Goal: Information Seeking & Learning: Find contact information

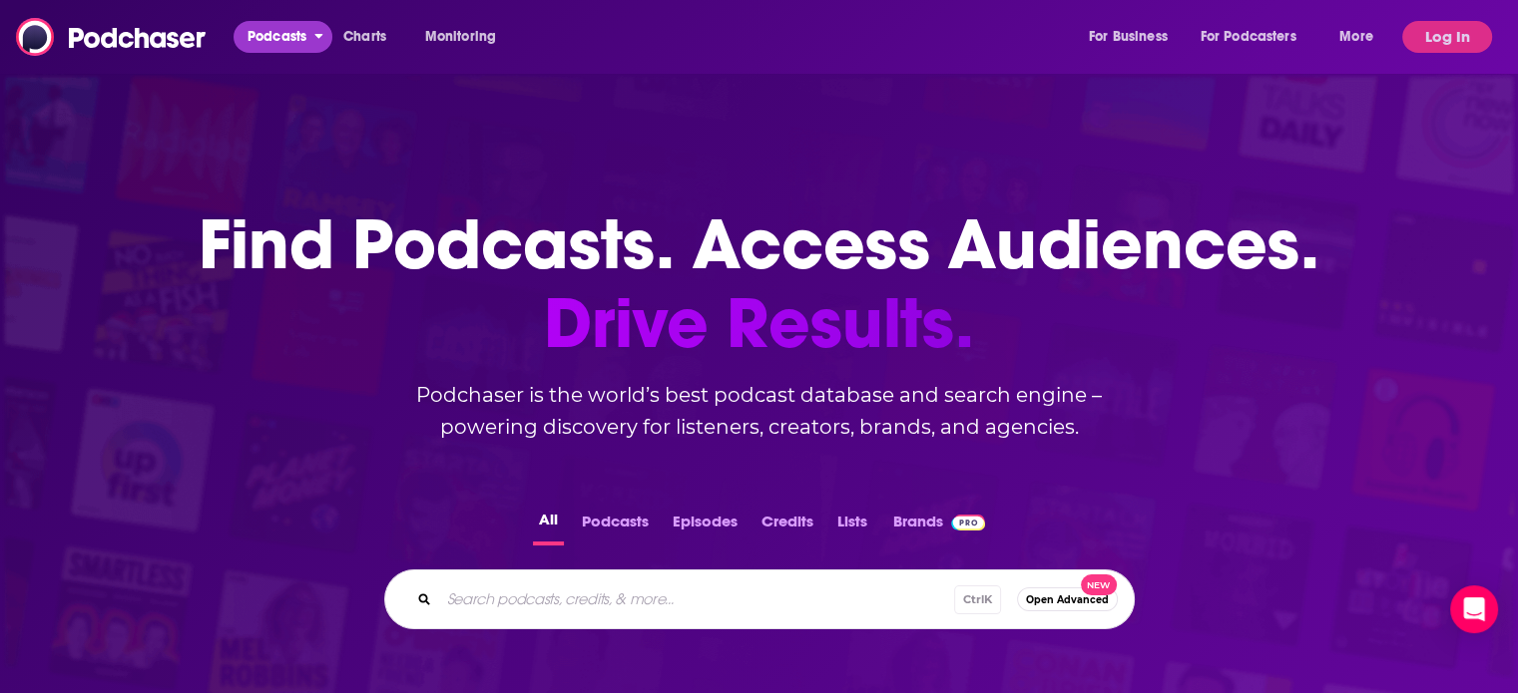
click at [296, 31] on span "Podcasts" at bounding box center [276, 37] width 59 height 28
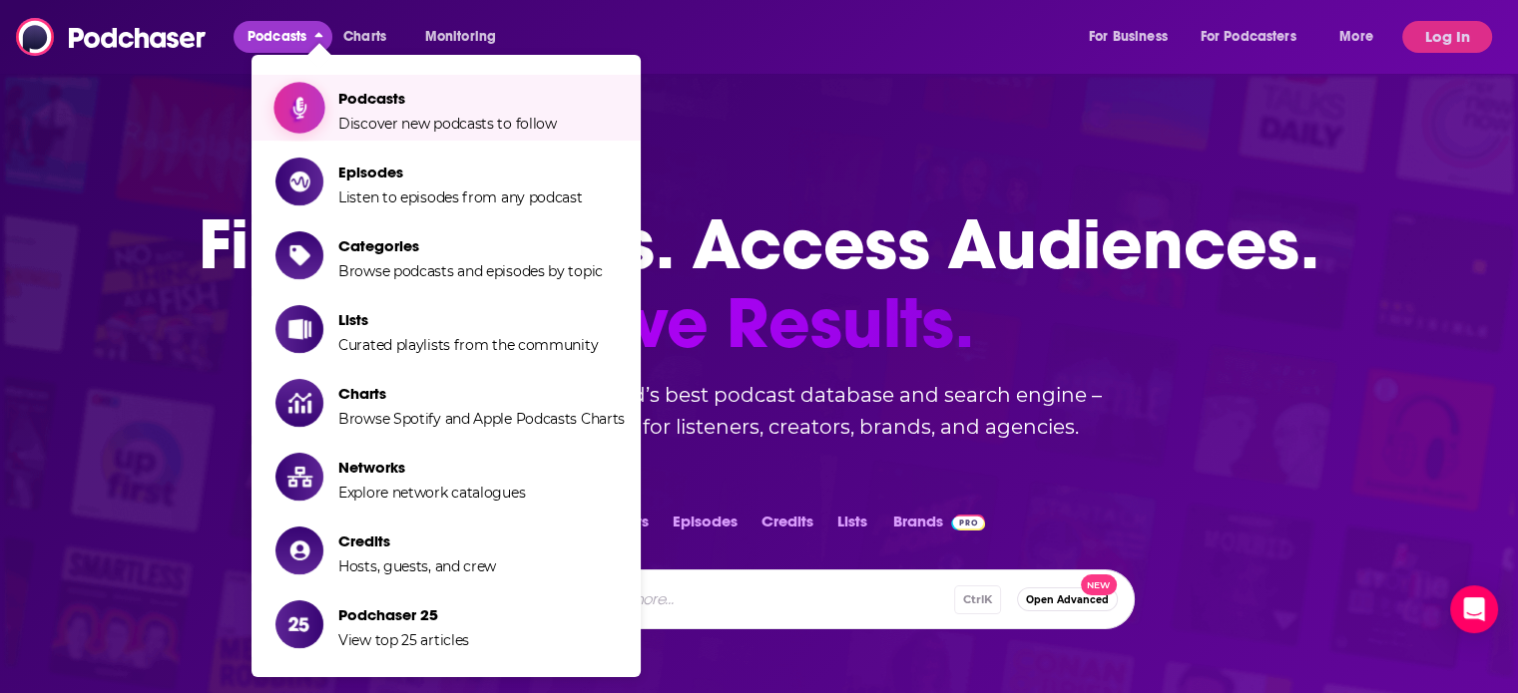
click at [318, 91] on span "Show item sub-menu" at bounding box center [299, 108] width 154 height 154
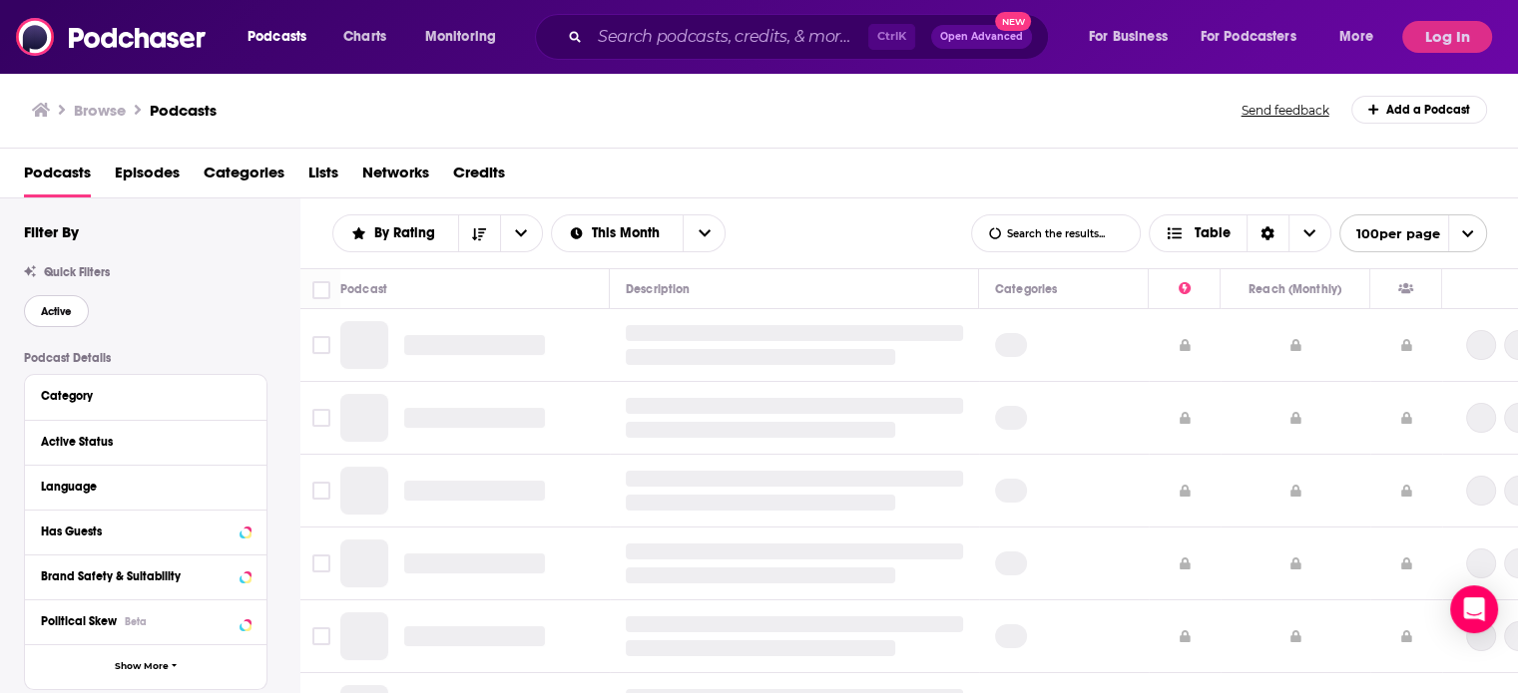
click at [71, 317] on span "Active" at bounding box center [56, 311] width 31 height 11
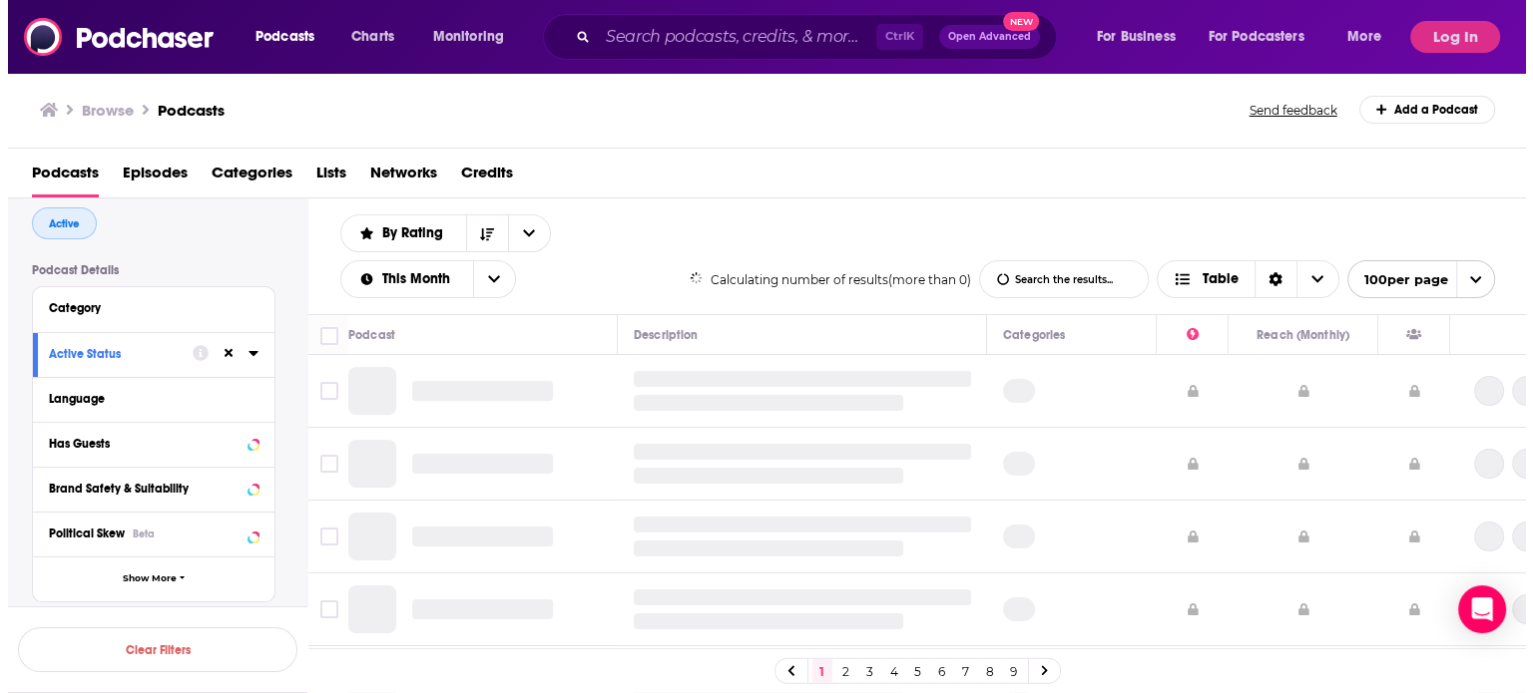
scroll to position [200, 0]
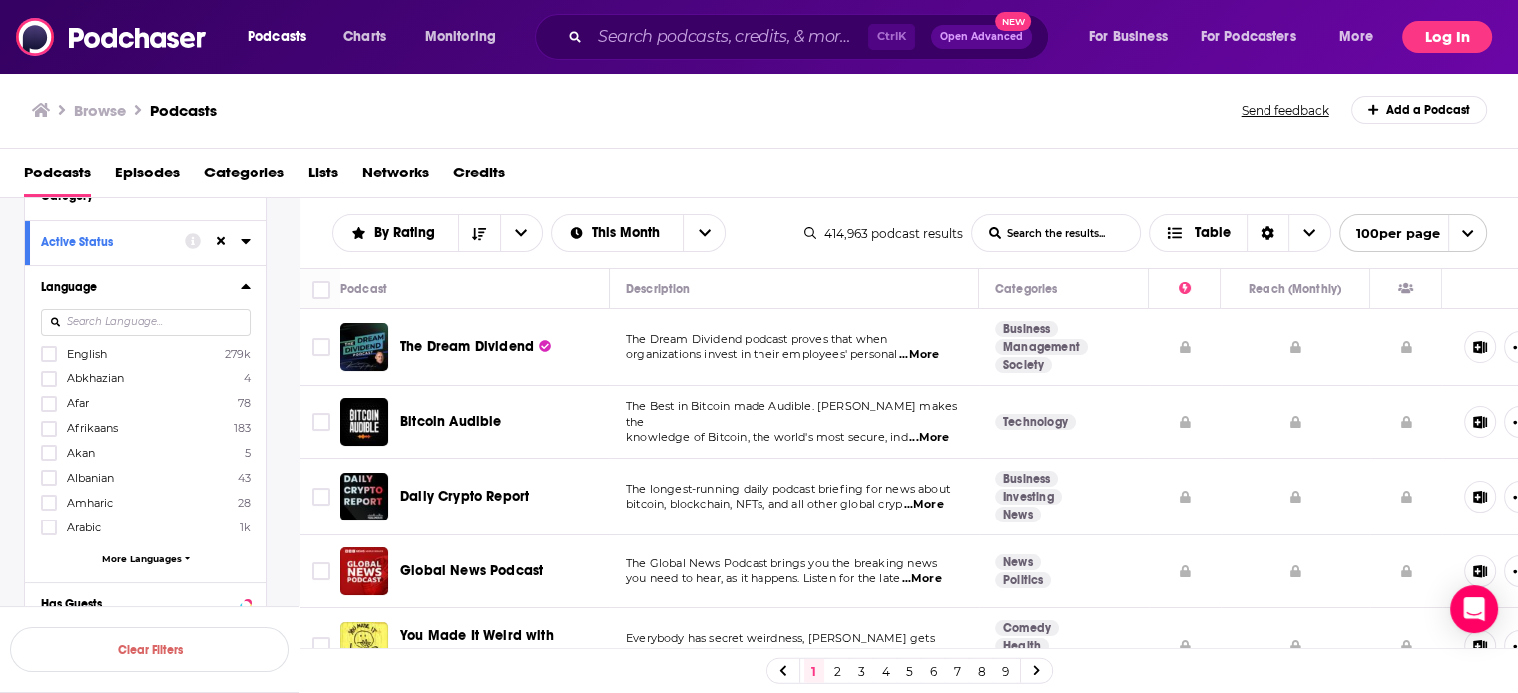
click at [1406, 32] on button "Log In" at bounding box center [1447, 37] width 90 height 32
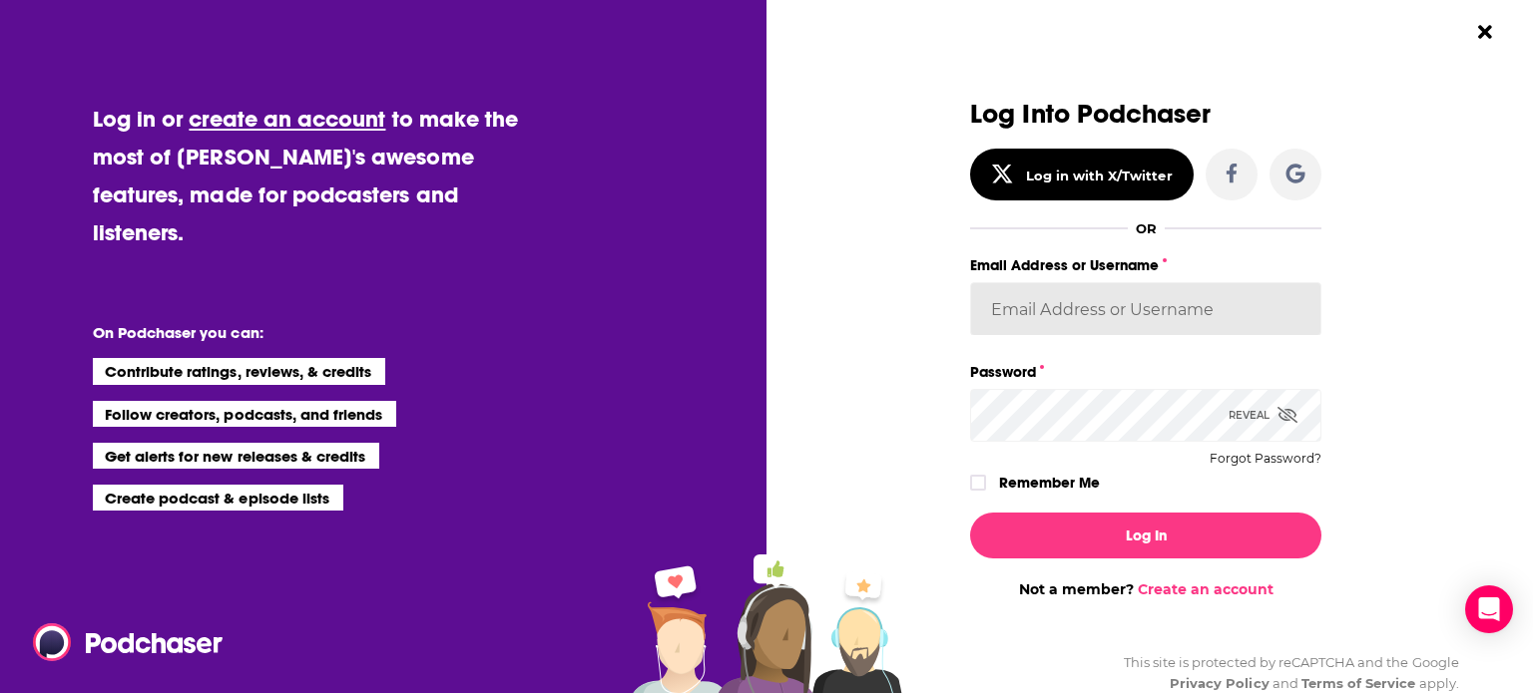
type input "recruiter@truenativemedia.com"
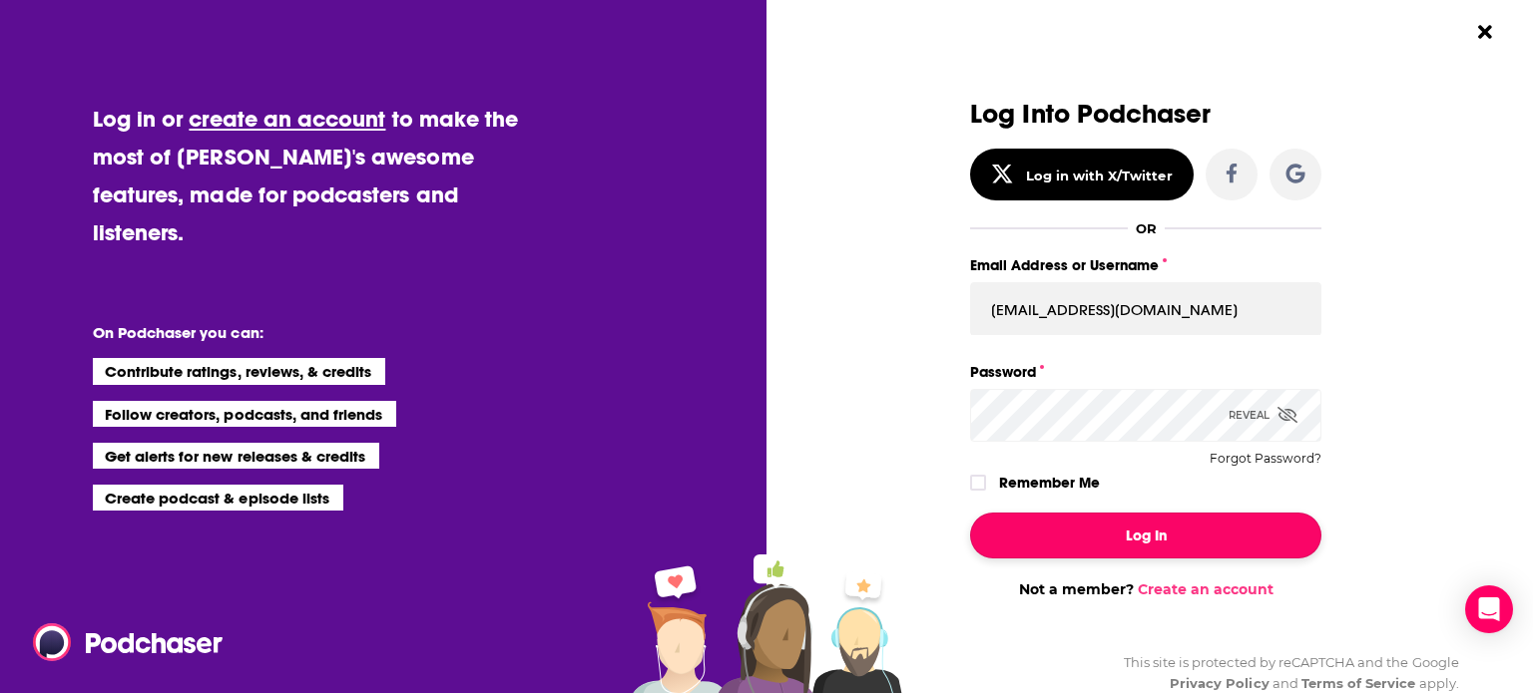
click at [1078, 553] on button "Log In" at bounding box center [1145, 536] width 351 height 46
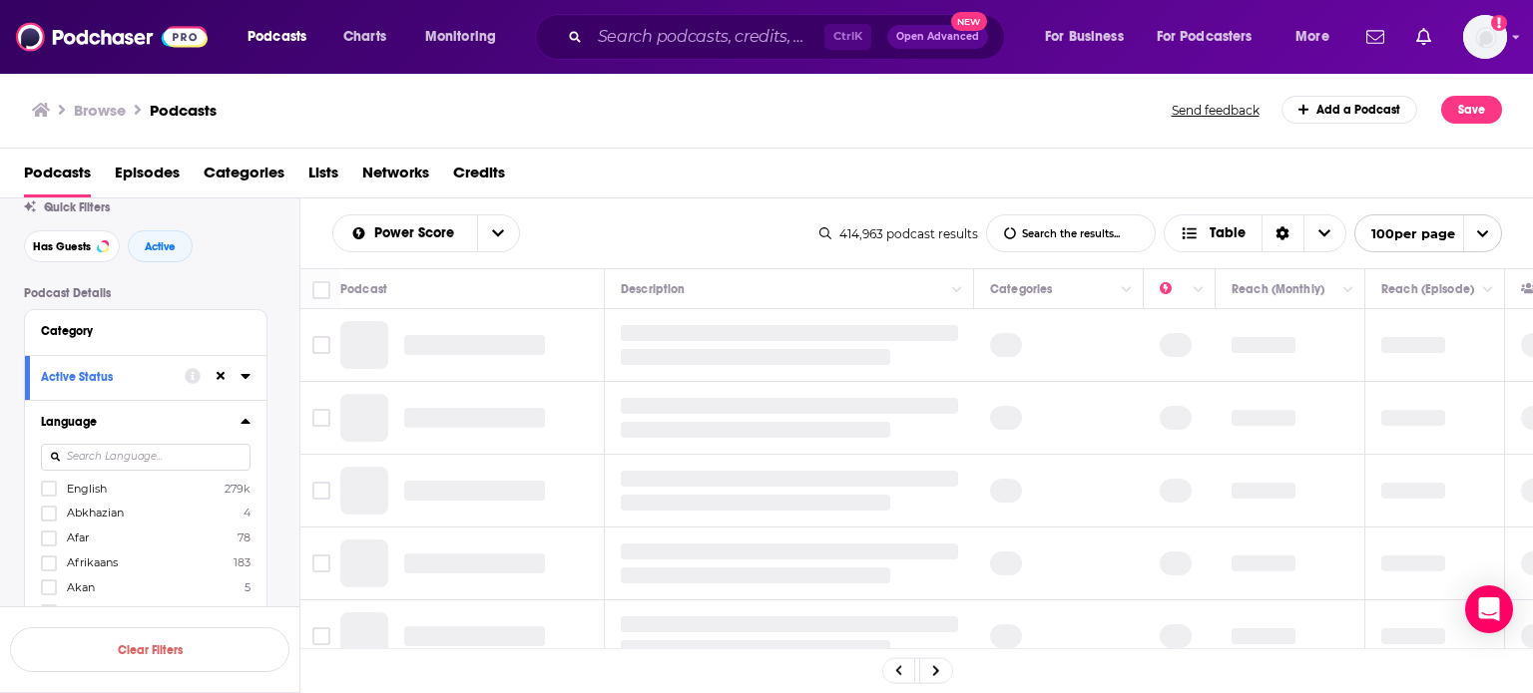
scroll to position [100, 0]
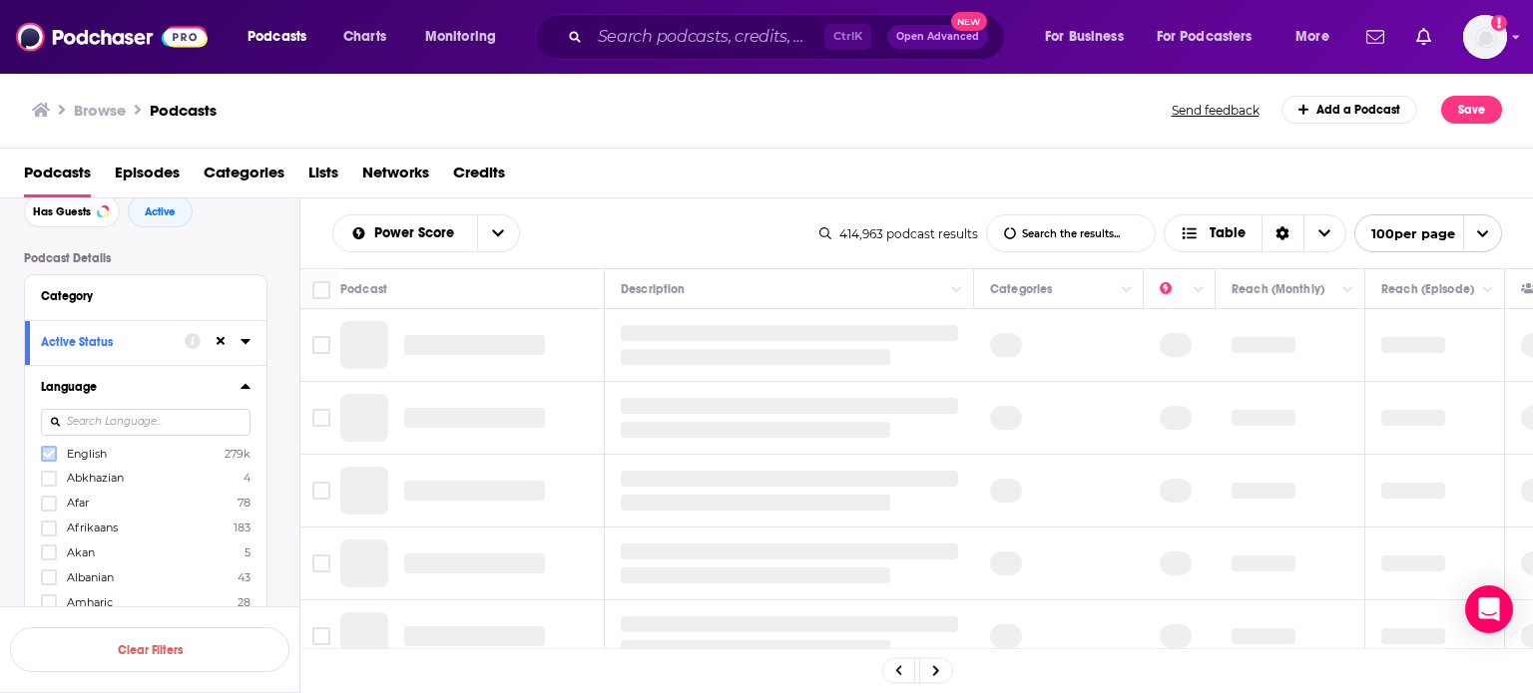
click at [50, 456] on icon at bounding box center [49, 454] width 12 height 12
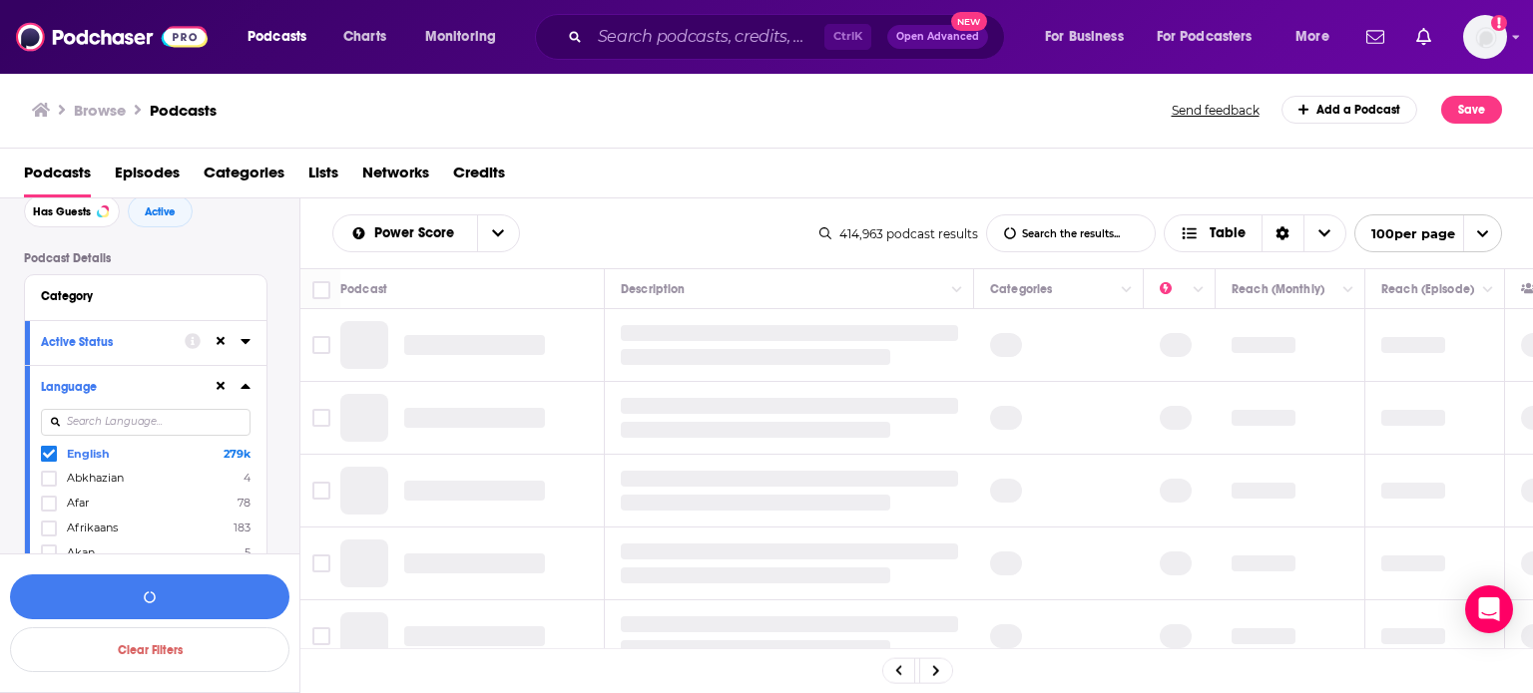
click at [244, 390] on icon at bounding box center [245, 386] width 10 height 16
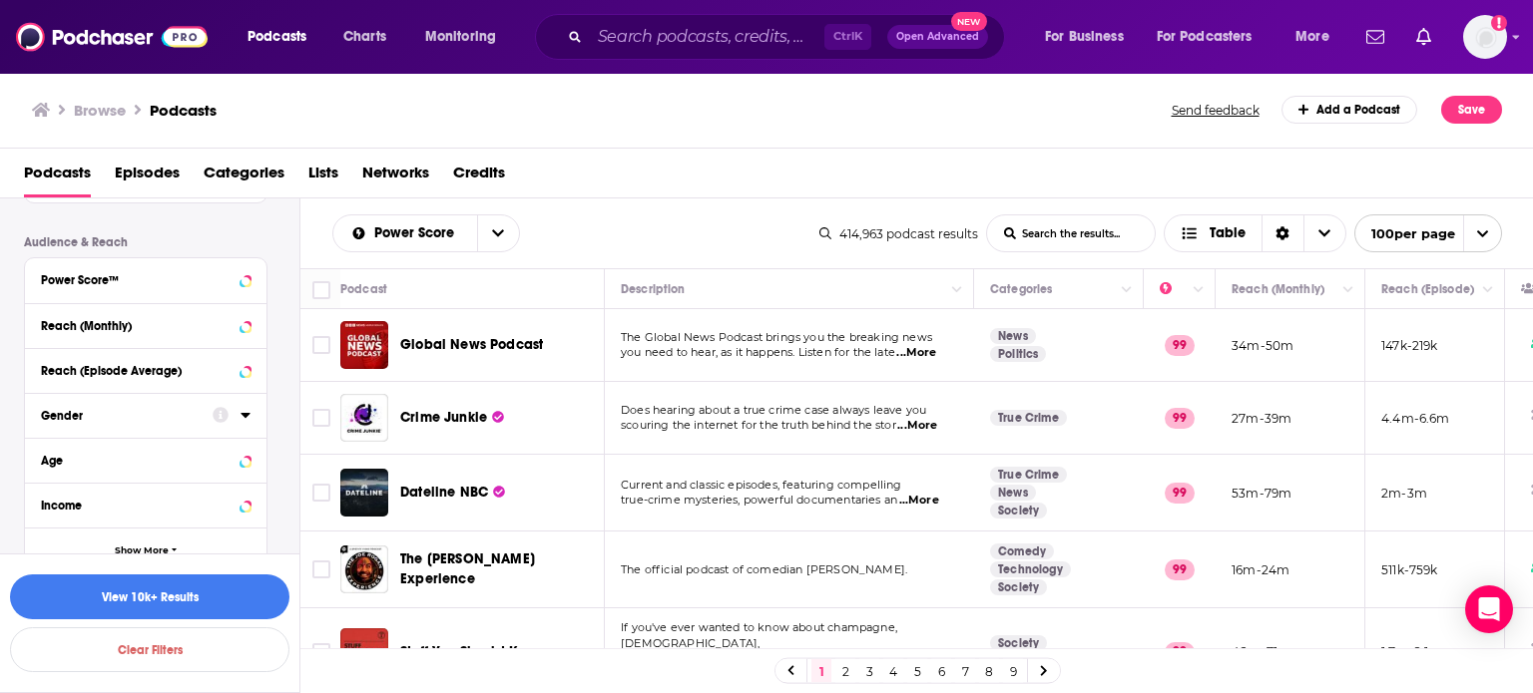
scroll to position [499, 0]
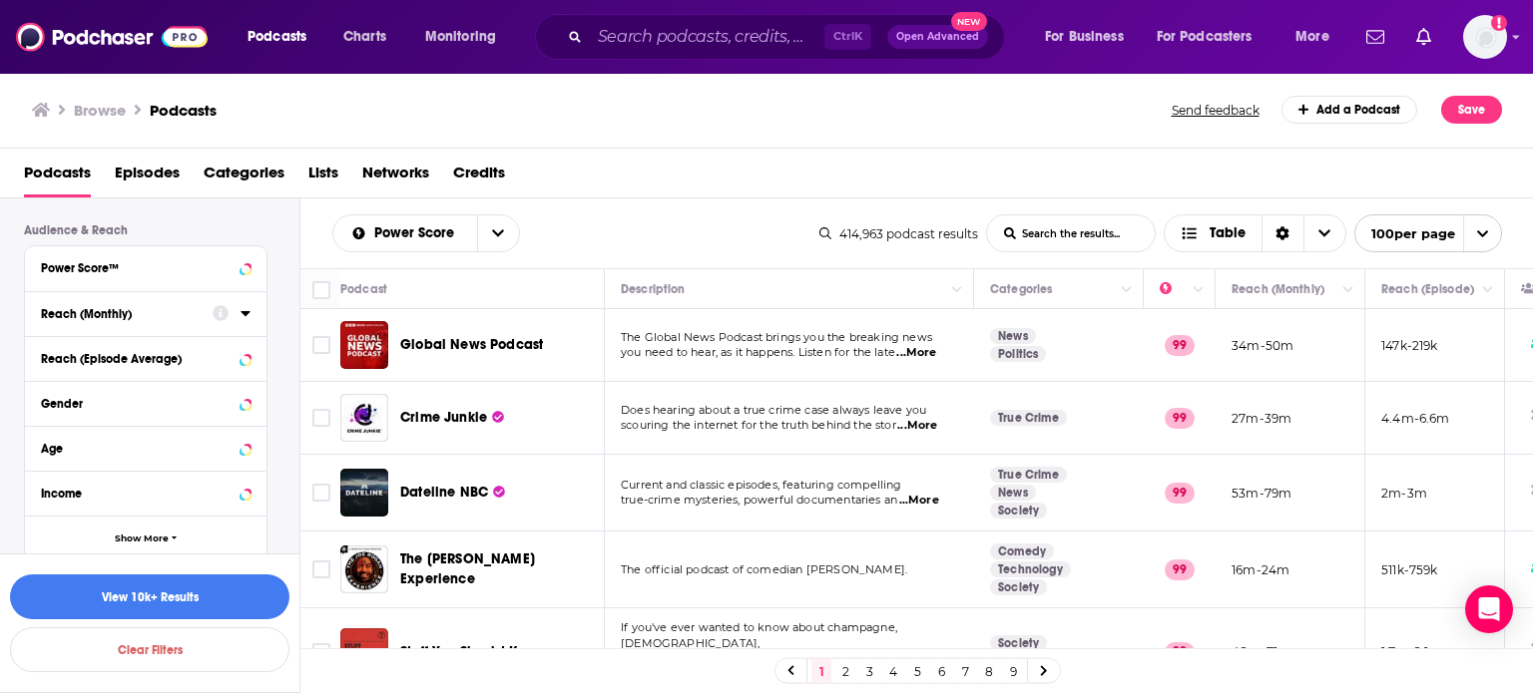
click at [248, 314] on icon at bounding box center [245, 313] width 10 height 16
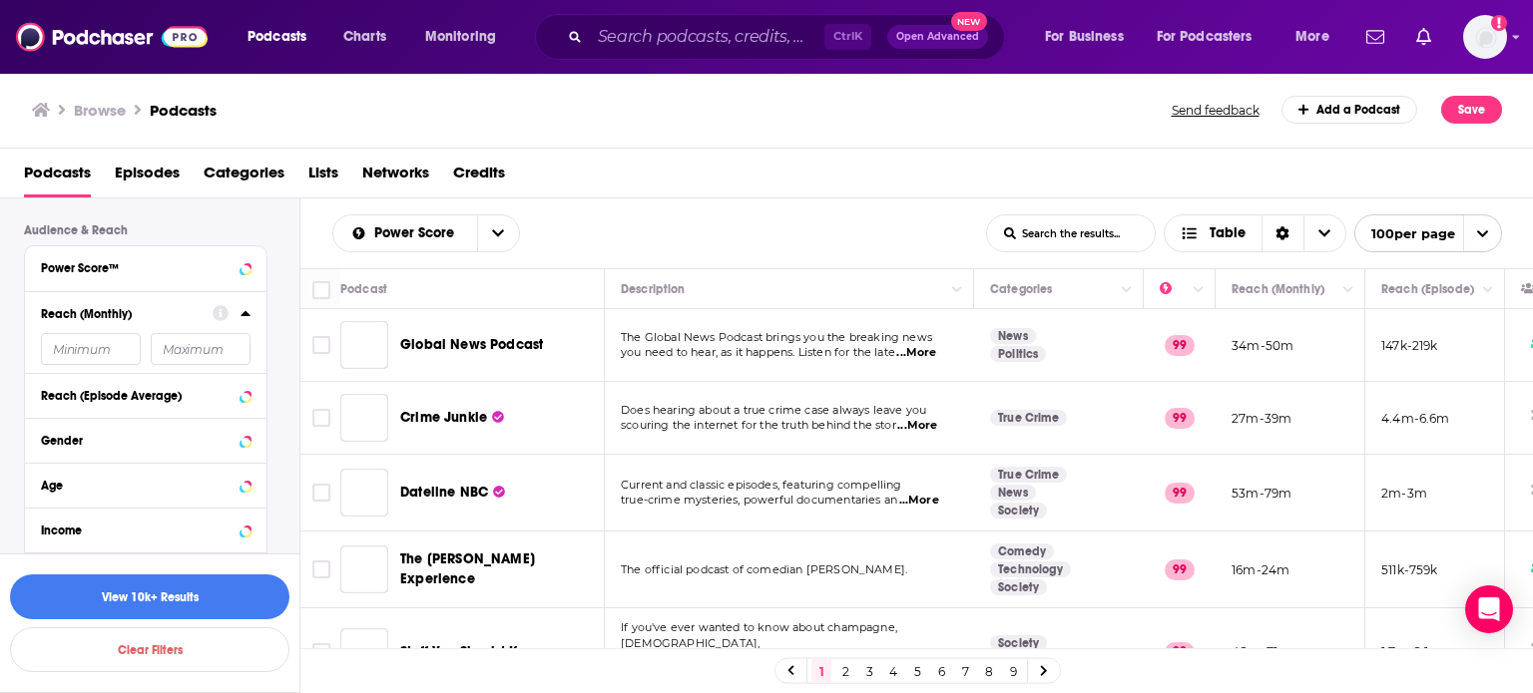
click at [111, 350] on input "number" at bounding box center [91, 349] width 100 height 32
type input "500000"
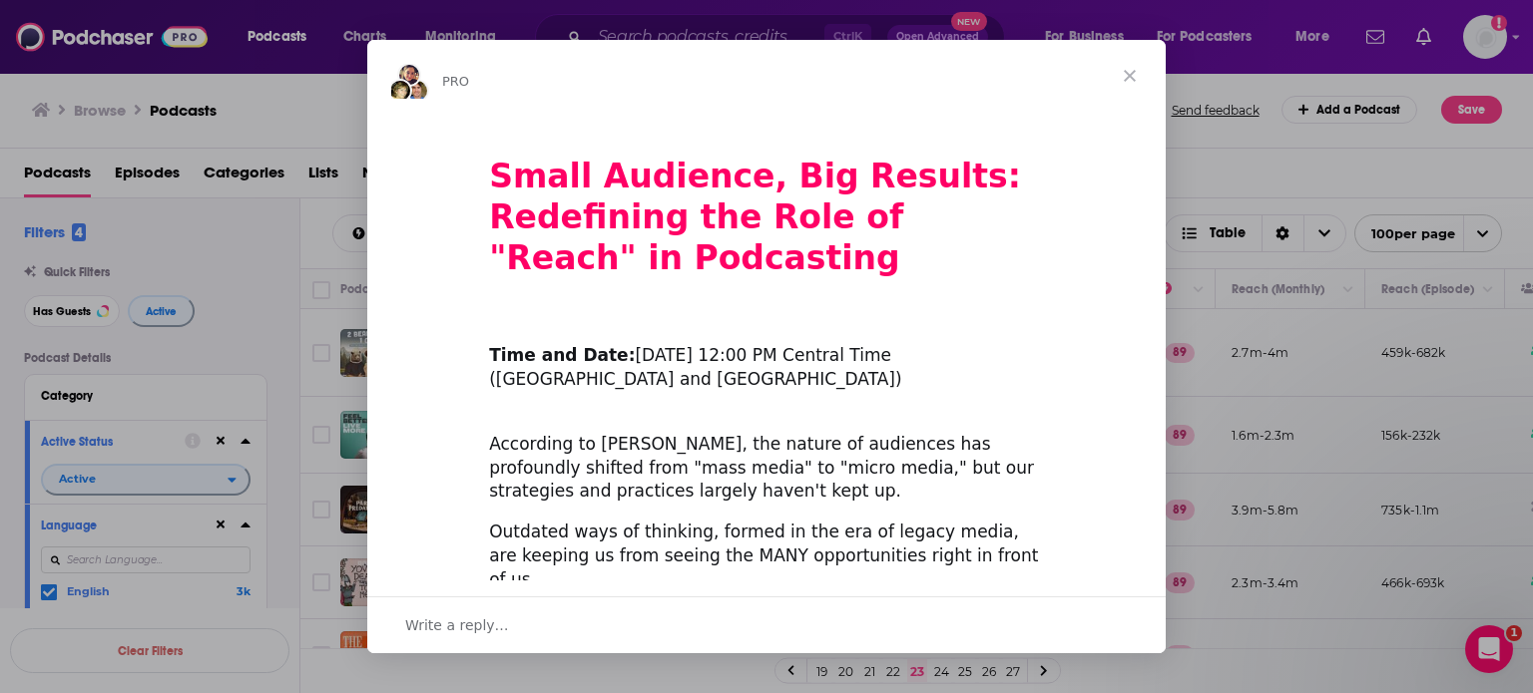
click at [1125, 67] on span "Close" at bounding box center [1130, 76] width 72 height 72
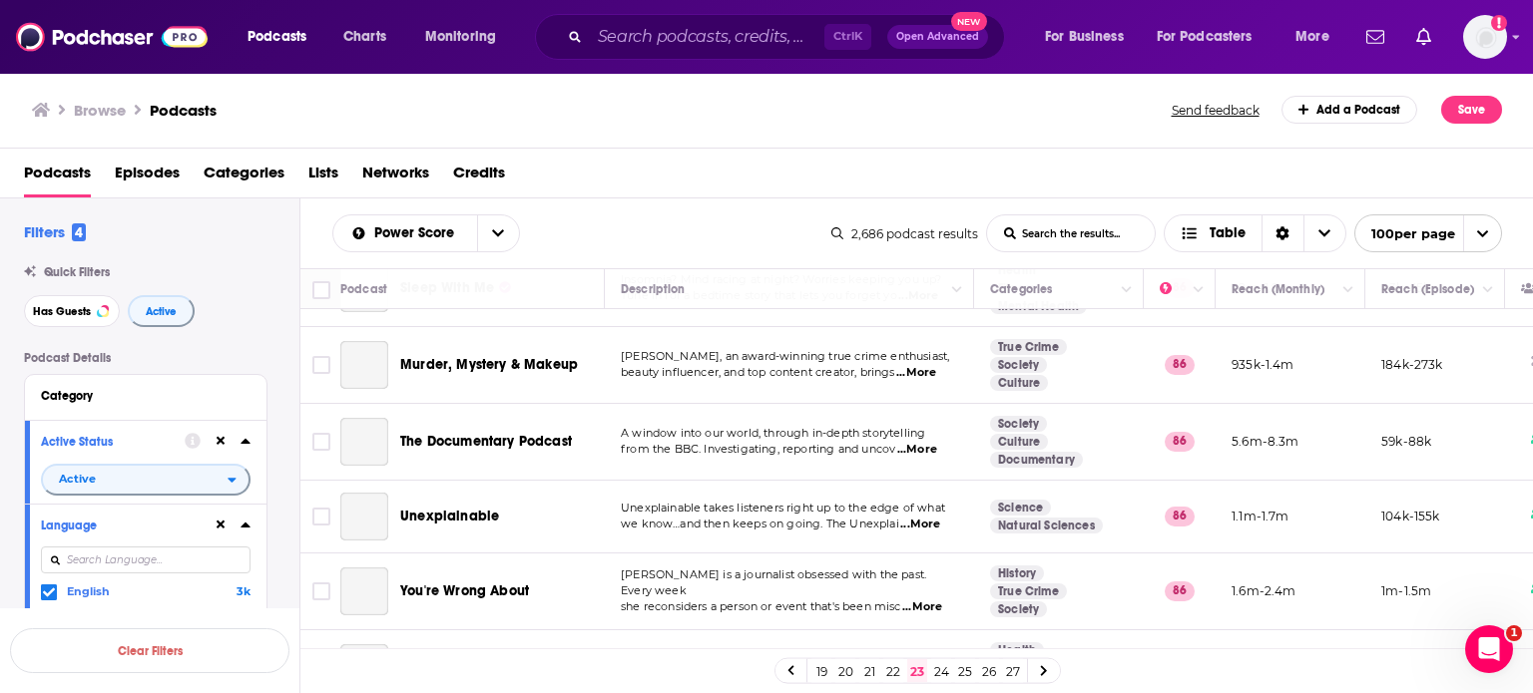
scroll to position [7246, 0]
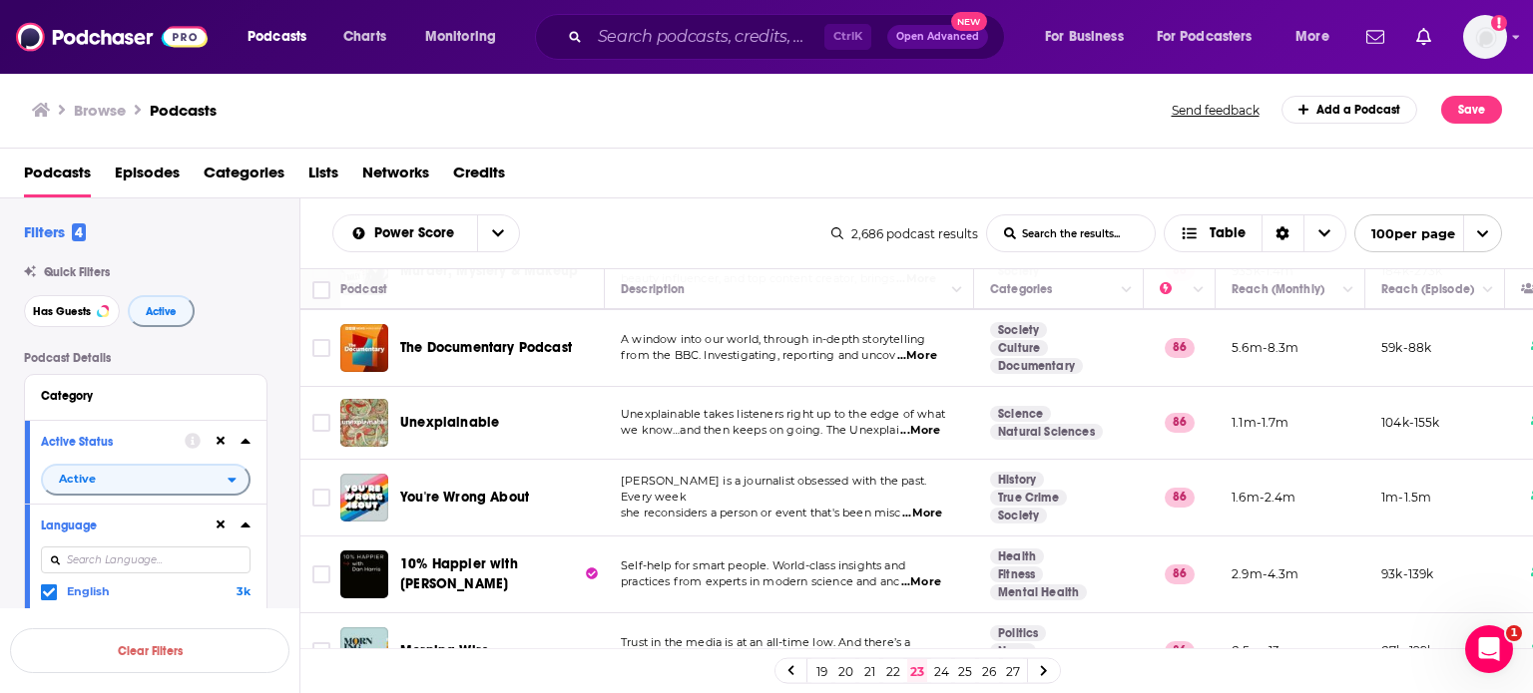
click at [948, 671] on link "24" at bounding box center [941, 672] width 20 height 24
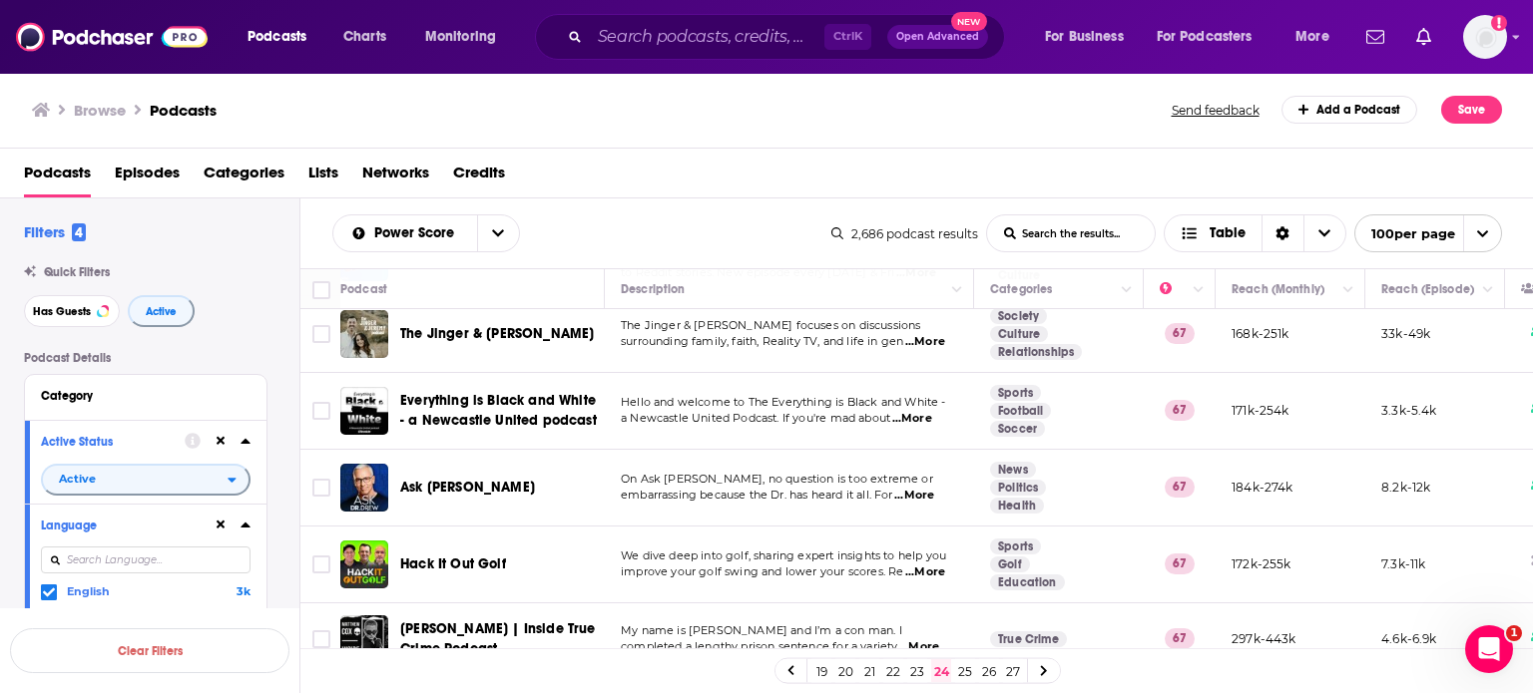
scroll to position [3219, 0]
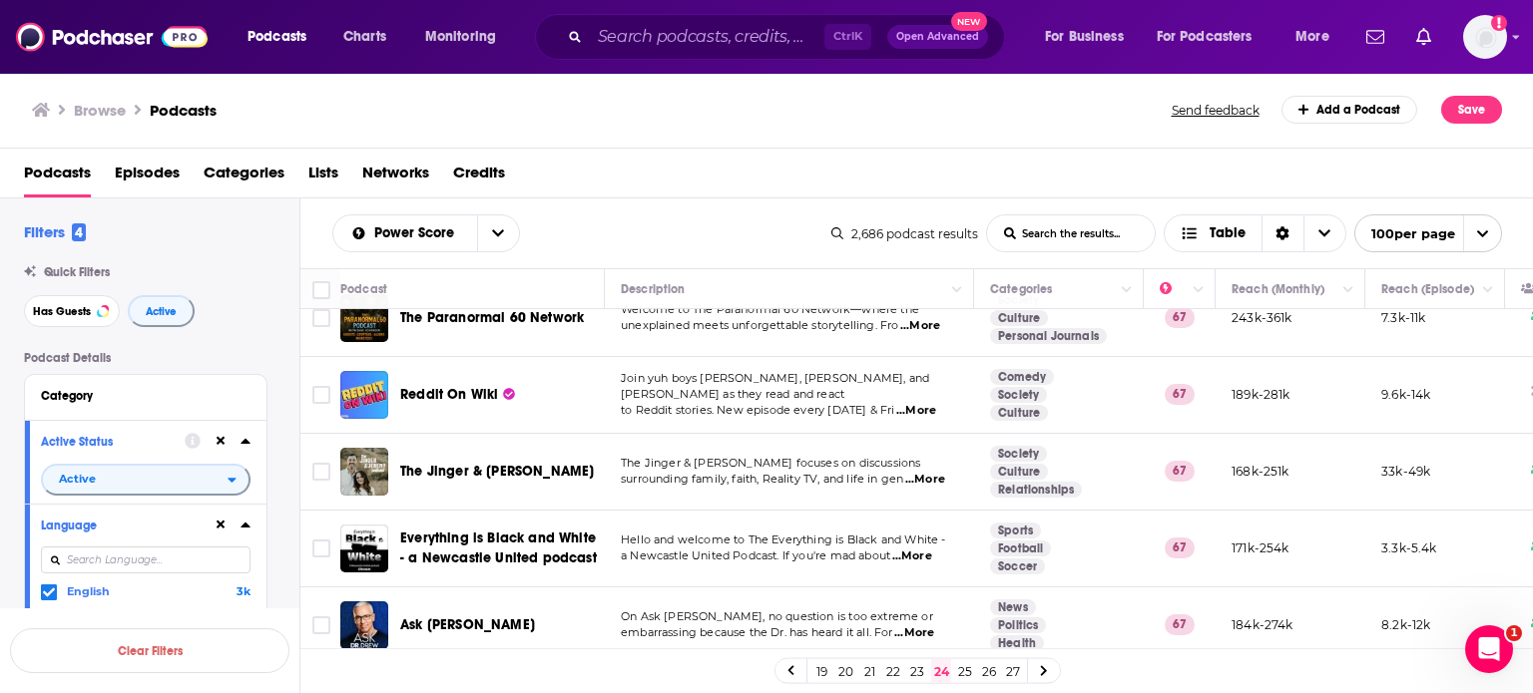
click at [913, 667] on link "23" at bounding box center [917, 672] width 20 height 24
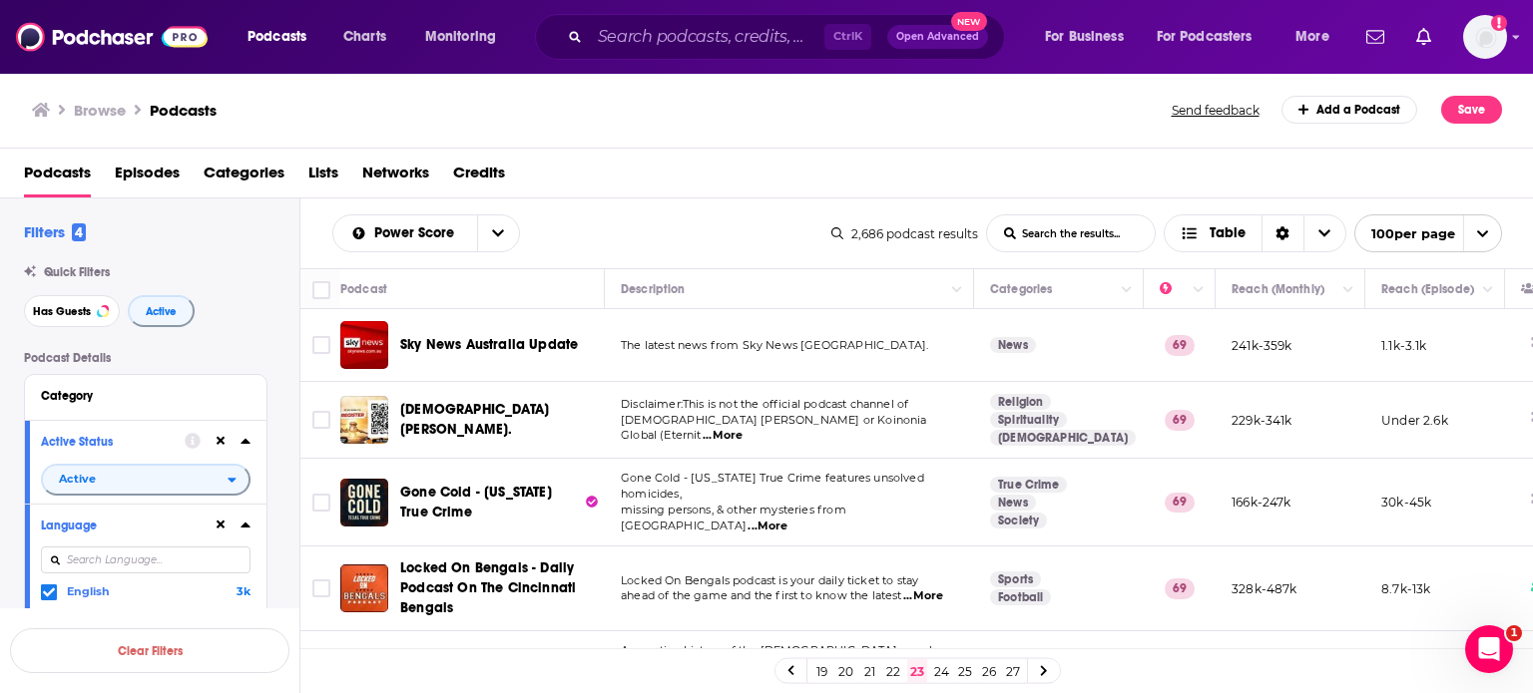
click at [895, 673] on link "22" at bounding box center [893, 672] width 20 height 24
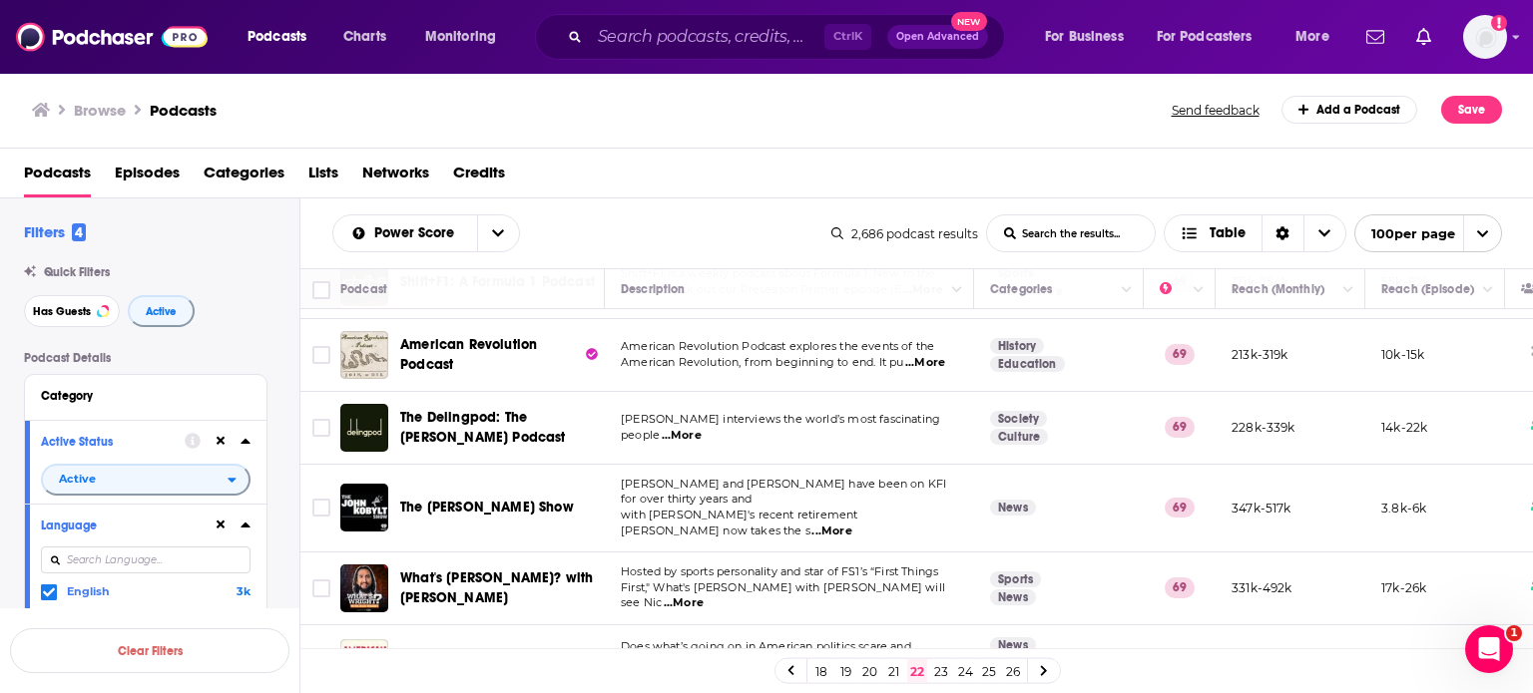
scroll to position [998, 0]
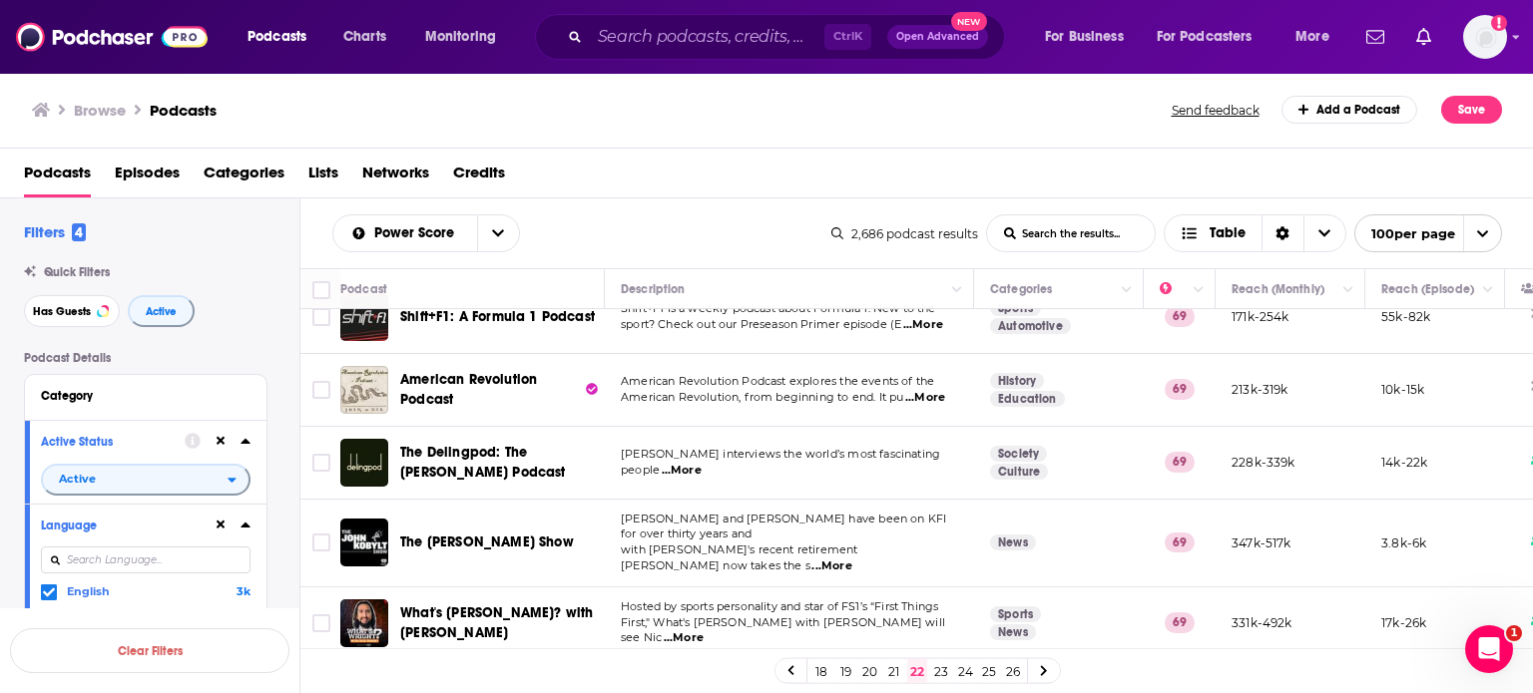
click at [685, 463] on span "...More" at bounding box center [682, 471] width 40 height 16
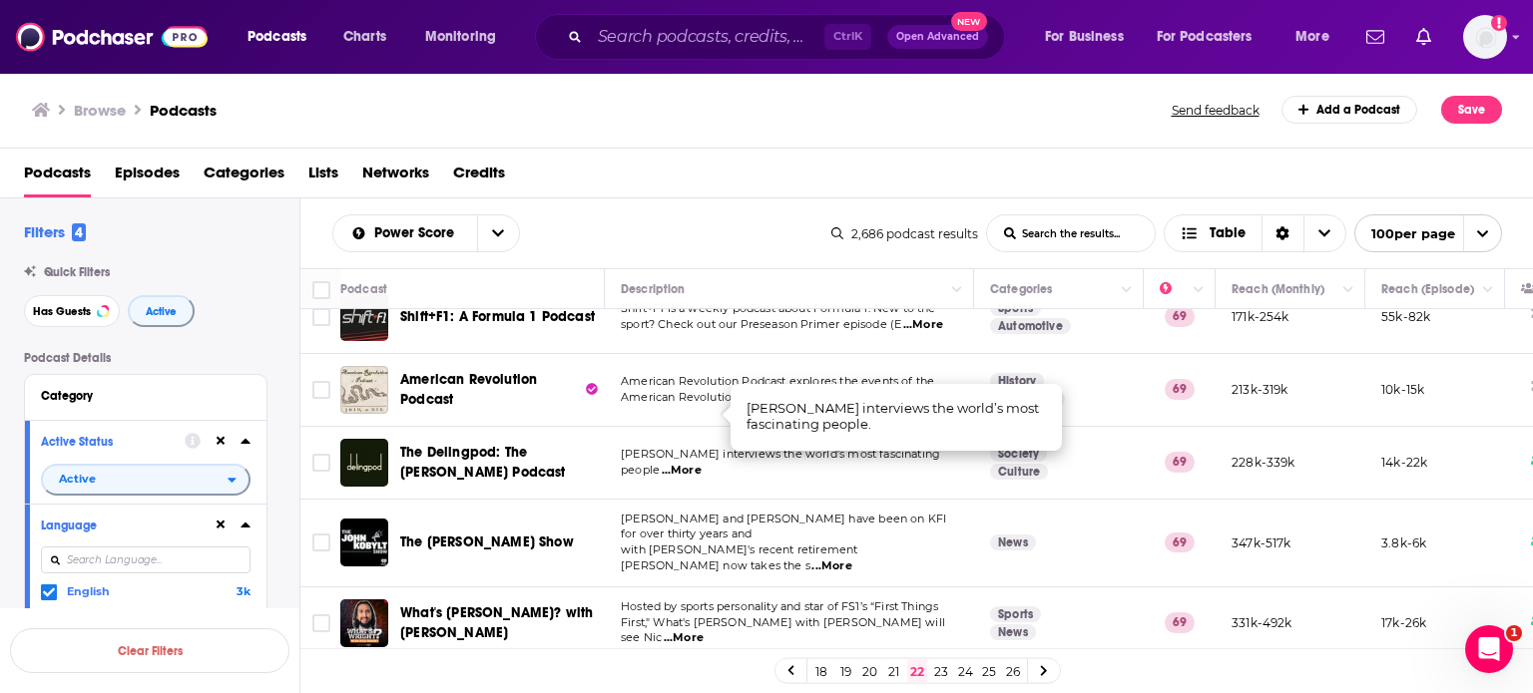
click at [690, 434] on td "James Delingpole interviews the world’s most fascinating people ...More" at bounding box center [789, 463] width 369 height 73
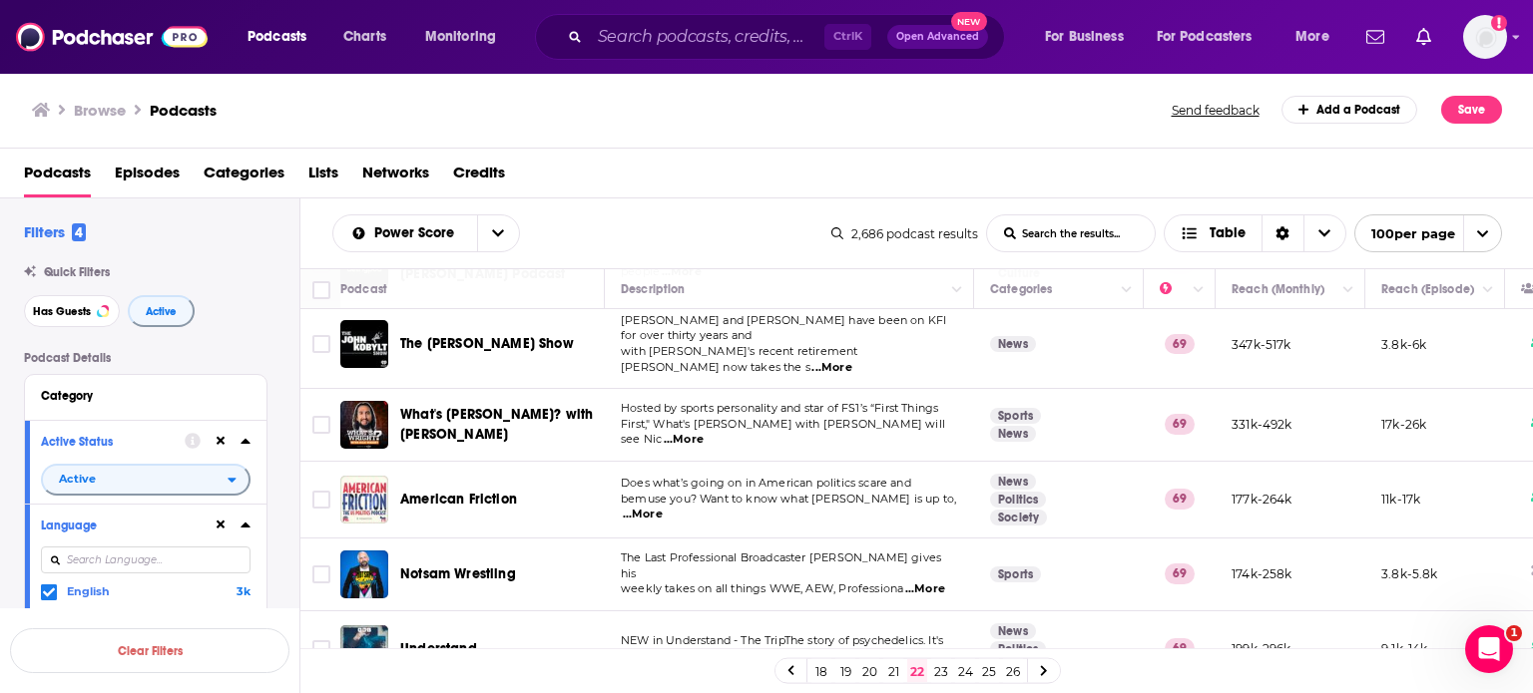
scroll to position [1197, 0]
drag, startPoint x: 798, startPoint y: 393, endPoint x: 798, endPoint y: 413, distance: 20.0
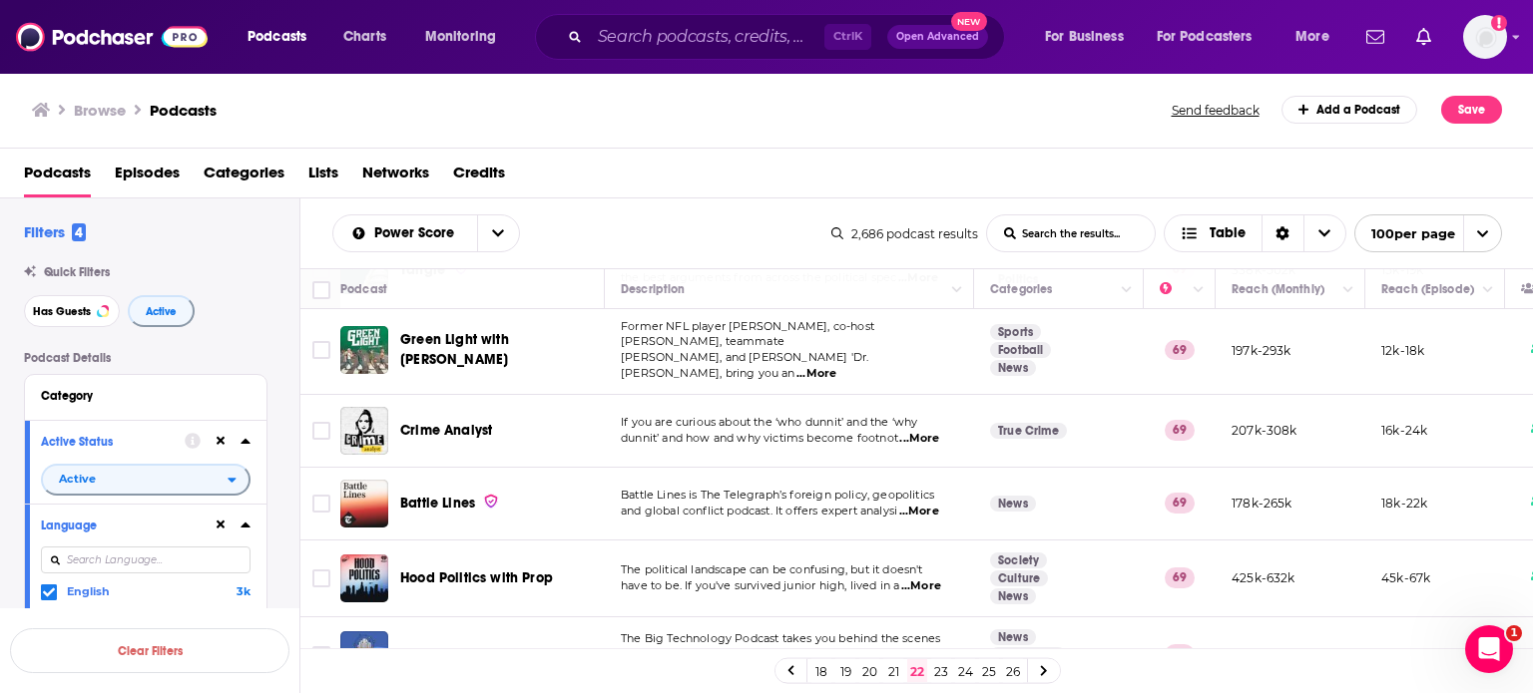
scroll to position [2825, 0]
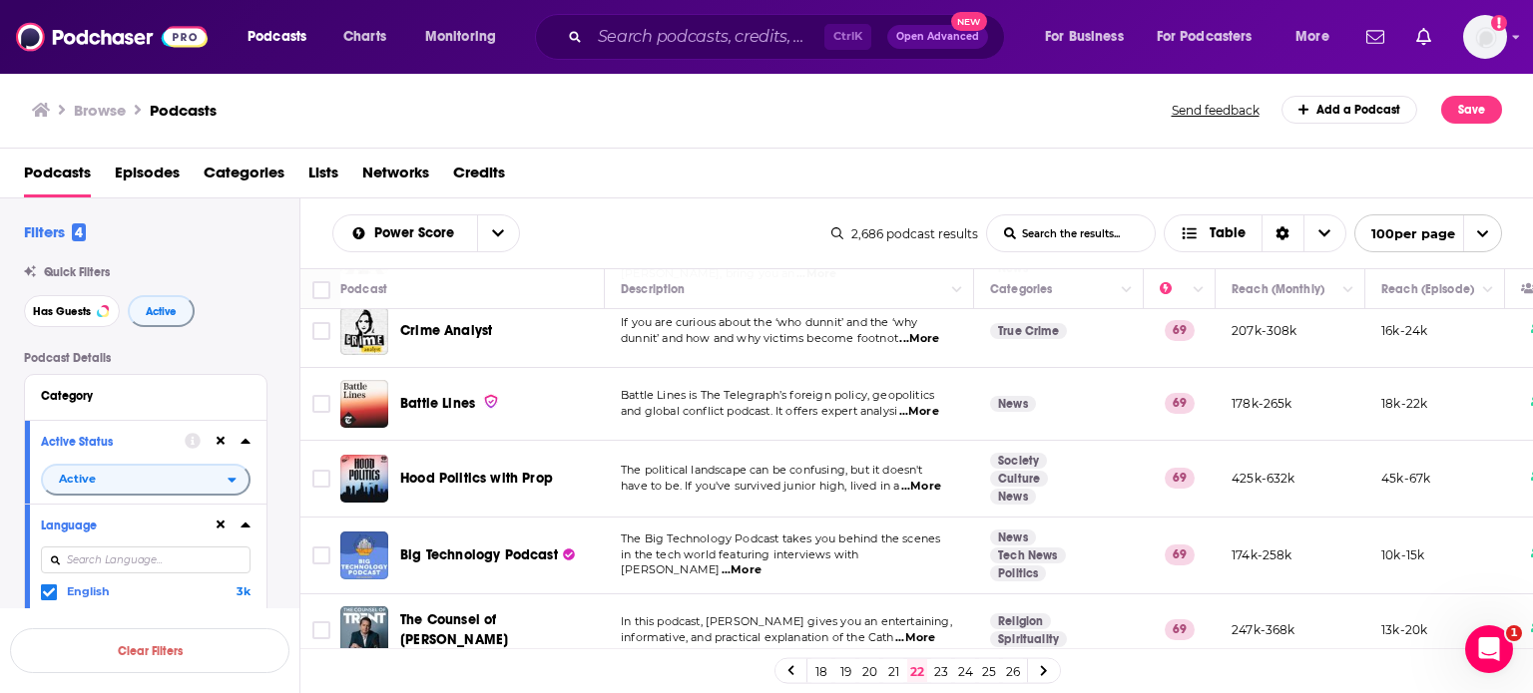
click at [914, 479] on span "...More" at bounding box center [921, 487] width 40 height 16
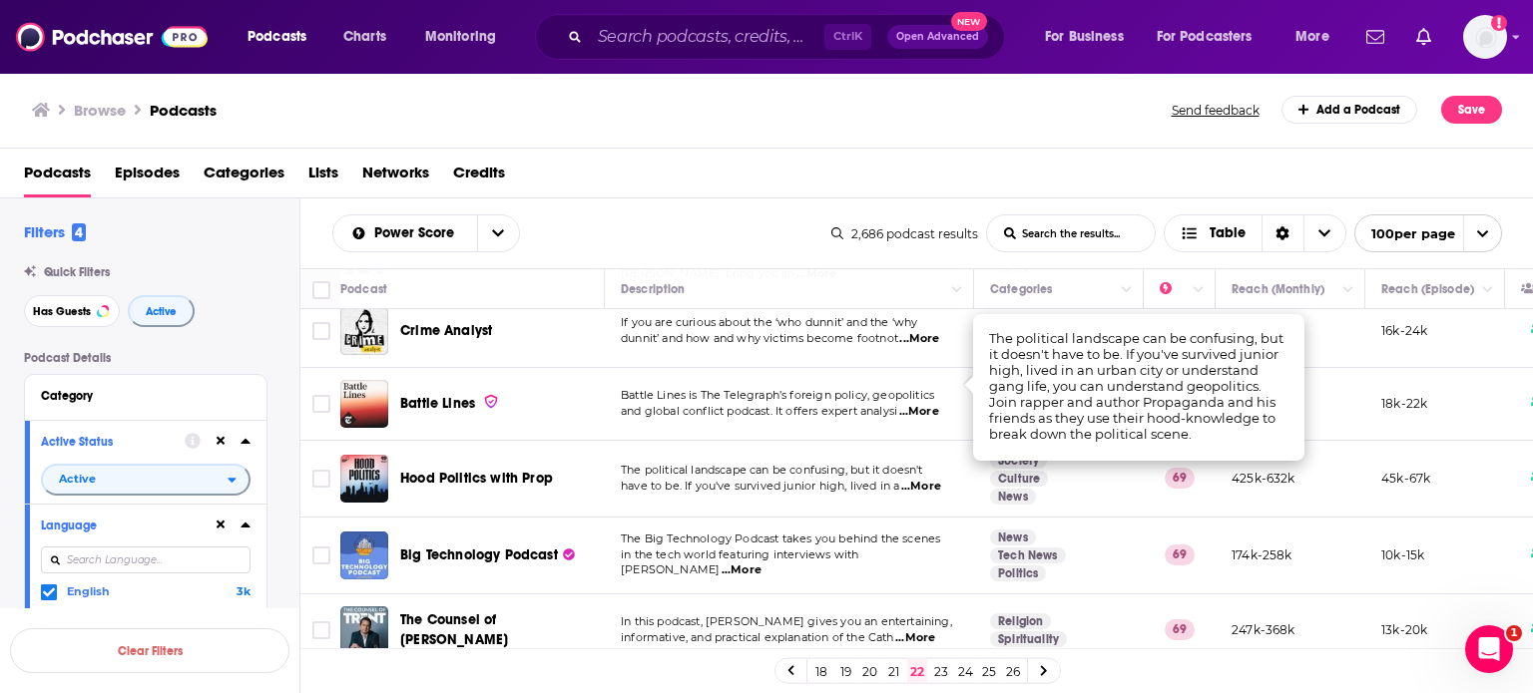
click at [758, 479] on p "have to be. If you've survived junior high, lived in a ...More" at bounding box center [789, 487] width 336 height 16
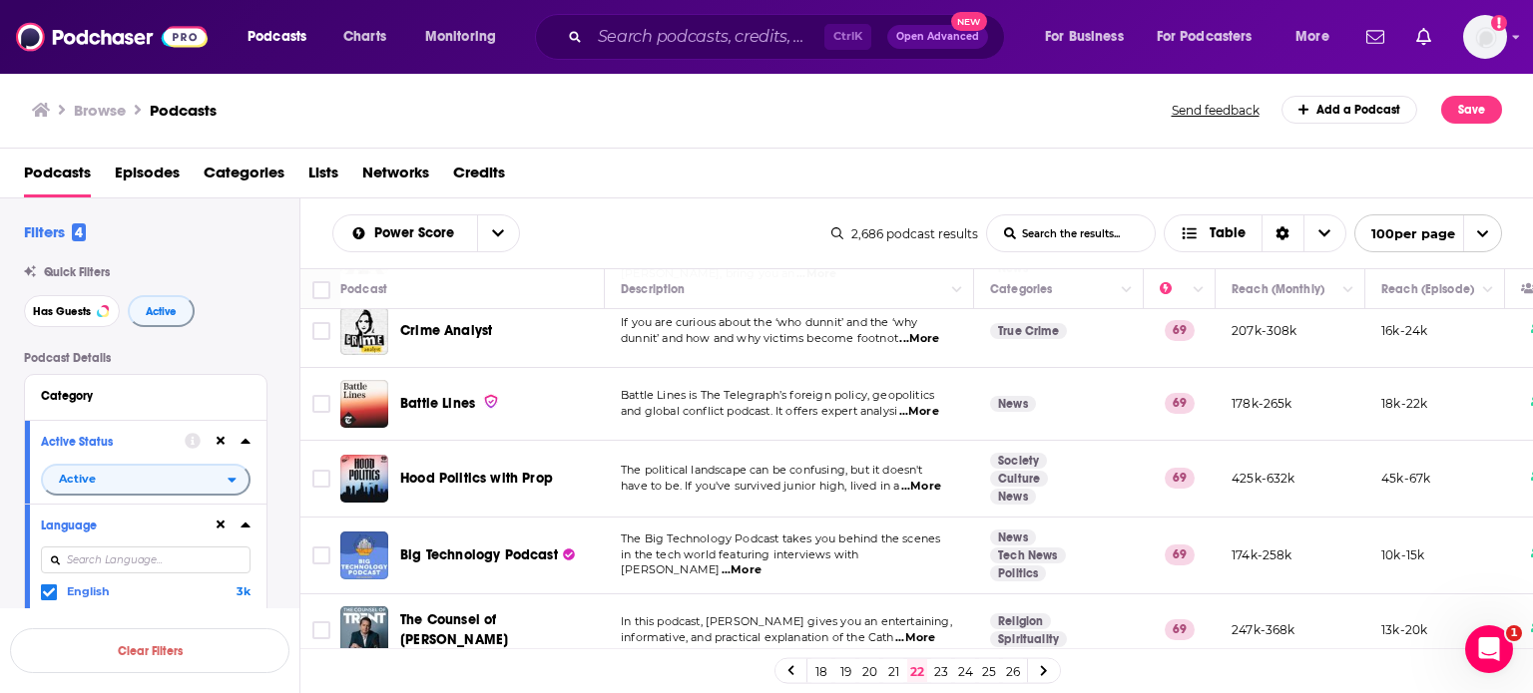
click at [930, 479] on span "...More" at bounding box center [921, 487] width 40 height 16
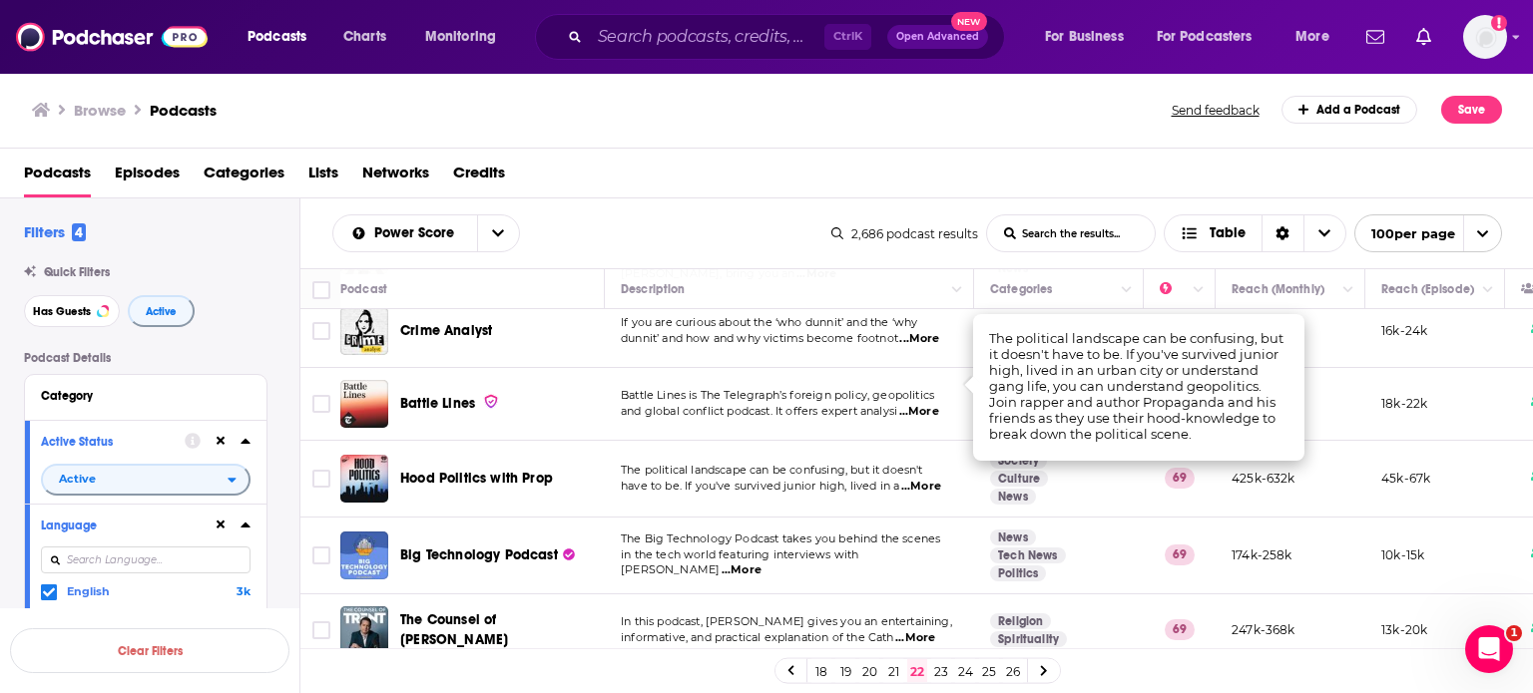
click at [818, 463] on span "The political landscape can be confusing, but it doesn't" at bounding box center [772, 470] width 302 height 14
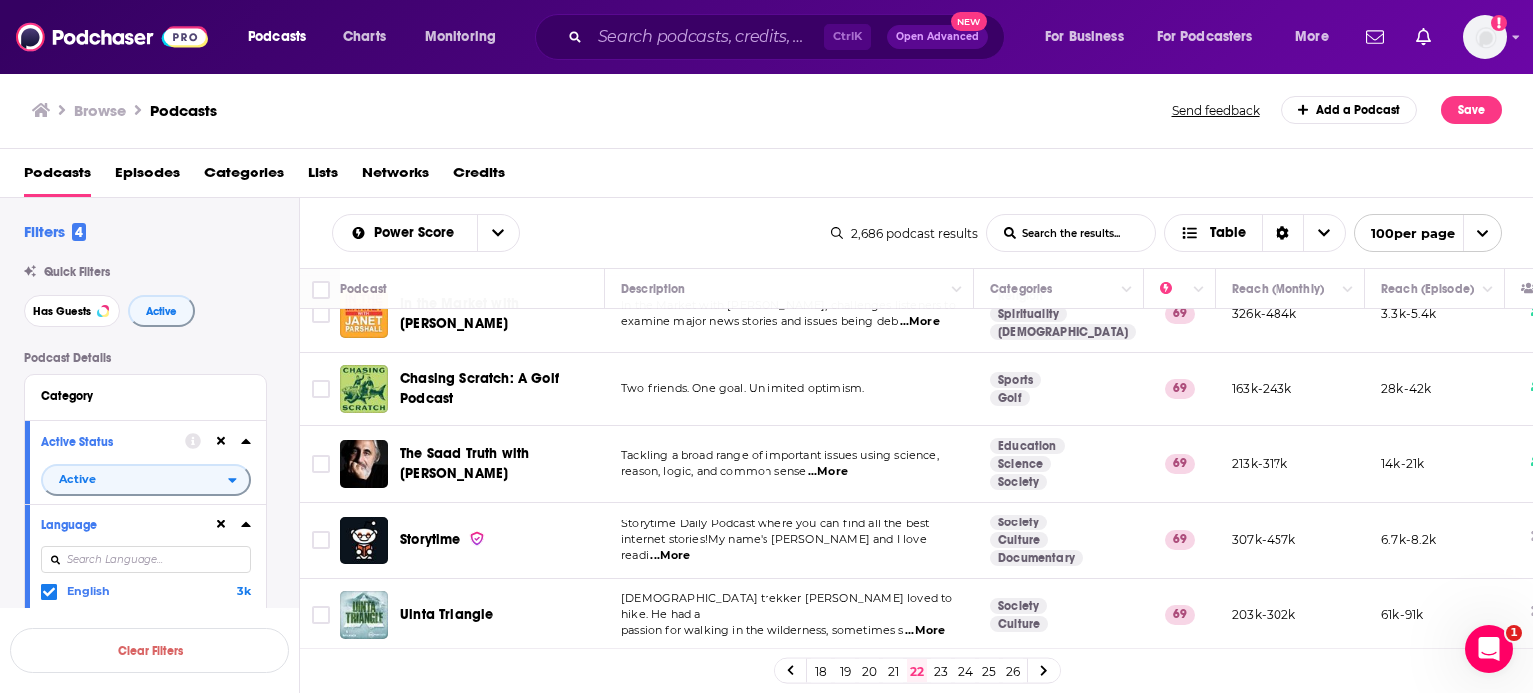
scroll to position [7158, 0]
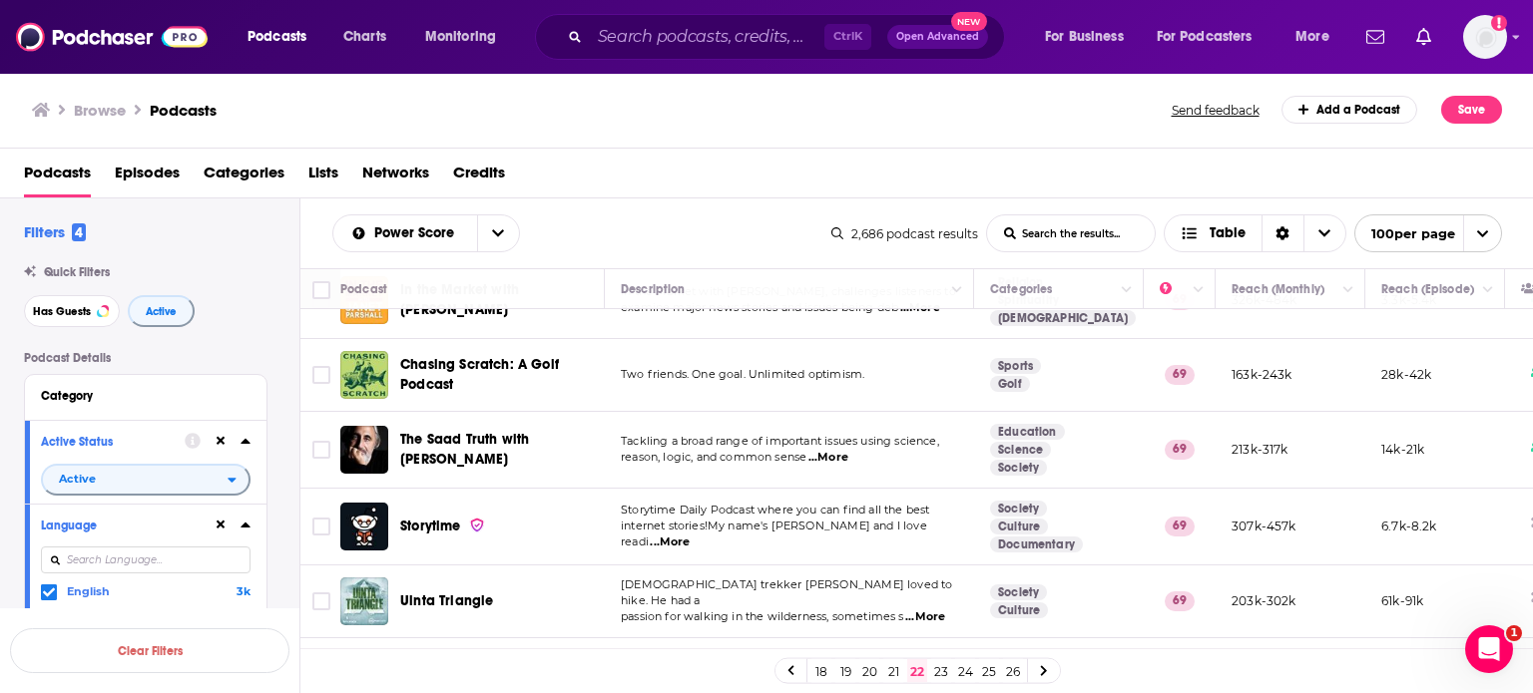
click at [892, 671] on link "21" at bounding box center [893, 672] width 20 height 24
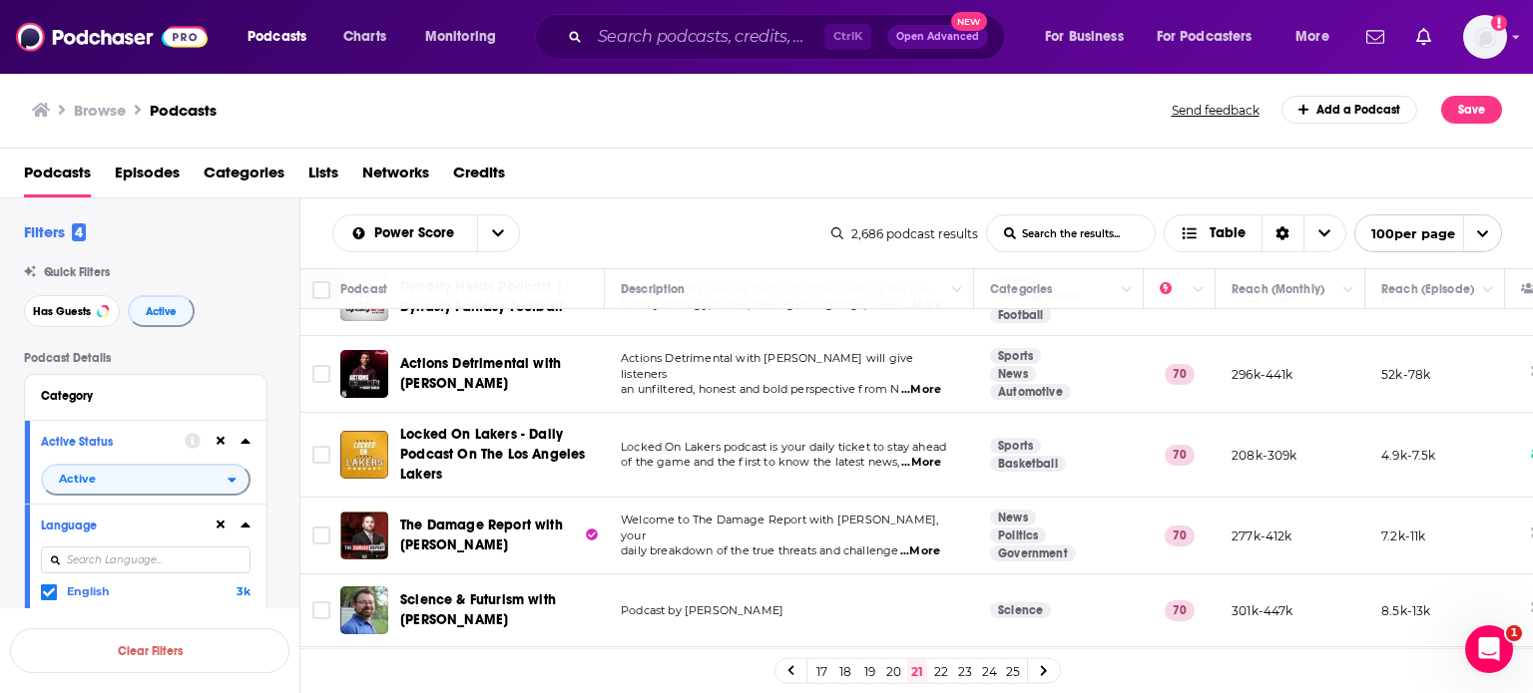
scroll to position [299, 0]
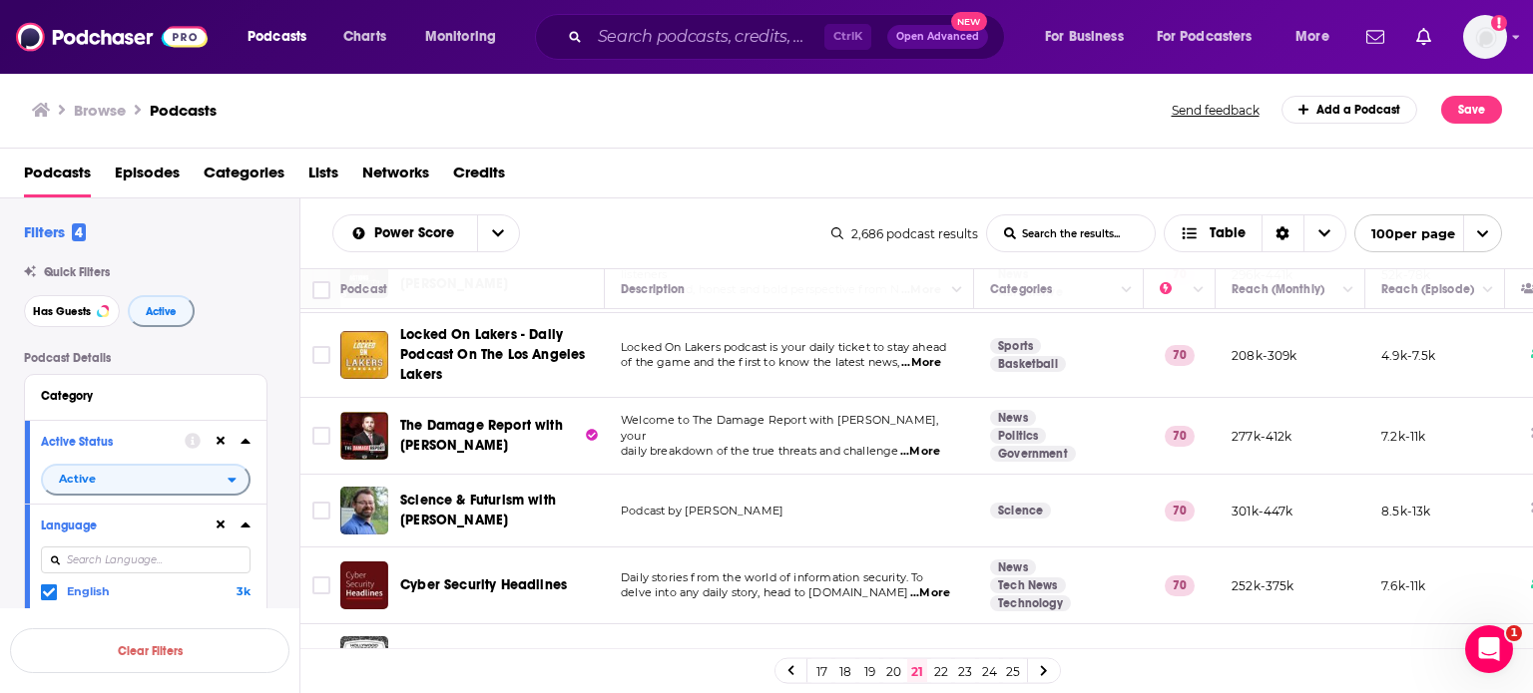
click at [926, 446] on span "...More" at bounding box center [920, 452] width 40 height 16
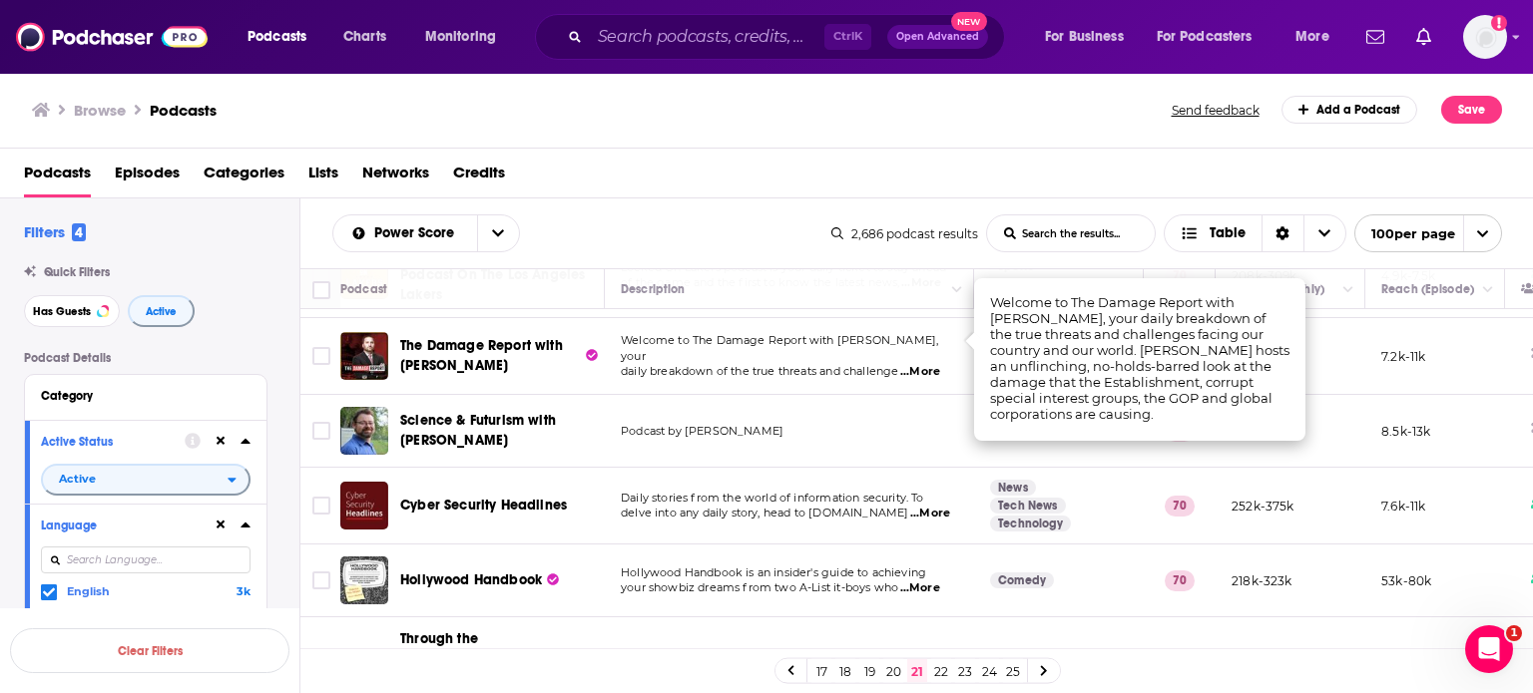
scroll to position [399, 0]
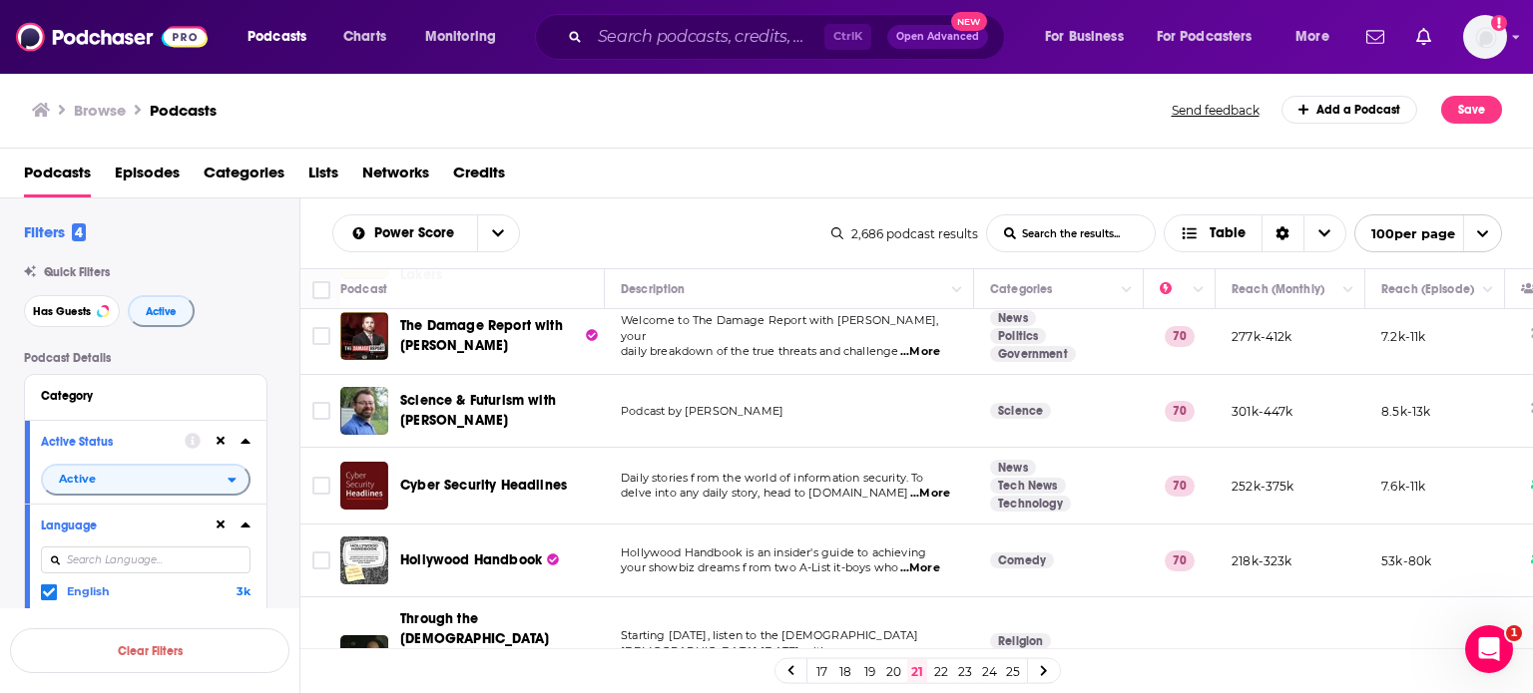
click at [808, 436] on td "Podcast by Isaac Arthur" at bounding box center [789, 411] width 369 height 73
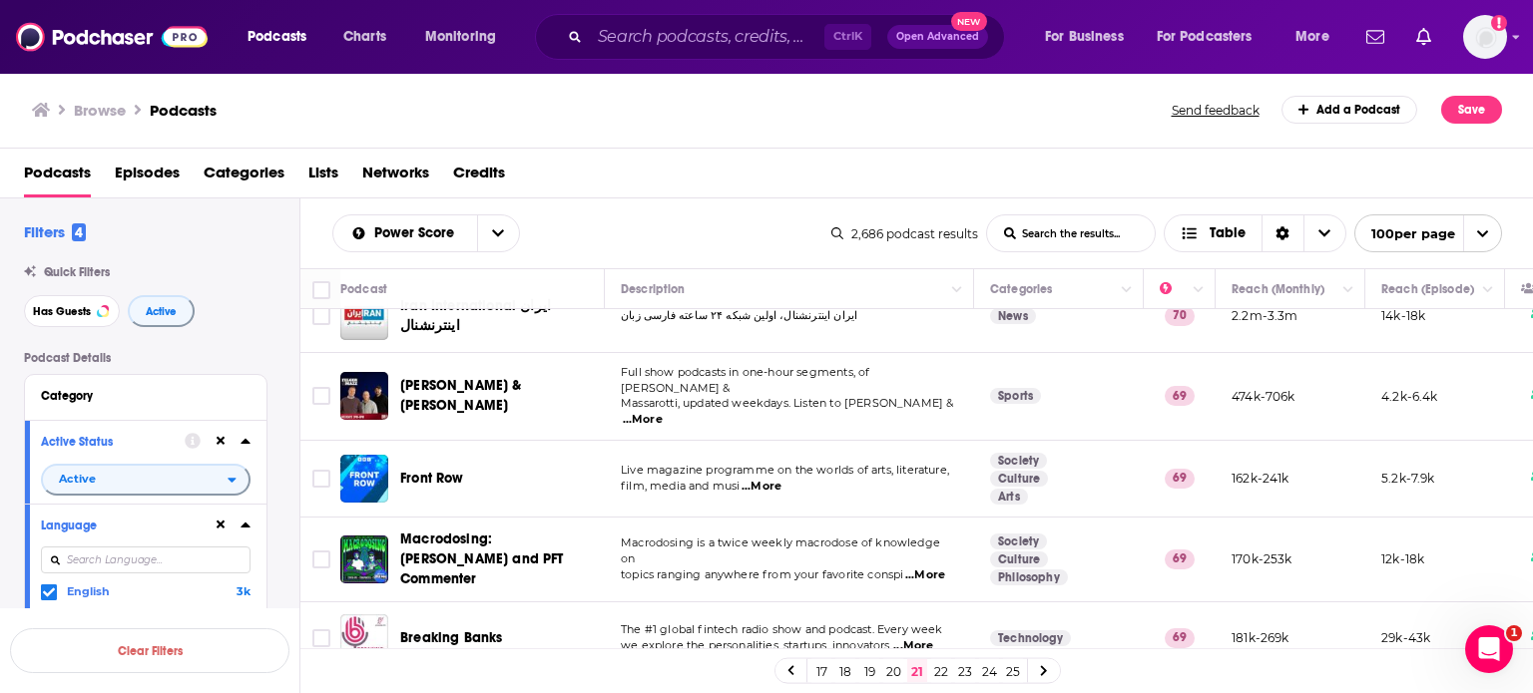
scroll to position [7222, 0]
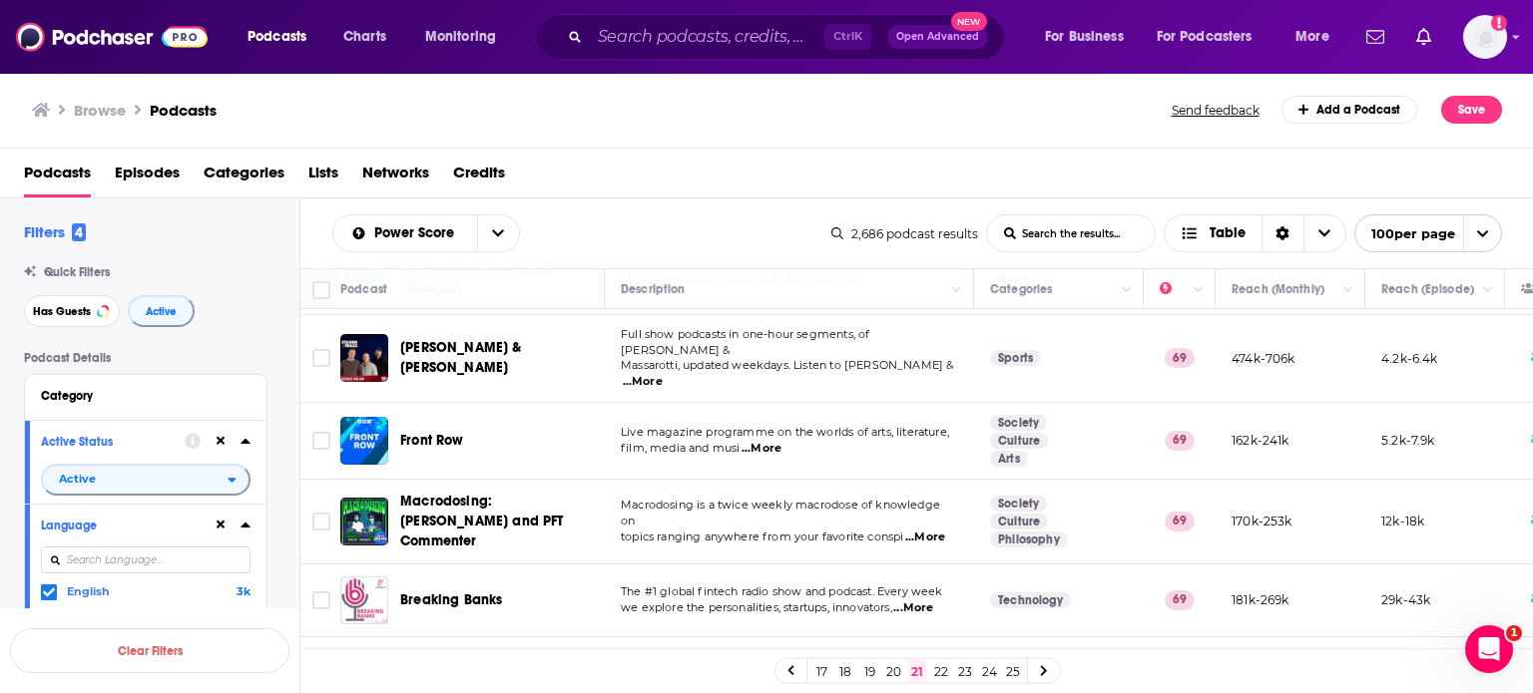
click at [894, 679] on link "20" at bounding box center [893, 672] width 20 height 24
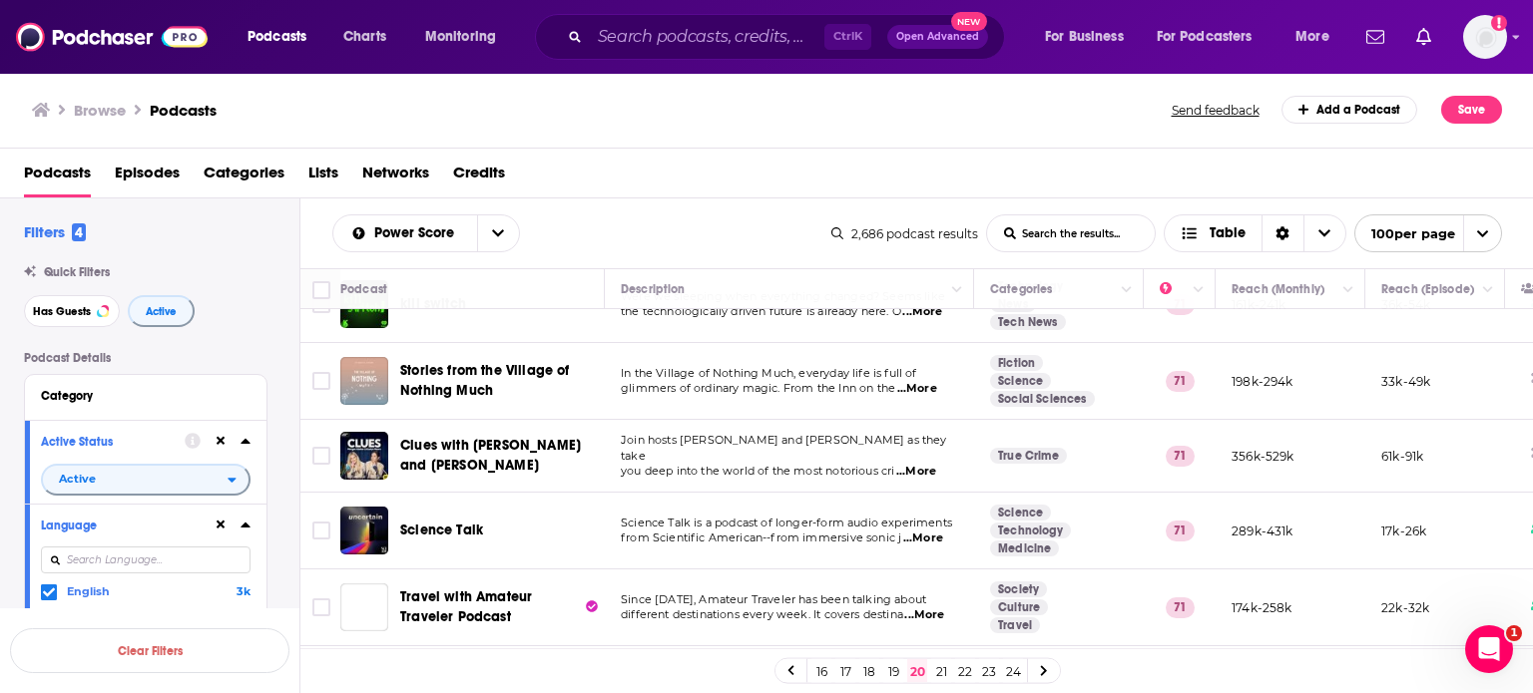
scroll to position [698, 0]
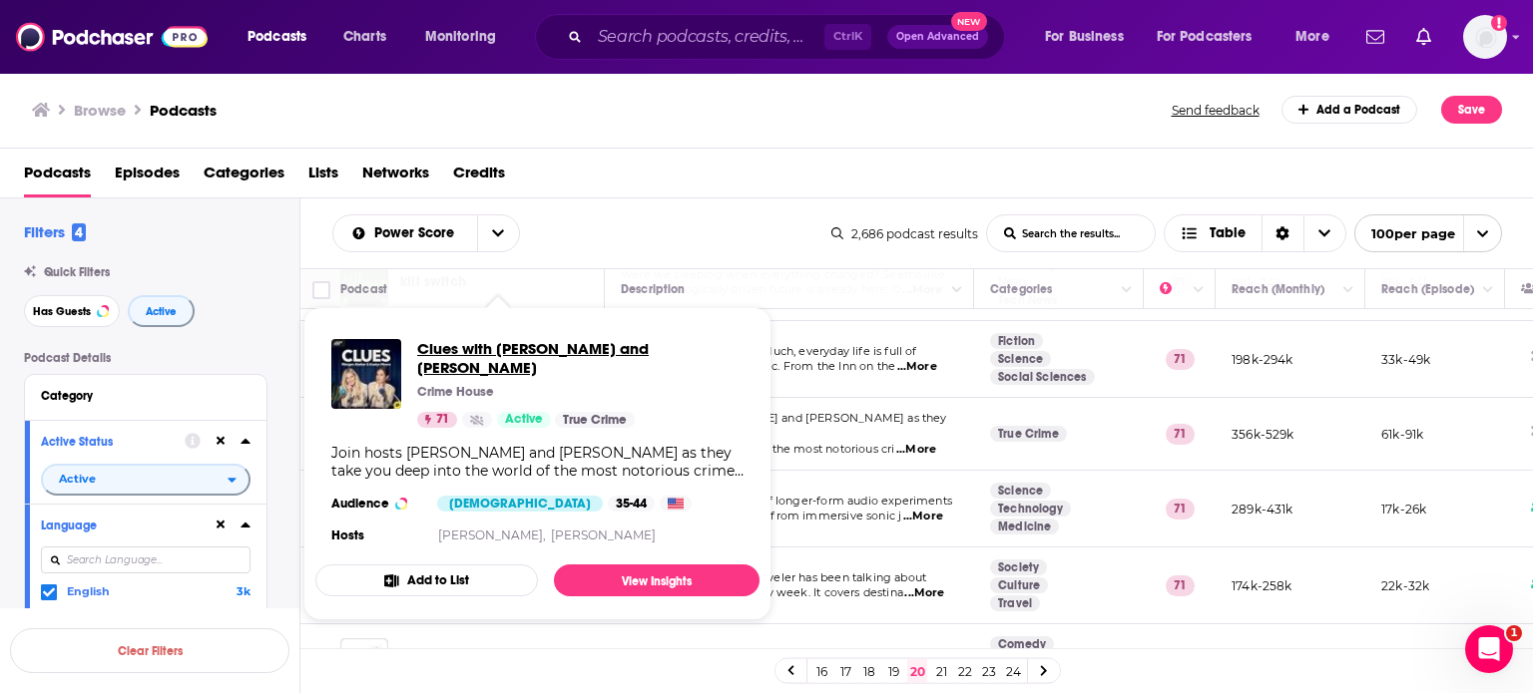
drag, startPoint x: 545, startPoint y: 351, endPoint x: 751, endPoint y: 391, distance: 210.4
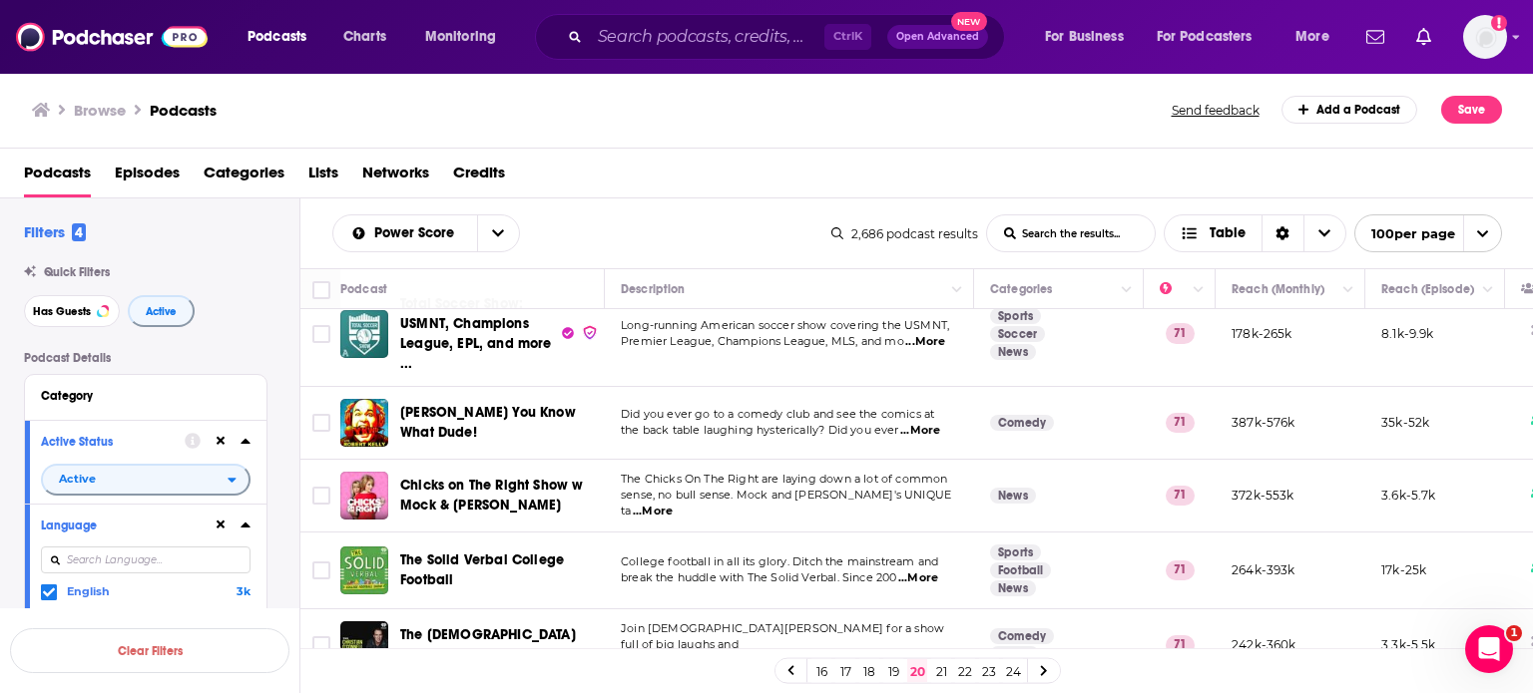
scroll to position [2494, 0]
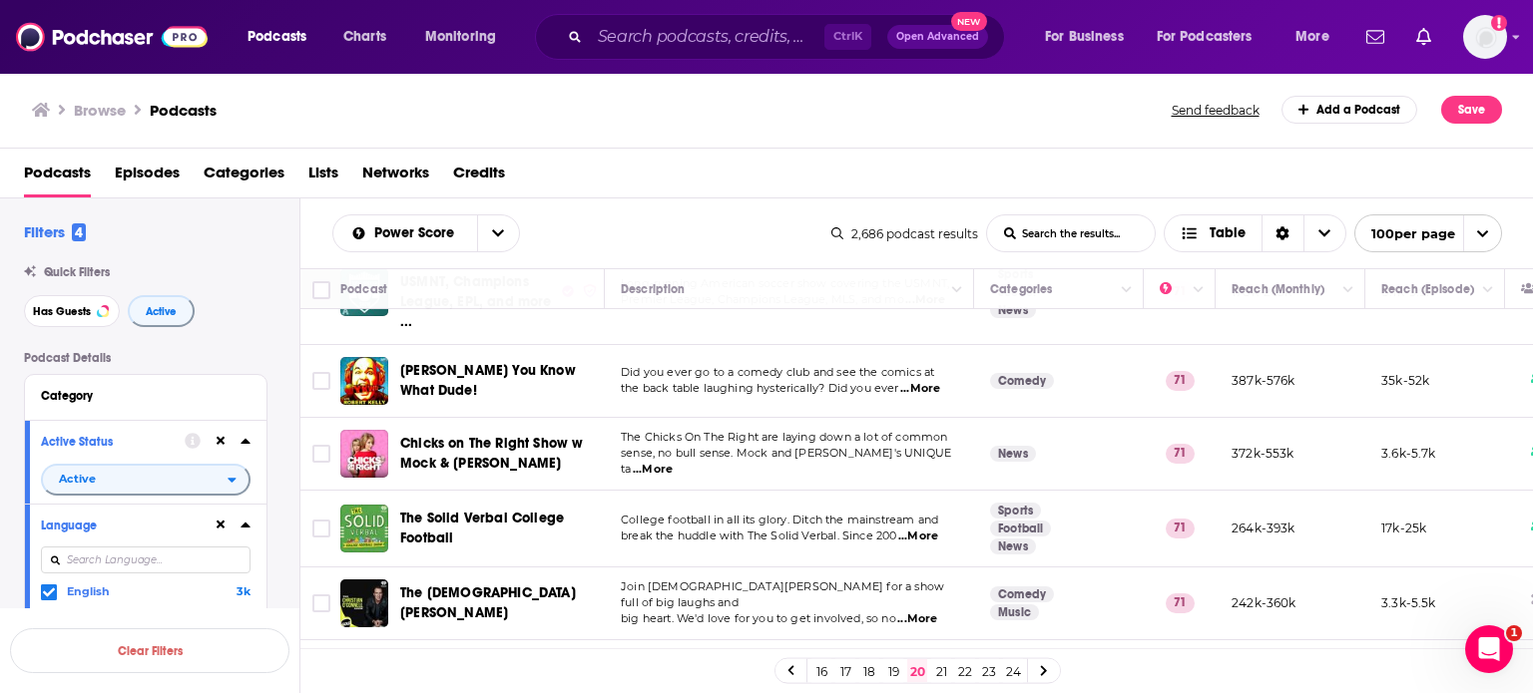
click at [928, 381] on span "...More" at bounding box center [920, 389] width 40 height 16
click at [751, 376] on td "Did you ever go to a comedy club and see the comics at the back table laughing …" at bounding box center [789, 381] width 369 height 73
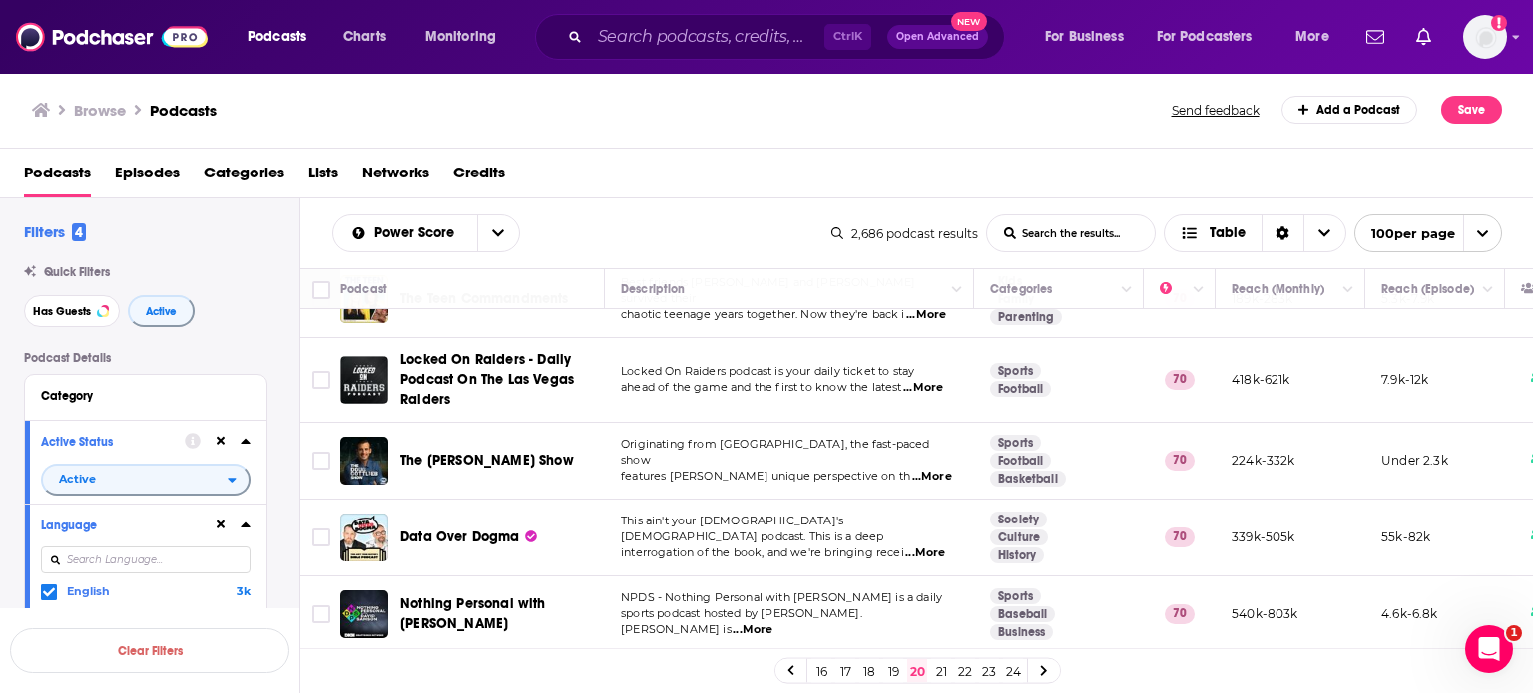
scroll to position [7302, 0]
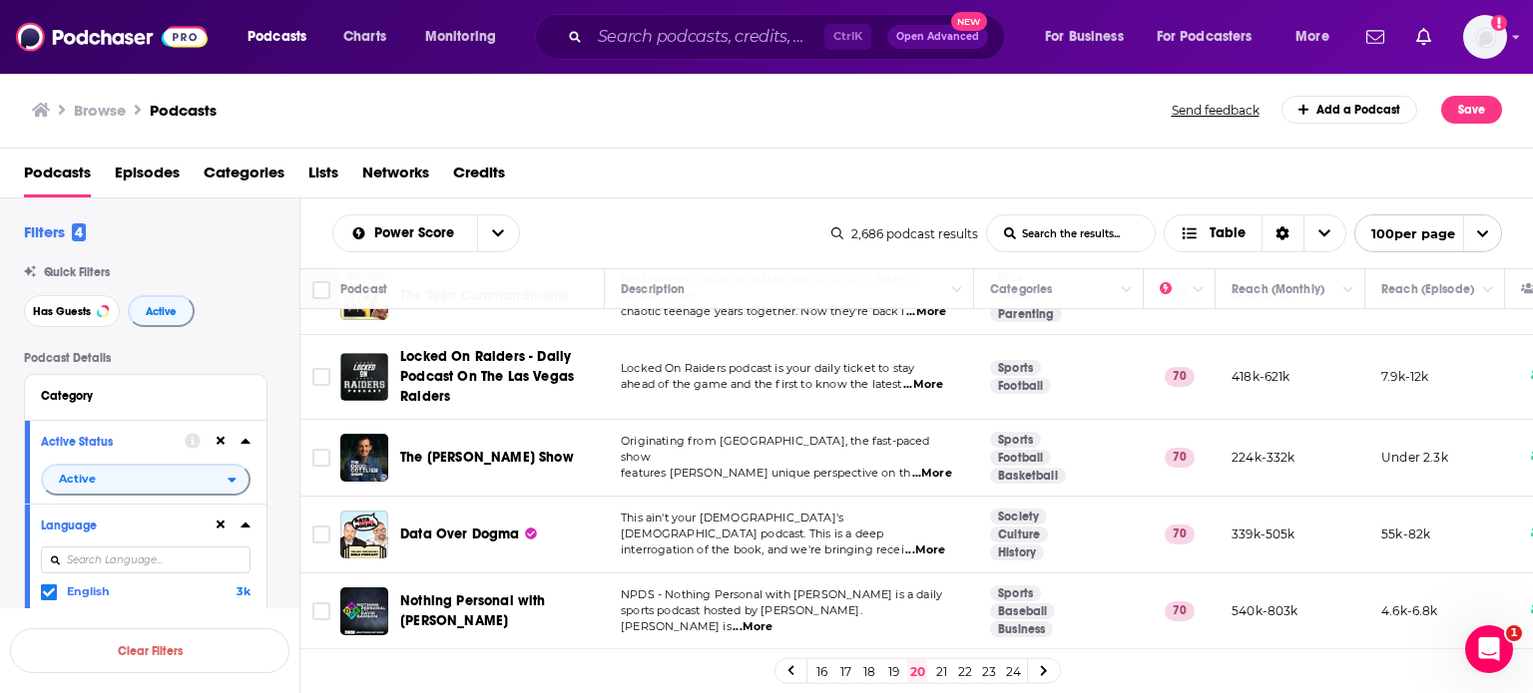
click at [897, 671] on link "19" at bounding box center [893, 672] width 20 height 24
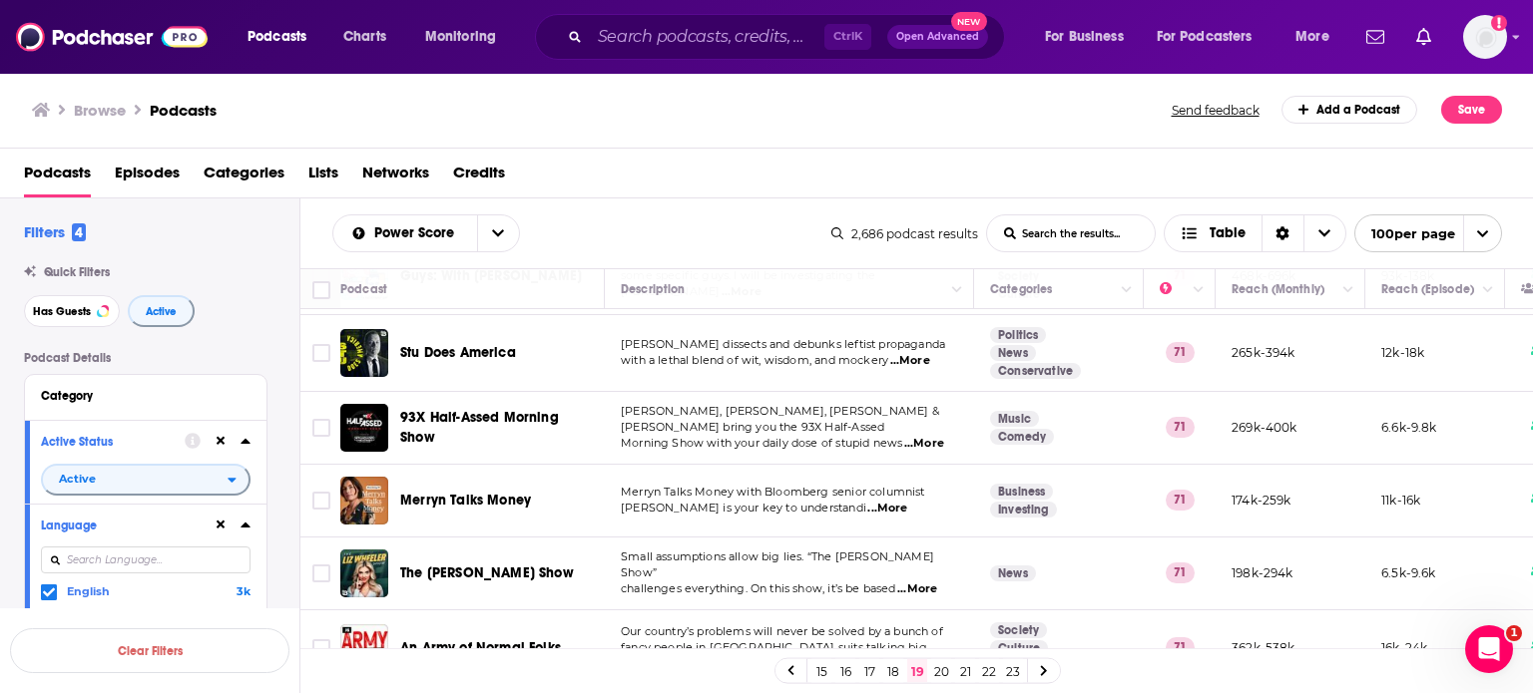
scroll to position [6585, 0]
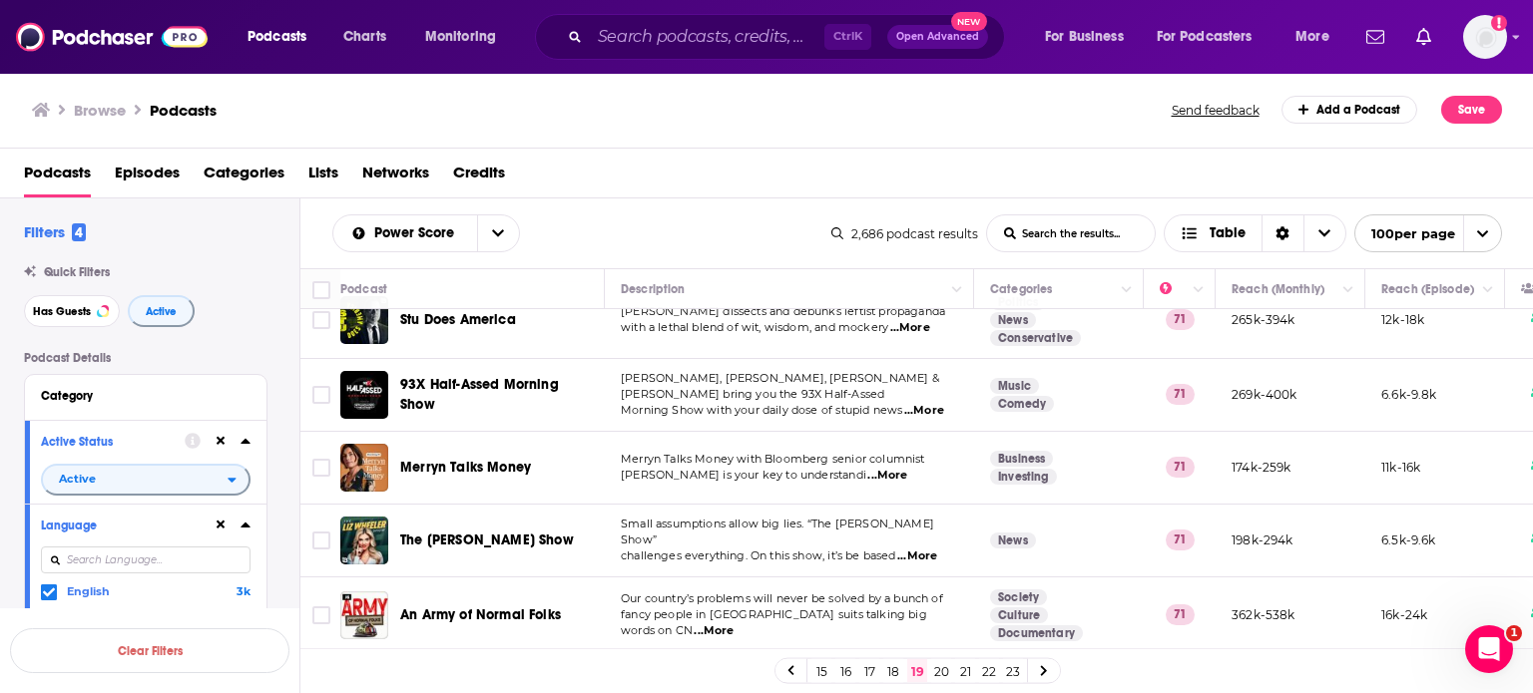
click at [938, 505] on td "Small assumptions allow big lies. “The Liz Wheeler Show” challenges everything.…" at bounding box center [789, 541] width 369 height 73
click at [937, 549] on span "...More" at bounding box center [917, 557] width 40 height 16
click at [742, 549] on span "challenges everything. On this show, it’s be based" at bounding box center [758, 556] width 275 height 14
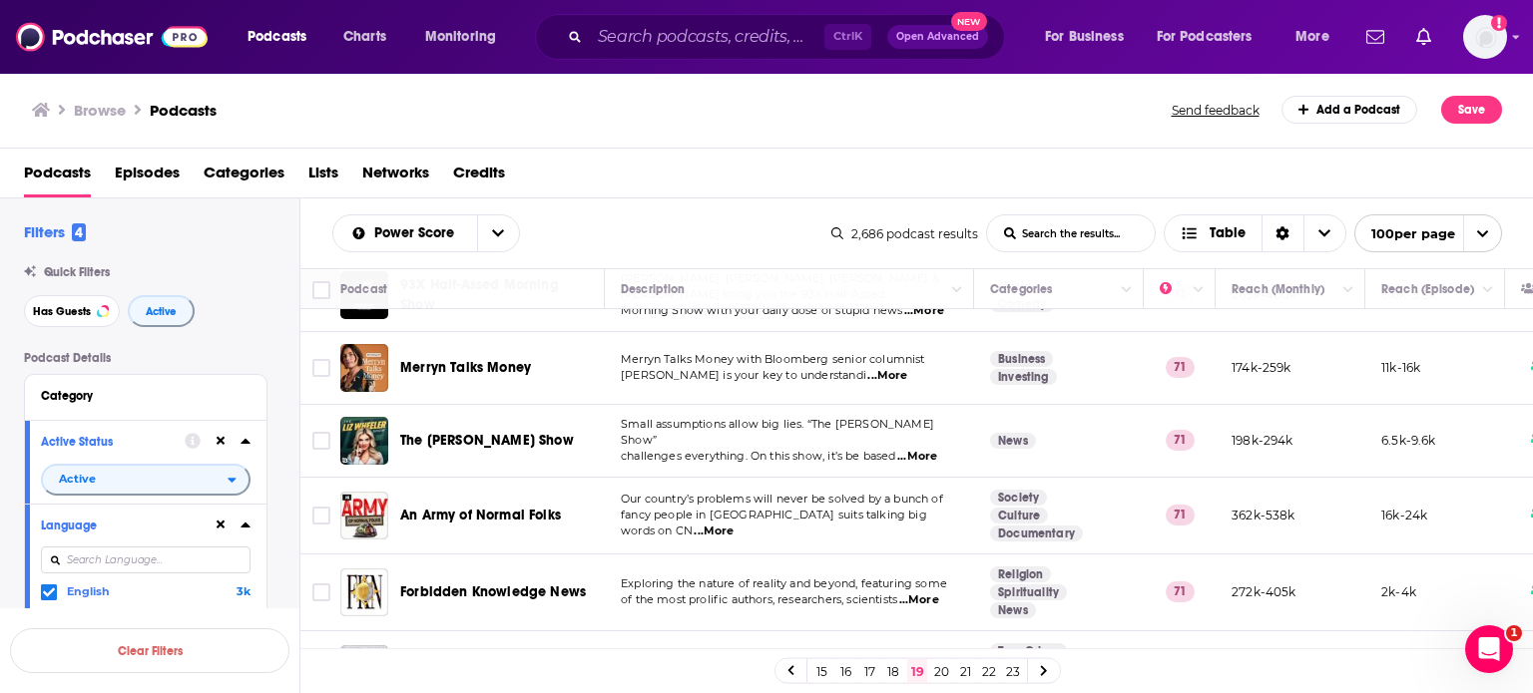
click at [733, 524] on span "...More" at bounding box center [713, 532] width 40 height 16
click at [801, 555] on td "Exploring the nature of reality and beyond, featuring some of the most prolific…" at bounding box center [789, 593] width 369 height 77
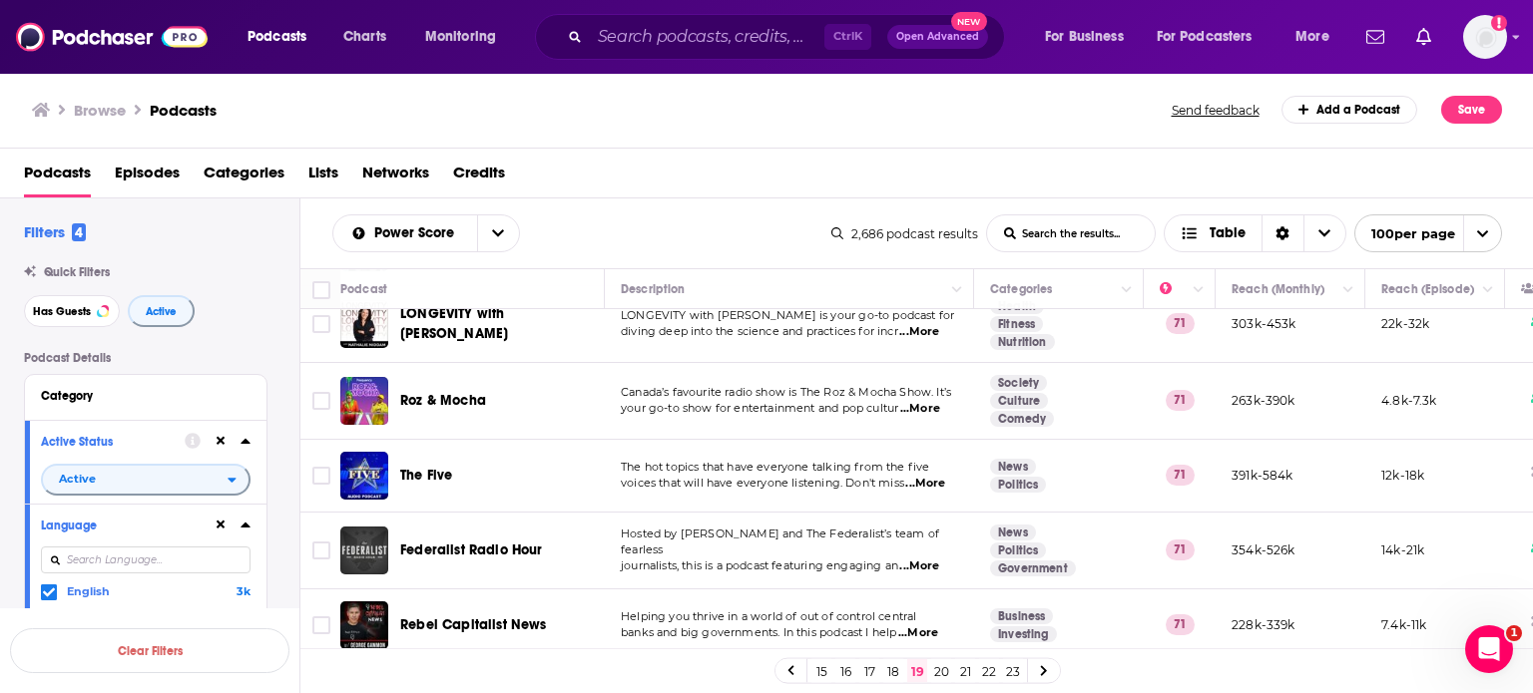
scroll to position [7202, 0]
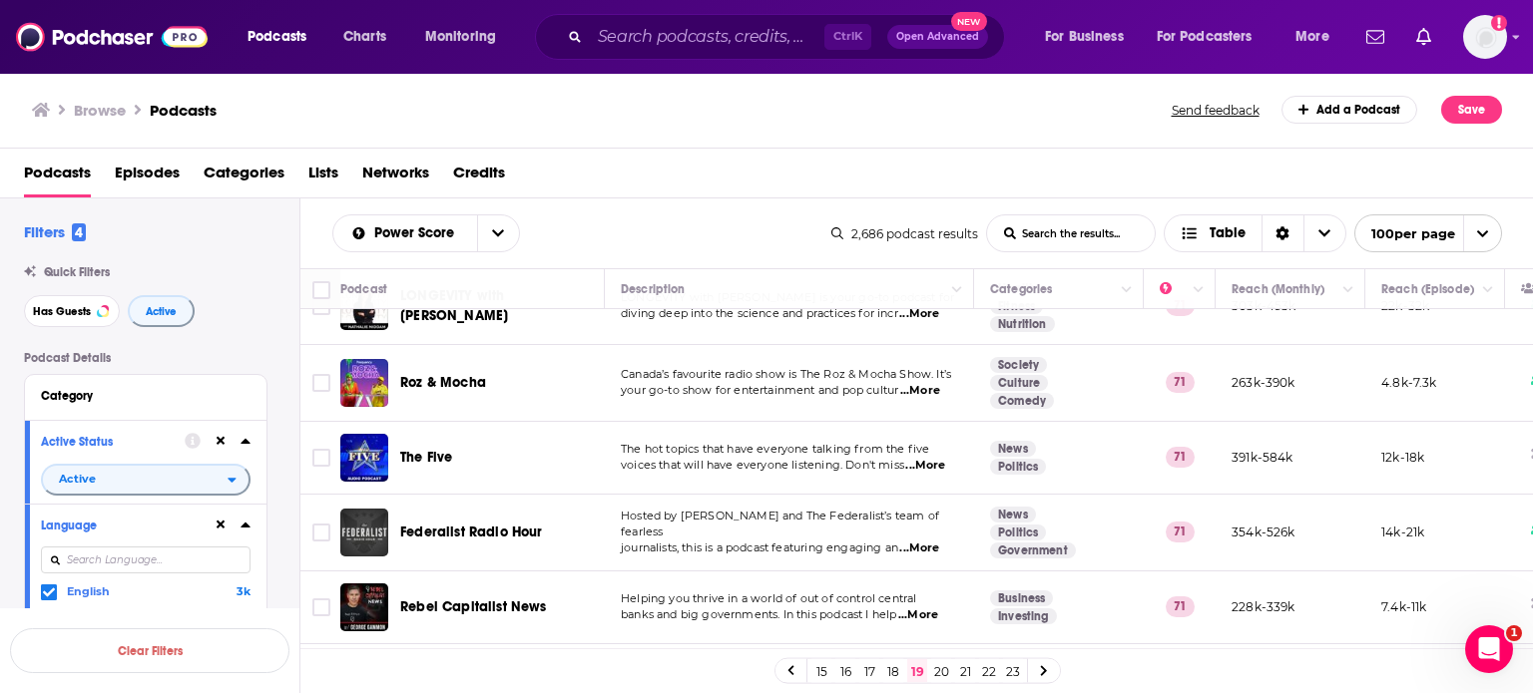
click at [896, 675] on link "18" at bounding box center [893, 672] width 20 height 24
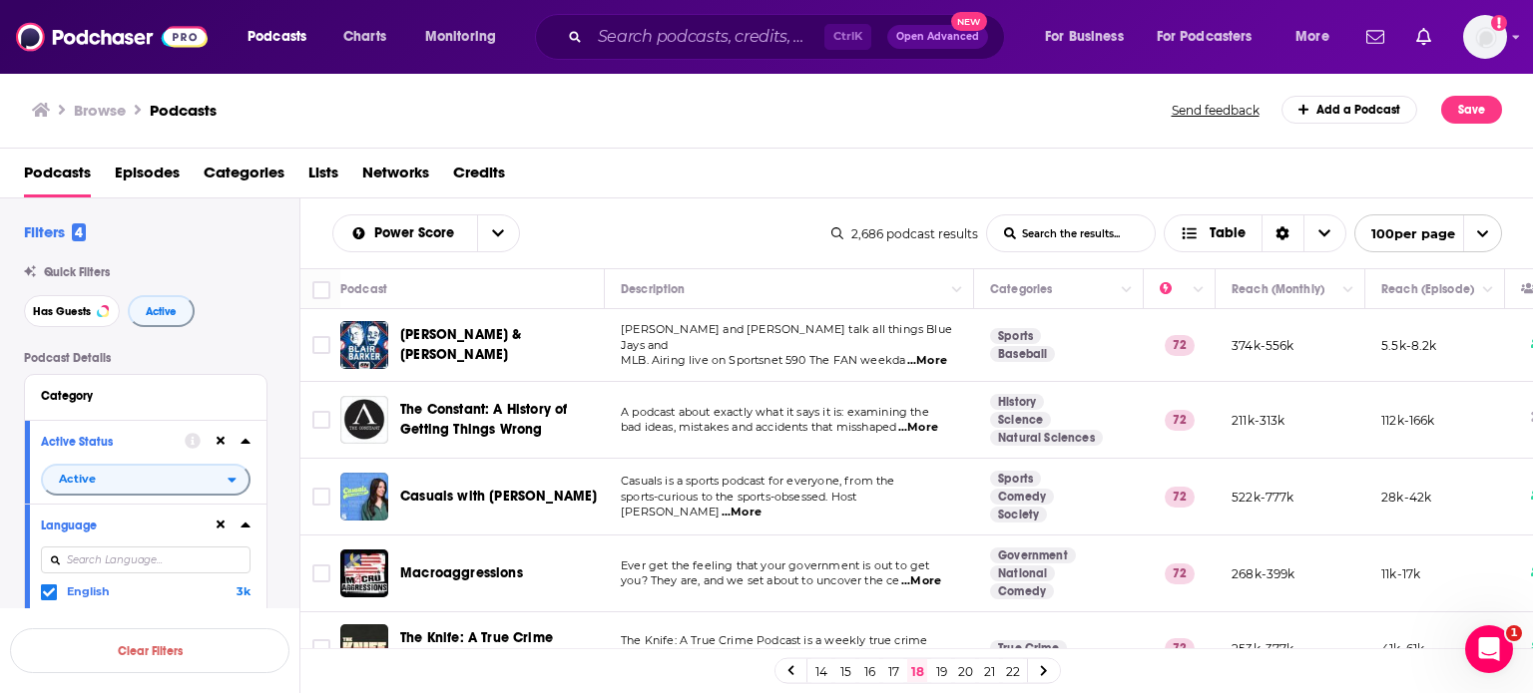
scroll to position [100, 0]
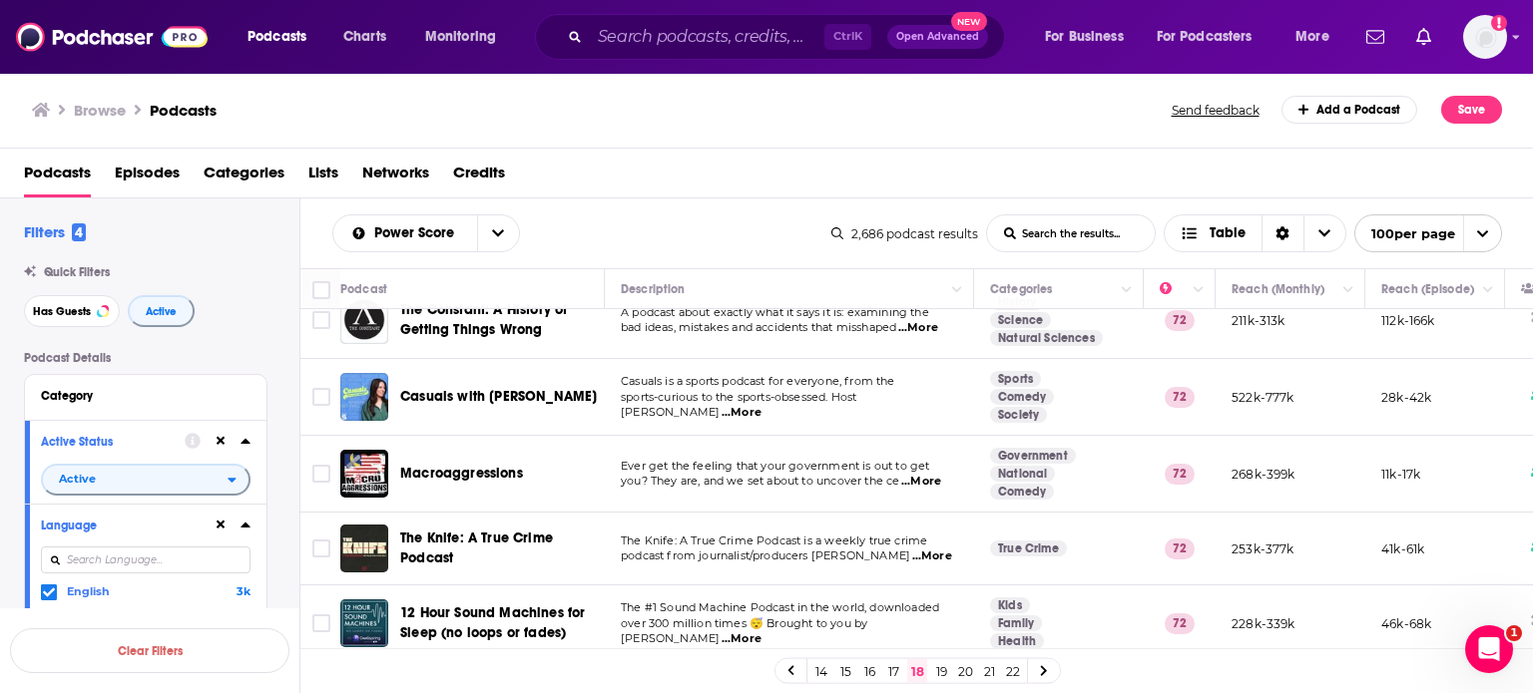
click at [939, 474] on span "...More" at bounding box center [921, 482] width 40 height 16
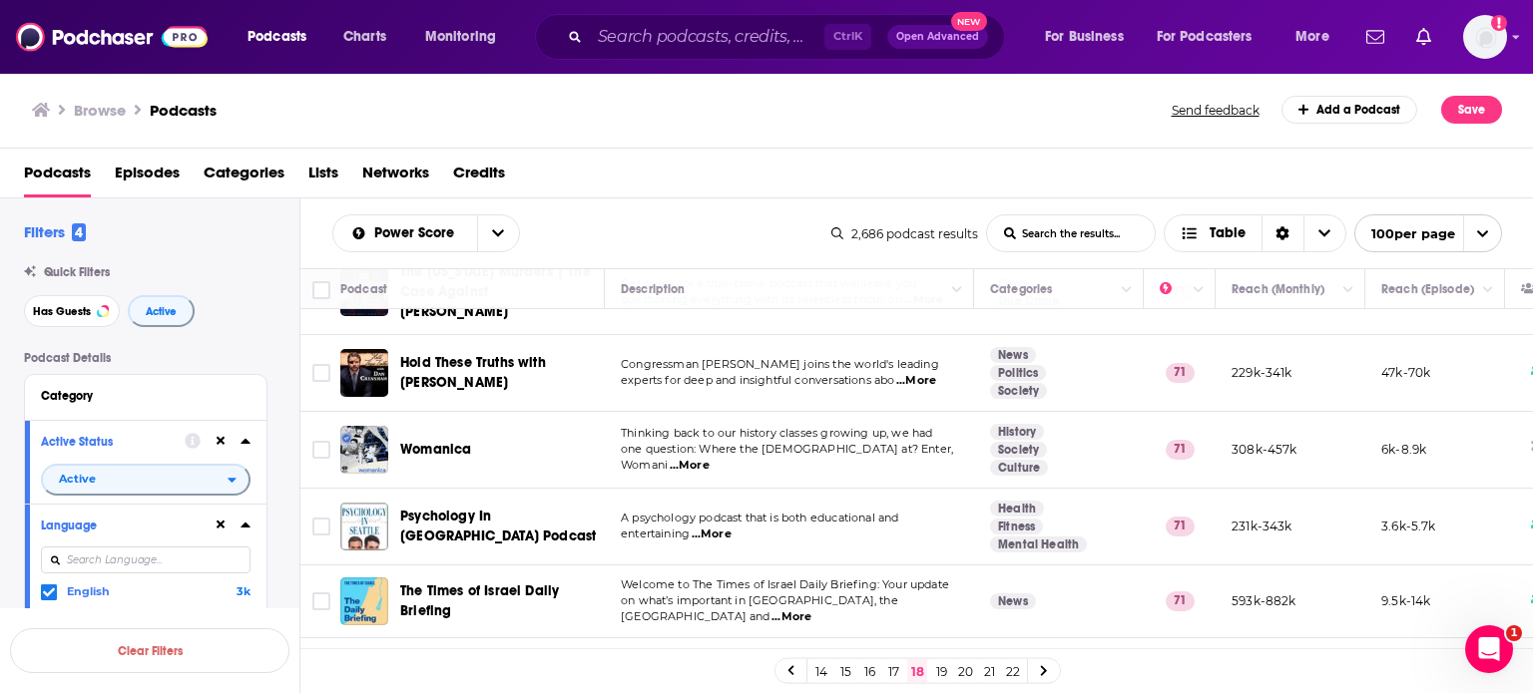
scroll to position [7254, 0]
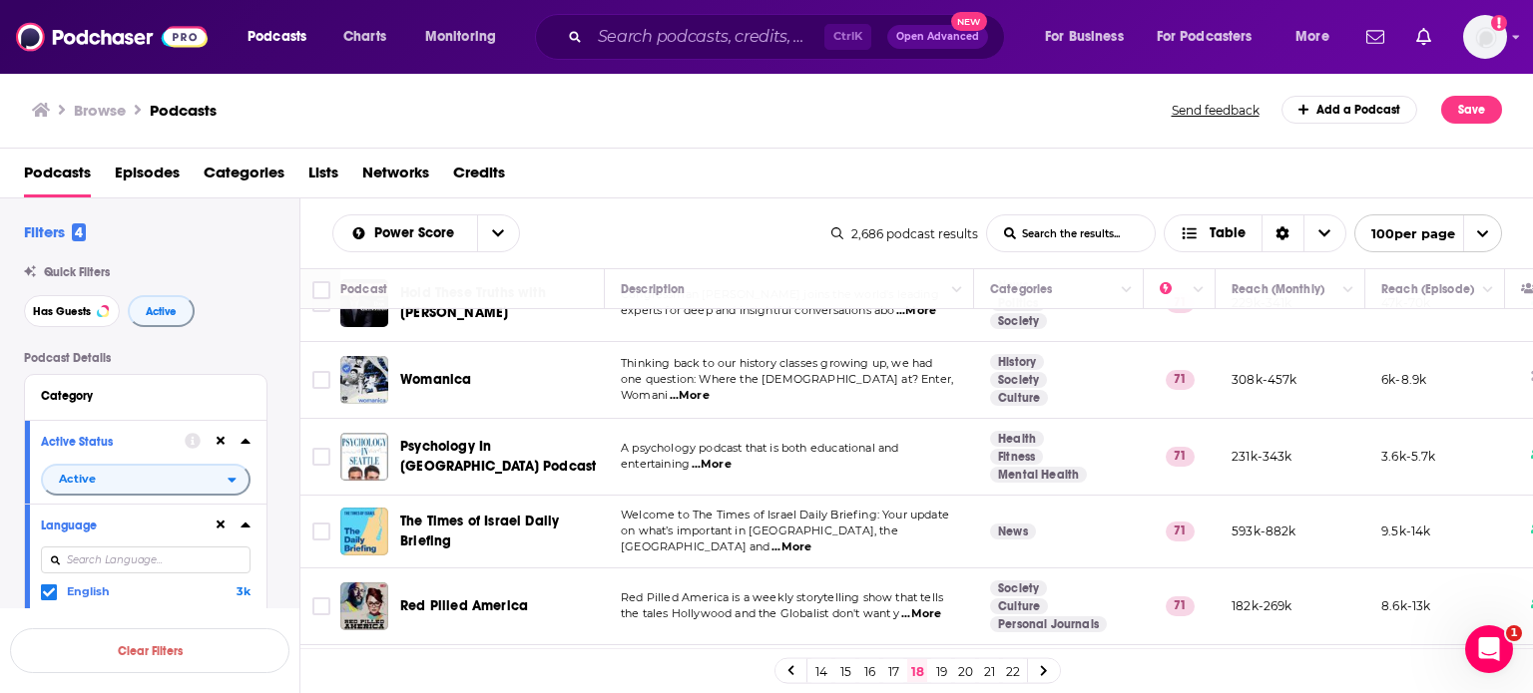
click at [892, 671] on link "17" at bounding box center [893, 672] width 20 height 24
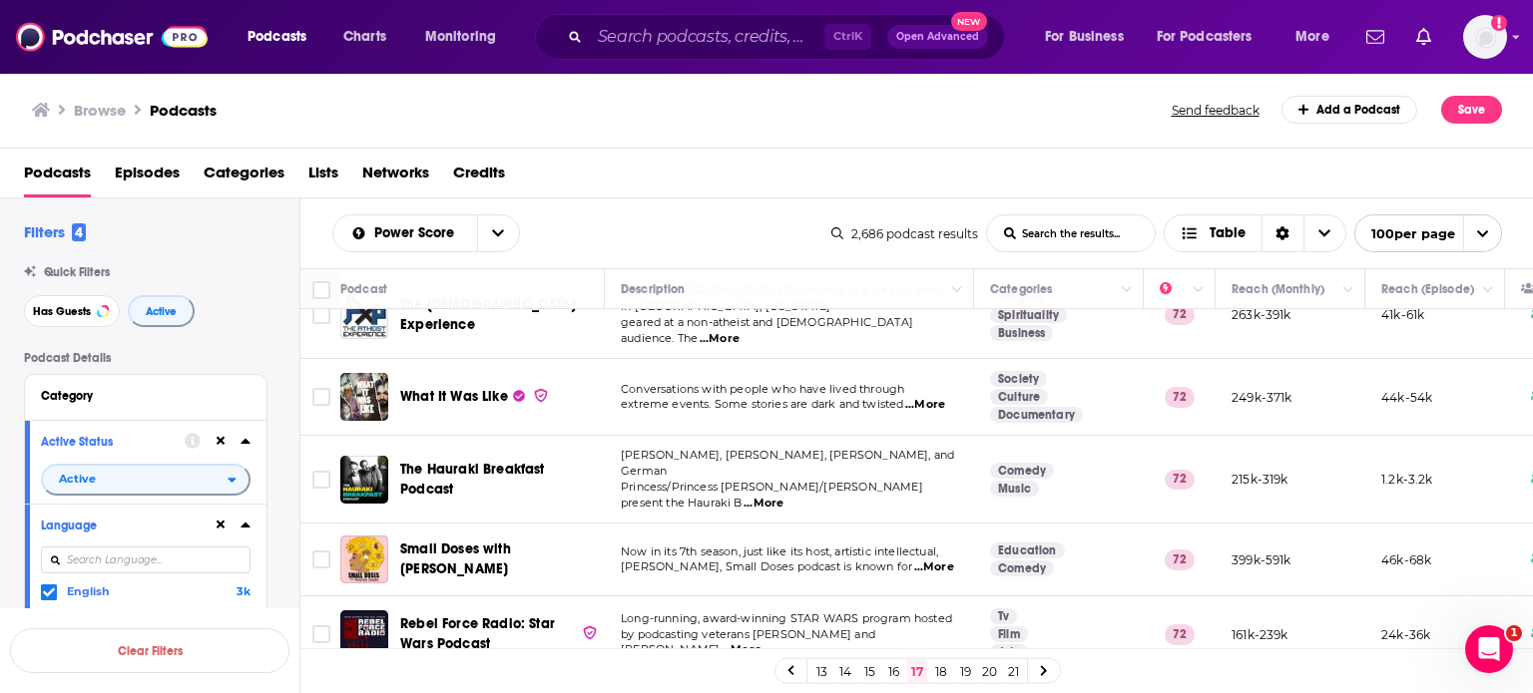
scroll to position [4689, 0]
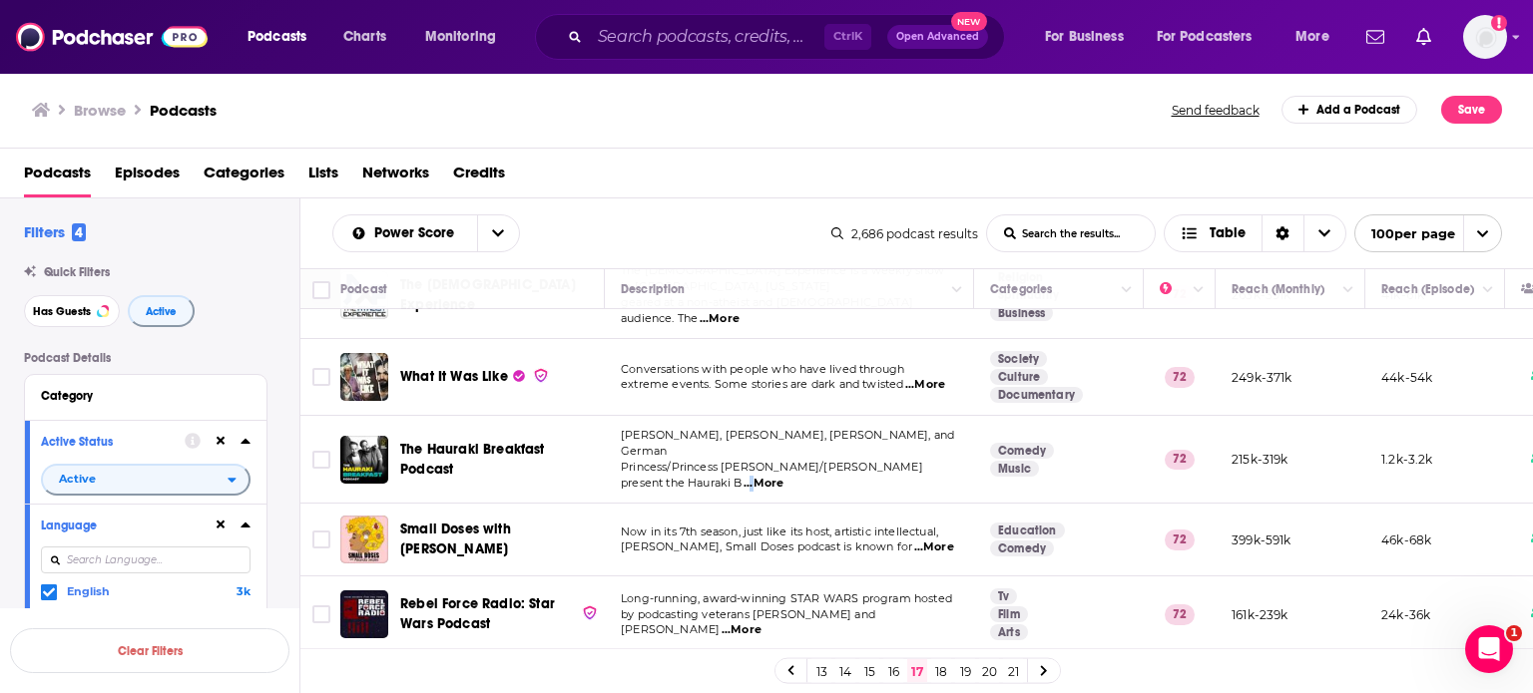
click at [783, 476] on span "...More" at bounding box center [763, 484] width 40 height 16
click at [750, 460] on span "Princess/Princess Layer/Zoe present the Hauraki B" at bounding box center [772, 475] width 302 height 30
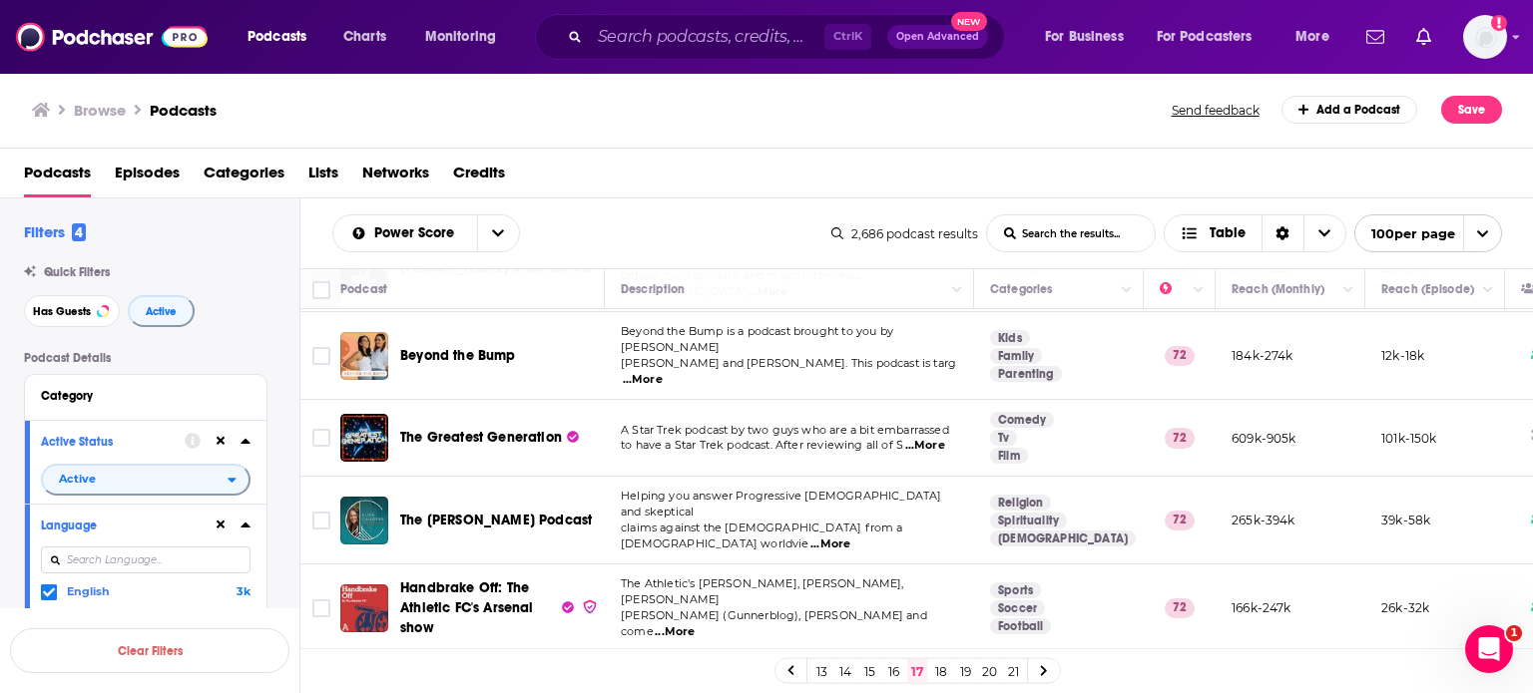
scroll to position [7178, 0]
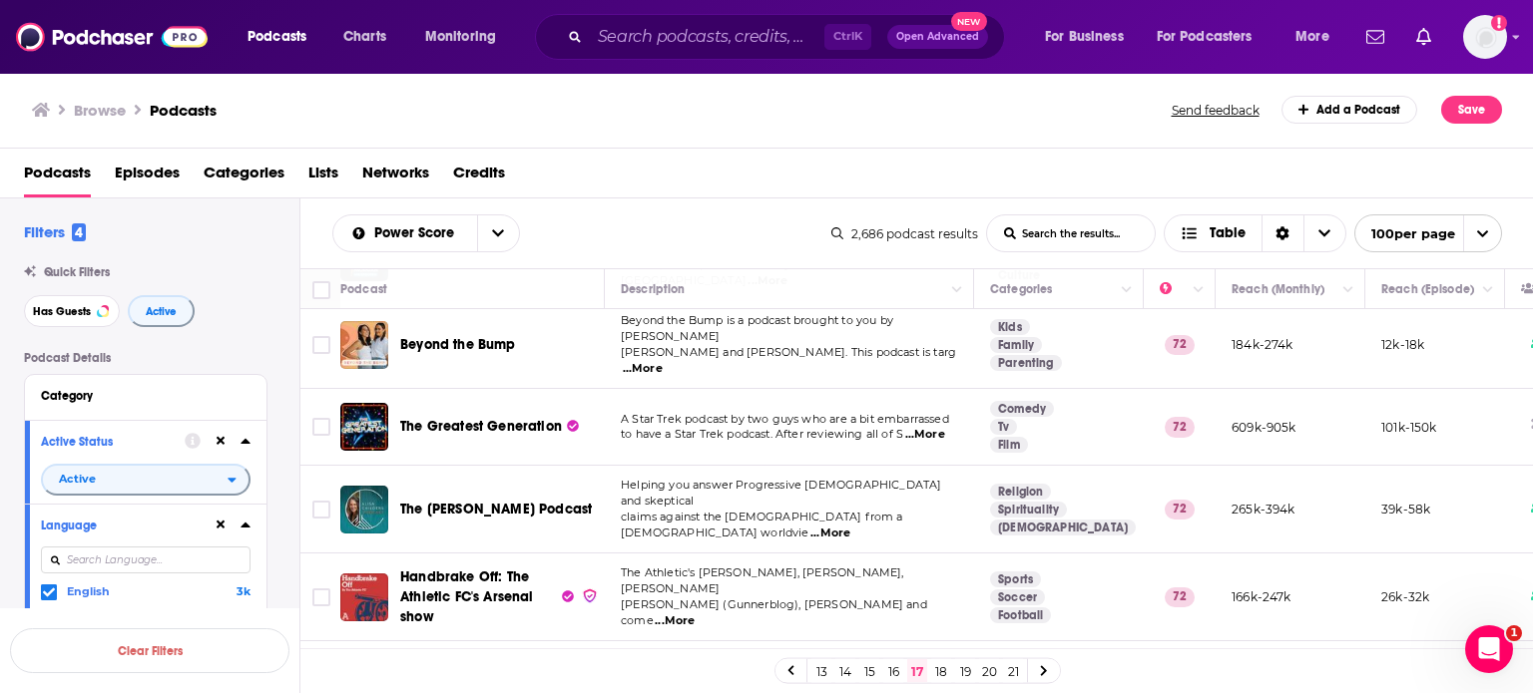
drag, startPoint x: 893, startPoint y: 668, endPoint x: 256, endPoint y: 11, distance: 915.2
click at [893, 669] on link "16" at bounding box center [893, 672] width 20 height 24
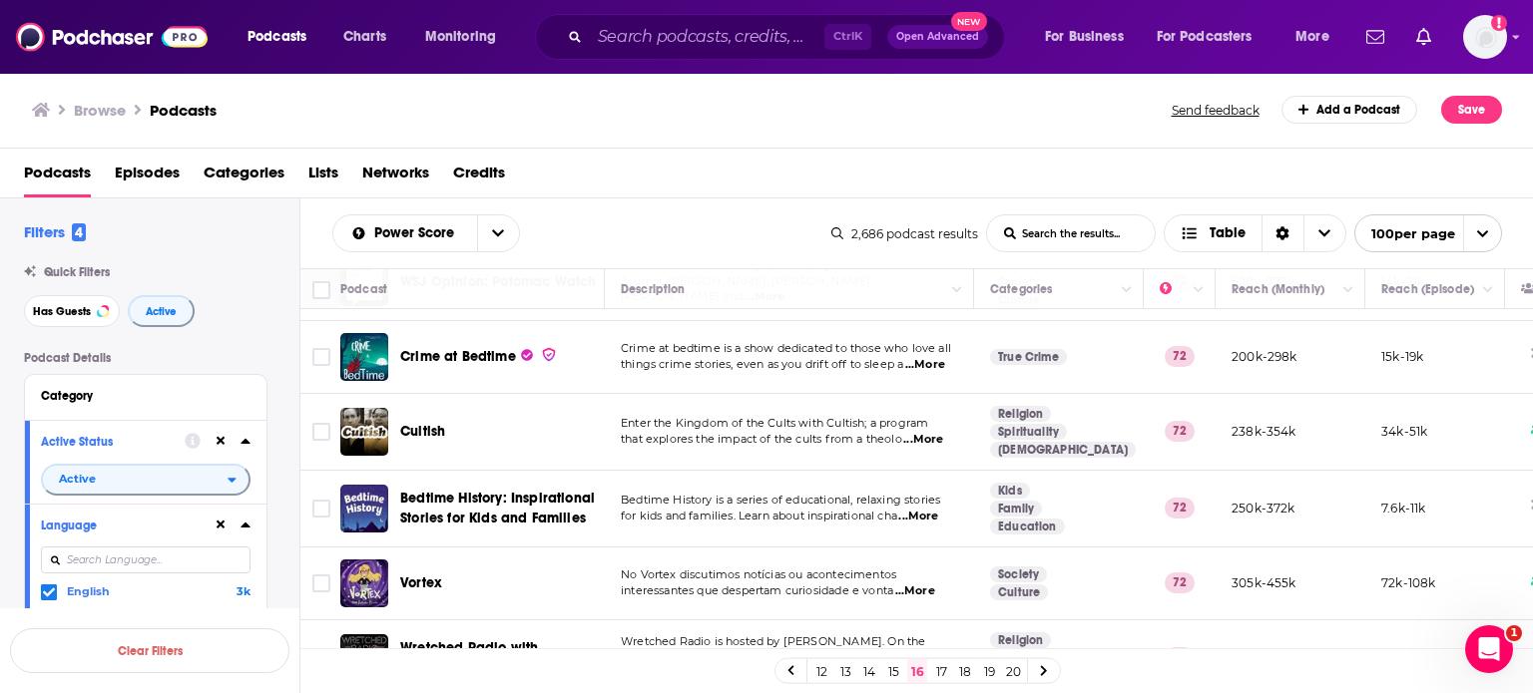
scroll to position [7234, 0]
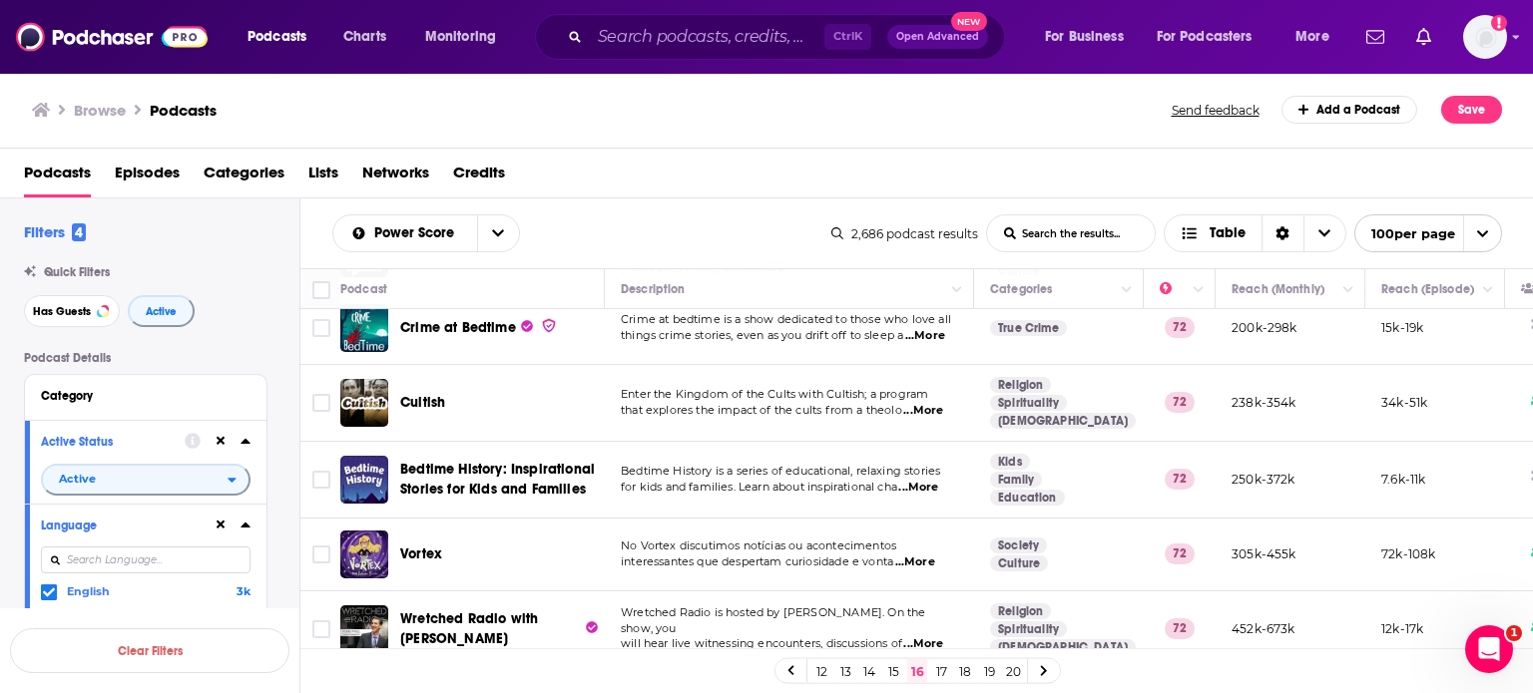
click at [898, 676] on link "15" at bounding box center [893, 672] width 20 height 24
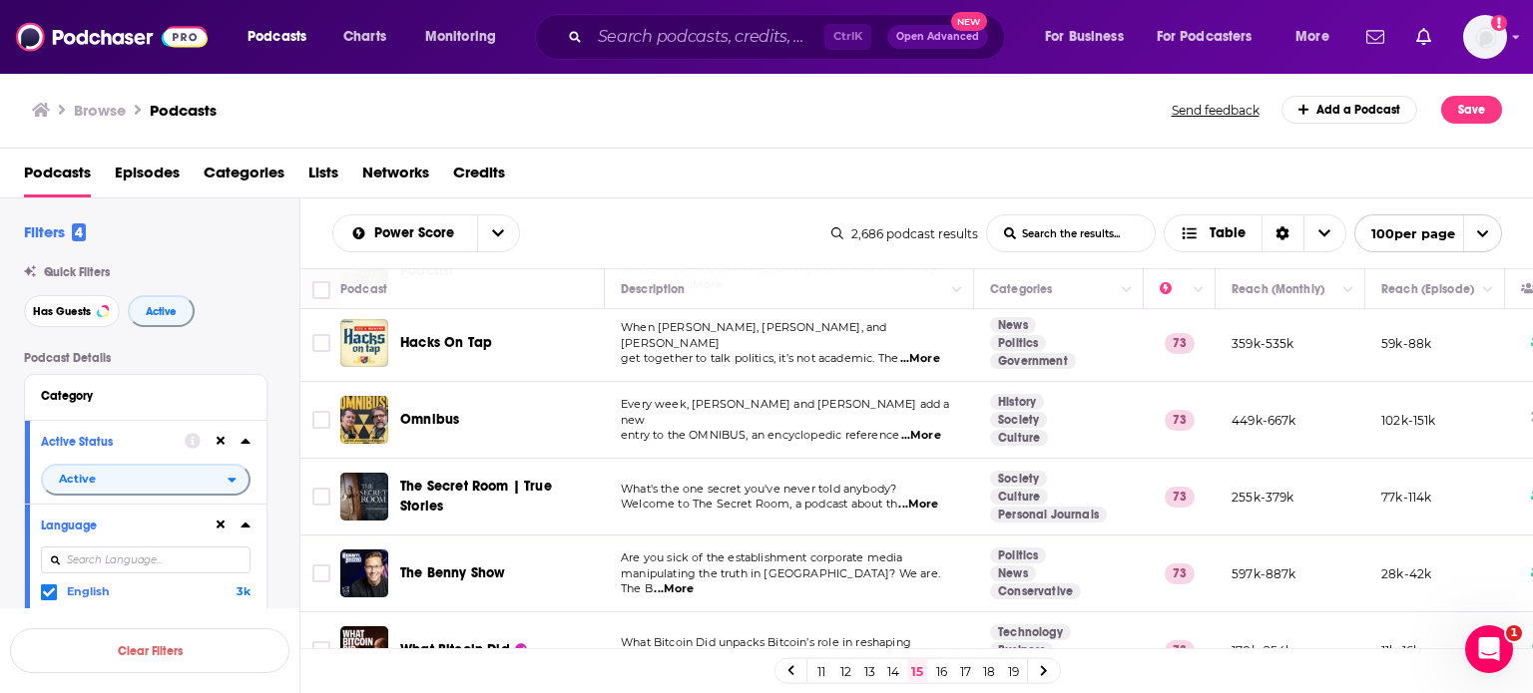
scroll to position [1796, 0]
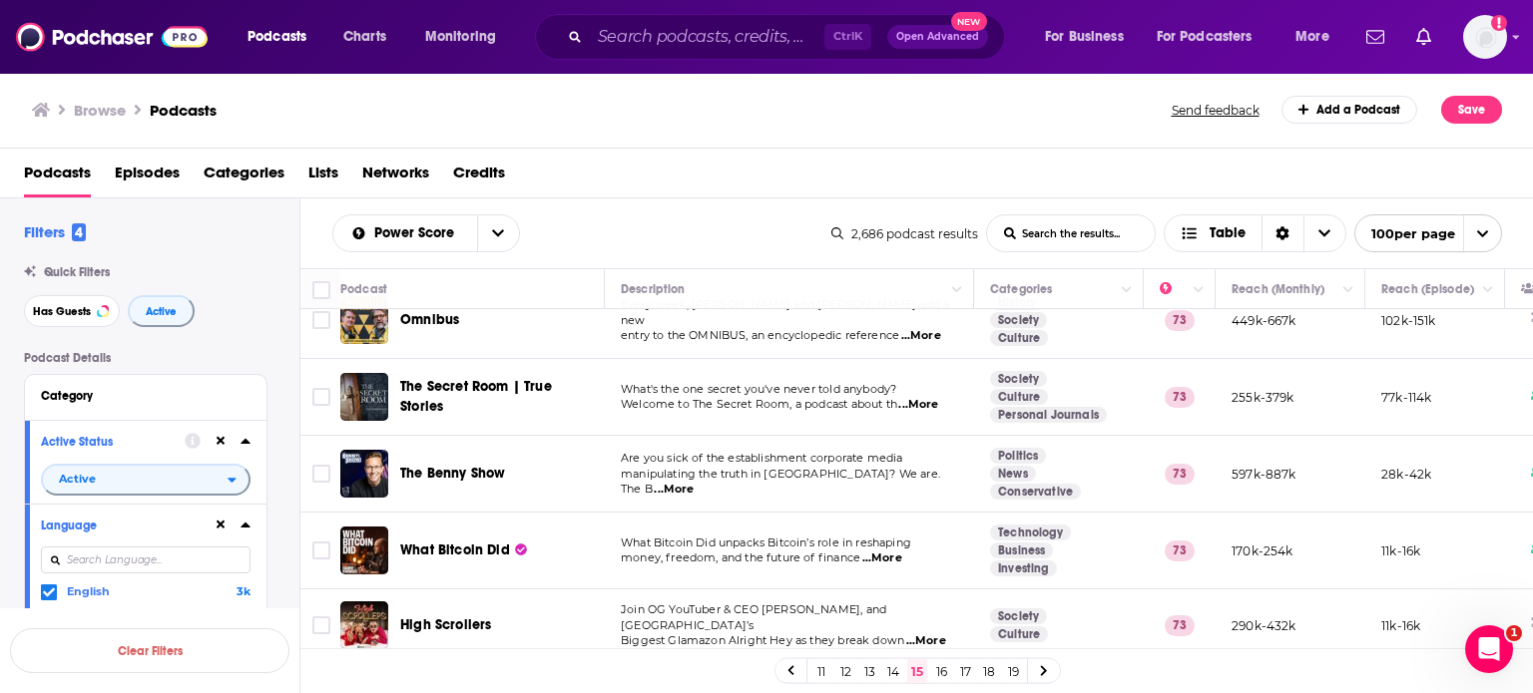
click at [693, 482] on span "...More" at bounding box center [674, 490] width 40 height 16
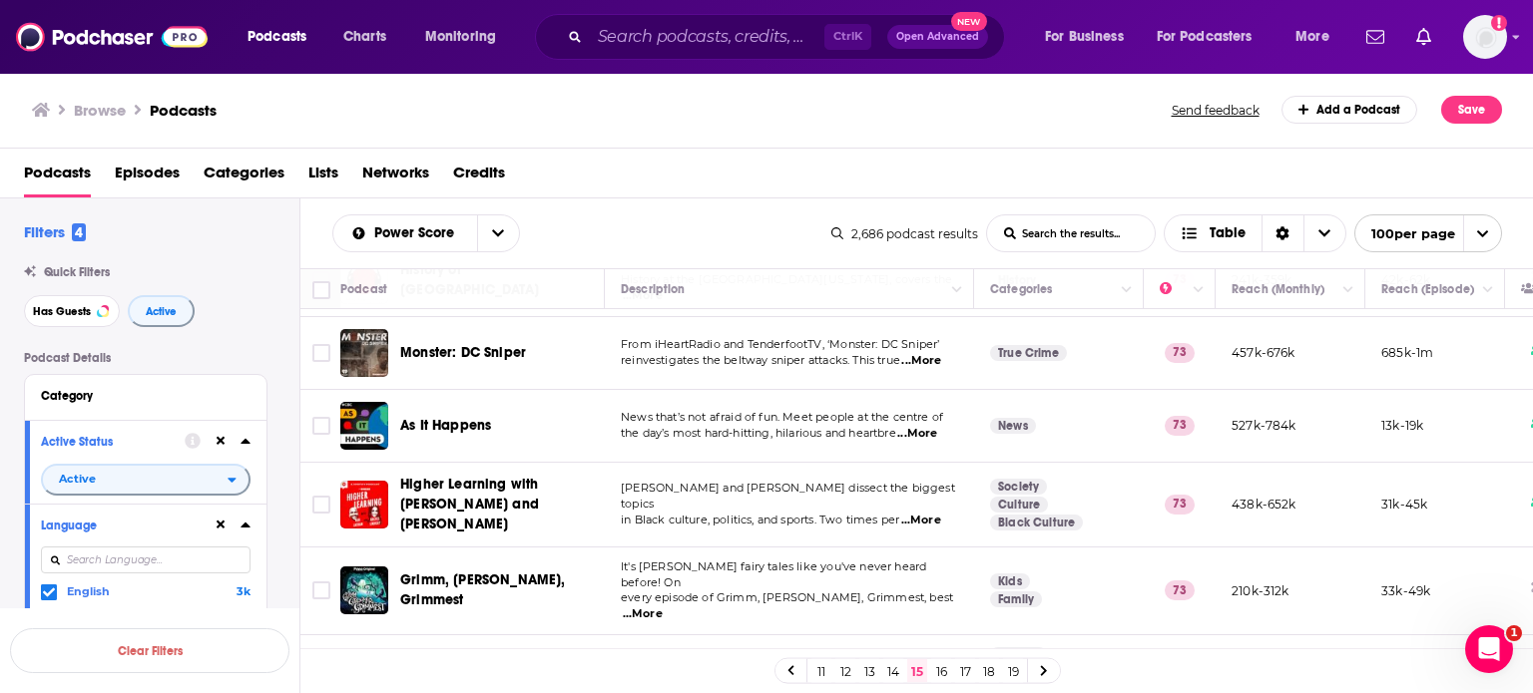
scroll to position [7174, 0]
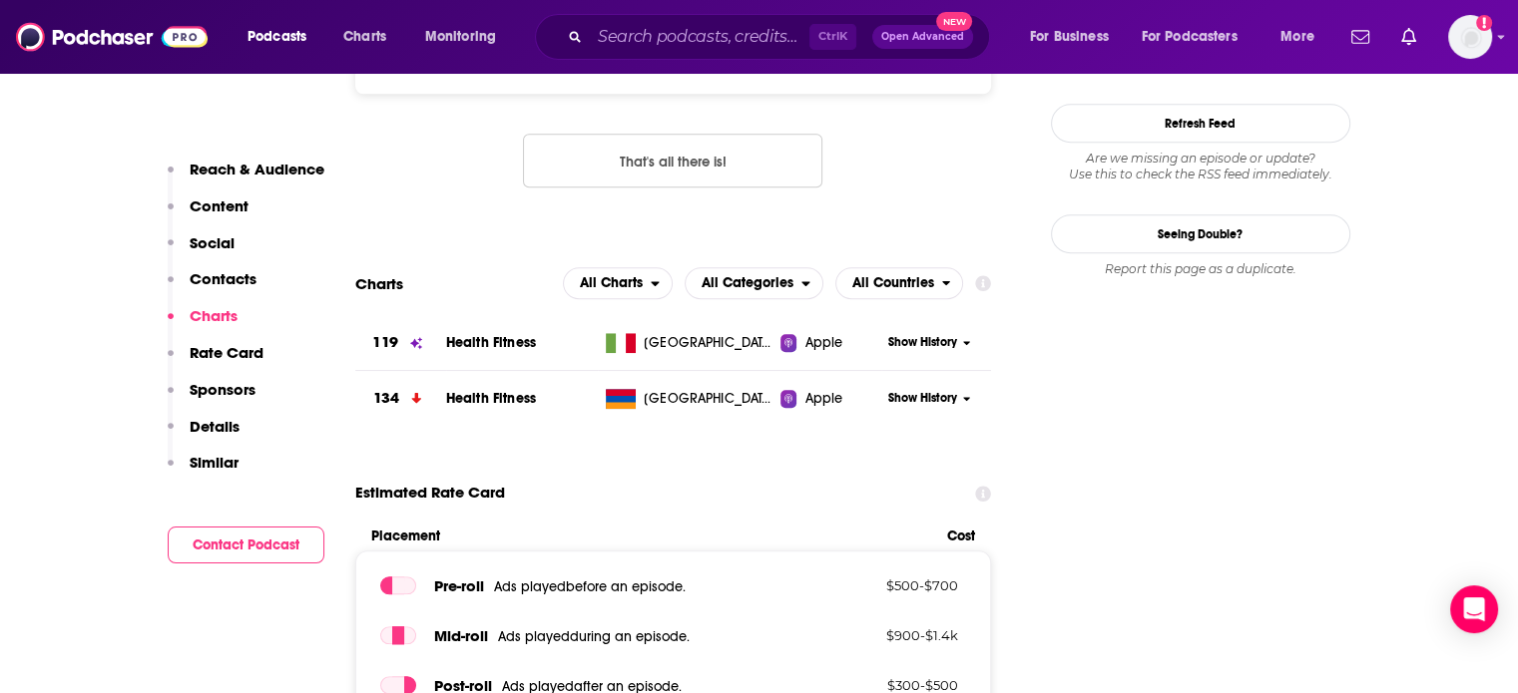
scroll to position [1497, 0]
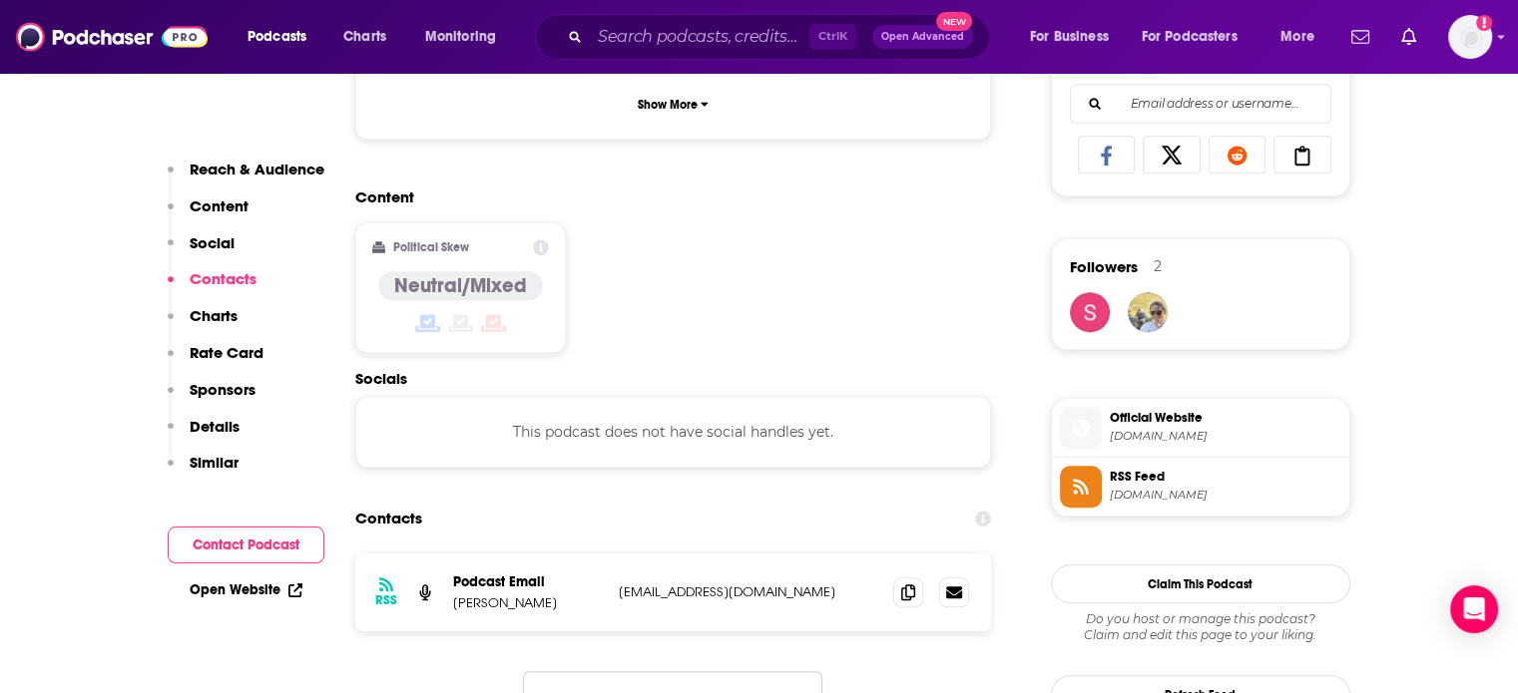
scroll to position [1696, 0]
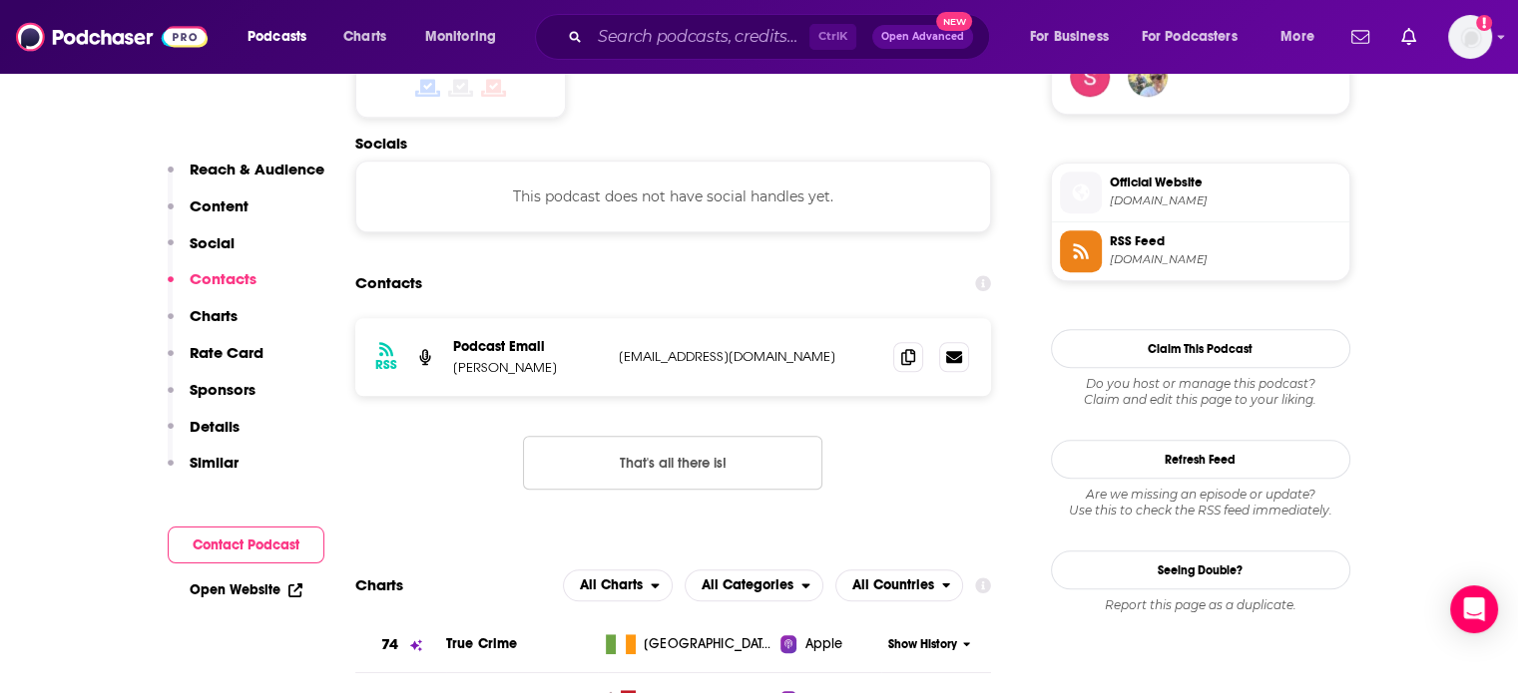
click at [688, 348] on p "bcowley99@hotmail.com" at bounding box center [748, 356] width 259 height 17
copy div "bcowley99@hotmail.com bcowley99@hotmail.com"
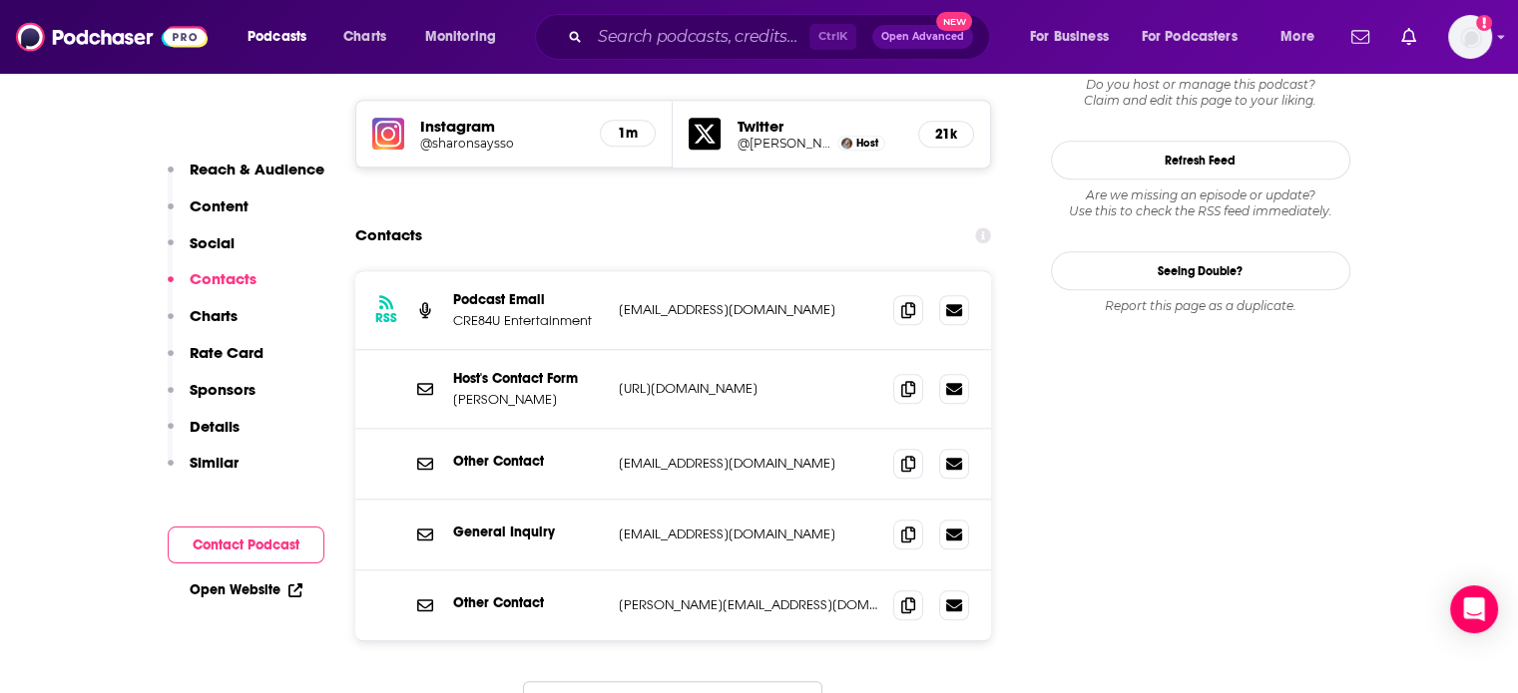
scroll to position [1796, 0]
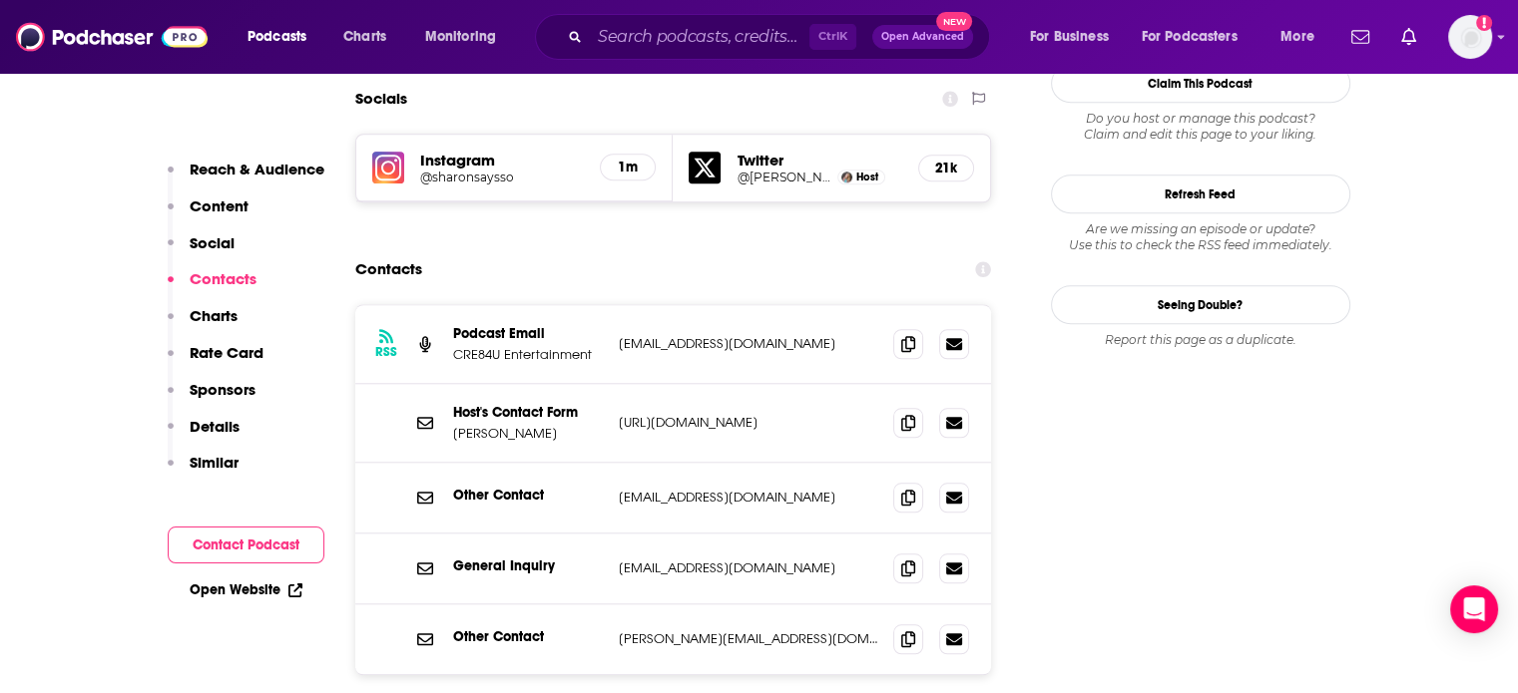
click at [722, 489] on p "info@sharonmcmahon.com" at bounding box center [748, 497] width 259 height 17
copy div "info@sharonmcmahon.com info@sharonmcmahon.com"
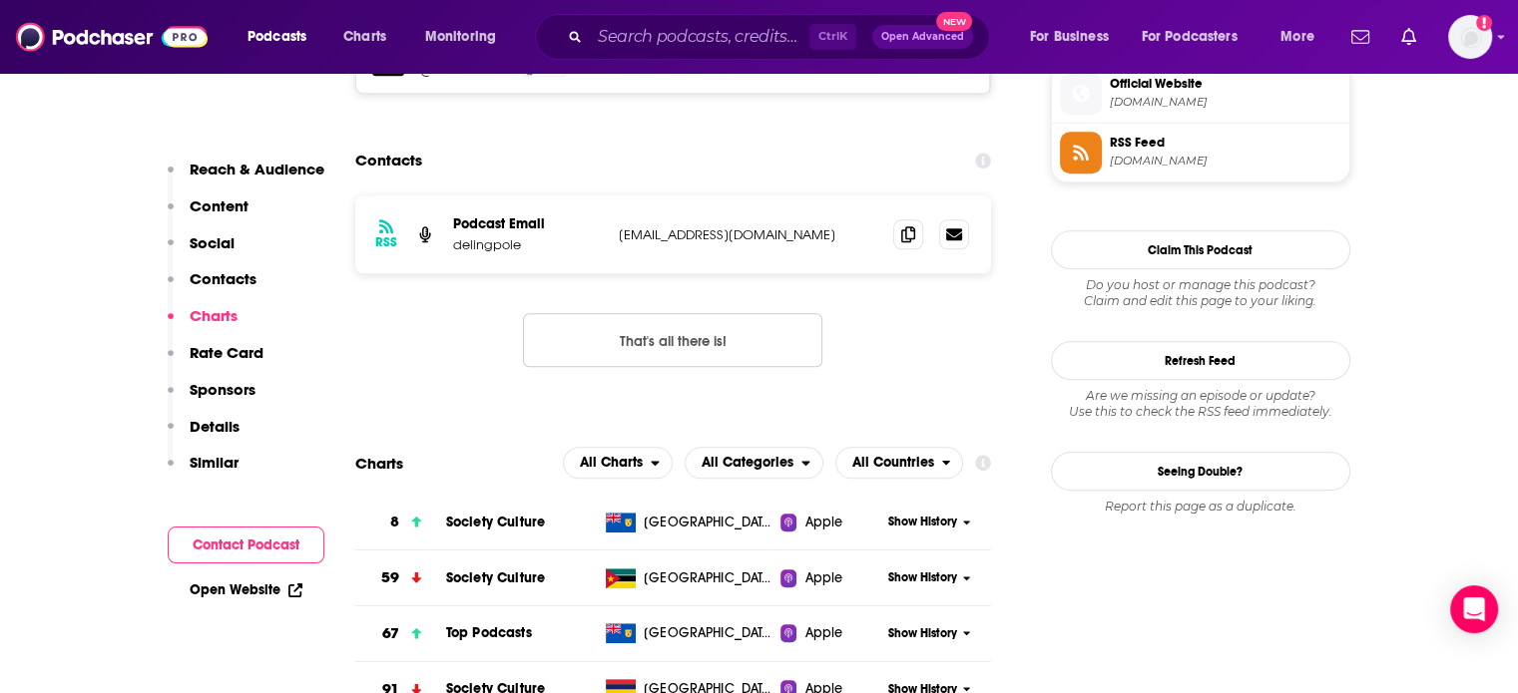
scroll to position [1696, 0]
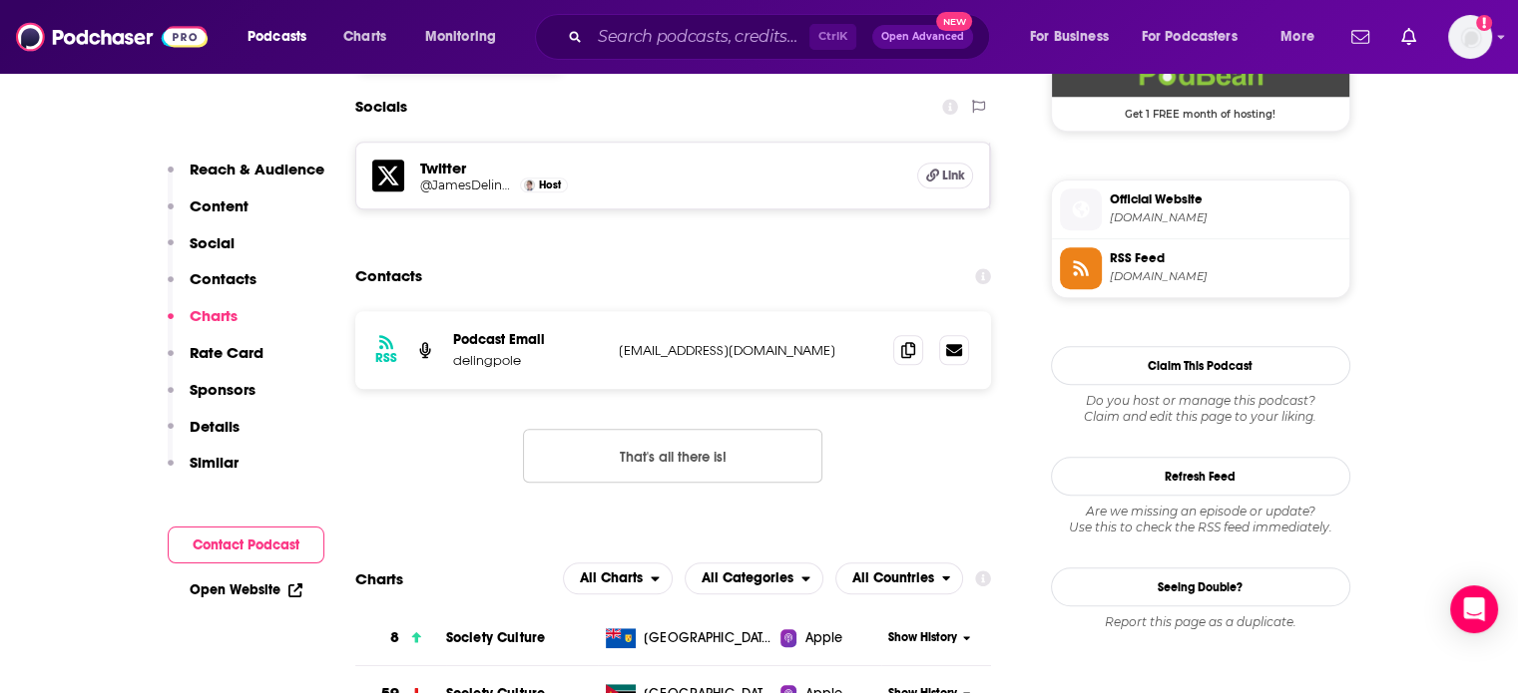
click at [718, 342] on p "jamesdelingpole@icloud.com" at bounding box center [748, 350] width 259 height 17
copy div "jamesdelingpole@icloud.com jamesdelingpole@icloud.com"
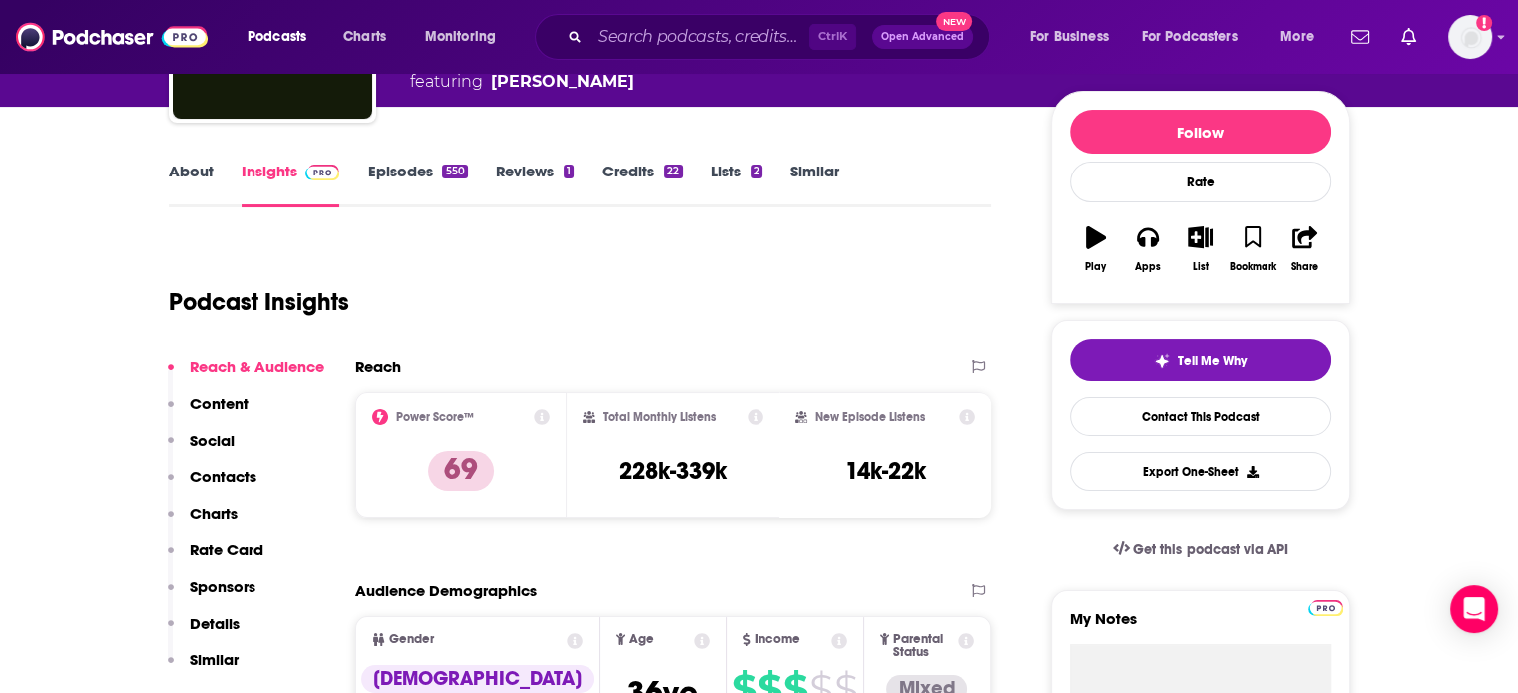
scroll to position [0, 0]
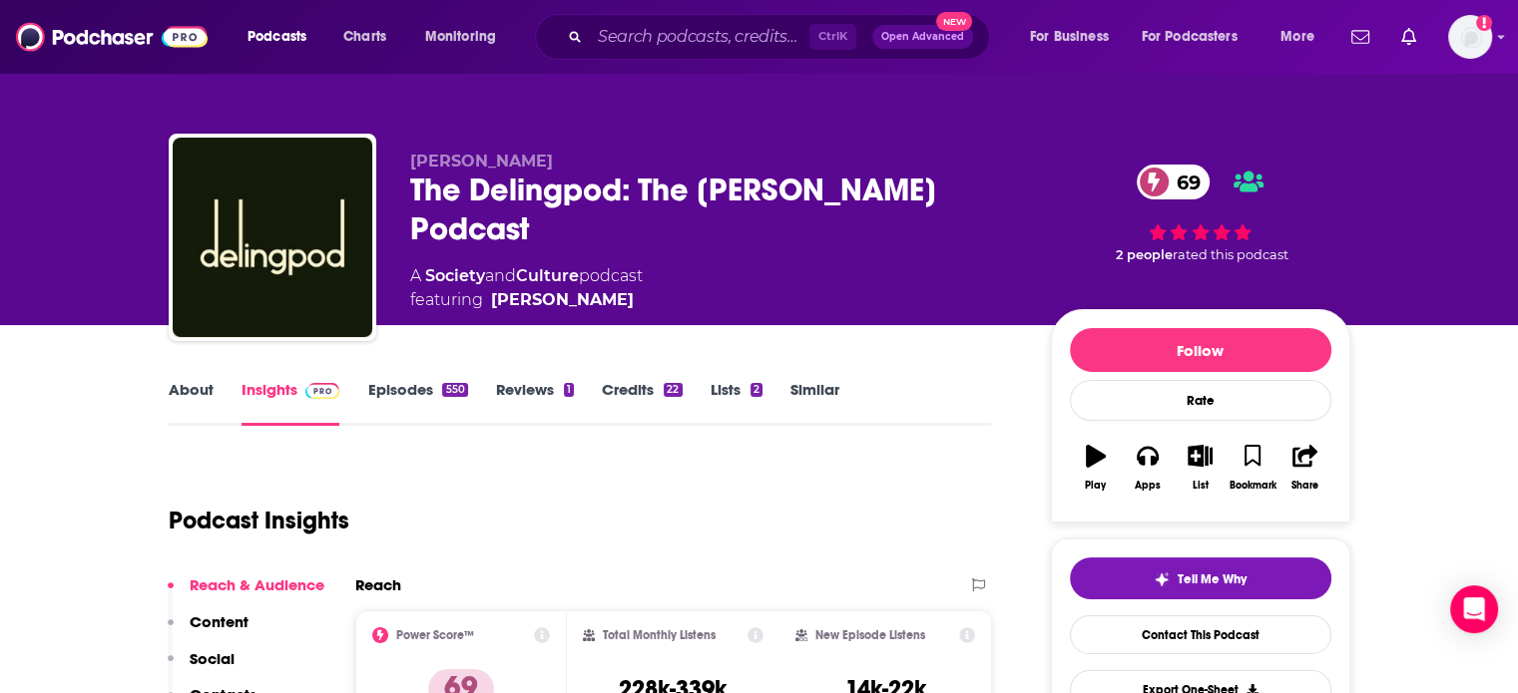
click at [180, 401] on link "About" at bounding box center [191, 403] width 45 height 46
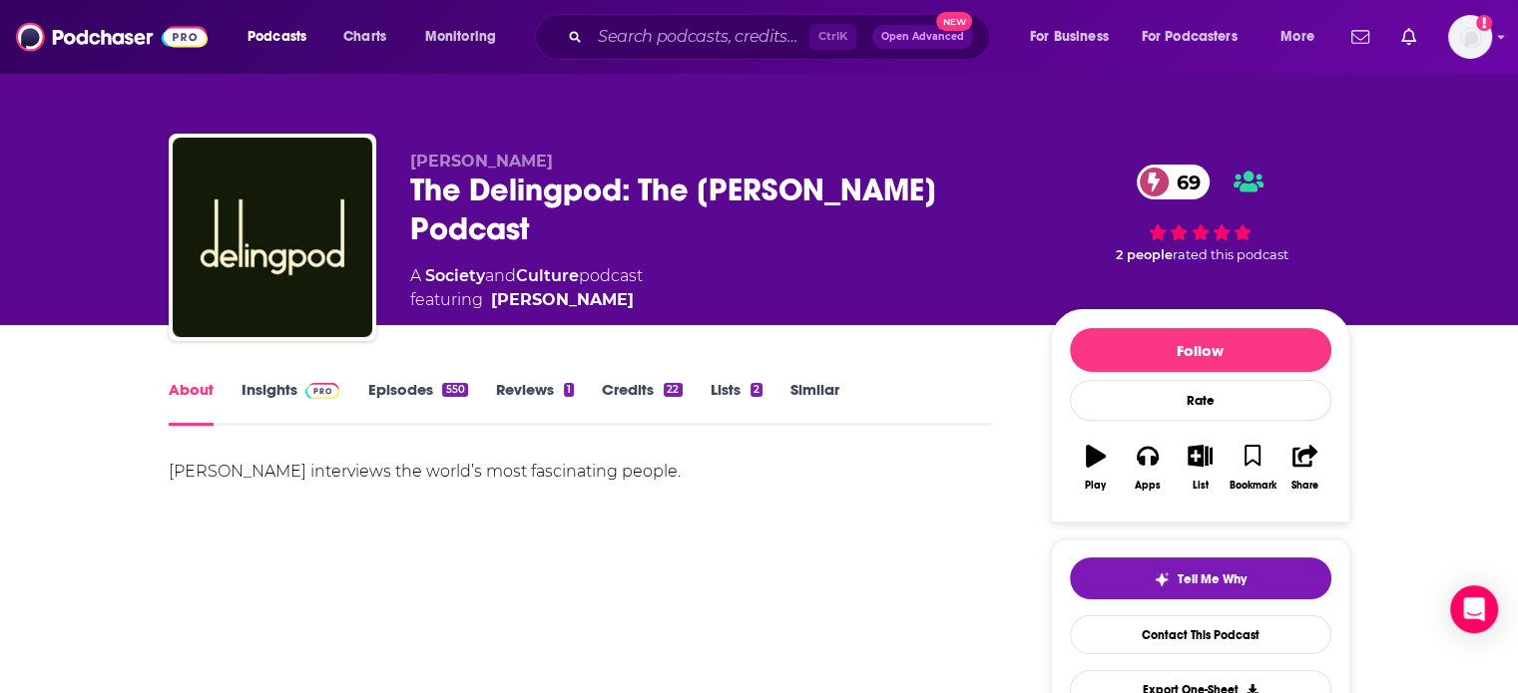
click at [451, 386] on div "550" at bounding box center [454, 390] width 25 height 14
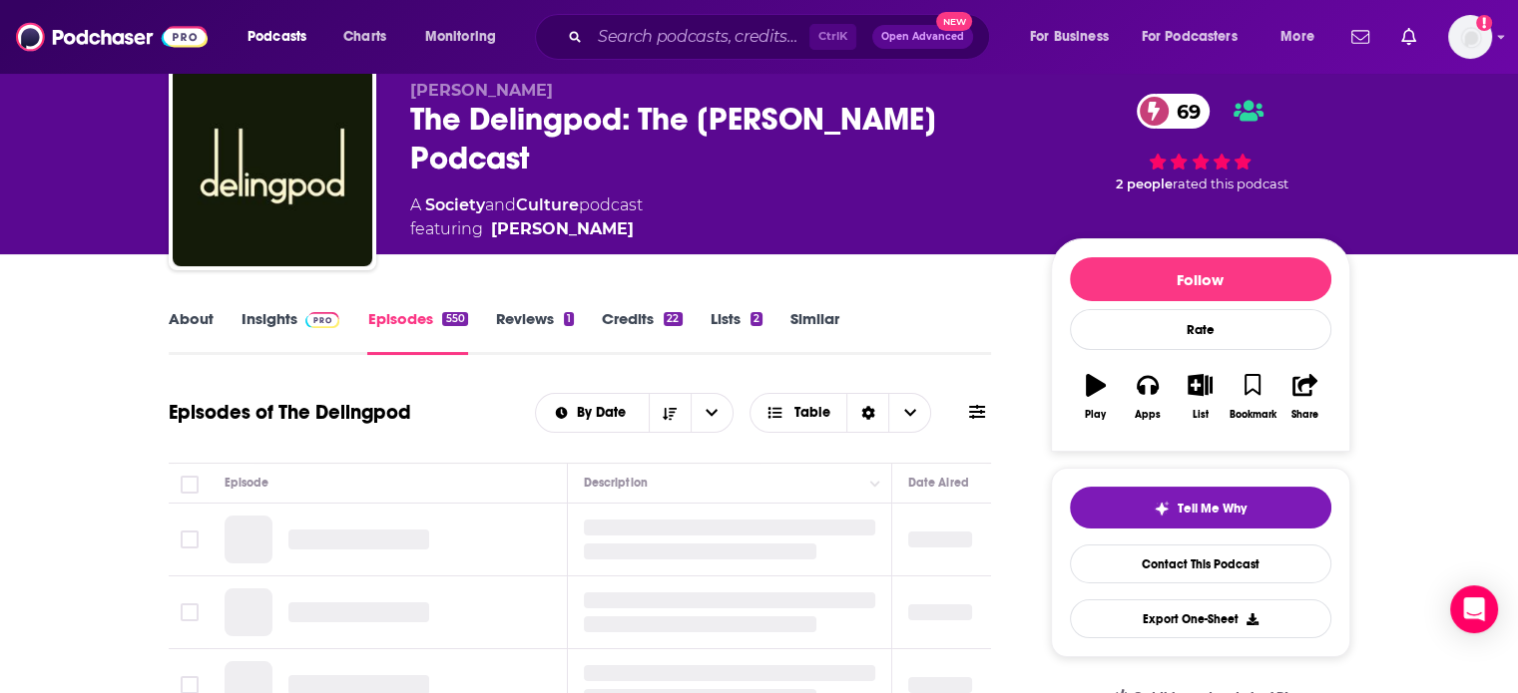
scroll to position [200, 0]
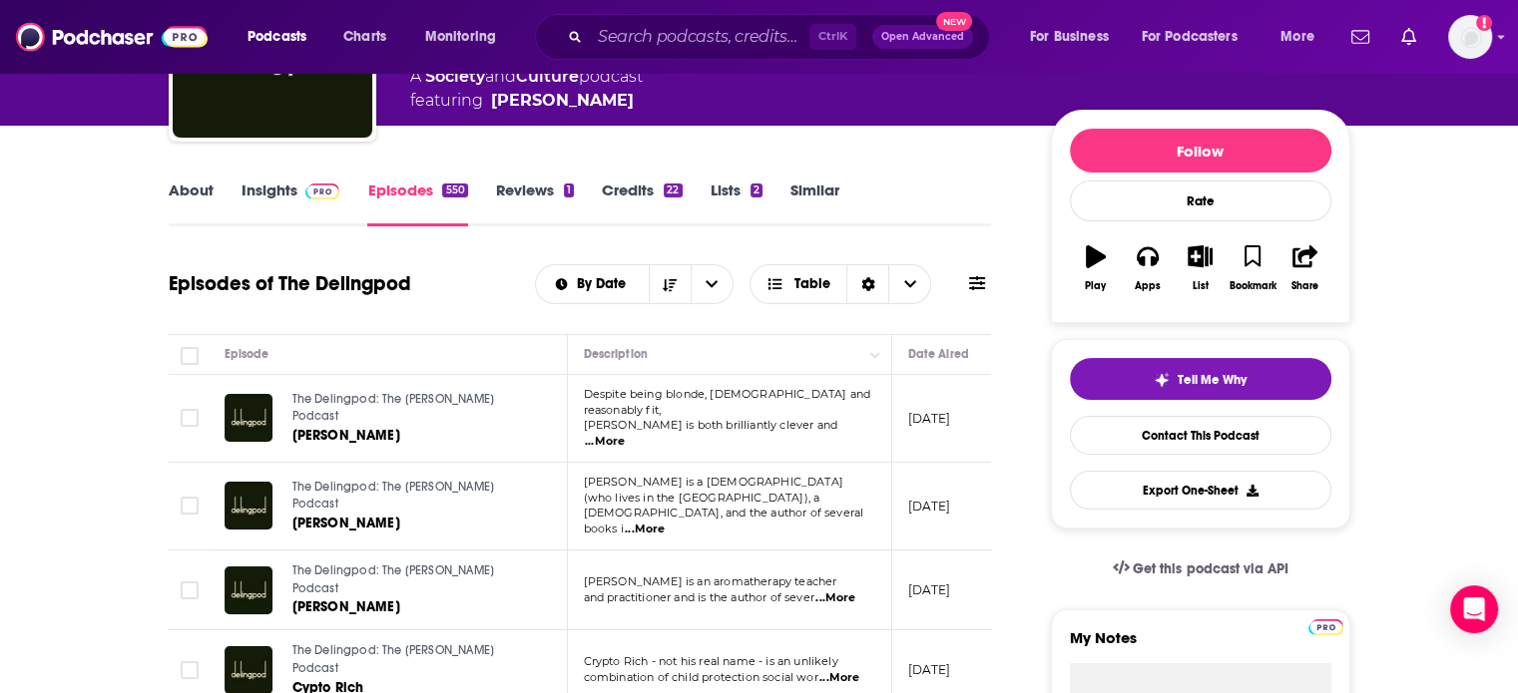
click at [298, 222] on link "Insights" at bounding box center [290, 204] width 99 height 46
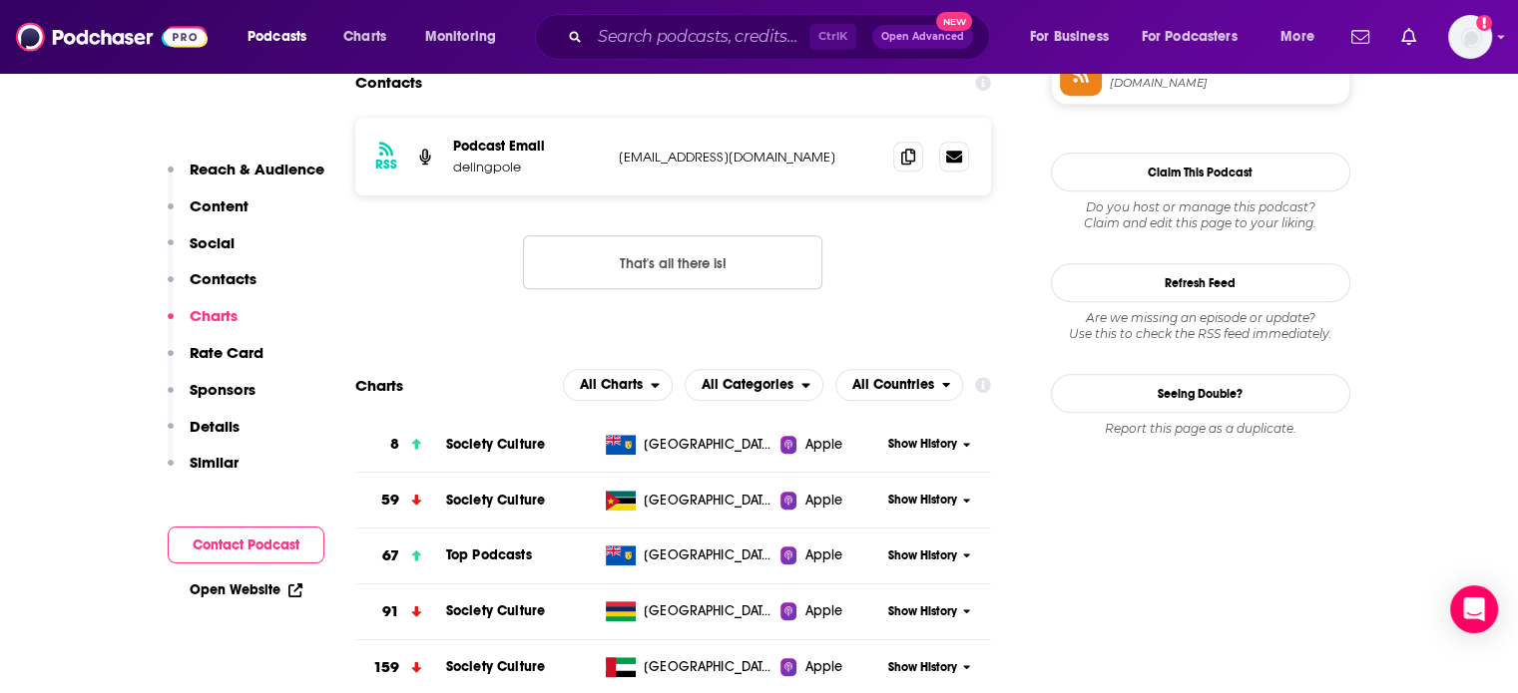
scroll to position [1696, 0]
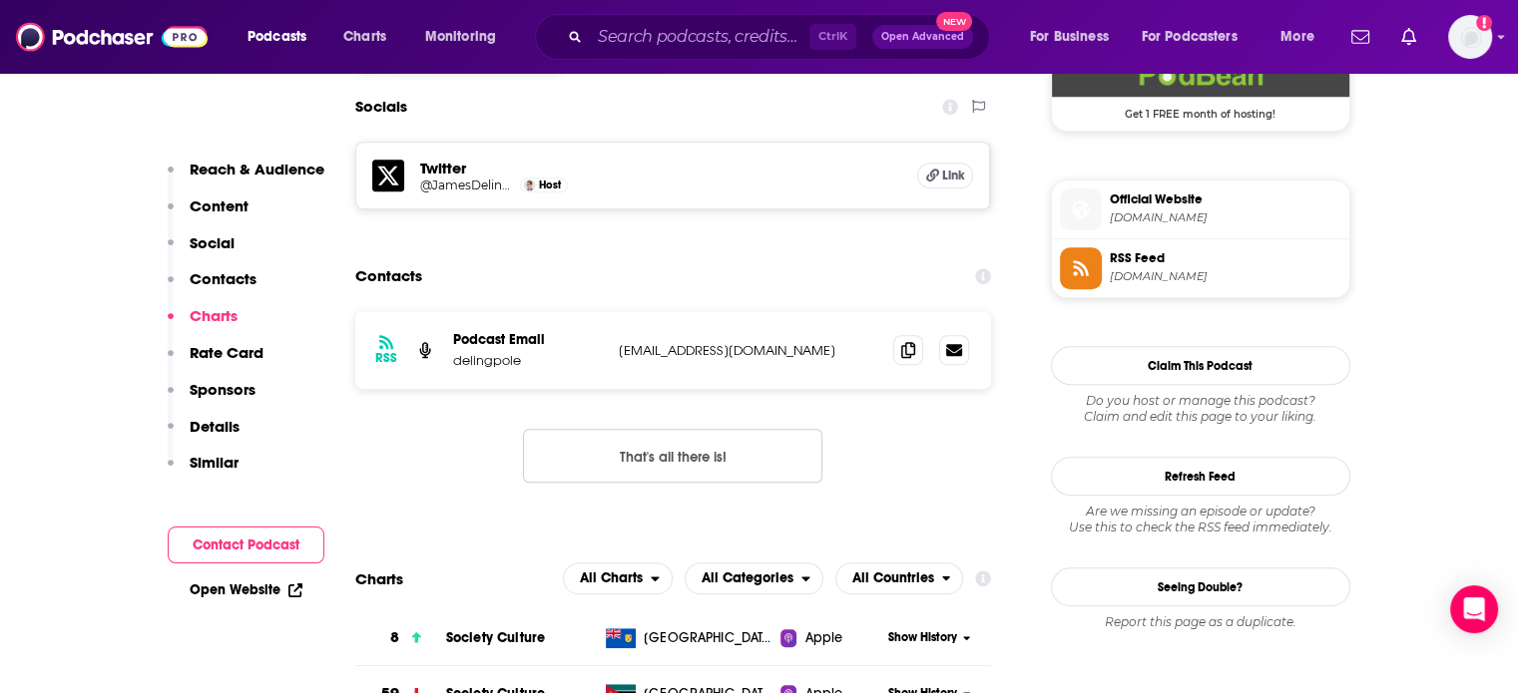
click at [686, 311] on div "RSS Podcast Email delingpole jamesdelingpole@icloud.com jamesdelingpole@icloud.…" at bounding box center [673, 350] width 637 height 78
copy div "jamesdelingpole@icloud.com jamesdelingpole@icloud.com"
click at [488, 352] on p "delingpole" at bounding box center [528, 360] width 150 height 17
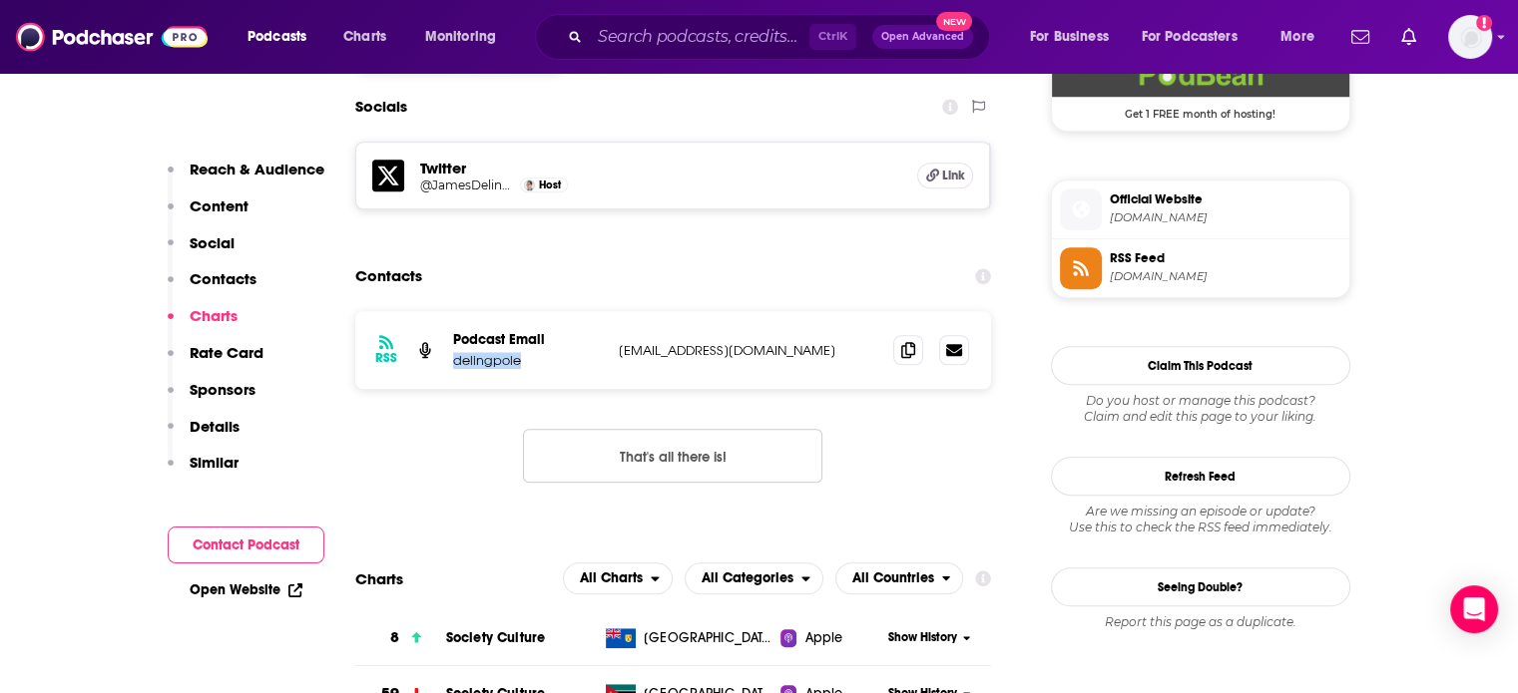
click at [488, 352] on p "delingpole" at bounding box center [528, 360] width 150 height 17
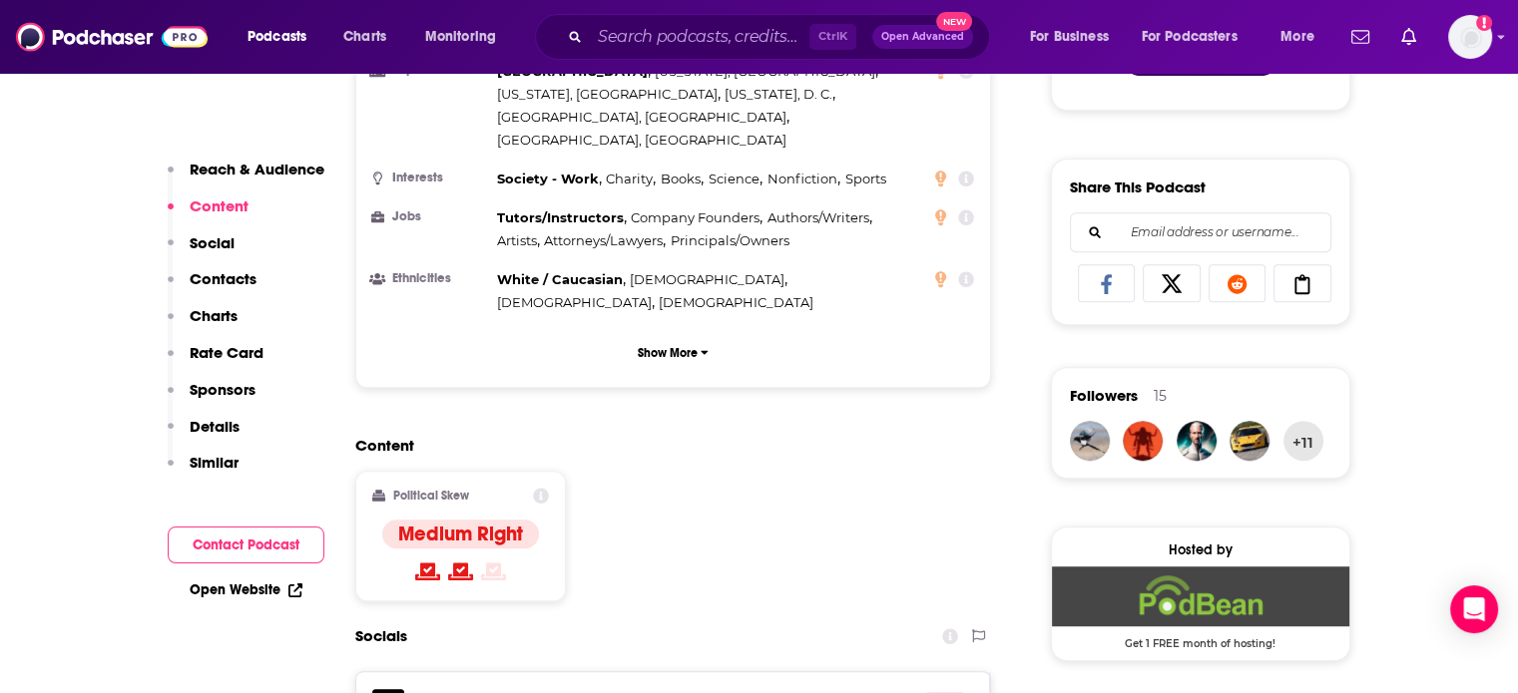
scroll to position [898, 0]
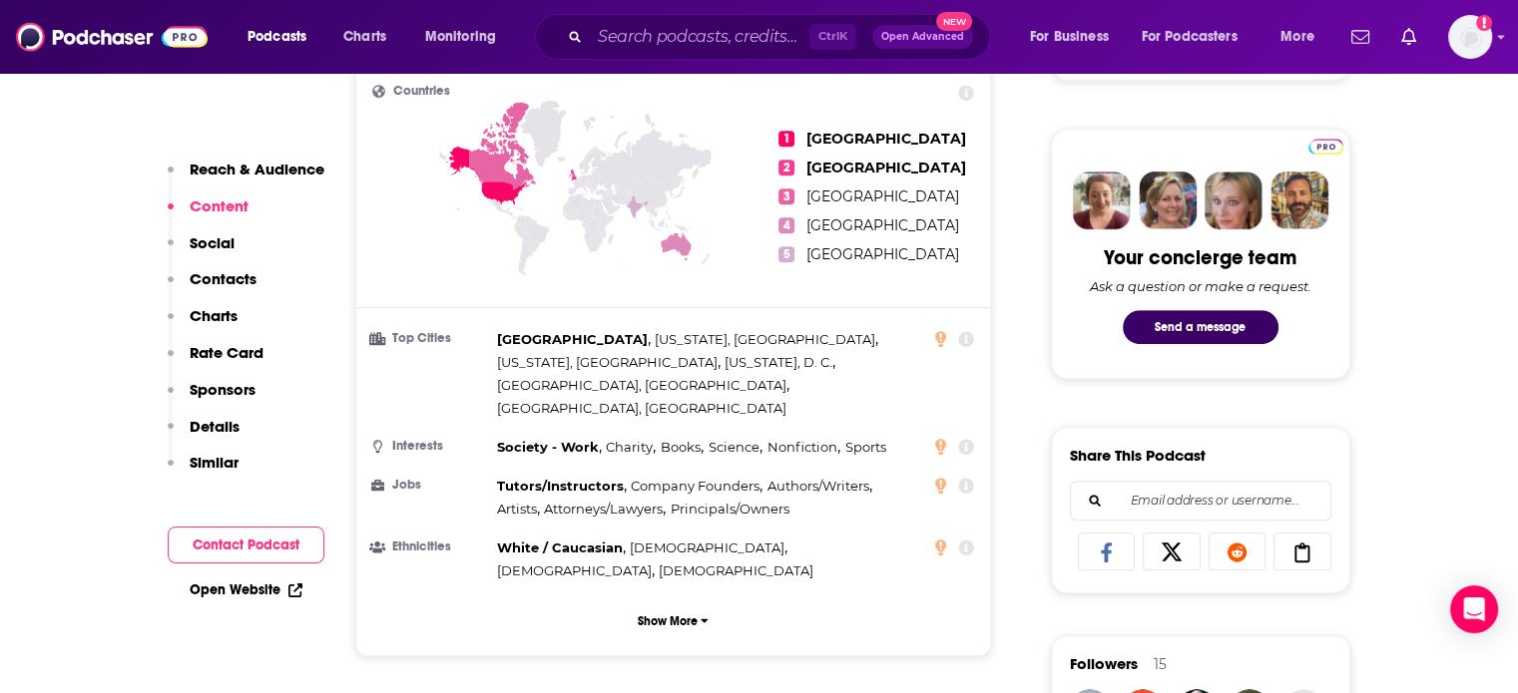
copy p "delingpole"
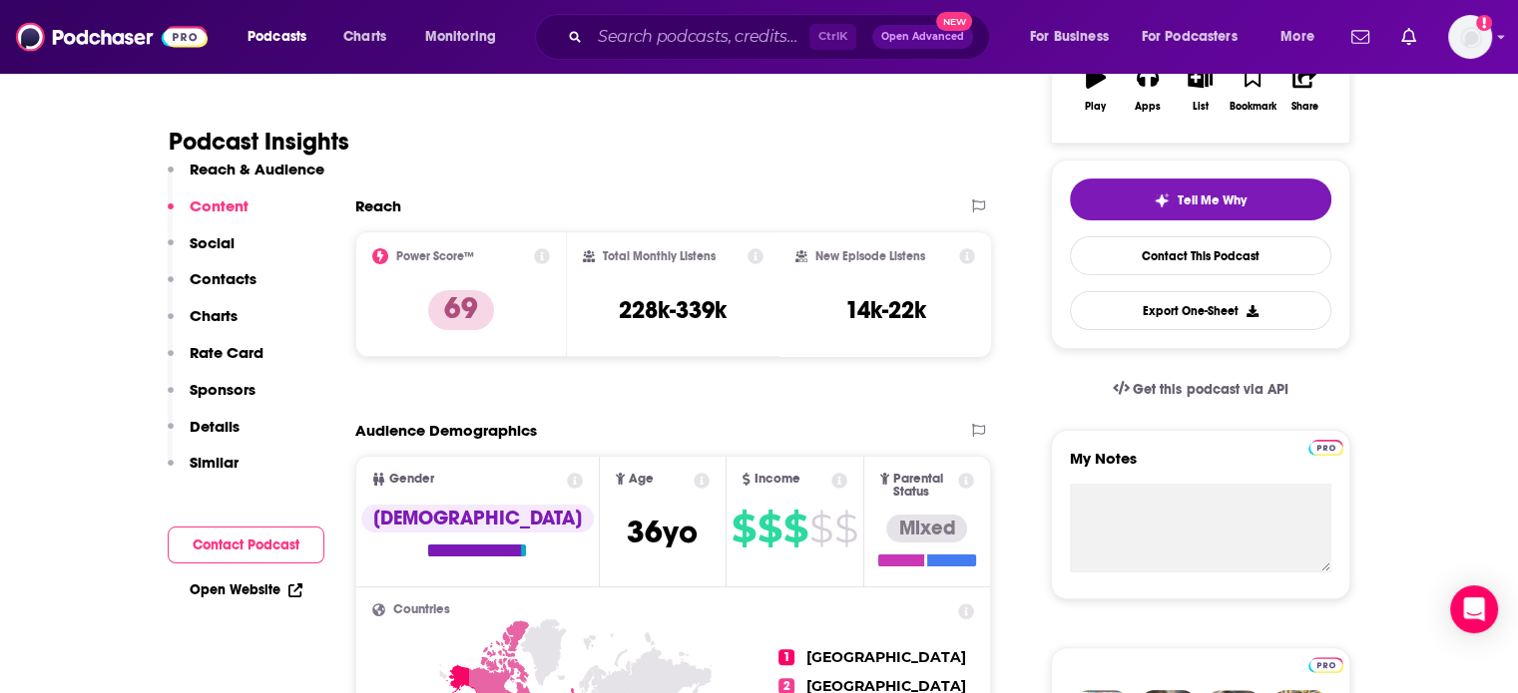
scroll to position [0, 0]
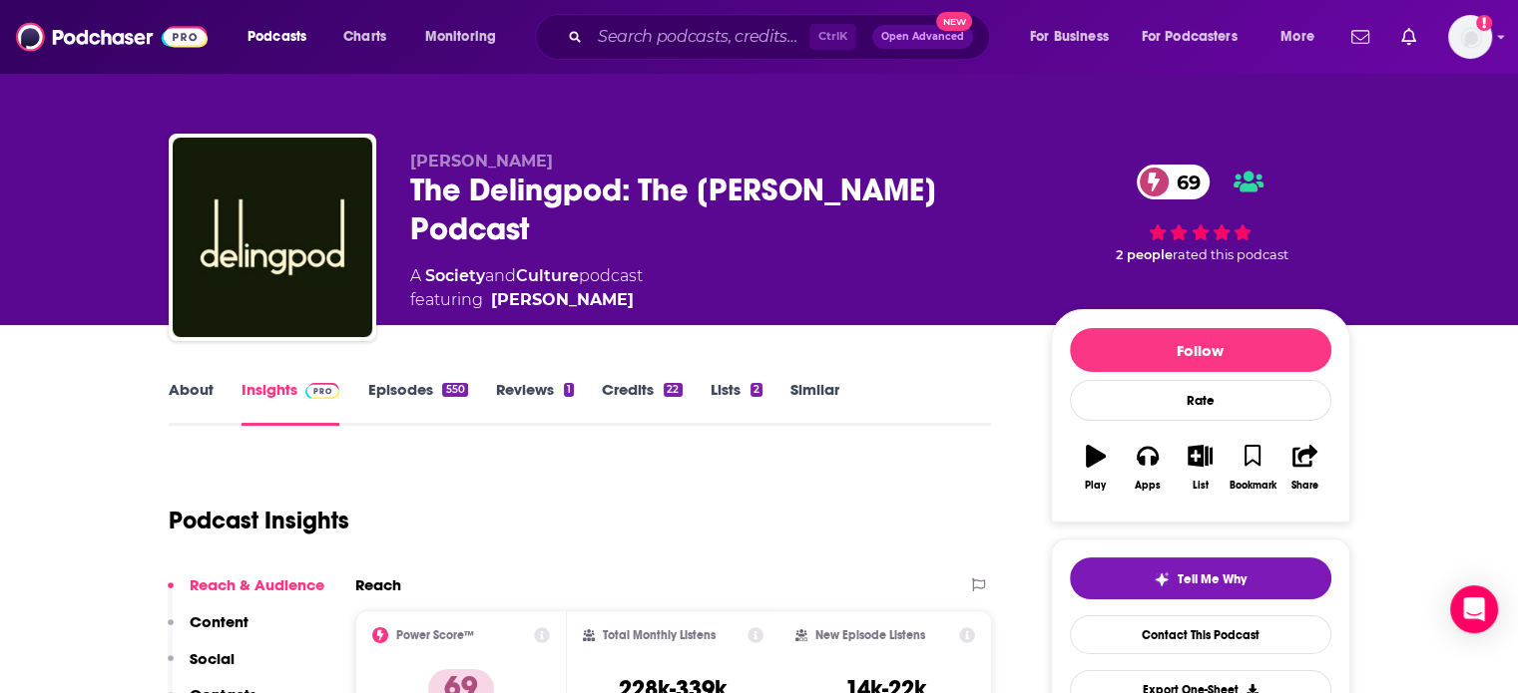
click at [471, 191] on div "The Delingpod: The James Delingpole Podcast 69" at bounding box center [714, 210] width 609 height 78
copy h2 "Delingpod"
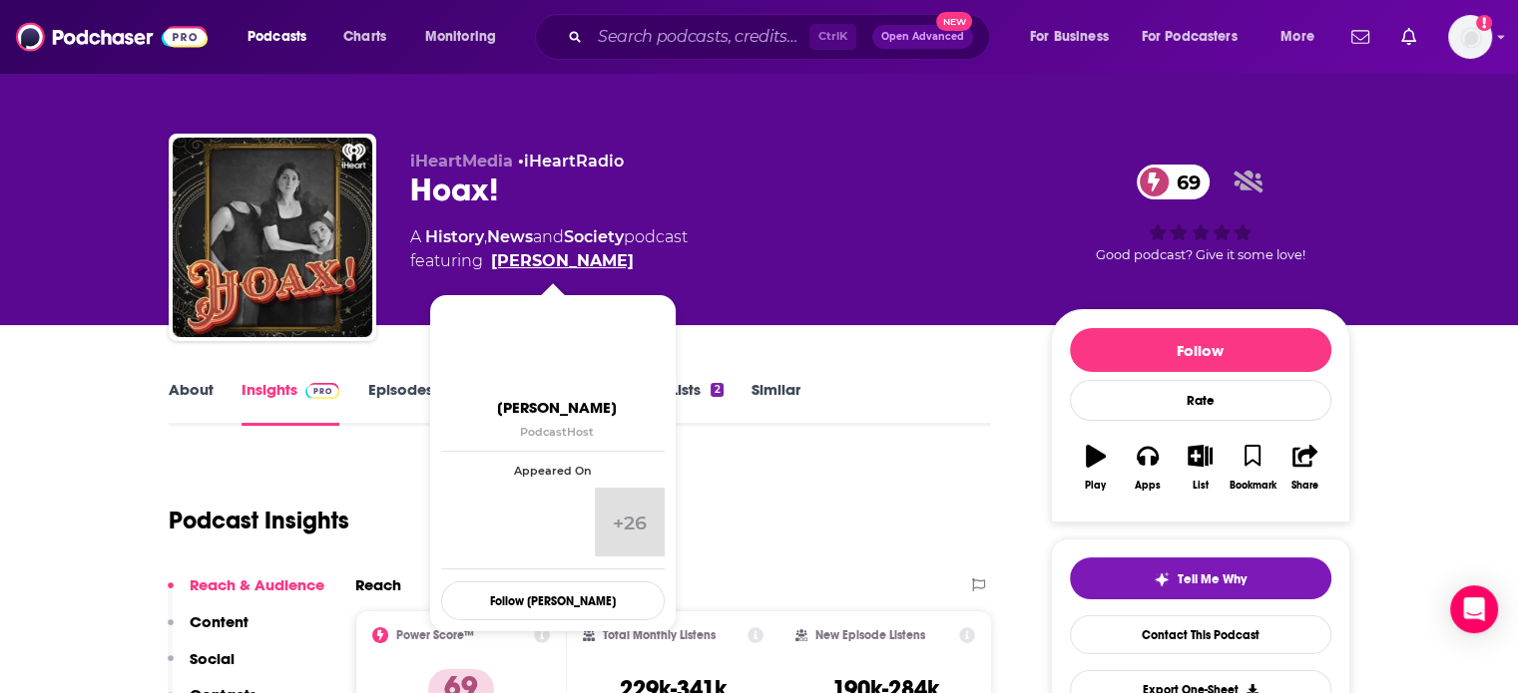
click at [579, 259] on link "[PERSON_NAME]" at bounding box center [562, 261] width 143 height 24
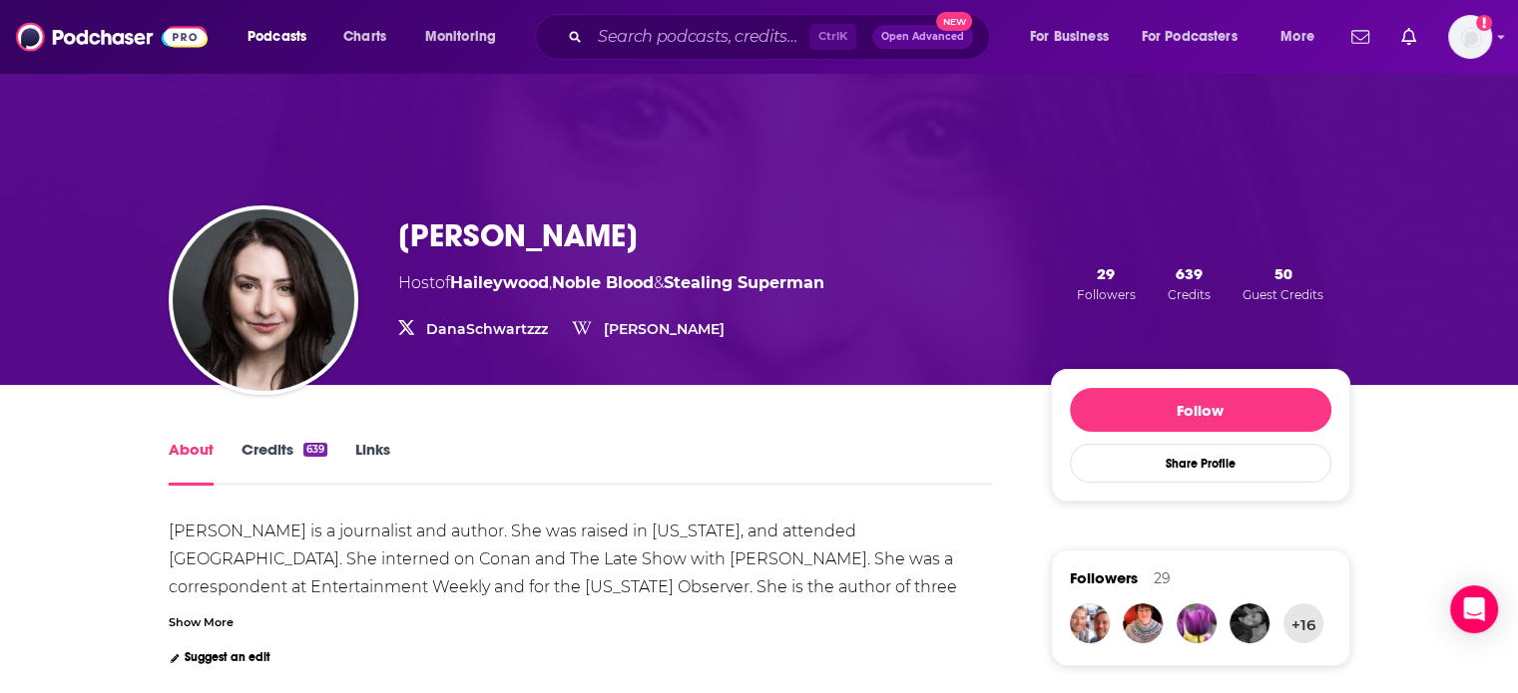
click at [503, 237] on h1 "[PERSON_NAME]" at bounding box center [517, 236] width 239 height 39
drag, startPoint x: 503, startPoint y: 237, endPoint x: 420, endPoint y: 232, distance: 83.0
click at [420, 232] on h1 "[PERSON_NAME]" at bounding box center [517, 236] width 239 height 39
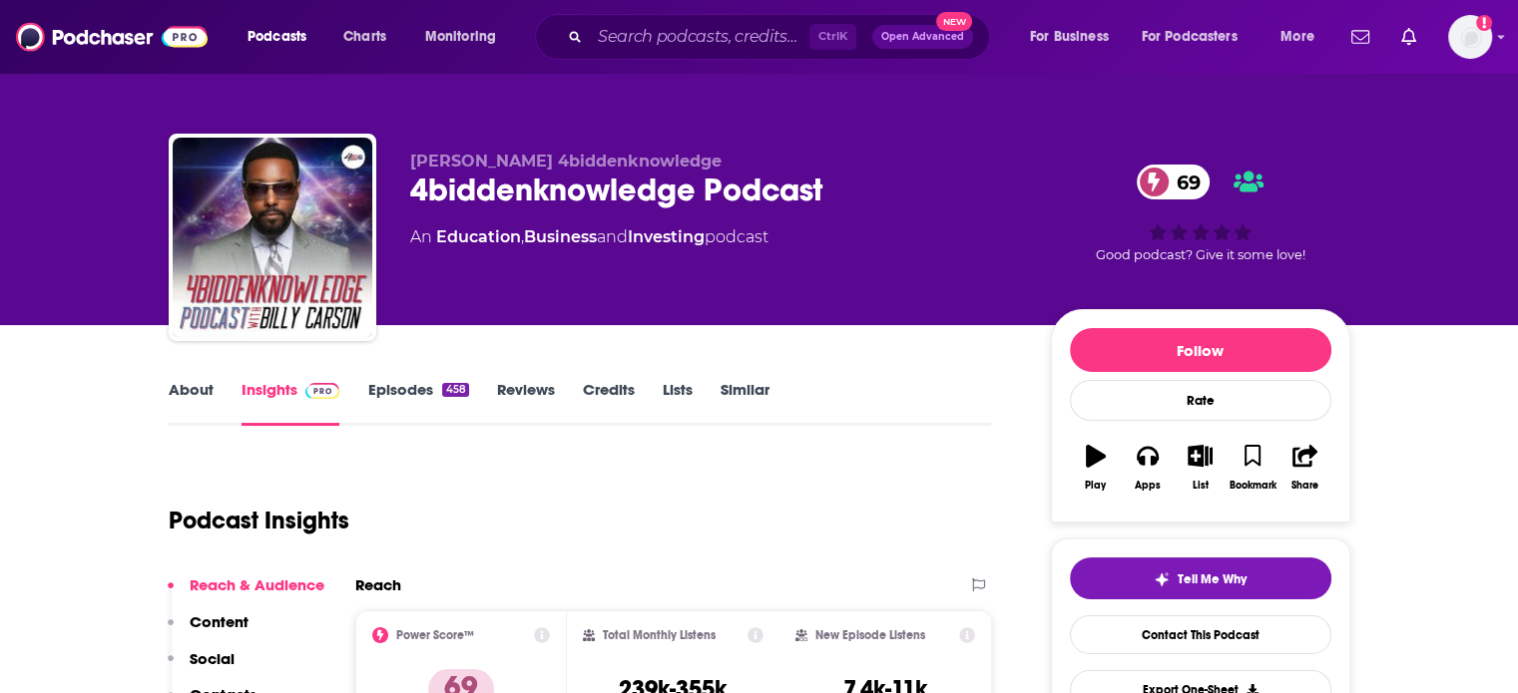
click at [204, 402] on link "About" at bounding box center [191, 403] width 45 height 46
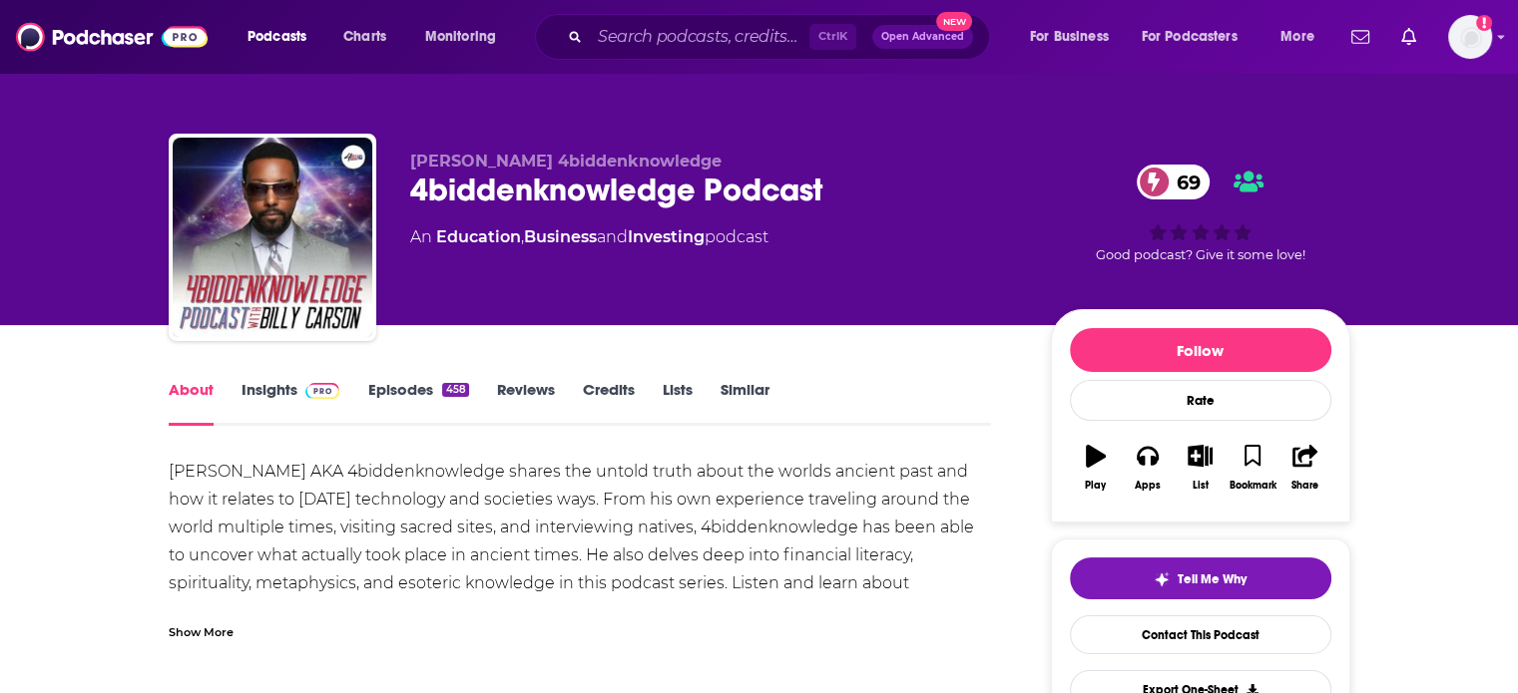
click at [393, 386] on link "Episodes 458" at bounding box center [417, 403] width 101 height 46
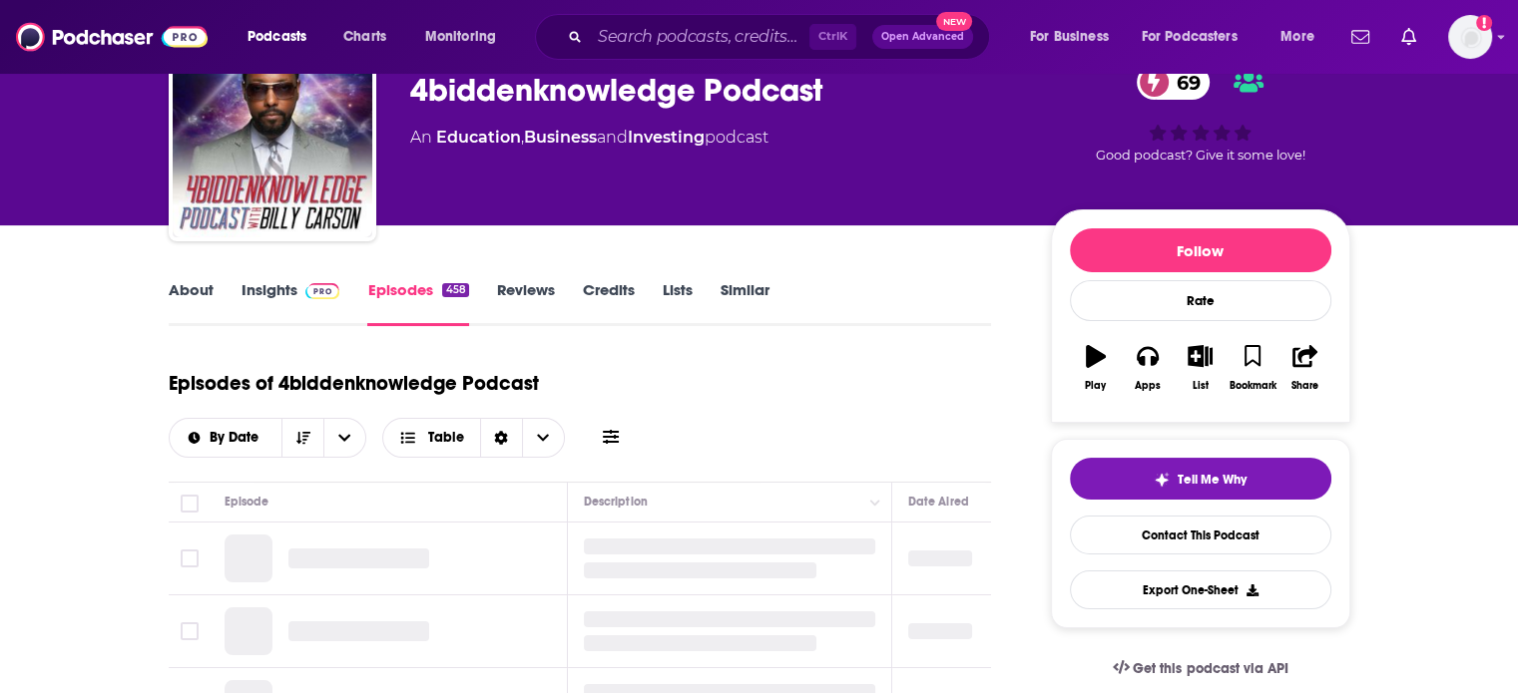
scroll to position [200, 0]
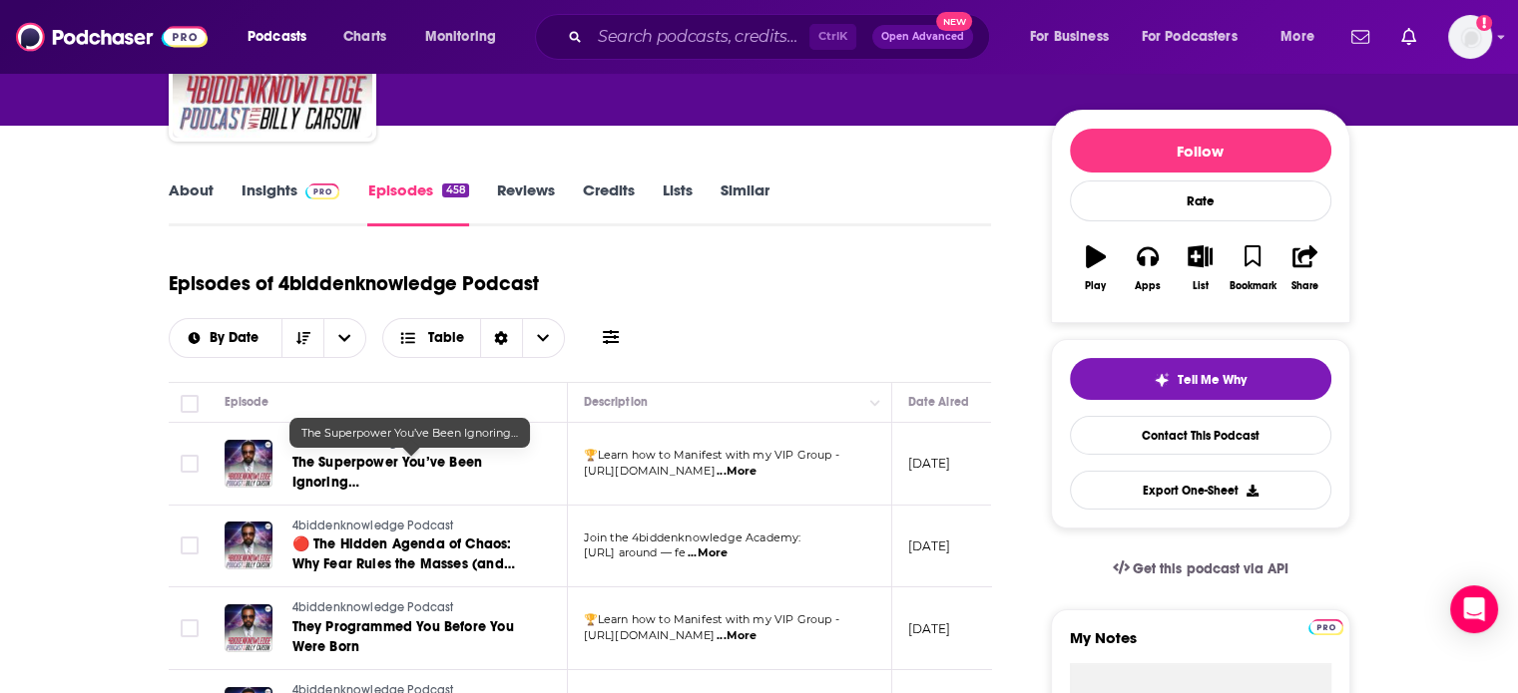
click at [307, 465] on span "The Superpower You’ve Been Ignoring…" at bounding box center [387, 472] width 190 height 37
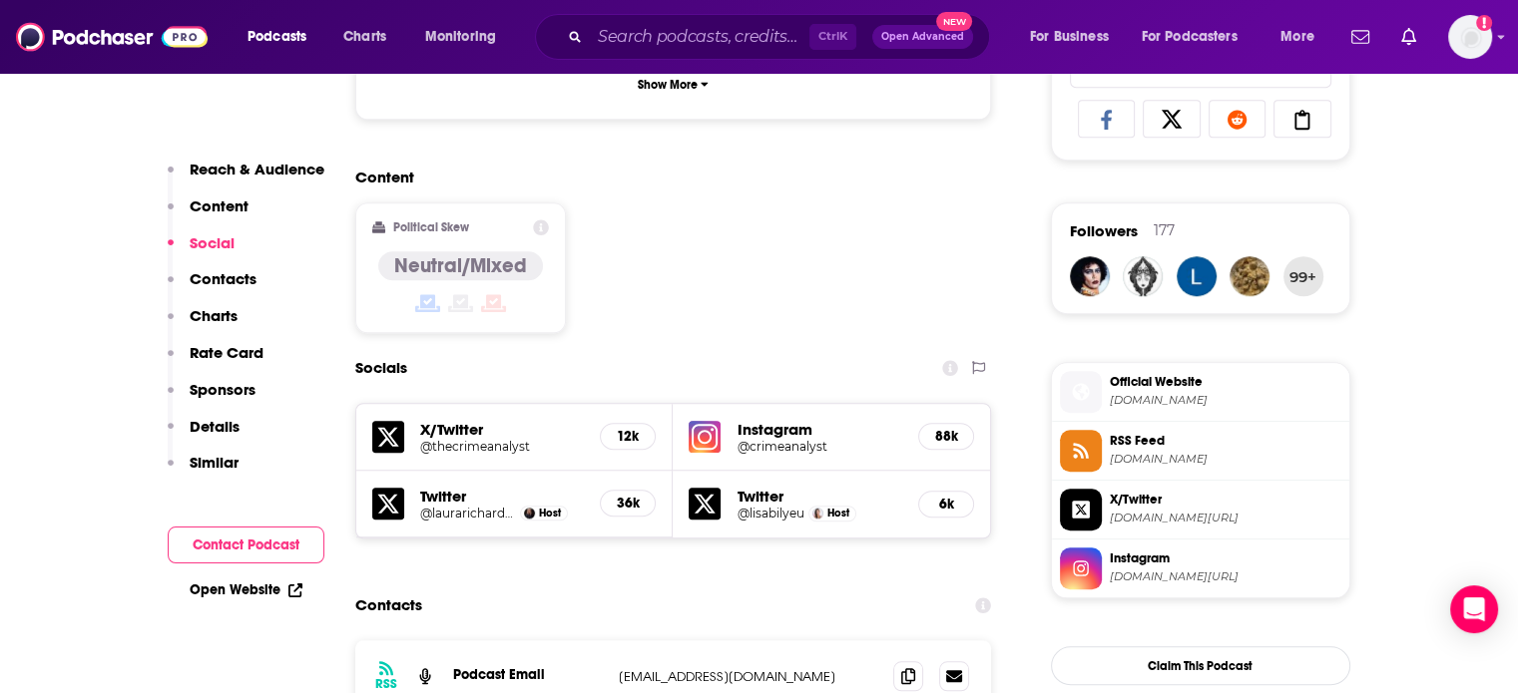
scroll to position [1596, 0]
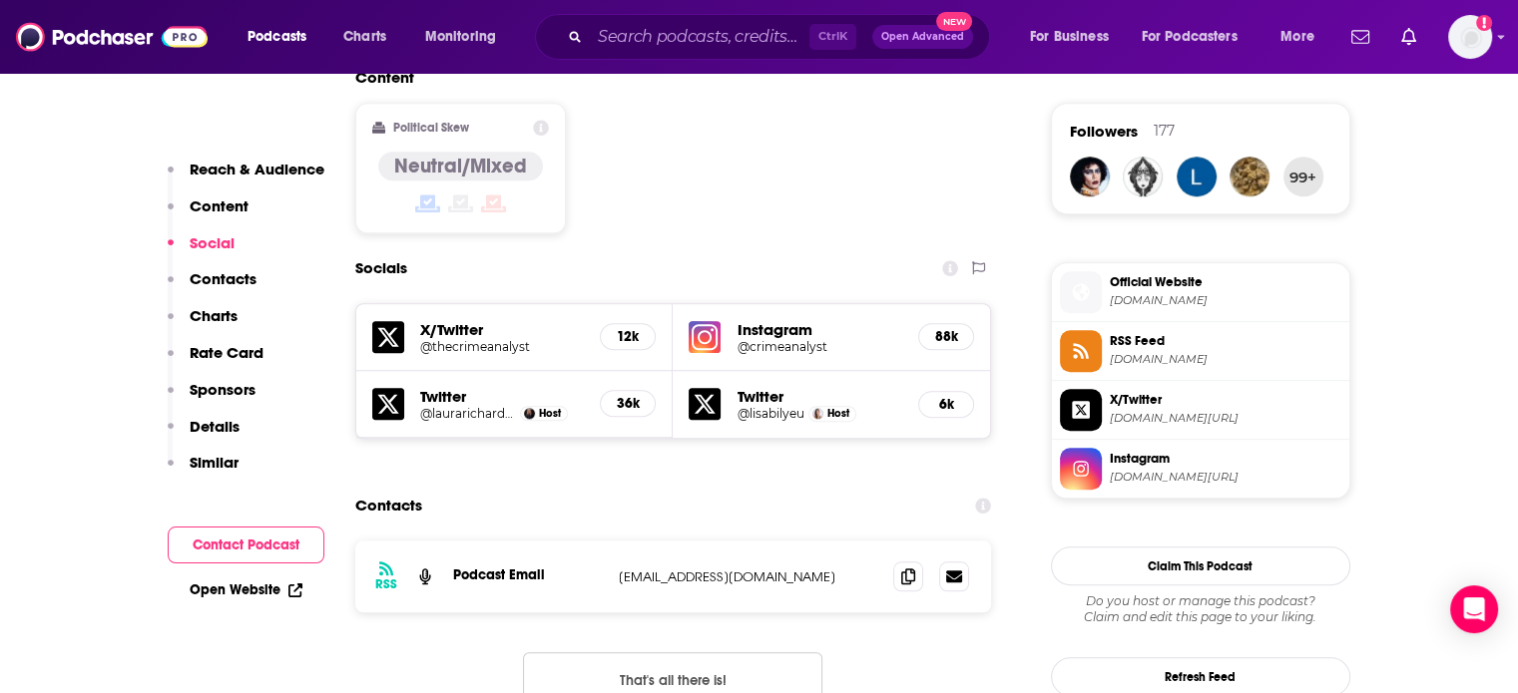
click at [694, 569] on p "[EMAIL_ADDRESS][DOMAIN_NAME]" at bounding box center [748, 577] width 259 height 17
click at [693, 569] on p "[EMAIL_ADDRESS][DOMAIN_NAME]" at bounding box center [748, 577] width 259 height 17
copy div "[EMAIL_ADDRESS][DOMAIN_NAME] [PERSON_NAME][EMAIL_ADDRESS][DOMAIN_NAME]"
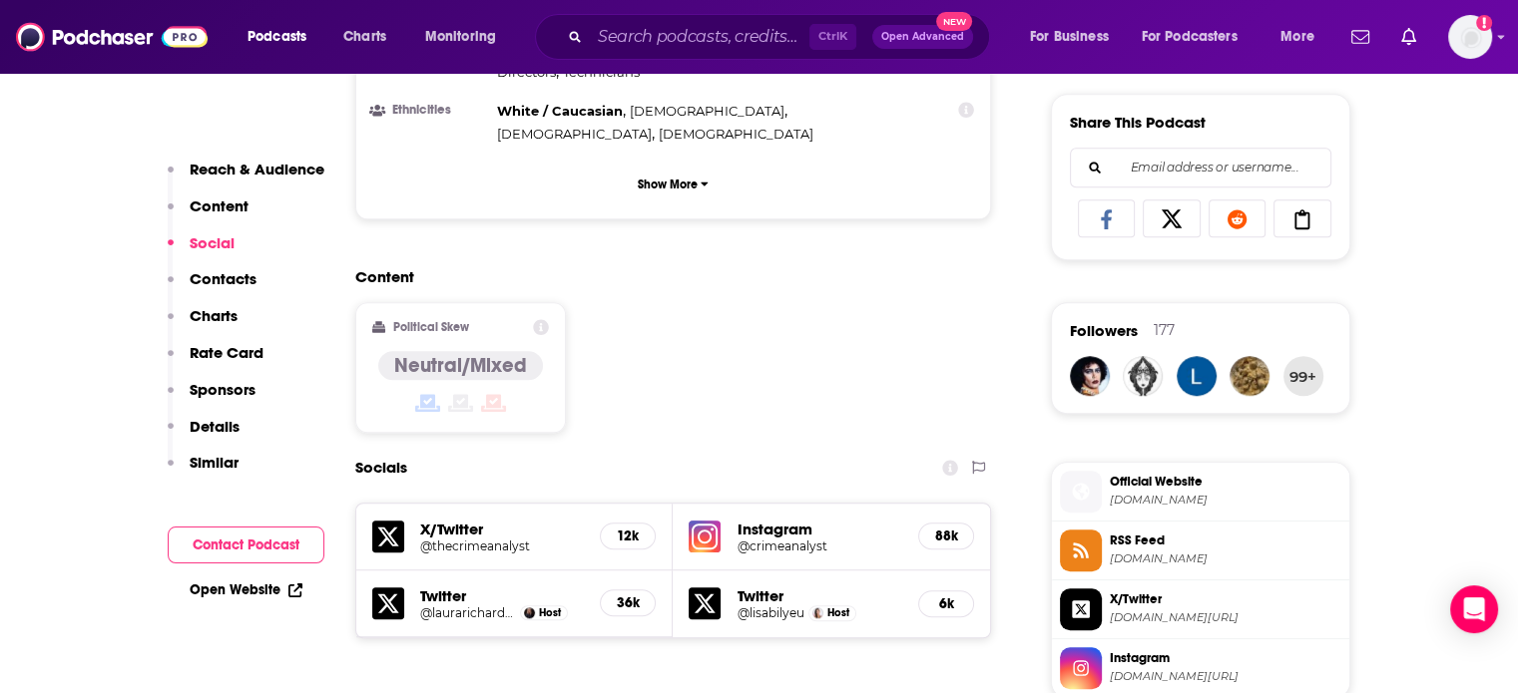
scroll to position [1696, 0]
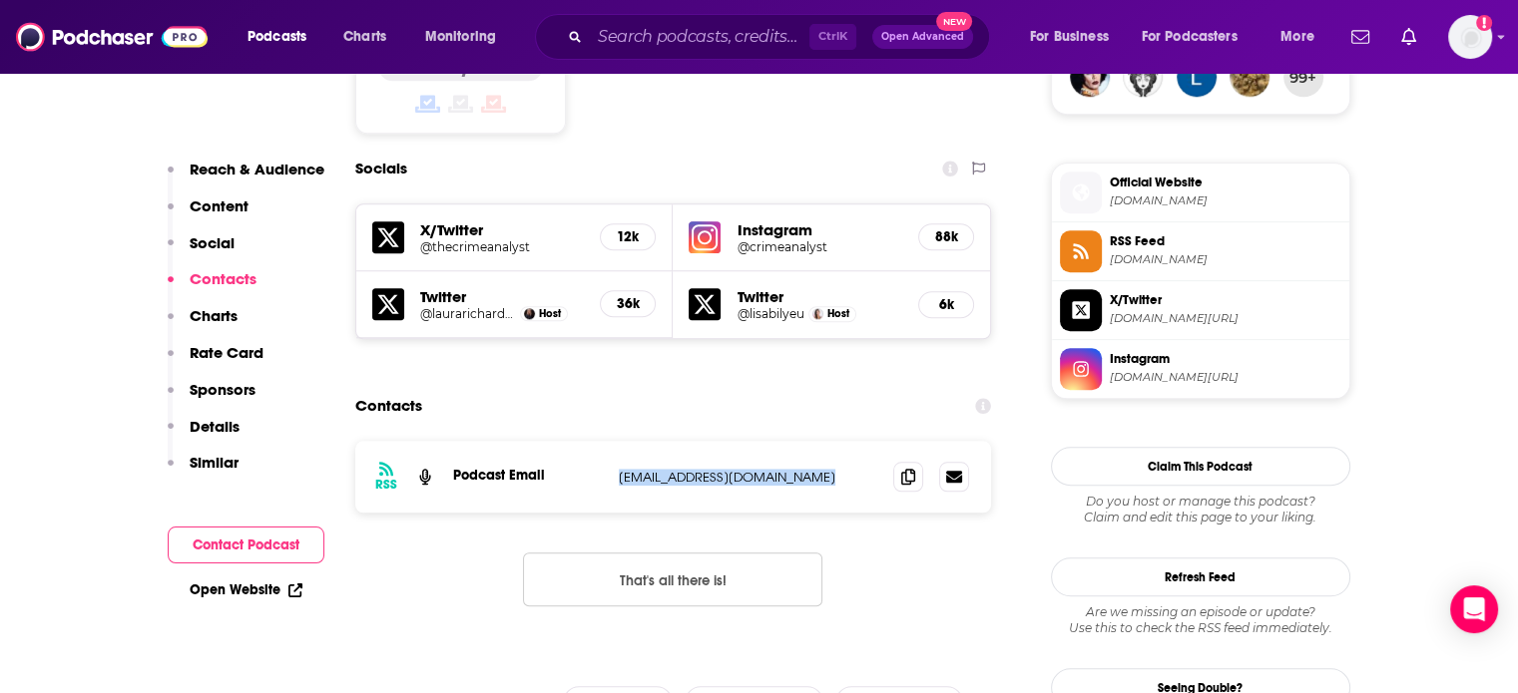
click at [694, 469] on p "[EMAIL_ADDRESS][DOMAIN_NAME]" at bounding box center [748, 477] width 259 height 17
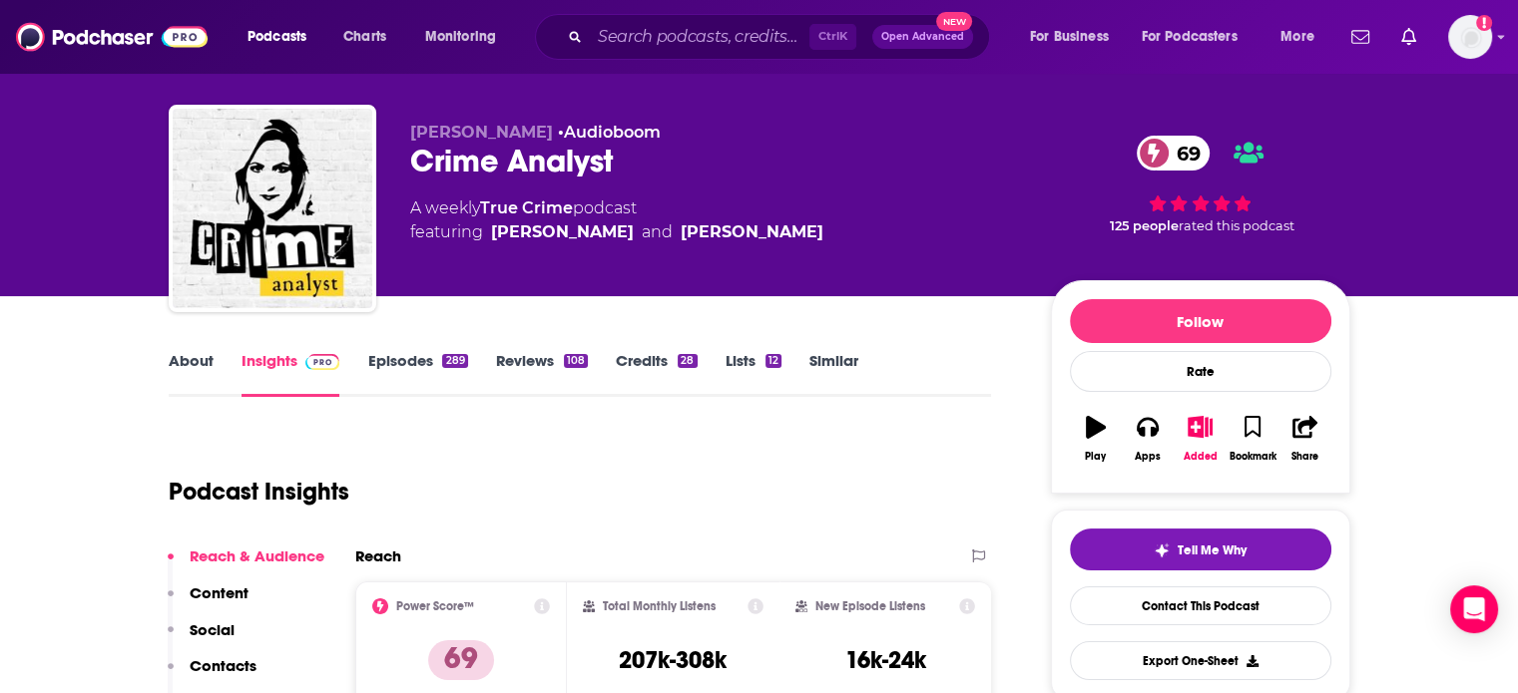
scroll to position [0, 0]
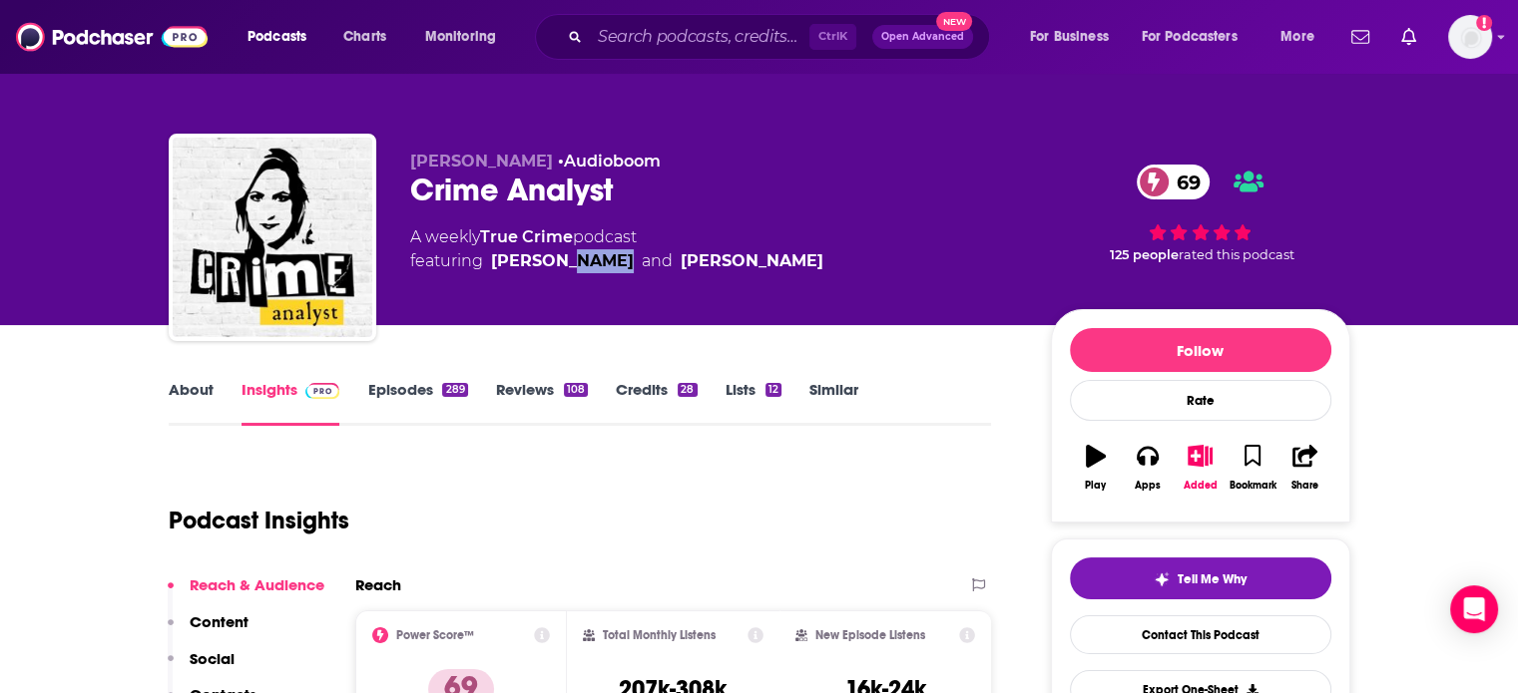
drag, startPoint x: 607, startPoint y: 294, endPoint x: 563, endPoint y: 284, distance: 45.0
click at [563, 284] on div "[PERSON_NAME] • Audioboom Crime Analyst 69 A weekly True Crime podcast featurin…" at bounding box center [714, 232] width 609 height 160
drag, startPoint x: 619, startPoint y: 297, endPoint x: 486, endPoint y: 289, distance: 132.9
click at [486, 289] on div "[PERSON_NAME] • Audioboom Crime Analyst 69 A weekly True Crime podcast featurin…" at bounding box center [714, 232] width 609 height 160
copy div "[PERSON_NAME]"
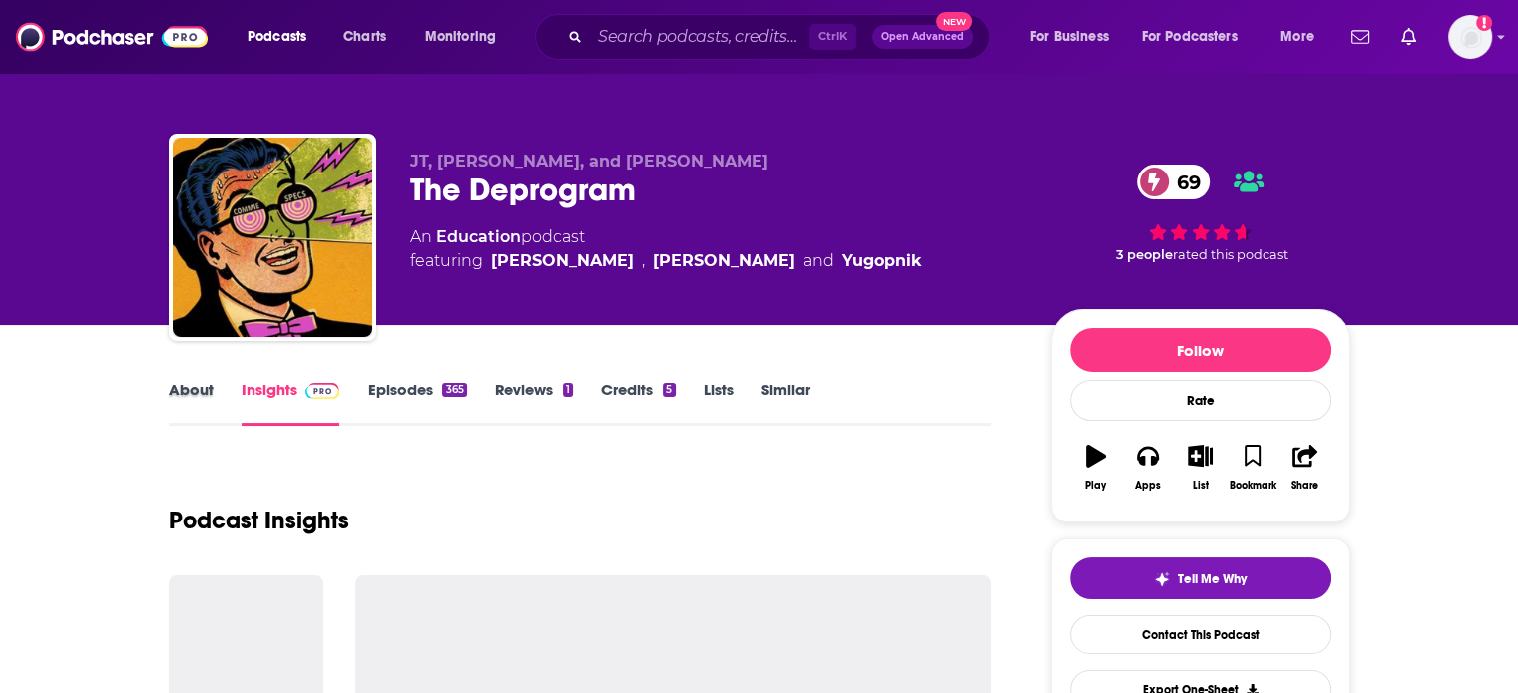
click at [213, 394] on div "About" at bounding box center [205, 403] width 73 height 46
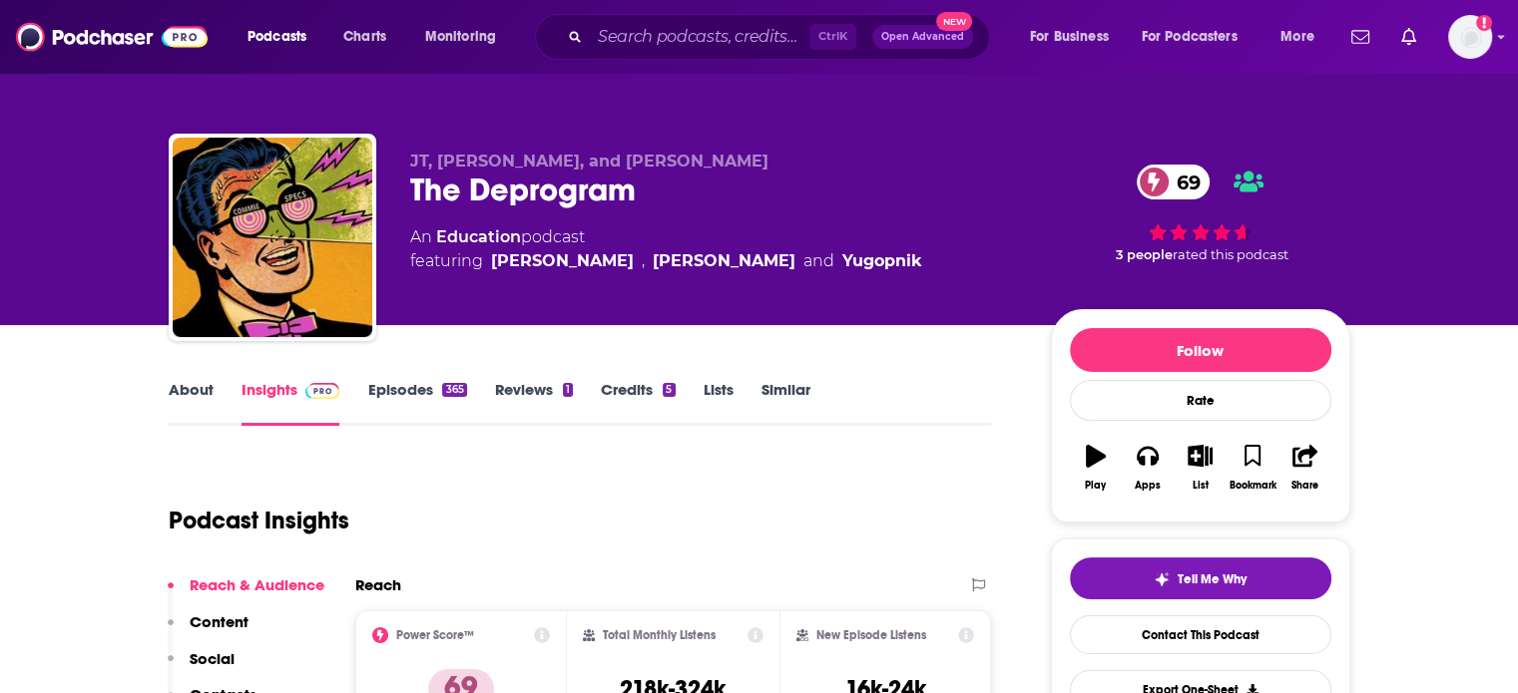
click at [192, 390] on link "About" at bounding box center [191, 403] width 45 height 46
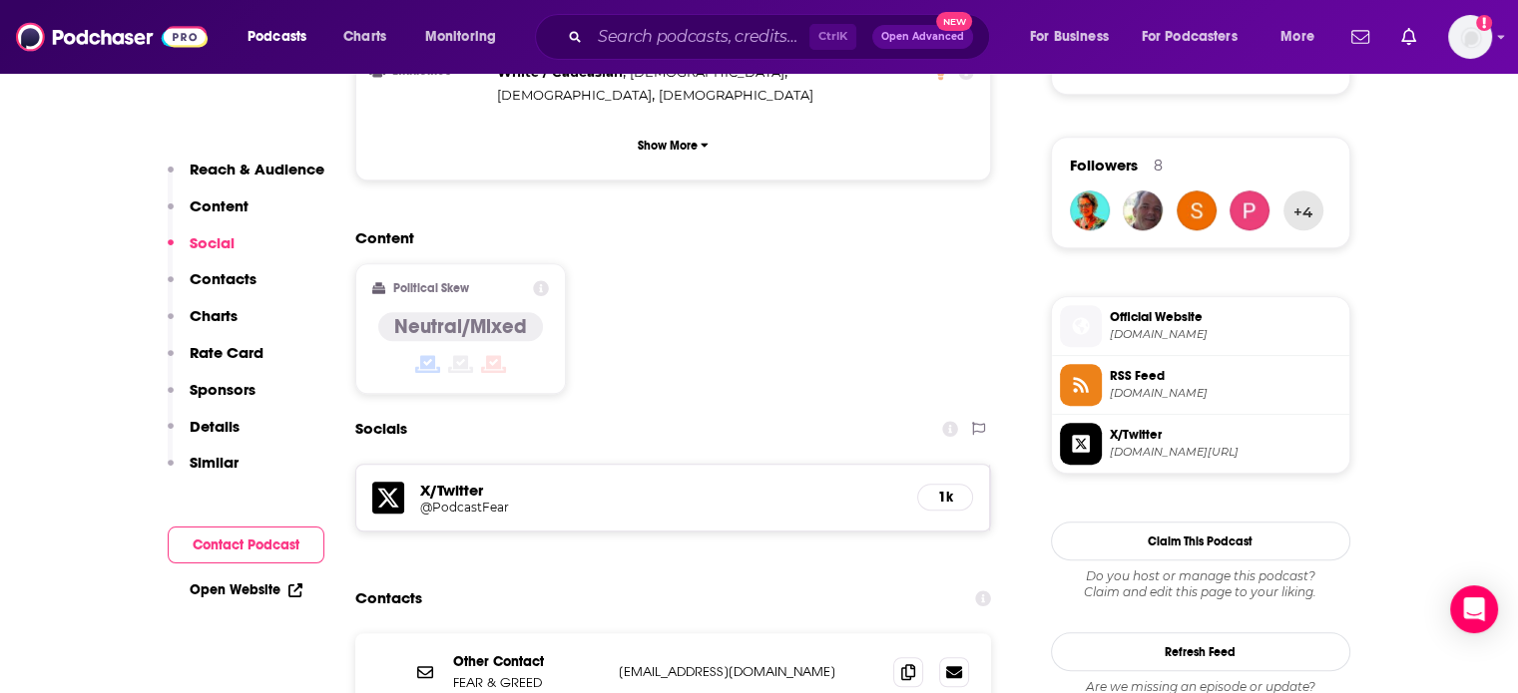
scroll to position [1497, 0]
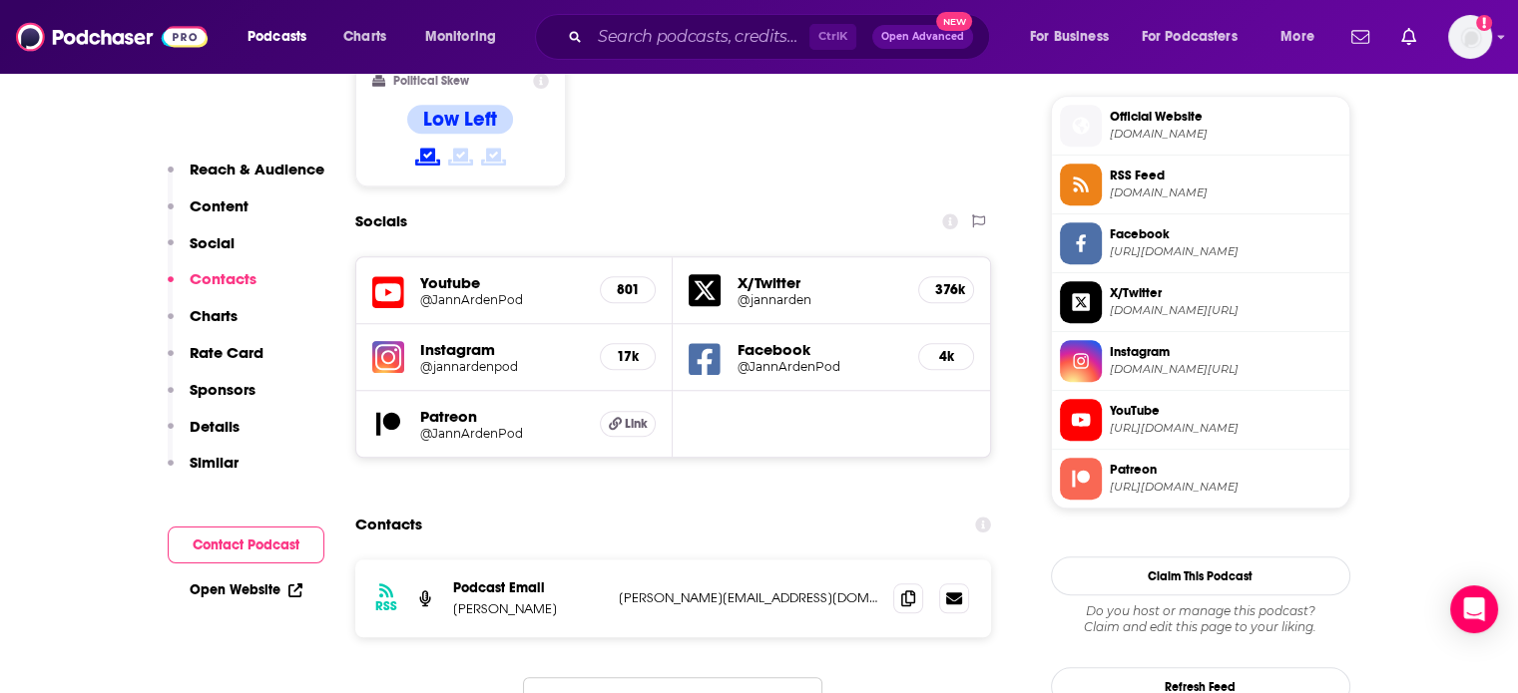
scroll to position [1896, 0]
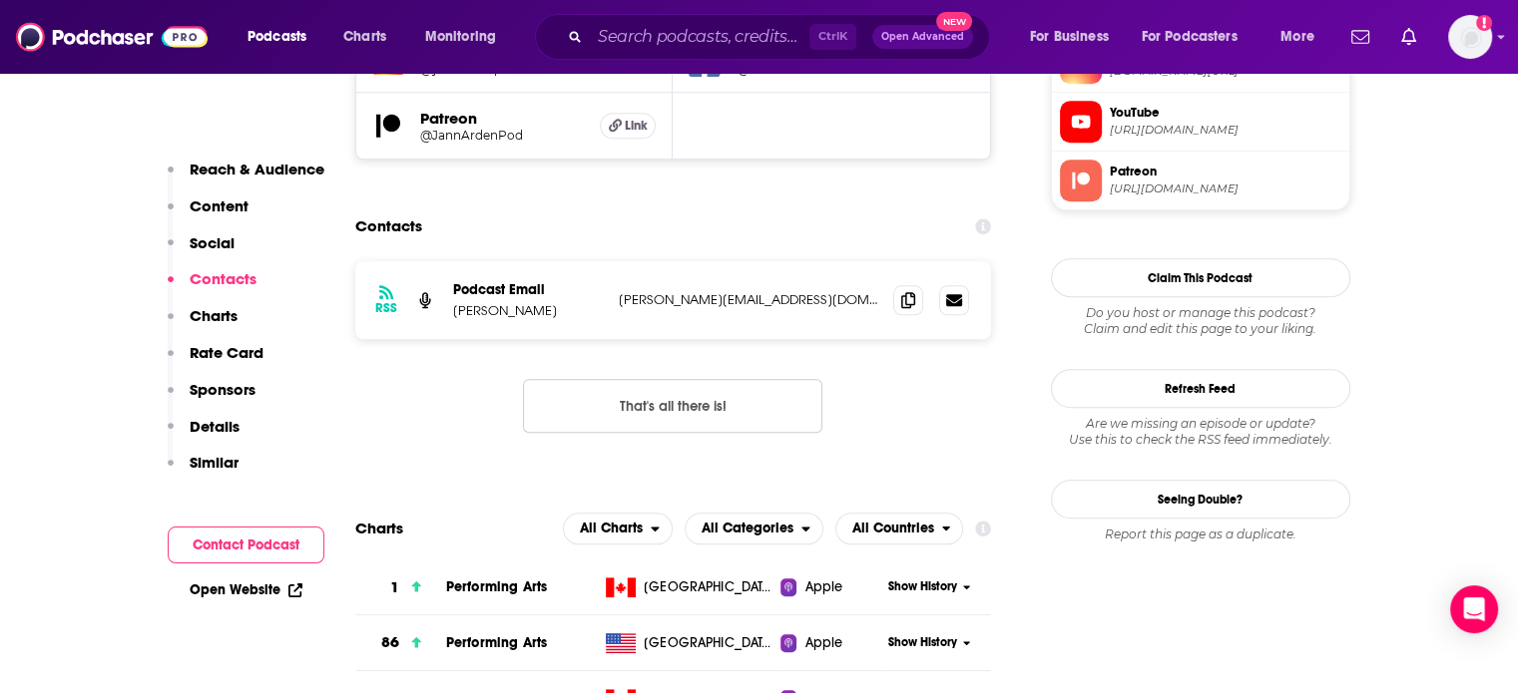
click at [676, 291] on p "sarah@sarahburke.ca" at bounding box center [748, 299] width 259 height 17
copy div "sarah@sarahburke.ca sarah@sarahburke.ca"
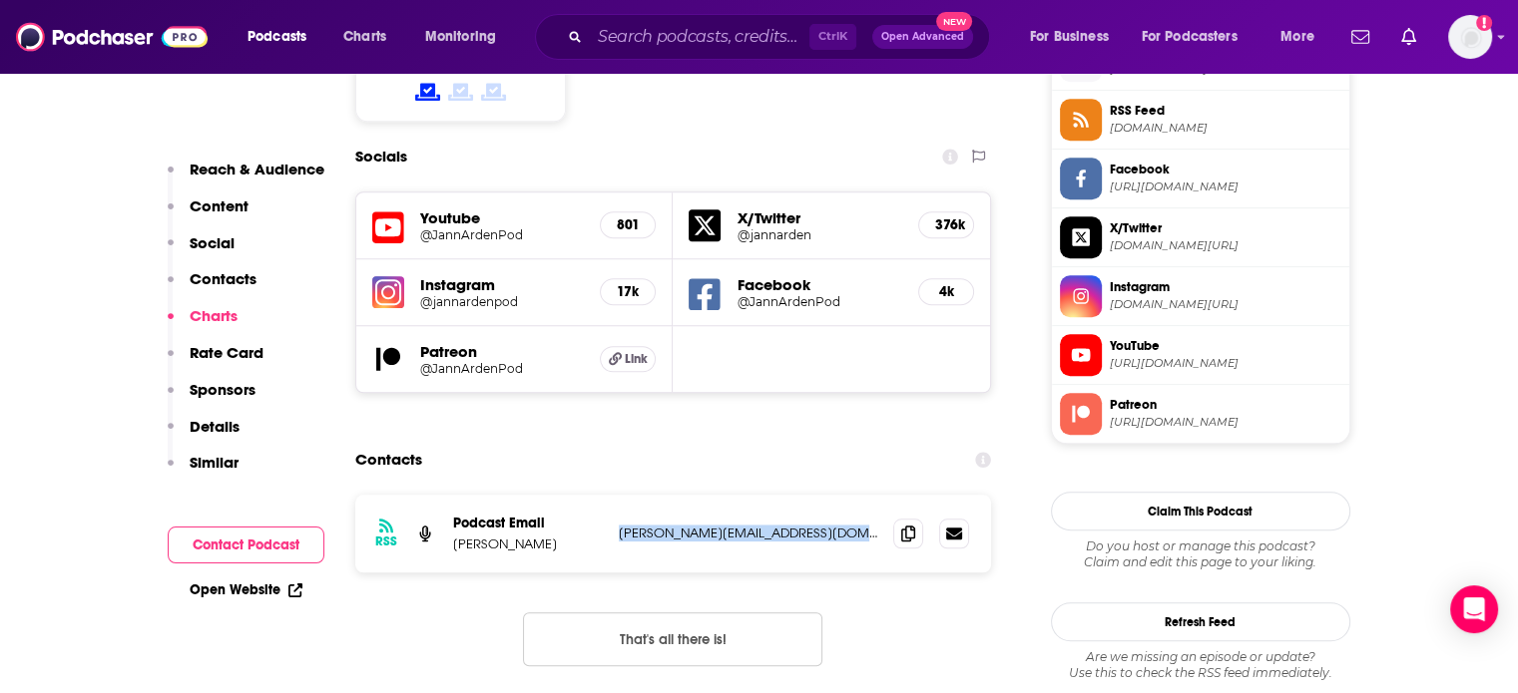
scroll to position [1596, 0]
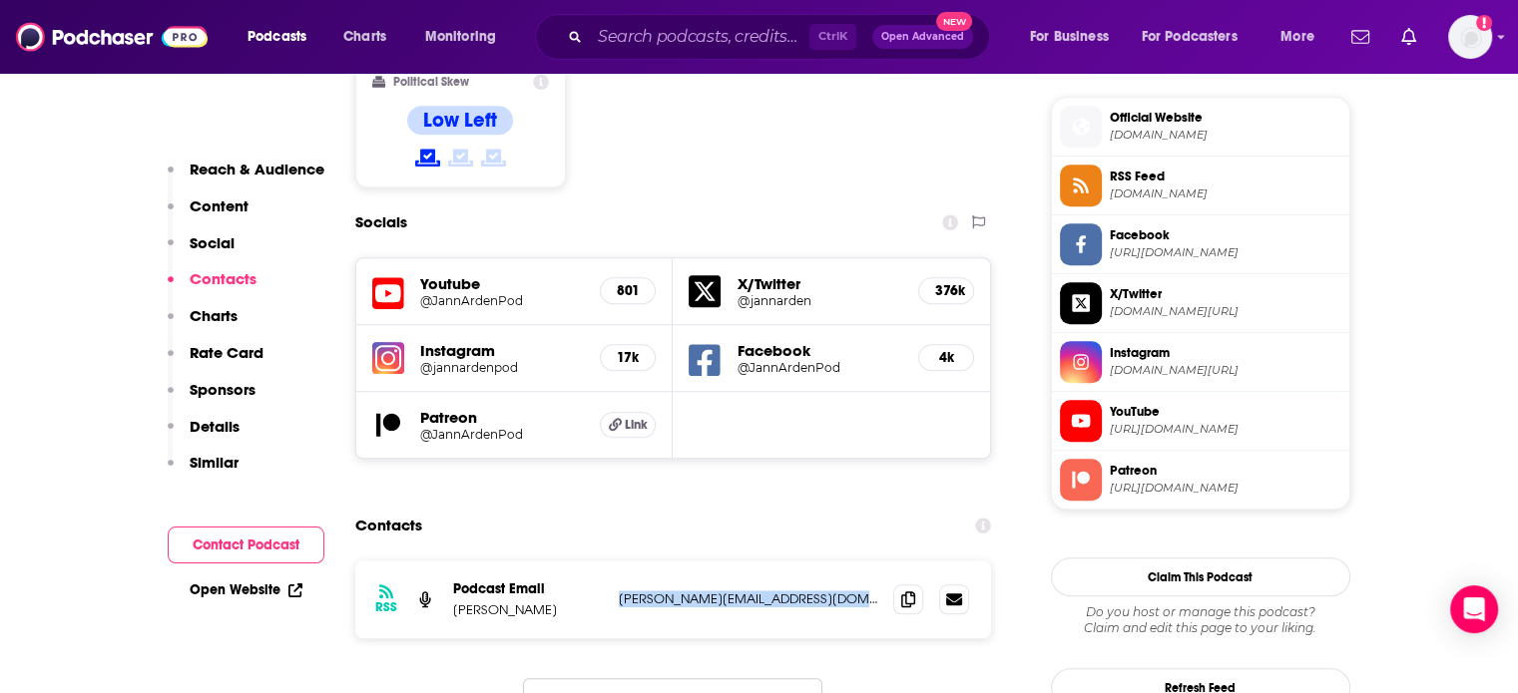
click at [666, 561] on div "RSS Podcast Email Rhodora Meliton-Vanderpool sarah@sarahburke.ca sarah@sarahbur…" at bounding box center [673, 600] width 637 height 78
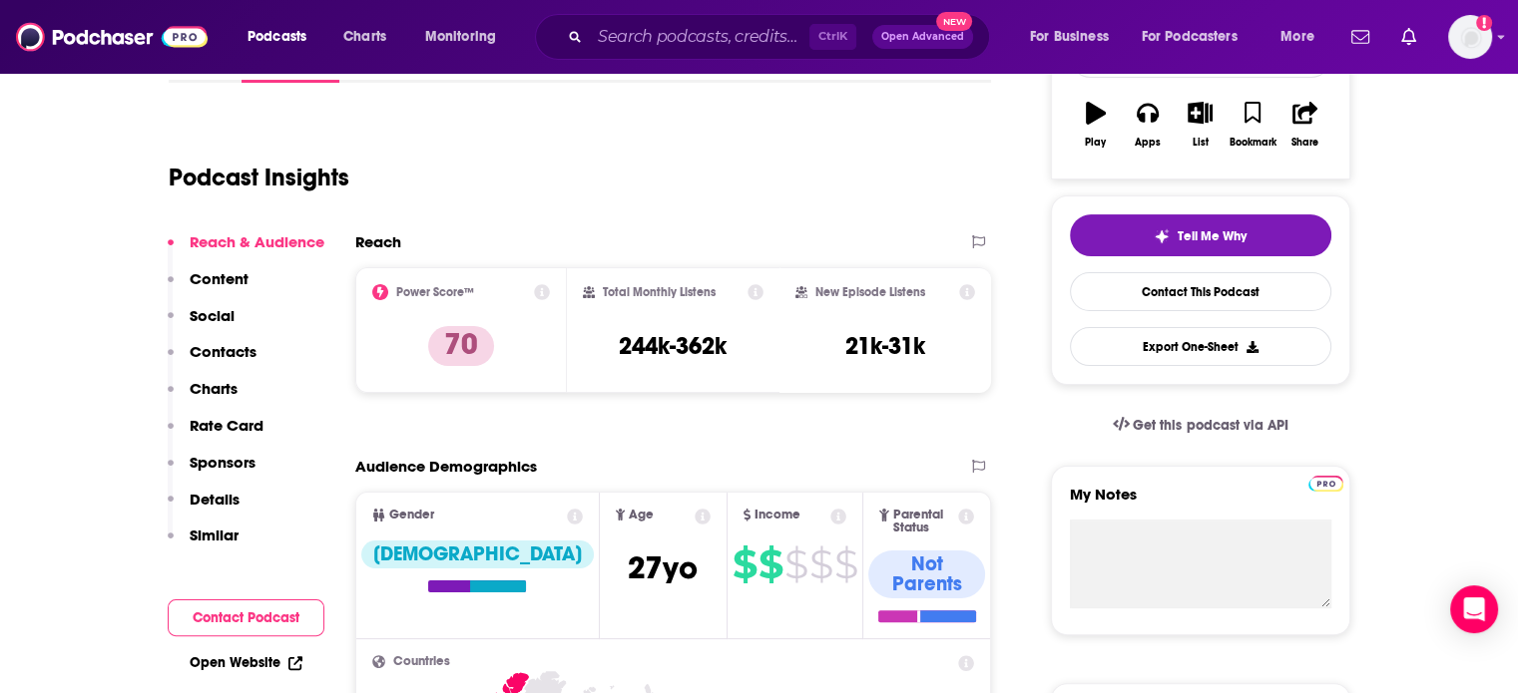
scroll to position [0, 0]
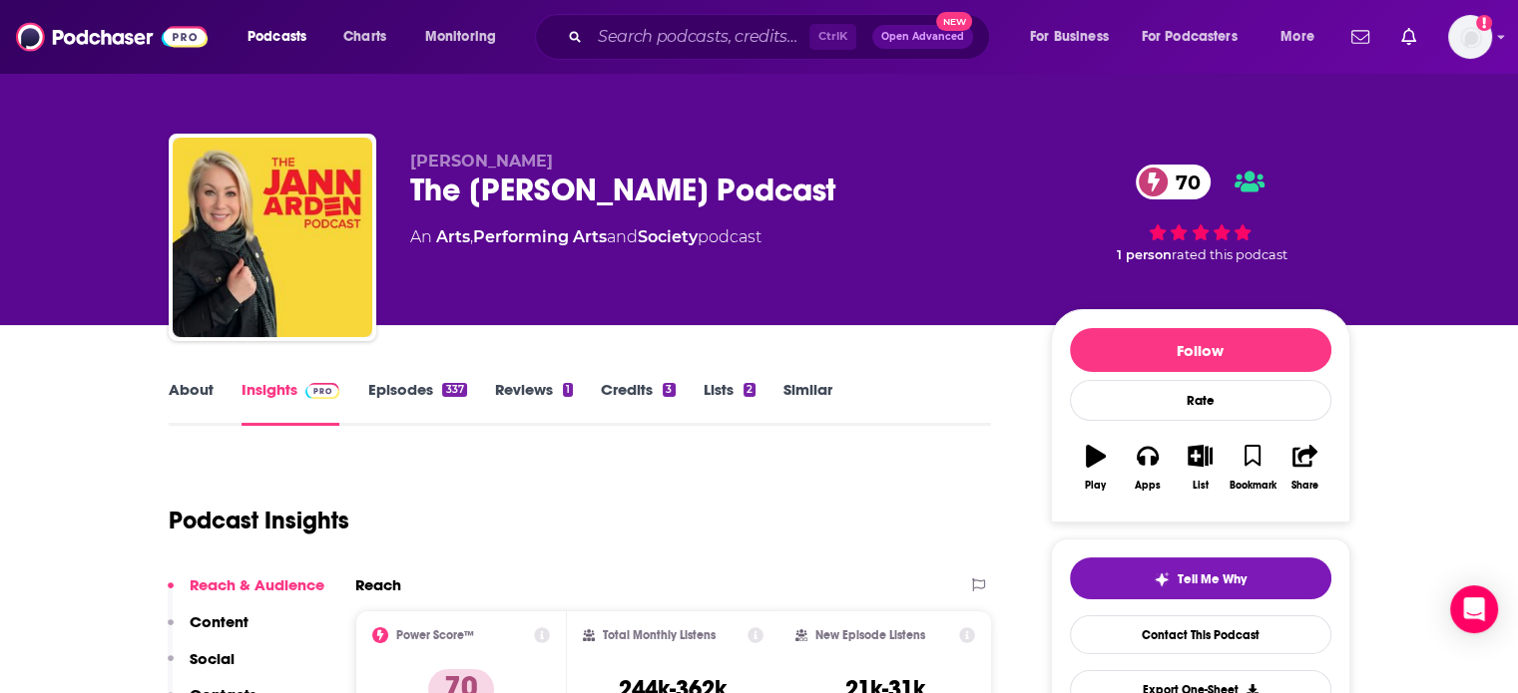
click at [525, 201] on div "The Jann Arden Podcast 70" at bounding box center [714, 190] width 609 height 39
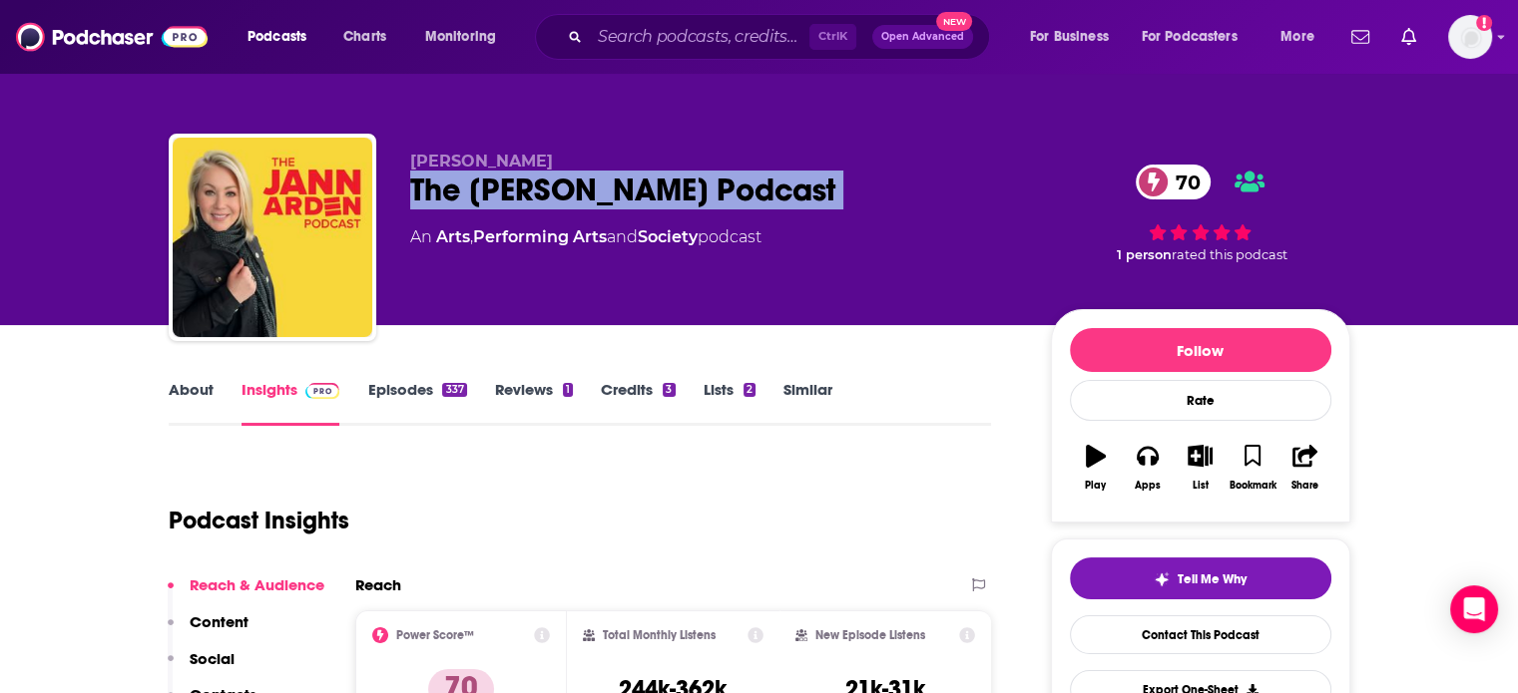
click at [525, 201] on div "The Jann Arden Podcast 70" at bounding box center [714, 190] width 609 height 39
copy div "The Jann Arden Podcast 70"
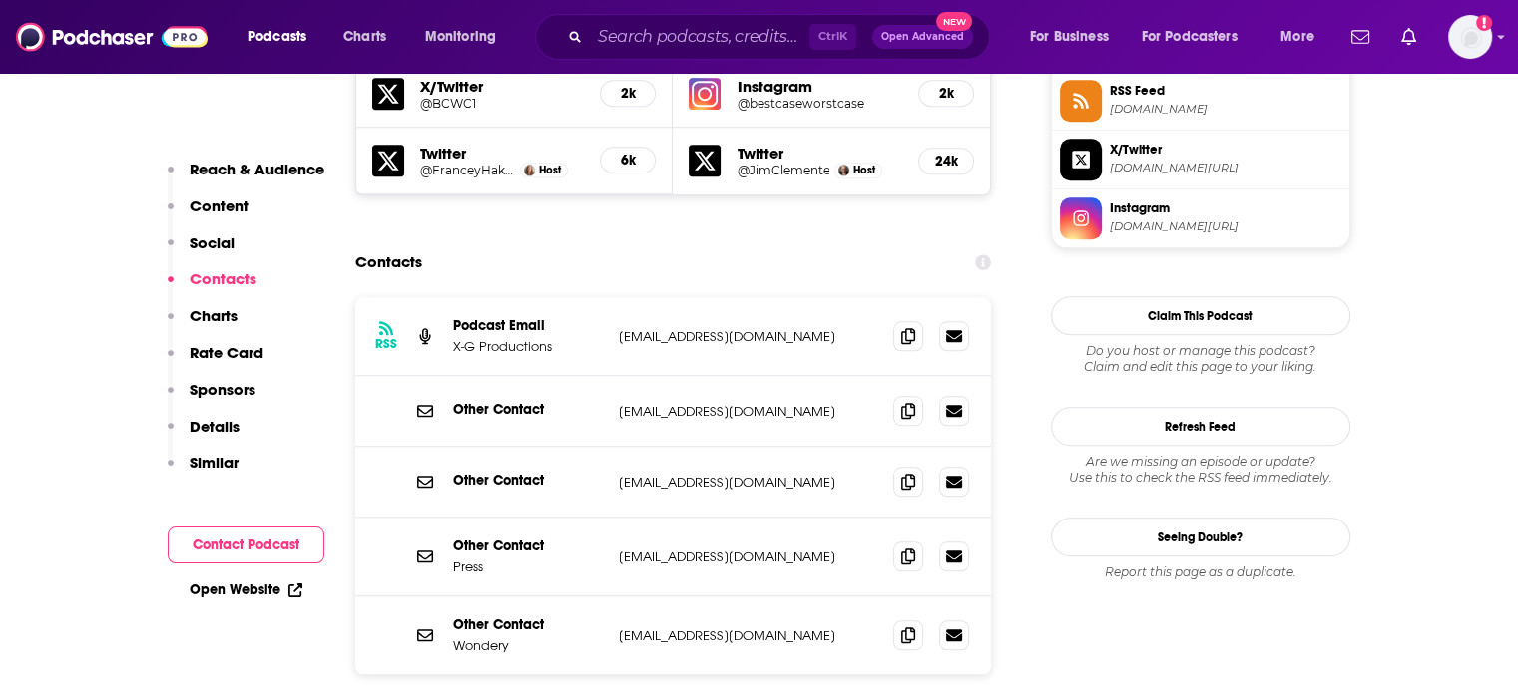
scroll to position [1896, 0]
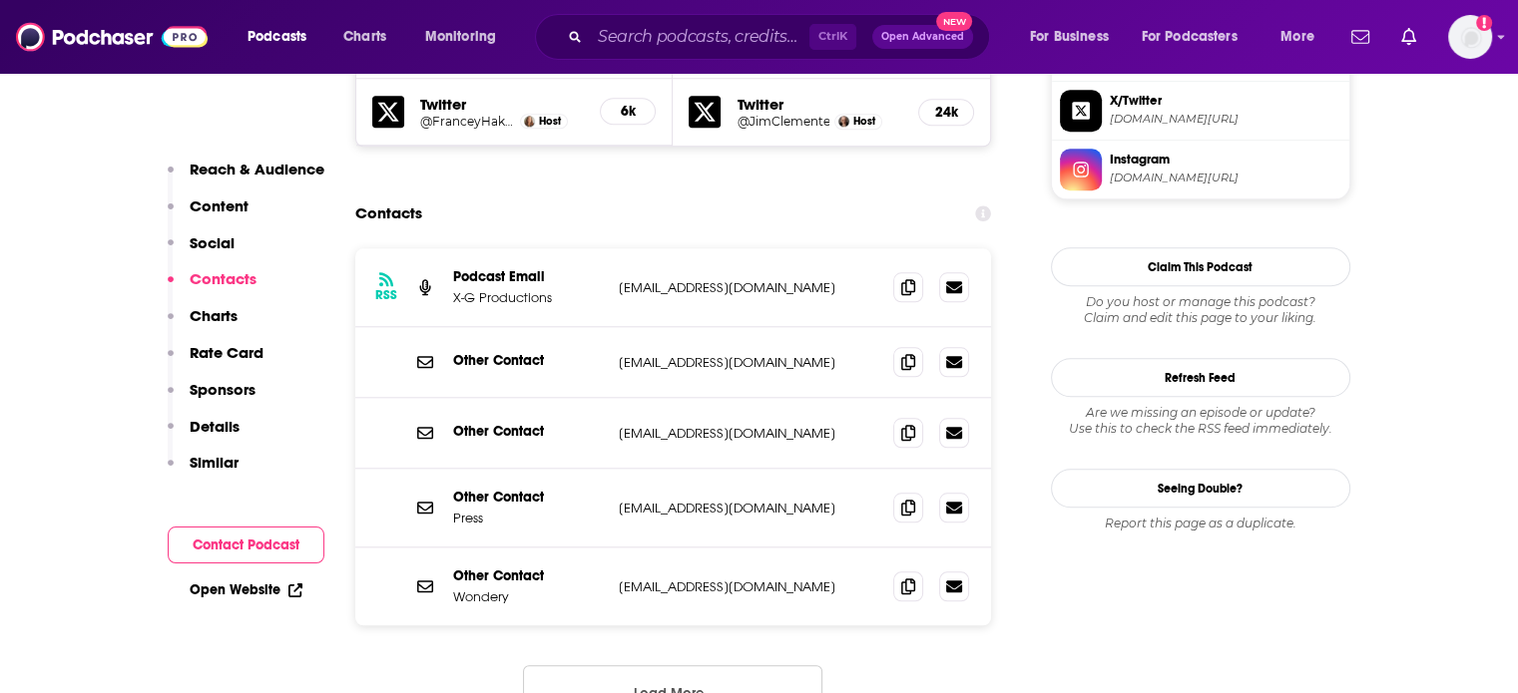
click at [717, 279] on p "[EMAIL_ADDRESS][DOMAIN_NAME]" at bounding box center [748, 287] width 259 height 17
copy div "[EMAIL_ADDRESS][DOMAIN_NAME] [EMAIL_ADDRESS][DOMAIN_NAME]"
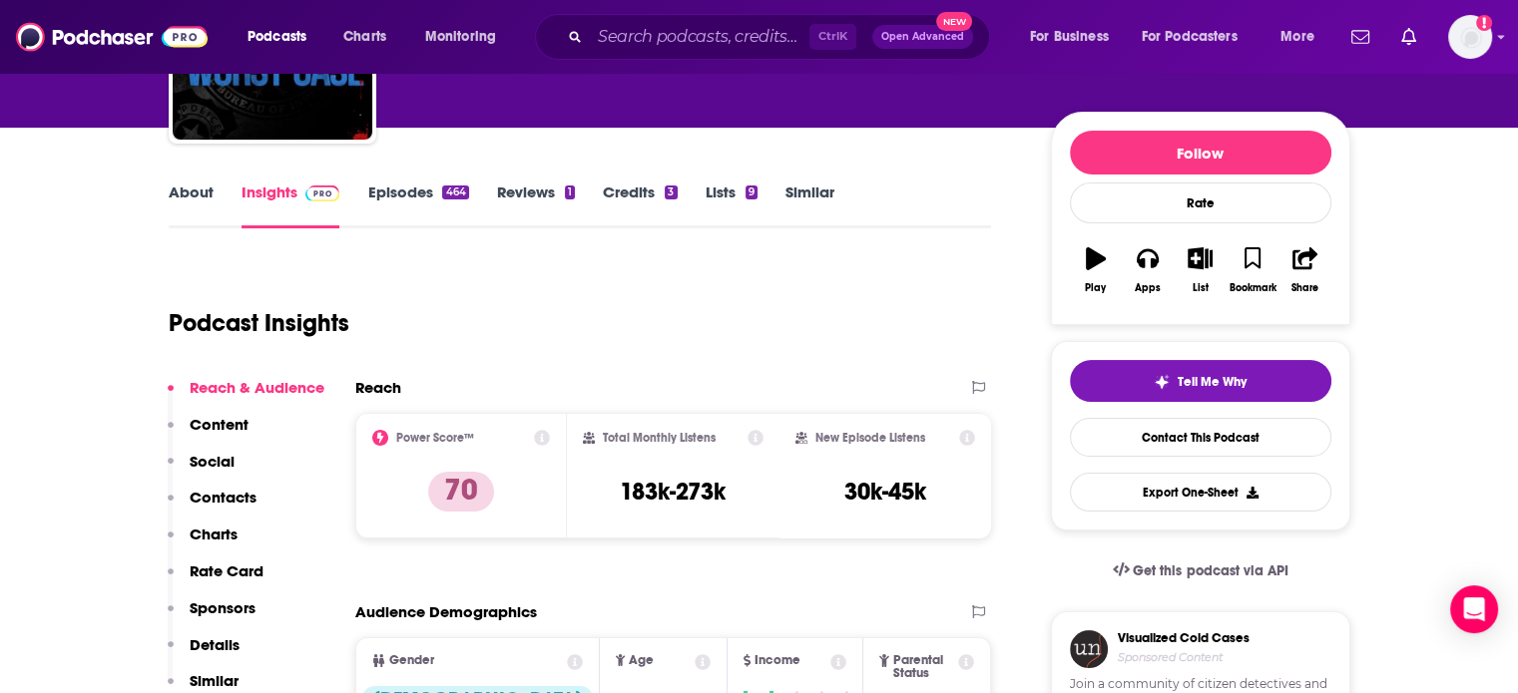
scroll to position [0, 0]
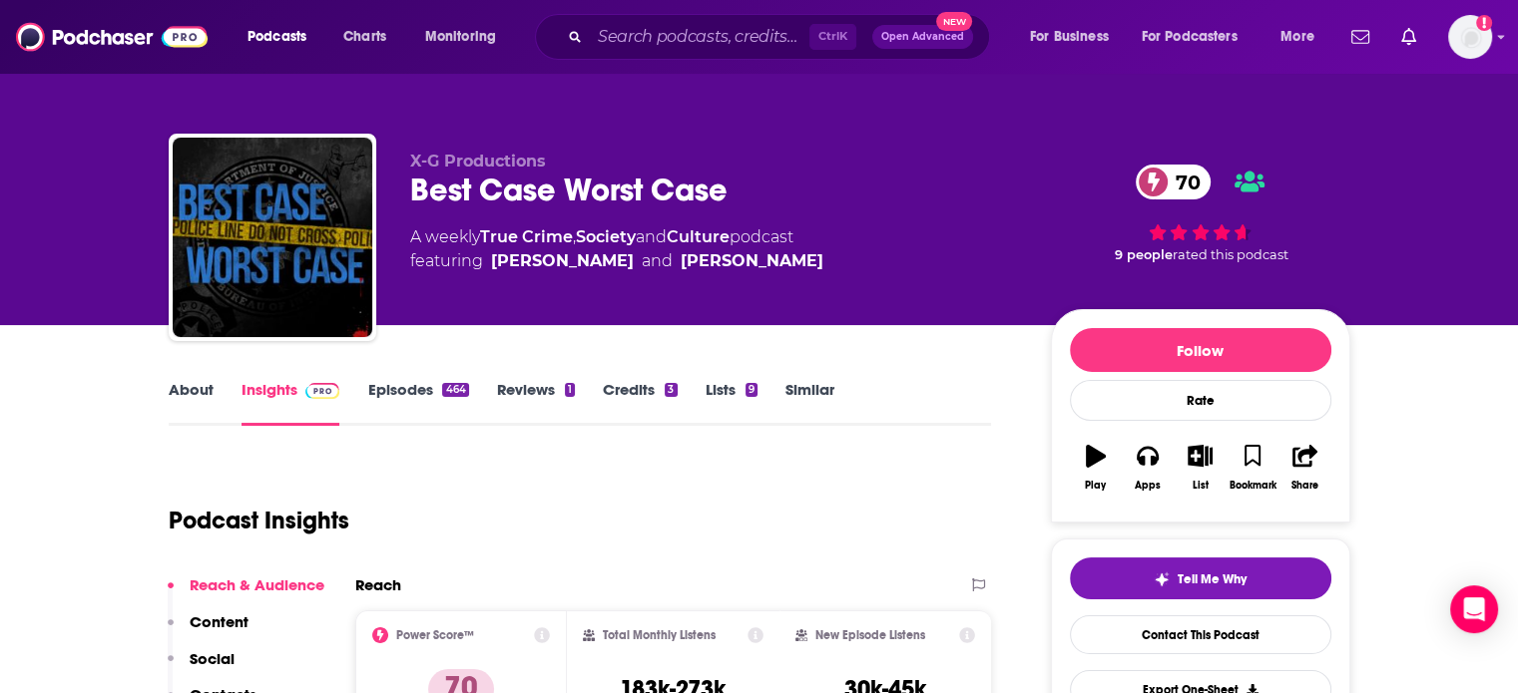
click at [517, 181] on div "Best Case Worst Case 70" at bounding box center [714, 190] width 609 height 39
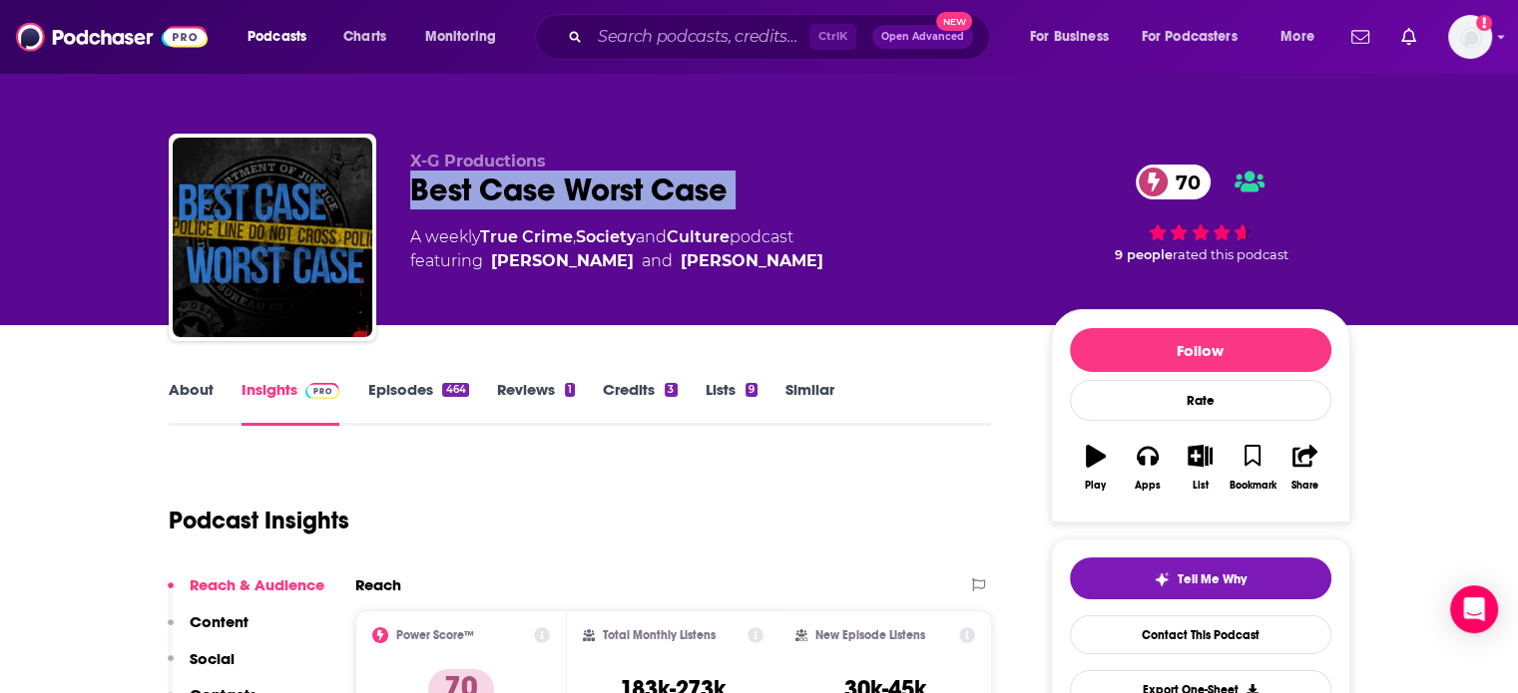
click at [517, 181] on div "Best Case Worst Case 70" at bounding box center [714, 190] width 609 height 39
copy div "Best Case Worst Case 70"
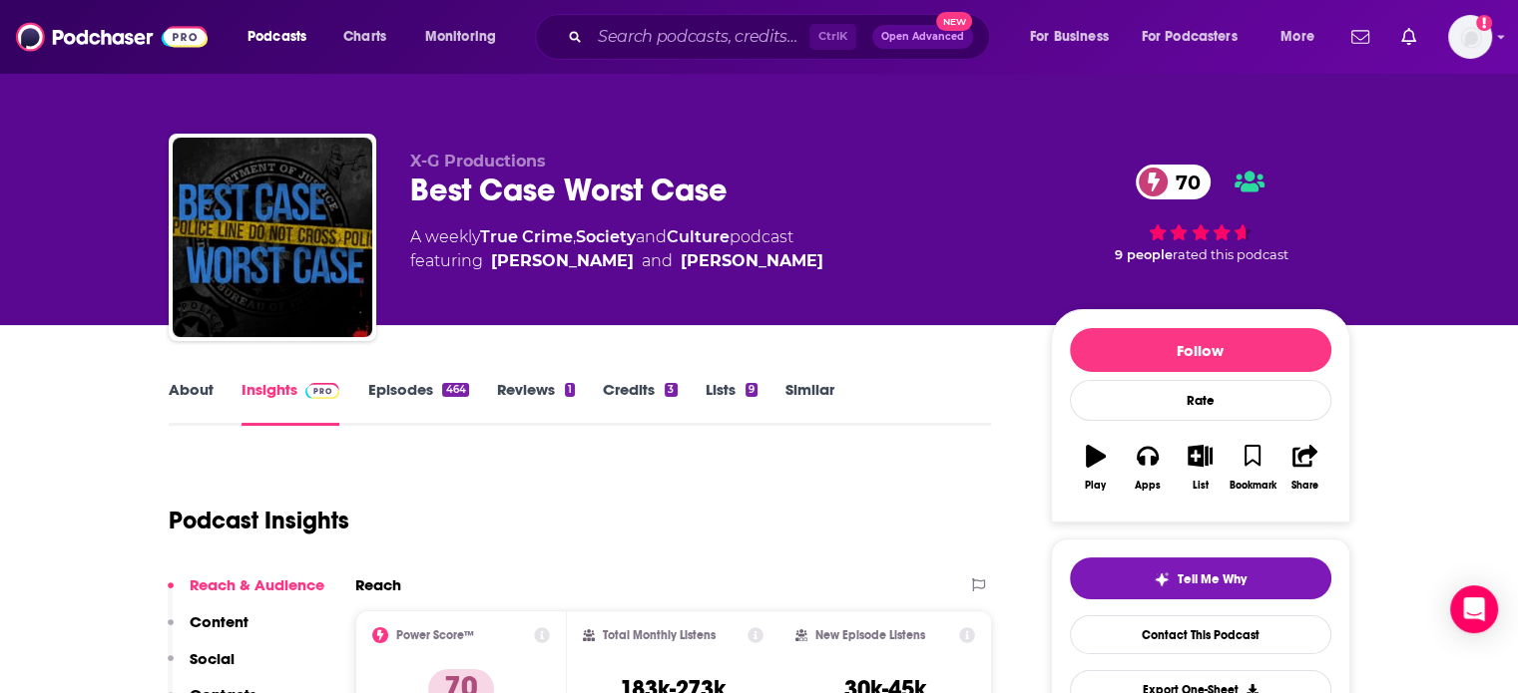
click at [619, 276] on div "X-G Productions Best Case Worst Case 70 A weekly True Crime , Society and Cultu…" at bounding box center [714, 232] width 609 height 160
drag, startPoint x: 615, startPoint y: 301, endPoint x: 496, endPoint y: 310, distance: 119.1
click at [496, 310] on div "X-G Productions Best Case Worst Case 70 A weekly True Crime , Society and Cultu…" at bounding box center [714, 232] width 609 height 160
click at [492, 310] on div "X-G Productions Best Case Worst Case 70 A weekly True Crime , Society and Cultu…" at bounding box center [714, 232] width 609 height 160
drag, startPoint x: 492, startPoint y: 310, endPoint x: 578, endPoint y: 318, distance: 86.2
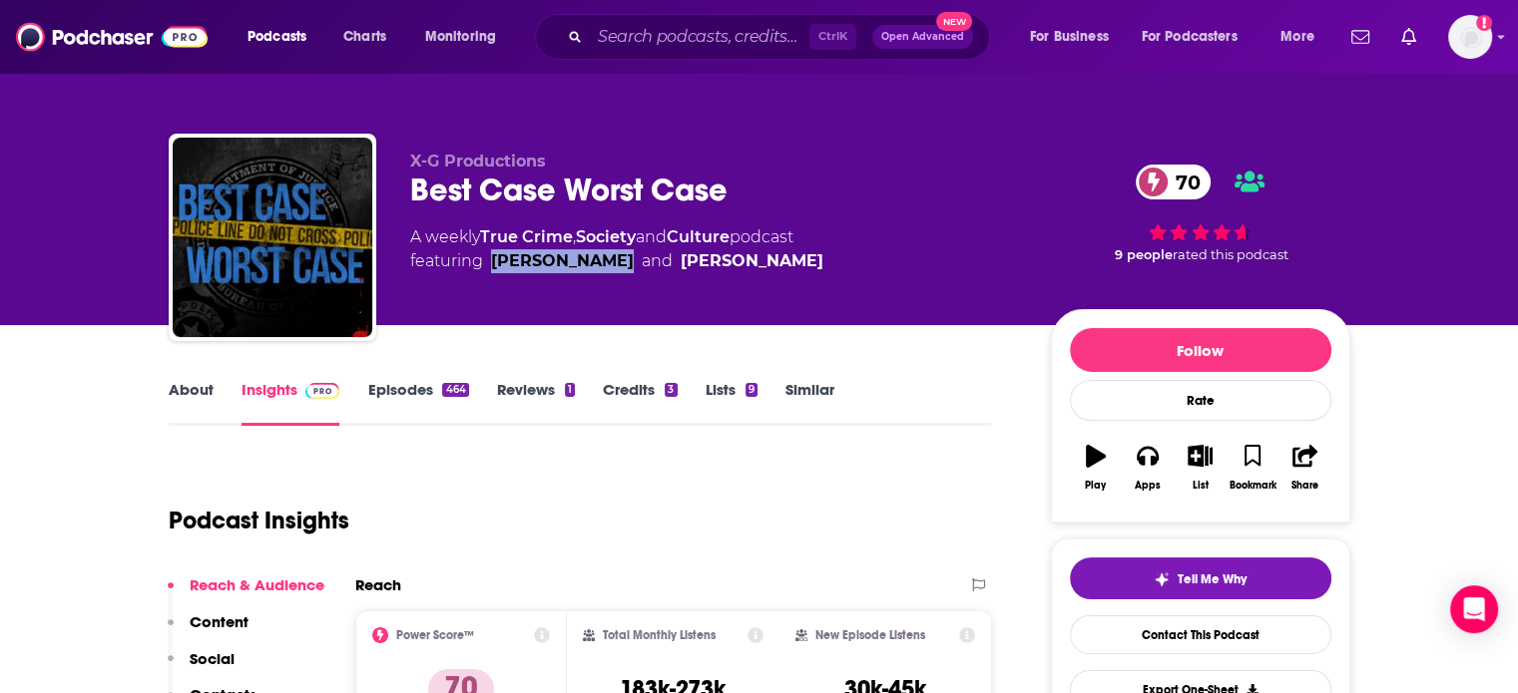
click at [578, 318] on div "X-G Productions Best Case Worst Case 70 A weekly True Crime , Society and Cultu…" at bounding box center [880, 242] width 940 height 180
copy link "[PERSON_NAME]"
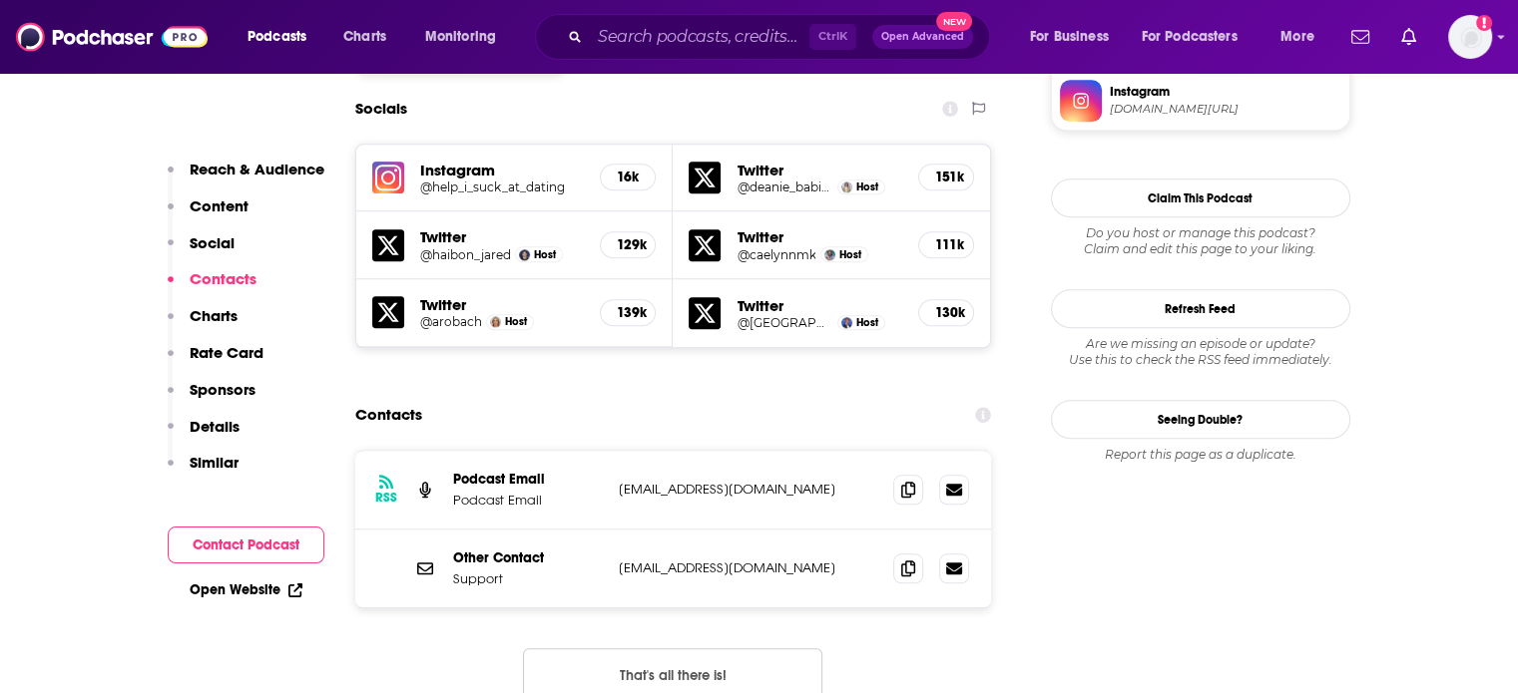
scroll to position [1796, 0]
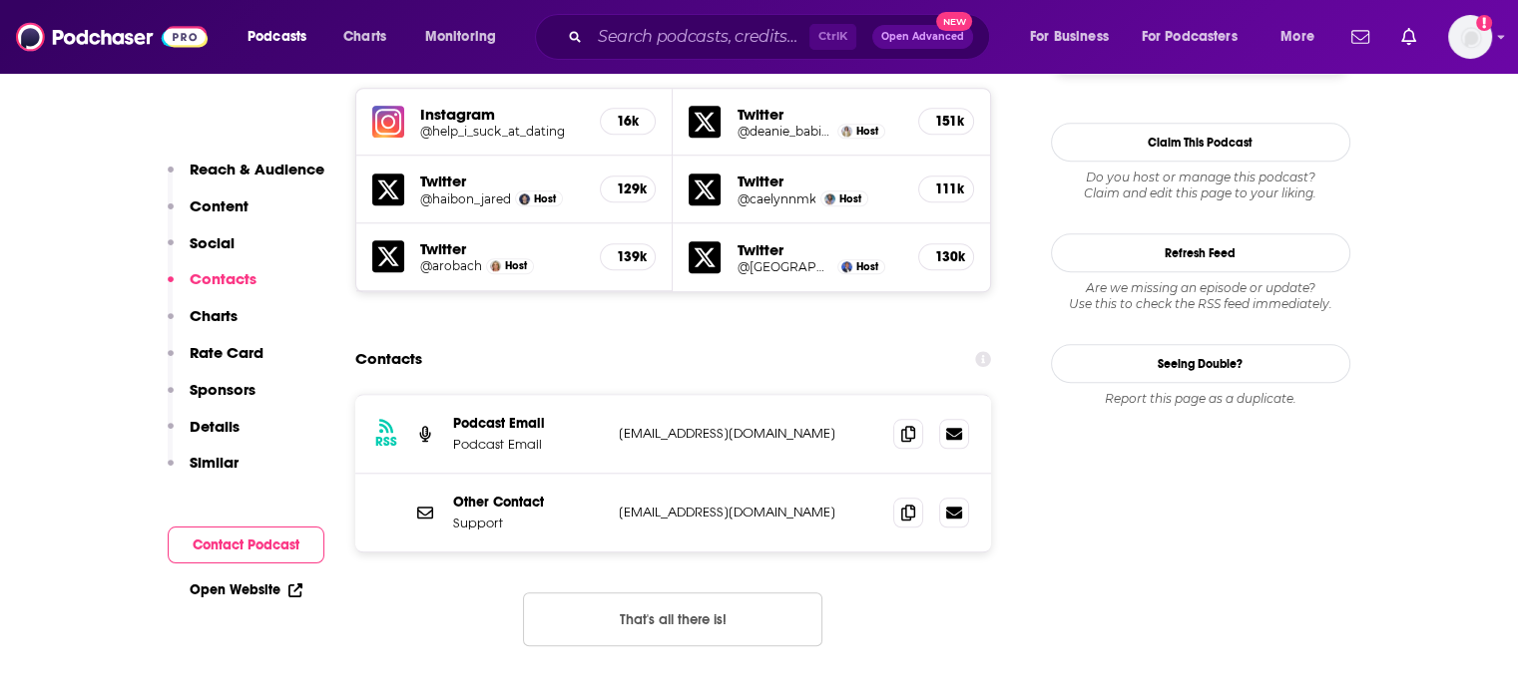
click at [722, 395] on div "RSS Podcast Email Podcast Email isuckatdating@iheartmedia.com isuckatdating@ihe…" at bounding box center [673, 434] width 637 height 79
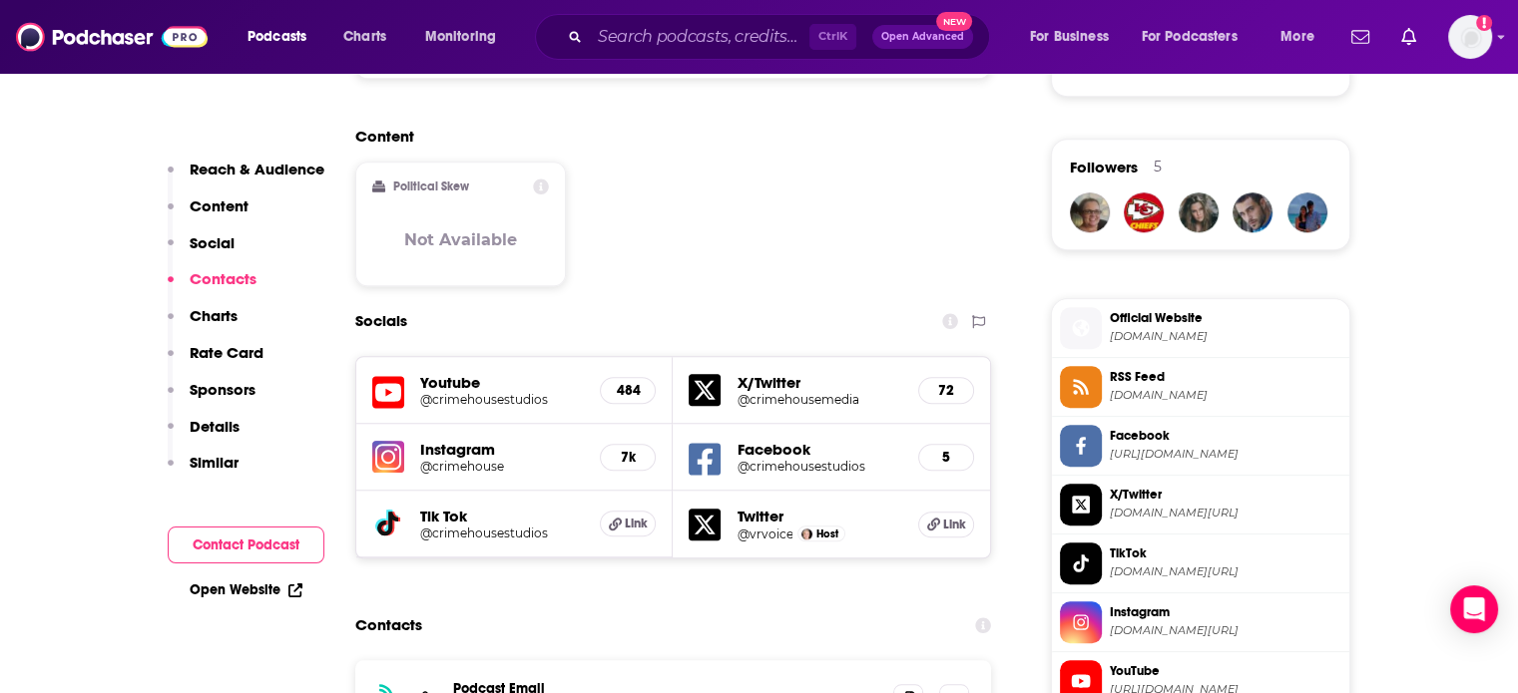
scroll to position [1696, 0]
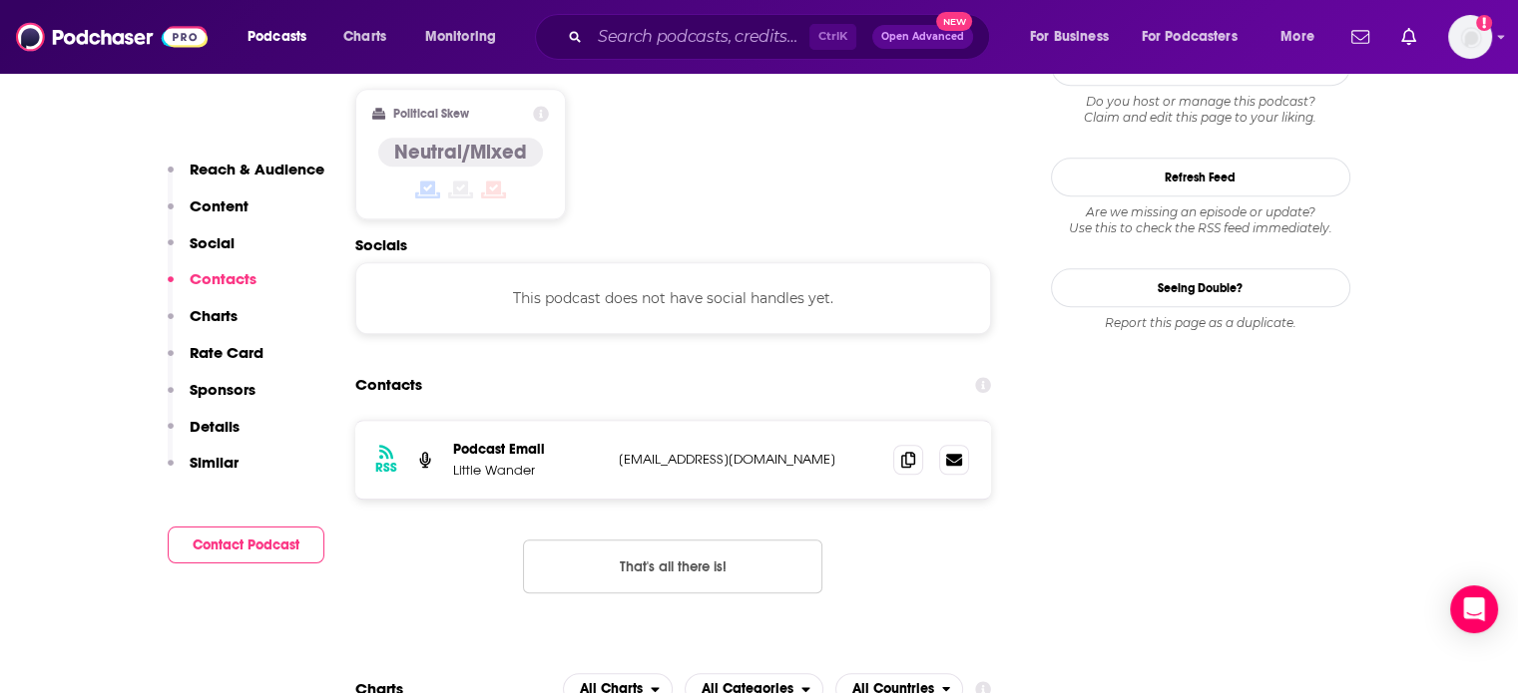
scroll to position [1596, 0]
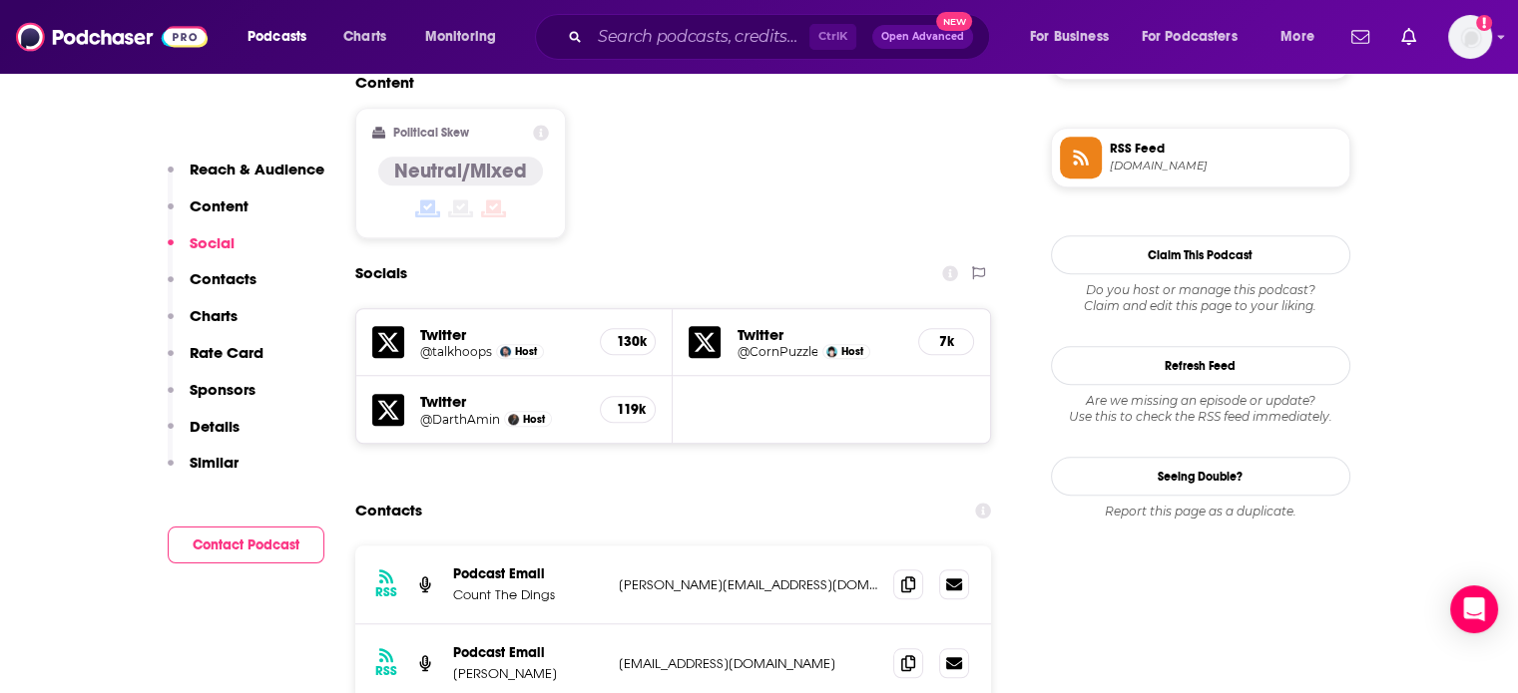
scroll to position [1596, 0]
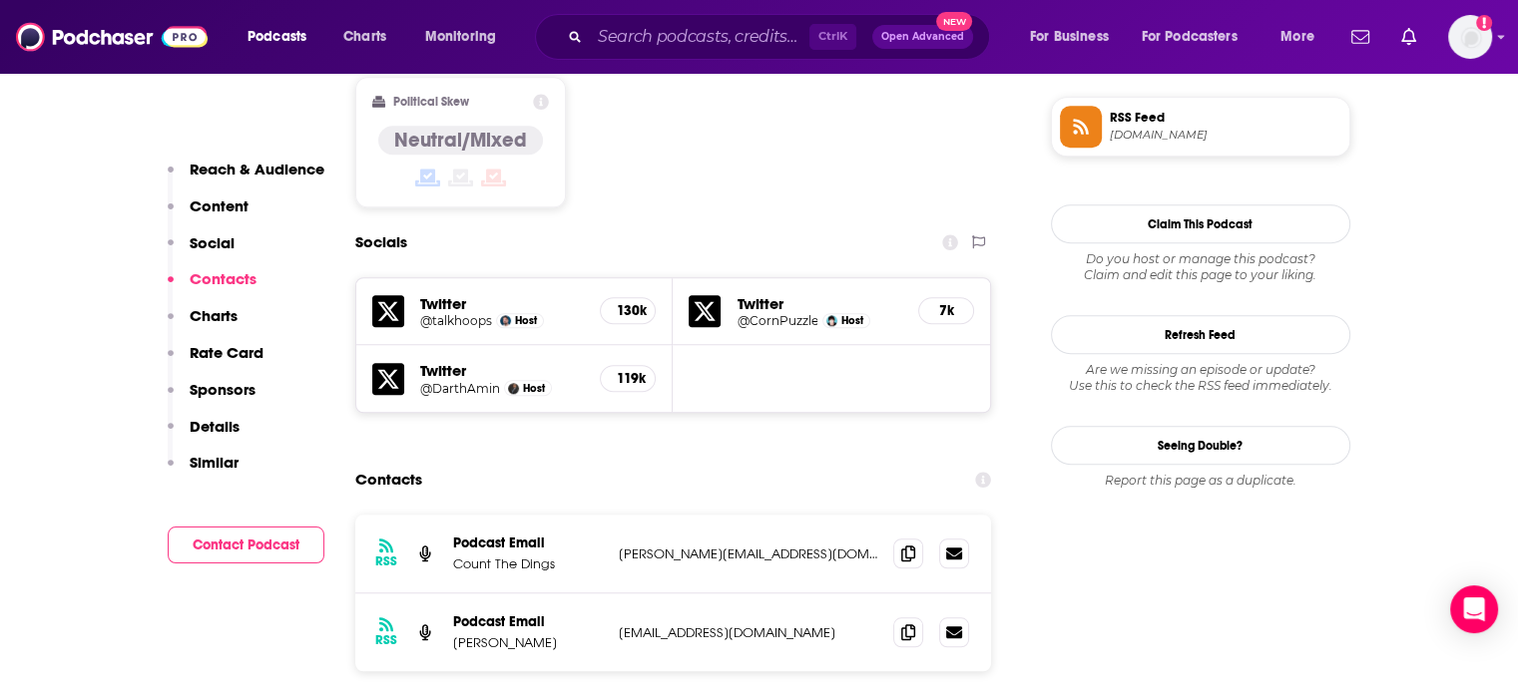
click at [719, 546] on p "anthony@countthedings.com" at bounding box center [748, 554] width 259 height 17
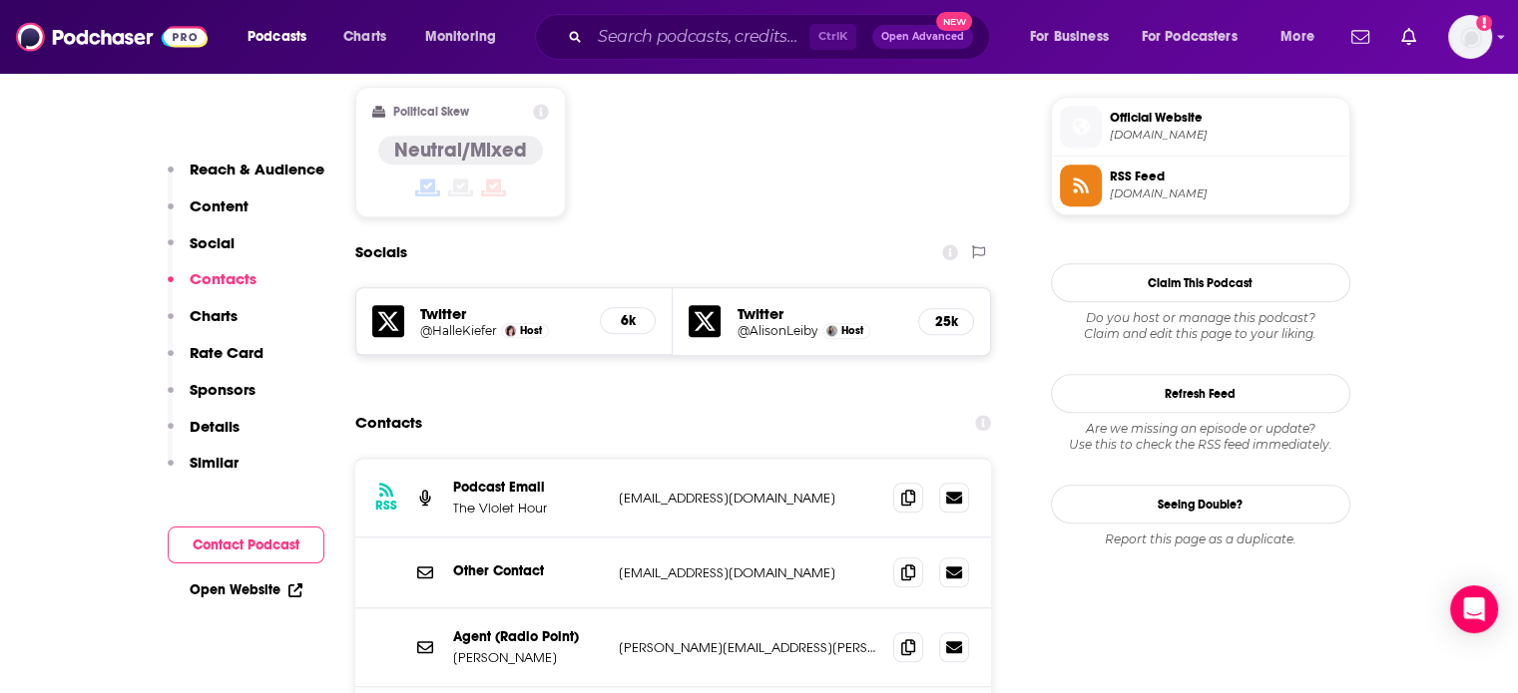
scroll to position [1696, 0]
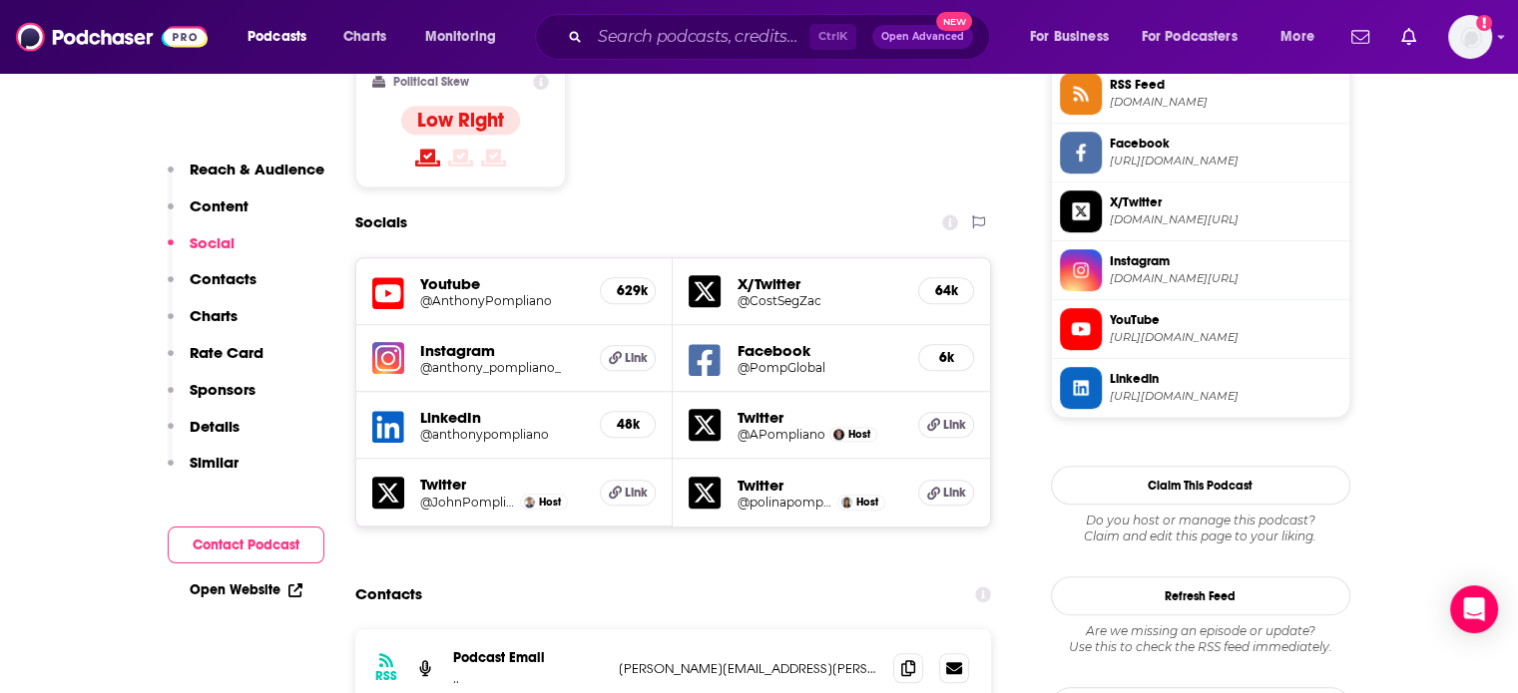
scroll to position [1696, 0]
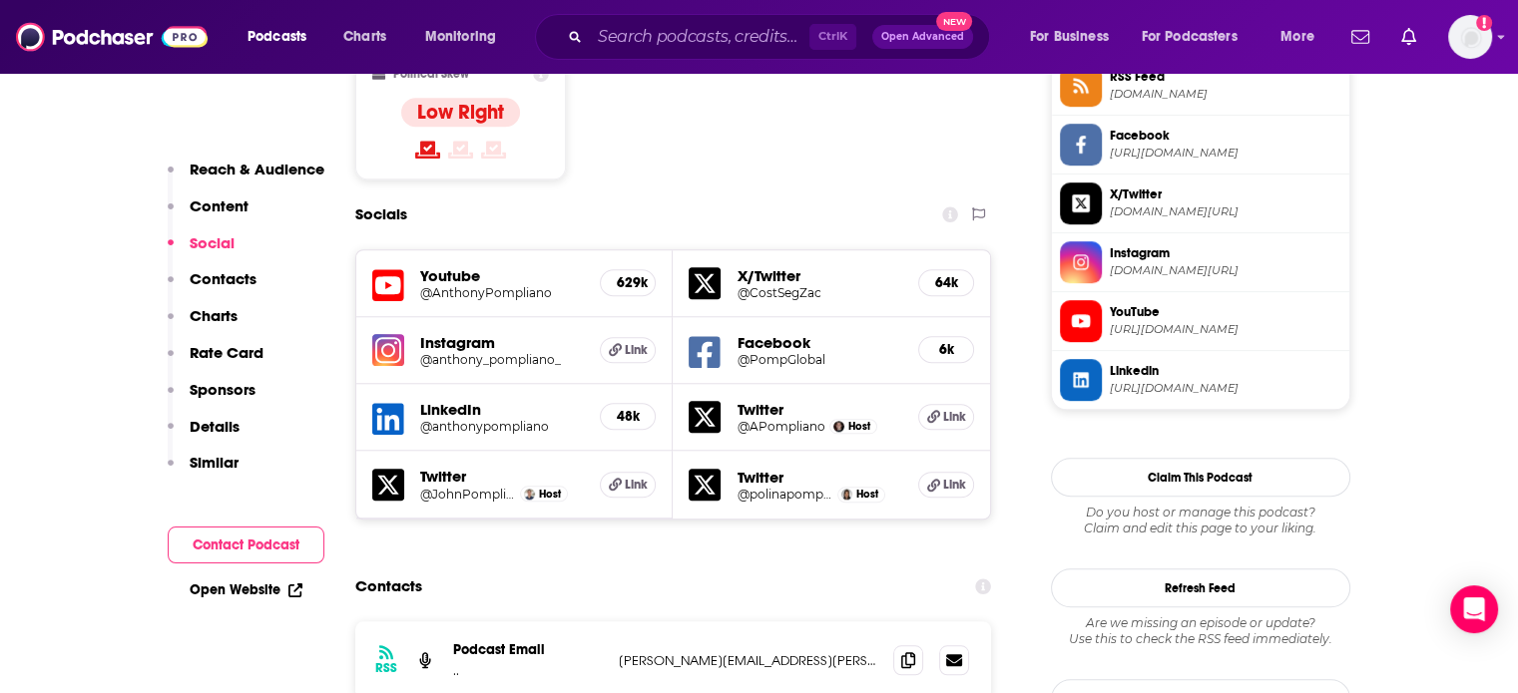
click at [747, 622] on div "RSS Podcast Email .. anthony.pompliano@gmail.com anthony.pompliano@gmail.com" at bounding box center [673, 661] width 637 height 78
copy div "anthony.pompliano@gmail.com anthony.pompliano@gmail.com"
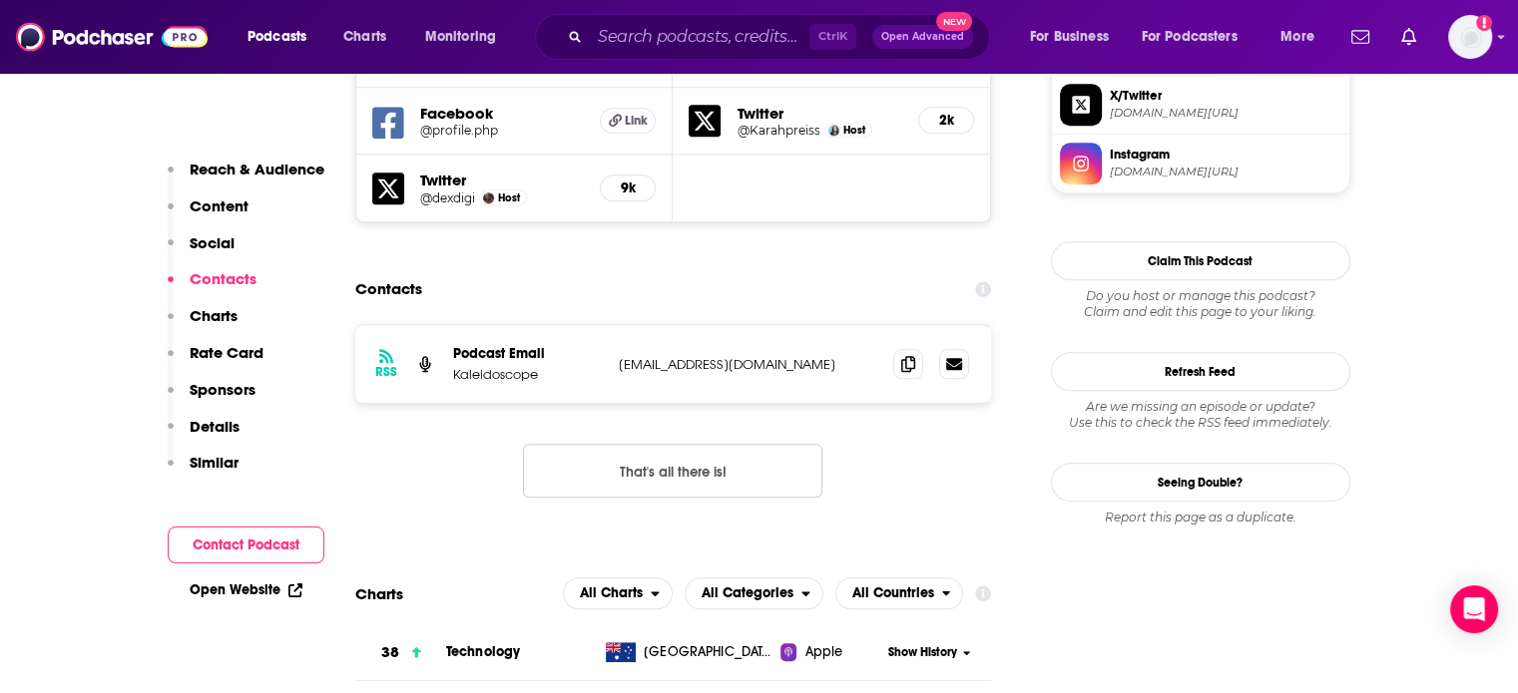
scroll to position [1796, 0]
click at [706, 355] on p "[EMAIL_ADDRESS][DOMAIN_NAME]" at bounding box center [748, 363] width 259 height 17
click at [706, 355] on p "contact@kaleidoscope.nyc" at bounding box center [748, 363] width 259 height 17
copy div "contact@kaleidoscope.nyc contact@kaleidoscope.nyc"
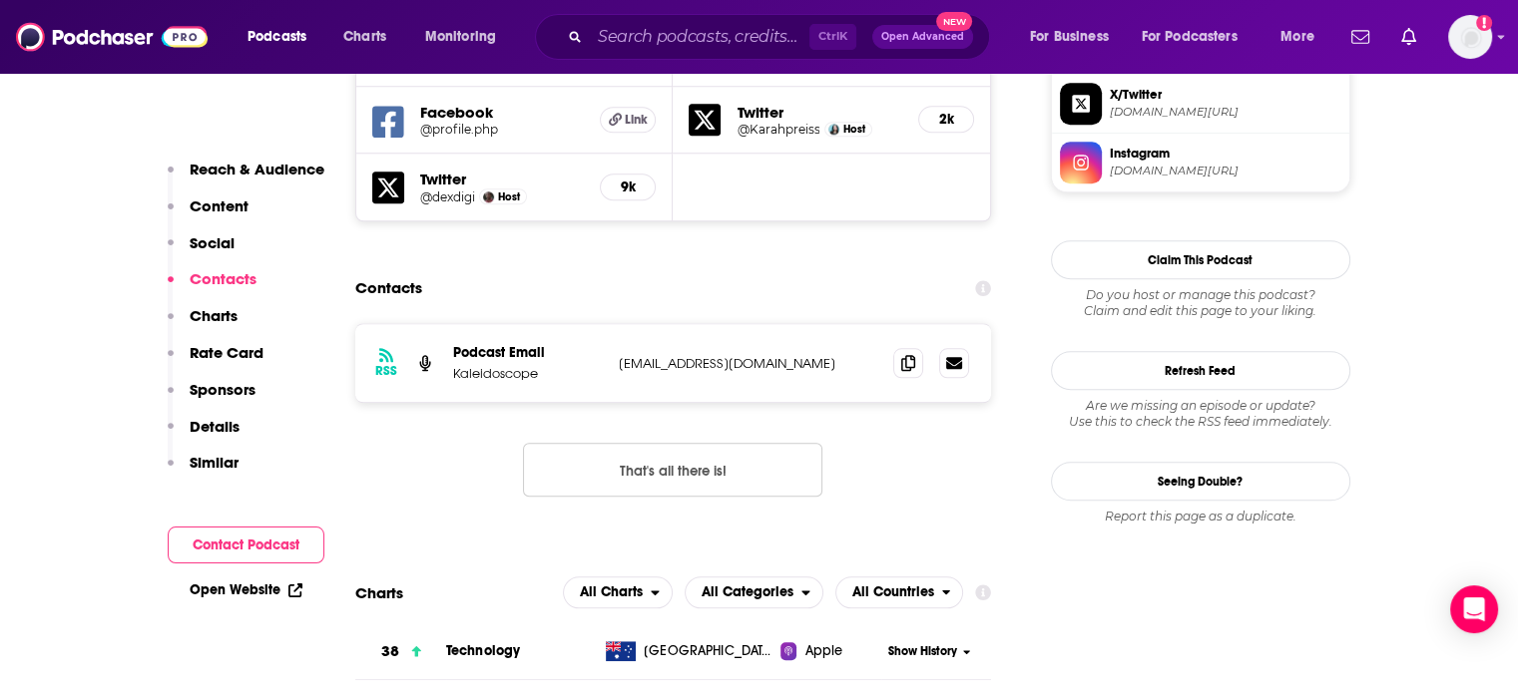
click at [474, 365] on p "Kaleidoscope" at bounding box center [528, 373] width 150 height 17
copy p "Kaleidoscope"
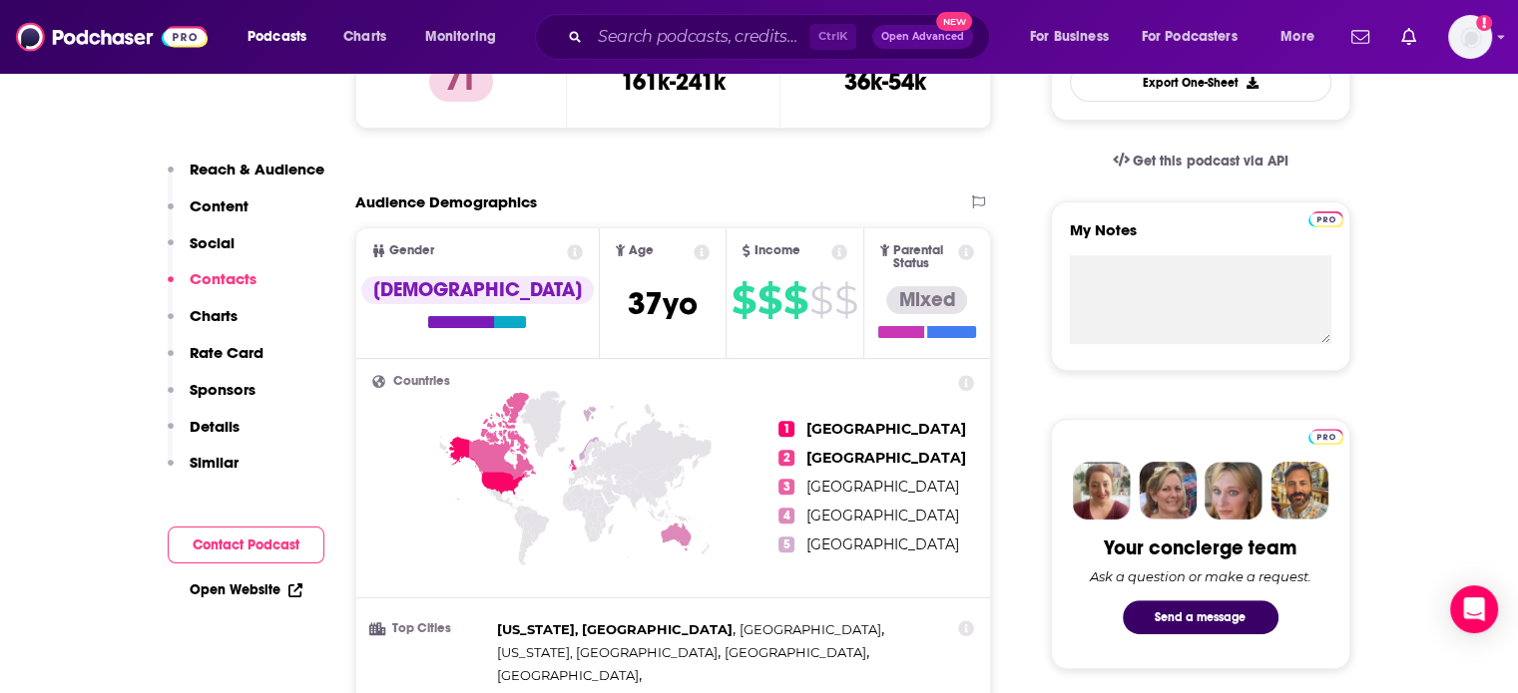
scroll to position [0, 0]
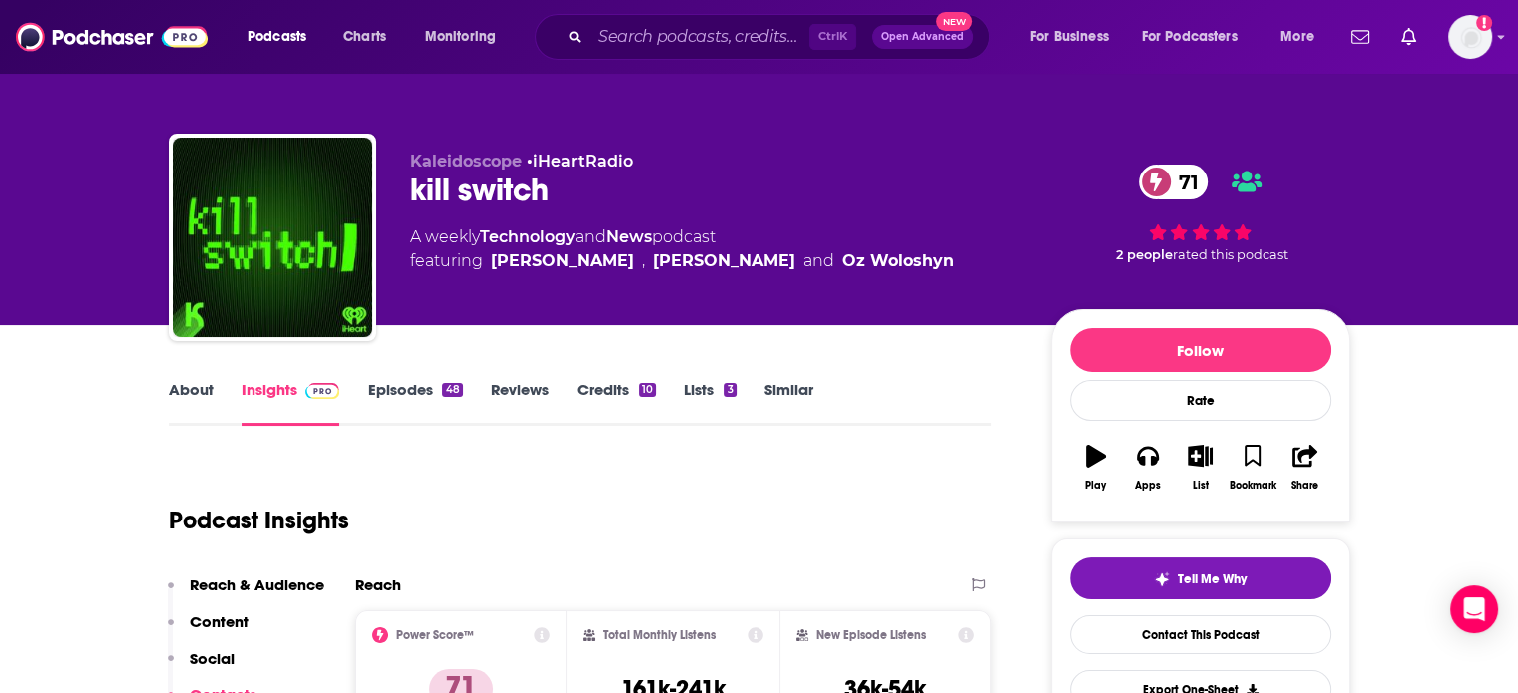
click at [431, 198] on div "kill switch 71" at bounding box center [714, 190] width 609 height 39
drag, startPoint x: 431, startPoint y: 198, endPoint x: 534, endPoint y: 191, distance: 103.0
click at [534, 191] on div "kill switch 71" at bounding box center [714, 190] width 609 height 39
copy h2 "kill switch"
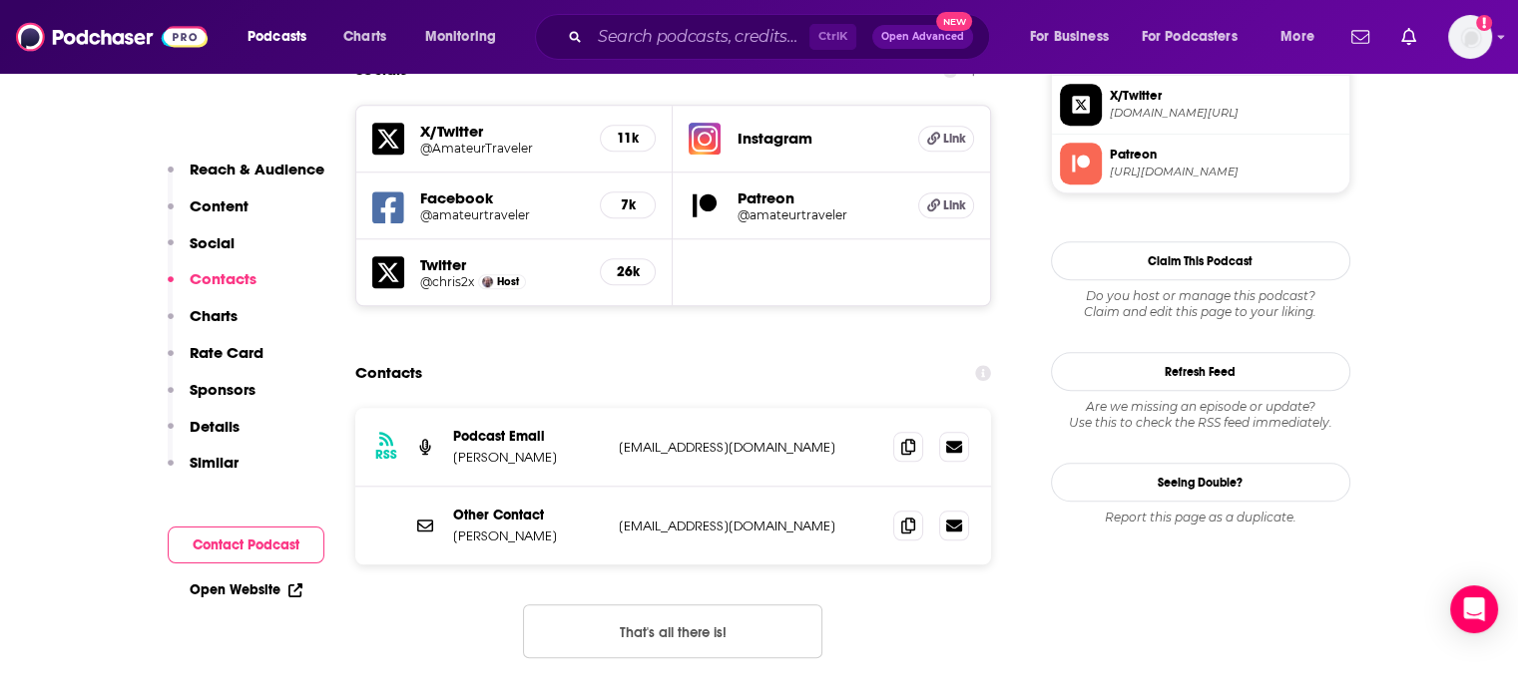
scroll to position [1796, 0]
click at [699, 517] on p "host@amateurtraveler.com" at bounding box center [748, 525] width 259 height 17
copy div "host@amateurtraveler.com host@amateurtraveler.com"
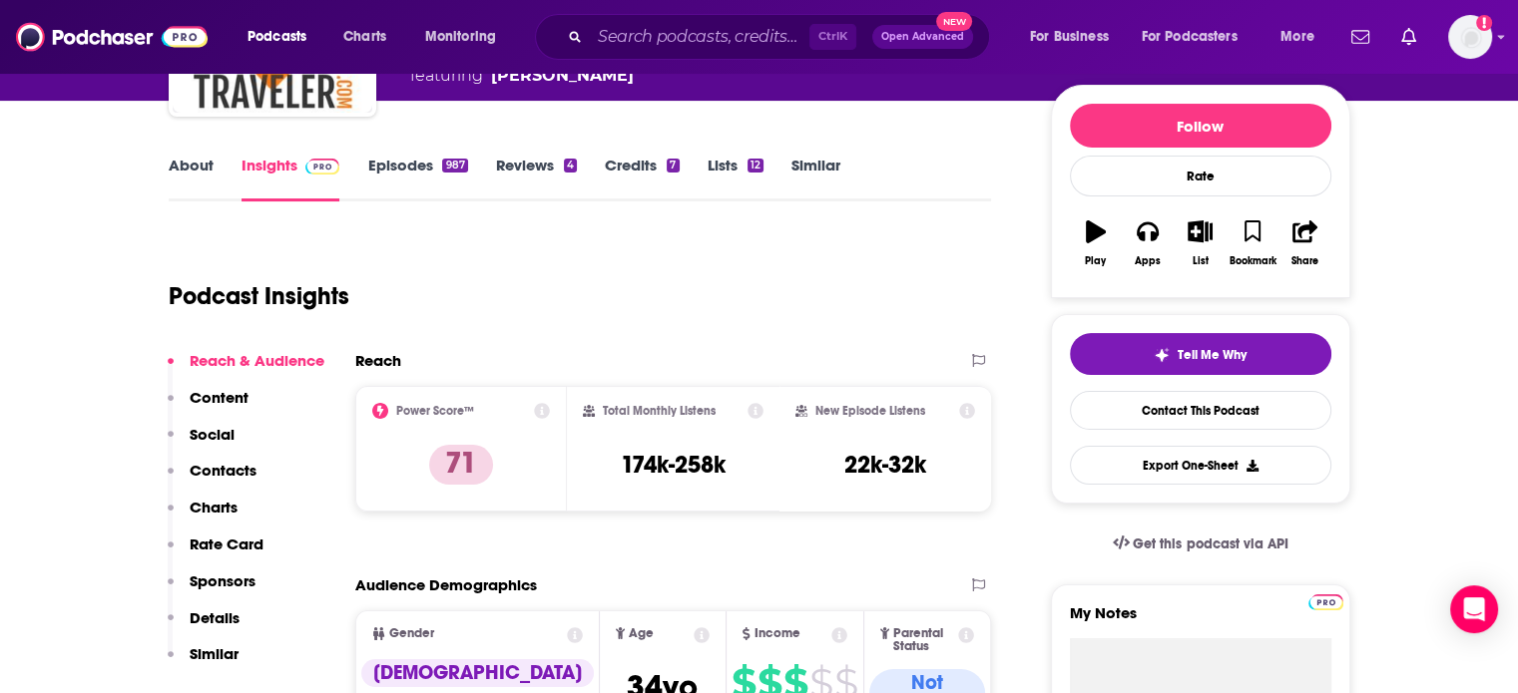
scroll to position [100, 0]
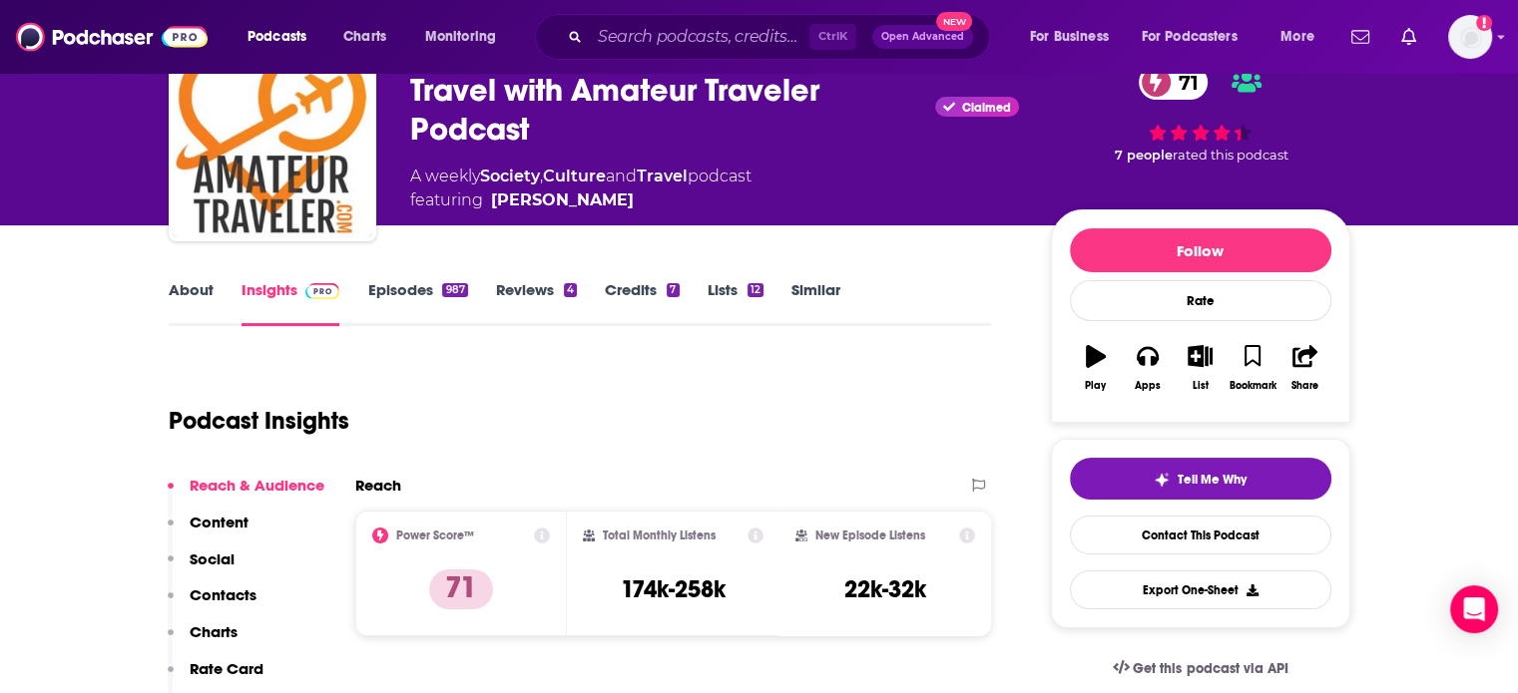
click at [615, 95] on div "Travel with Amateur Traveler Podcast Claimed 71" at bounding box center [714, 110] width 609 height 78
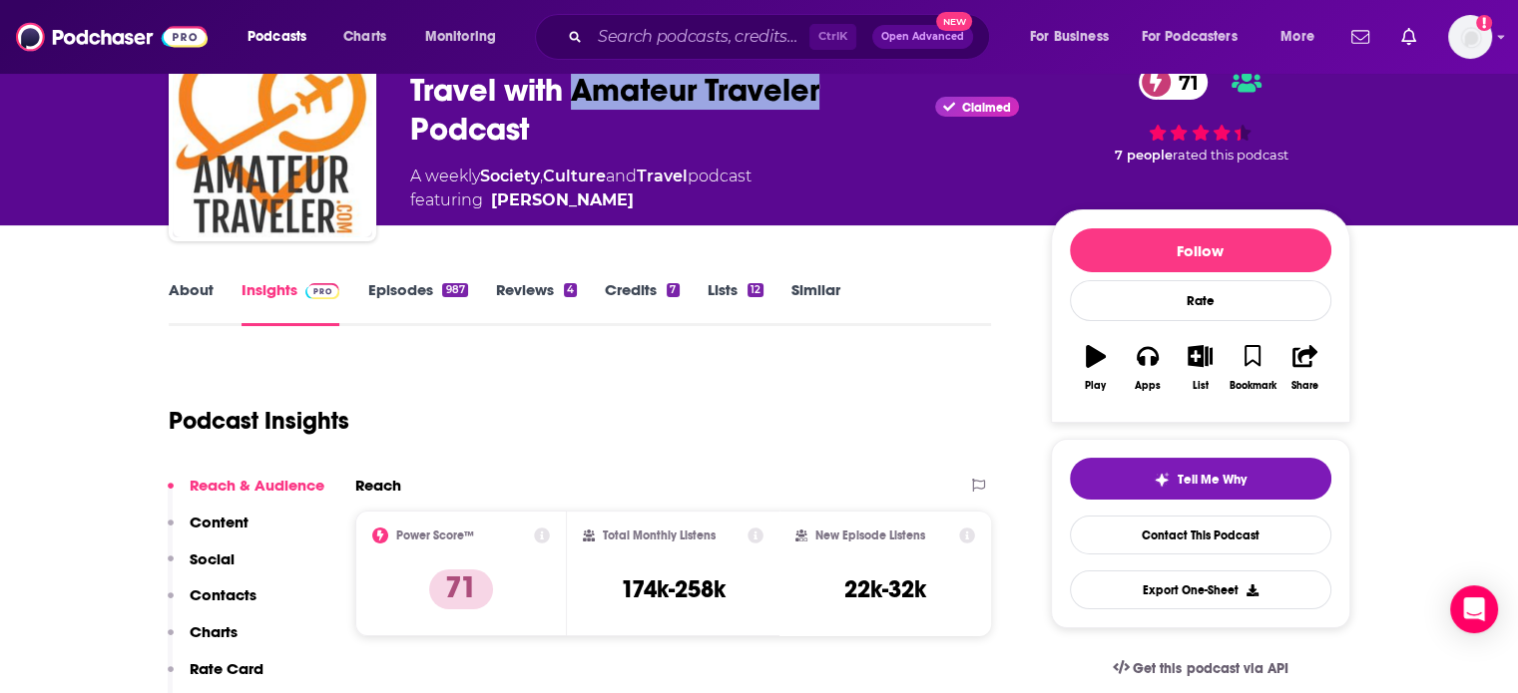
drag, startPoint x: 615, startPoint y: 95, endPoint x: 746, endPoint y: 95, distance: 131.7
click at [746, 95] on div "Travel with Amateur Traveler Podcast Claimed 71" at bounding box center [714, 110] width 609 height 78
copy h2 "Amateur Traveler"
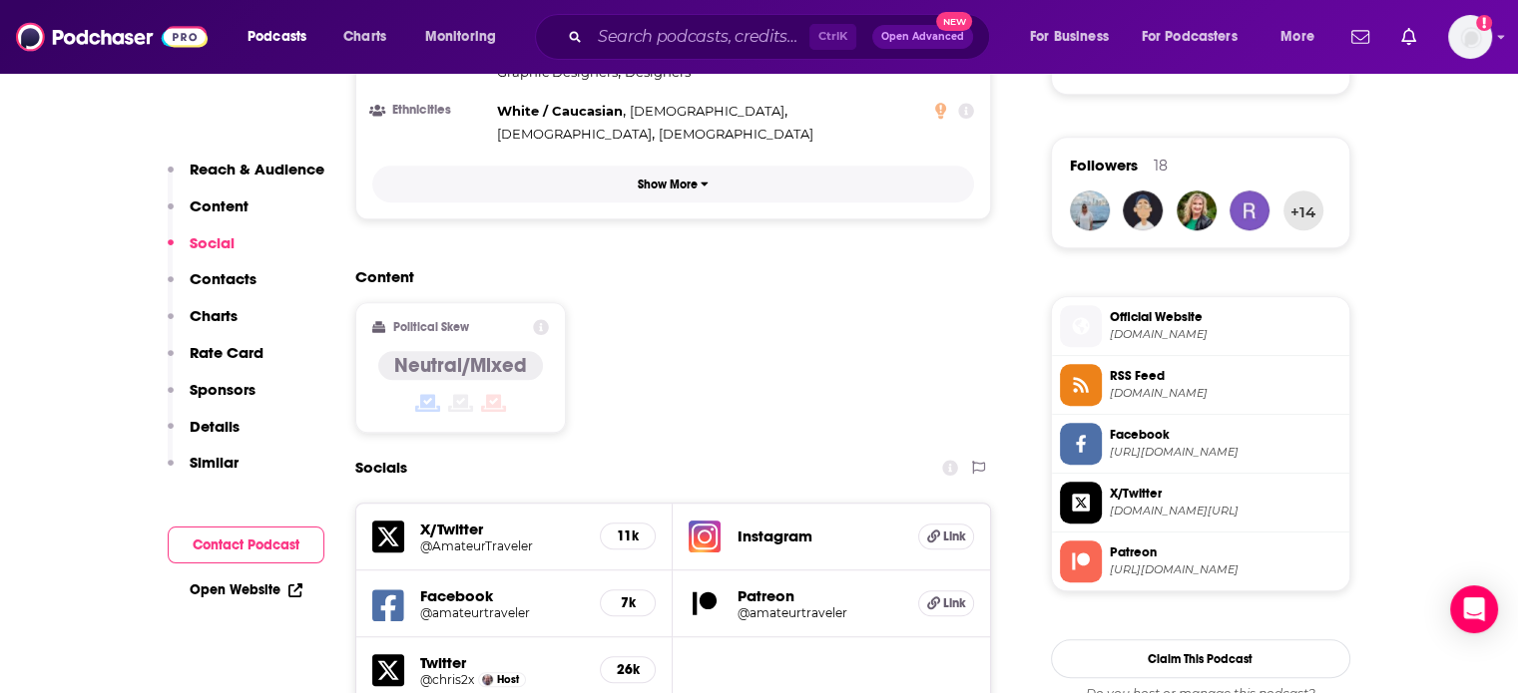
scroll to position [1796, 0]
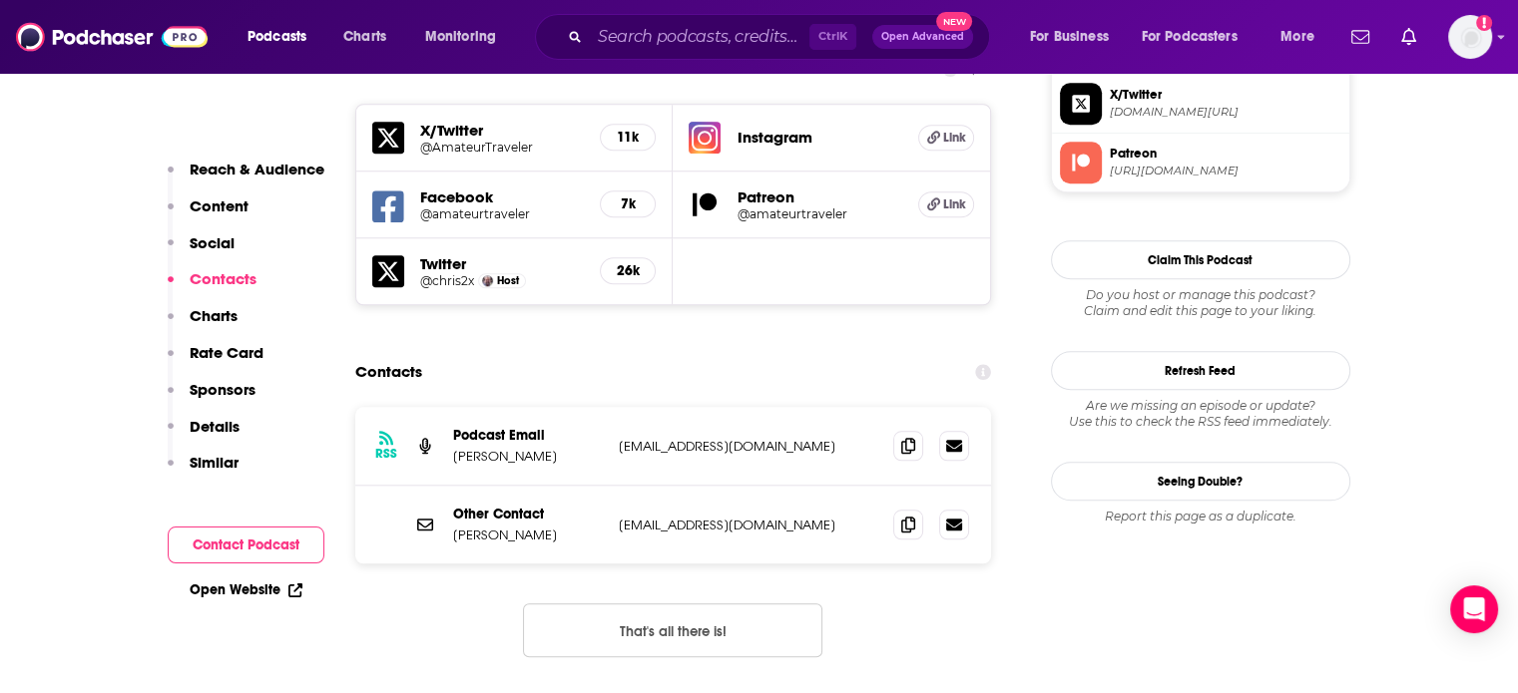
click at [511, 527] on p "Chris Christensen" at bounding box center [528, 535] width 150 height 17
drag, startPoint x: 511, startPoint y: 453, endPoint x: 462, endPoint y: 446, distance: 49.4
click at [462, 527] on p "Chris Christensen" at bounding box center [528, 535] width 150 height 17
copy p "Chris Christensen"
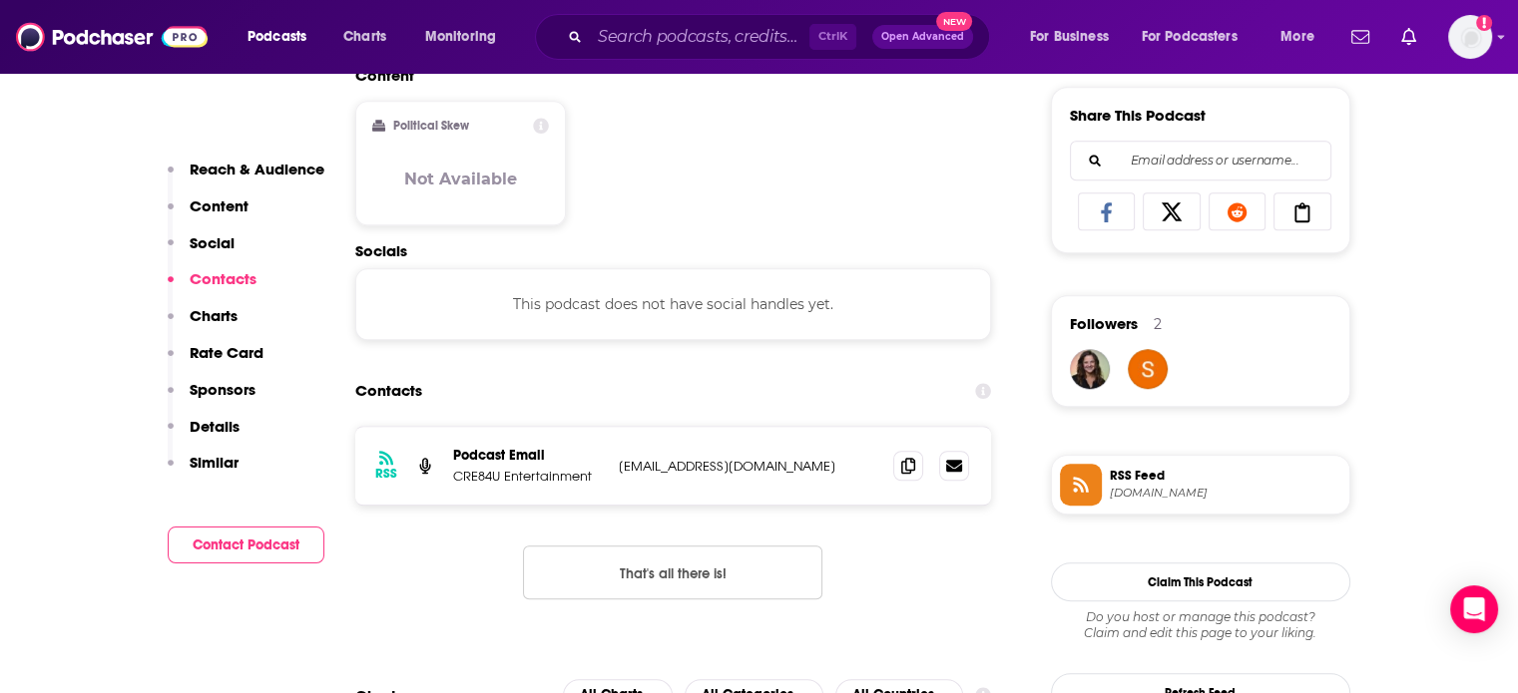
scroll to position [1098, 0]
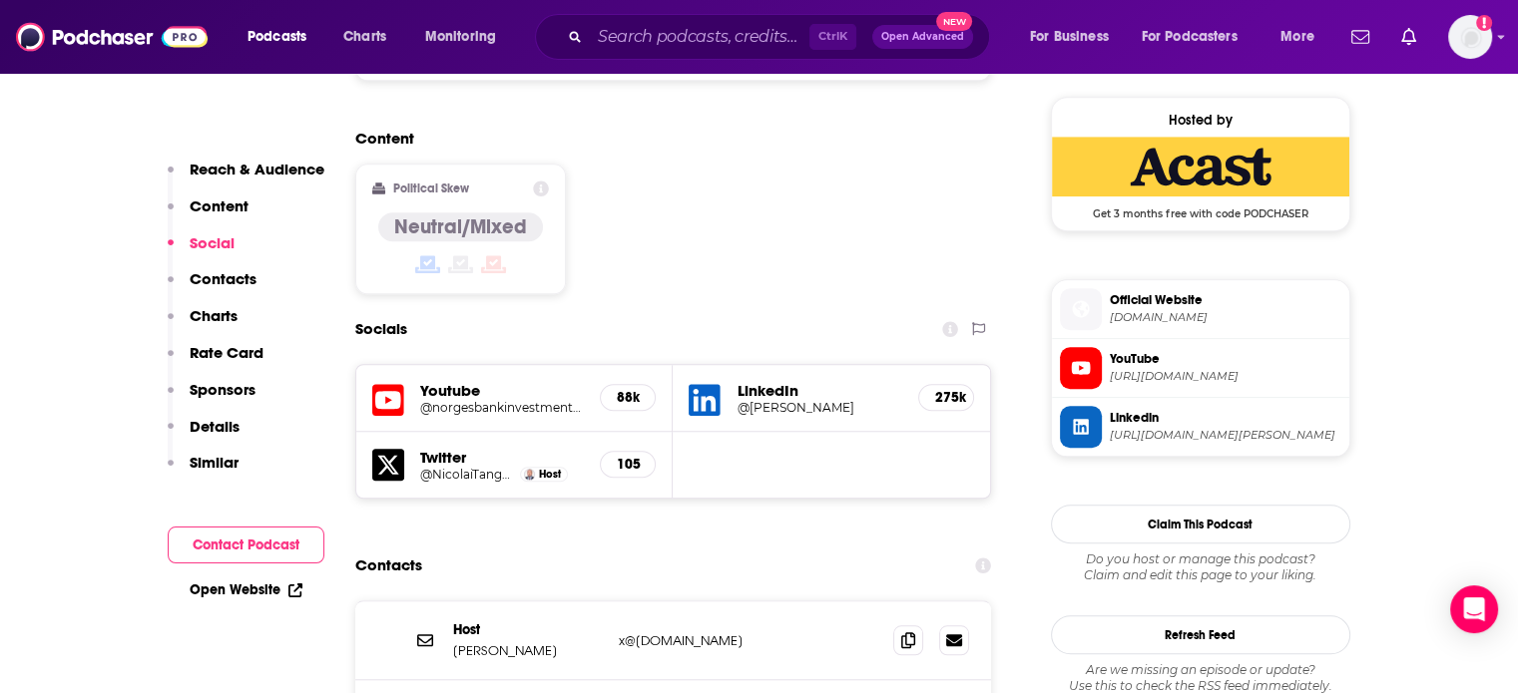
scroll to position [1796, 0]
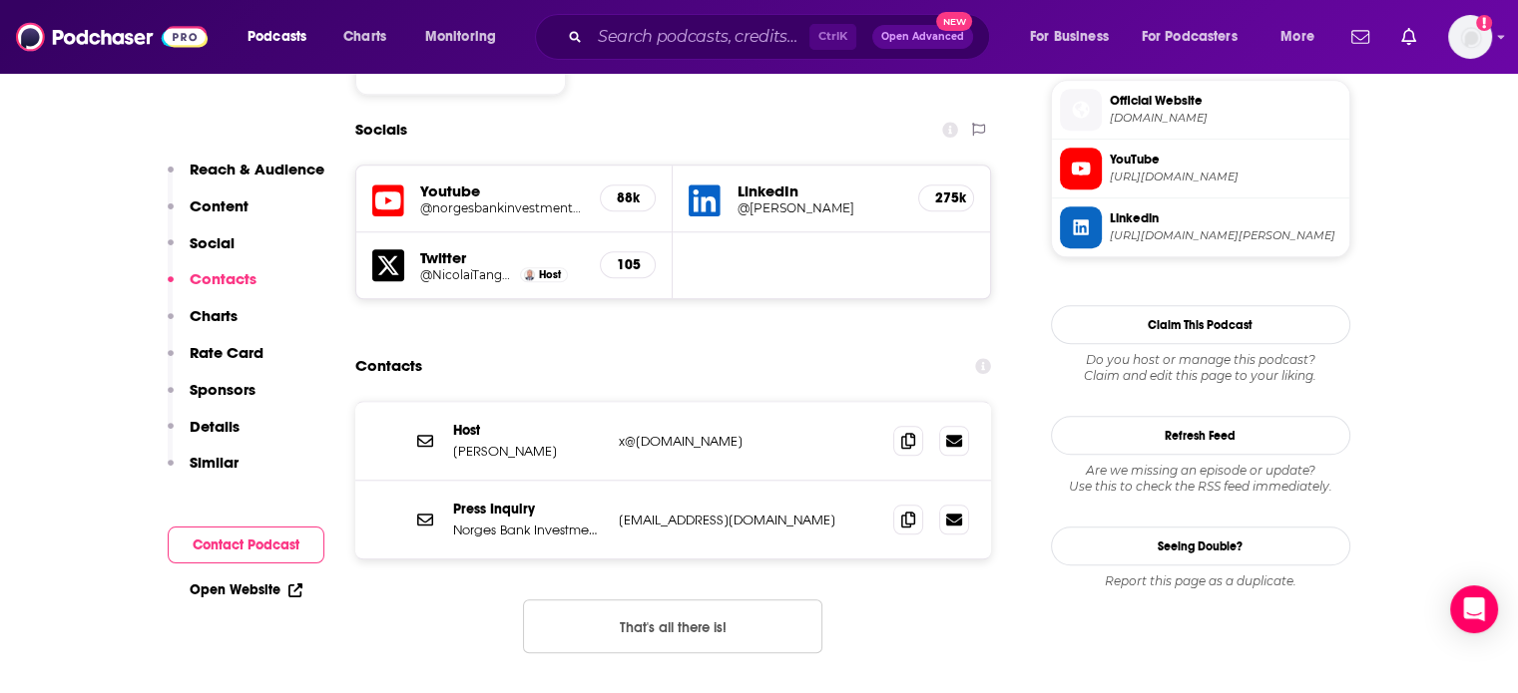
click at [665, 433] on p "x@ecthrwatch.org" at bounding box center [748, 441] width 259 height 17
copy div "x@ecthrwatch.org x@ecthrwatch.org"
click at [459, 443] on p "Nicolai Tangen" at bounding box center [528, 451] width 150 height 17
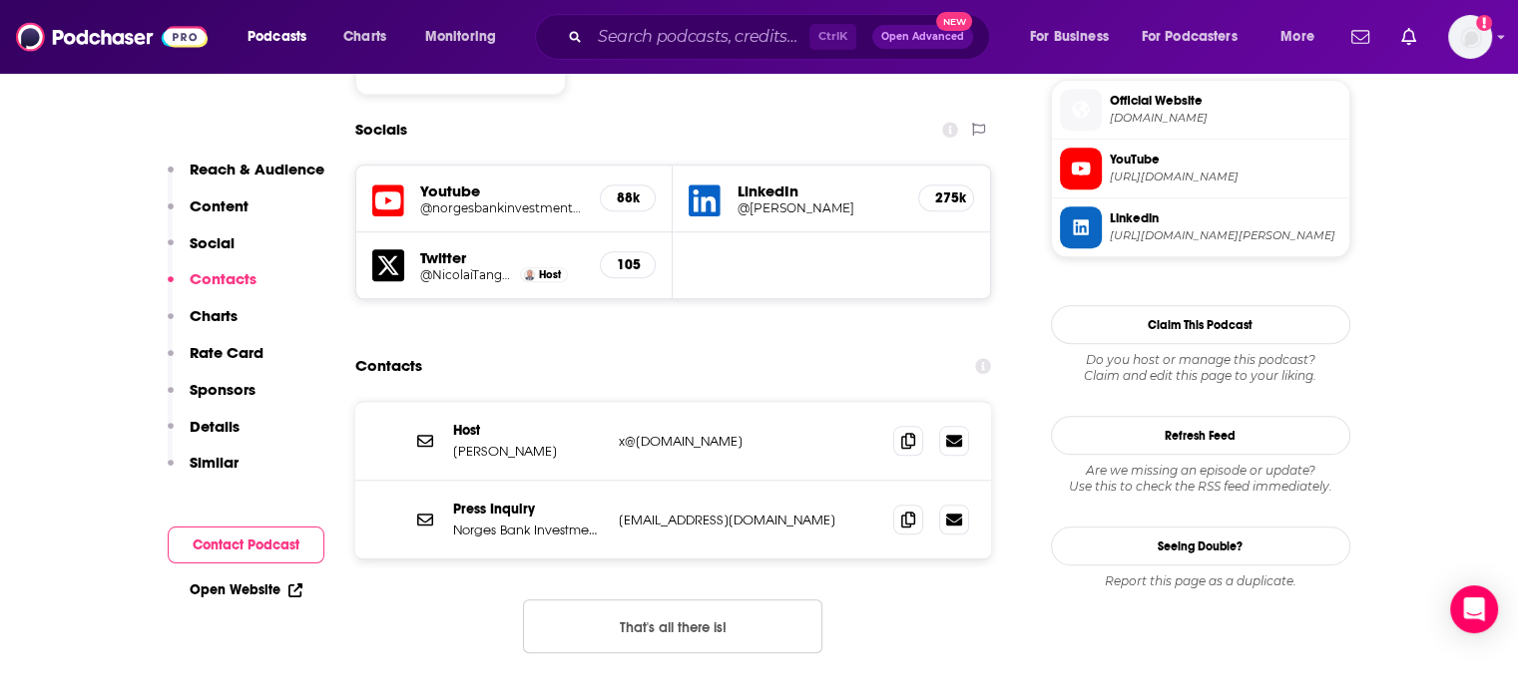
drag, startPoint x: 459, startPoint y: 387, endPoint x: 535, endPoint y: 388, distance: 75.8
click at [535, 443] on p "Nicolai Tangen" at bounding box center [528, 451] width 150 height 17
copy p "Nicolai Tangen"
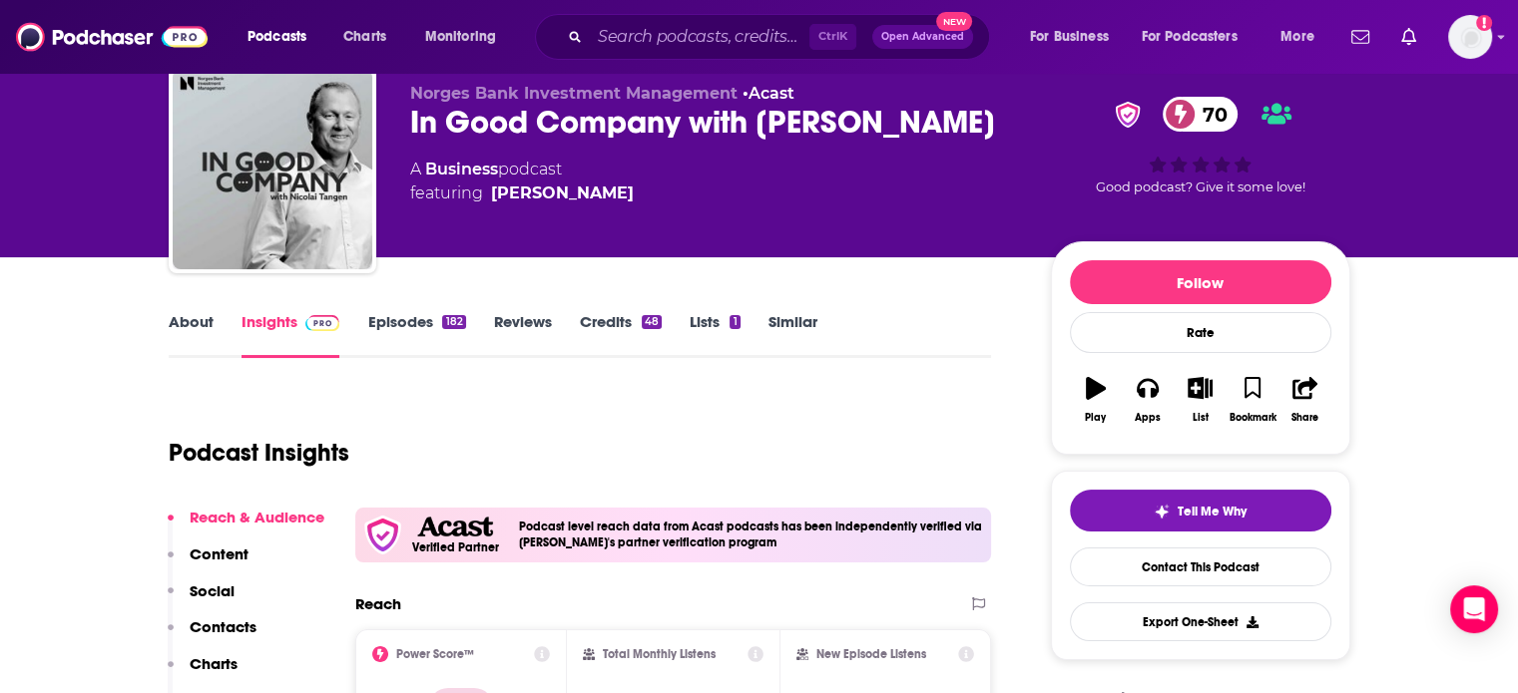
scroll to position [0, 0]
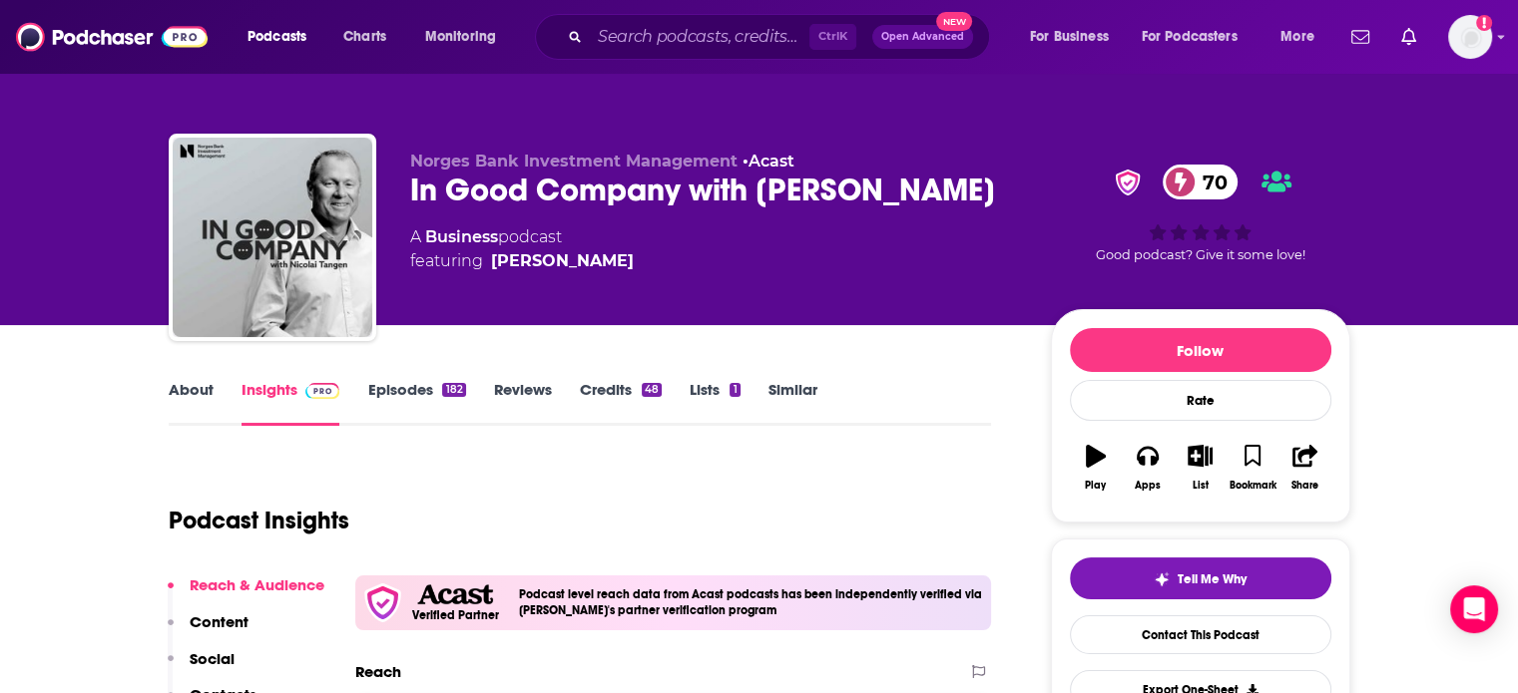
click at [583, 188] on div "In Good Company with Nicolai Tangen 70" at bounding box center [714, 190] width 609 height 39
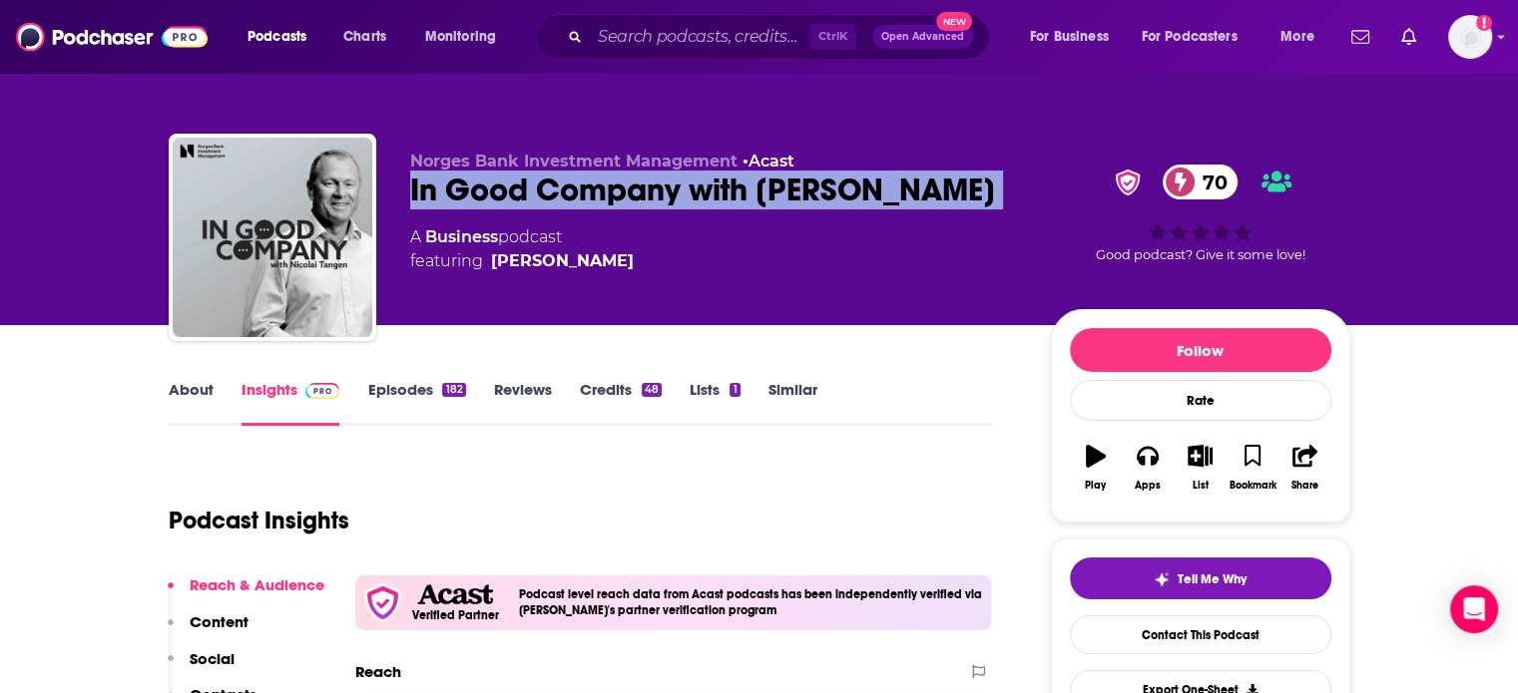
click at [583, 188] on div "In Good Company with Nicolai Tangen 70" at bounding box center [714, 190] width 609 height 39
copy div "In Good Company with Nicolai Tangen 70"
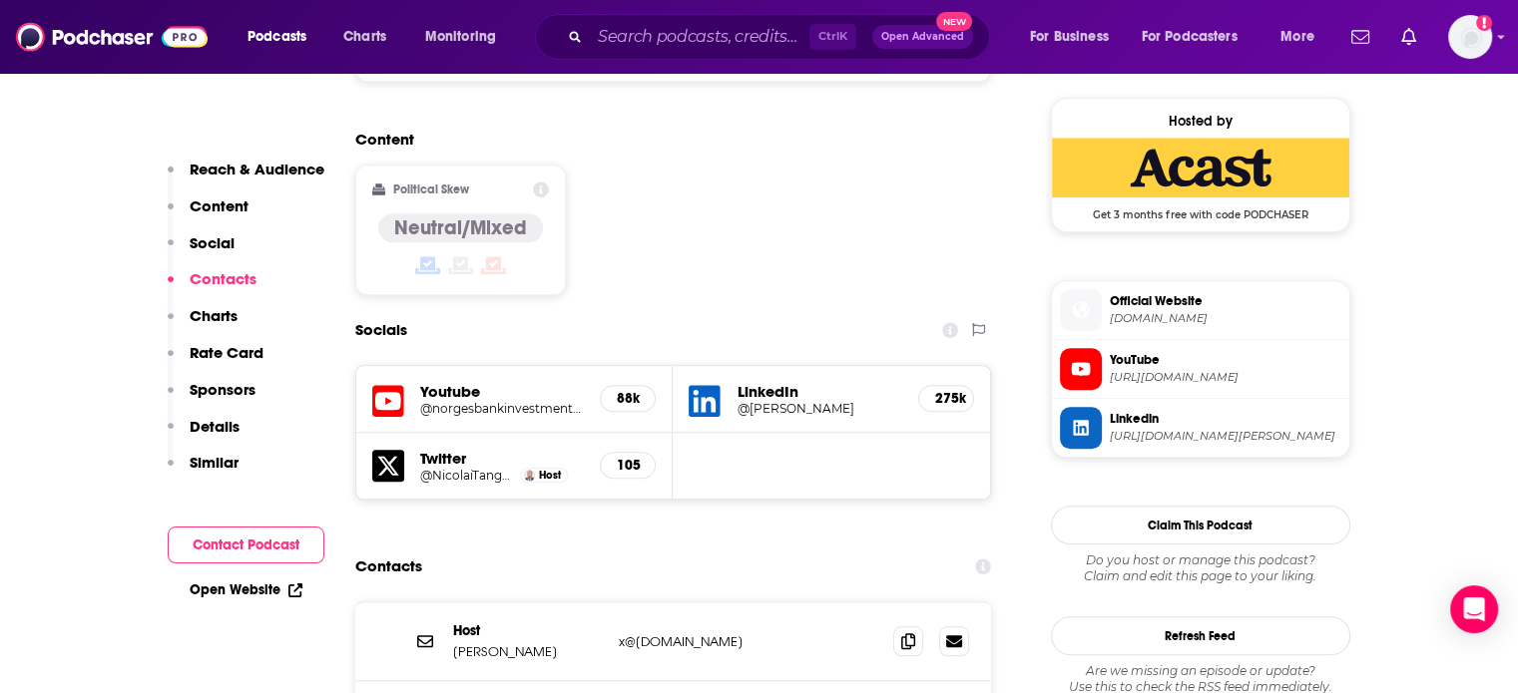
scroll to position [1896, 0]
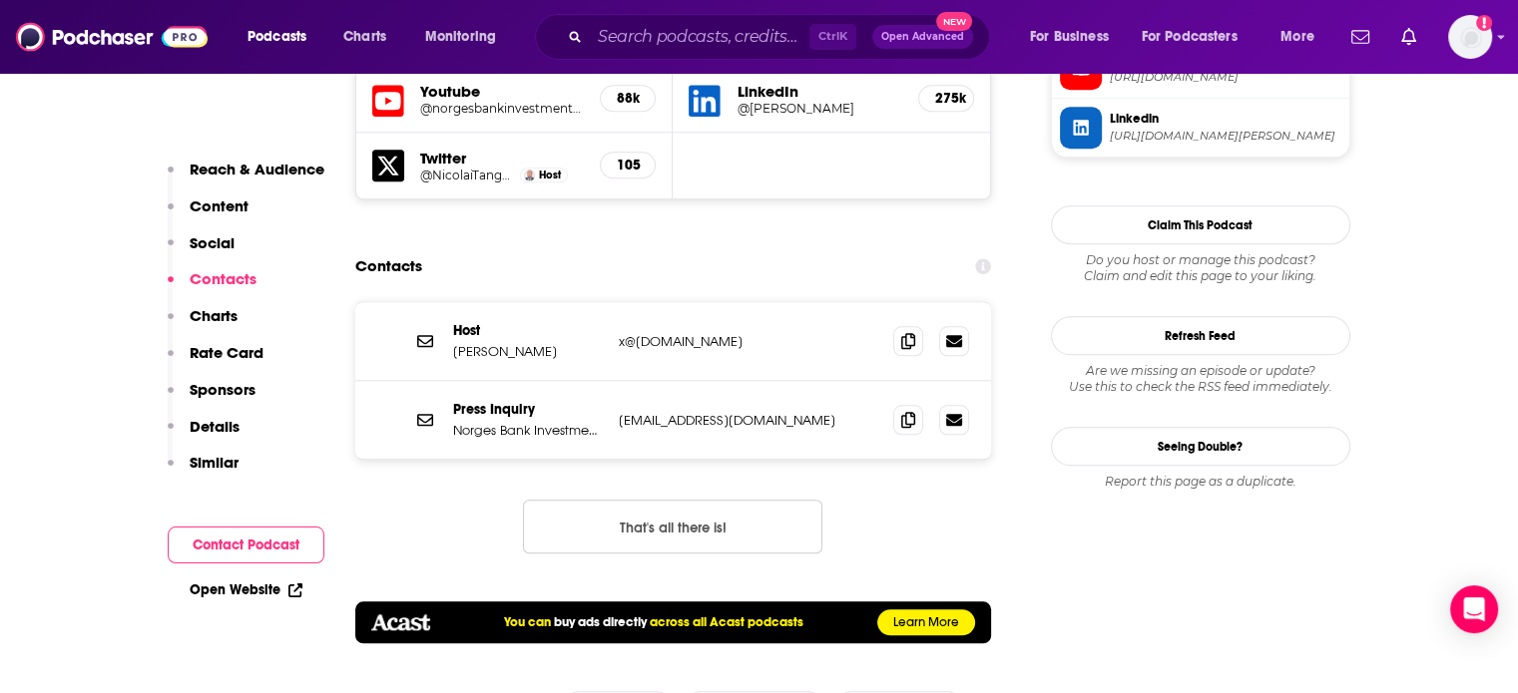
click at [741, 302] on div "Host Nicolai Tangen x@ecthrwatch.org x@ecthrwatch.org" at bounding box center [673, 341] width 637 height 79
drag, startPoint x: 741, startPoint y: 286, endPoint x: 593, endPoint y: 290, distance: 148.7
click at [593, 302] on div "Host Nicolai Tangen x@ecthrwatch.org x@ecthrwatch.org" at bounding box center [673, 341] width 637 height 79
copy div "x@ecthrwatch.org x@ecthrwatch.org"
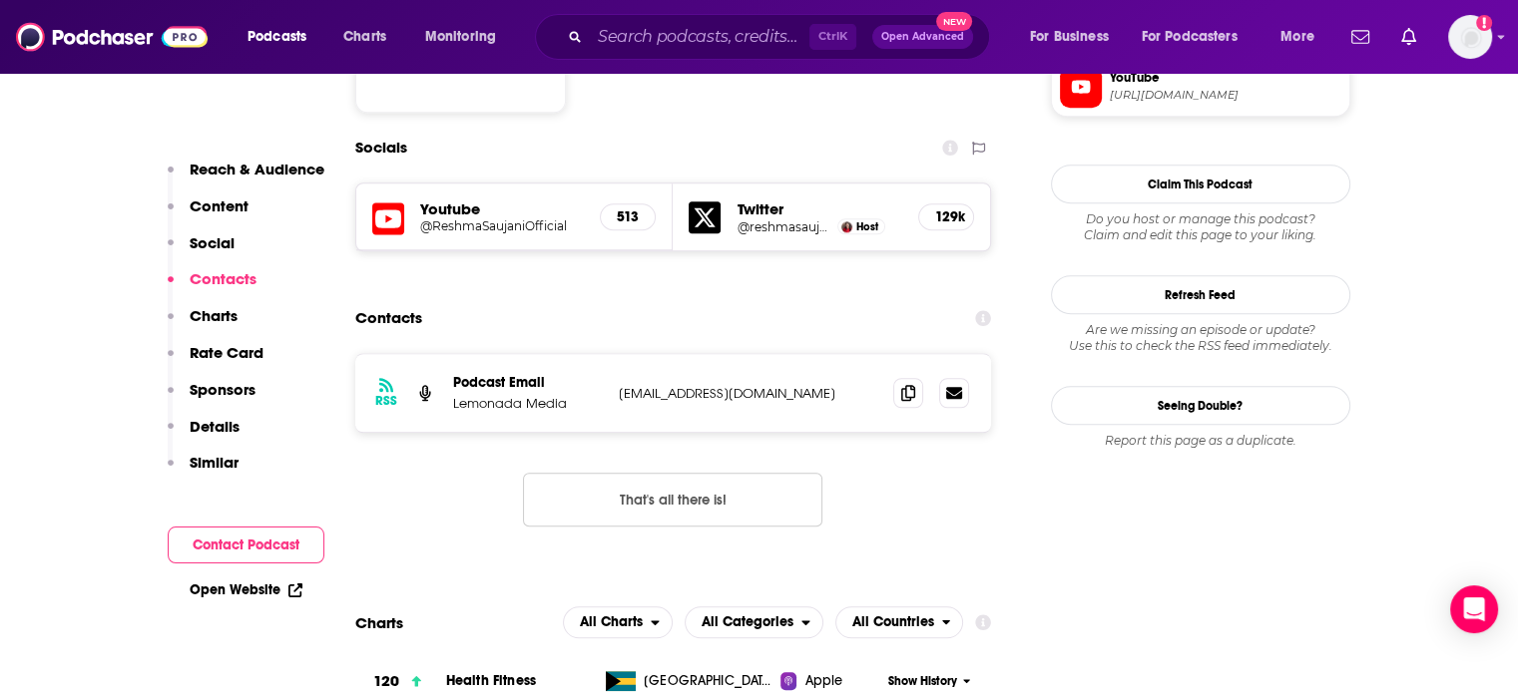
scroll to position [1696, 0]
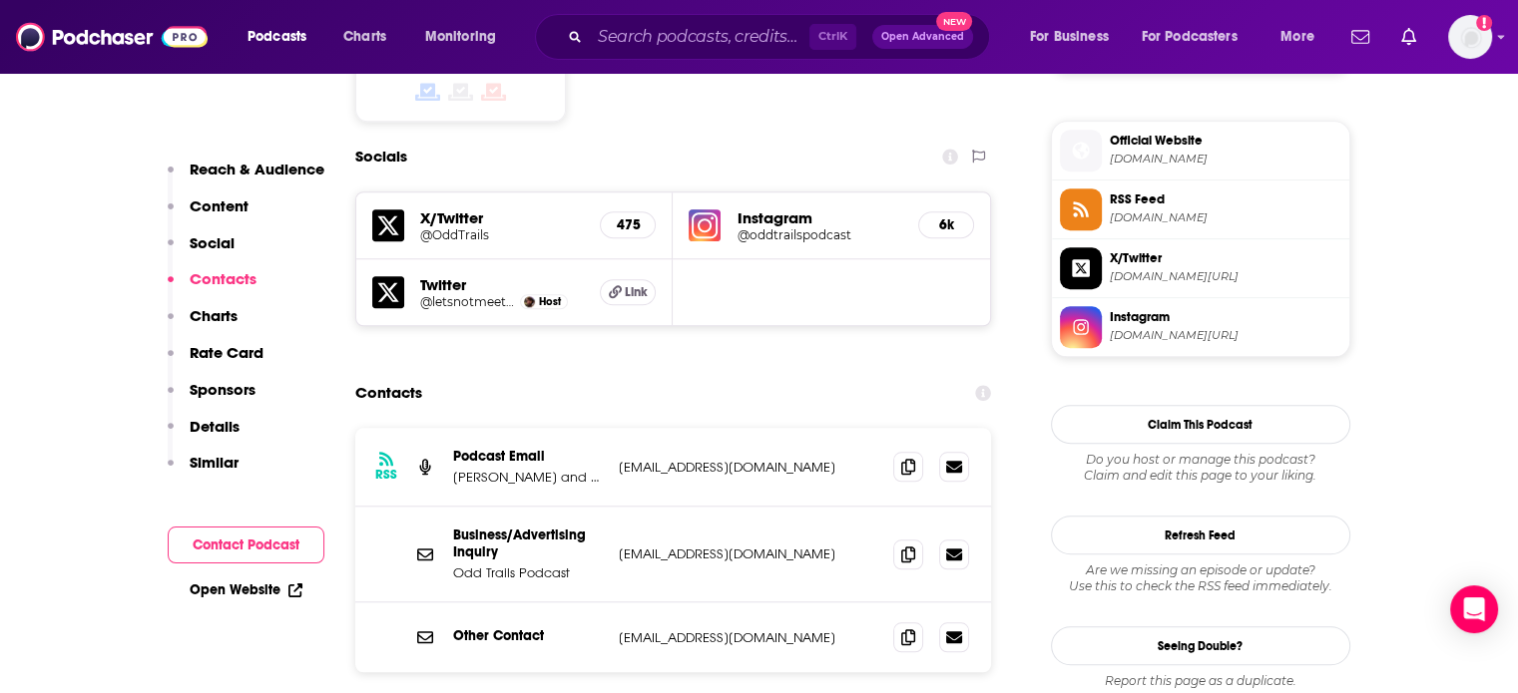
scroll to position [1796, 0]
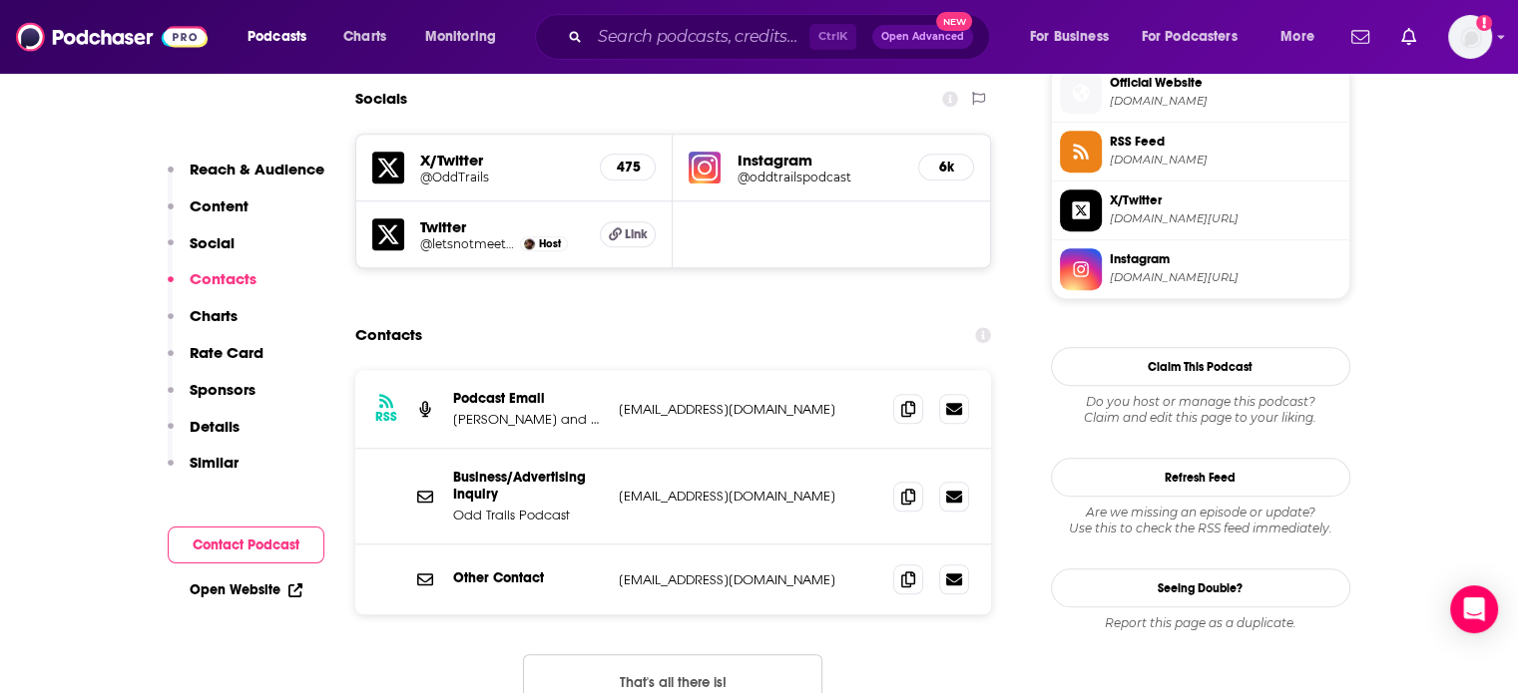
click at [734, 401] on p "[EMAIL_ADDRESS][DOMAIN_NAME]" at bounding box center [748, 409] width 259 height 17
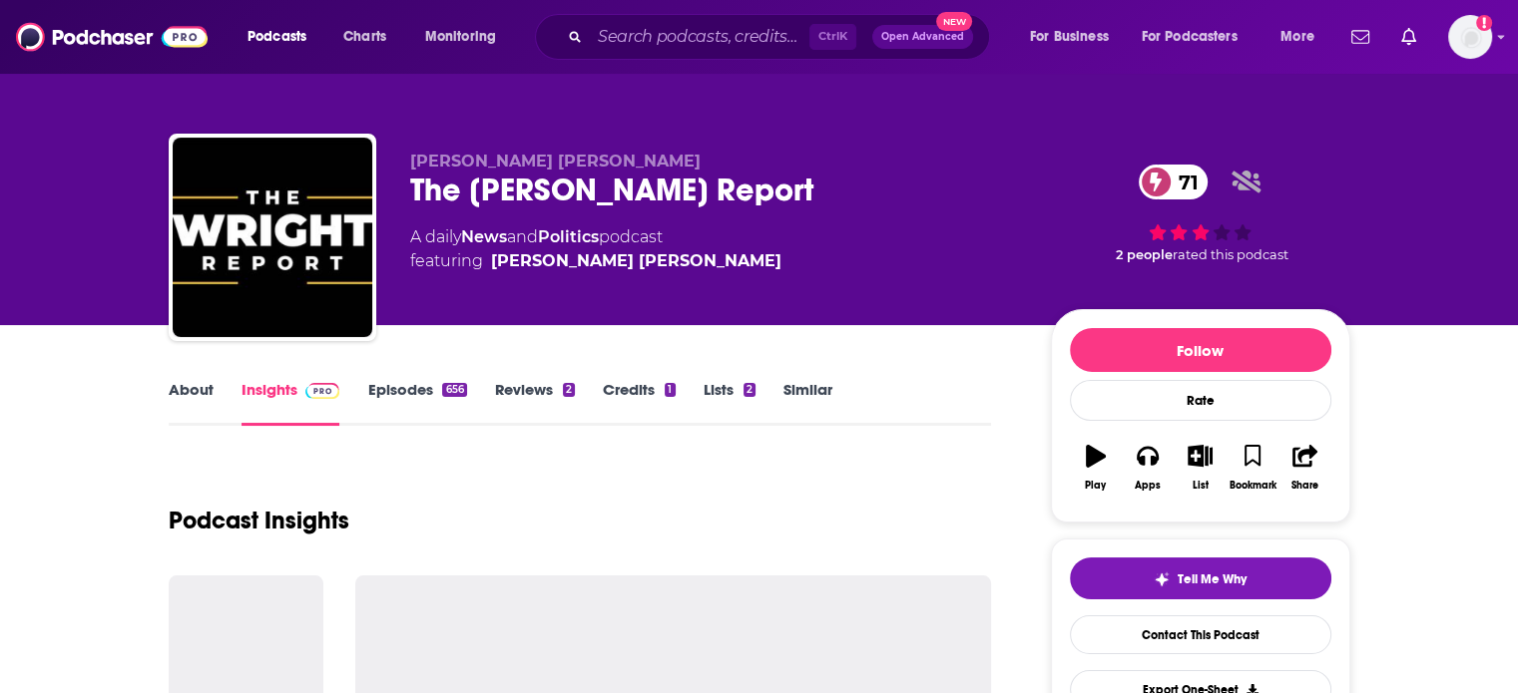
click at [172, 386] on link "About" at bounding box center [191, 403] width 45 height 46
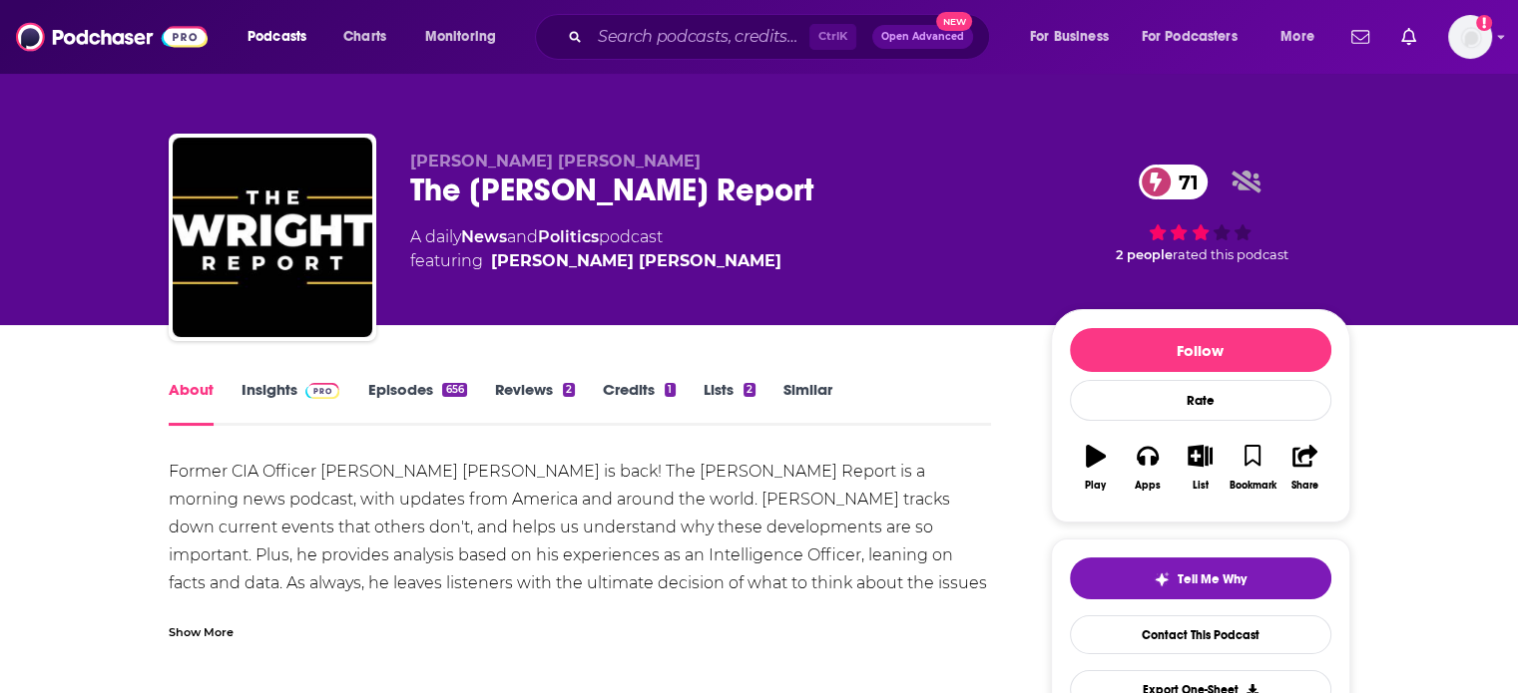
click at [375, 381] on link "Episodes 656" at bounding box center [416, 403] width 99 height 46
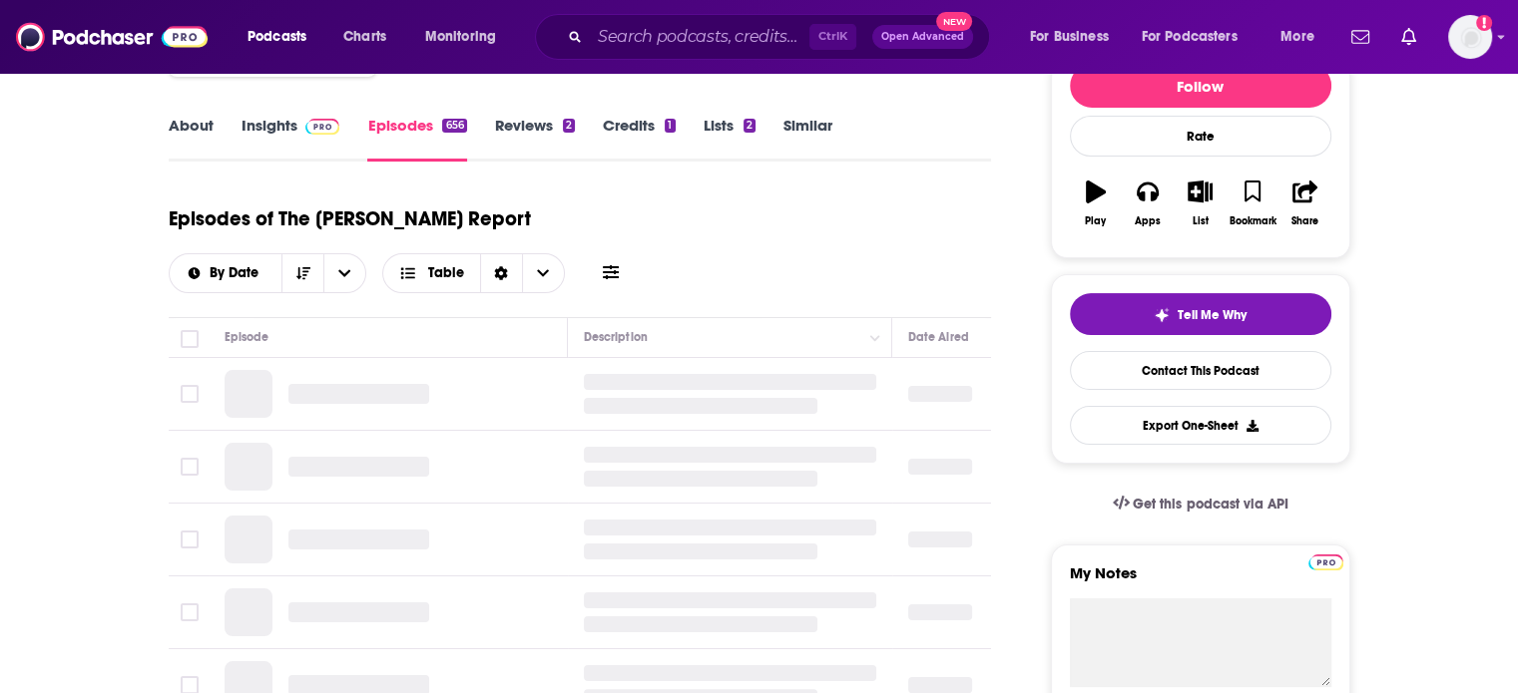
scroll to position [299, 0]
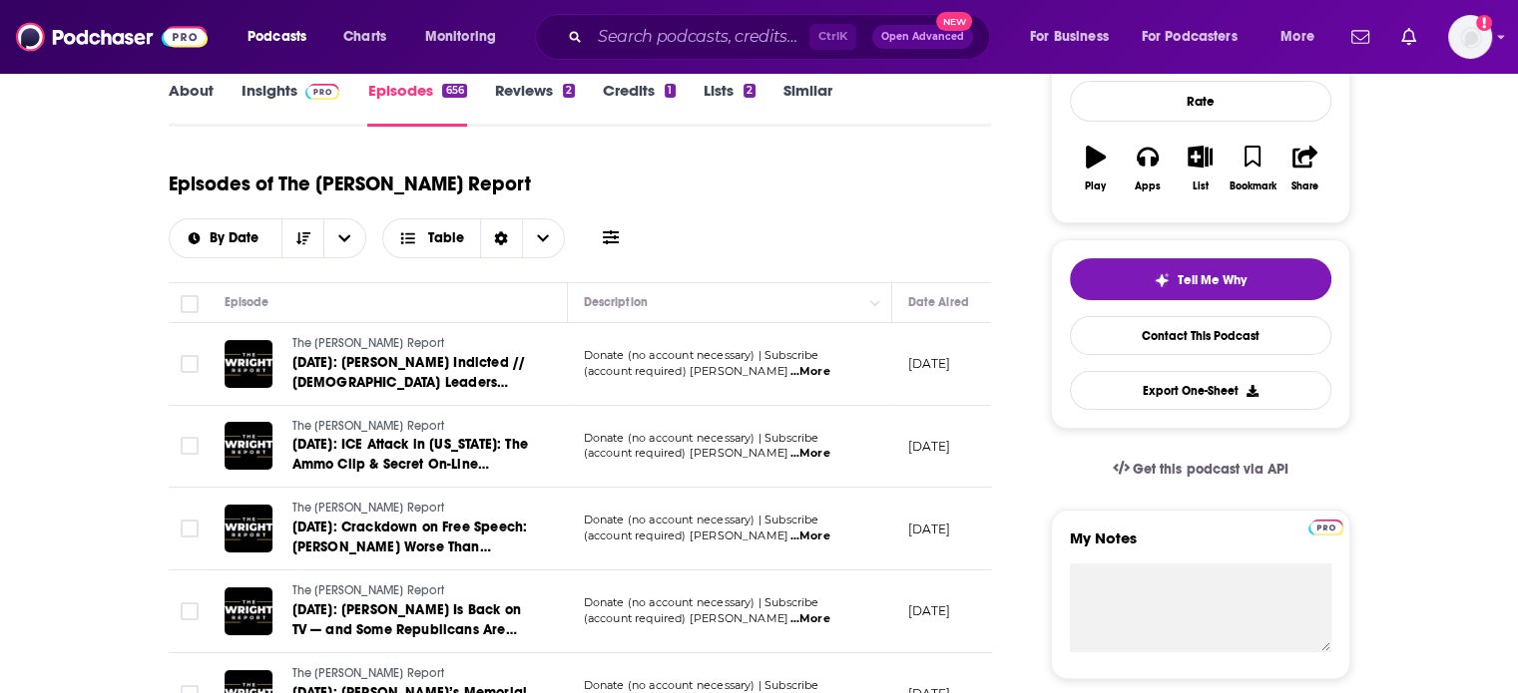
click at [868, 364] on p "(account required) Join Bryan Dean Wrigh ...More" at bounding box center [729, 372] width 291 height 16
click at [829, 364] on span "...More" at bounding box center [809, 372] width 40 height 16
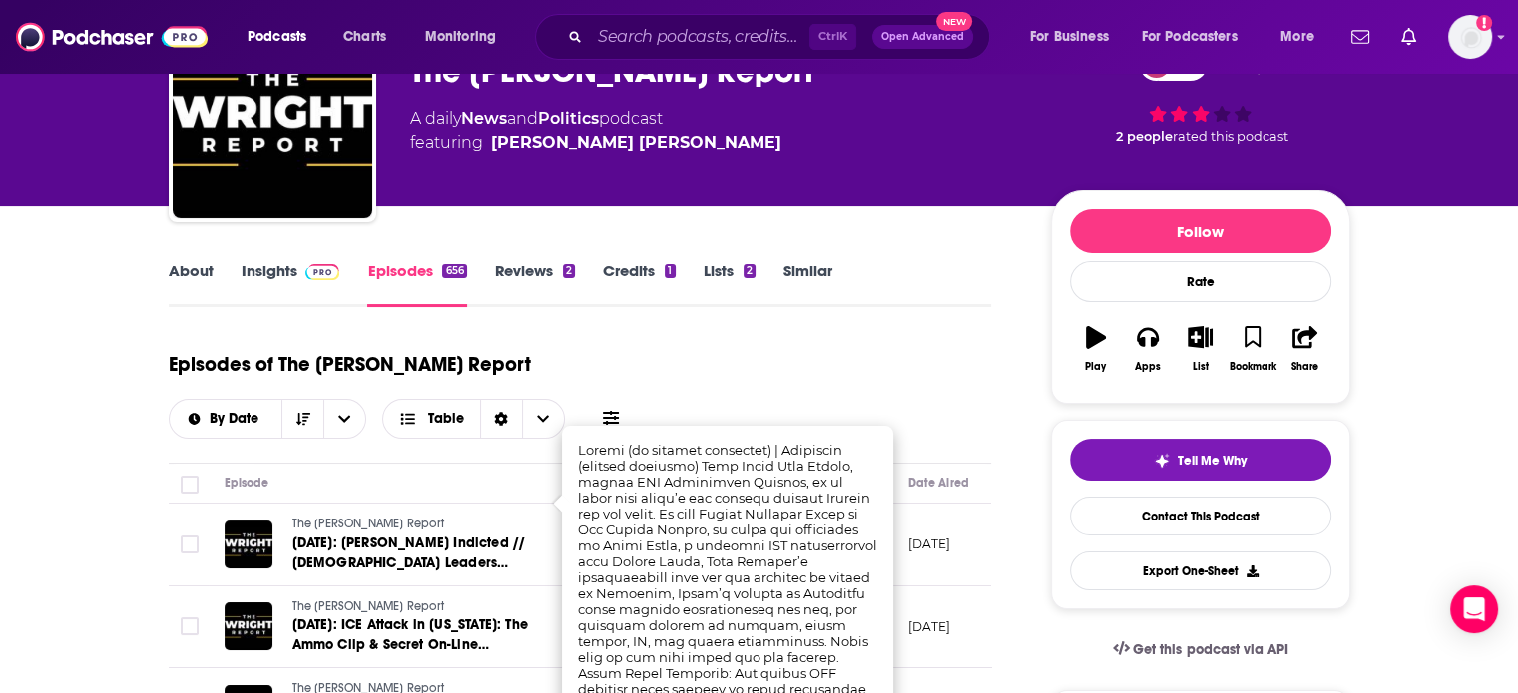
scroll to position [0, 0]
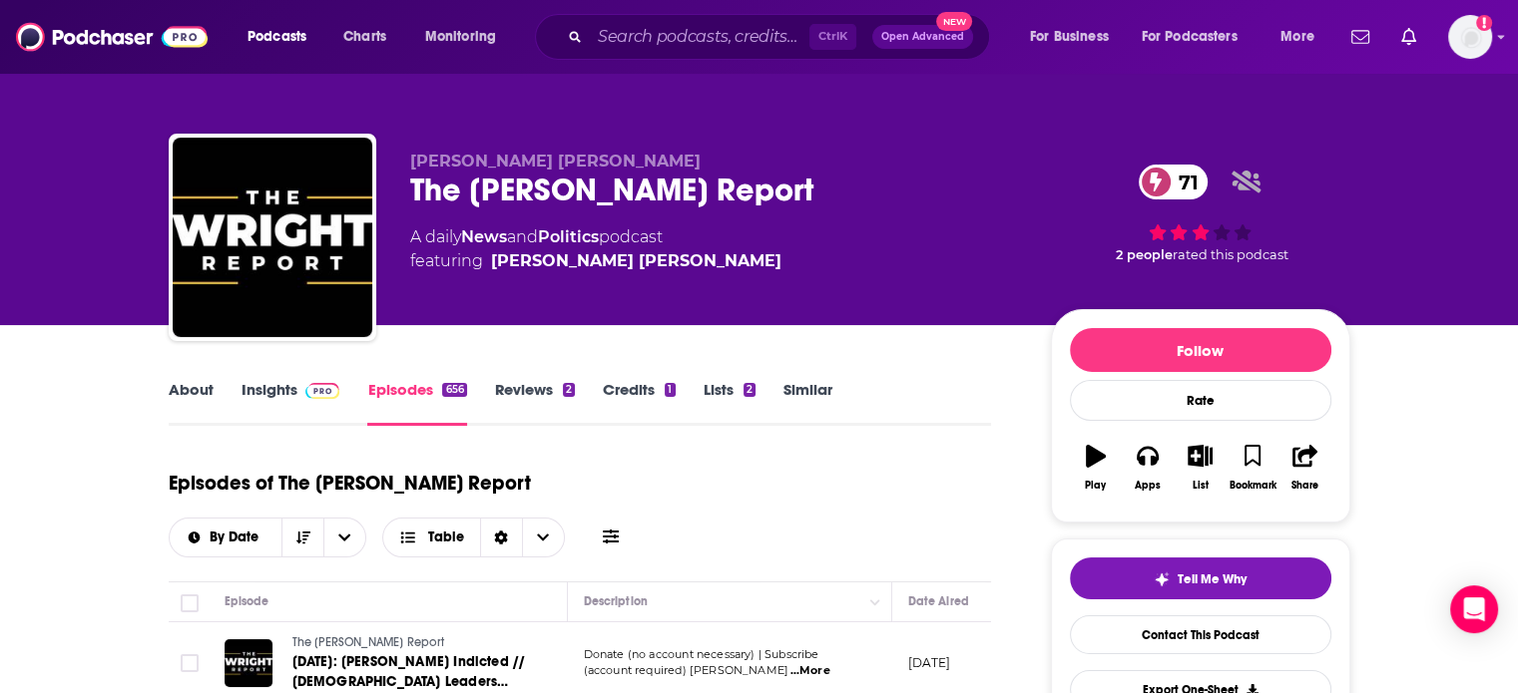
click at [172, 390] on link "About" at bounding box center [191, 403] width 45 height 46
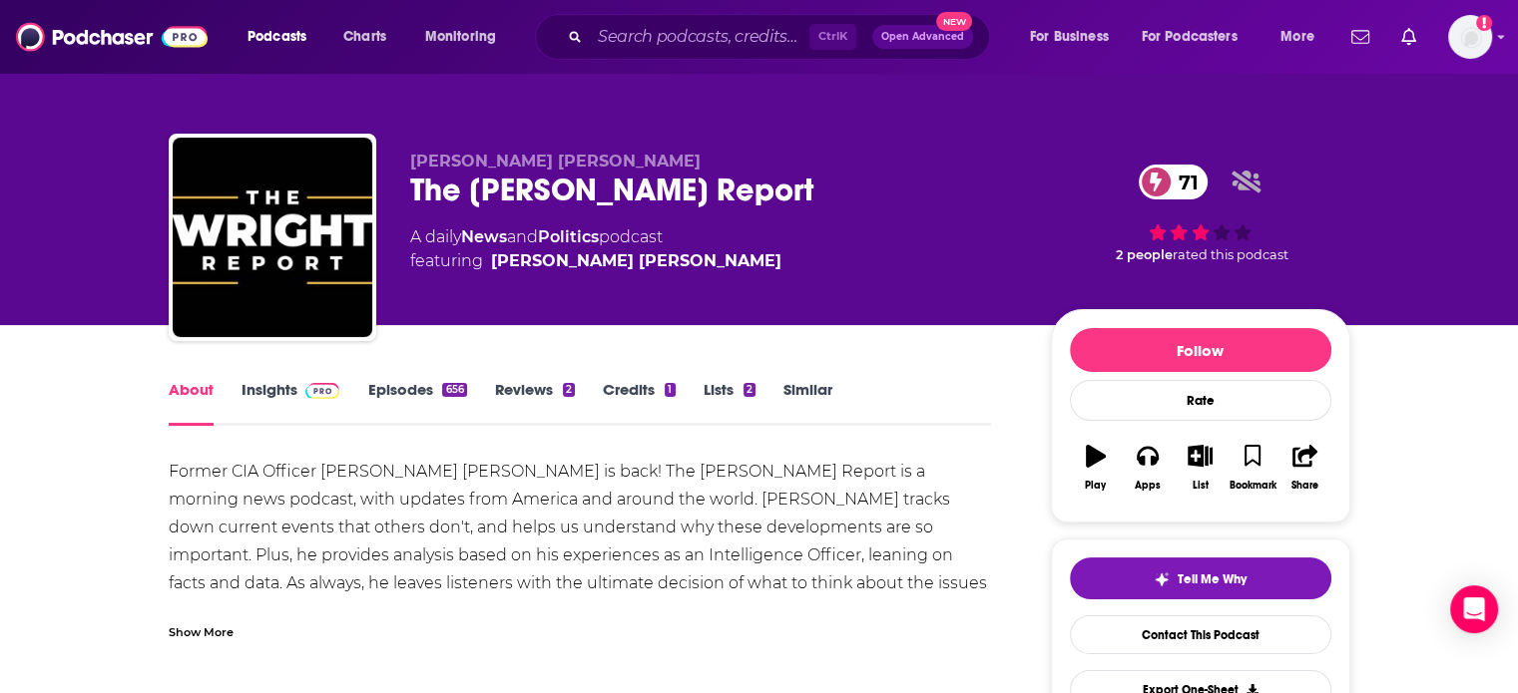
click at [208, 622] on div "Show More" at bounding box center [201, 631] width 65 height 19
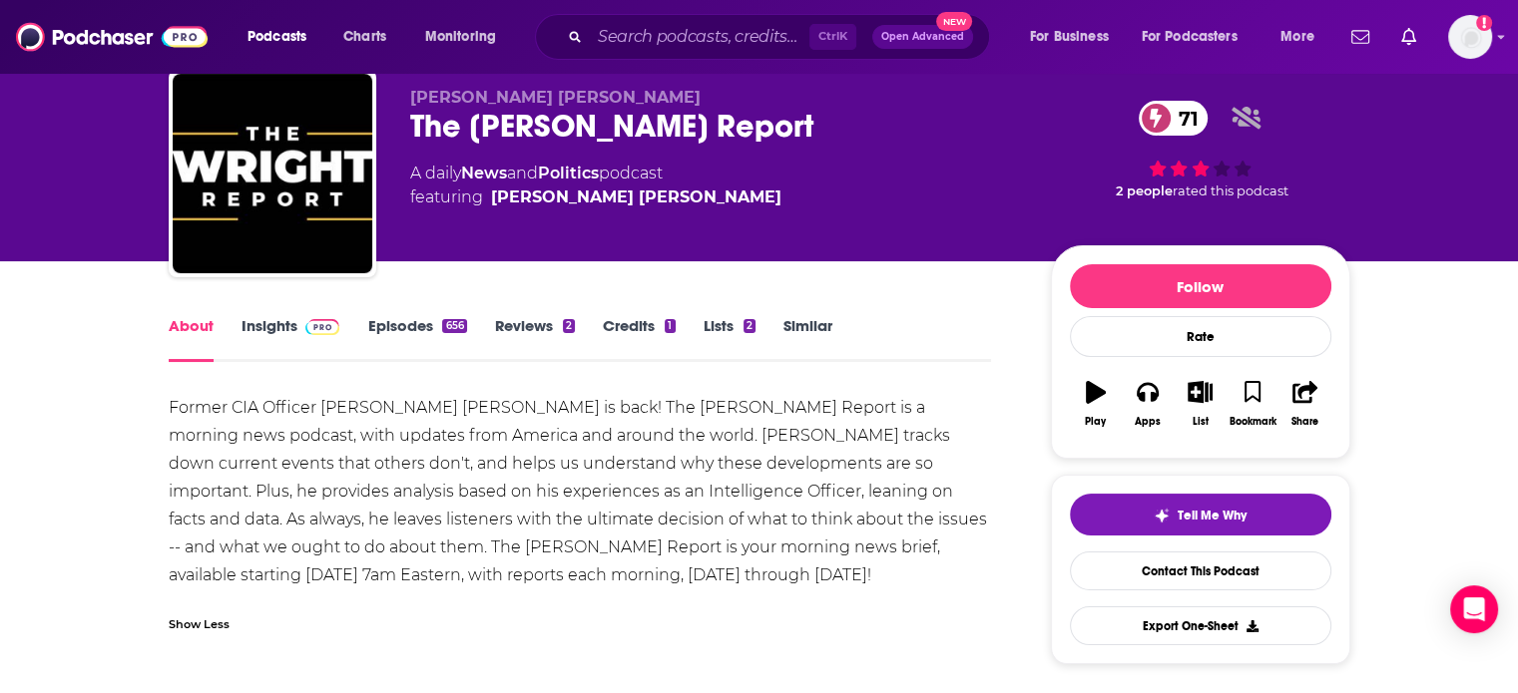
scroll to position [100, 0]
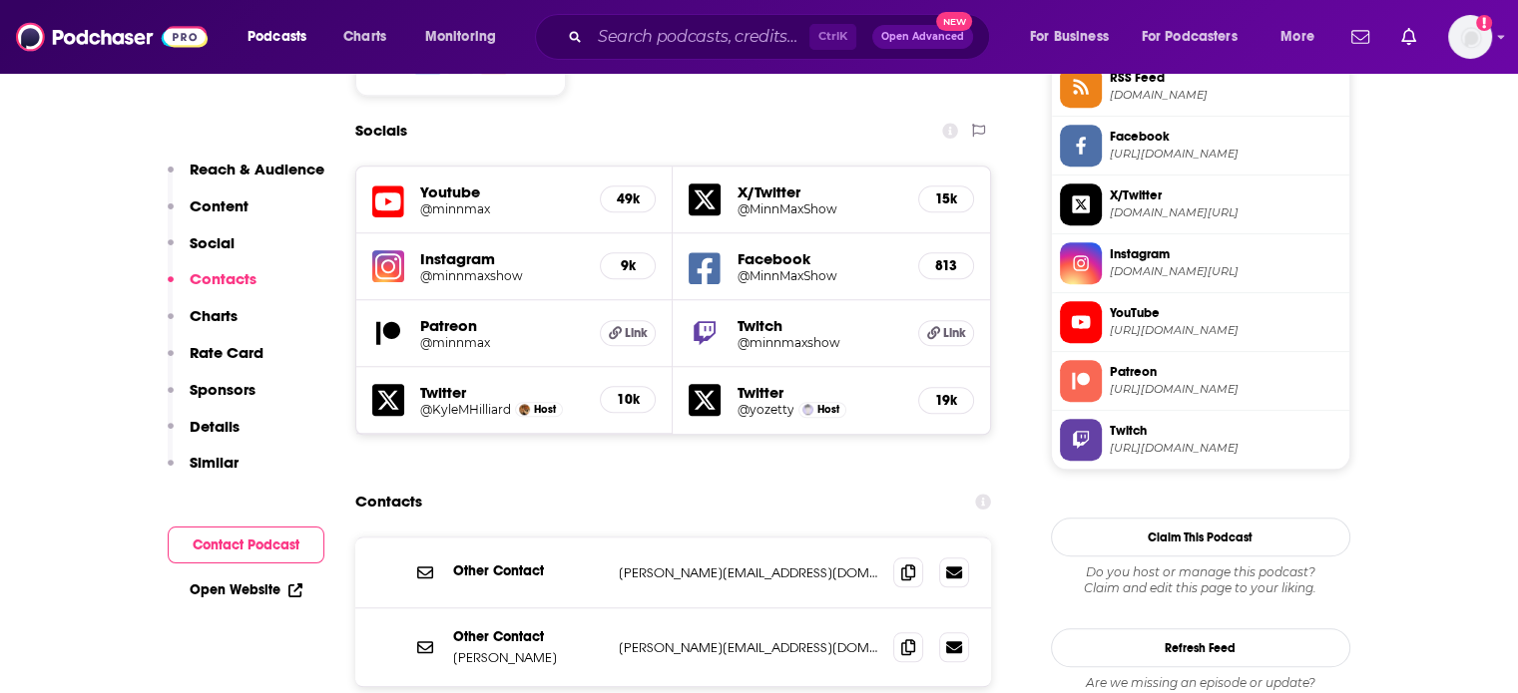
scroll to position [1796, 0]
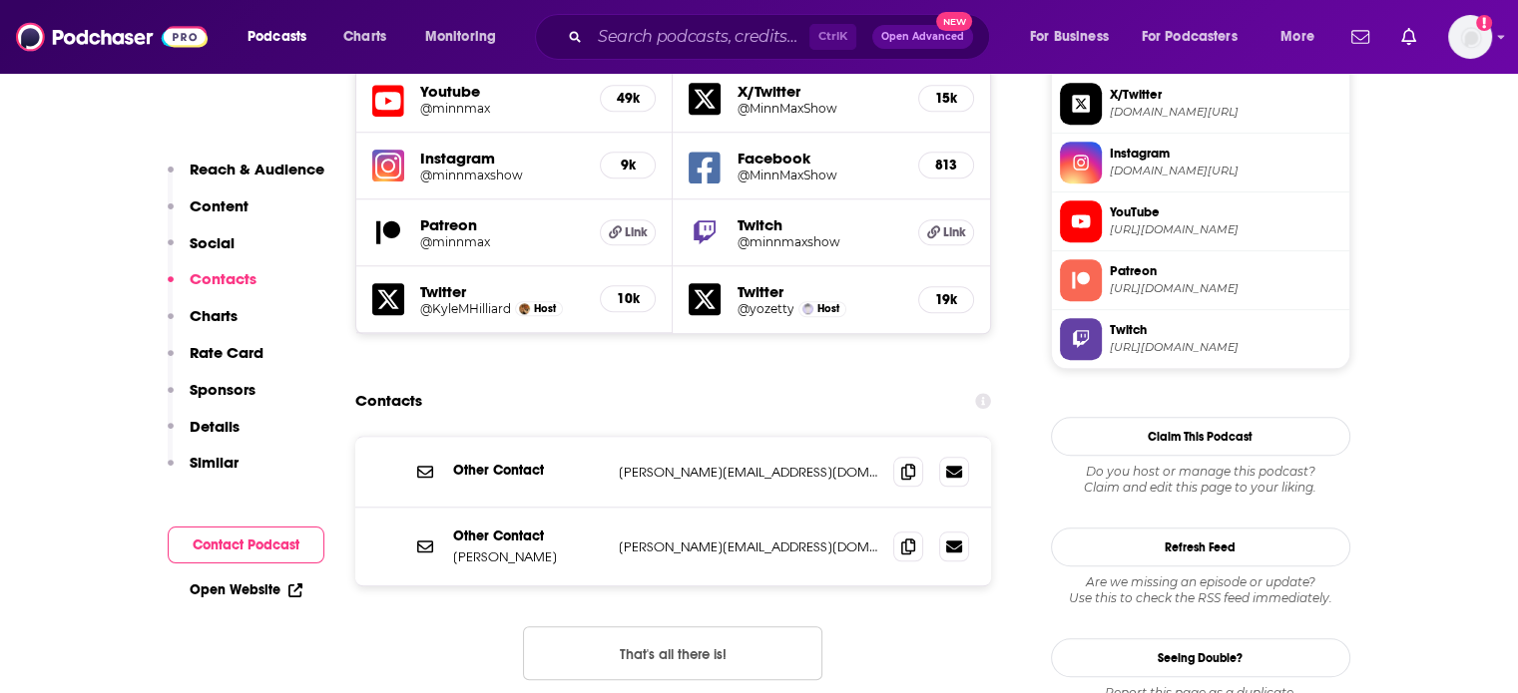
click at [675, 508] on div "Other Contact Kelsey Lewin hanson@minnmax.com hanson@minnmax.com" at bounding box center [673, 547] width 637 height 78
copy div "hanson@minnmax.com hanson@minnmax.com"
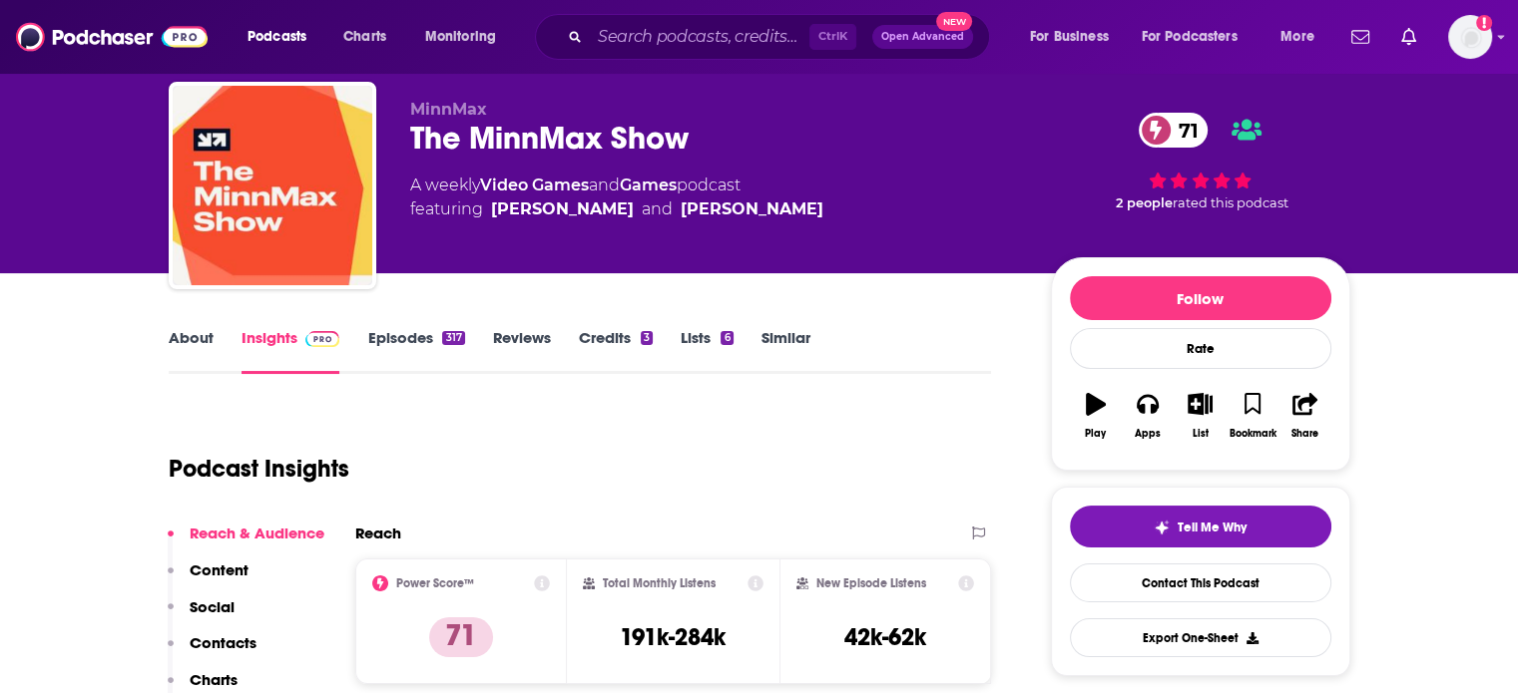
scroll to position [0, 0]
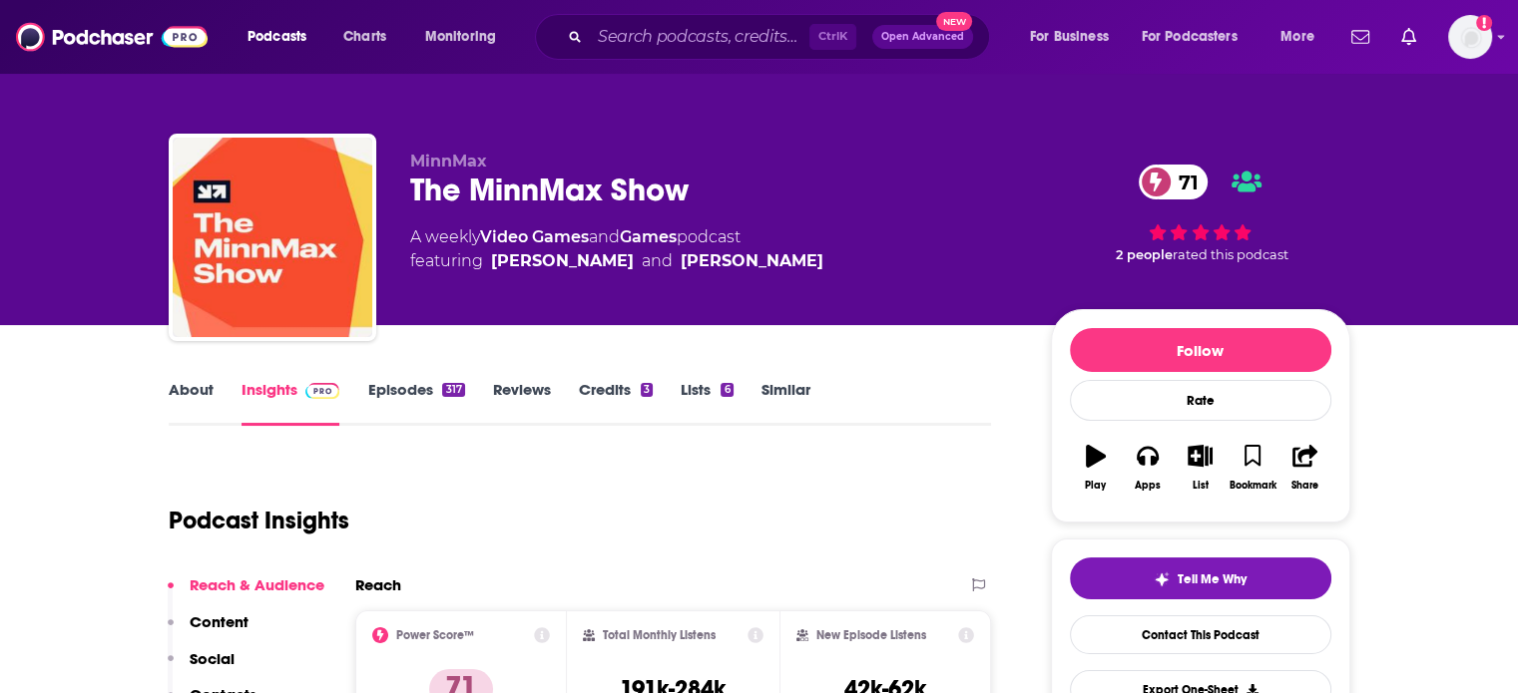
click at [169, 384] on link "About" at bounding box center [191, 403] width 45 height 46
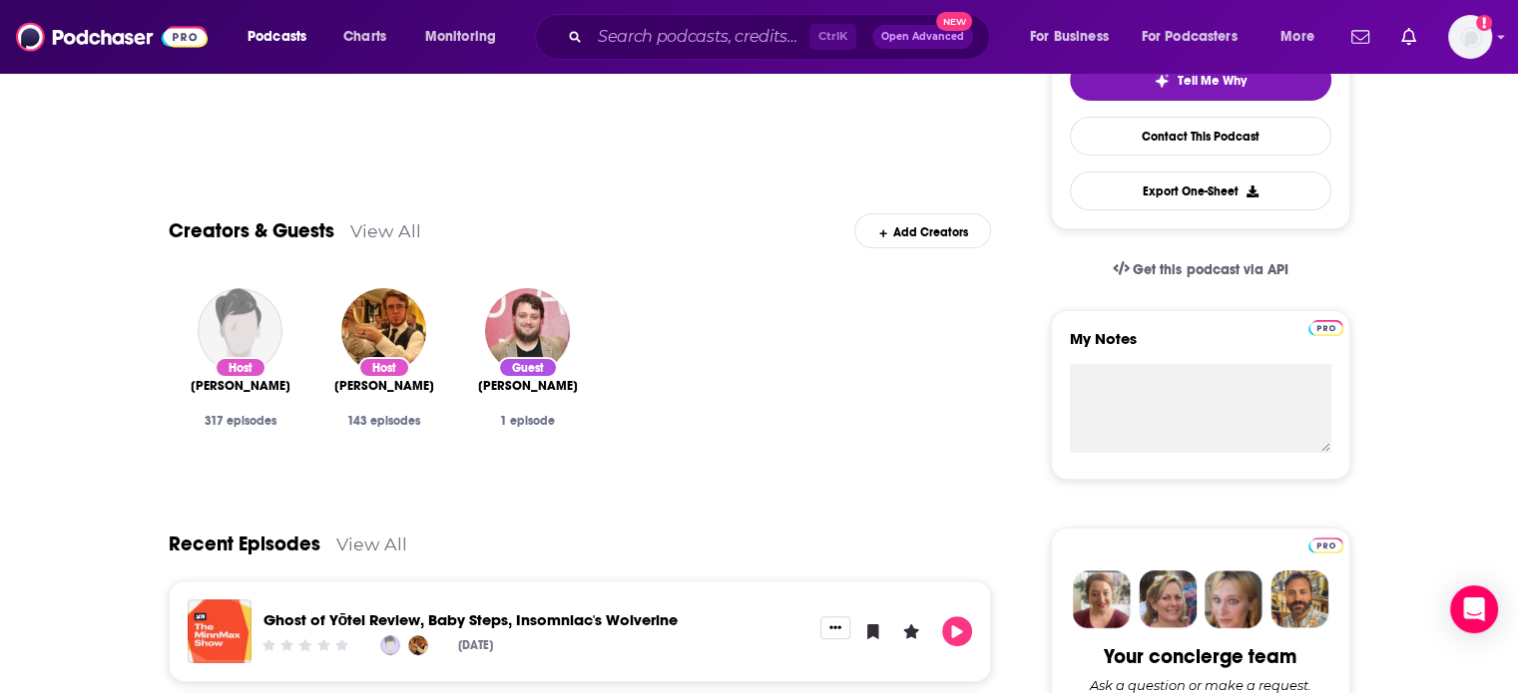
scroll to position [100, 0]
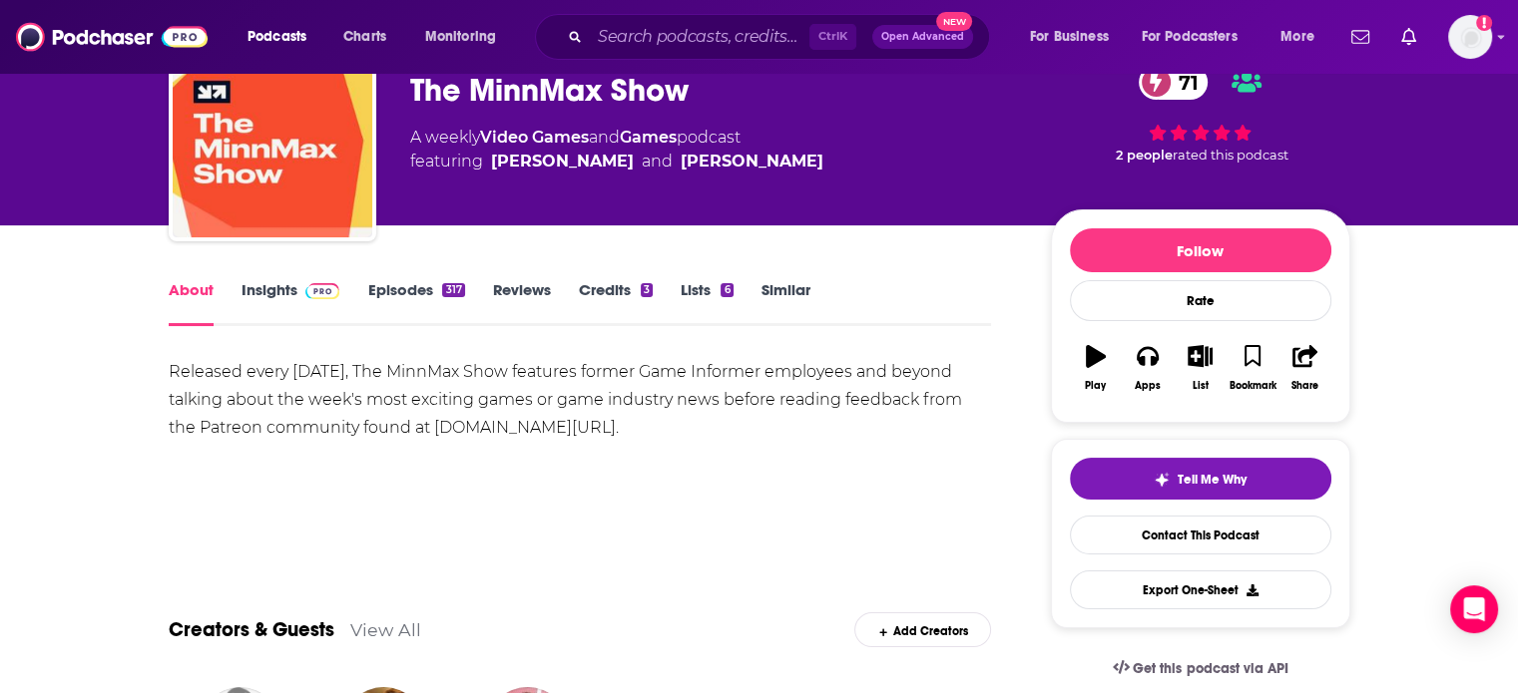
click at [385, 294] on link "Episodes 317" at bounding box center [415, 303] width 97 height 46
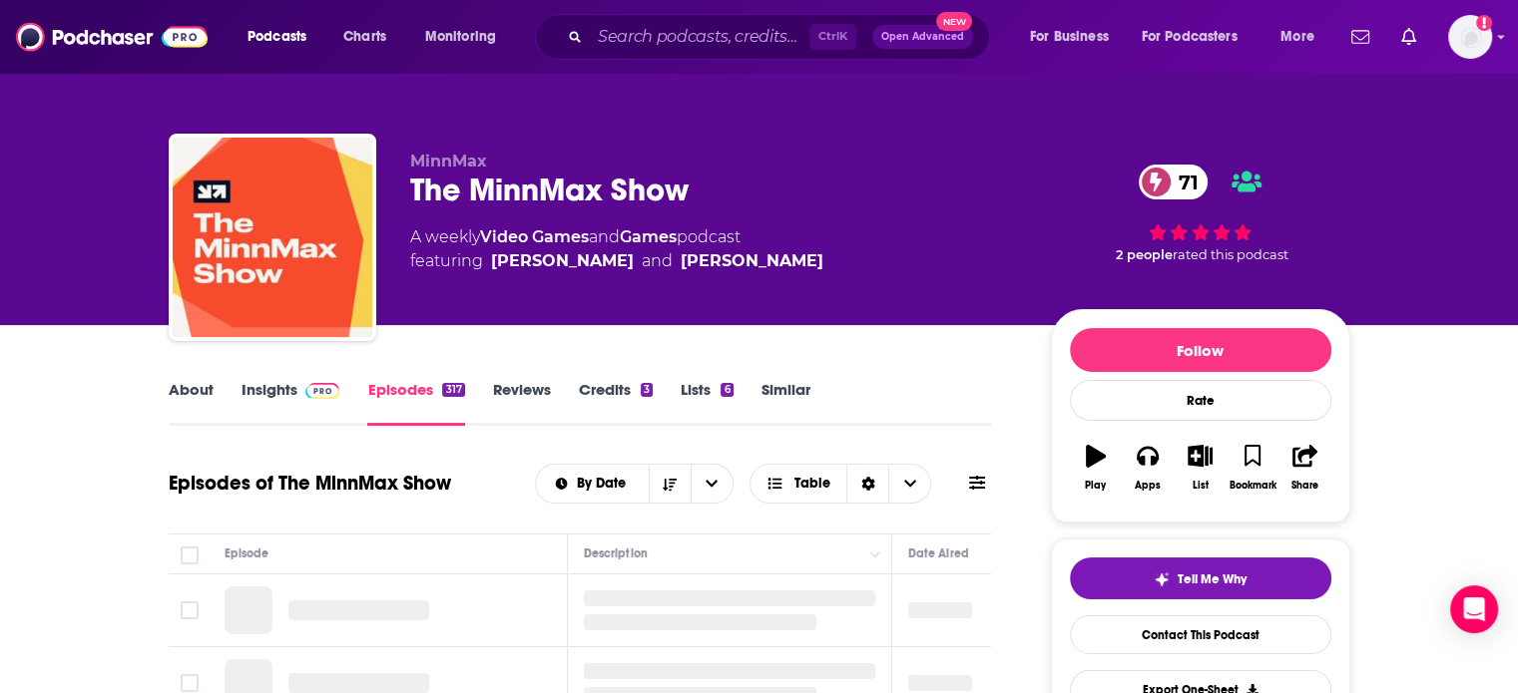
click at [262, 390] on link "Insights" at bounding box center [290, 403] width 99 height 46
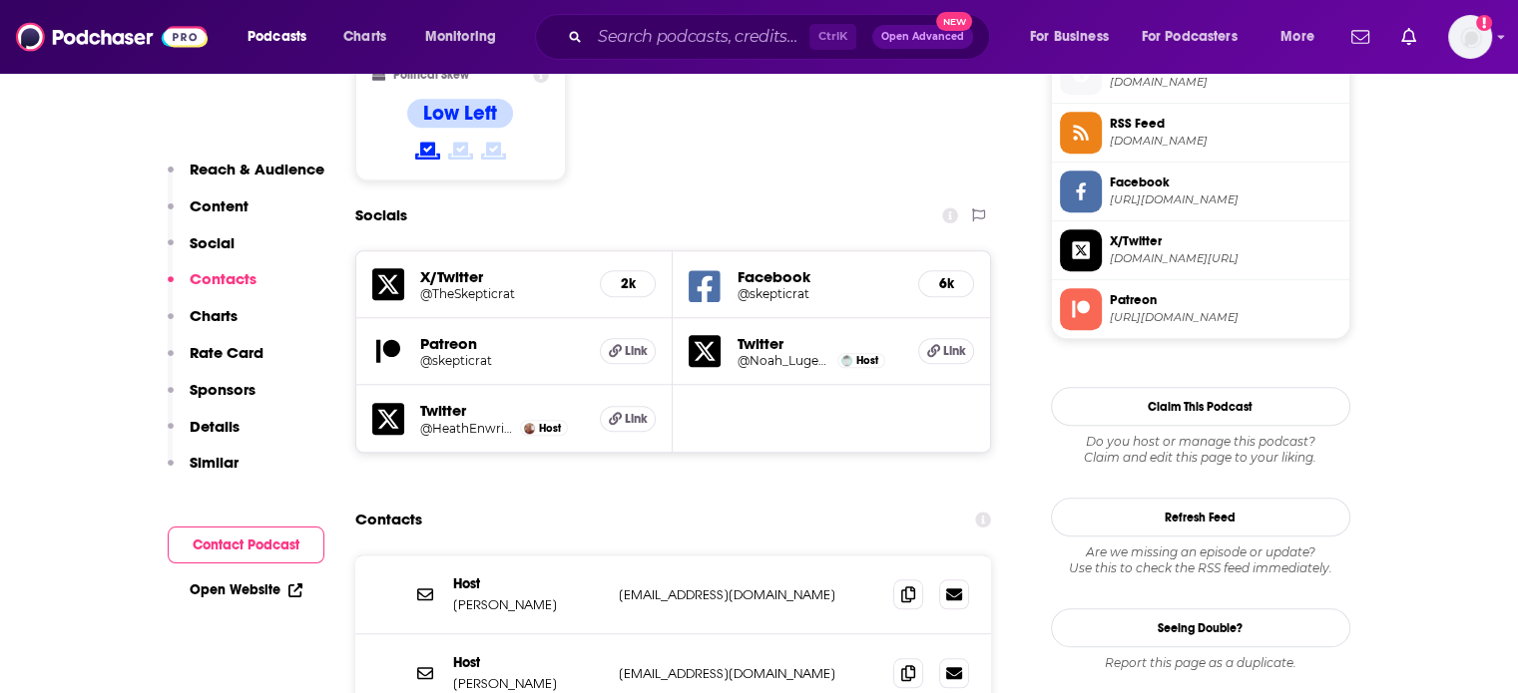
scroll to position [1696, 0]
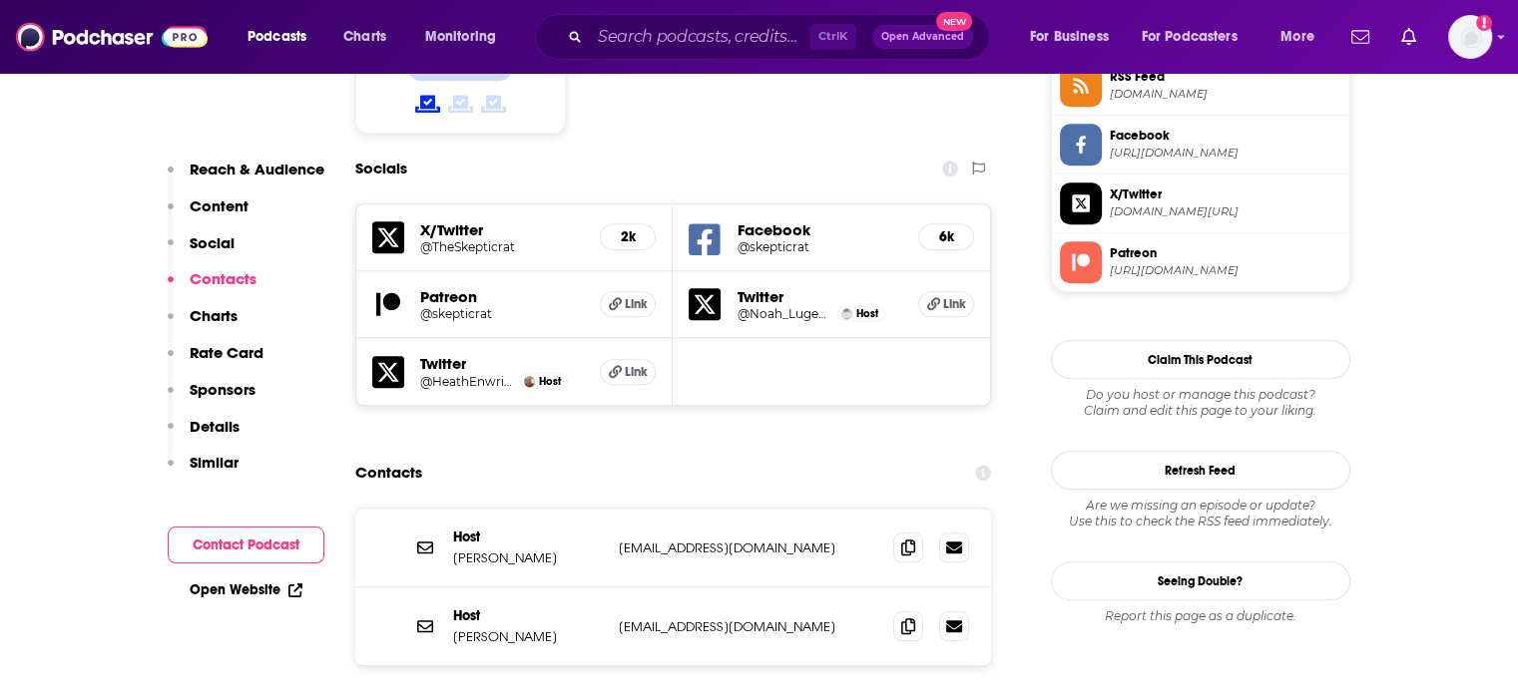
click at [708, 540] on p "[EMAIL_ADDRESS][DOMAIN_NAME]" at bounding box center [748, 548] width 259 height 17
copy div "[EMAIL_ADDRESS][DOMAIN_NAME] [EMAIL_ADDRESS][DOMAIN_NAME]"
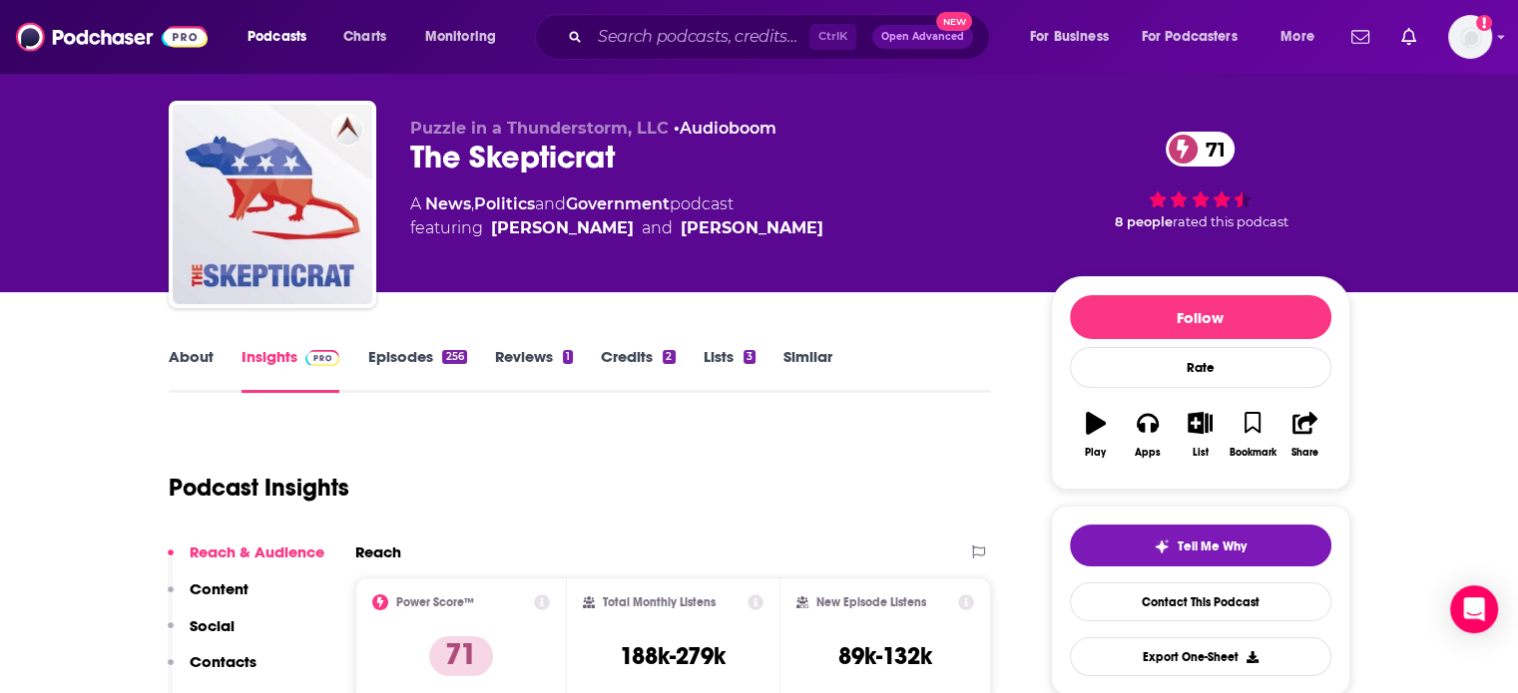
scroll to position [0, 0]
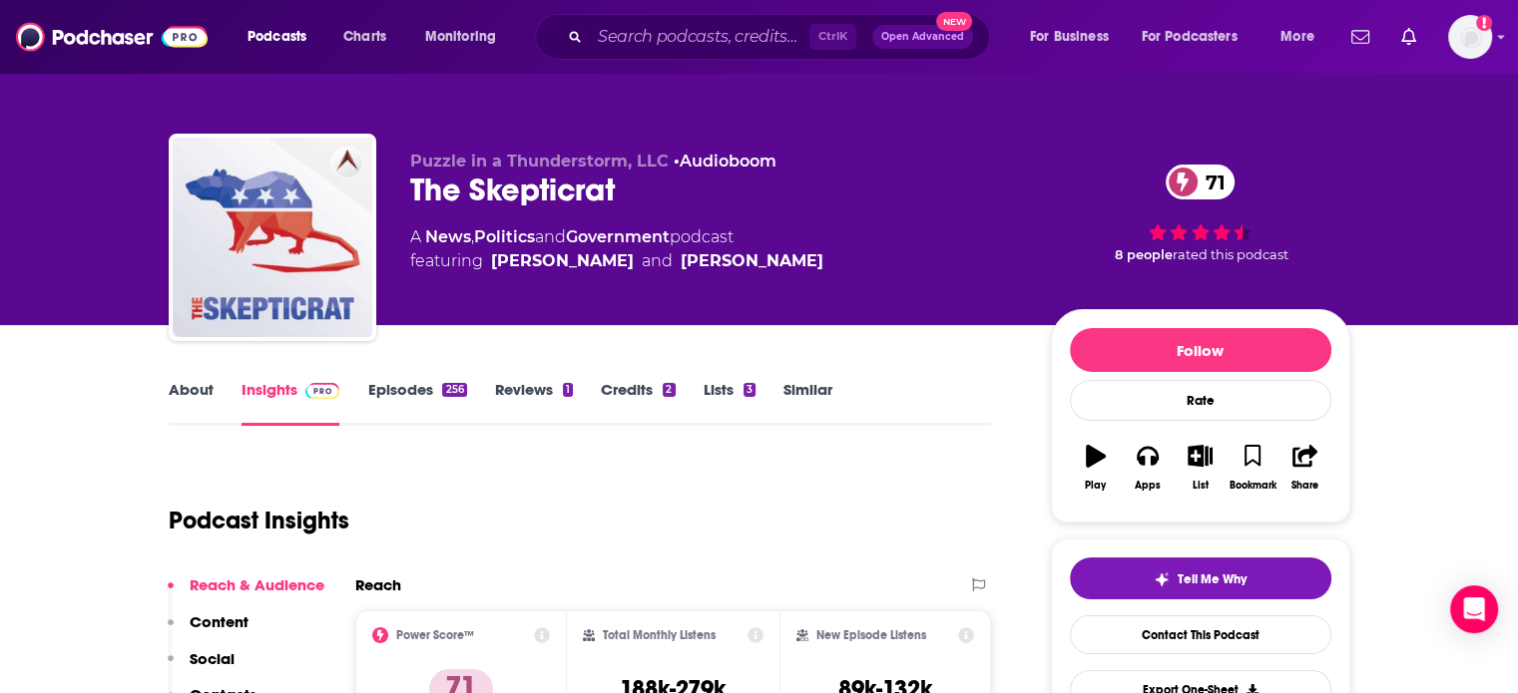
click at [515, 196] on div "The Skepticrat 71" at bounding box center [714, 190] width 609 height 39
copy div "The Skepticrat 71"
drag, startPoint x: 611, startPoint y: 298, endPoint x: 491, endPoint y: 286, distance: 120.3
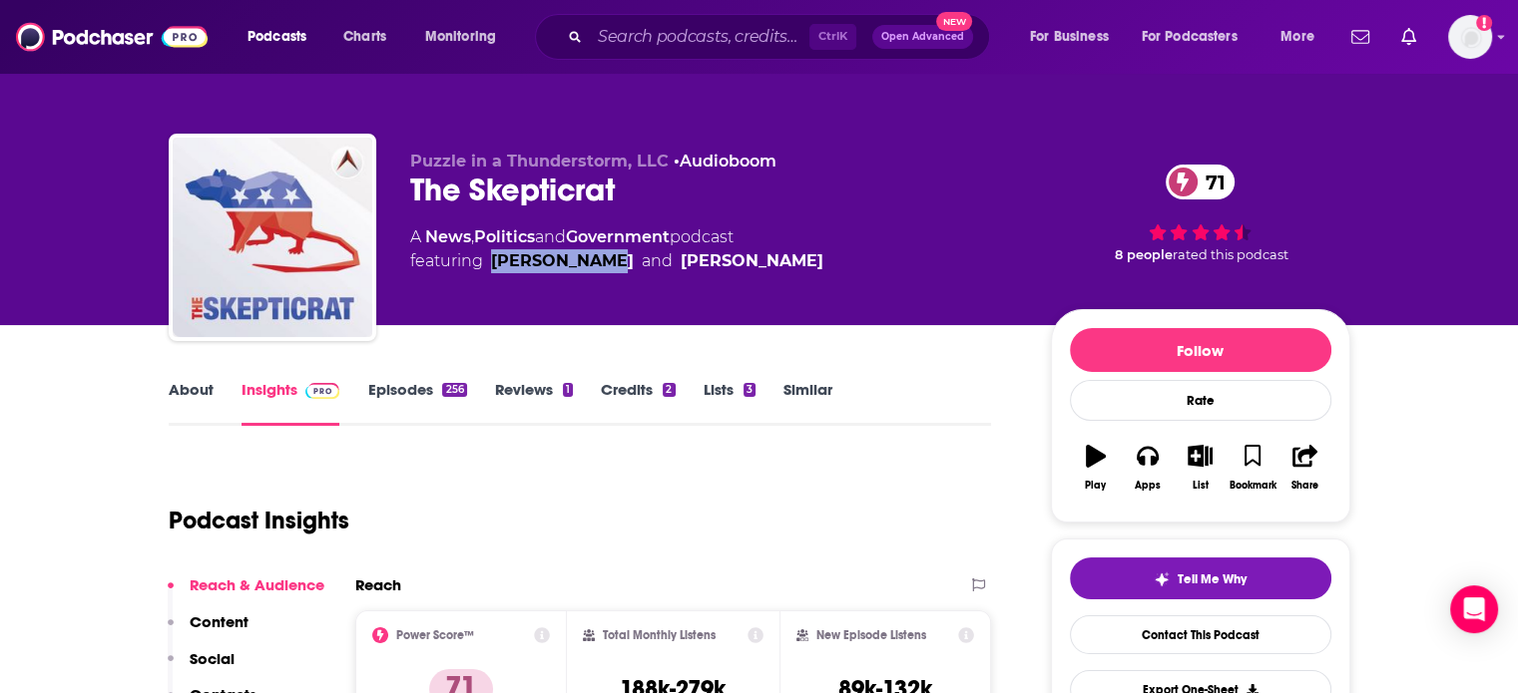
click at [491, 286] on div "Puzzle in a Thunderstorm, LLC • Audioboom The Skepticrat 71 A News , Politics a…" at bounding box center [714, 232] width 609 height 160
copy link "[PERSON_NAME]"
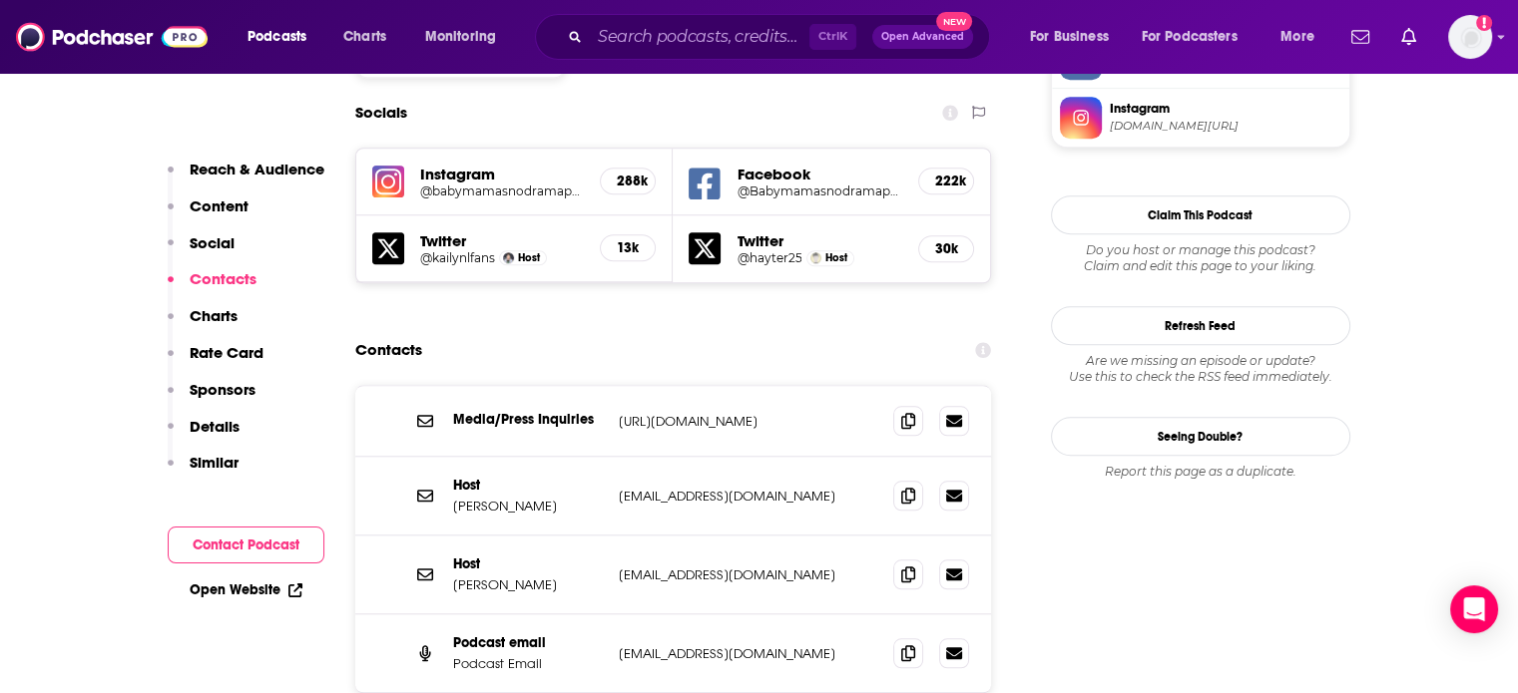
scroll to position [1796, 0]
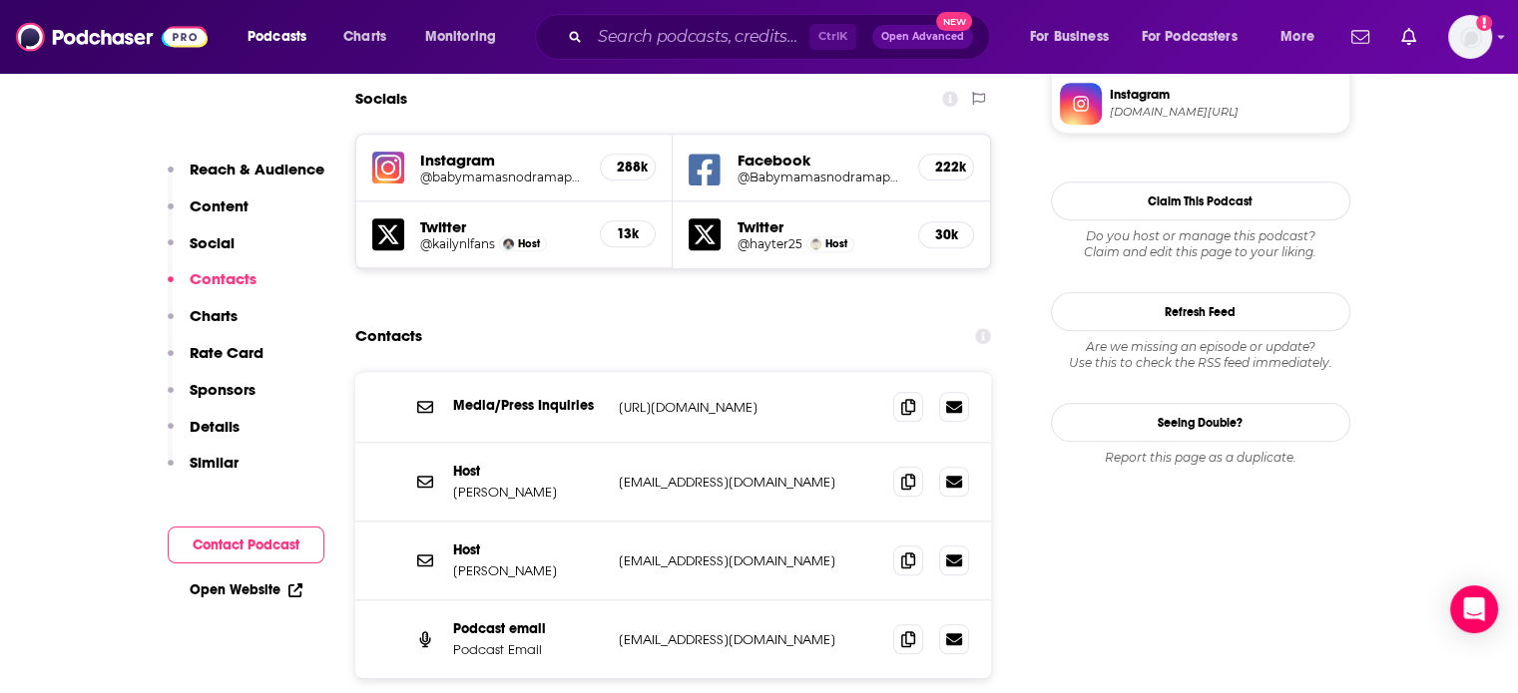
click at [690, 443] on div "Host [PERSON_NAME] [EMAIL_ADDRESS][DOMAIN_NAME] [EMAIL_ADDRESS][DOMAIN_NAME]" at bounding box center [673, 482] width 637 height 79
copy div "[EMAIL_ADDRESS][DOMAIN_NAME] [EMAIL_ADDRESS][DOMAIN_NAME]"
click at [712, 443] on div "Host [PERSON_NAME] [EMAIL_ADDRESS][DOMAIN_NAME] [EMAIL_ADDRESS][DOMAIN_NAME]" at bounding box center [673, 482] width 637 height 79
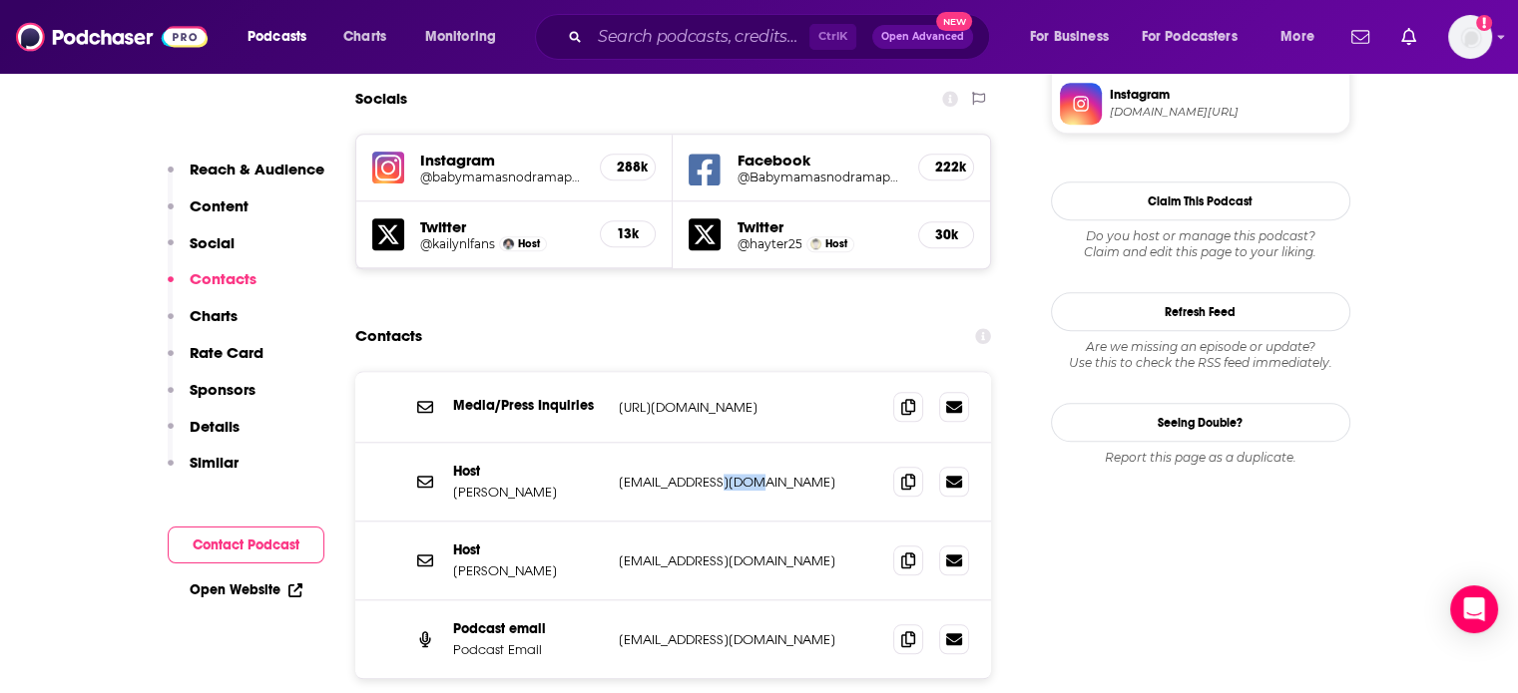
click at [712, 443] on div "Host [PERSON_NAME] [EMAIL_ADDRESS][DOMAIN_NAME] [EMAIL_ADDRESS][DOMAIN_NAME]" at bounding box center [673, 482] width 637 height 79
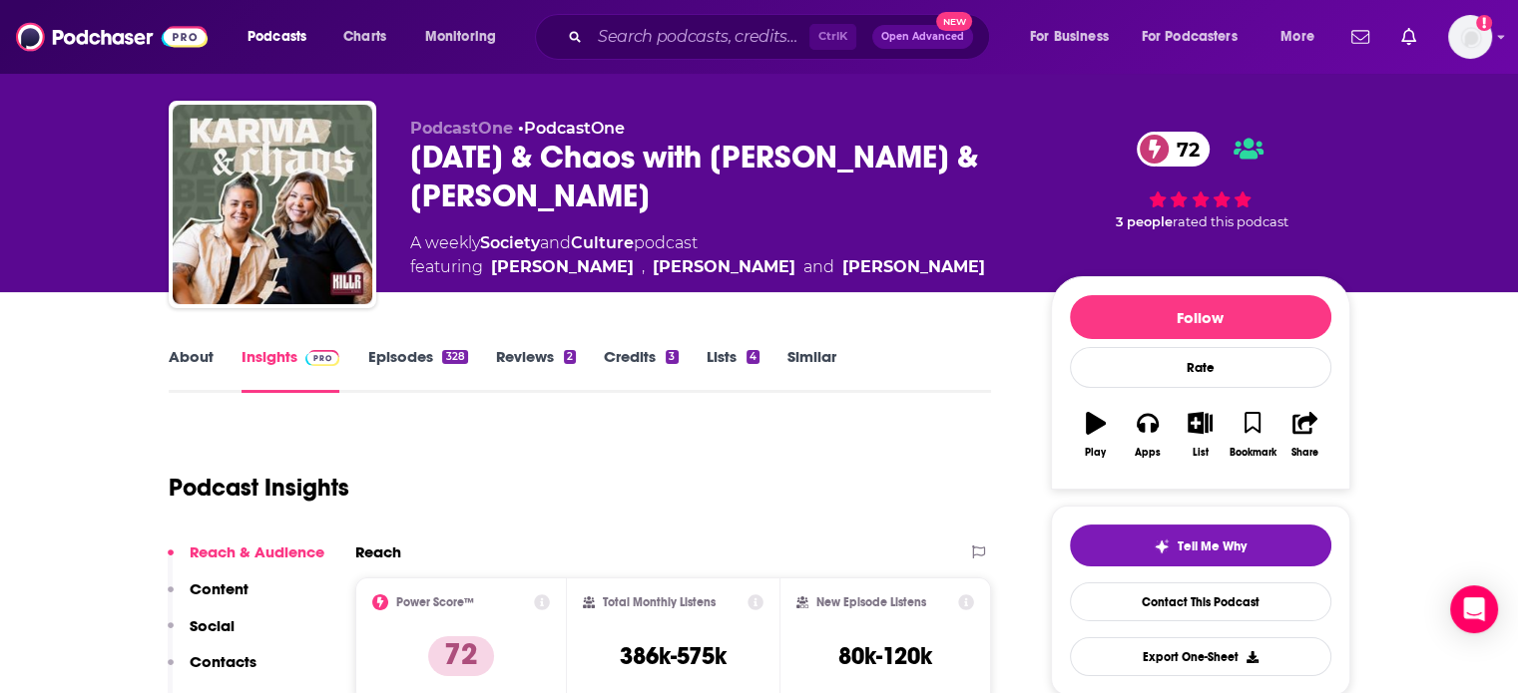
scroll to position [0, 0]
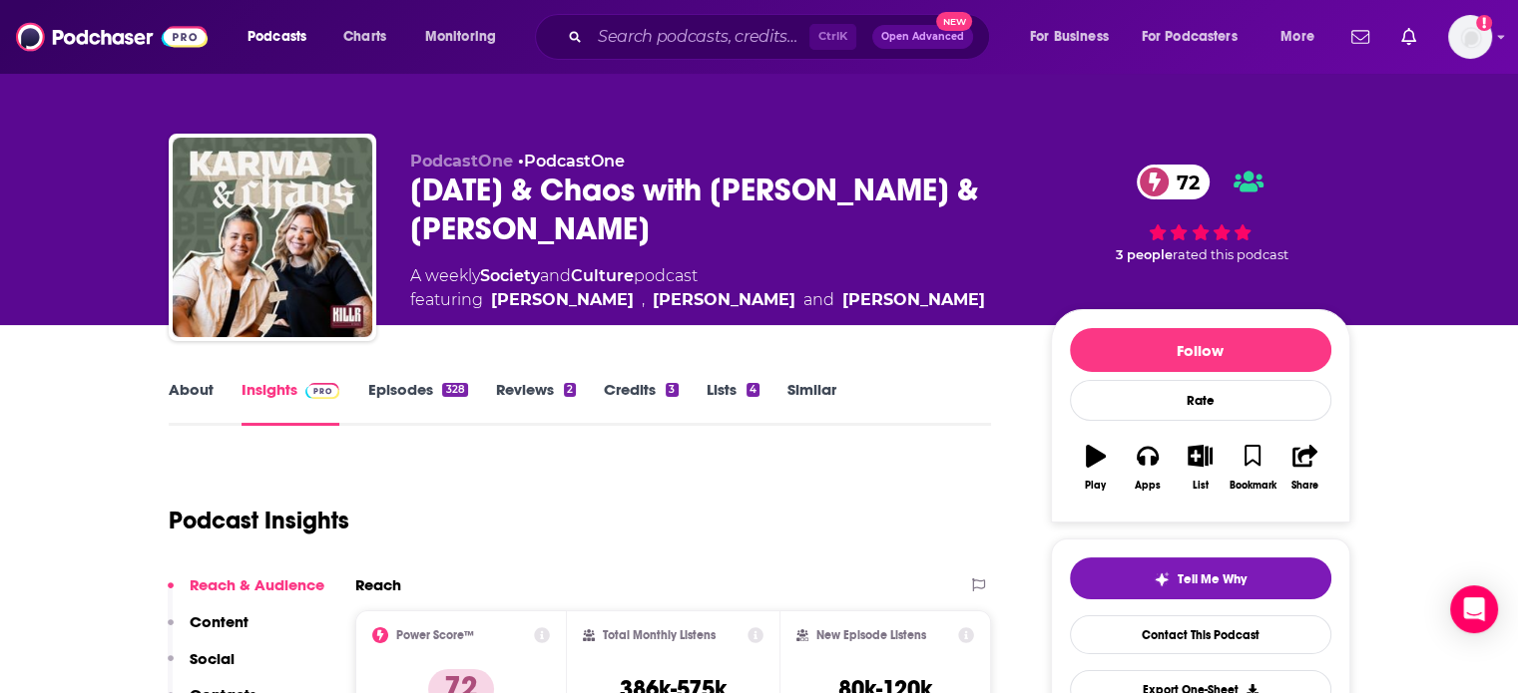
click at [184, 399] on link "About" at bounding box center [191, 403] width 45 height 46
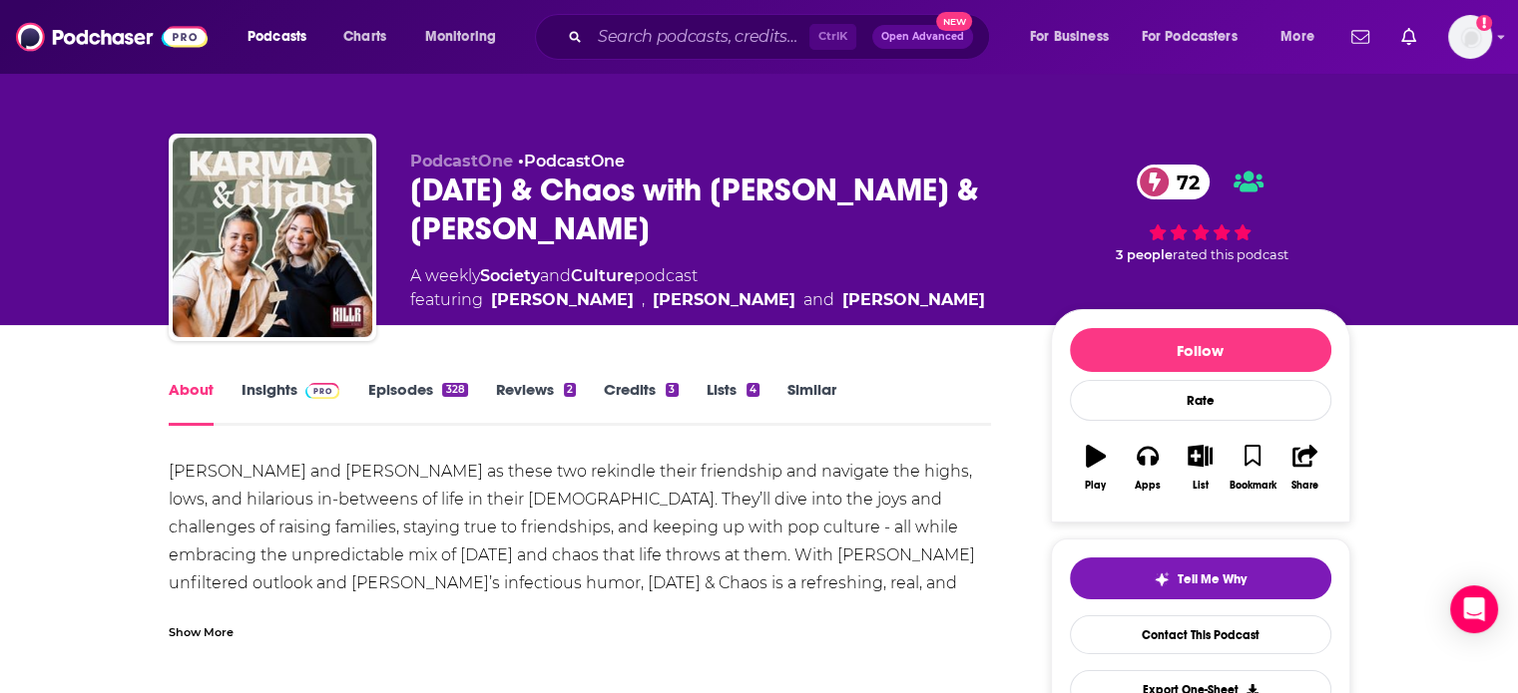
click at [281, 390] on link "Insights" at bounding box center [290, 403] width 99 height 46
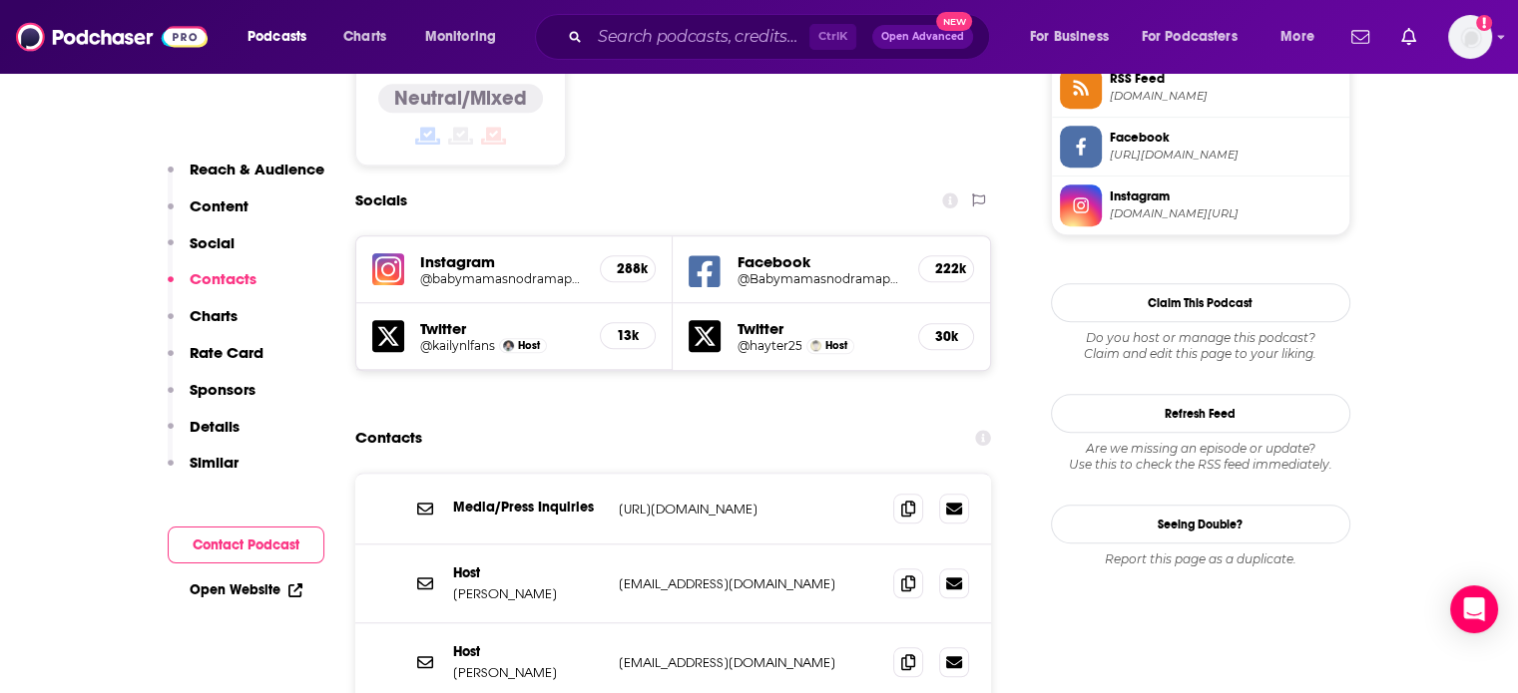
scroll to position [1696, 0]
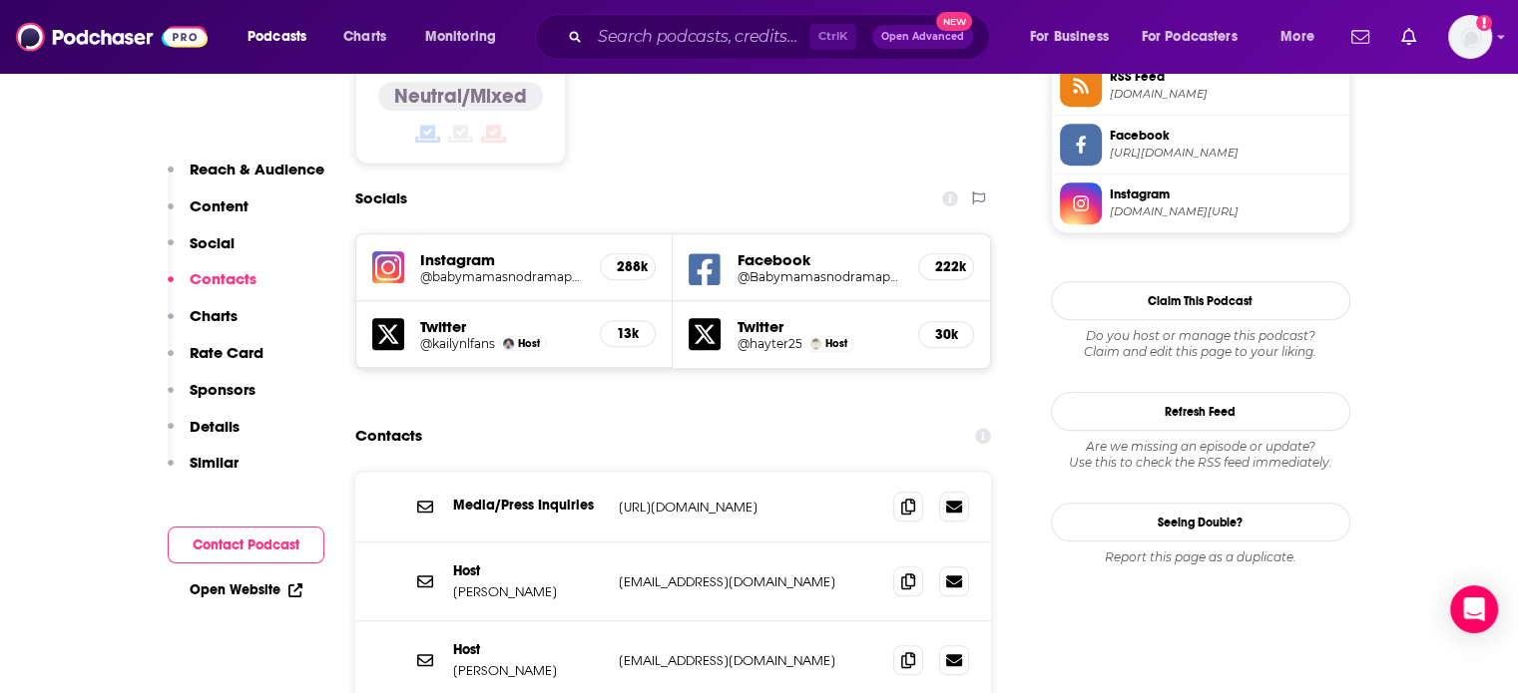
click at [674, 574] on p "vetzabetorres@yahoo.com" at bounding box center [748, 582] width 259 height 17
copy div "vetzabetorres@yahoo.com vetzabetorres@yahoo.com"
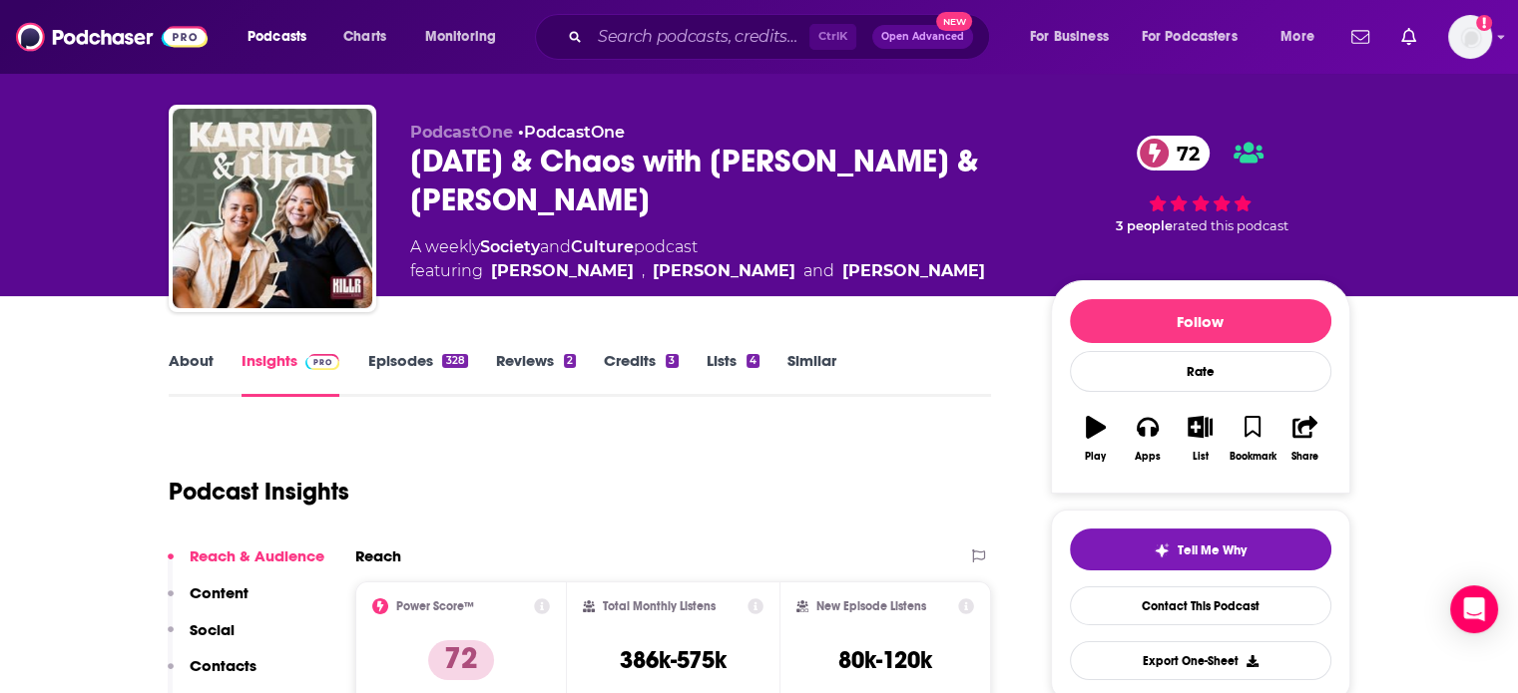
scroll to position [0, 0]
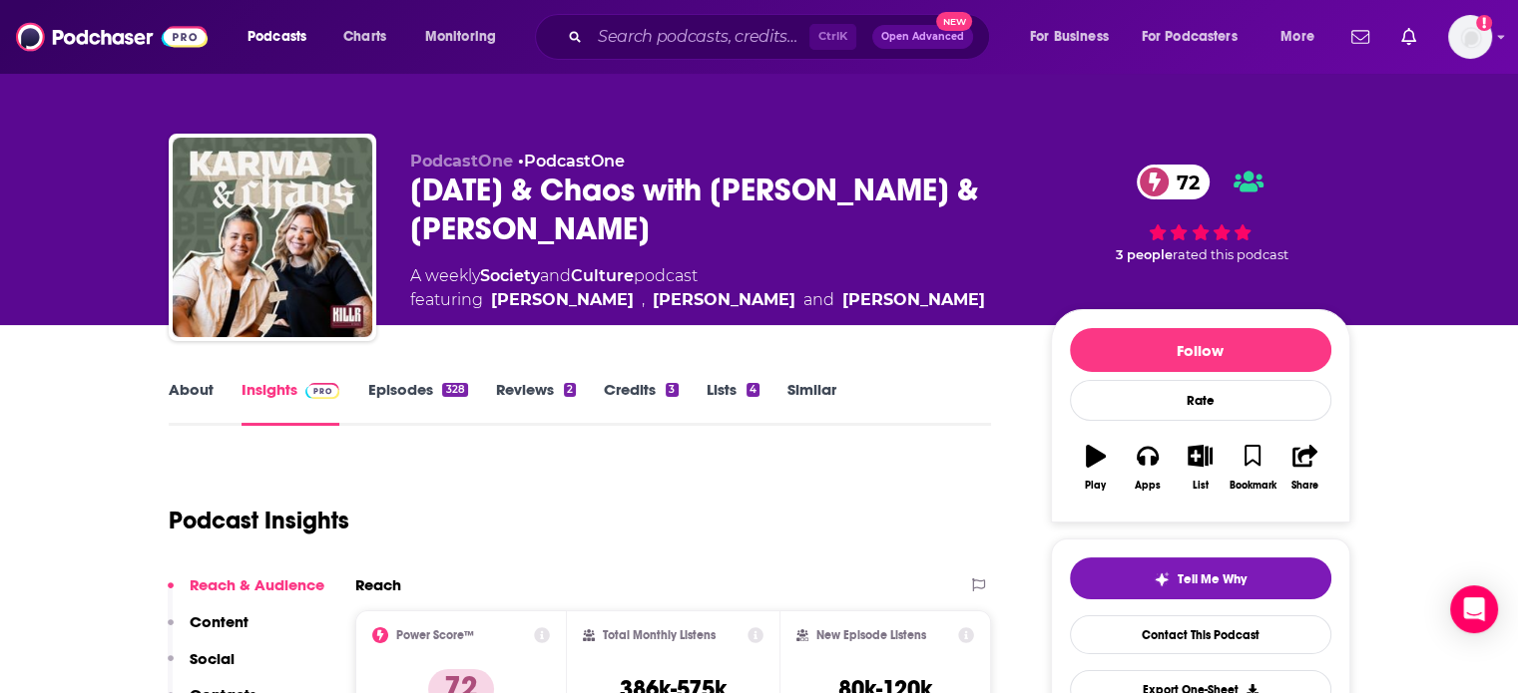
click at [471, 191] on div "Karma & Chaos with Kail Lowry & Becky Hayter 72" at bounding box center [714, 210] width 609 height 78
drag, startPoint x: 471, startPoint y: 191, endPoint x: 617, endPoint y: 191, distance: 145.7
click at [617, 191] on div "Karma & Chaos with Kail Lowry & Becky Hayter 72" at bounding box center [714, 210] width 609 height 78
copy h2 "Karma & Chaos"
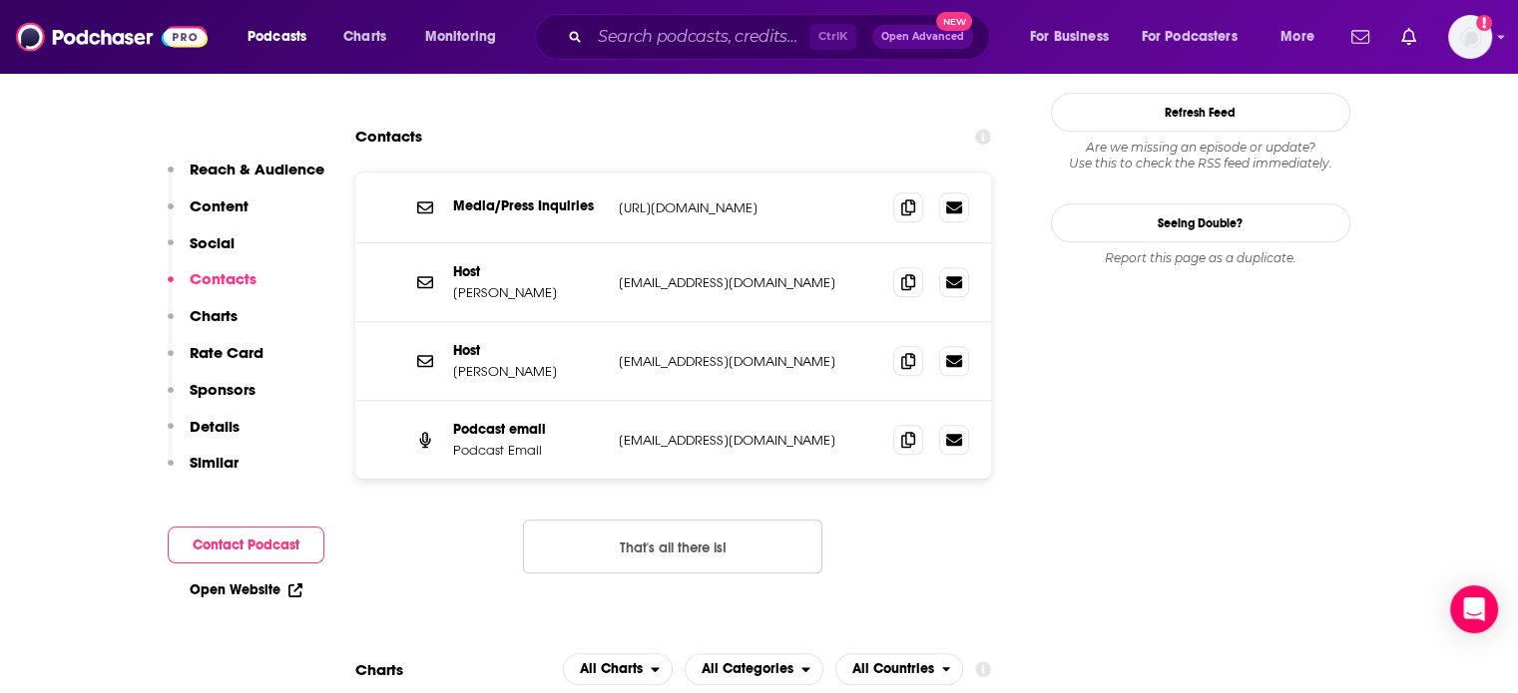
scroll to position [1796, 0]
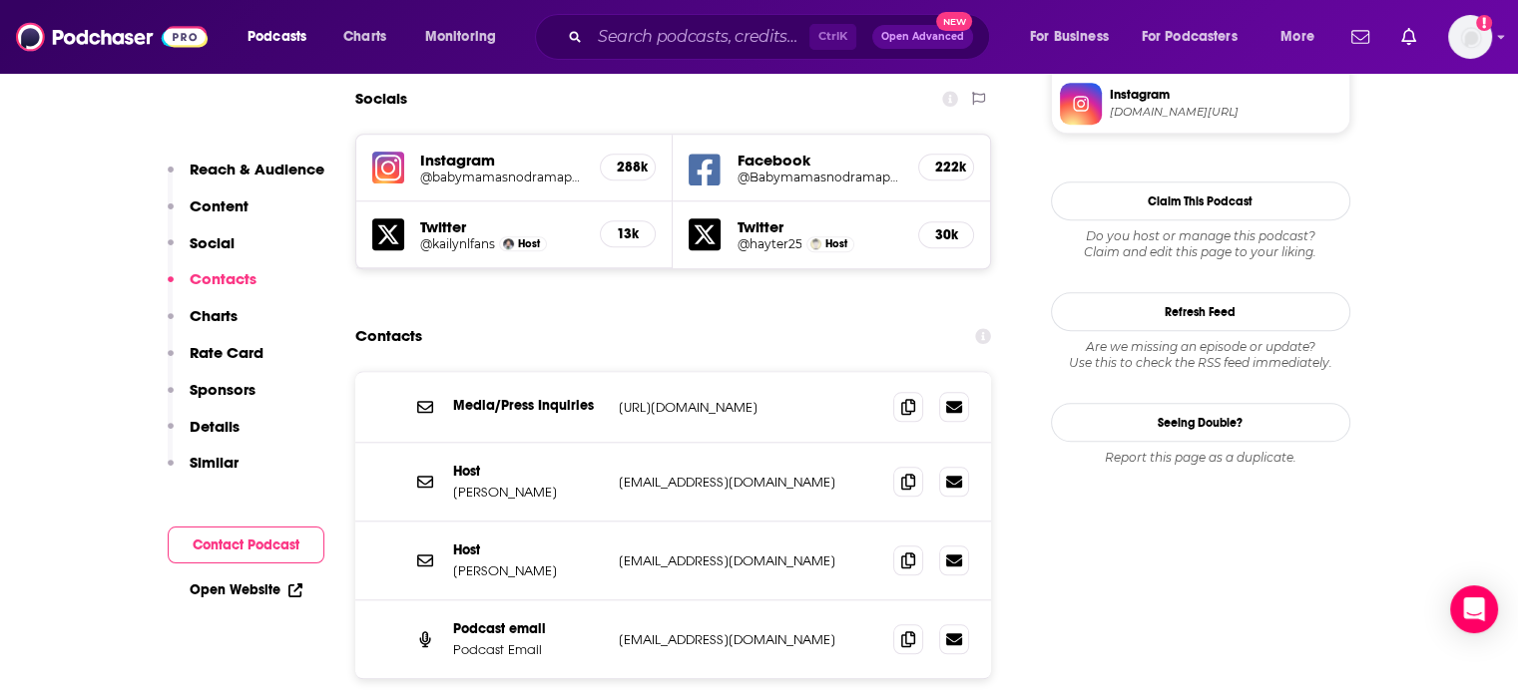
click at [675, 474] on p "vetzabetorres@yahoo.com" at bounding box center [748, 482] width 259 height 17
click at [665, 553] on p "info@kaillowry.com" at bounding box center [748, 561] width 259 height 17
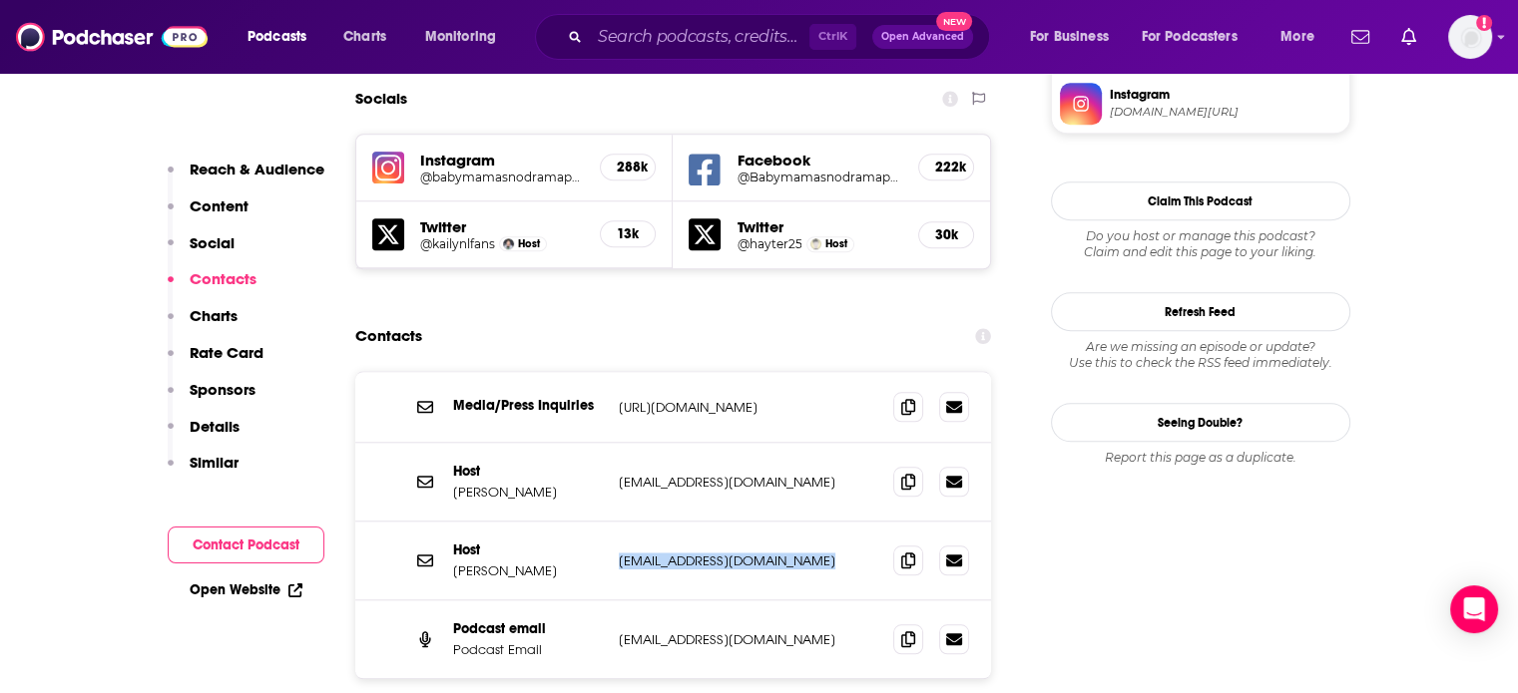
click at [665, 553] on p "info@kaillowry.com" at bounding box center [748, 561] width 259 height 17
copy div "info@kaillowry.com info@kaillowry.com"
click at [482, 563] on p "Kailyn Lowry" at bounding box center [528, 571] width 150 height 17
drag, startPoint x: 482, startPoint y: 443, endPoint x: 504, endPoint y: 446, distance: 22.2
click at [504, 563] on p "Kailyn Lowry" at bounding box center [528, 571] width 150 height 17
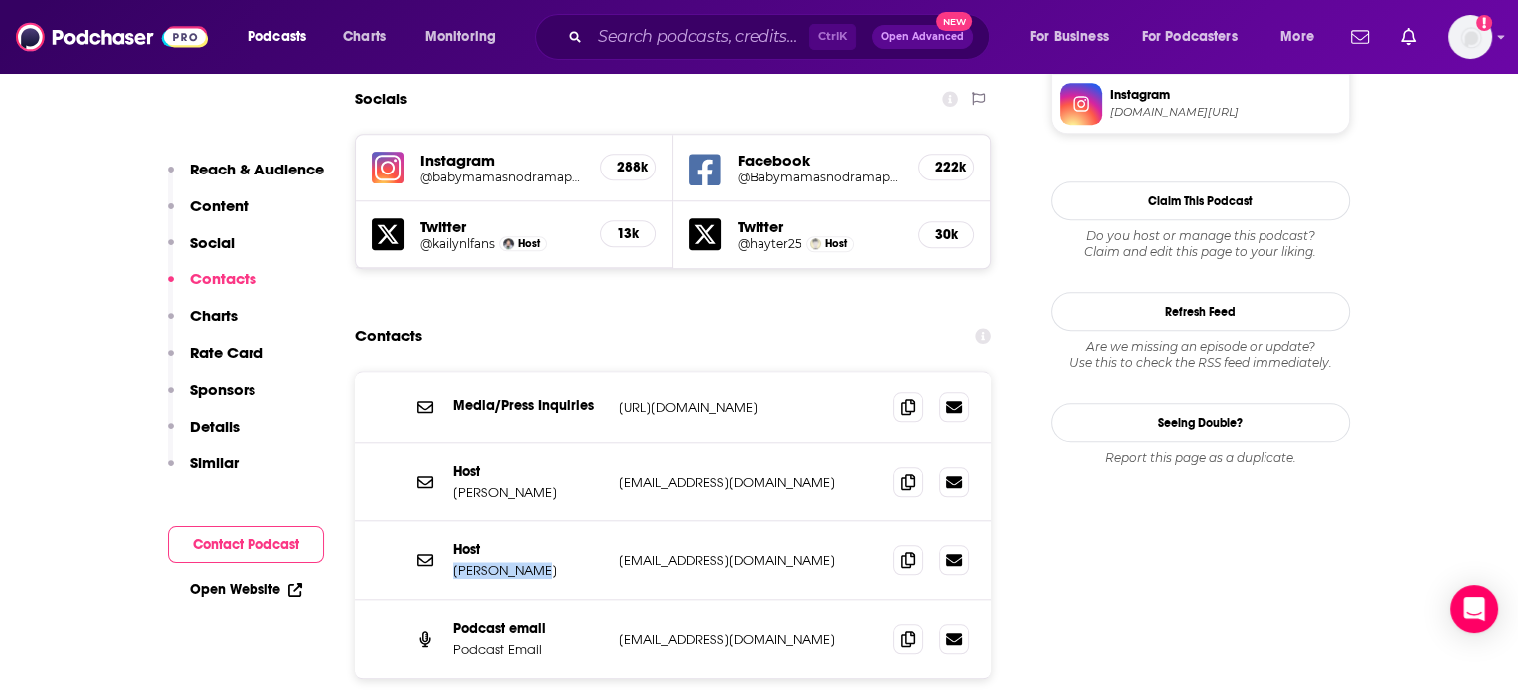
copy p "Kailyn Lowry"
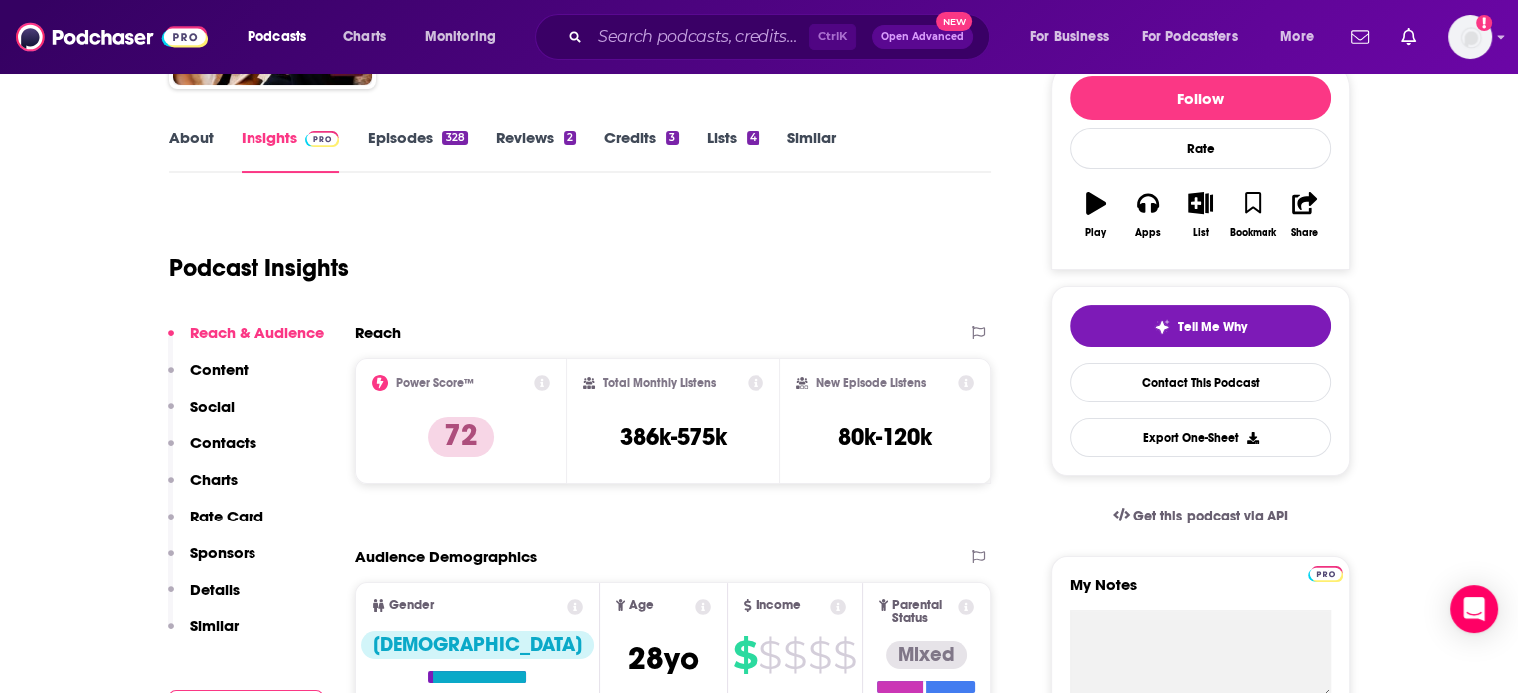
scroll to position [0, 0]
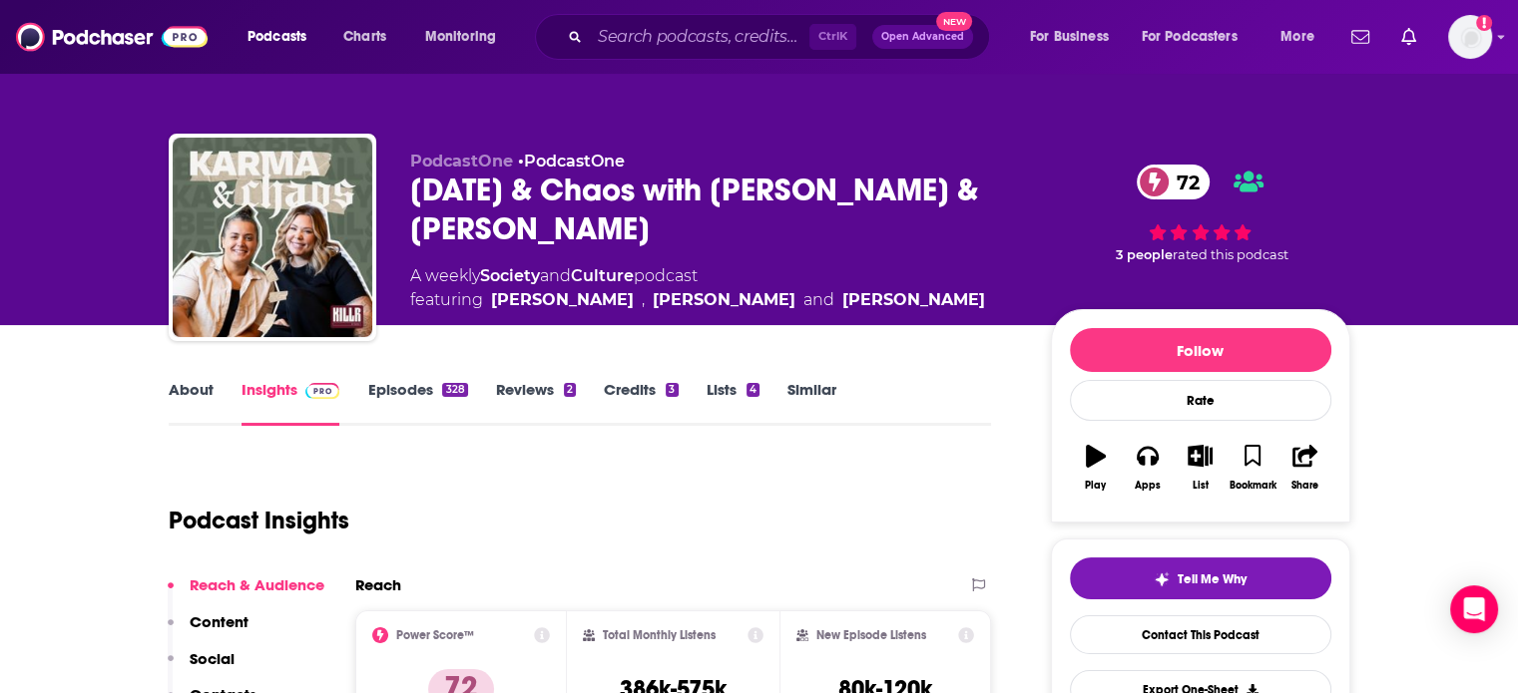
click at [445, 188] on div "Karma & Chaos with Kail Lowry & Becky Hayter 72" at bounding box center [714, 210] width 609 height 78
drag, startPoint x: 445, startPoint y: 188, endPoint x: 569, endPoint y: 189, distance: 123.7
click at [569, 189] on div "Karma & Chaos with Kail Lowry & Becky Hayter 72" at bounding box center [714, 210] width 609 height 78
copy h2 "Karma & Chaos"
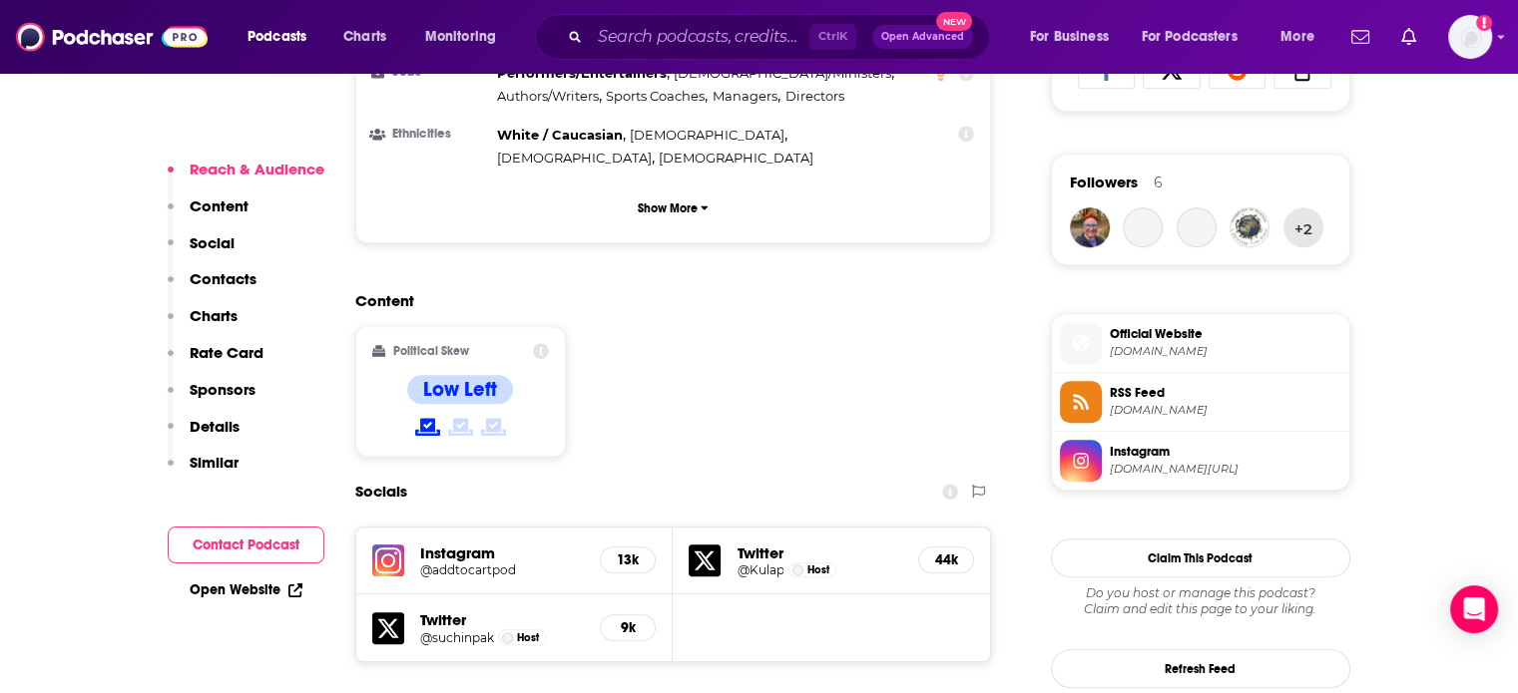
scroll to position [1596, 0]
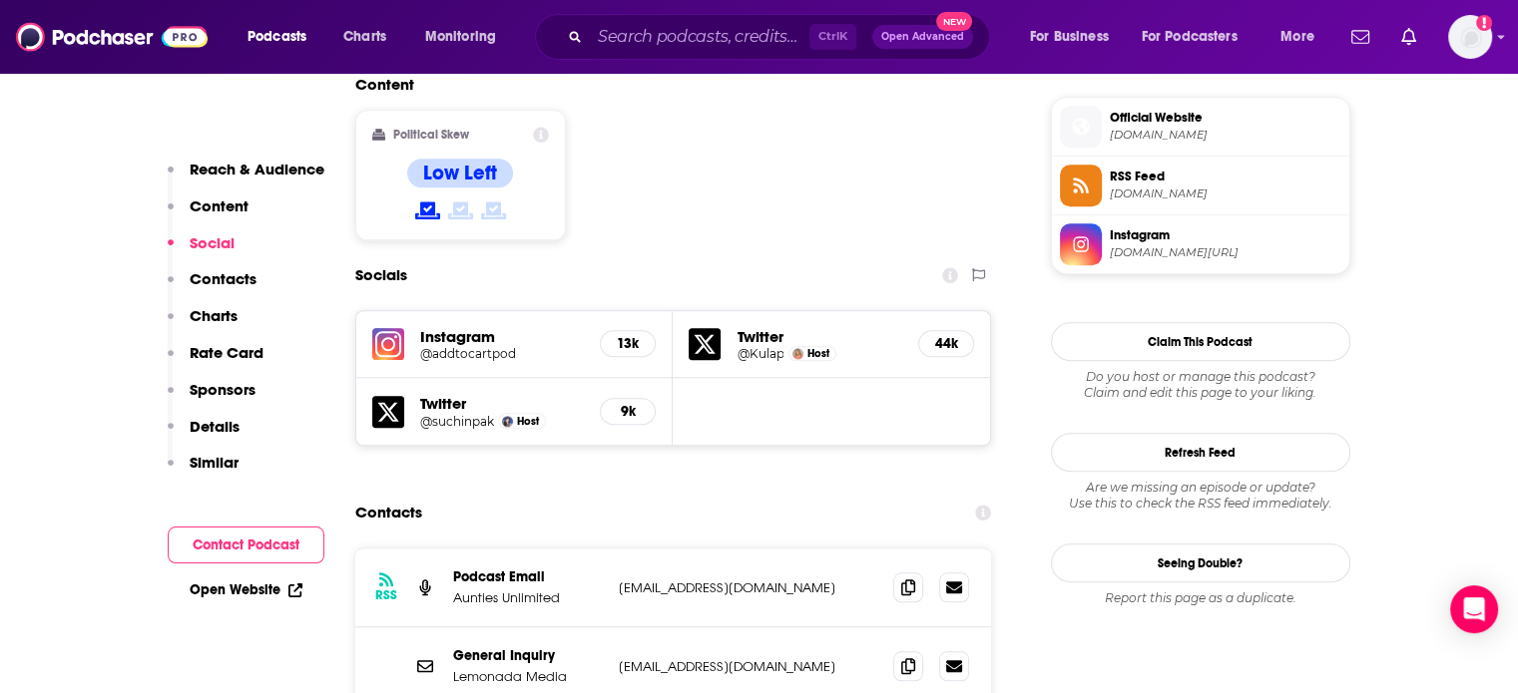
click at [670, 580] on p "[EMAIL_ADDRESS][DOMAIN_NAME]" at bounding box center [748, 588] width 259 height 17
copy div "[EMAIL_ADDRESS][DOMAIN_NAME] [EMAIL_ADDRESS][DOMAIN_NAME]"
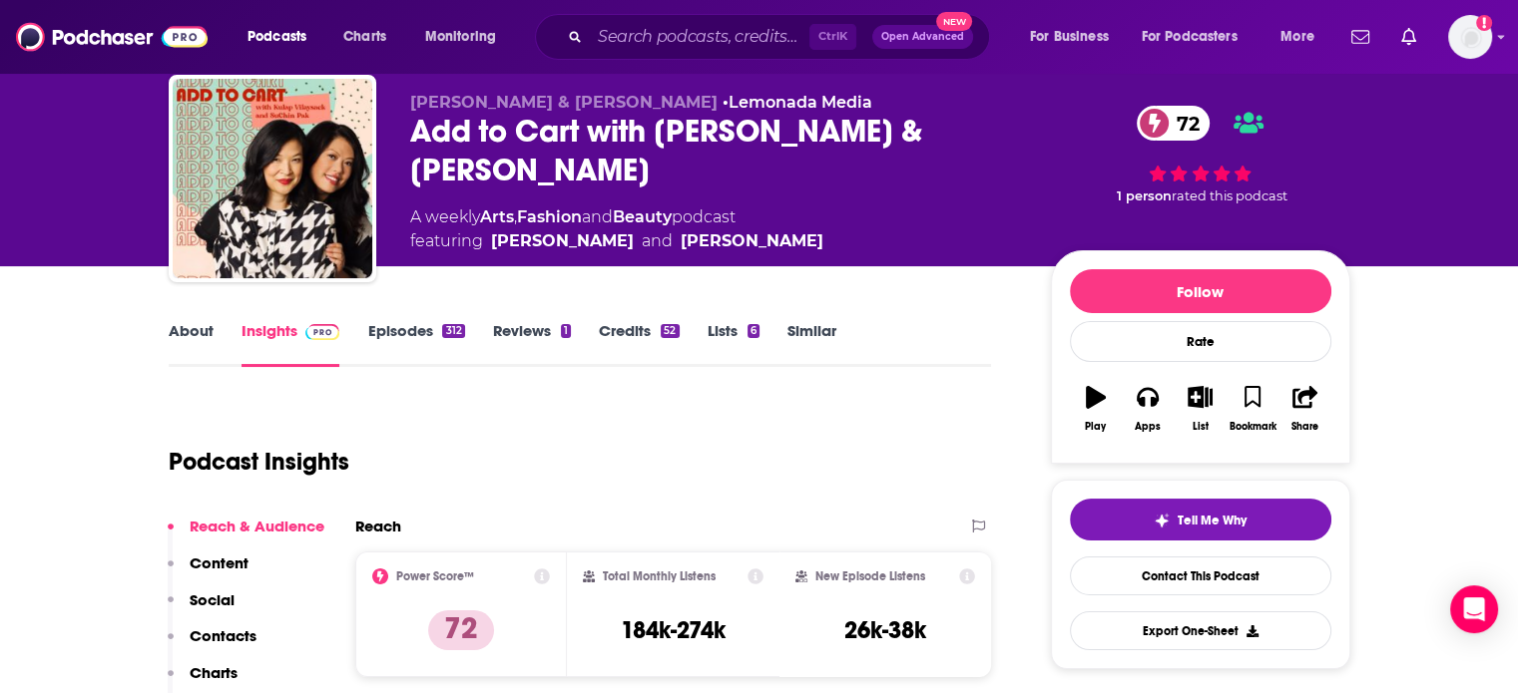
scroll to position [0, 0]
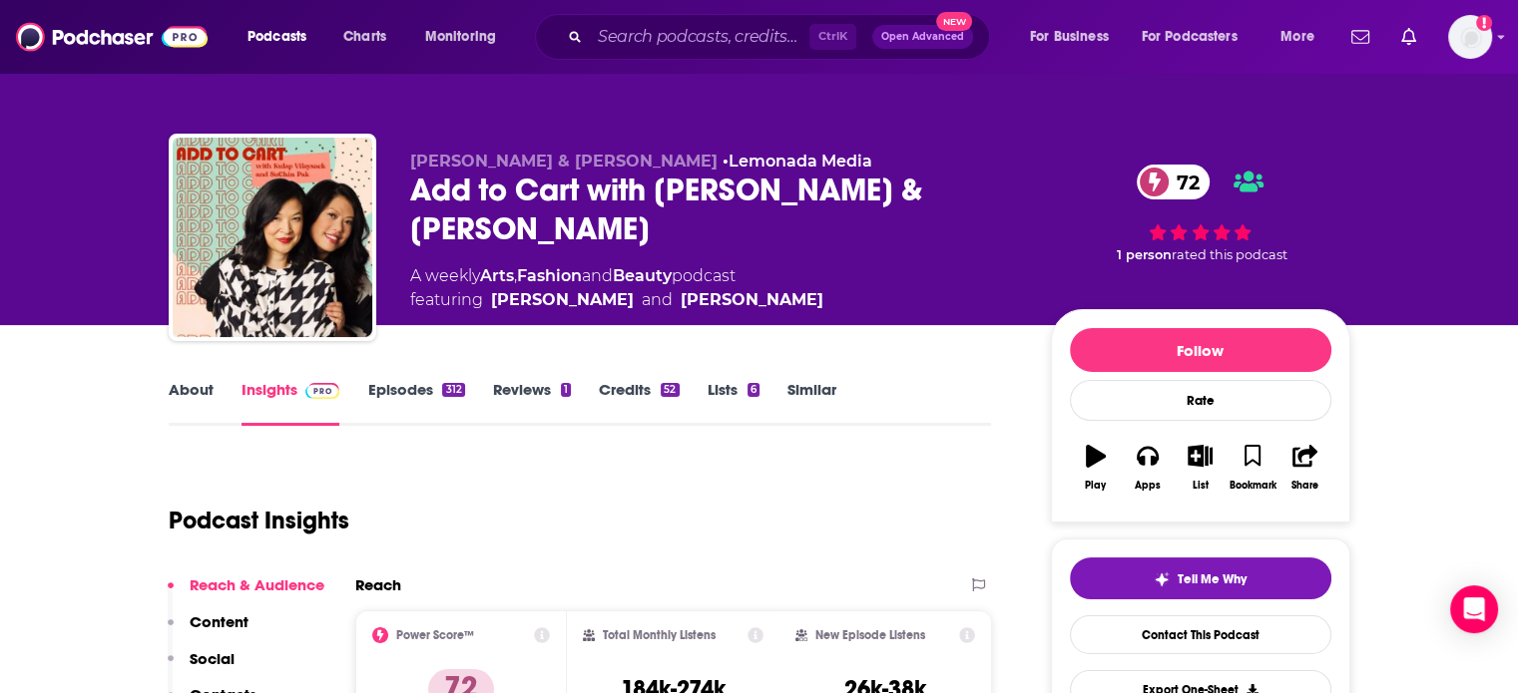
click at [456, 187] on div "Add to Cart with [PERSON_NAME] & [PERSON_NAME] 72" at bounding box center [714, 210] width 609 height 78
drag, startPoint x: 456, startPoint y: 187, endPoint x: 547, endPoint y: 194, distance: 91.1
click at [547, 194] on div "Add to Cart with [PERSON_NAME] & [PERSON_NAME] 72" at bounding box center [714, 210] width 609 height 78
copy h2 "Add to Cart"
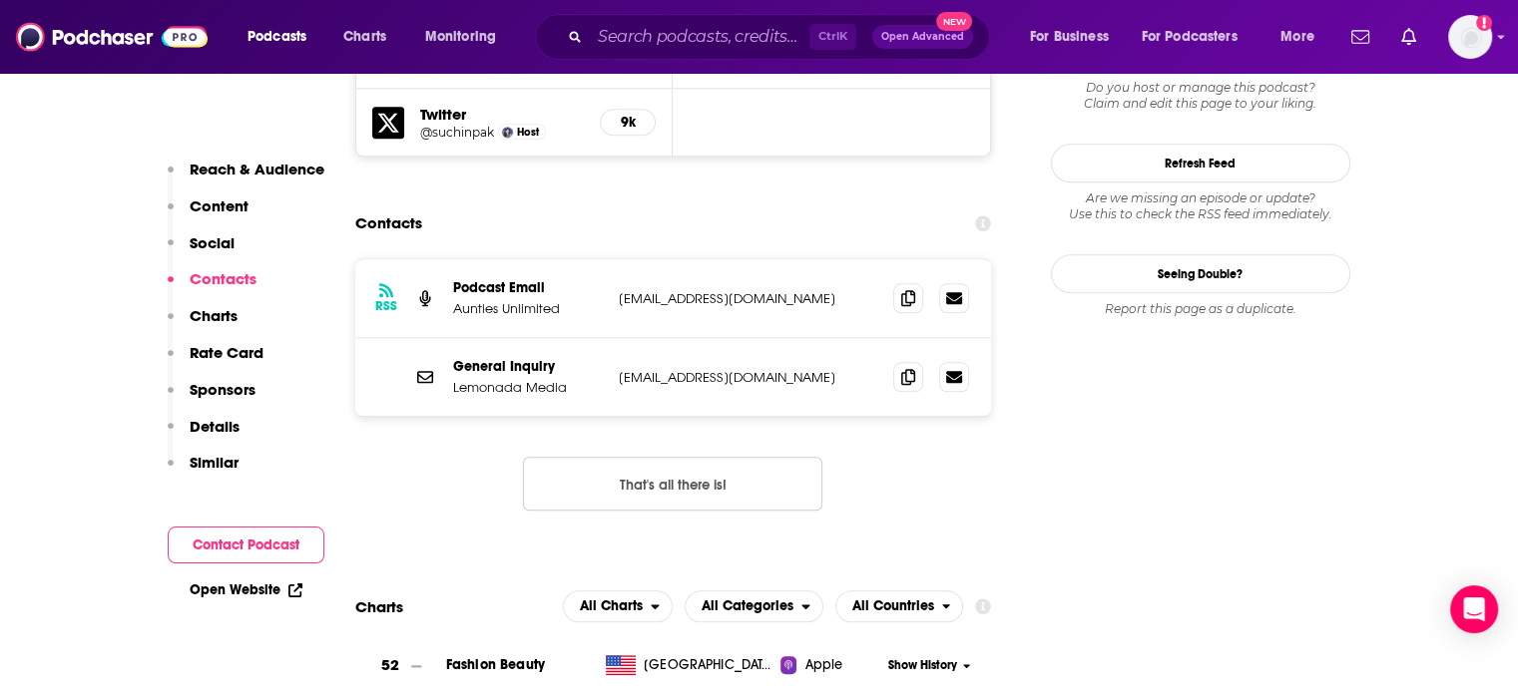
scroll to position [1896, 0]
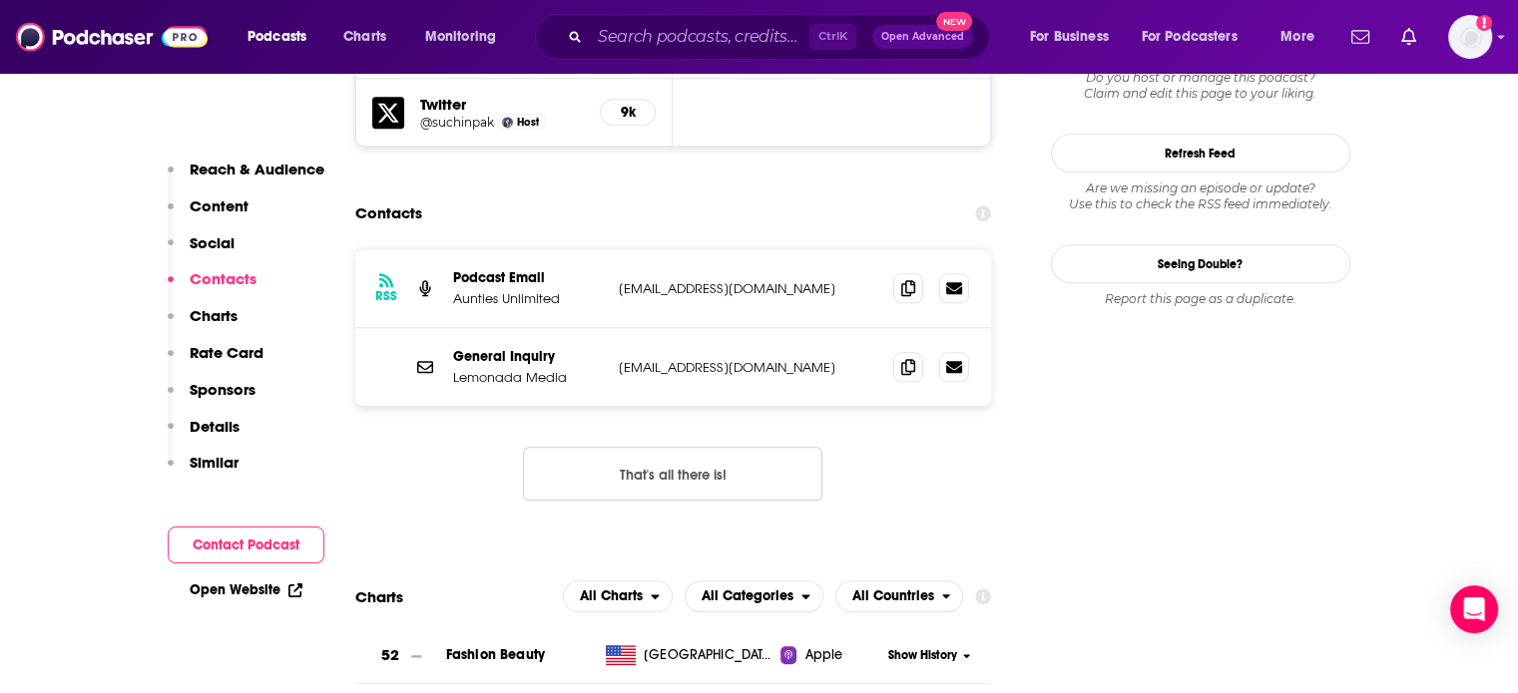
click at [479, 290] on p "Aunties Unlimited" at bounding box center [528, 298] width 150 height 17
drag, startPoint x: 479, startPoint y: 199, endPoint x: 533, endPoint y: 205, distance: 54.2
click at [533, 290] on p "Aunties Unlimited" at bounding box center [528, 298] width 150 height 17
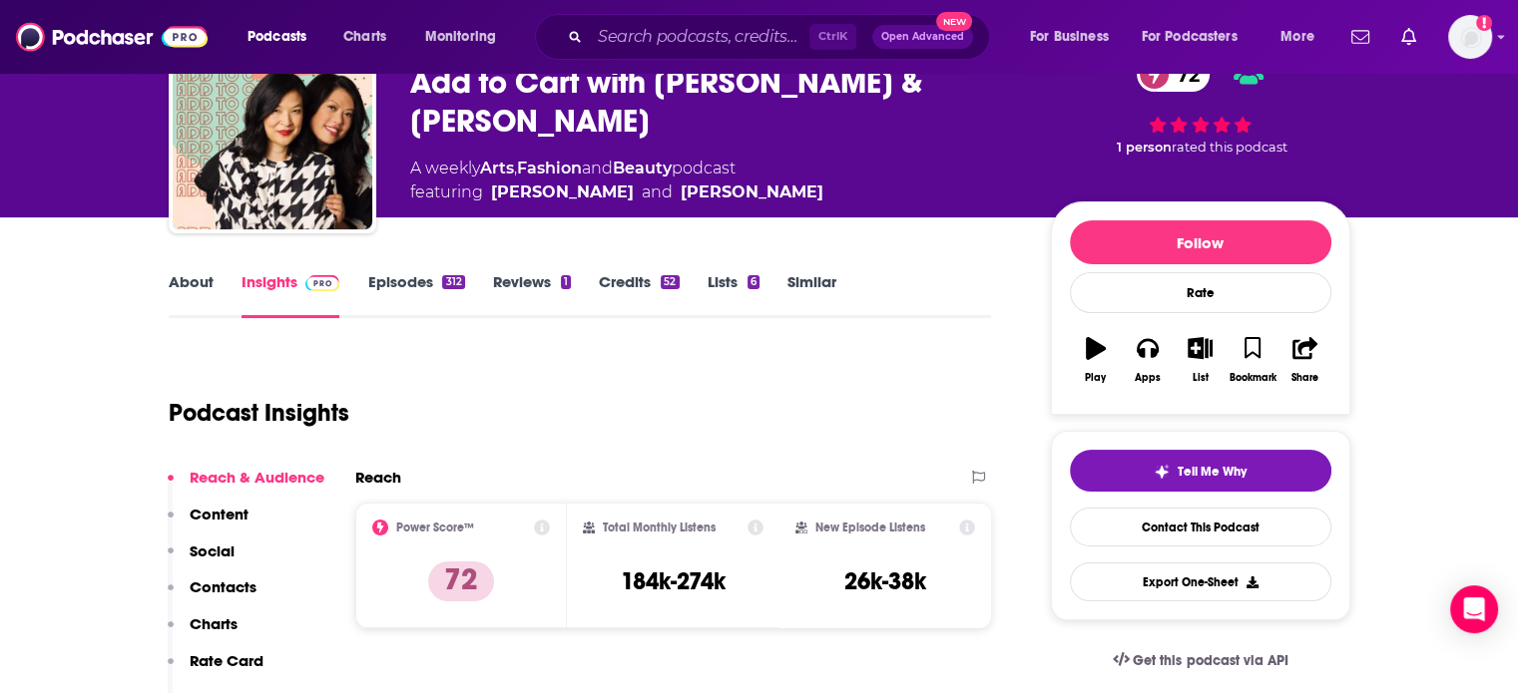
scroll to position [0, 0]
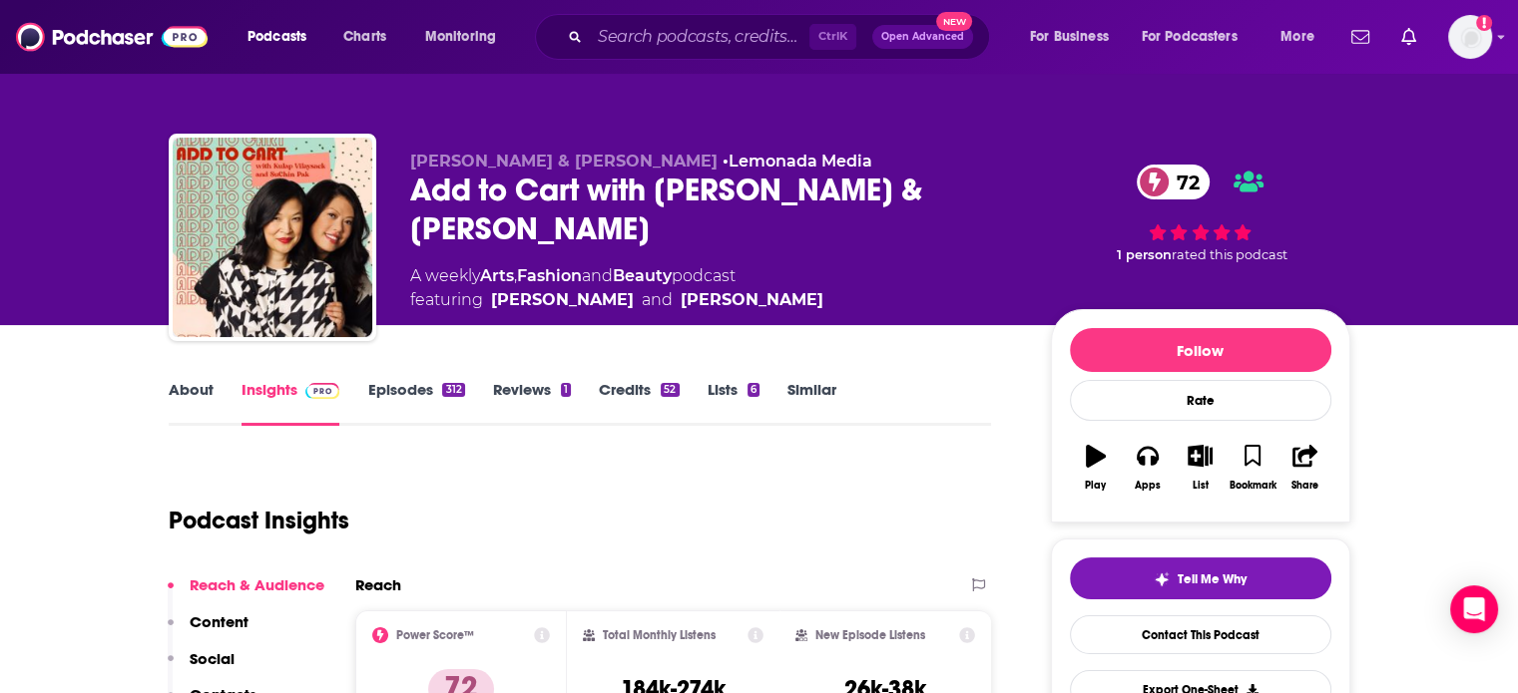
click at [676, 195] on div "Add to Cart with [PERSON_NAME] & [PERSON_NAME] 72" at bounding box center [714, 210] width 609 height 78
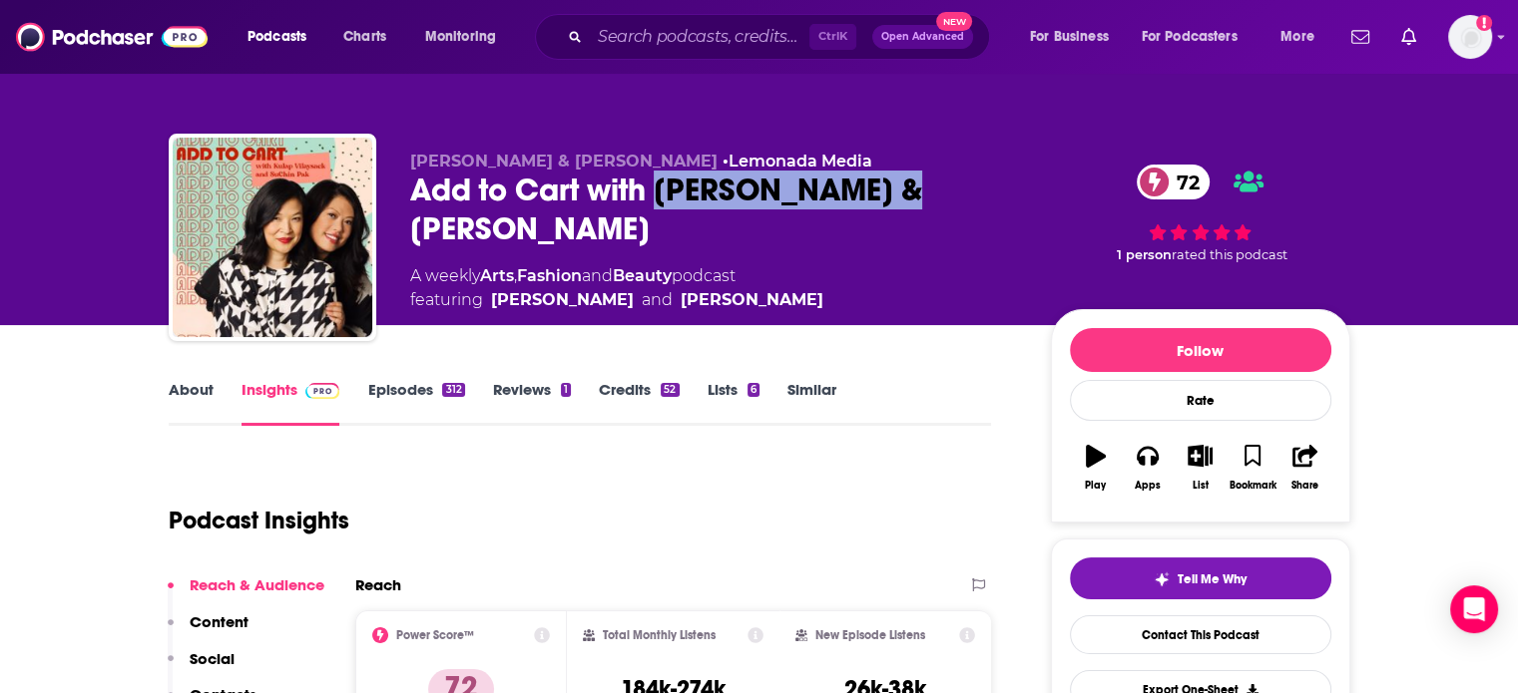
drag, startPoint x: 676, startPoint y: 195, endPoint x: 800, endPoint y: 195, distance: 123.7
click at [800, 195] on div "Add to Cart with [PERSON_NAME] & [PERSON_NAME] 72" at bounding box center [714, 210] width 609 height 78
copy h2 "[PERSON_NAME]"
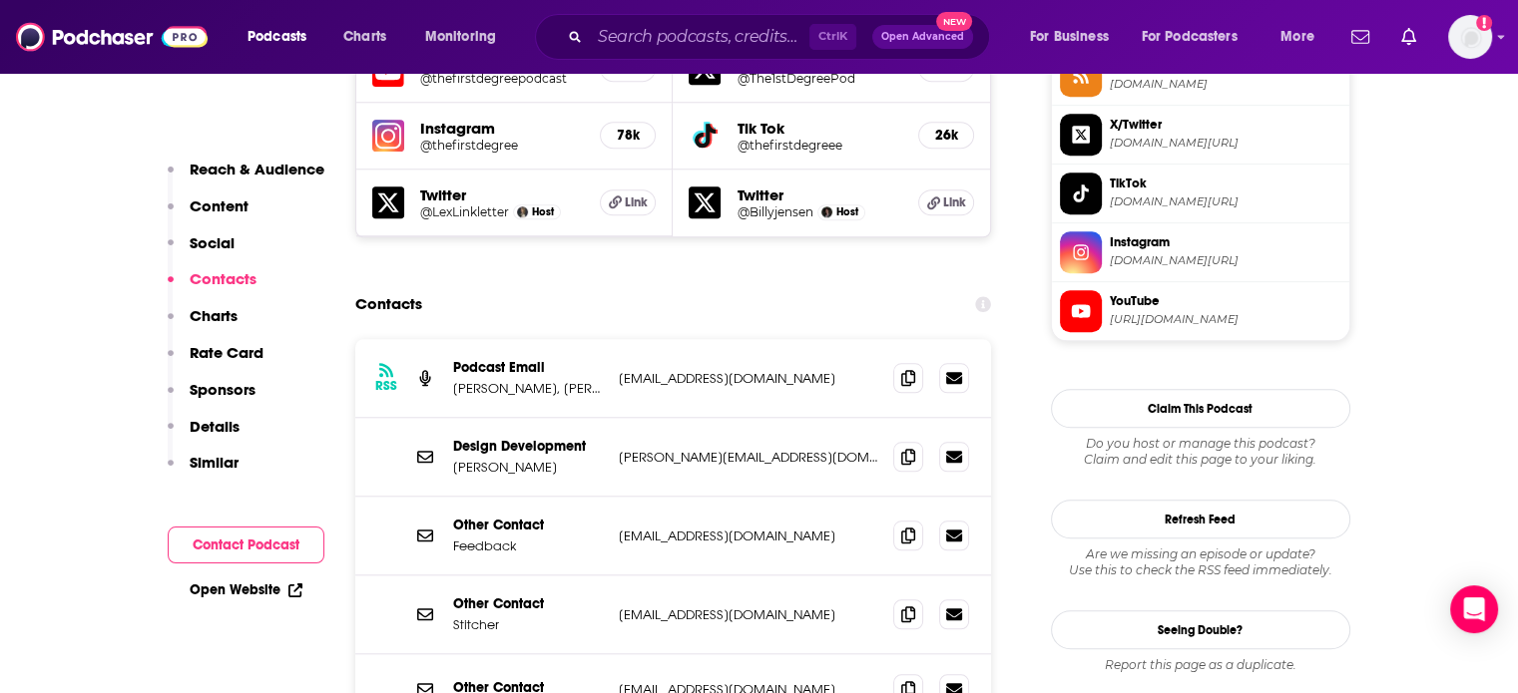
scroll to position [1896, 0]
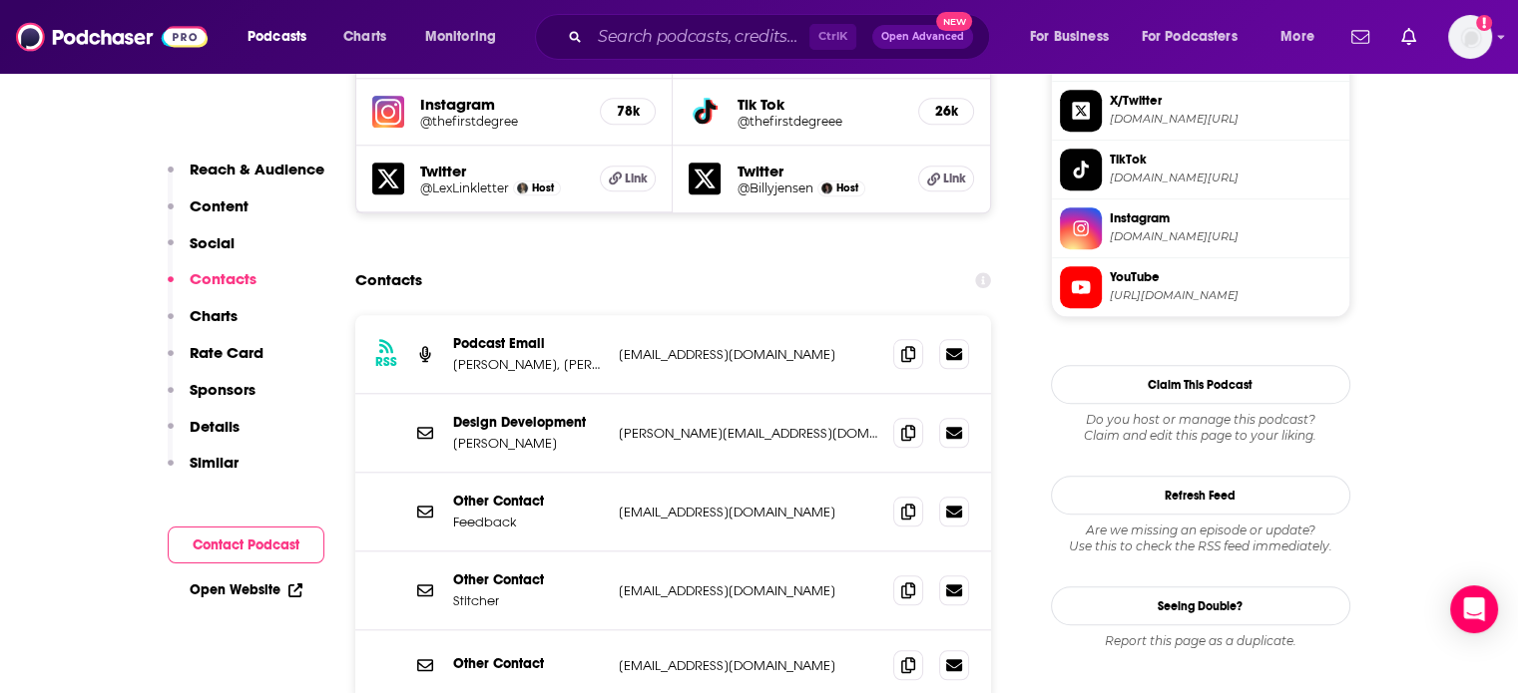
click at [685, 346] on p "[EMAIL_ADDRESS][DOMAIN_NAME]" at bounding box center [748, 354] width 259 height 17
copy div "[EMAIL_ADDRESS][DOMAIN_NAME] [EMAIL_ADDRESS][DOMAIN_NAME]"
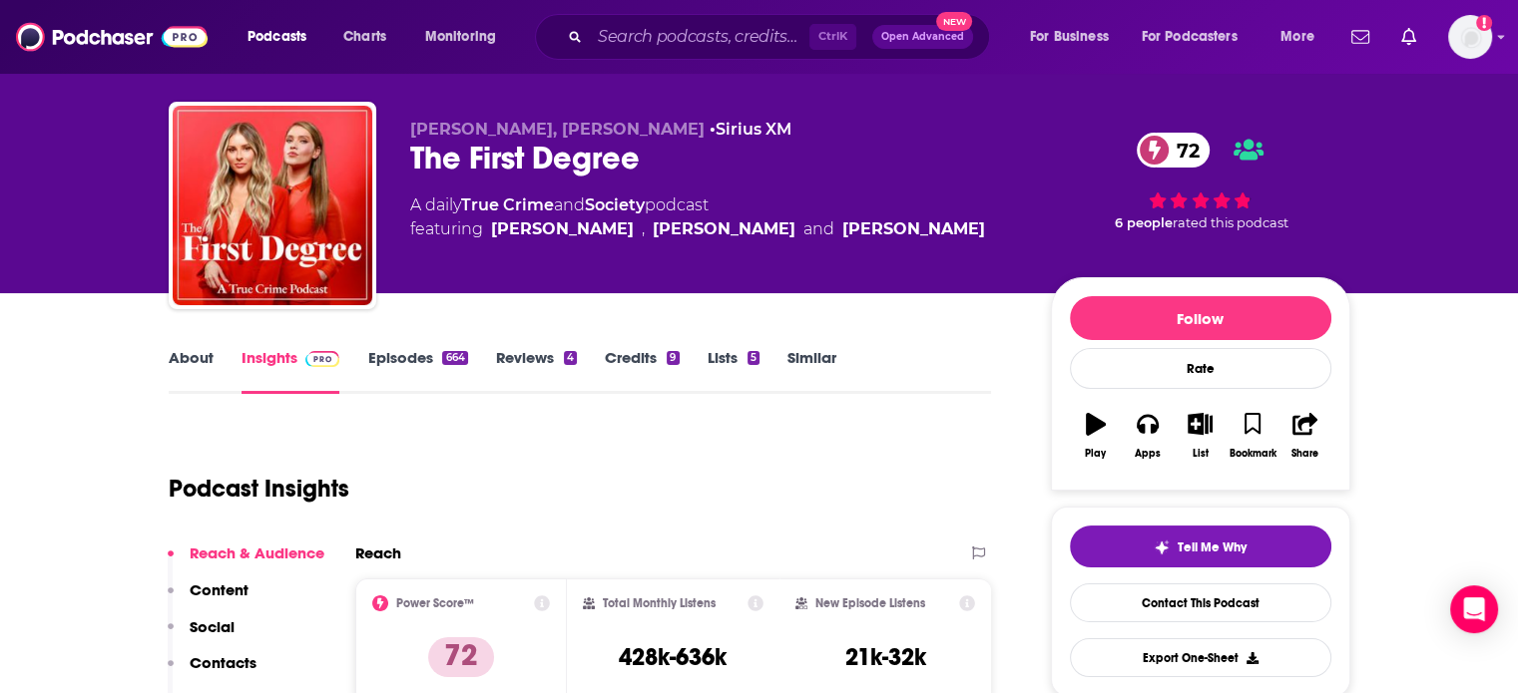
scroll to position [0, 0]
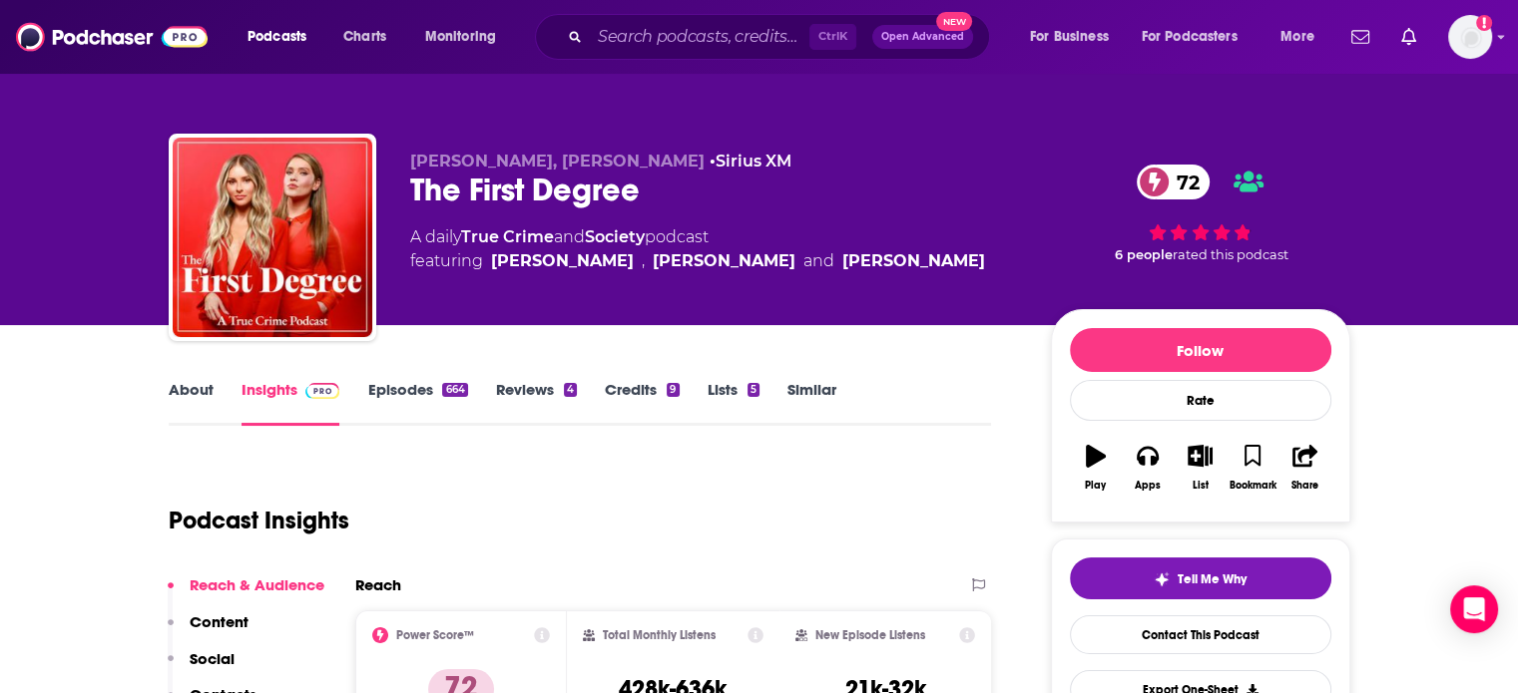
drag, startPoint x: 715, startPoint y: 286, endPoint x: 699, endPoint y: 275, distance: 19.4
click at [699, 275] on div "[PERSON_NAME], [PERSON_NAME] • Sirius XM The First Degree 72 A daily True Crime…" at bounding box center [714, 232] width 609 height 160
drag, startPoint x: 730, startPoint y: 285, endPoint x: 599, endPoint y: 285, distance: 131.7
click at [599, 285] on div "[PERSON_NAME], [PERSON_NAME] • Sirius XM The First Degree 72 A daily True Crime…" at bounding box center [714, 232] width 609 height 160
copy link "Alexis Linkletter"
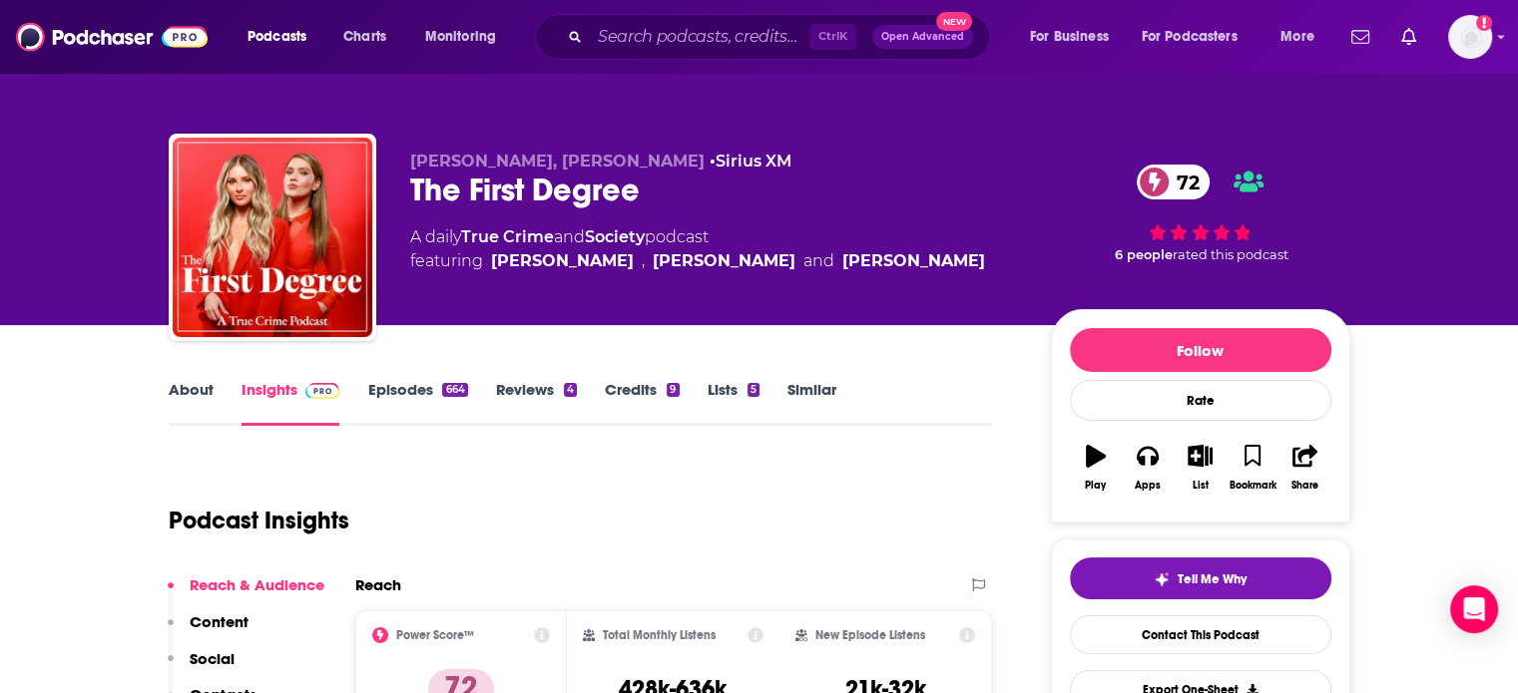
click at [531, 195] on div "The First Degree 72" at bounding box center [714, 190] width 609 height 39
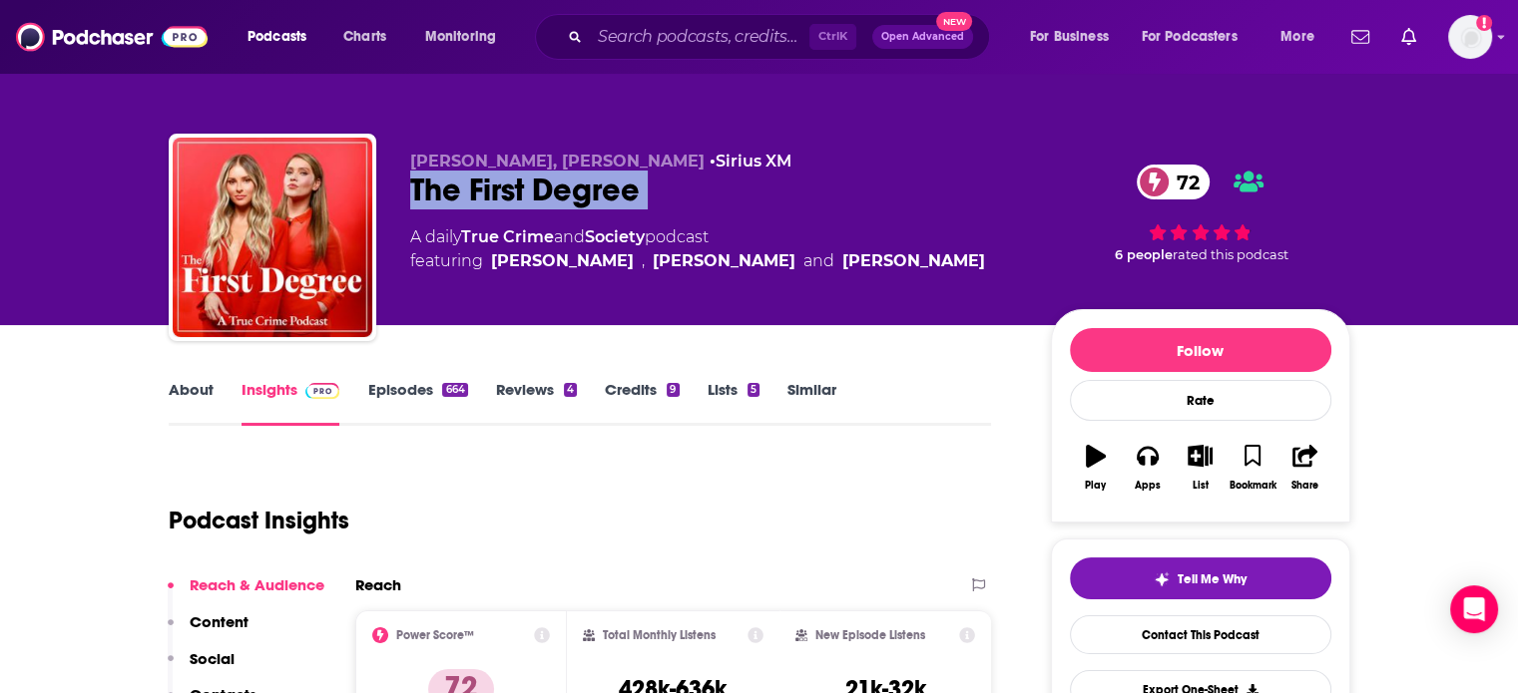
click at [531, 195] on div "The First Degree 72" at bounding box center [714, 190] width 609 height 39
copy div "The First Degree 72"
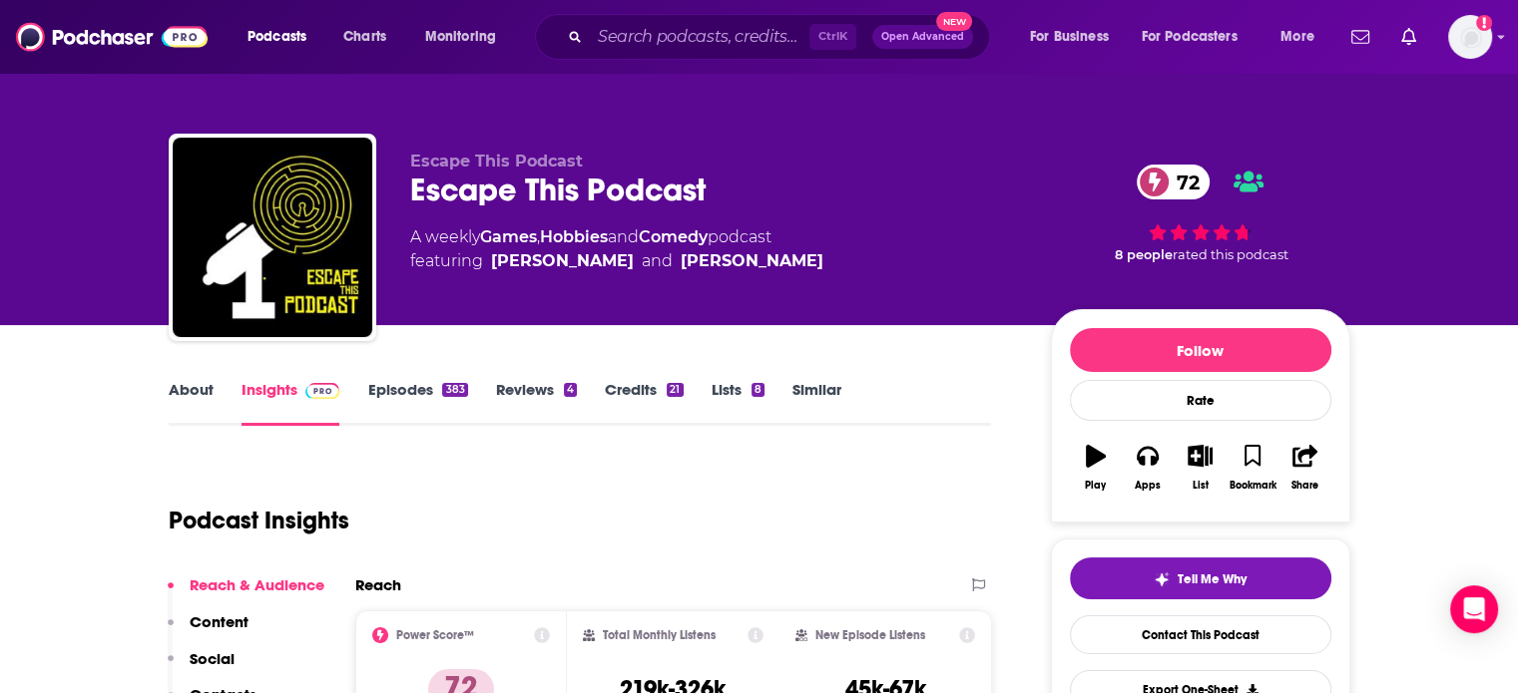
click at [543, 199] on div "Escape This Podcast 72" at bounding box center [714, 190] width 609 height 39
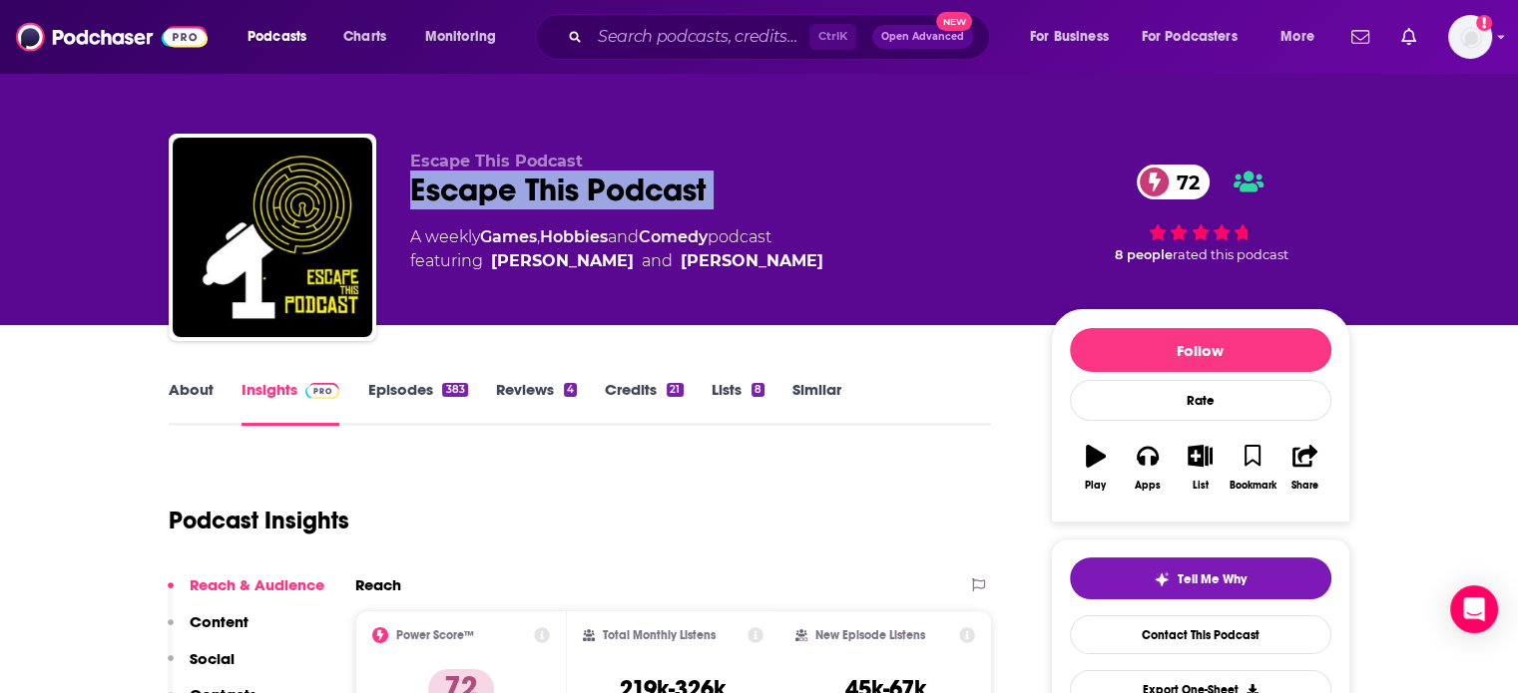
click at [543, 199] on div "Escape This Podcast 72" at bounding box center [714, 190] width 609 height 39
copy div "Escape This Podcast 72"
drag, startPoint x: 619, startPoint y: 298, endPoint x: 484, endPoint y: 310, distance: 135.2
click at [484, 310] on div "Escape This Podcast Escape This Podcast 72 A weekly Games , Hobbies and Comedy …" at bounding box center [714, 232] width 609 height 160
copy span "Bill Sunderland"
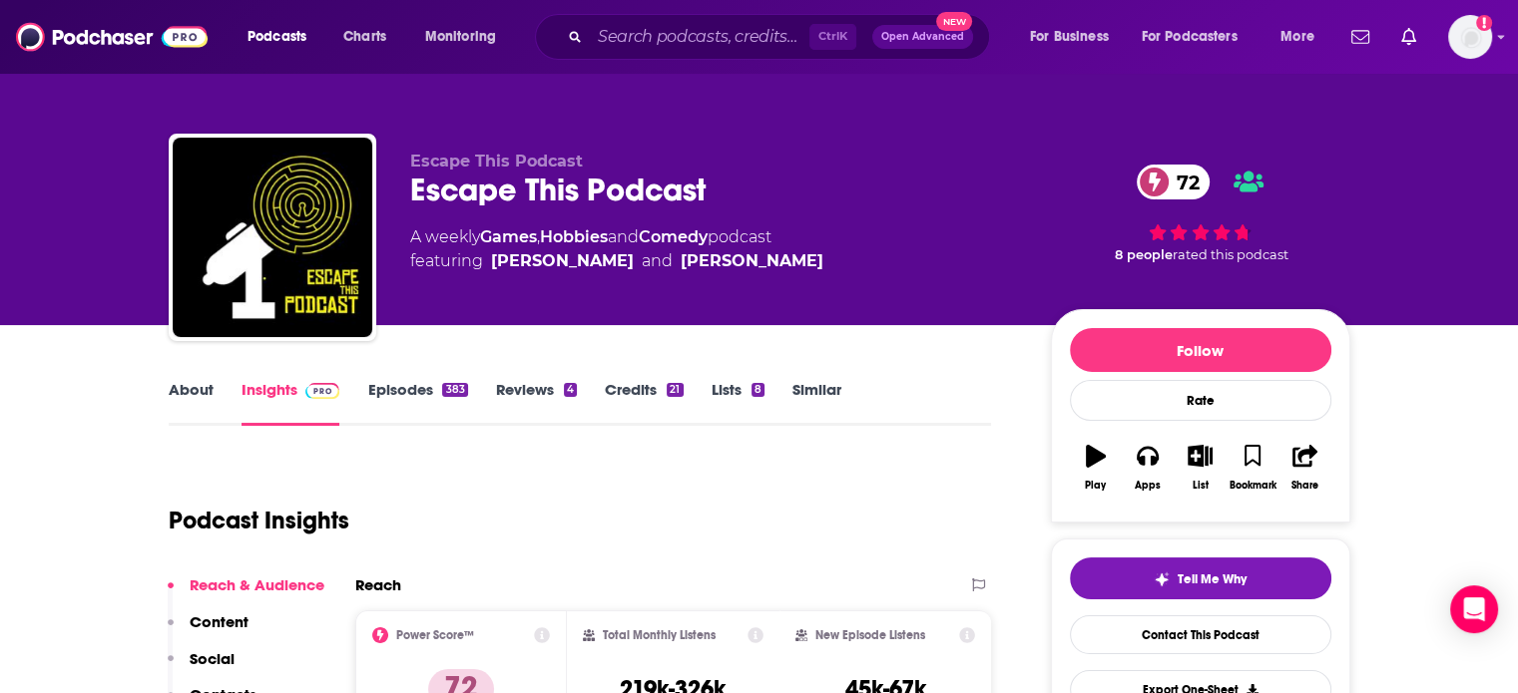
click at [690, 197] on div "Escape This Podcast 72" at bounding box center [714, 190] width 609 height 39
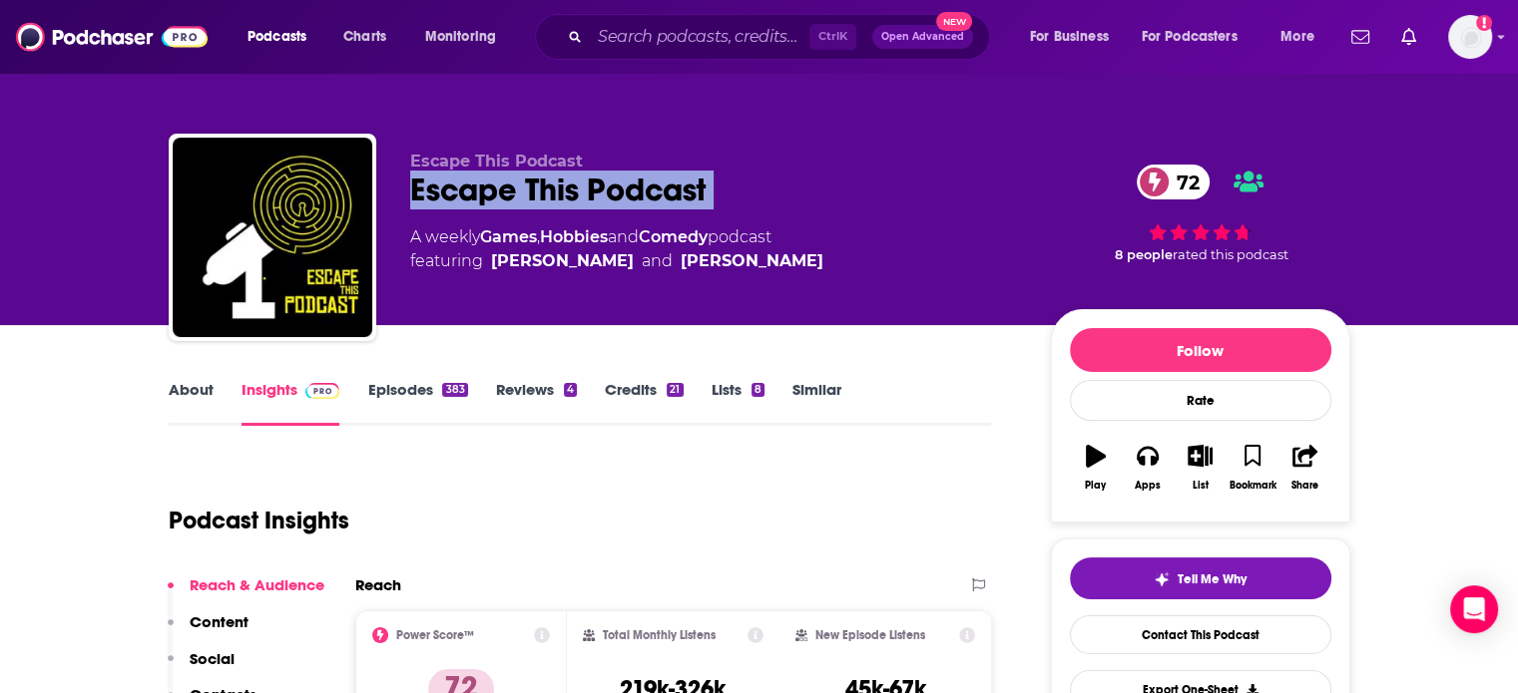
click at [690, 197] on div "Escape This Podcast 72" at bounding box center [714, 190] width 609 height 39
copy div "Escape This Podcast 72"
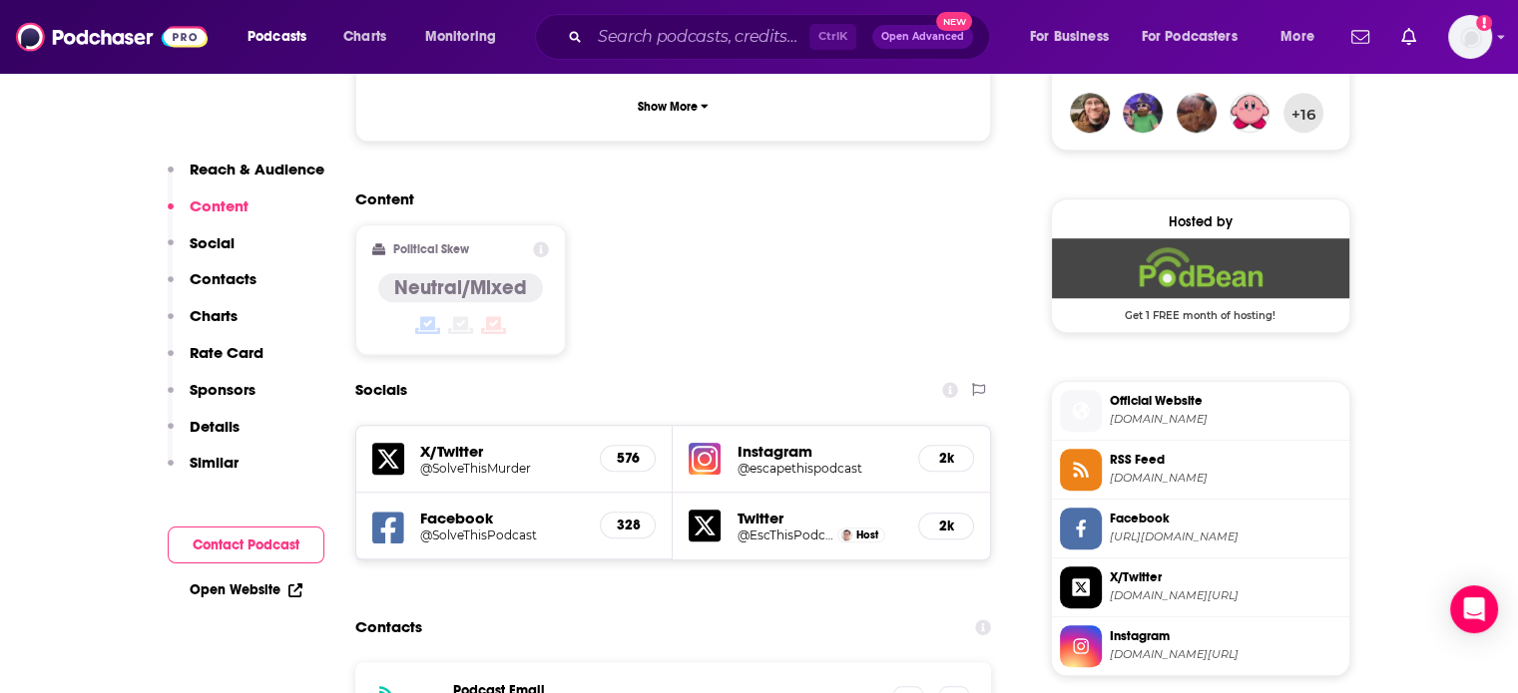
scroll to position [1596, 0]
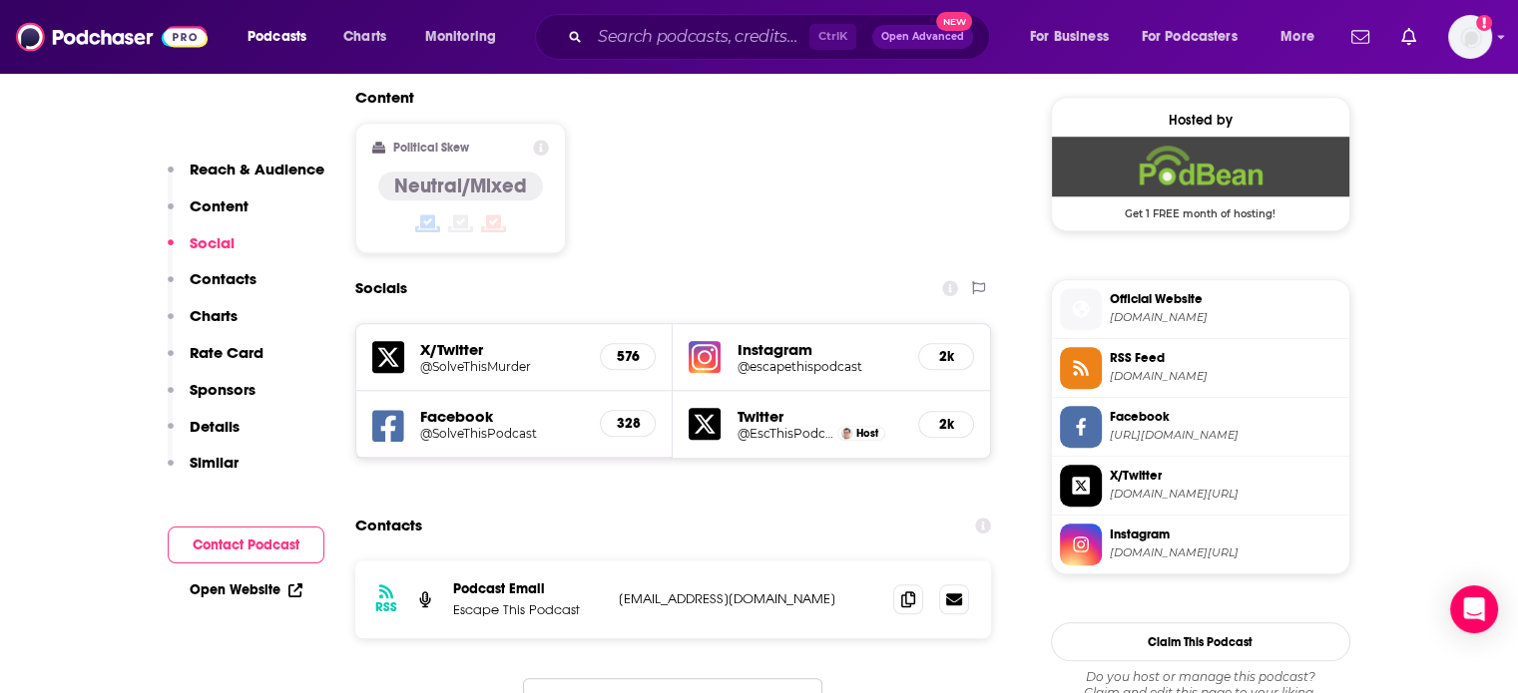
click at [696, 591] on p "escapethispod@gmail.com" at bounding box center [748, 599] width 259 height 17
copy div "escapethispod@gmail.com escapethispod@gmail.com"
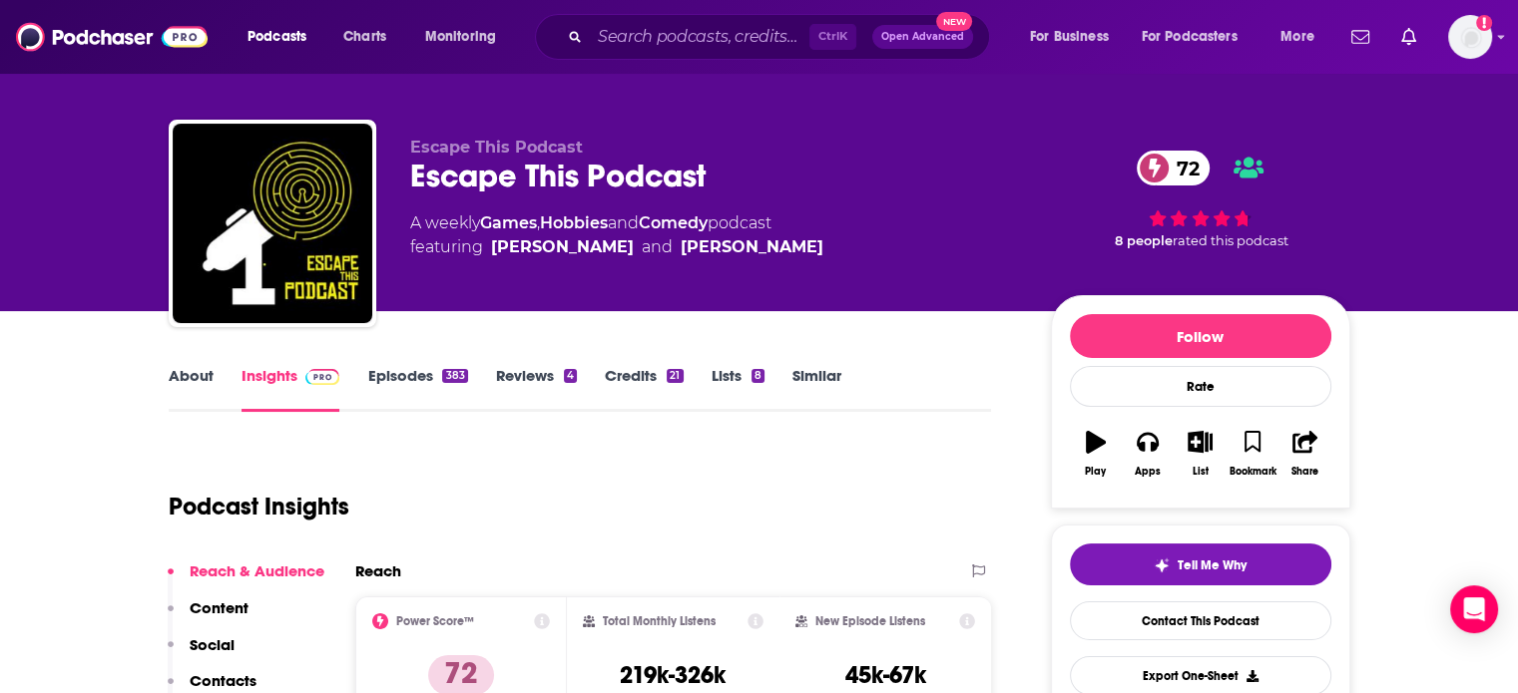
scroll to position [0, 0]
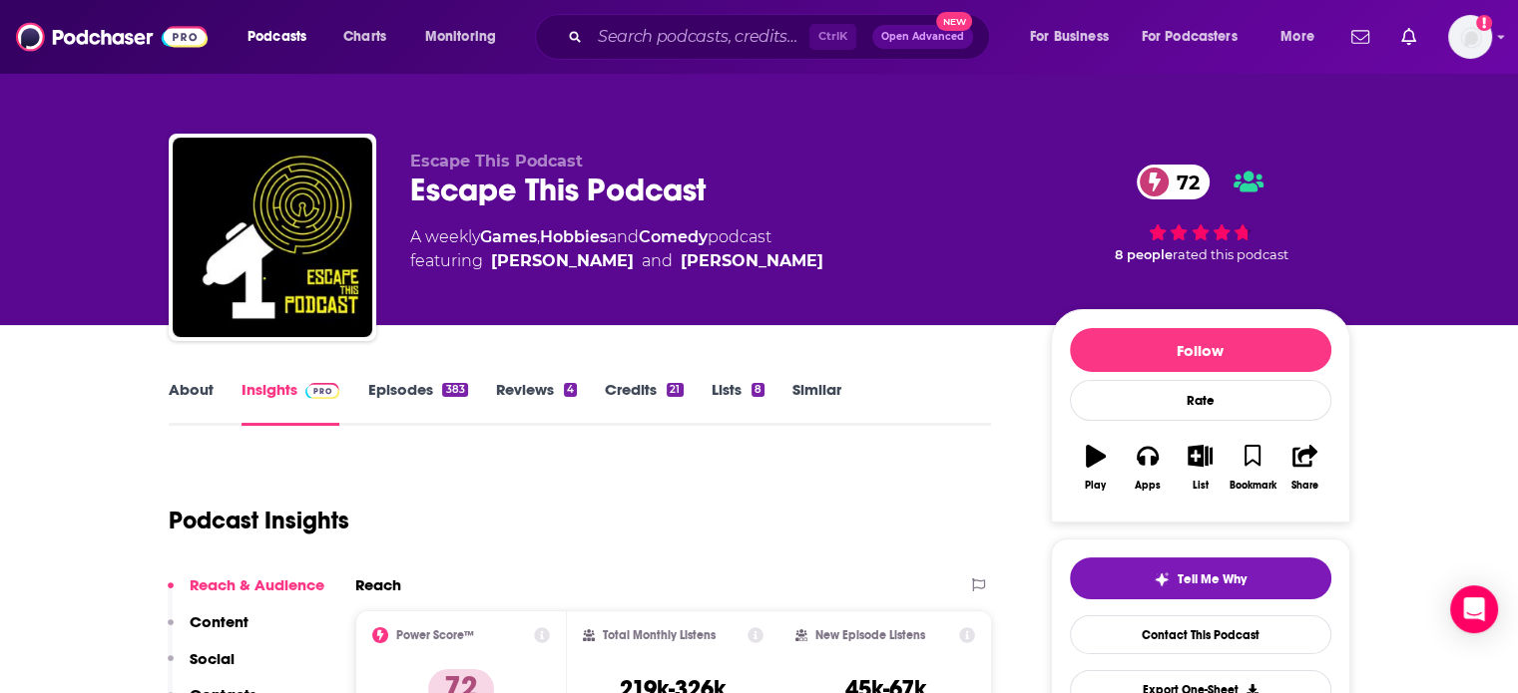
click at [596, 193] on div "Escape This Podcast 72" at bounding box center [714, 190] width 609 height 39
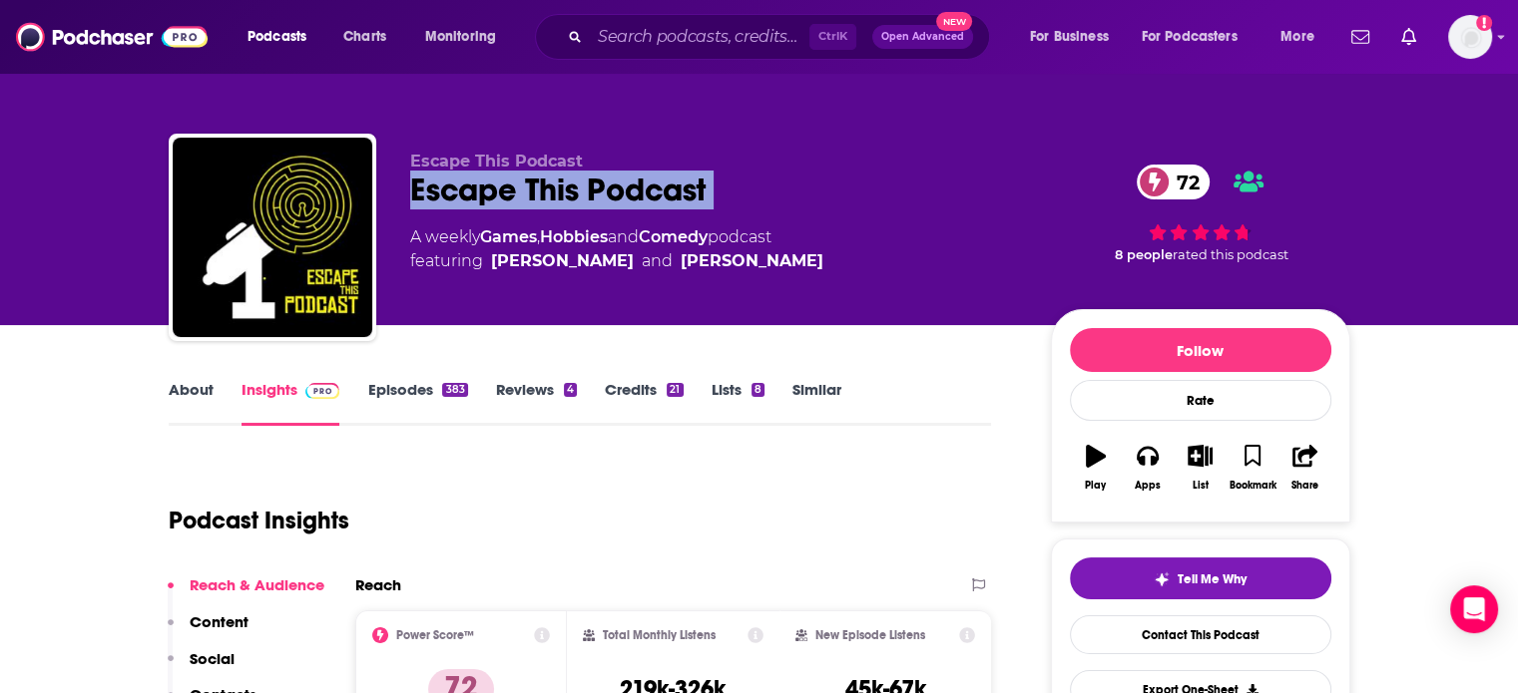
click at [596, 193] on div "Escape This Podcast 72" at bounding box center [714, 190] width 609 height 39
copy div "Escape This Podcast 72"
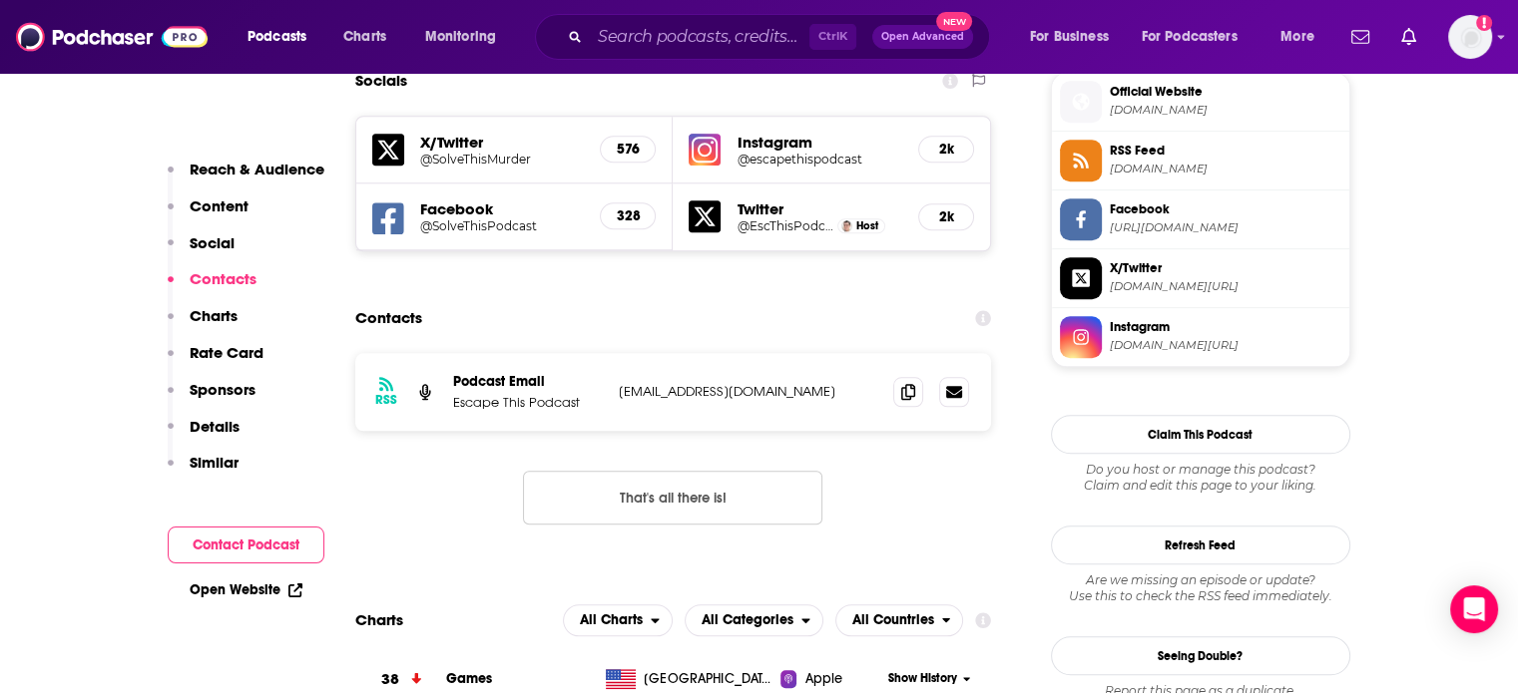
scroll to position [1896, 0]
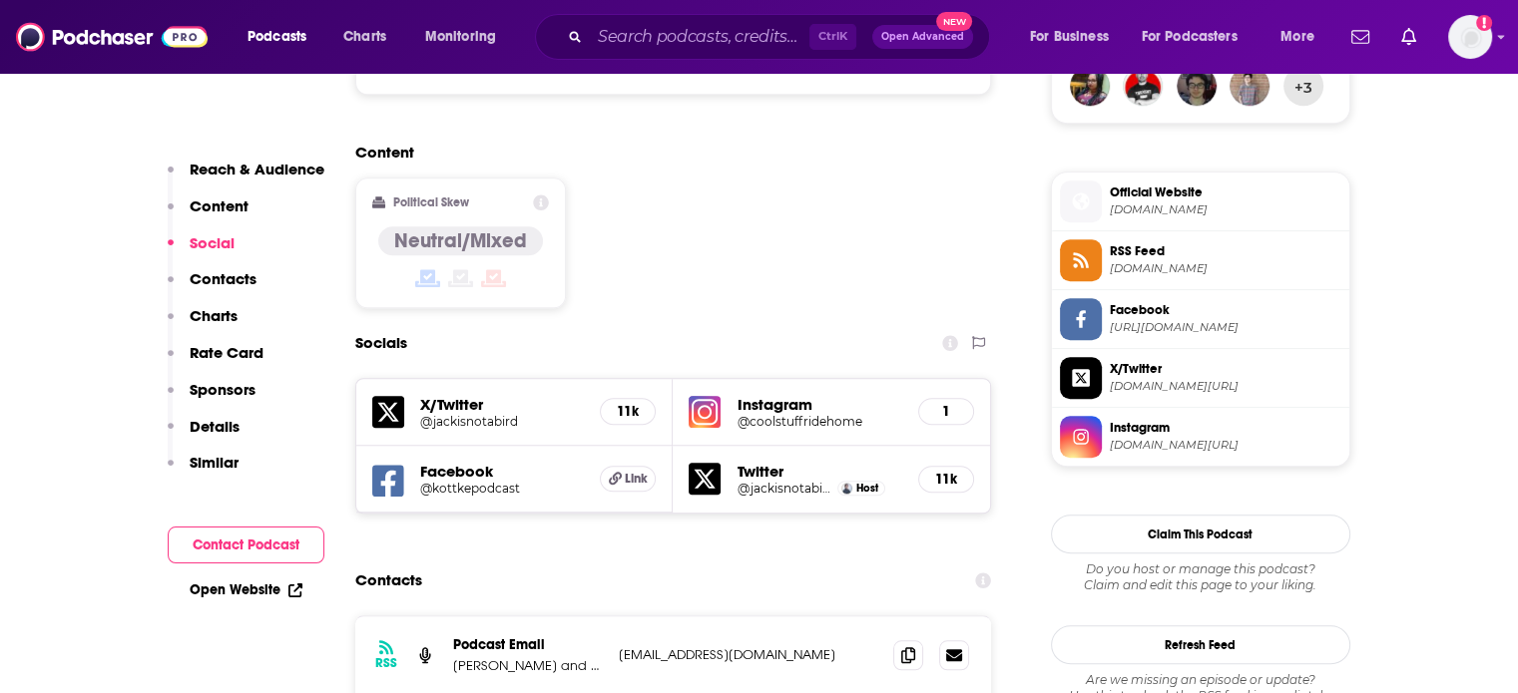
scroll to position [1621, 0]
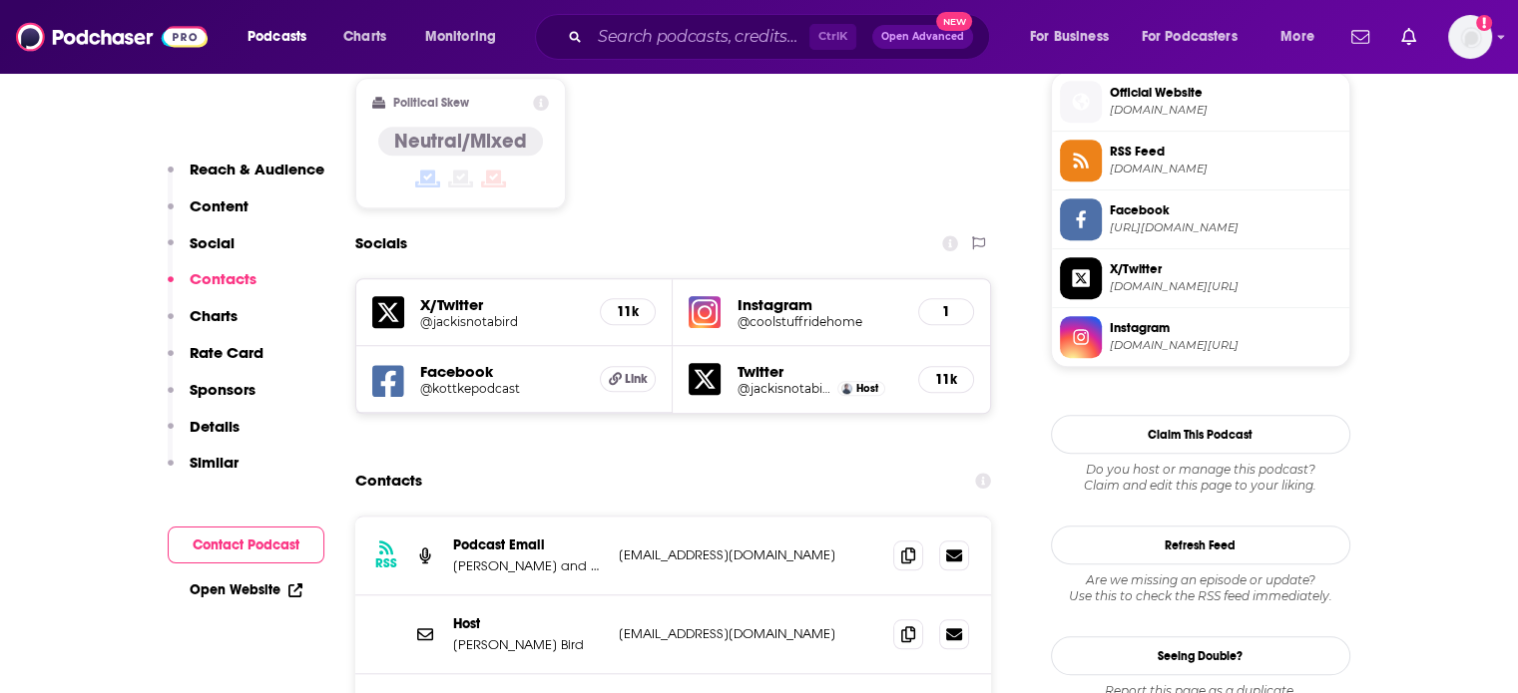
click at [697, 547] on p "[EMAIL_ADDRESS][DOMAIN_NAME]" at bounding box center [748, 555] width 259 height 17
copy div "[EMAIL_ADDRESS][DOMAIN_NAME] [EMAIL_ADDRESS][DOMAIN_NAME]"
click at [664, 547] on p "[EMAIL_ADDRESS][DOMAIN_NAME]" at bounding box center [748, 555] width 259 height 17
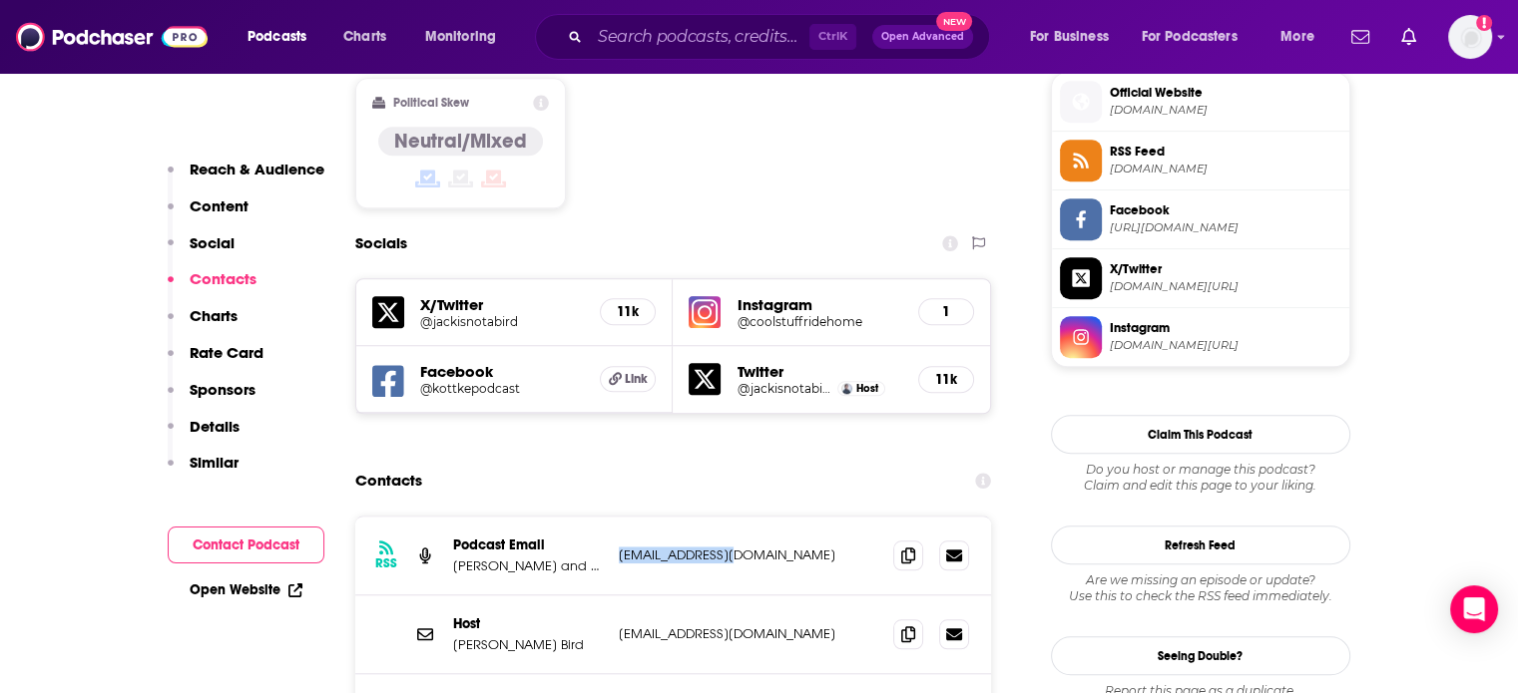
click at [664, 547] on p "[EMAIL_ADDRESS][DOMAIN_NAME]" at bounding box center [748, 555] width 259 height 17
click at [664, 547] on p "coolstuffcommute@gmail.com" at bounding box center [748, 555] width 259 height 17
click at [666, 626] on p "jacksonbirdbiz@gmail.com" at bounding box center [748, 634] width 259 height 17
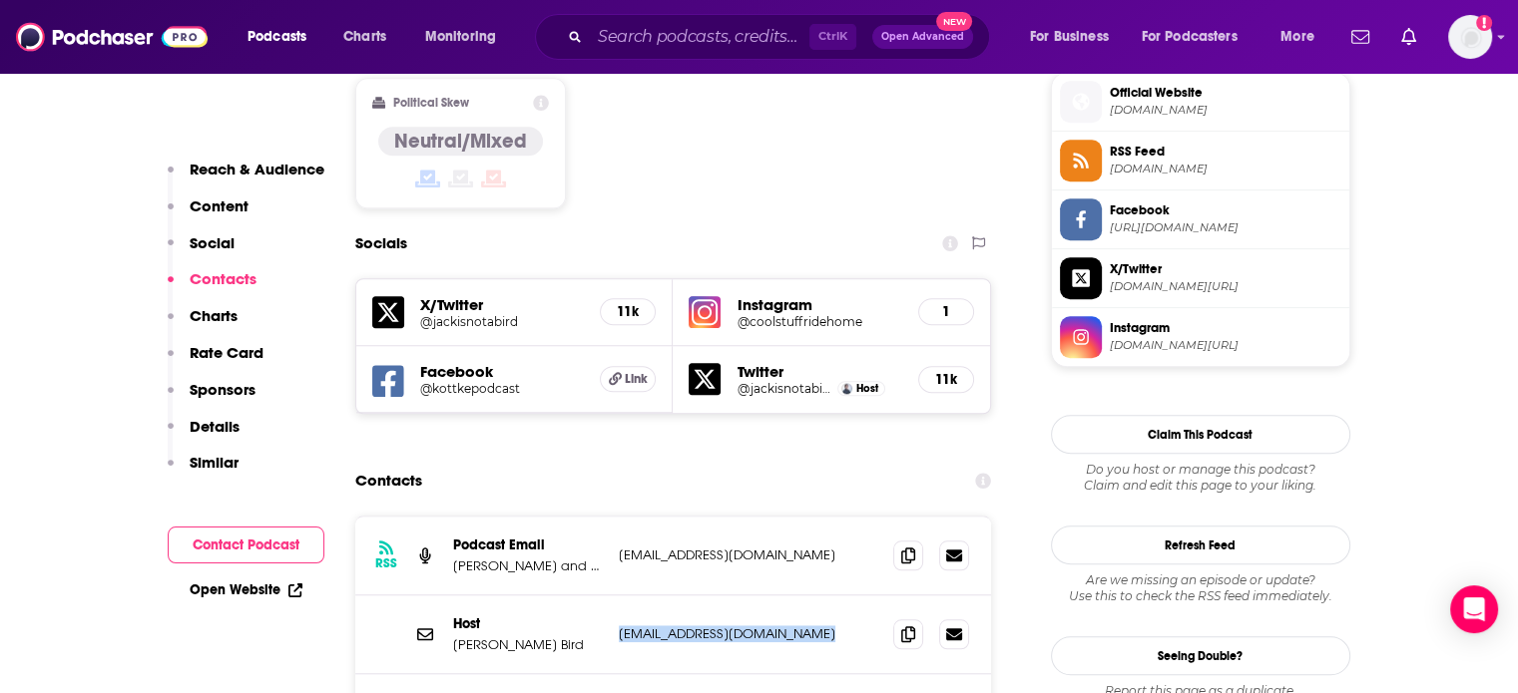
copy div "jacksonbirdbiz@gmail.com jacksonbirdbiz@gmail.com"
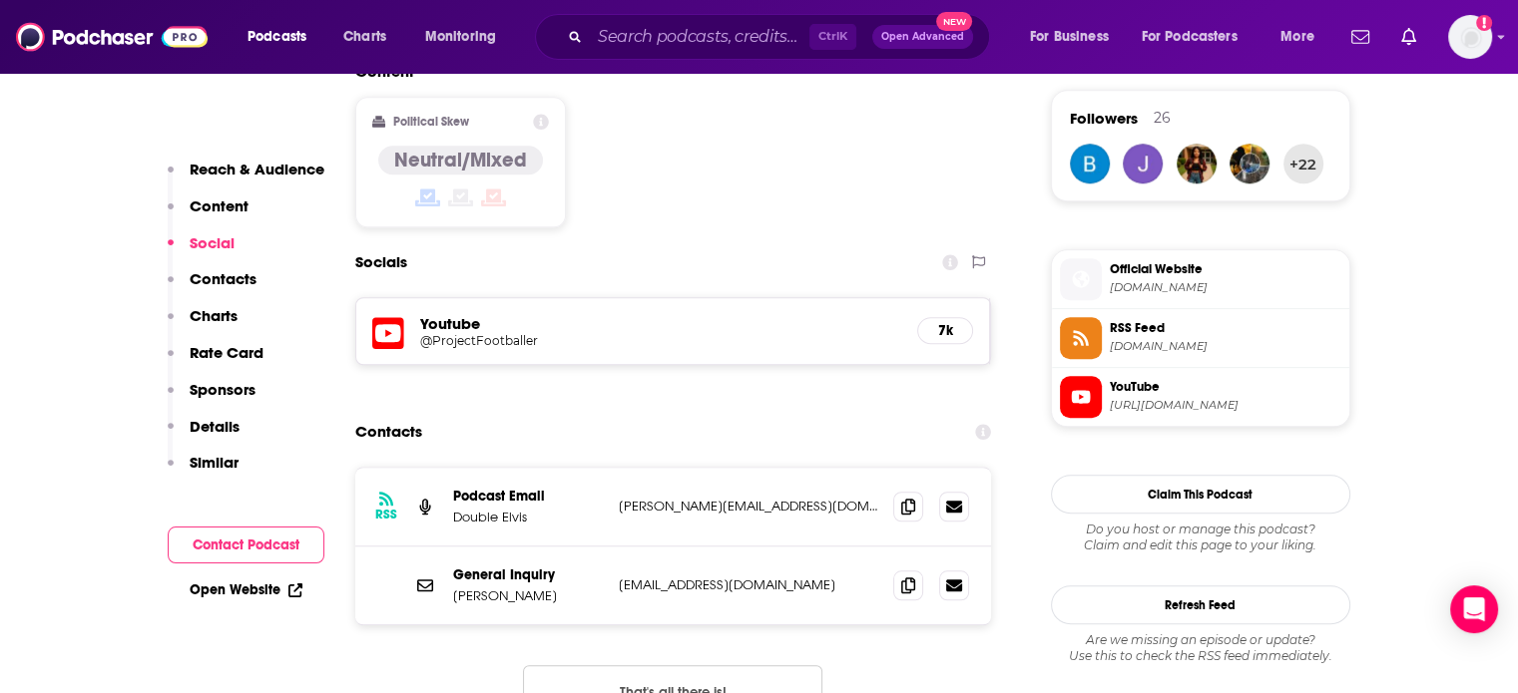
scroll to position [1796, 0]
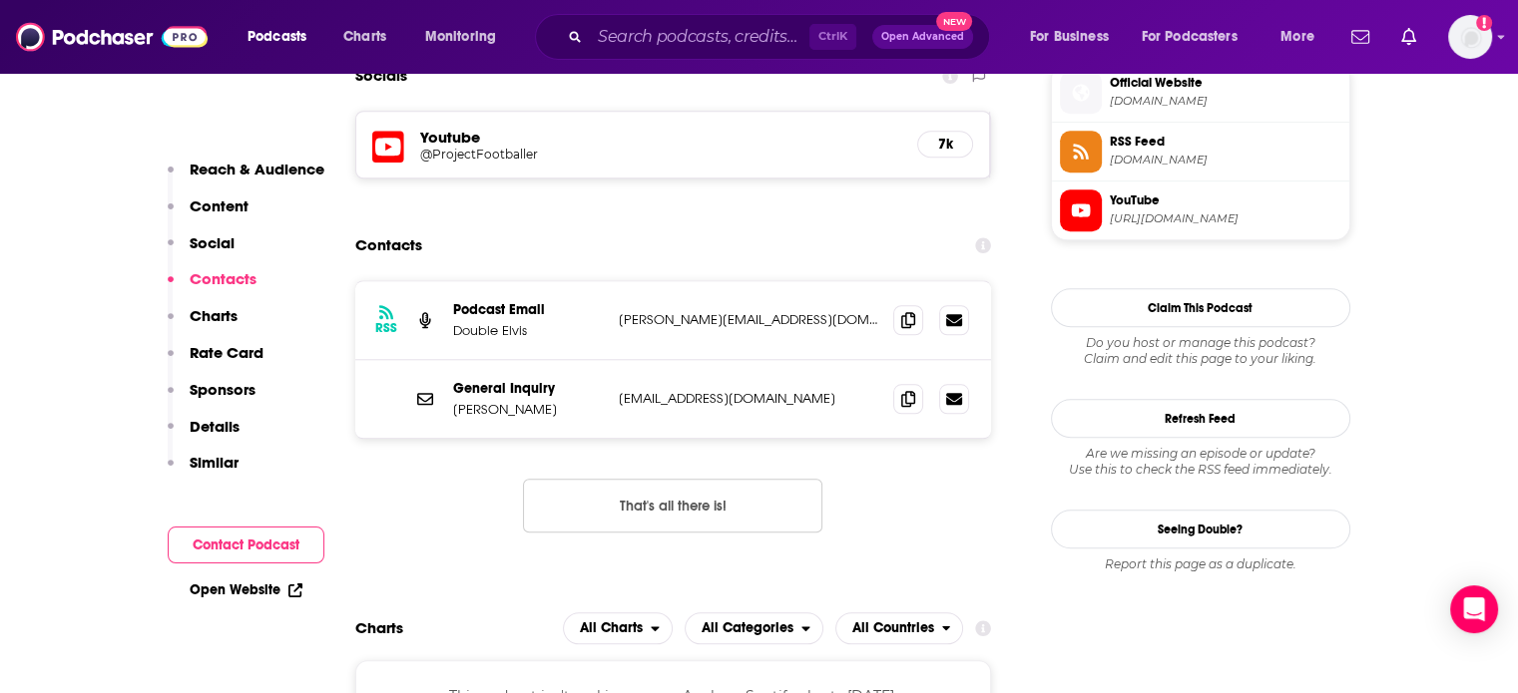
click at [726, 311] on p "matthew@doubleelvis.com" at bounding box center [748, 319] width 259 height 17
copy div "matthew@doubleelvis.com matthew@doubleelvis.com"
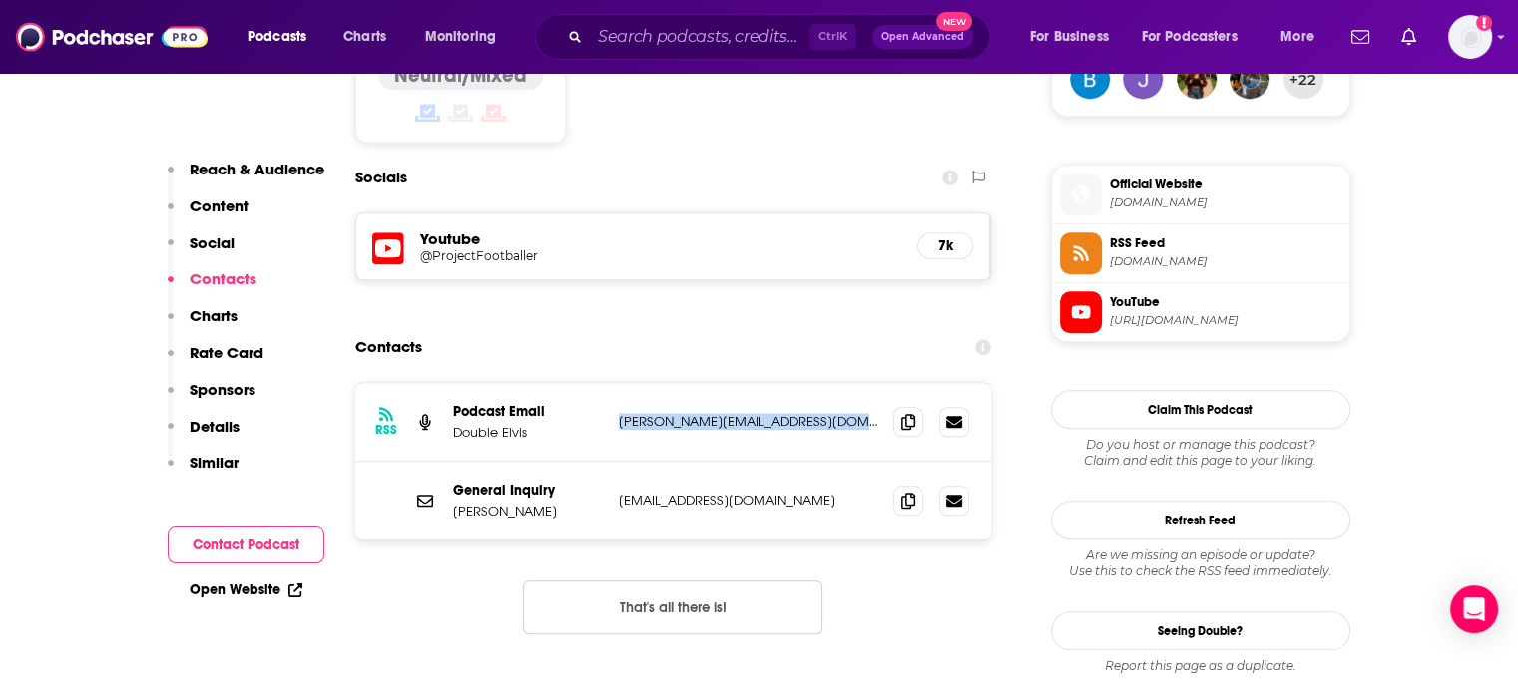
scroll to position [1696, 0]
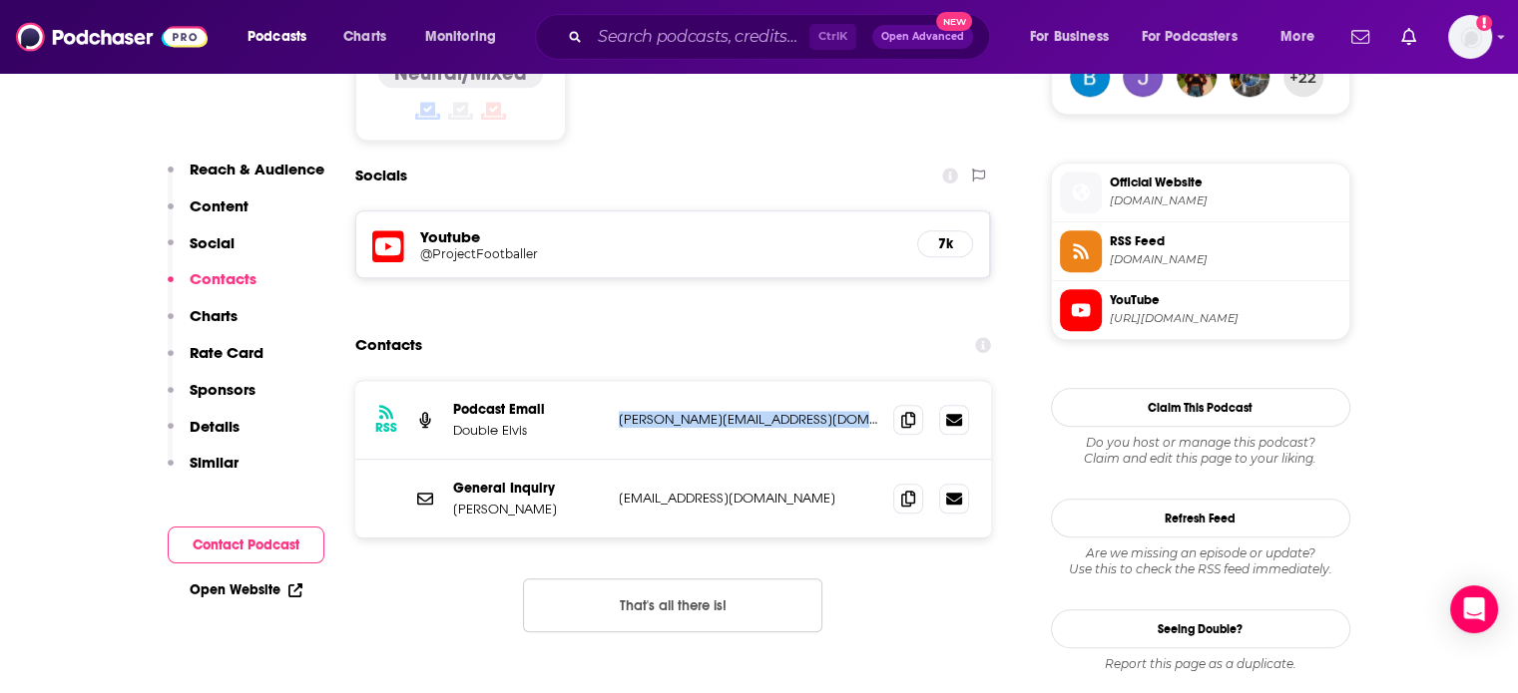
click at [711, 411] on p "matthew@doubleelvis.com" at bounding box center [748, 419] width 259 height 17
drag, startPoint x: 711, startPoint y: 295, endPoint x: 756, endPoint y: 298, distance: 45.0
click at [756, 411] on p "matthew@doubleelvis.com" at bounding box center [748, 419] width 259 height 17
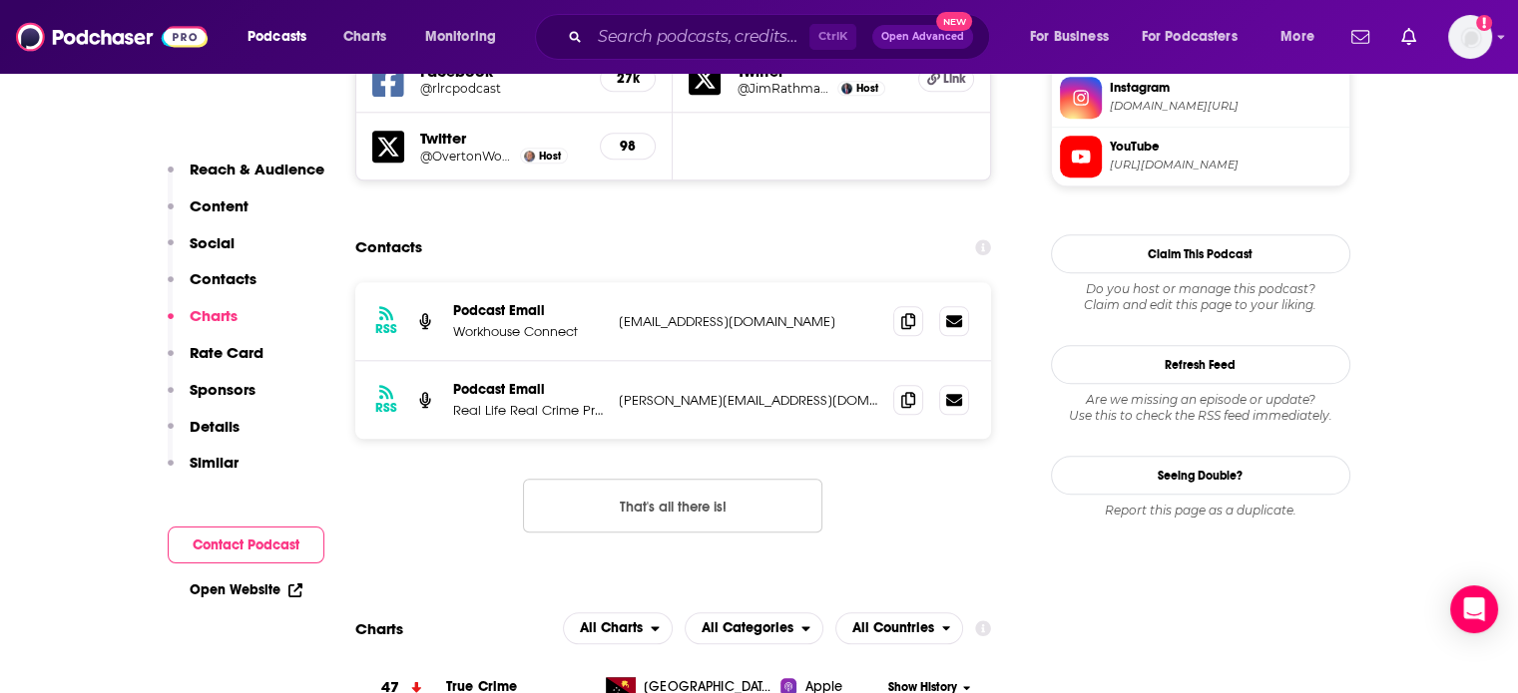
scroll to position [1896, 0]
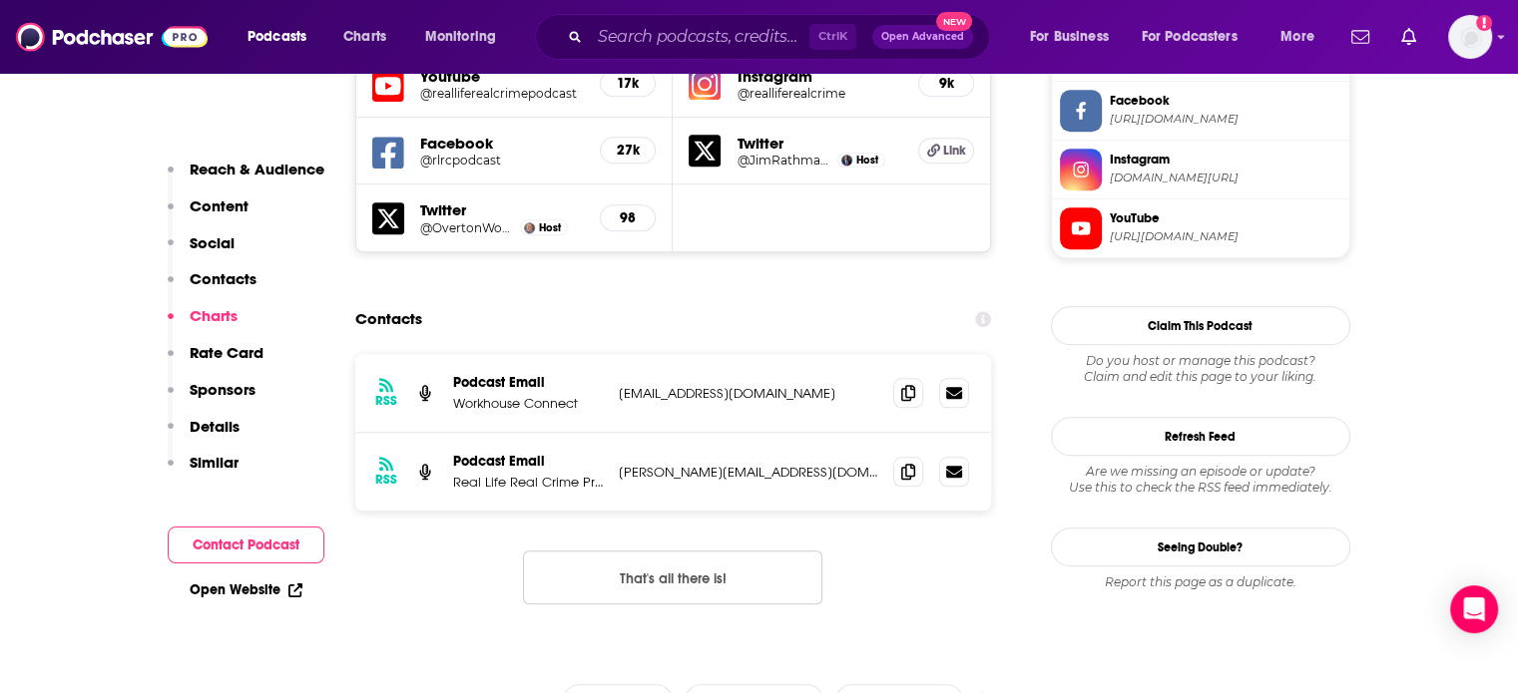
click at [677, 464] on p "[PERSON_NAME][EMAIL_ADDRESS][DOMAIN_NAME]" at bounding box center [748, 472] width 259 height 17
copy div "[PERSON_NAME][EMAIL_ADDRESS][DOMAIN_NAME] [PERSON_NAME][EMAIL_ADDRESS][DOMAIN_N…"
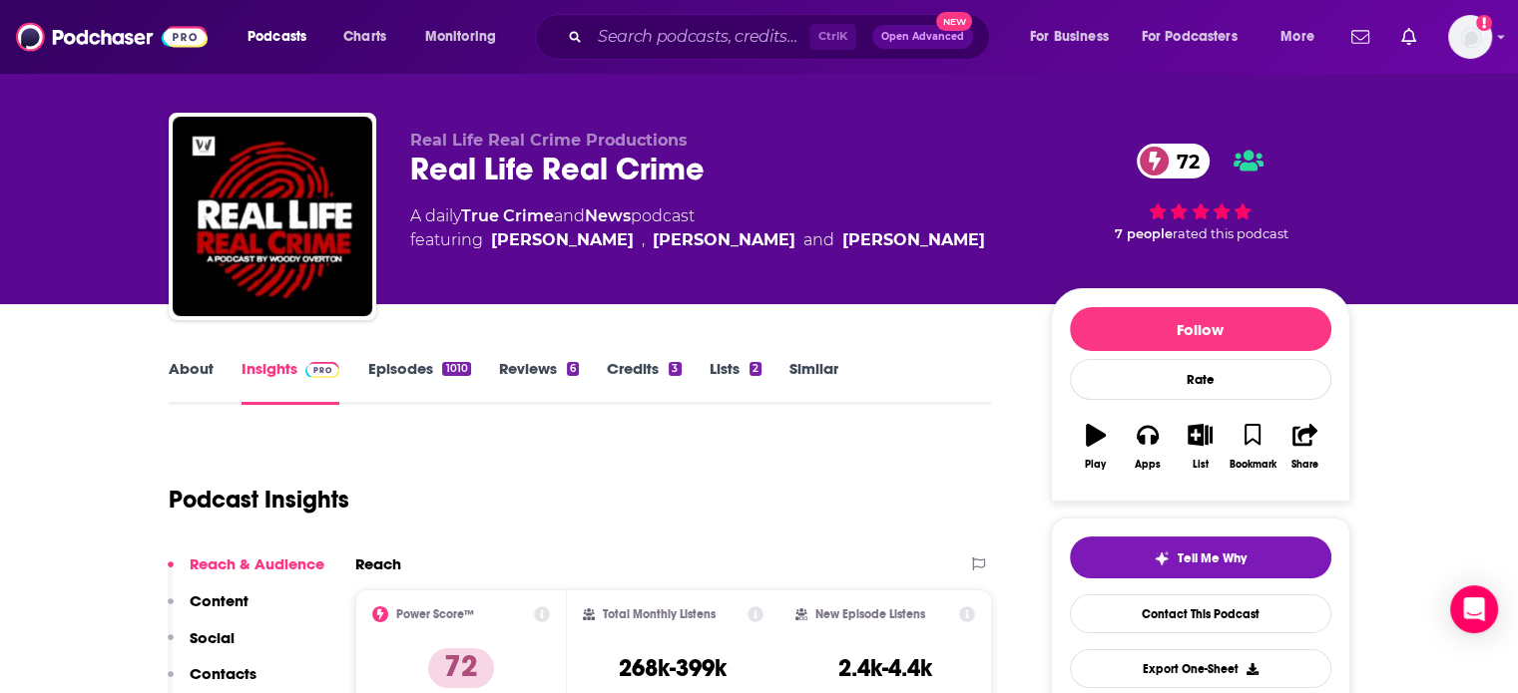
scroll to position [0, 0]
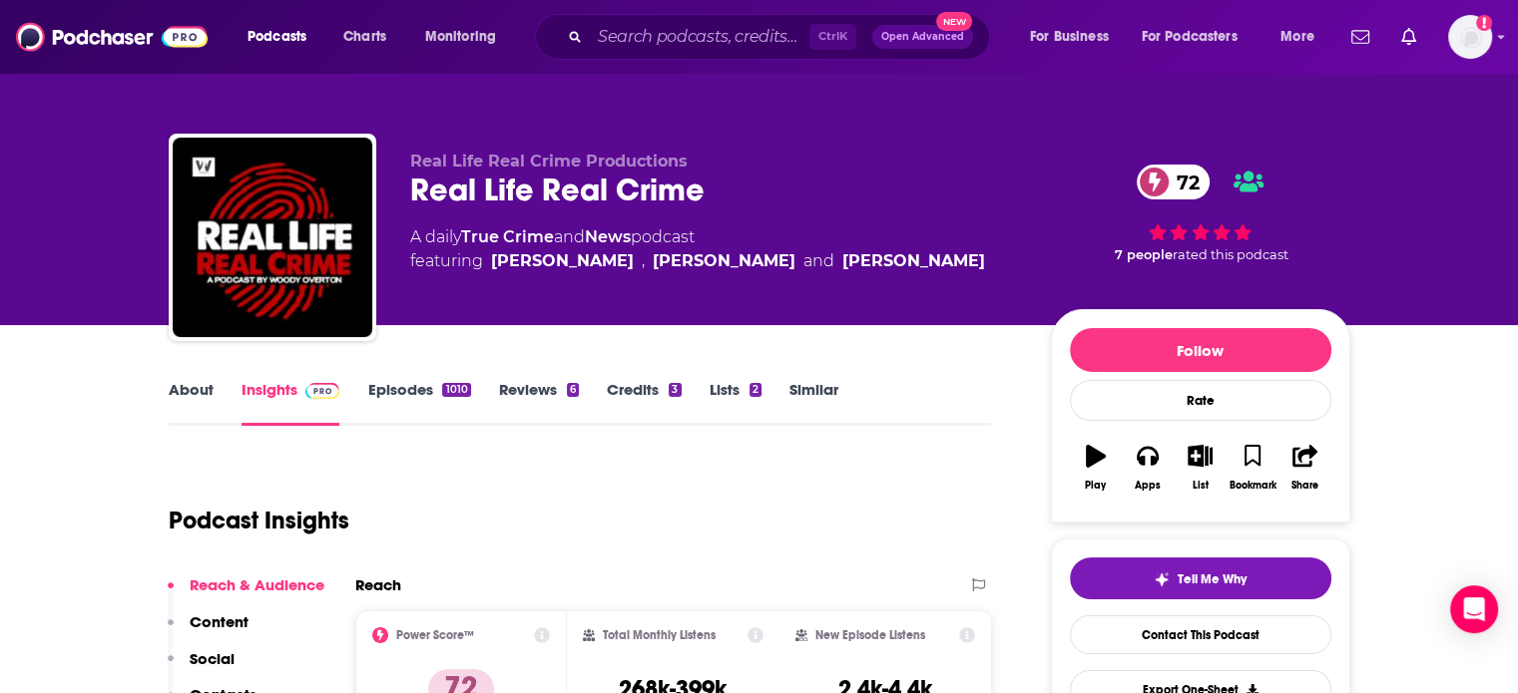
drag, startPoint x: 494, startPoint y: 286, endPoint x: 610, endPoint y: 305, distance: 117.3
click at [610, 305] on div "Real Life Real Crime Productions Real Life Real Crime 72 A daily True Crime and…" at bounding box center [714, 232] width 609 height 160
copy span "[PERSON_NAME]"
click at [459, 182] on div "Real Life Real Crime 72" at bounding box center [714, 190] width 609 height 39
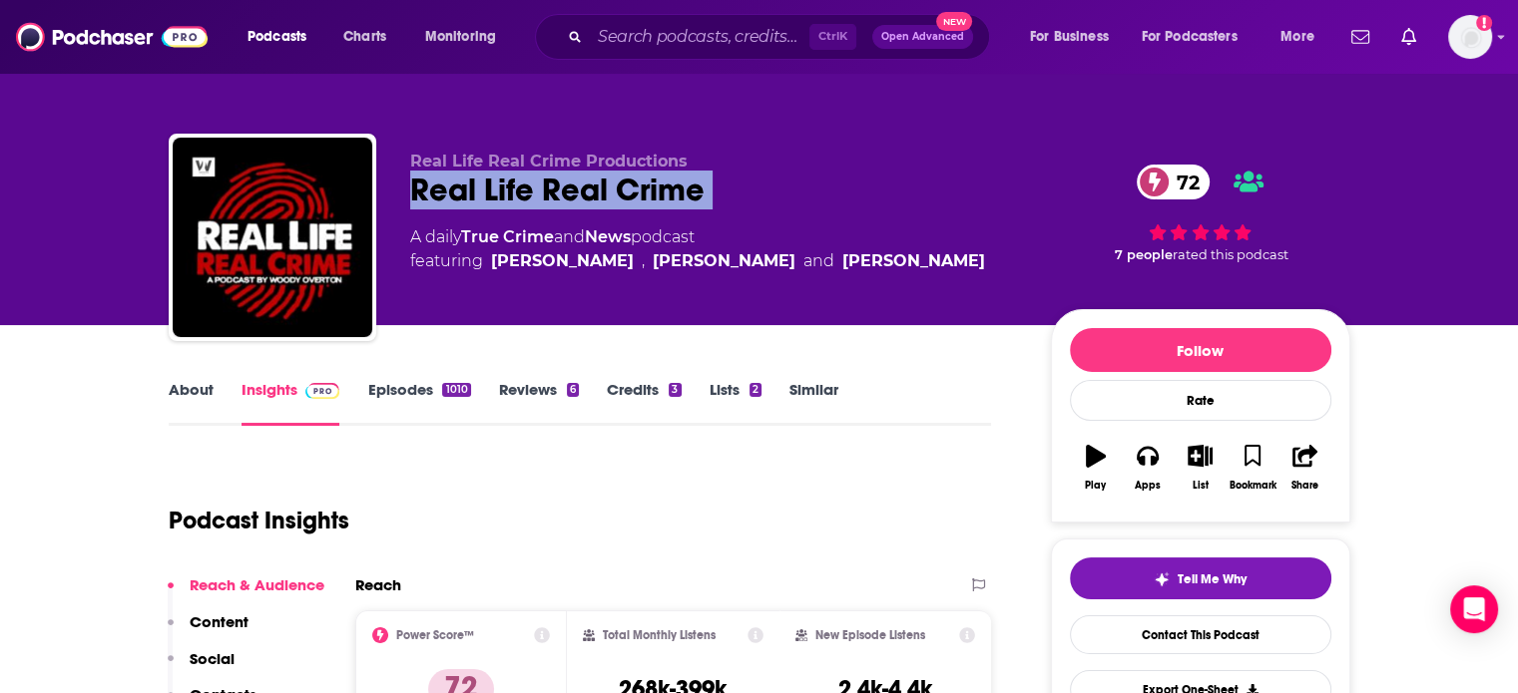
click at [459, 182] on div "Real Life Real Crime 72" at bounding box center [714, 190] width 609 height 39
copy div "Real Life Real Crime 72"
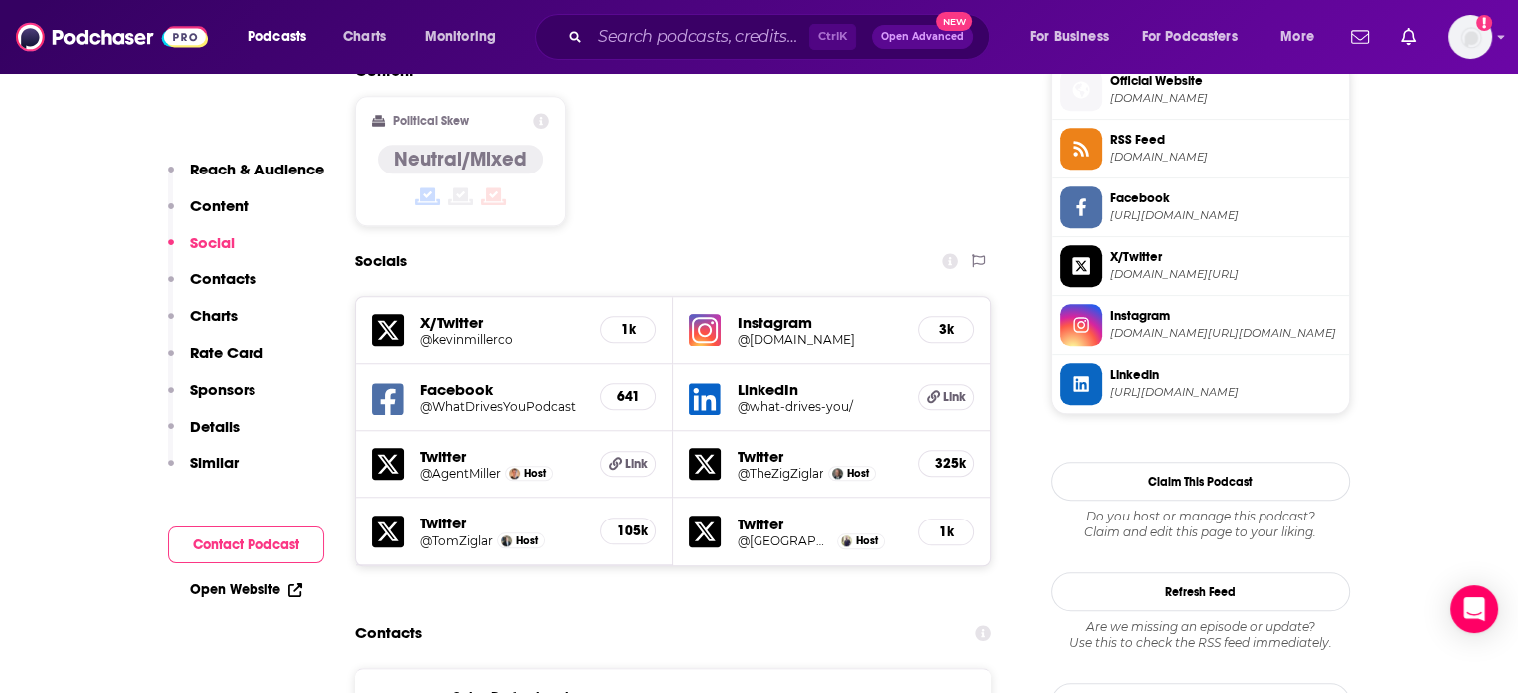
scroll to position [1896, 0]
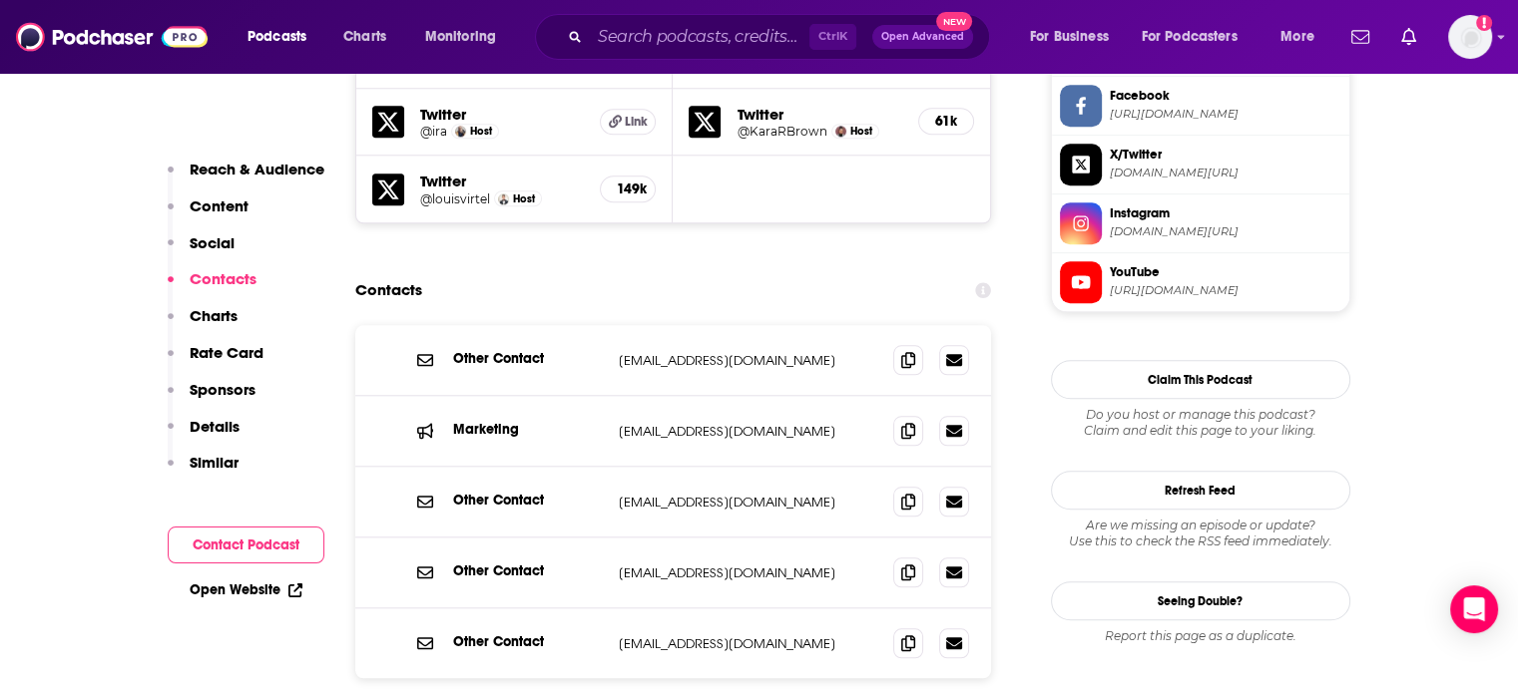
scroll to position [1996, 0]
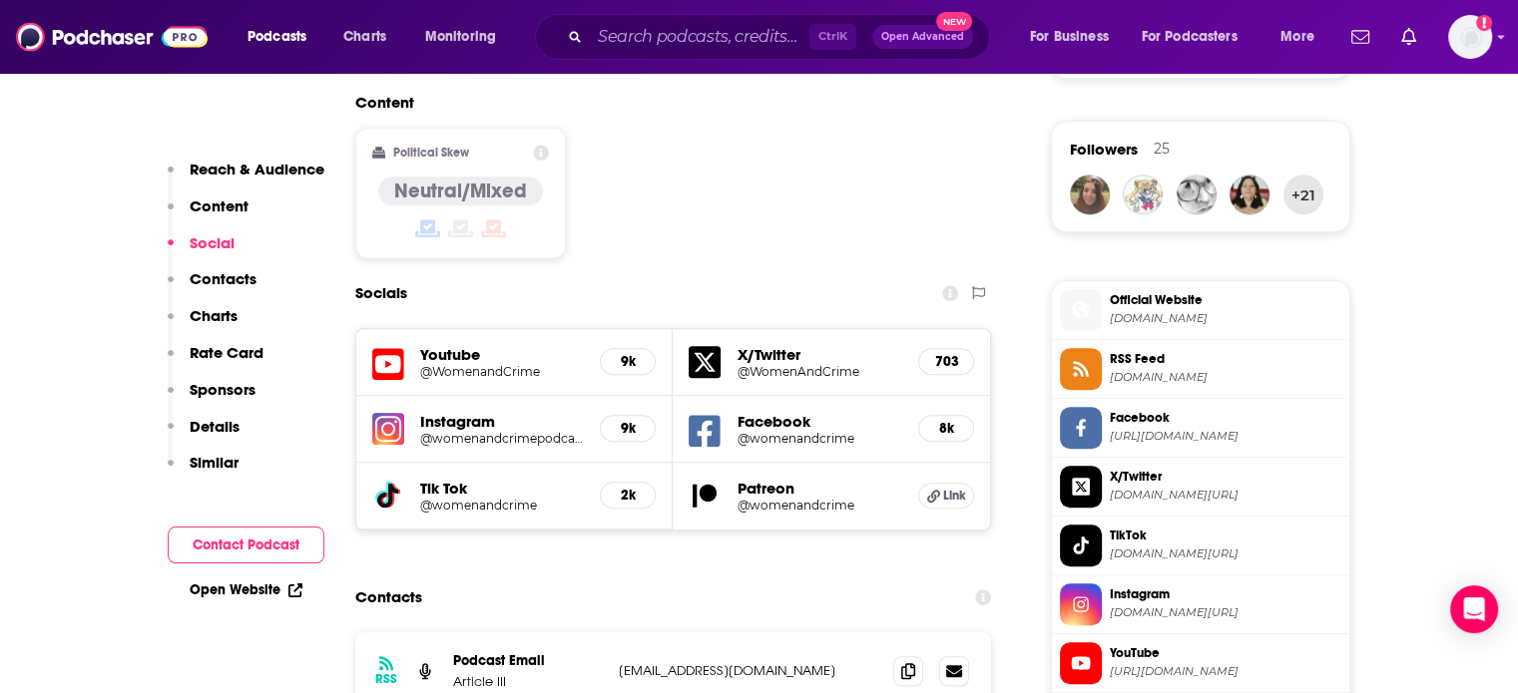
scroll to position [1796, 0]
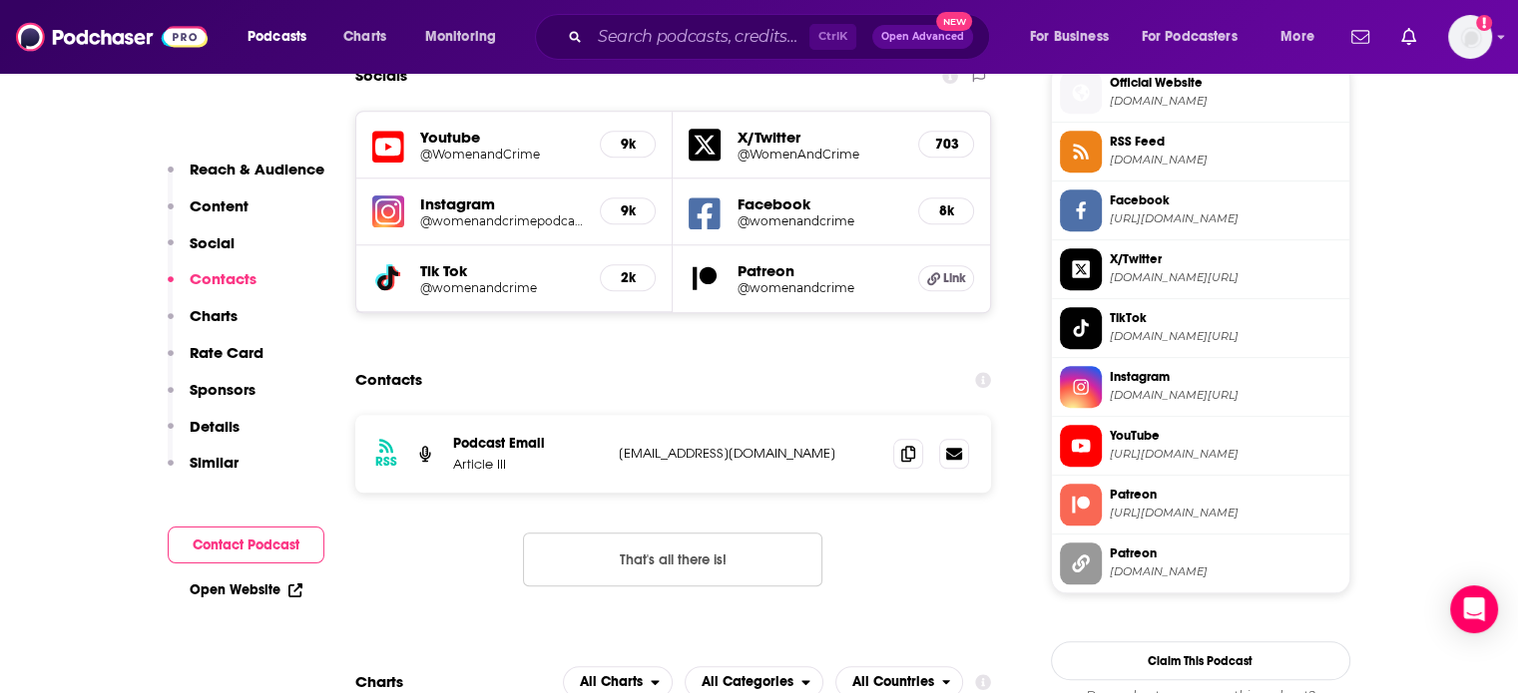
click at [743, 445] on p "deploy@womenandcrimepodcast.com" at bounding box center [748, 453] width 259 height 17
copy div "deploy@womenandcrimepodcast.com deploy@womenandcrimepodcast.com"
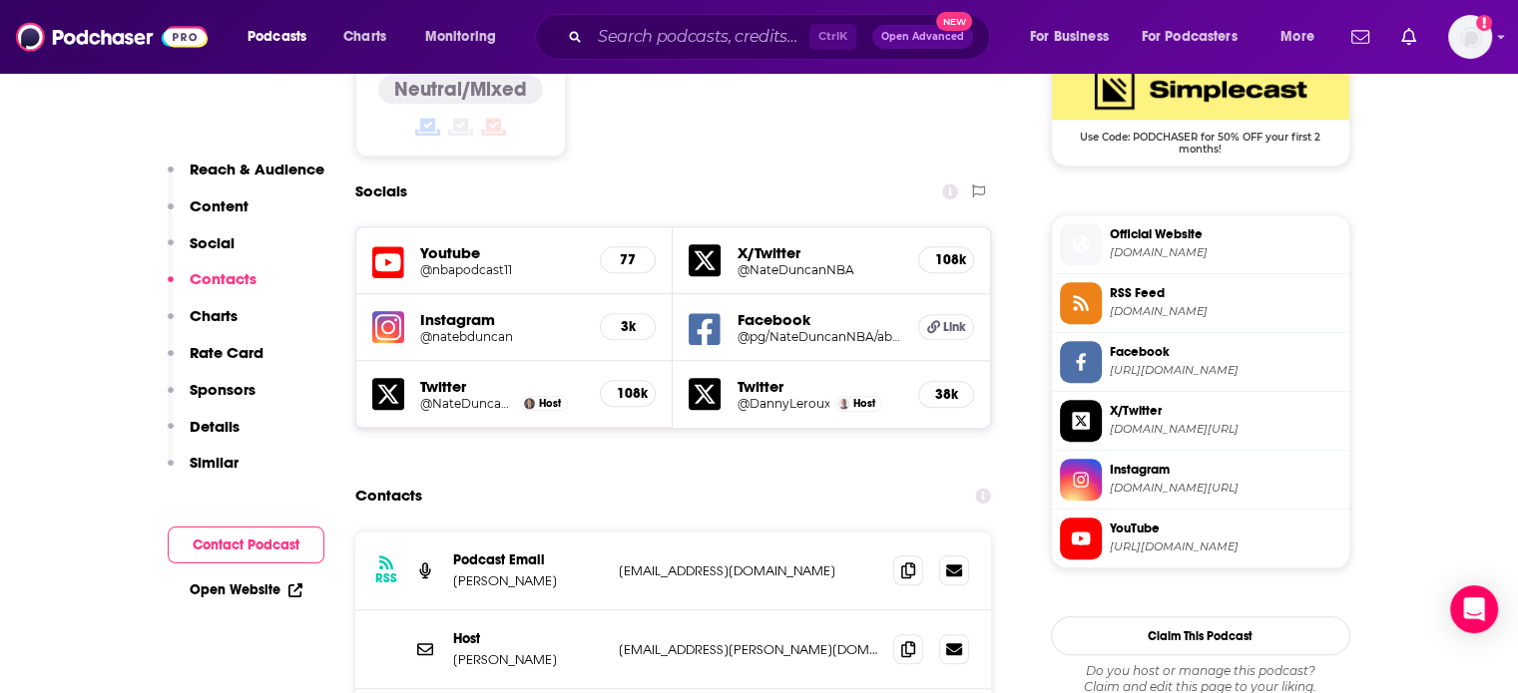
scroll to position [1796, 0]
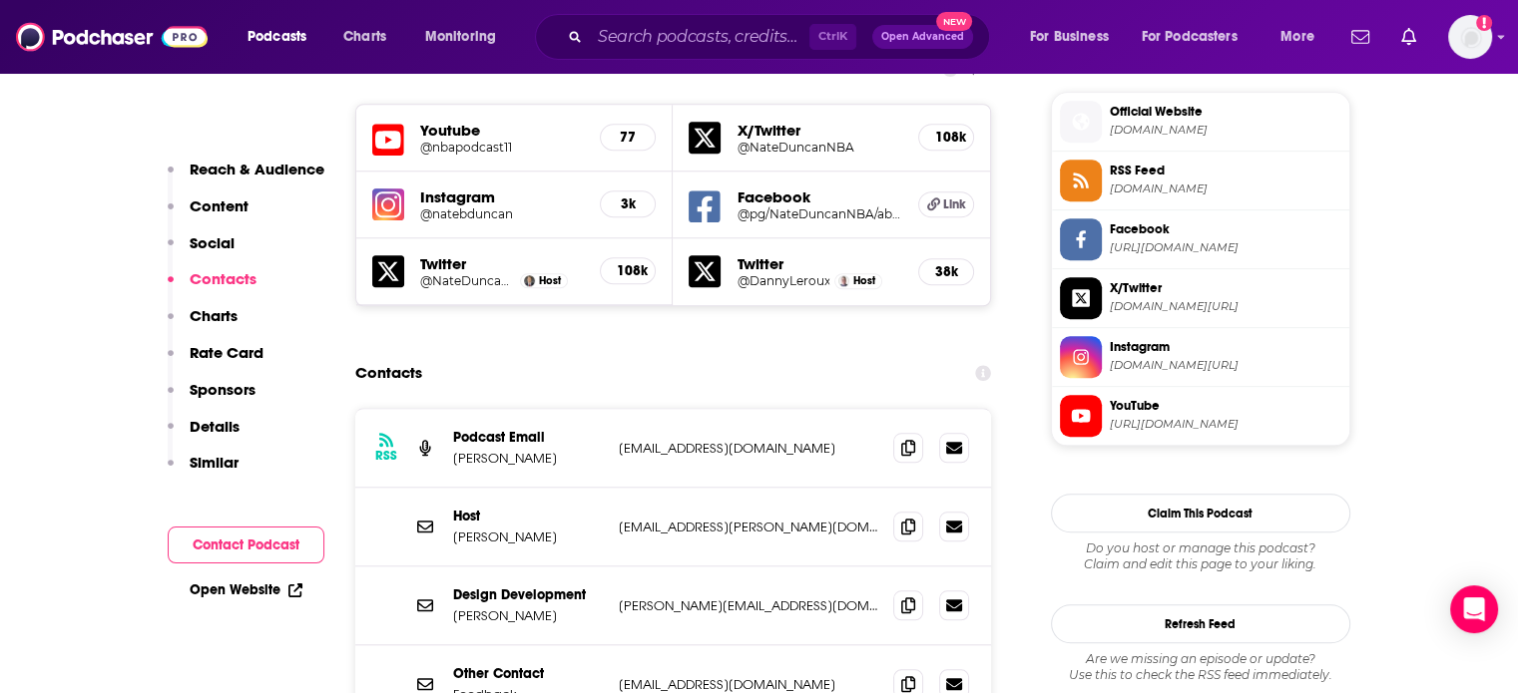
click at [698, 488] on div "Host [PERSON_NAME] [PERSON_NAME][EMAIL_ADDRESS][DOMAIN_NAME] [DOMAIN_NAME][EMAI…" at bounding box center [673, 527] width 637 height 79
click at [698, 488] on div "Host Nate Duncan nate.b.duncan@gmail.com nate.b.duncan@gmail.com" at bounding box center [673, 527] width 637 height 79
copy div "nate.b.duncan@gmail.com nate.b.duncan@gmail.com"
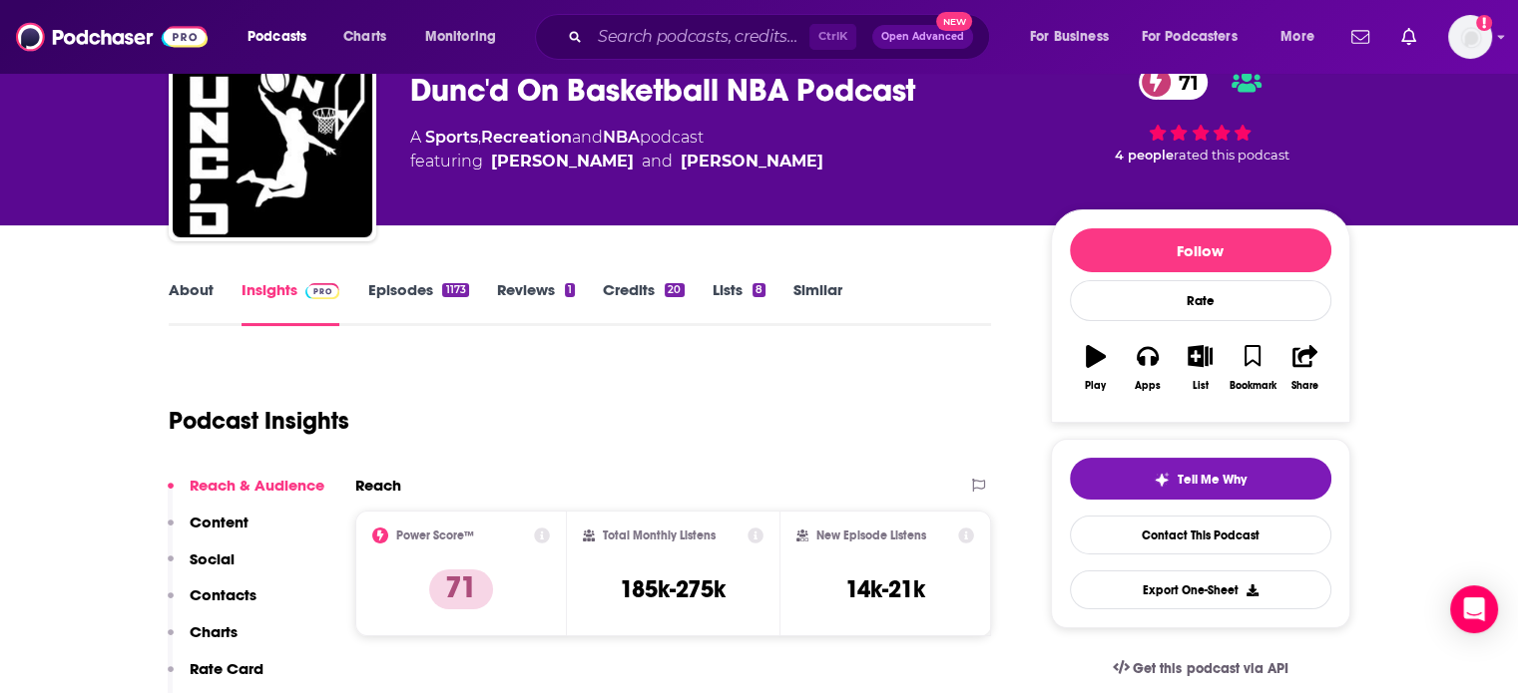
scroll to position [0, 0]
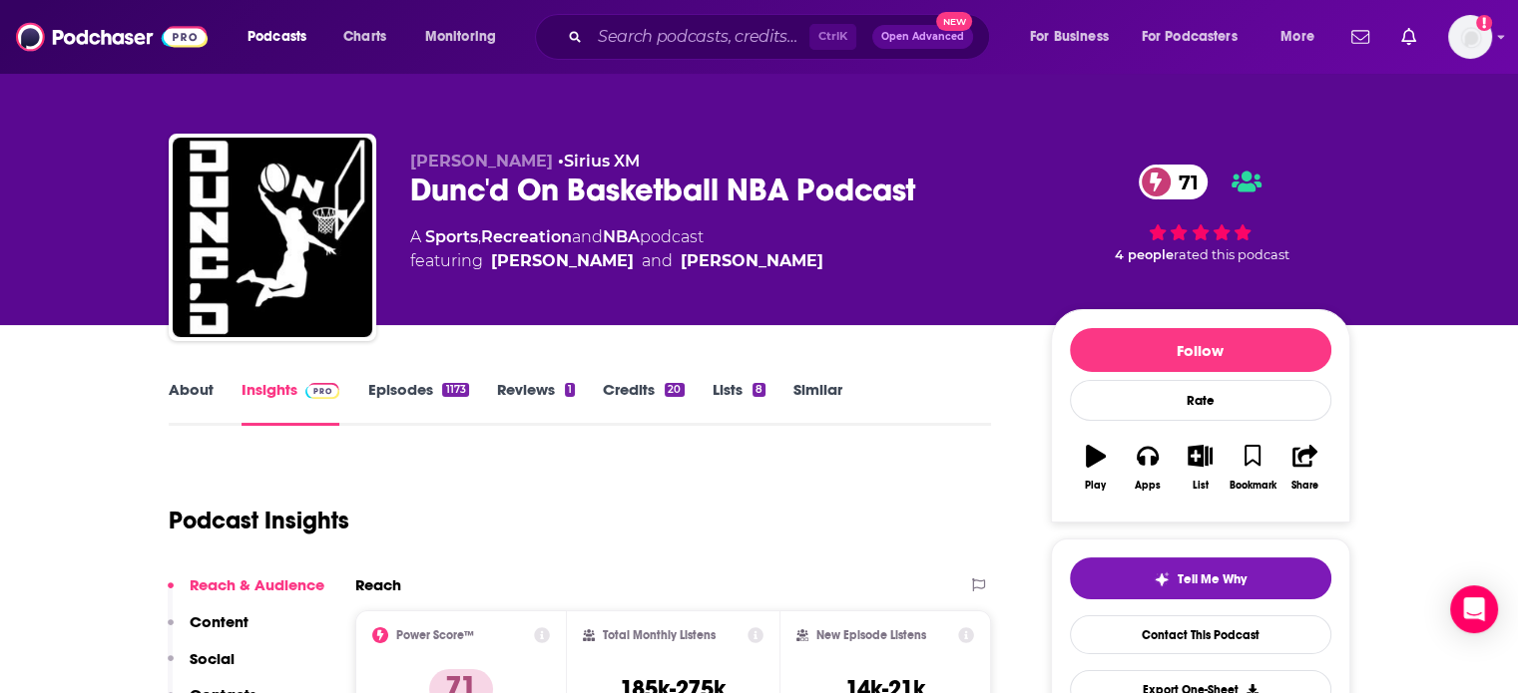
click at [437, 206] on div "Dunc'd On Basketball NBA Podcast 71" at bounding box center [714, 190] width 609 height 39
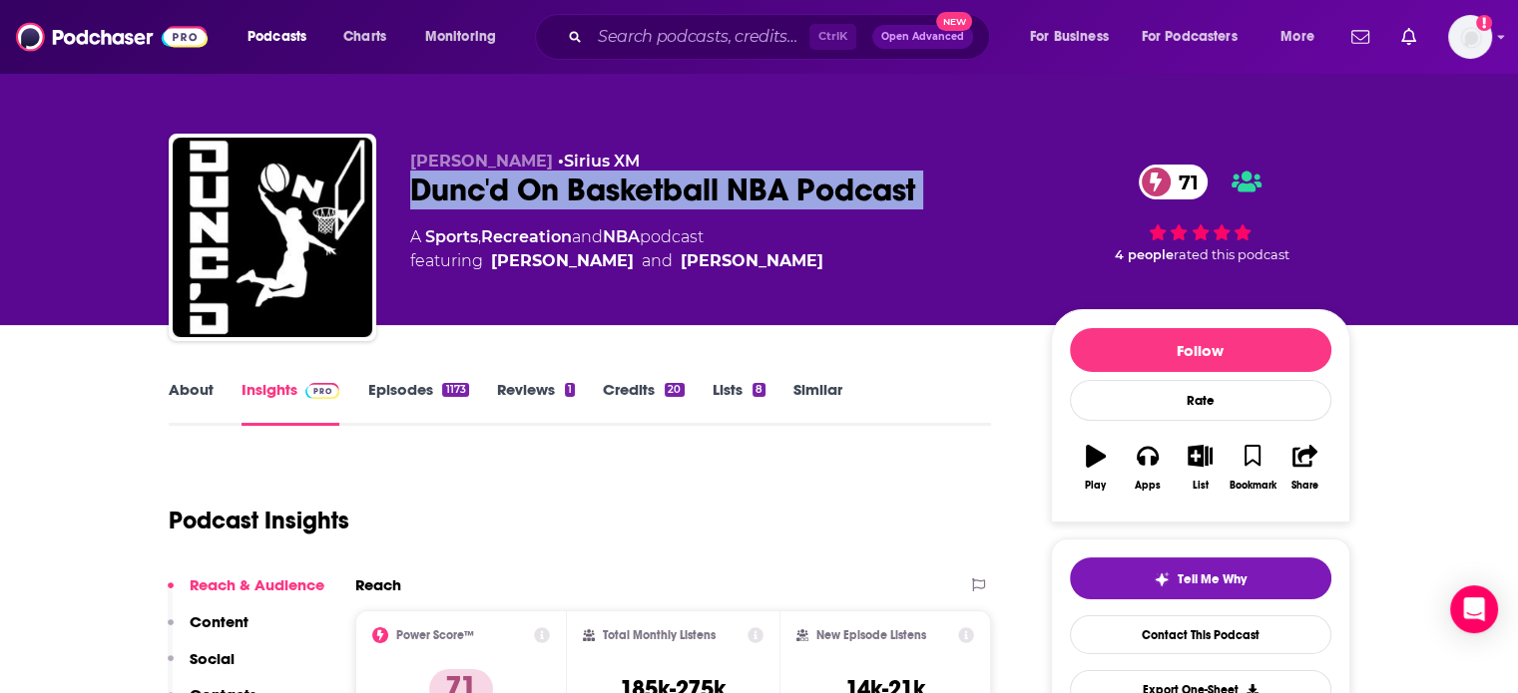
click at [437, 206] on div "Dunc'd On Basketball NBA Podcast 71" at bounding box center [714, 190] width 609 height 39
copy div "Dunc'd On Basketball NBA Podcast 71"
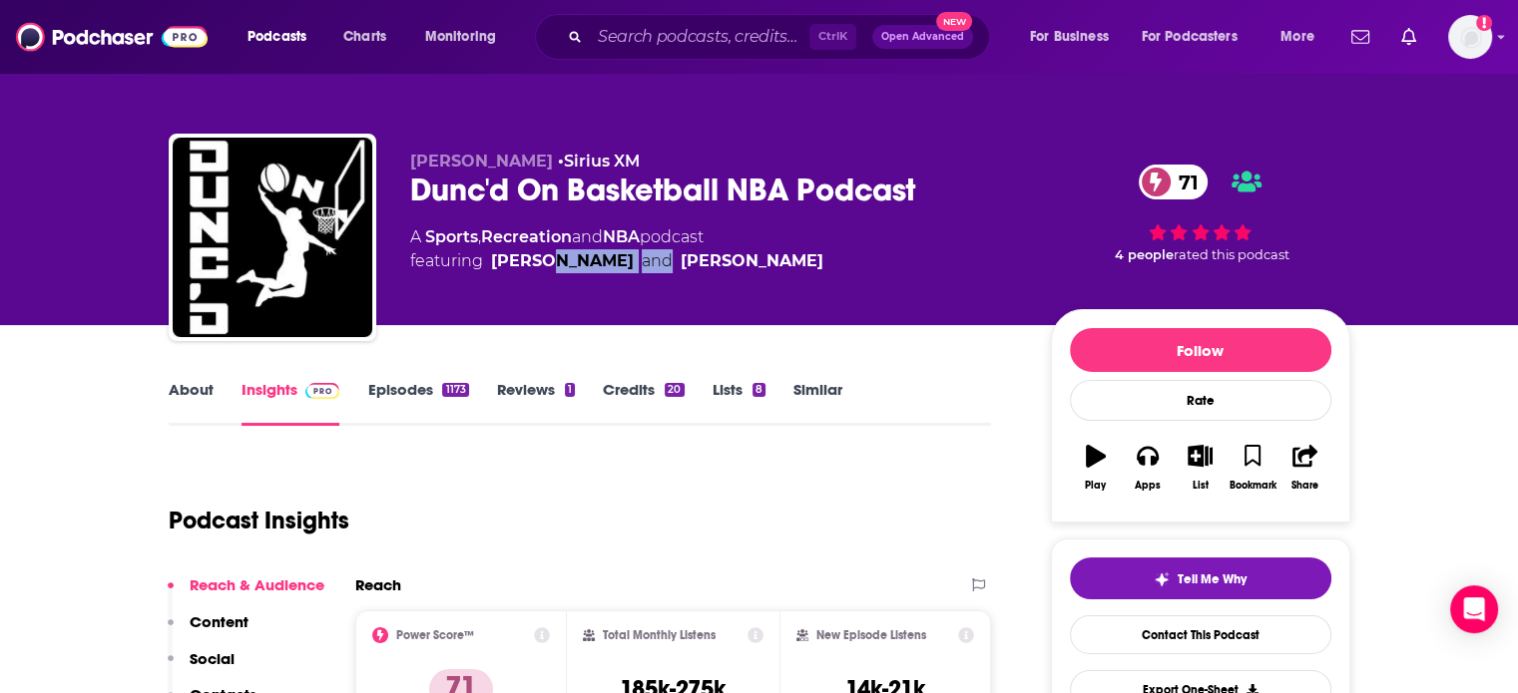
drag, startPoint x: 625, startPoint y: 303, endPoint x: 576, endPoint y: 318, distance: 51.1
click at [553, 314] on div "Nate Duncan • Sirius XM Dunc'd On Basketball NBA Podcast 71 A Sports , Recreati…" at bounding box center [880, 242] width 940 height 180
click at [599, 313] on div "Nate Duncan • Sirius XM Dunc'd On Basketball NBA Podcast 71 A Sports , Recreati…" at bounding box center [880, 242] width 940 height 180
drag, startPoint x: 599, startPoint y: 313, endPoint x: 487, endPoint y: 313, distance: 111.7
click at [487, 313] on div "Nate Duncan • Sirius XM Dunc'd On Basketball NBA Podcast 71 A Sports , Recreati…" at bounding box center [880, 242] width 940 height 180
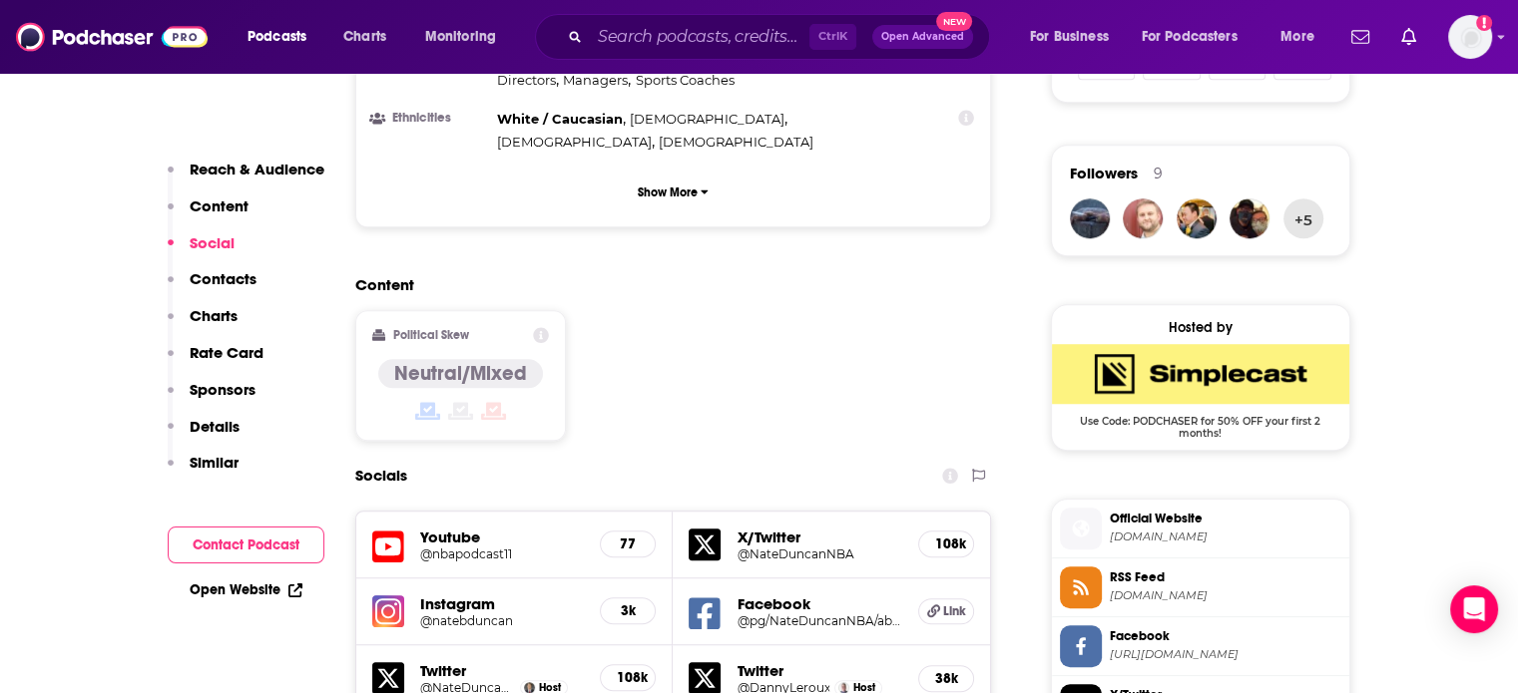
scroll to position [1397, 0]
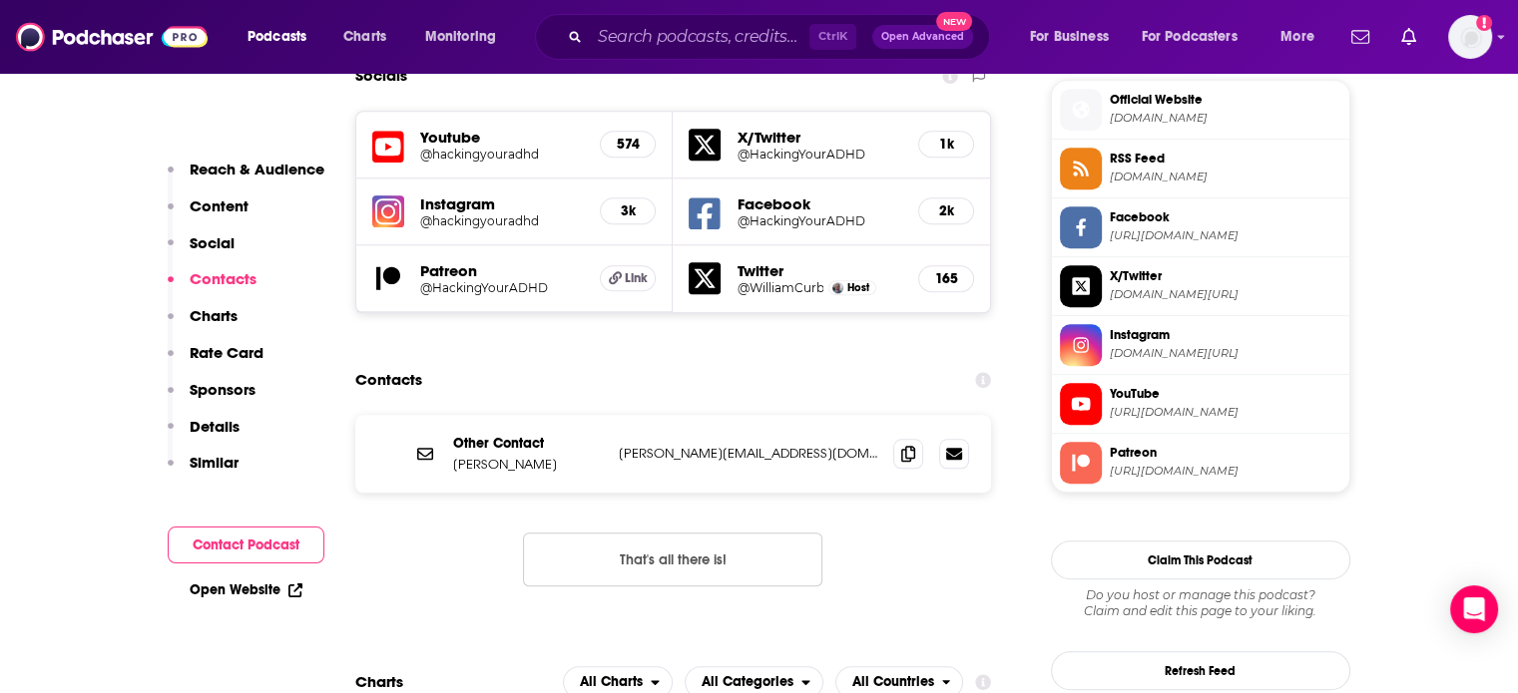
scroll to position [1996, 0]
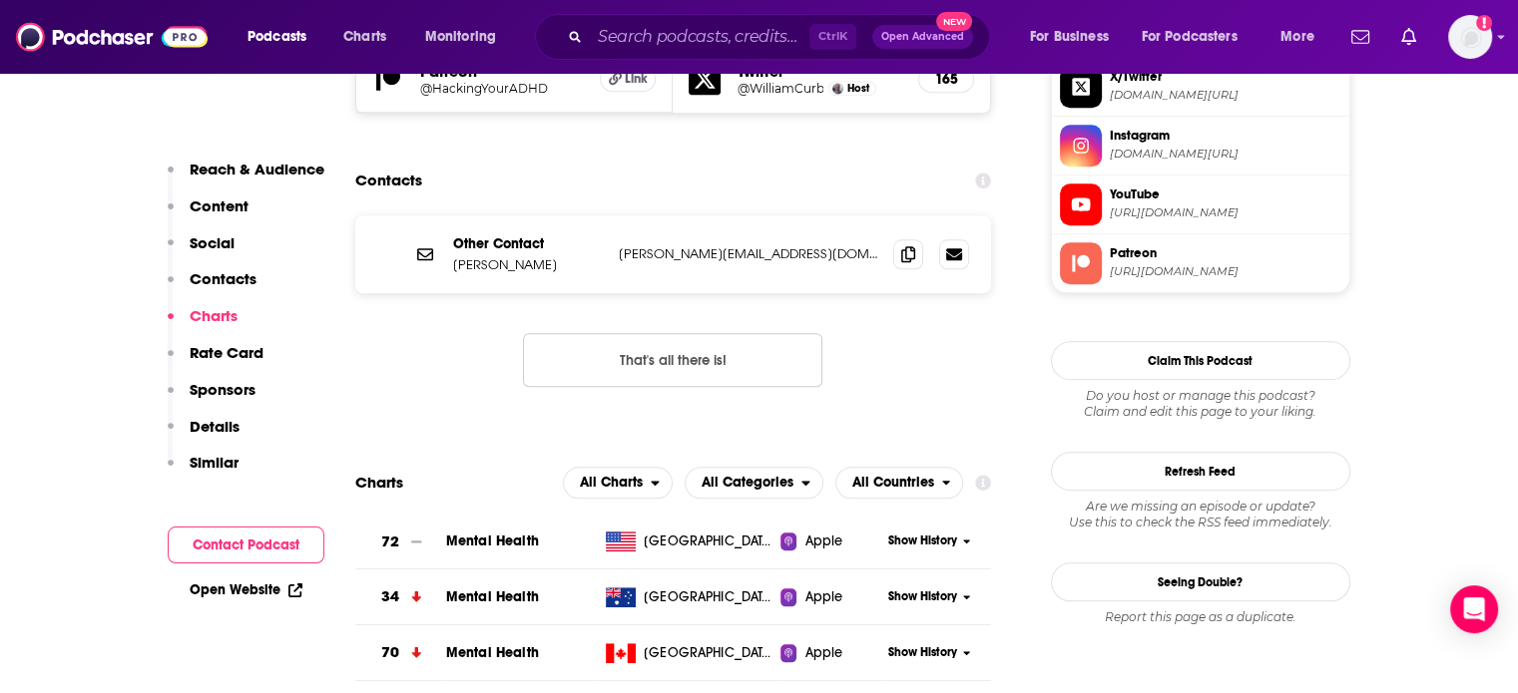
click at [709, 245] on p "[PERSON_NAME][EMAIL_ADDRESS][DOMAIN_NAME]" at bounding box center [748, 253] width 259 height 17
copy div "[PERSON_NAME][EMAIL_ADDRESS][DOMAIN_NAME] [PERSON_NAME][EMAIL_ADDRESS][DOMAIN_N…"
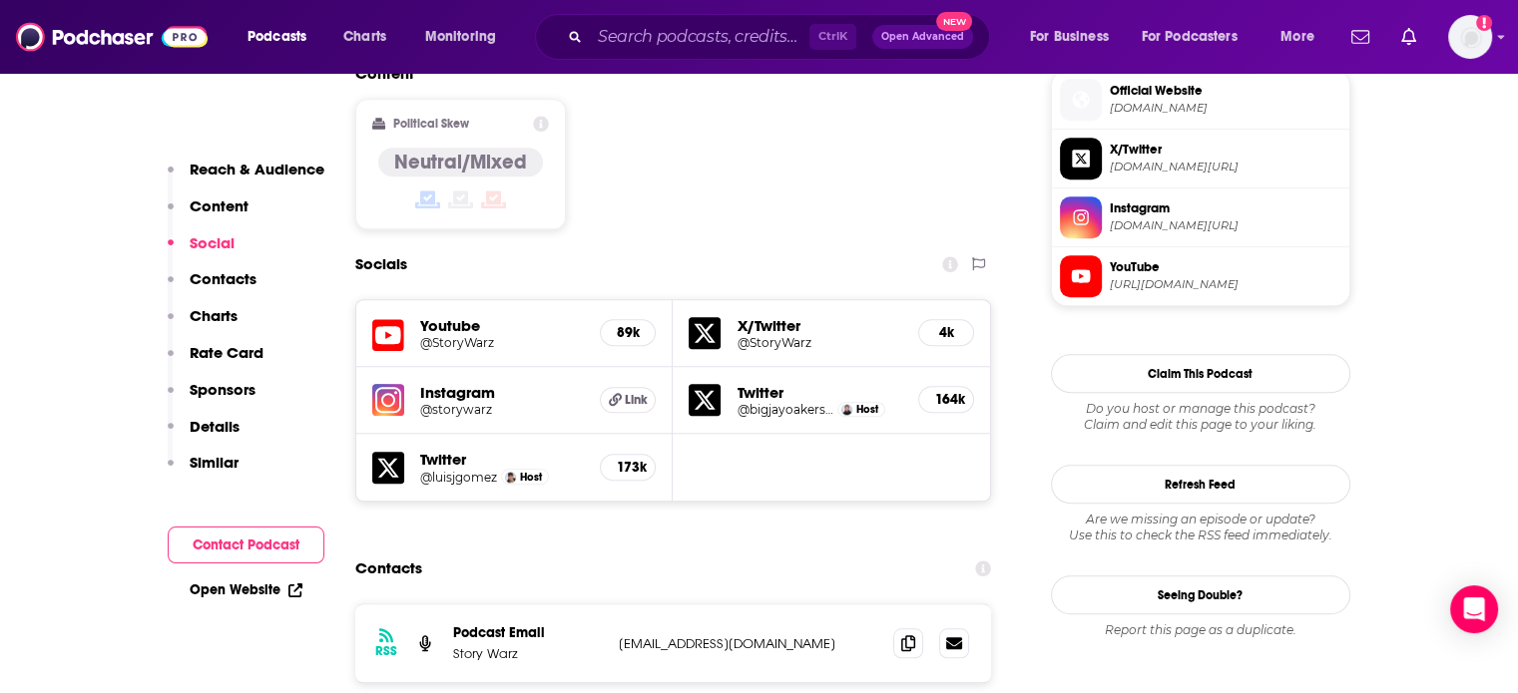
scroll to position [1796, 0]
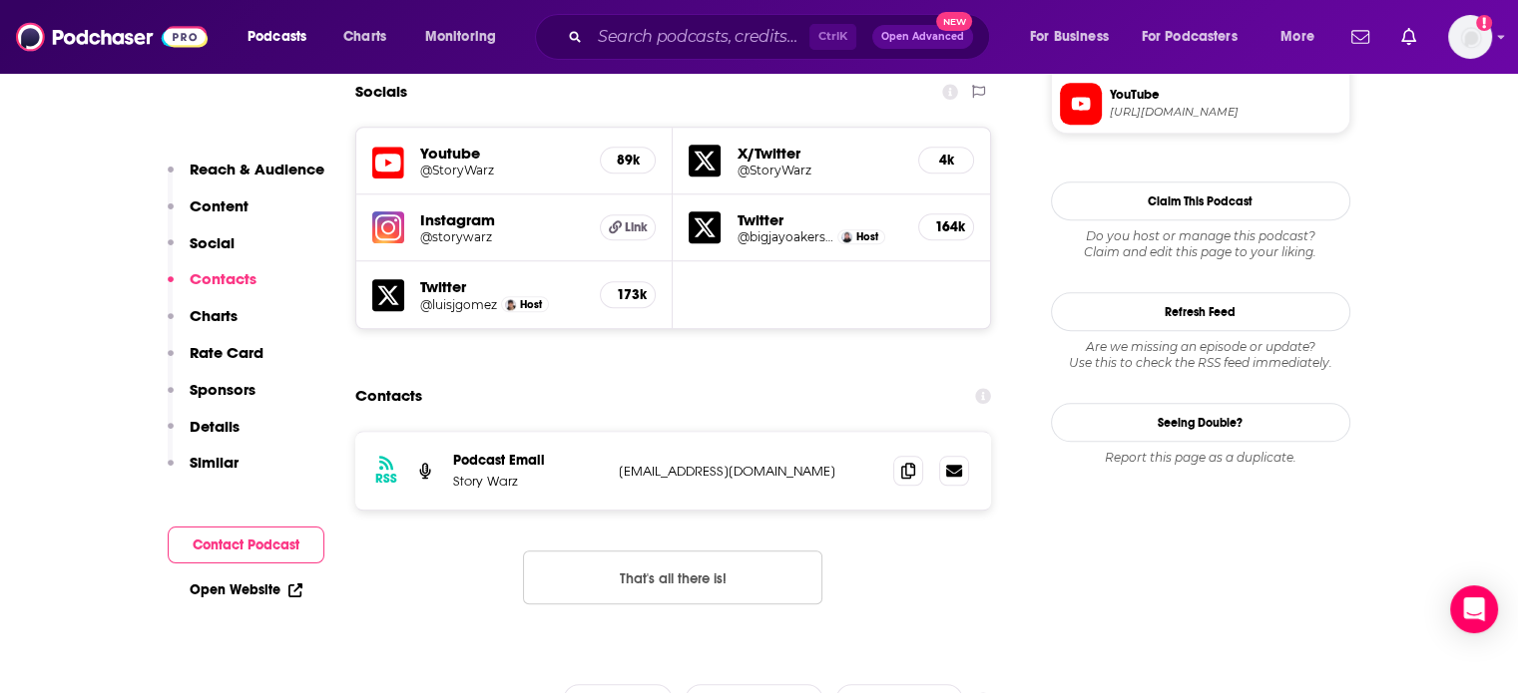
click at [663, 463] on p "[EMAIL_ADDRESS][DOMAIN_NAME]" at bounding box center [748, 471] width 259 height 17
click at [663, 463] on p "StoryWarzShow@gmail.com" at bounding box center [748, 471] width 259 height 17
copy div "StoryWarzShow@gmail.com StoryWarzShow@gmail.com"
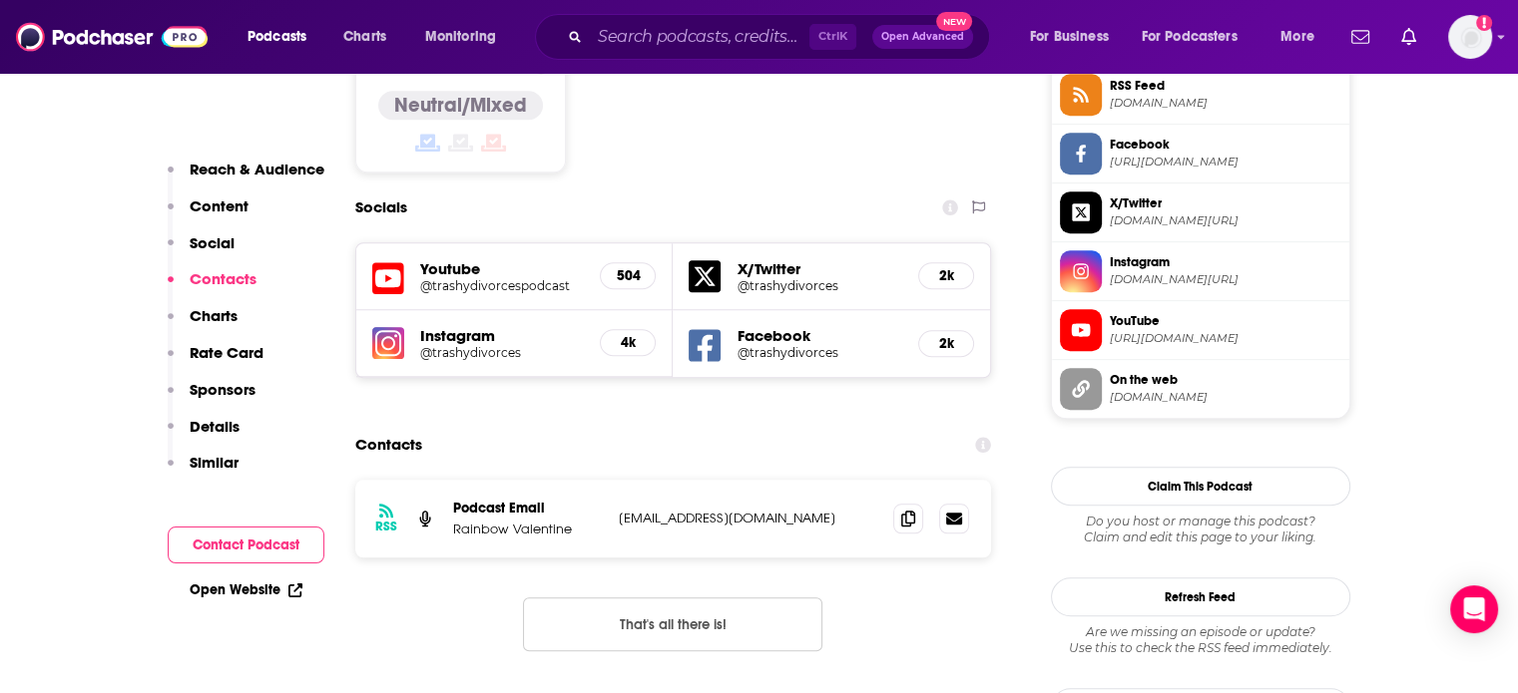
scroll to position [1696, 0]
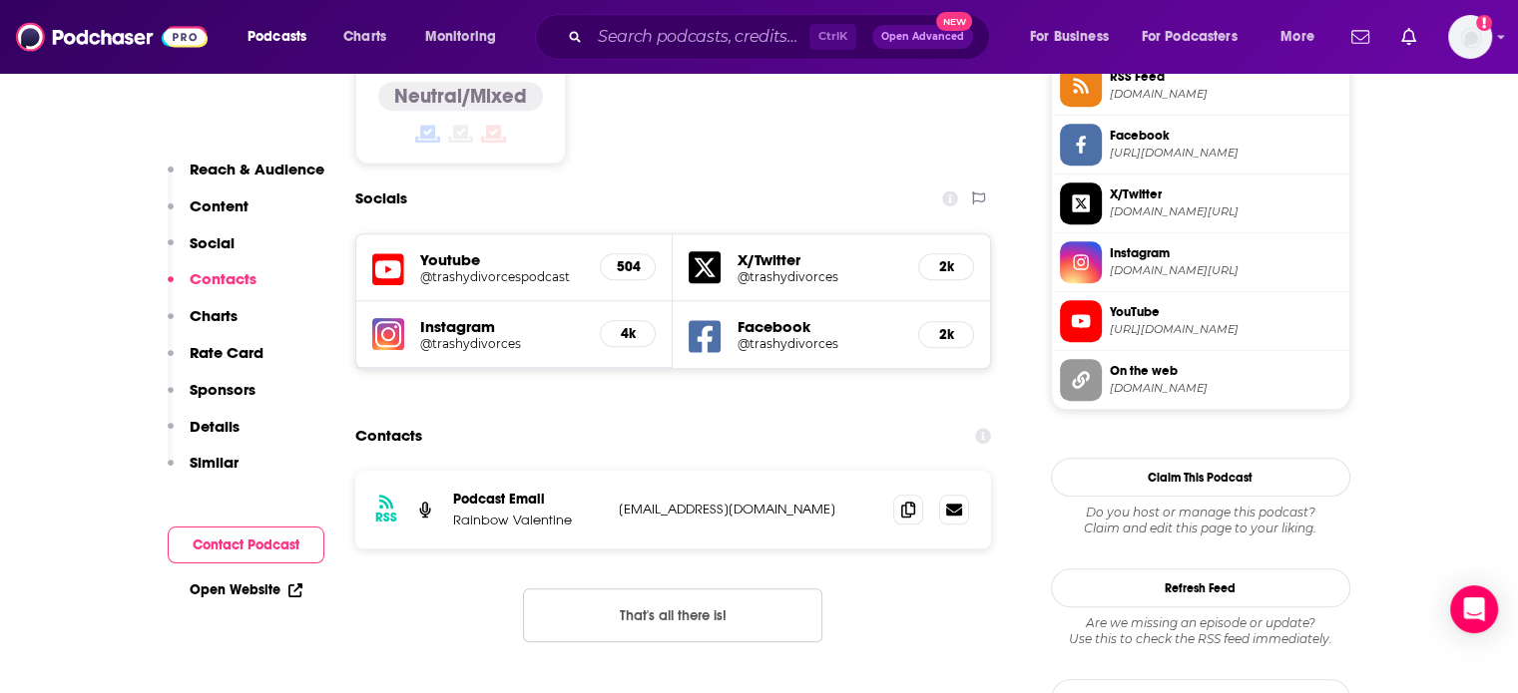
click at [724, 501] on p "hello@hemlockcreatives.com" at bounding box center [748, 509] width 259 height 17
drag, startPoint x: 724, startPoint y: 389, endPoint x: 795, endPoint y: 393, distance: 71.0
click at [796, 501] on p "hello@hemlockcreatives.com" at bounding box center [748, 509] width 259 height 17
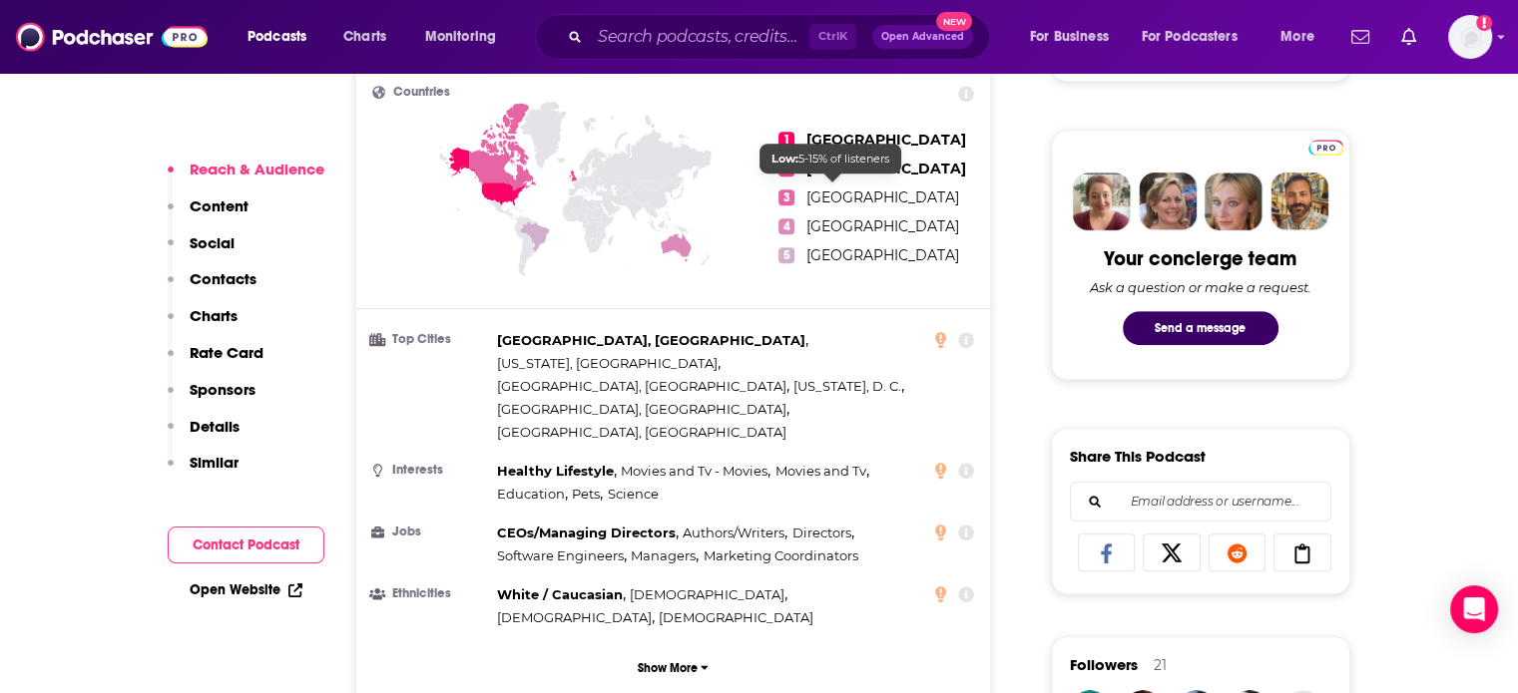
scroll to position [898, 0]
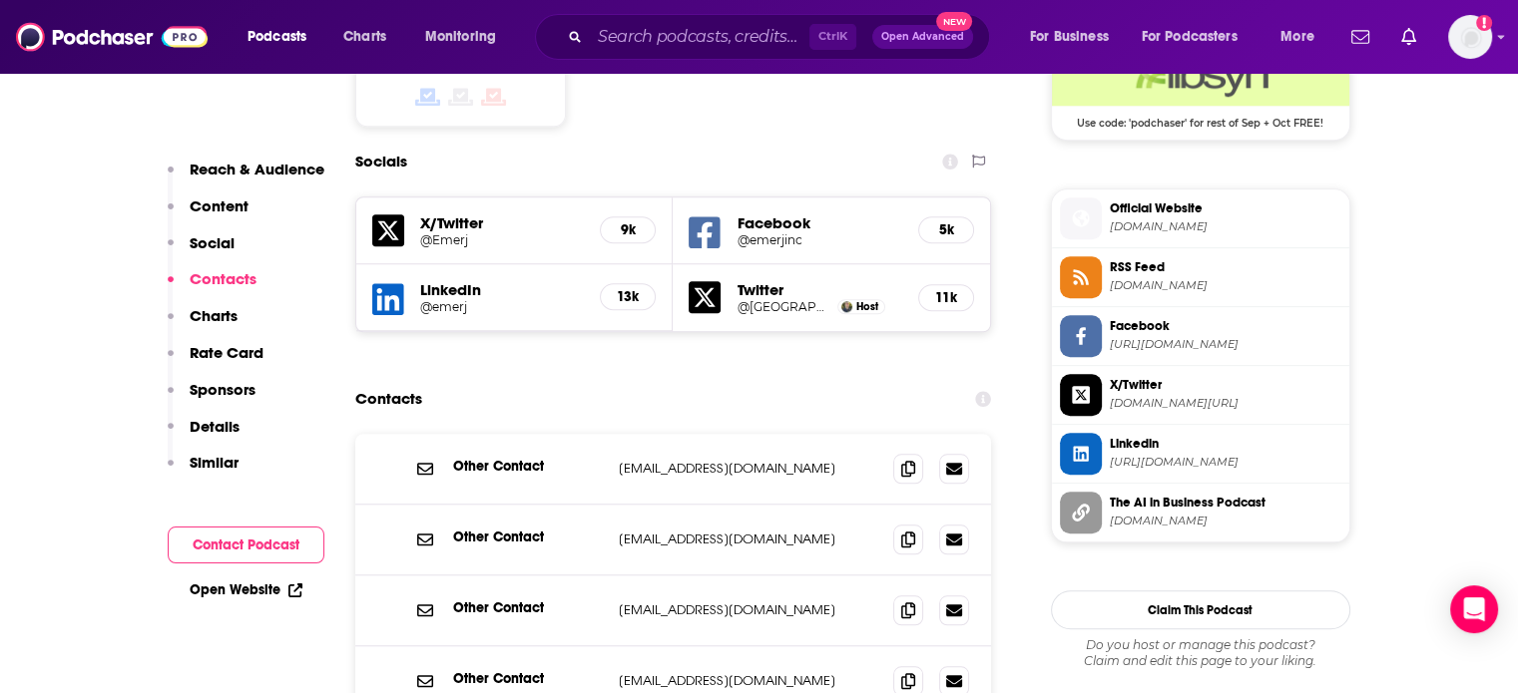
scroll to position [1796, 0]
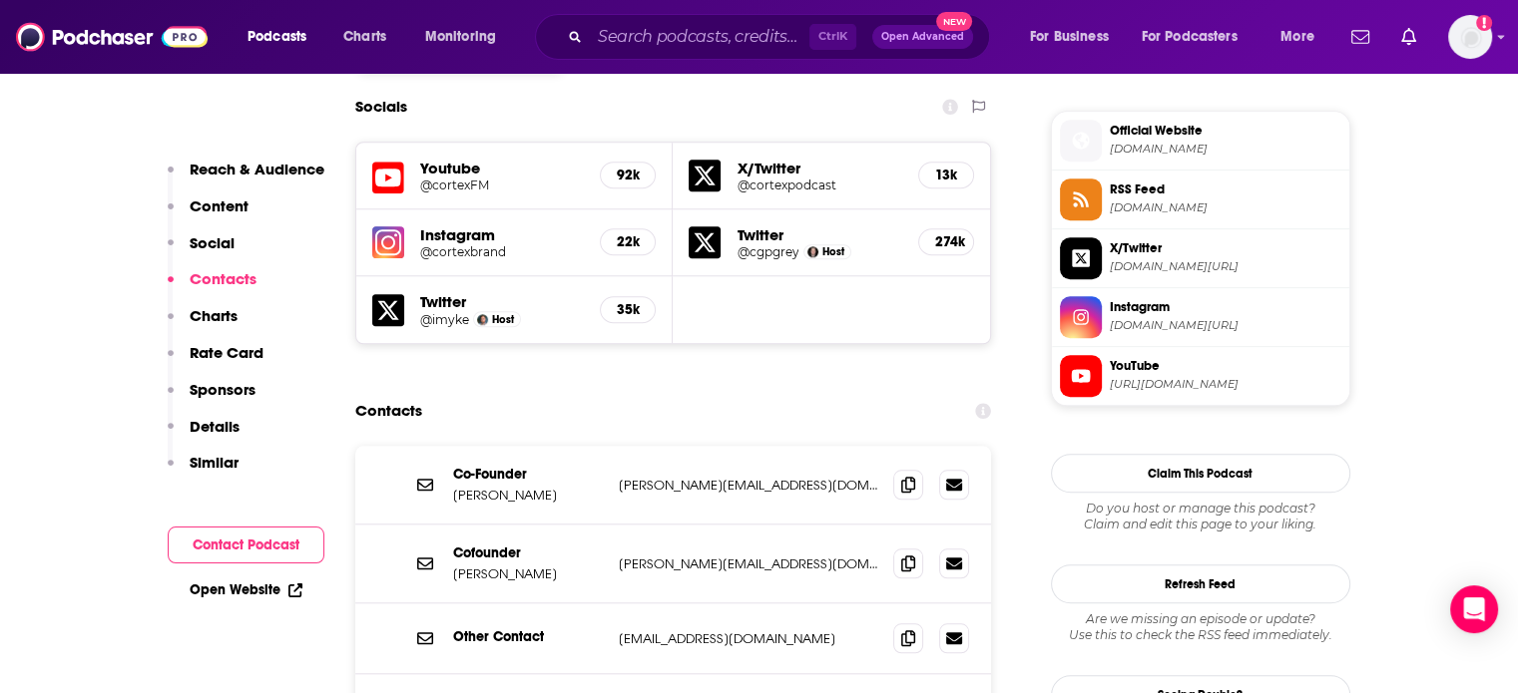
scroll to position [1796, 0]
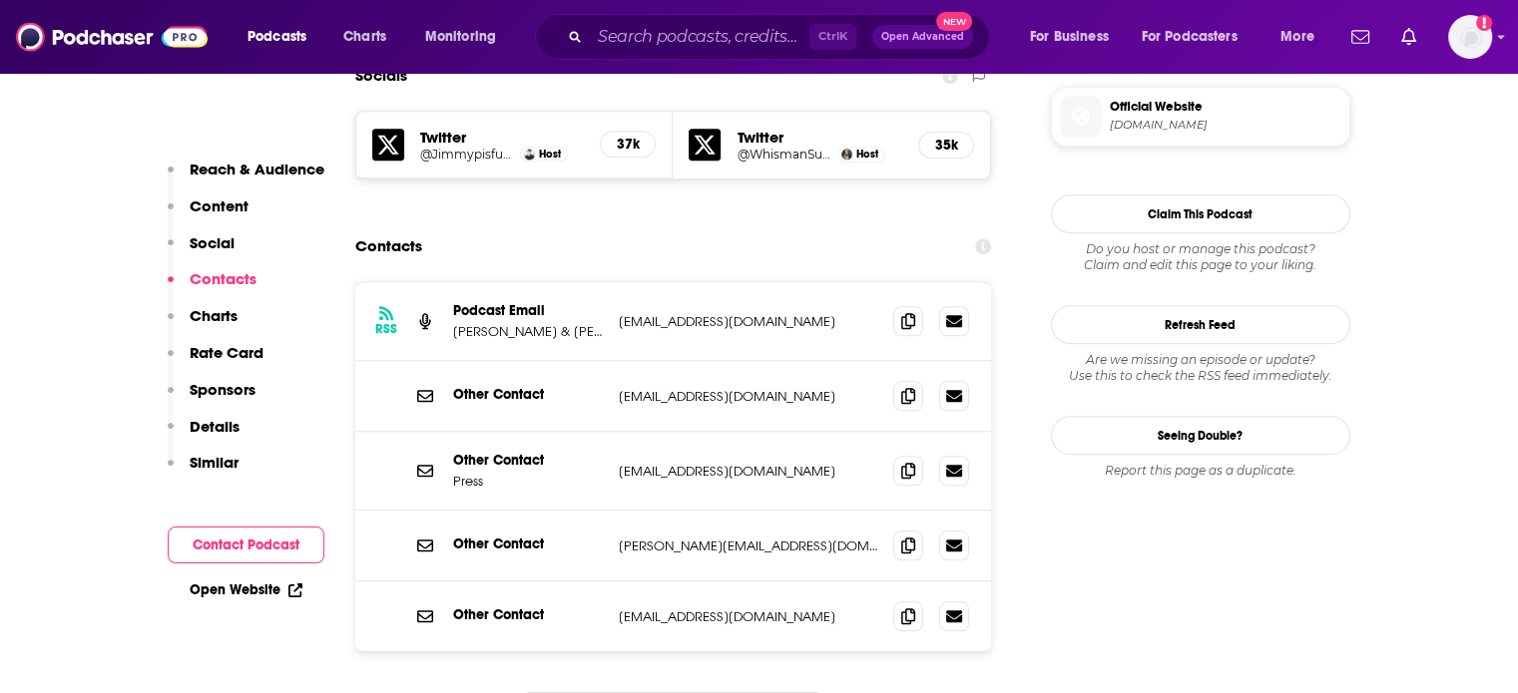
scroll to position [1796, 0]
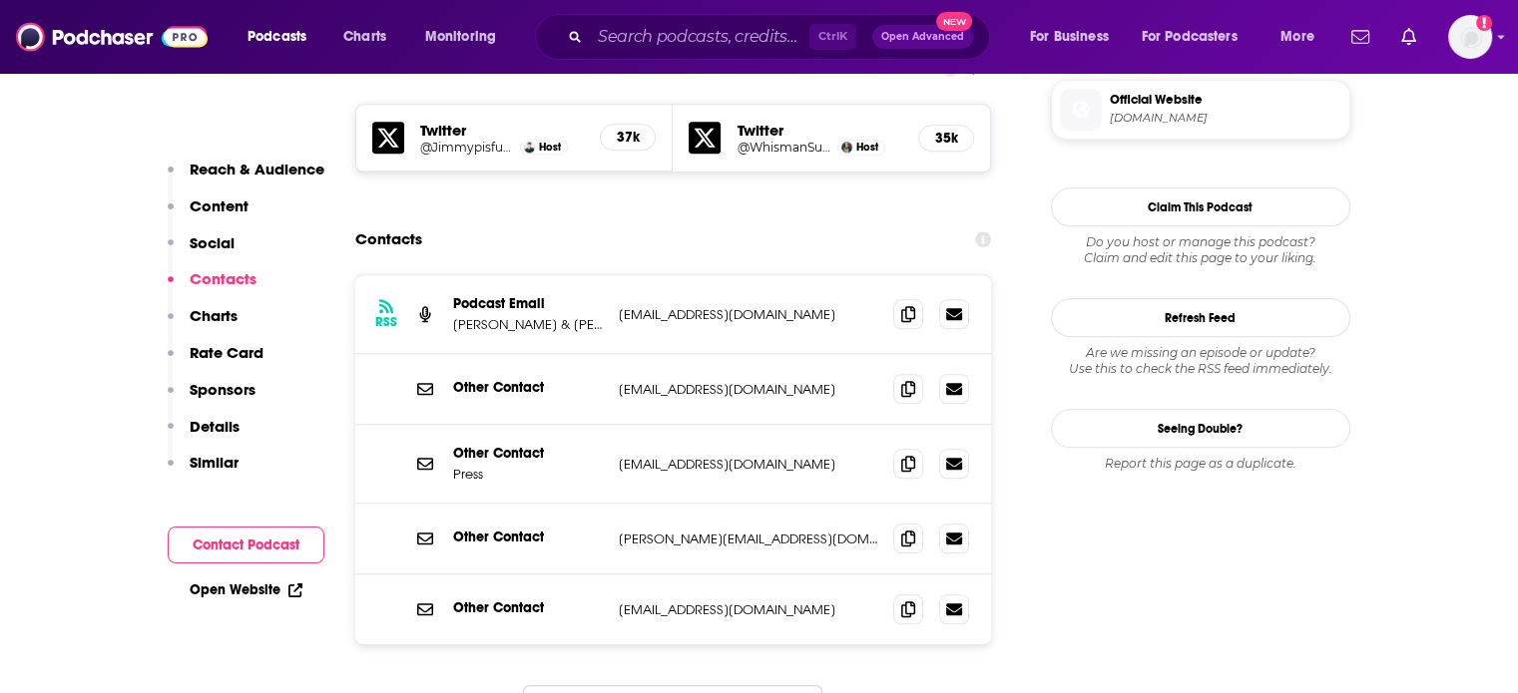
click at [686, 306] on p "crimeinsports@gmail.com" at bounding box center [748, 314] width 259 height 17
copy div "crimeinsports@gmail.com crimeinsports@gmail.com"
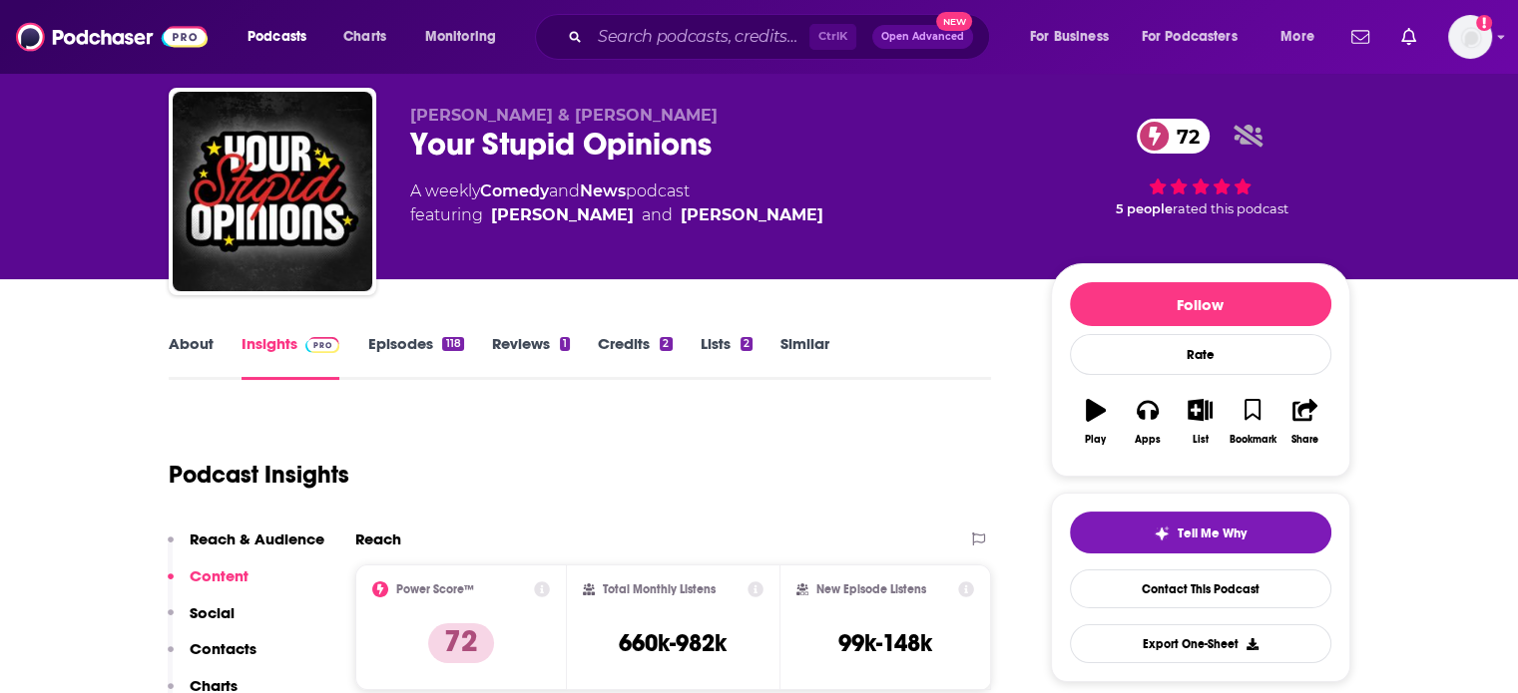
scroll to position [0, 0]
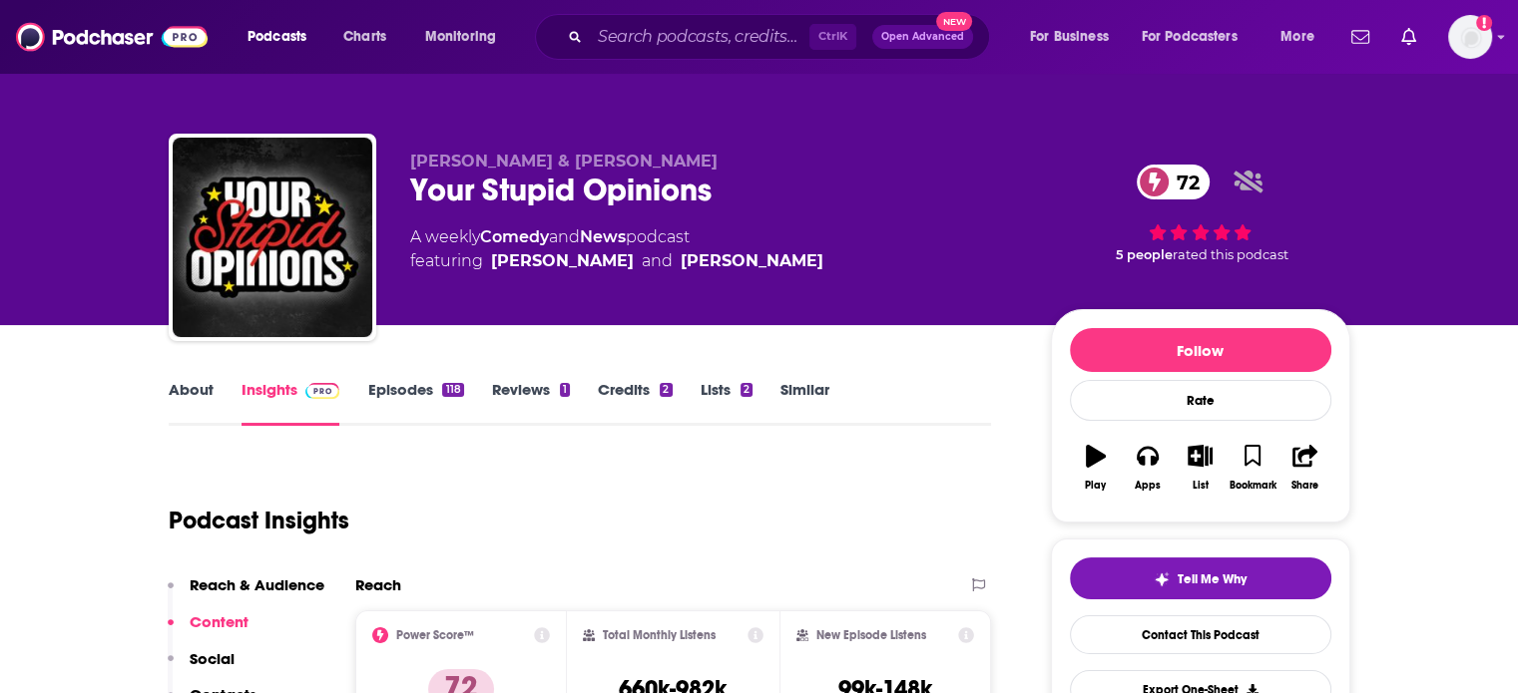
click at [584, 192] on div "Your Stupid Opinions 72" at bounding box center [714, 190] width 609 height 39
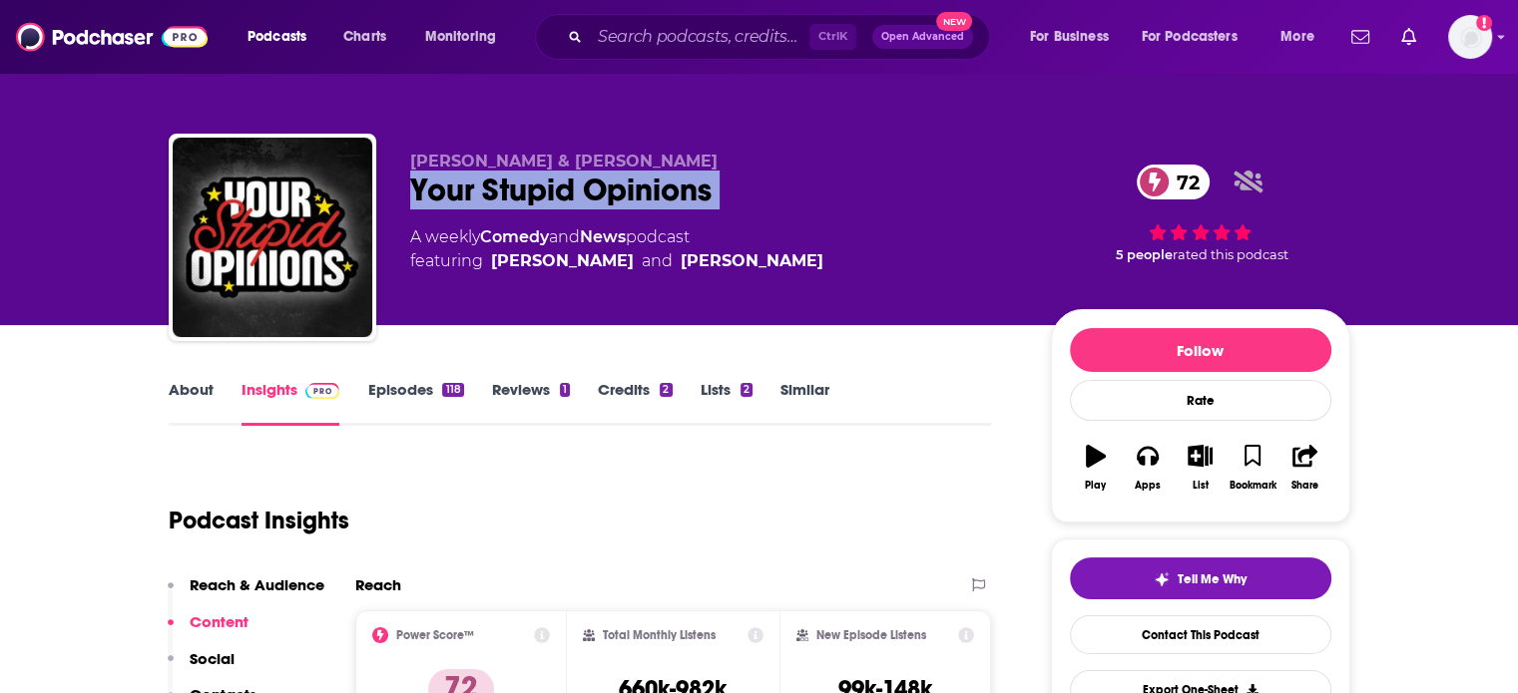
click at [584, 192] on div "Your Stupid Opinions 72" at bounding box center [714, 190] width 609 height 39
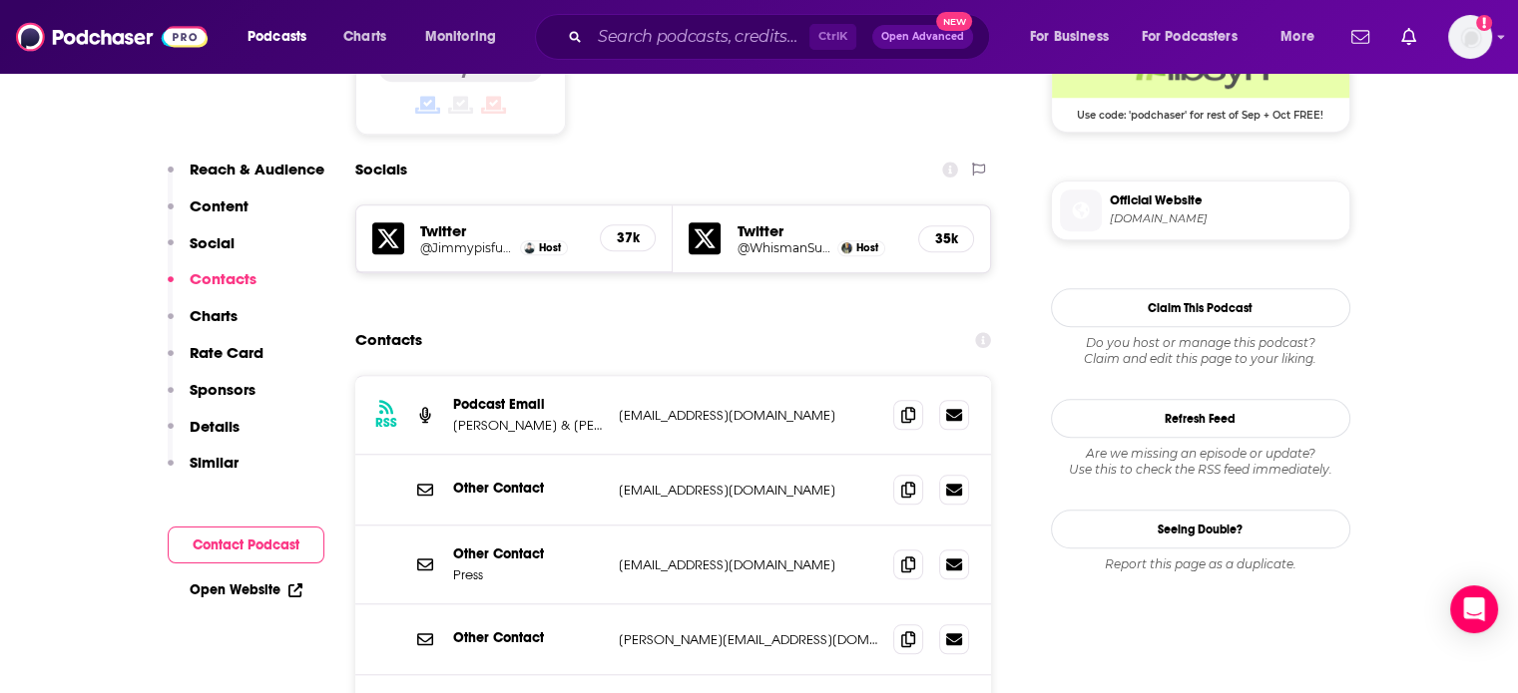
scroll to position [1696, 0]
click at [683, 406] on p "crimeinsports@gmail.com" at bounding box center [748, 414] width 259 height 17
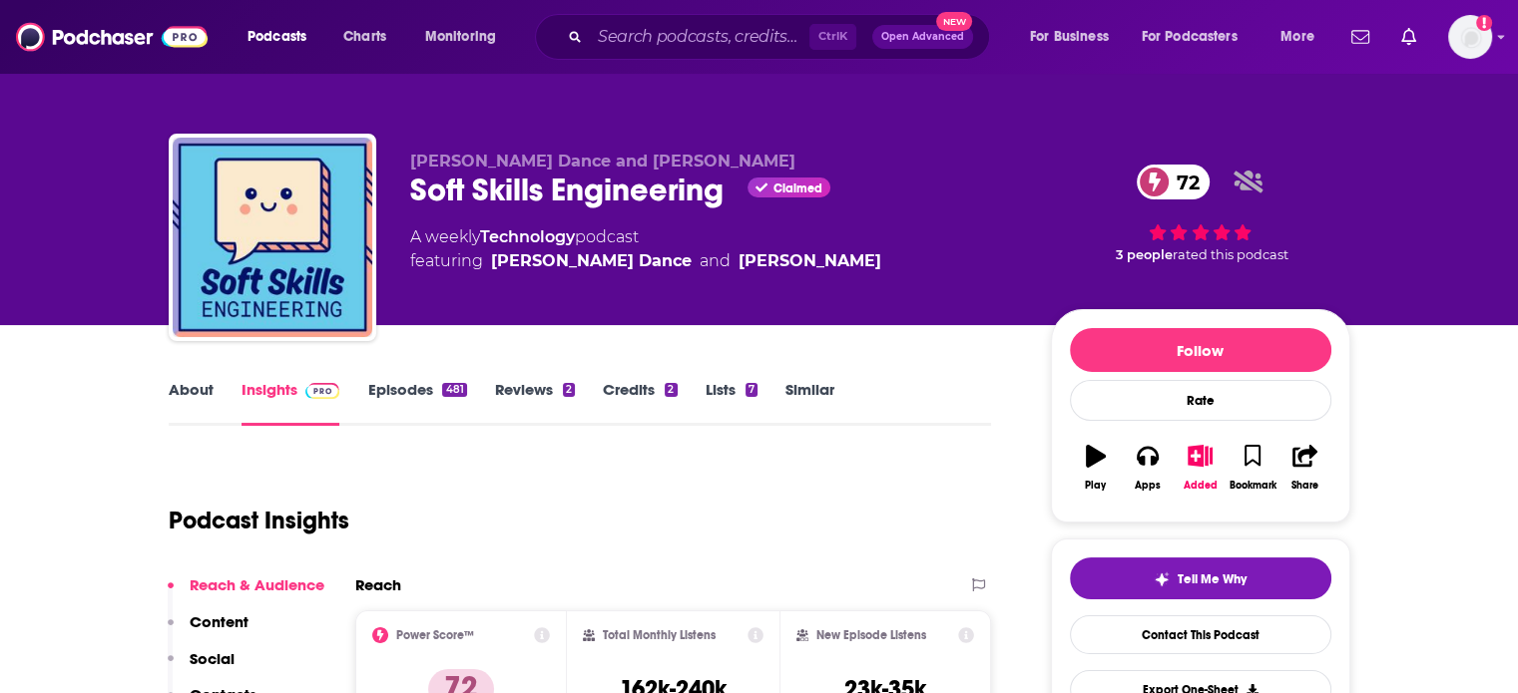
click at [520, 195] on div "Soft Skills Engineering Claimed 72" at bounding box center [714, 190] width 609 height 39
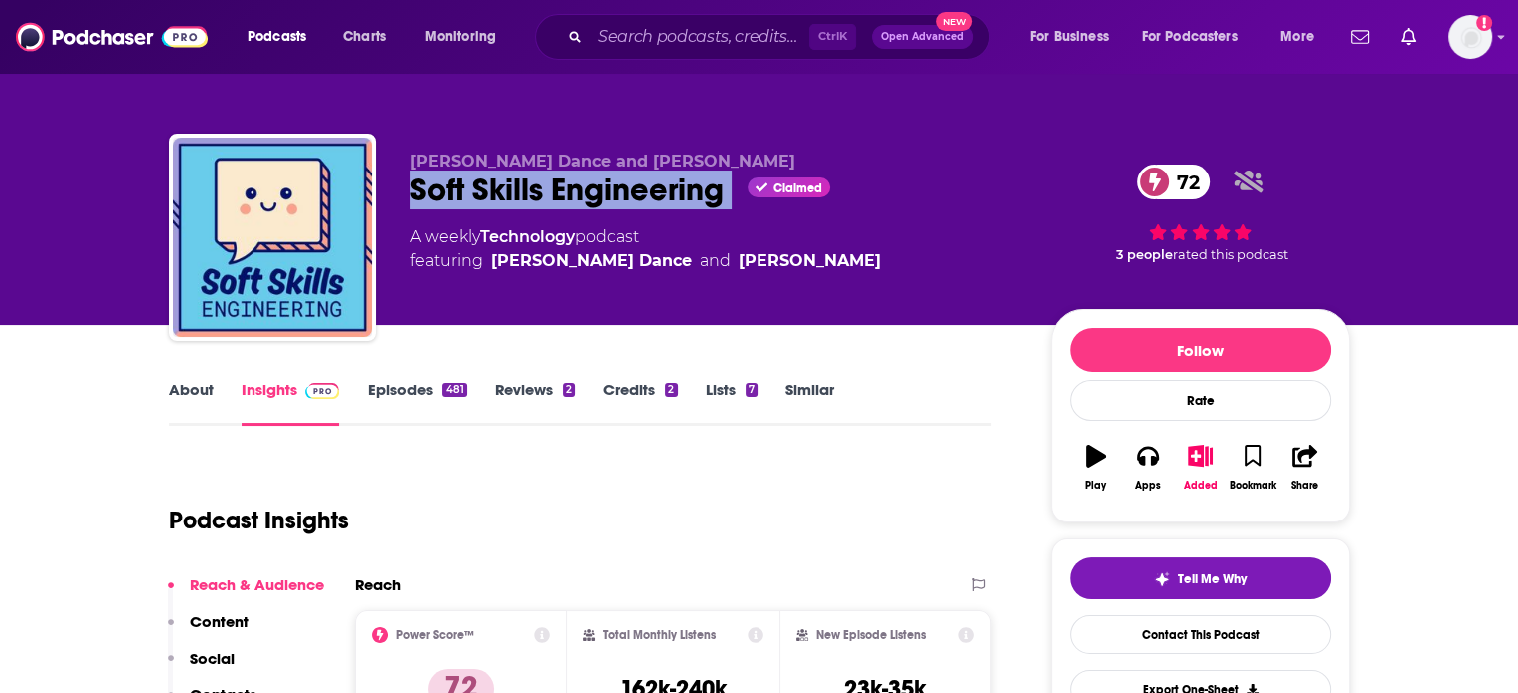
click at [520, 195] on div "Soft Skills Engineering Claimed 72" at bounding box center [714, 190] width 609 height 39
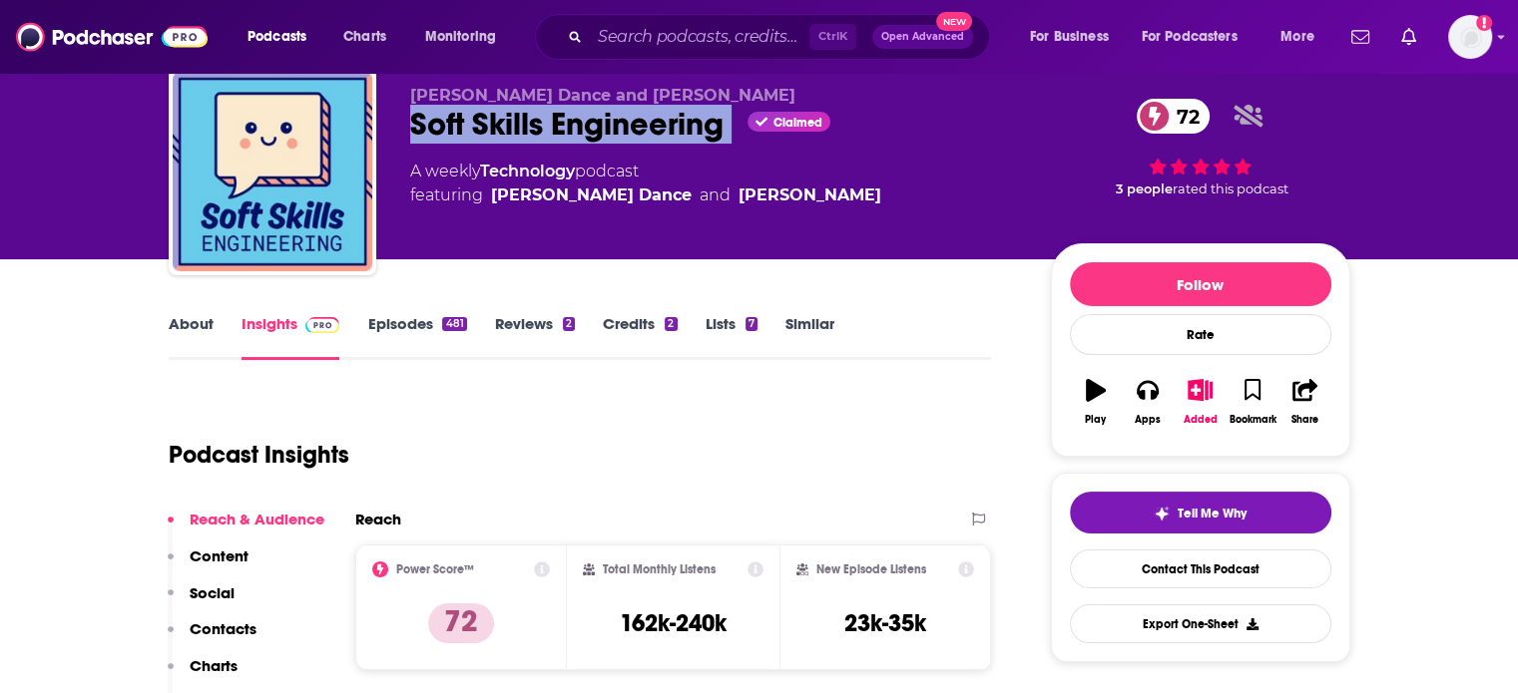
scroll to position [100, 0]
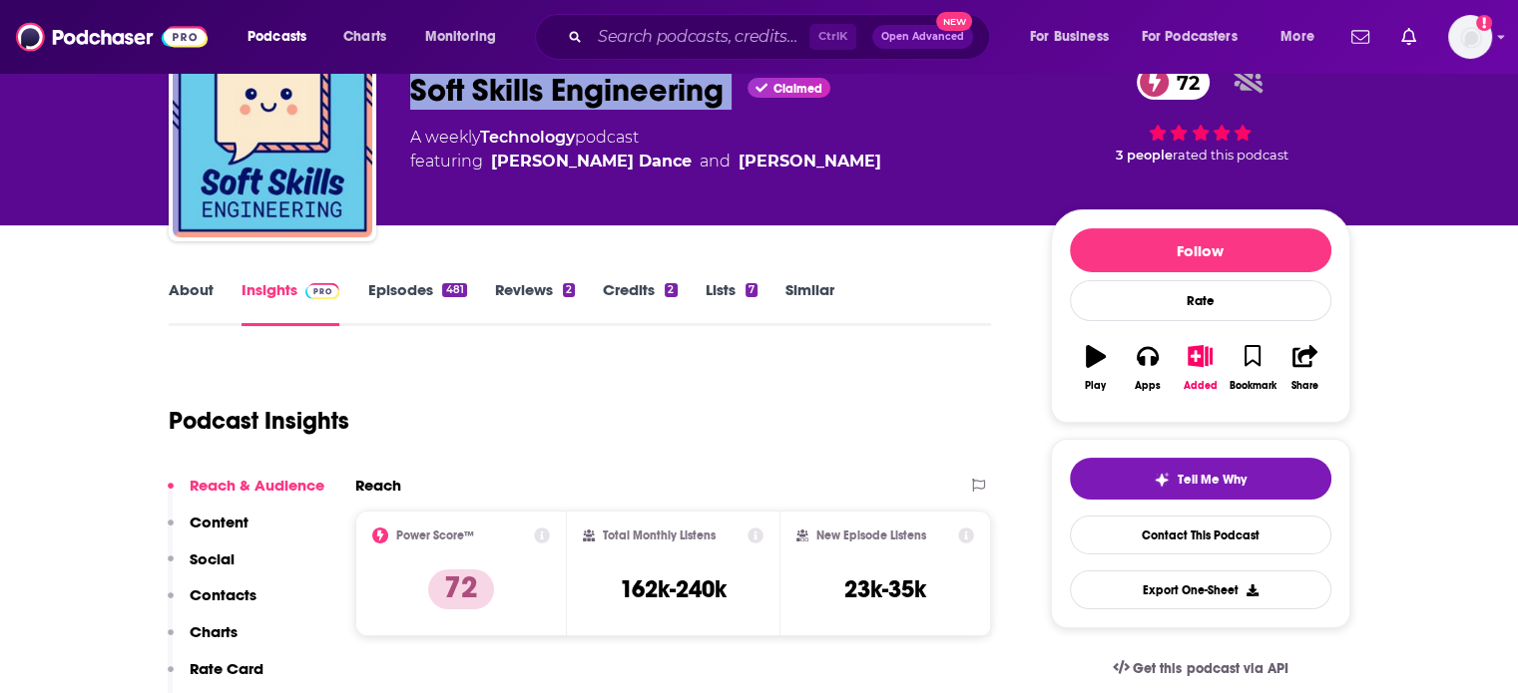
click at [188, 299] on link "About" at bounding box center [191, 303] width 45 height 46
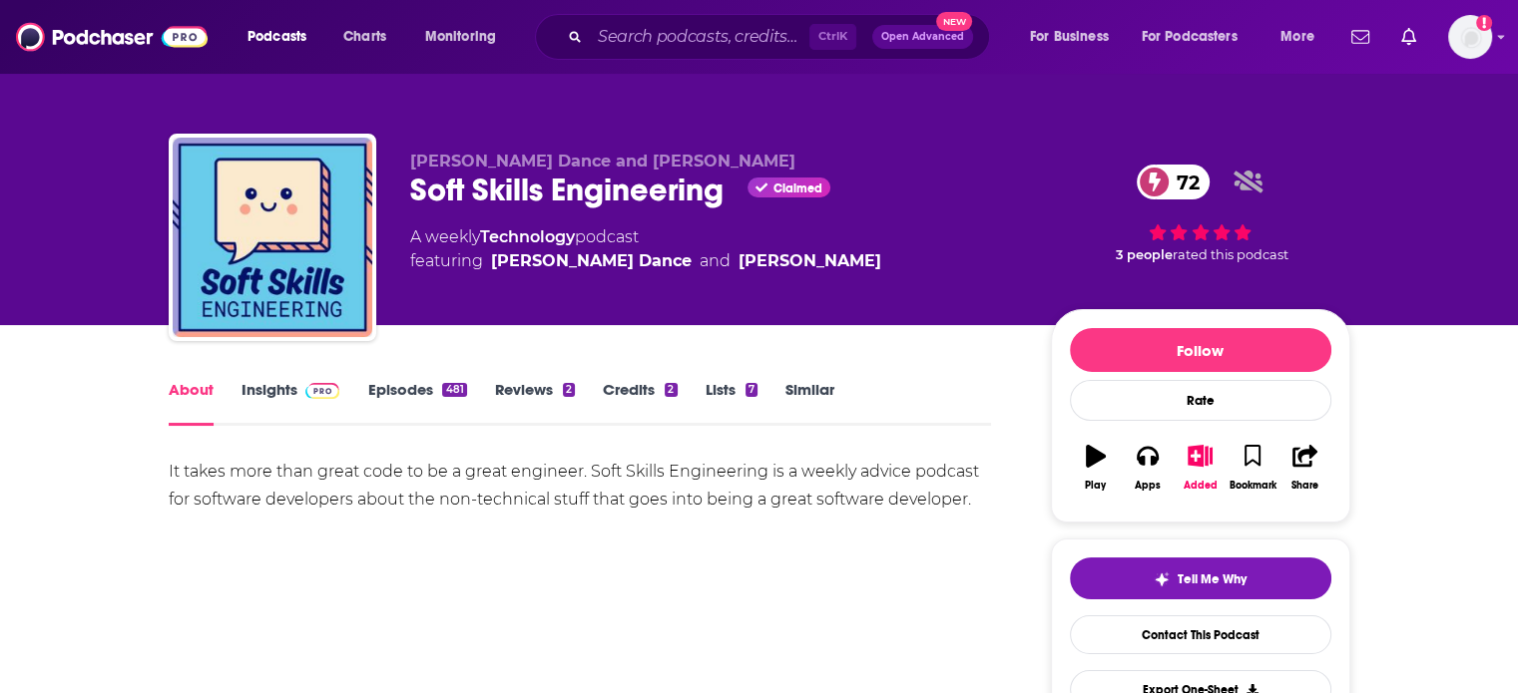
click at [539, 197] on div "Soft Skills Engineering Claimed 72" at bounding box center [714, 190] width 609 height 39
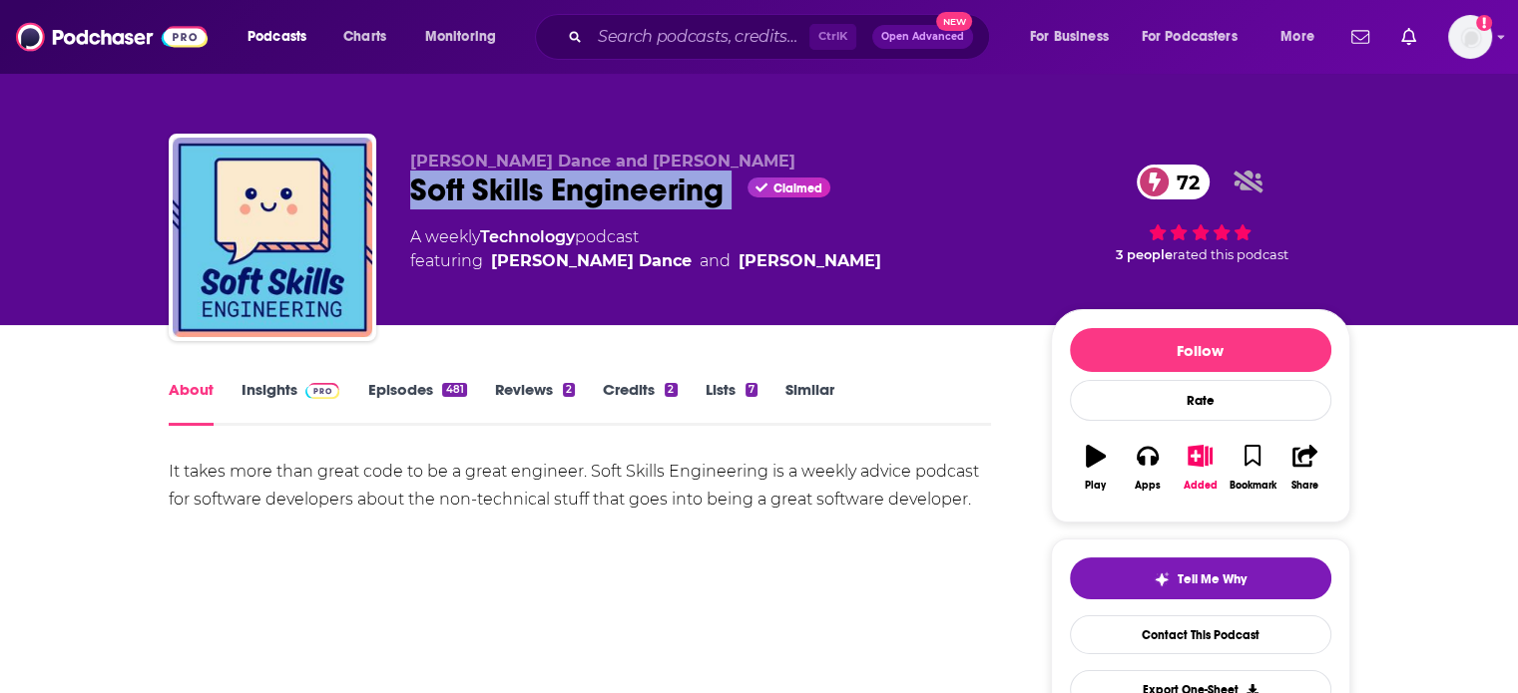
click at [539, 197] on div "Soft Skills Engineering Claimed 72" at bounding box center [714, 190] width 609 height 39
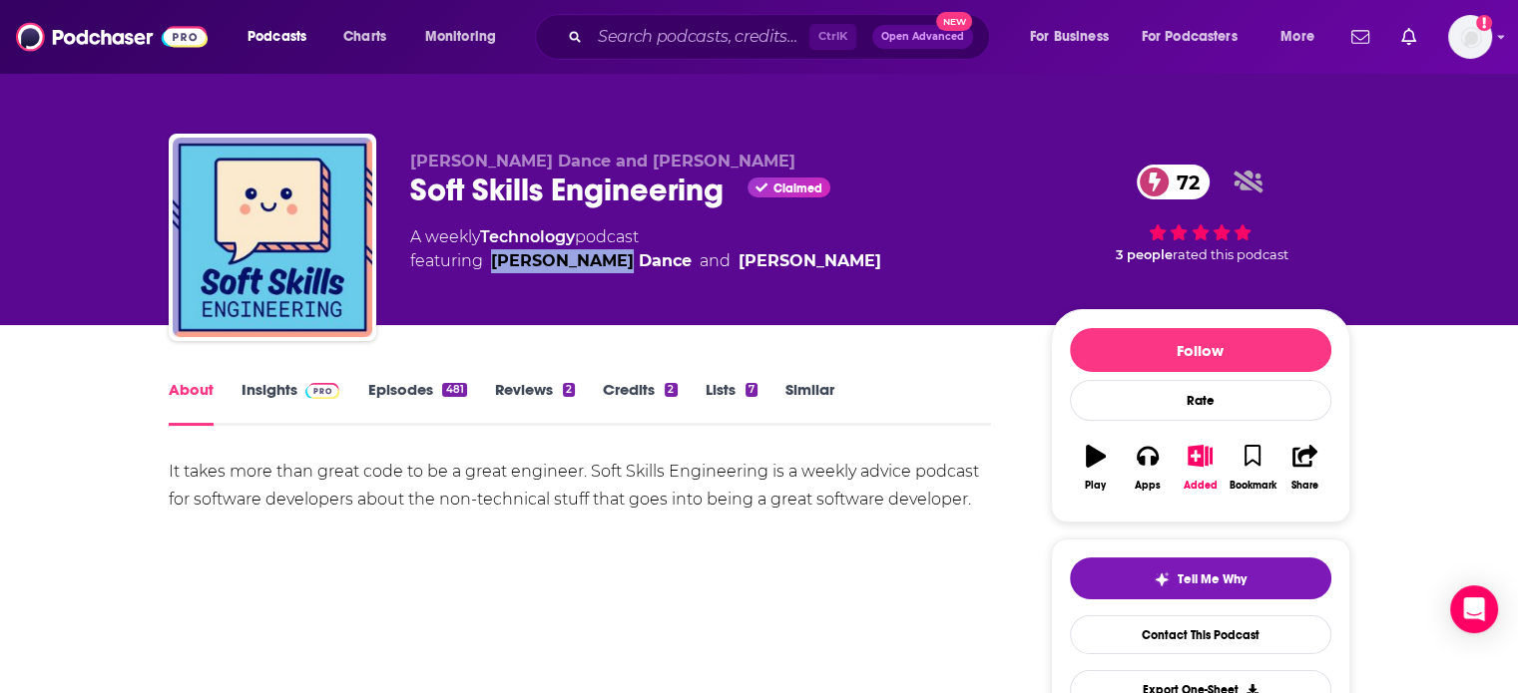
drag, startPoint x: 622, startPoint y: 291, endPoint x: 489, endPoint y: 290, distance: 132.7
click at [489, 290] on div "Jamison Dance and Dave Smith Soft Skills Engineering Claimed 72 A weekly Techno…" at bounding box center [714, 232] width 609 height 160
copy link "Jamison Dance"
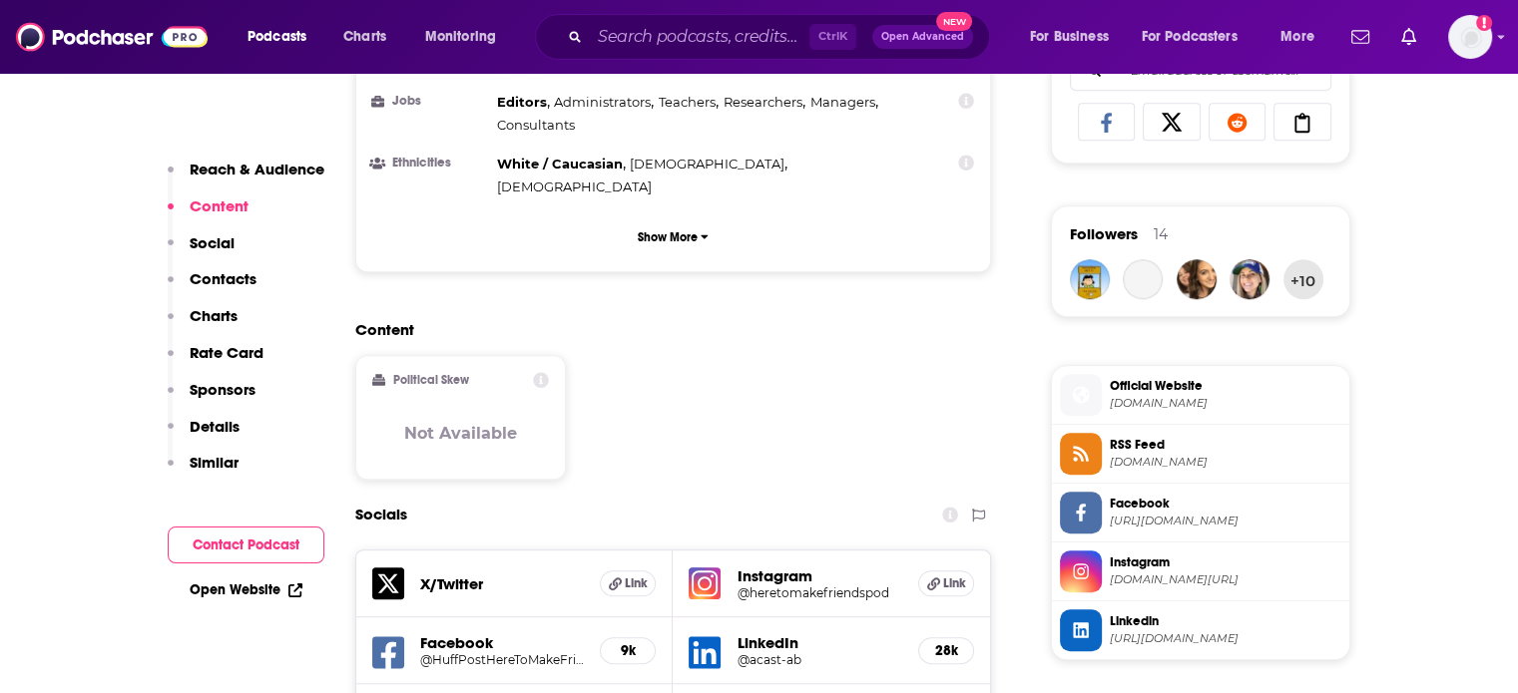
scroll to position [1596, 0]
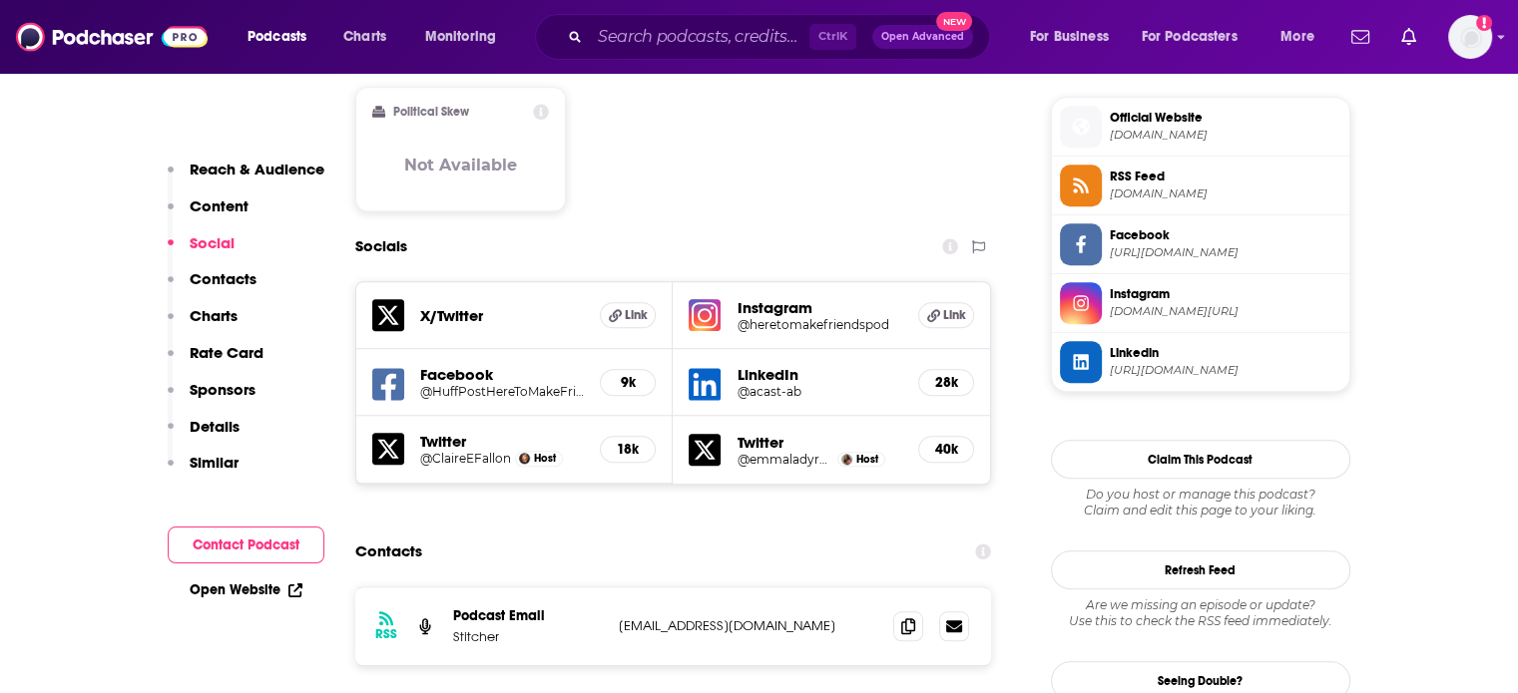
click at [709, 618] on p "[EMAIL_ADDRESS][DOMAIN_NAME]" at bounding box center [748, 626] width 259 height 17
copy div "[EMAIL_ADDRESS][DOMAIN_NAME] [EMAIL_ADDRESS][DOMAIN_NAME]"
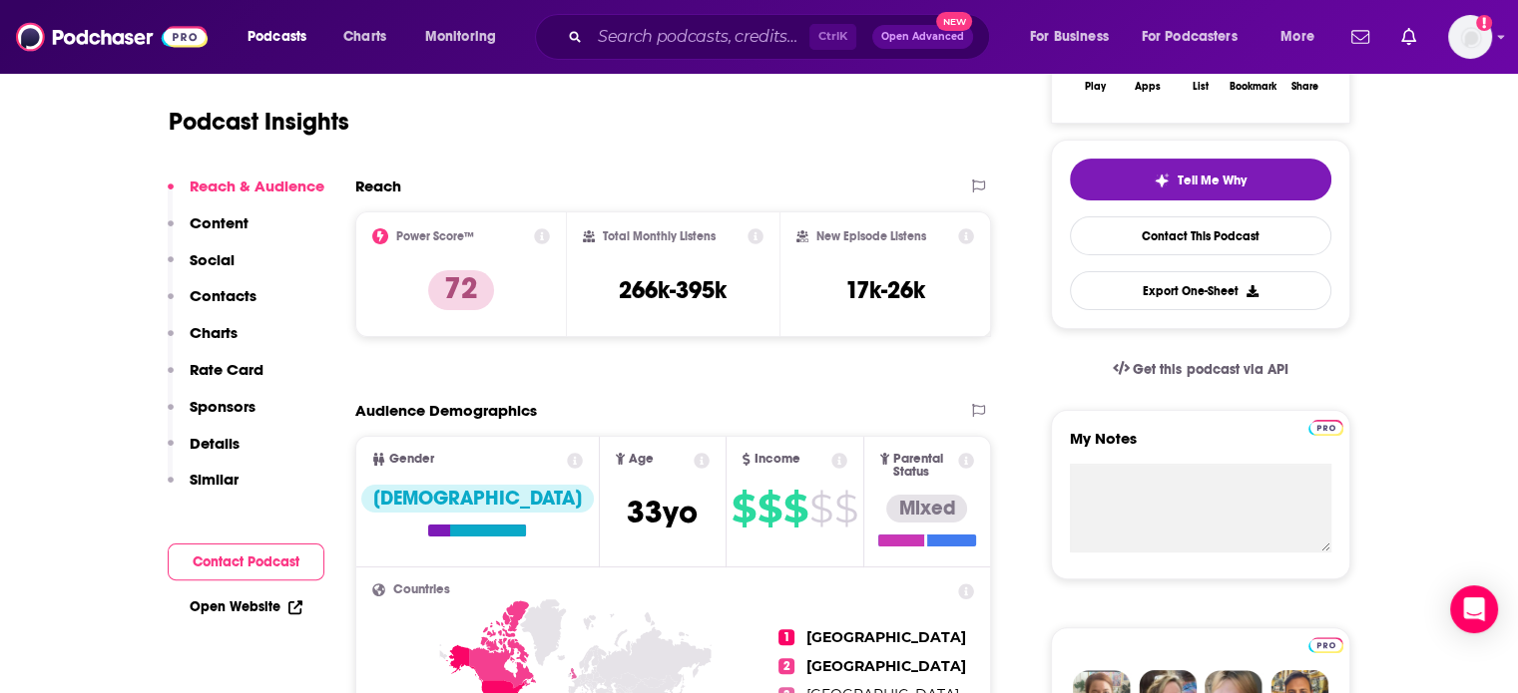
scroll to position [0, 0]
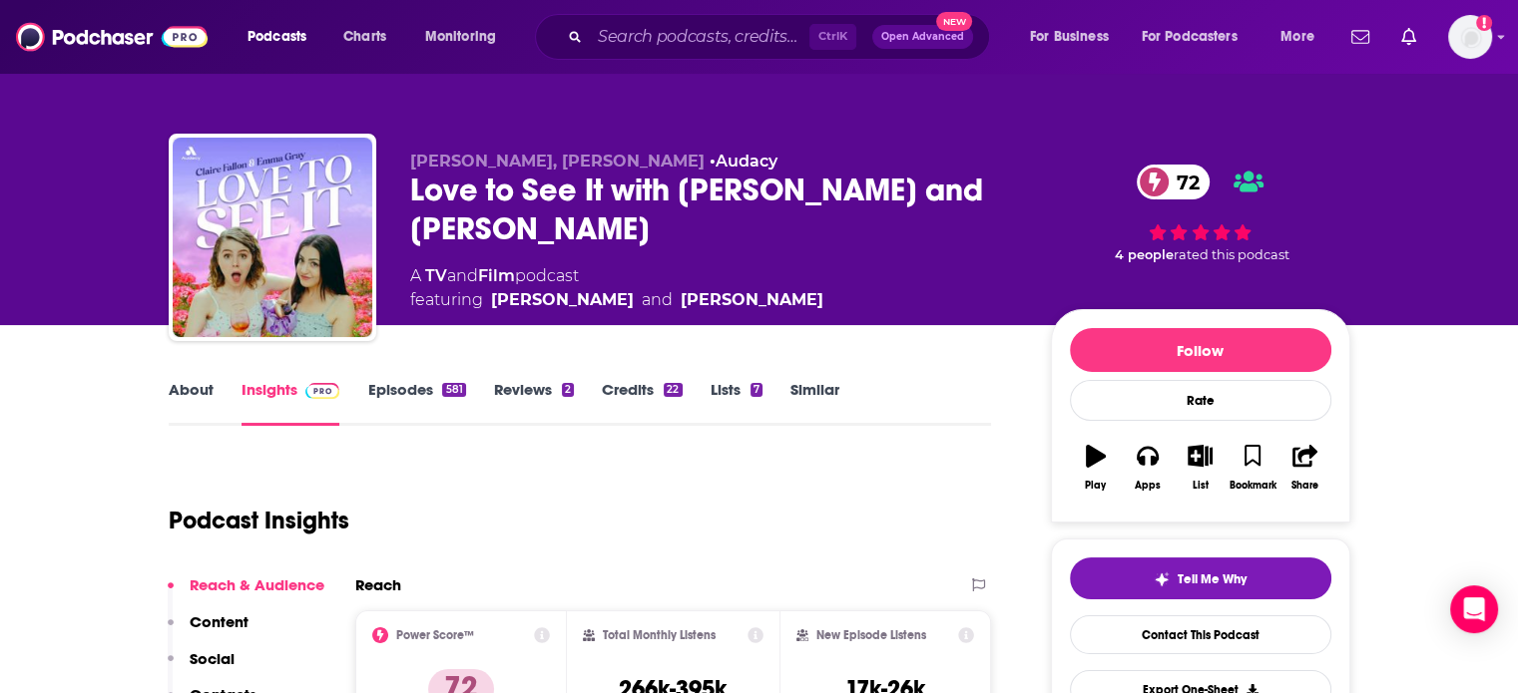
click at [434, 419] on link "Episodes 581" at bounding box center [416, 403] width 98 height 46
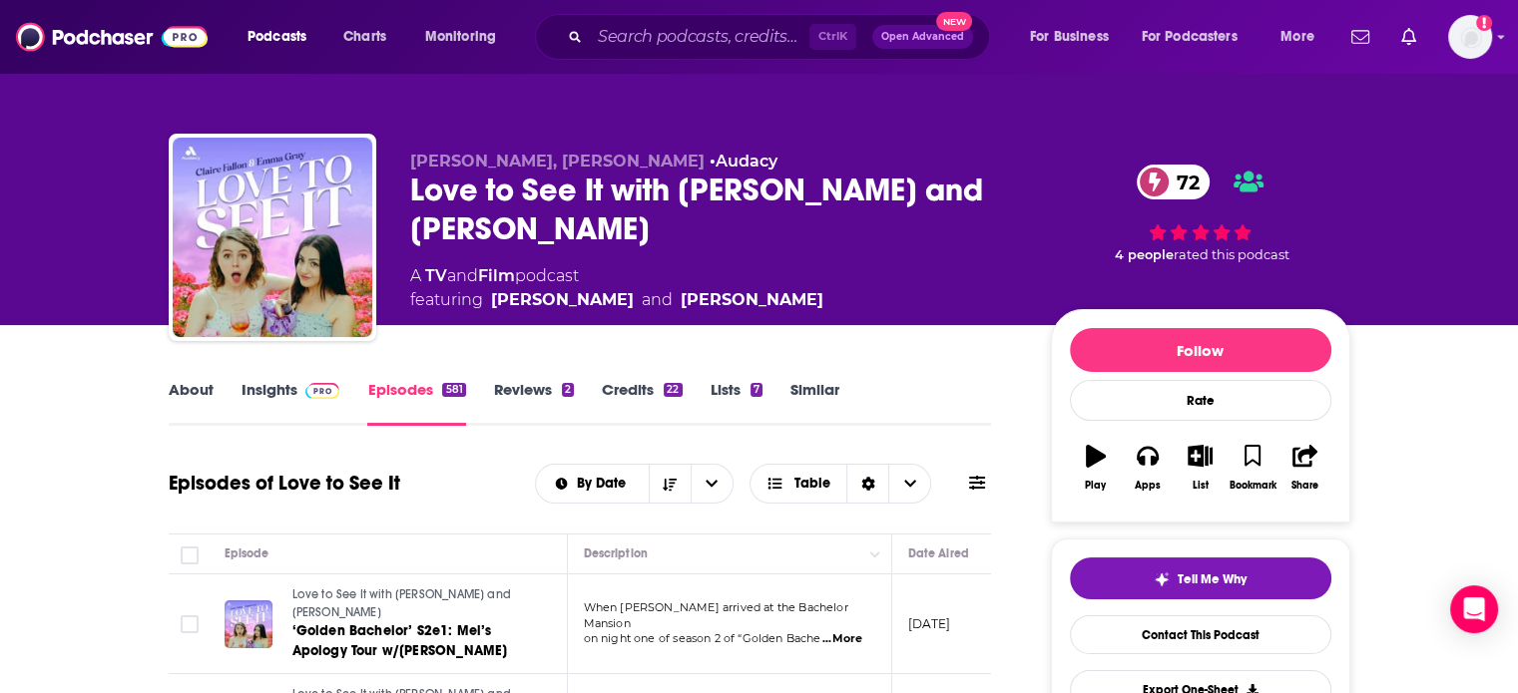
click at [482, 209] on div "Love to See It with Emma and Claire 72" at bounding box center [714, 210] width 609 height 78
drag, startPoint x: 482, startPoint y: 209, endPoint x: 461, endPoint y: 195, distance: 25.2
click at [480, 209] on div "Love to See It with Emma and Claire 72" at bounding box center [714, 210] width 609 height 78
click at [461, 195] on div "Love to See It with Emma and Claire 72" at bounding box center [714, 210] width 609 height 78
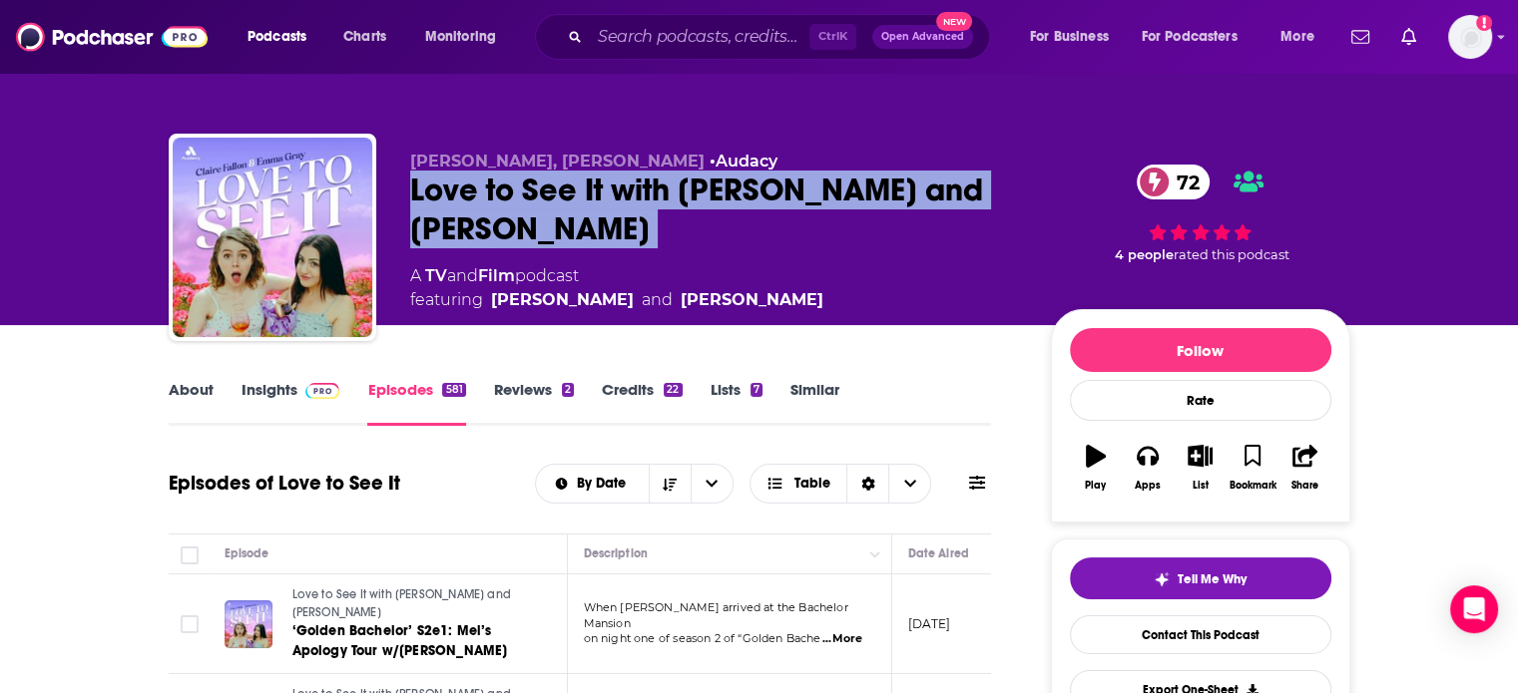
click at [461, 195] on div "Love to See It with Emma and Claire 72" at bounding box center [714, 210] width 609 height 78
copy div "Love to See It with Emma and Claire 72"
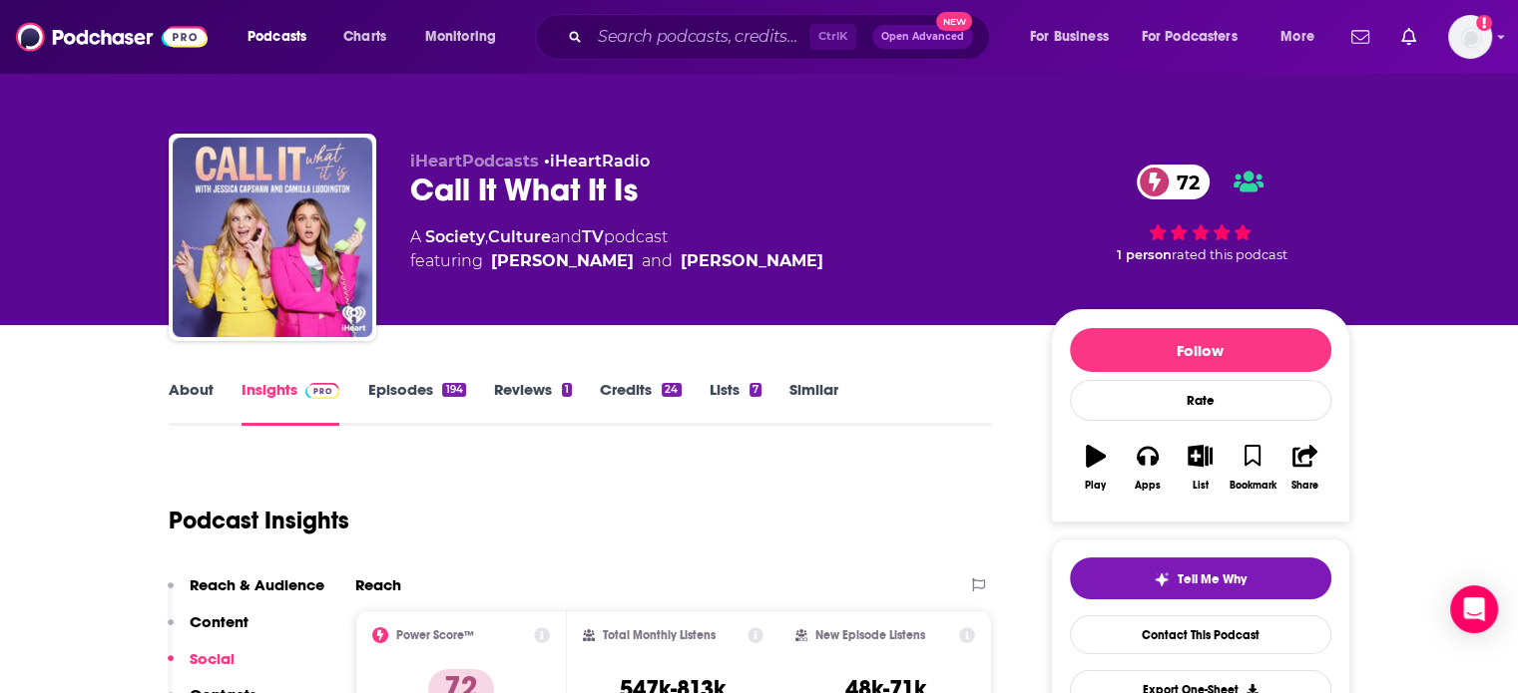
click at [456, 193] on div "Call It What It Is 72" at bounding box center [714, 190] width 609 height 39
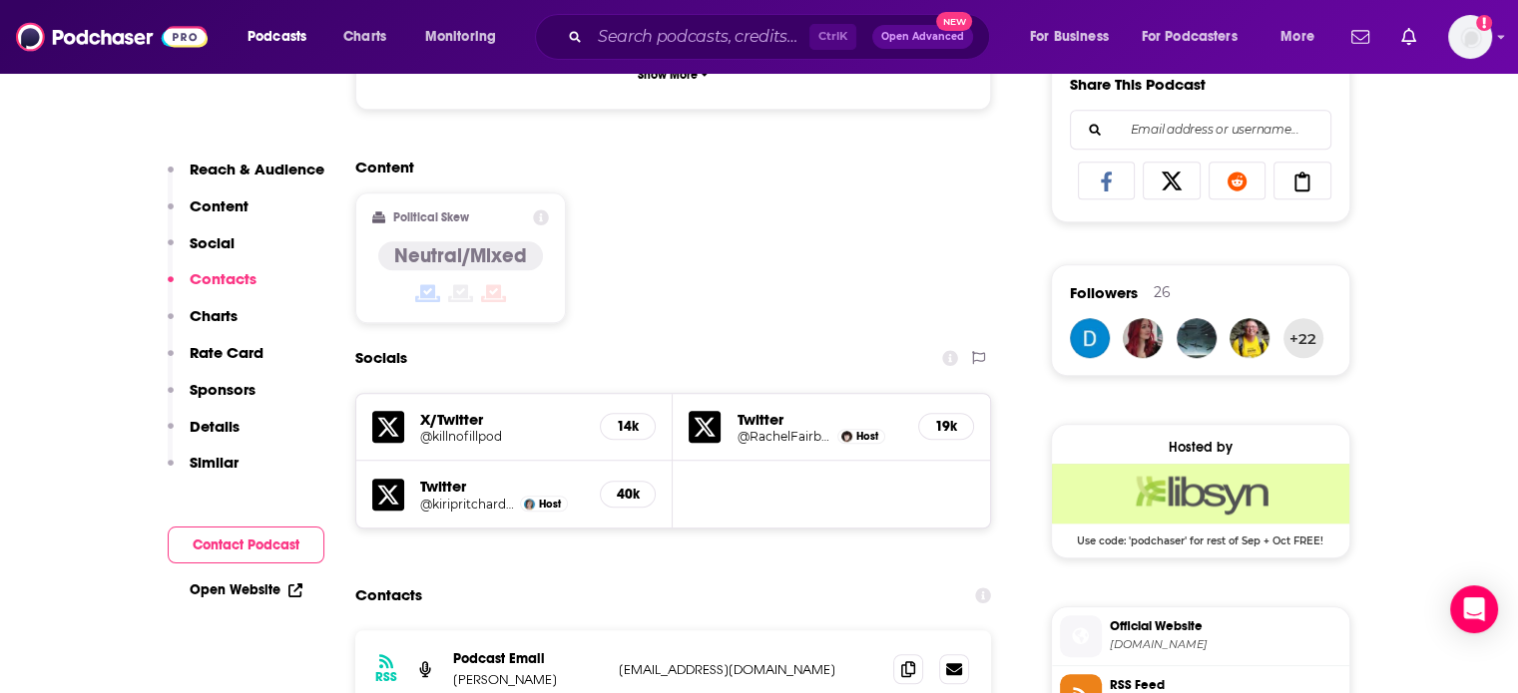
scroll to position [1596, 0]
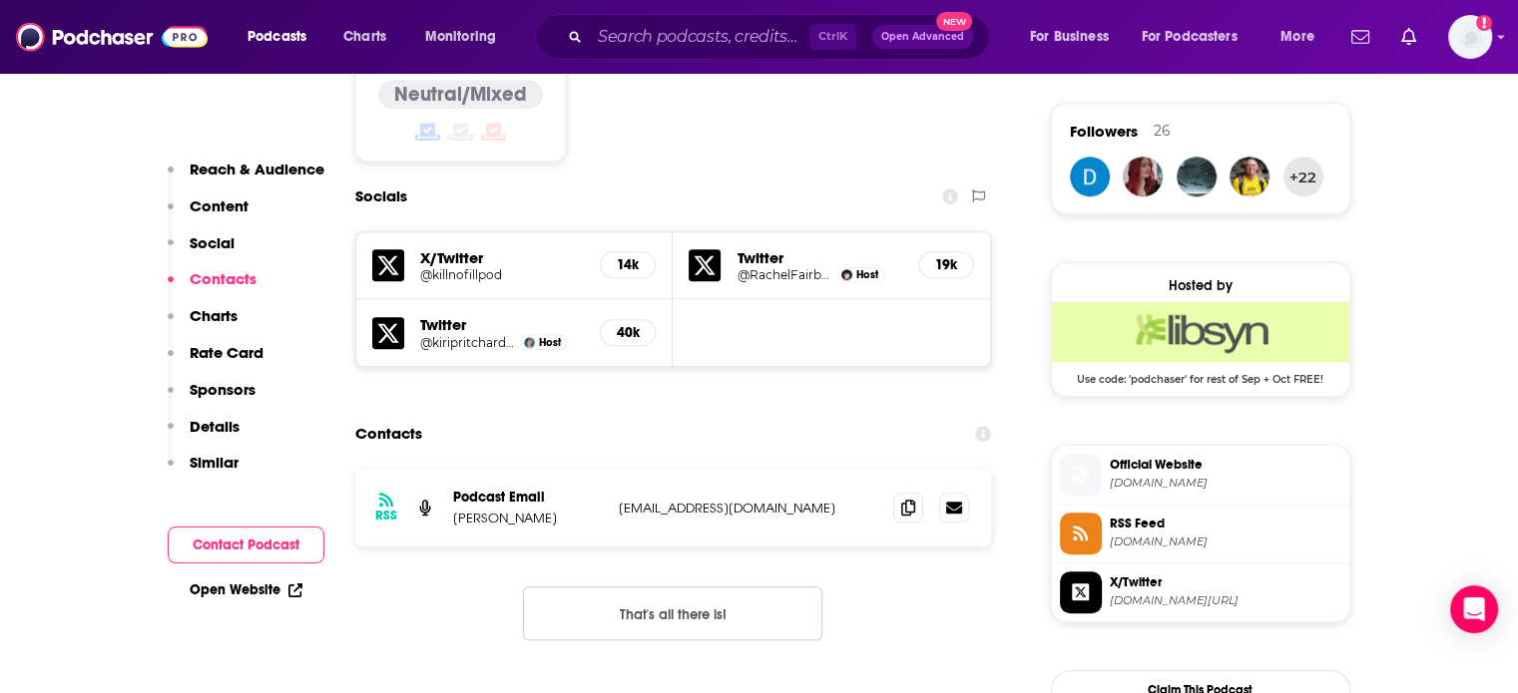
click at [712, 500] on p "allkillanofillapodcast@gmail.com" at bounding box center [748, 508] width 259 height 17
copy div "allkillanofillapodcast@gmail.com allkillanofillapodcast@gmail.com"
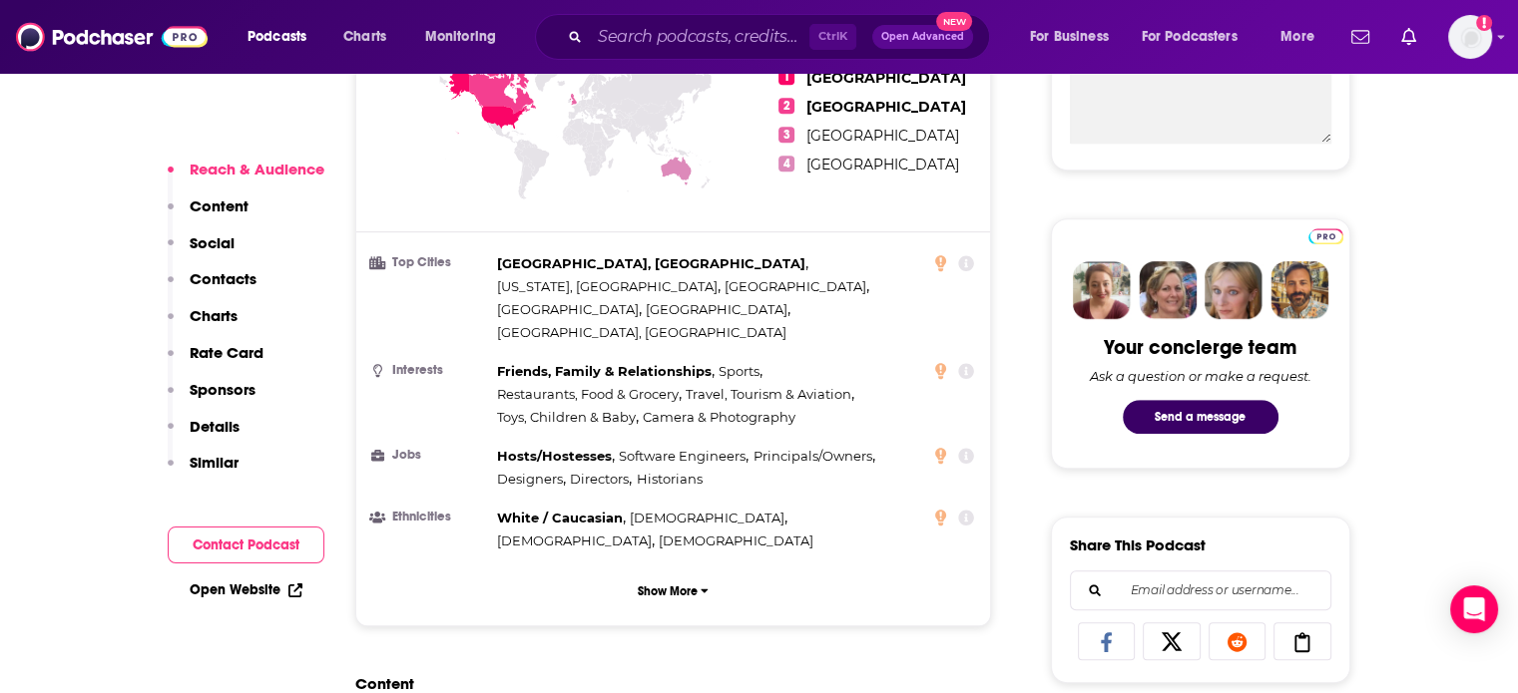
scroll to position [1497, 0]
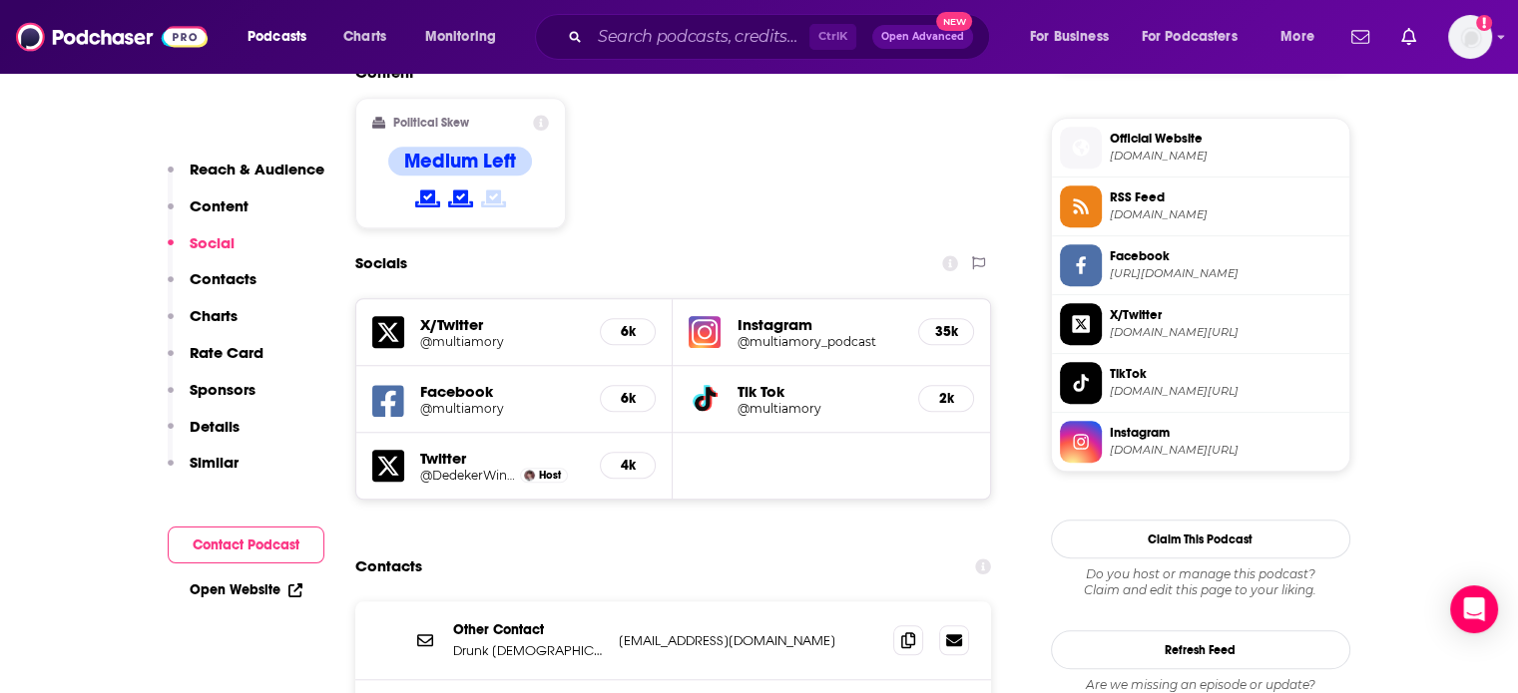
scroll to position [1796, 0]
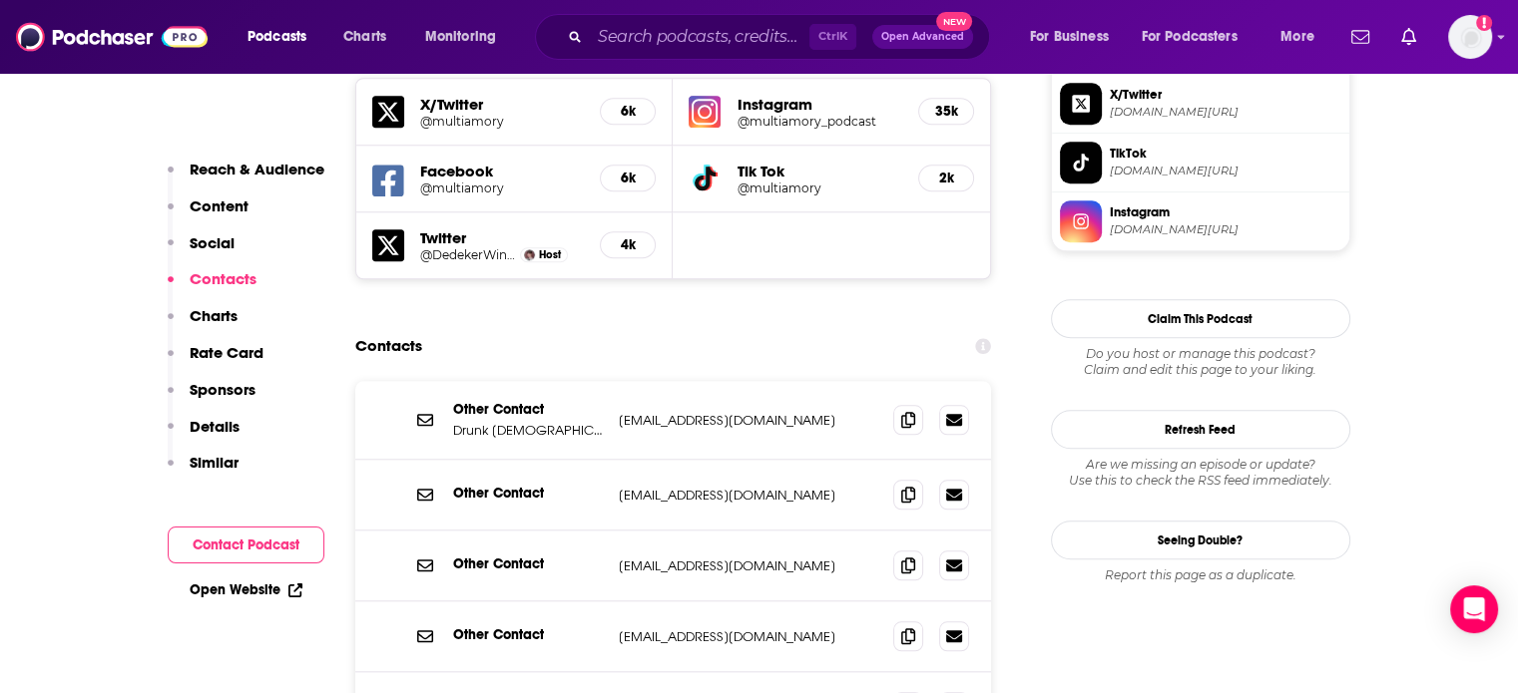
click at [656, 412] on p "info@multiamory.com" at bounding box center [748, 420] width 259 height 17
copy div "info@multiamory.com info@multiamory.com"
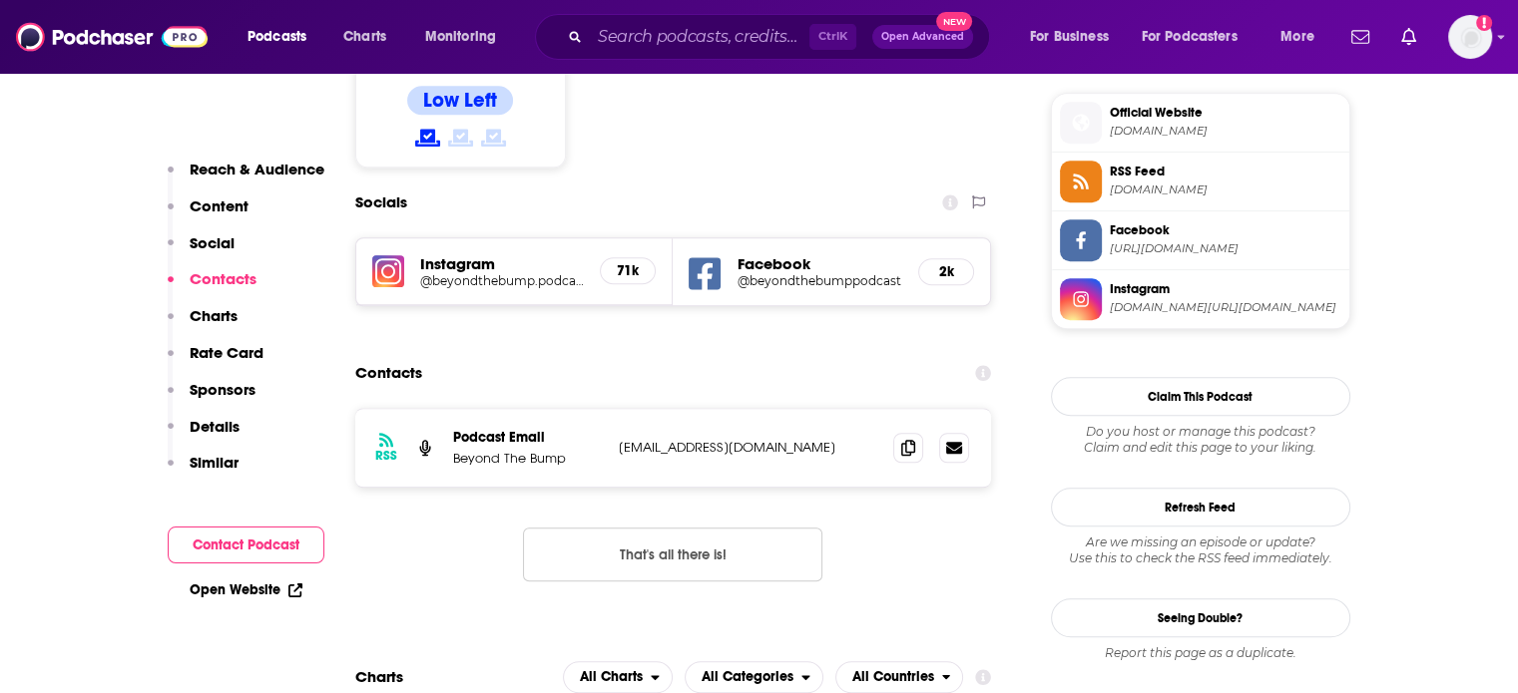
scroll to position [1696, 0]
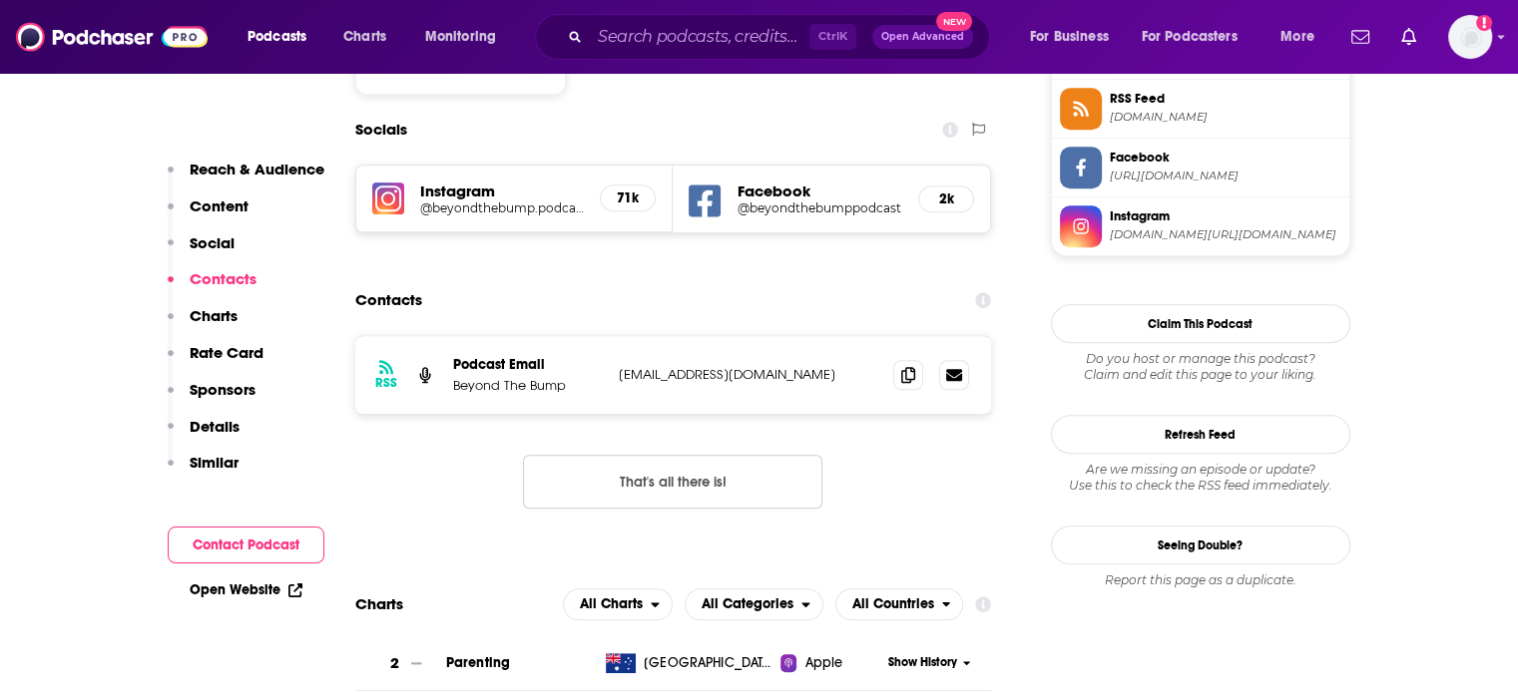
click at [750, 336] on div "RSS Podcast Email Beyond The Bump beyondthebumppodcast@outlook.com beyondthebum…" at bounding box center [673, 375] width 637 height 78
copy div "beyondthebumppodcast@outlook.com beyondthebumppodcast@outlook.com"
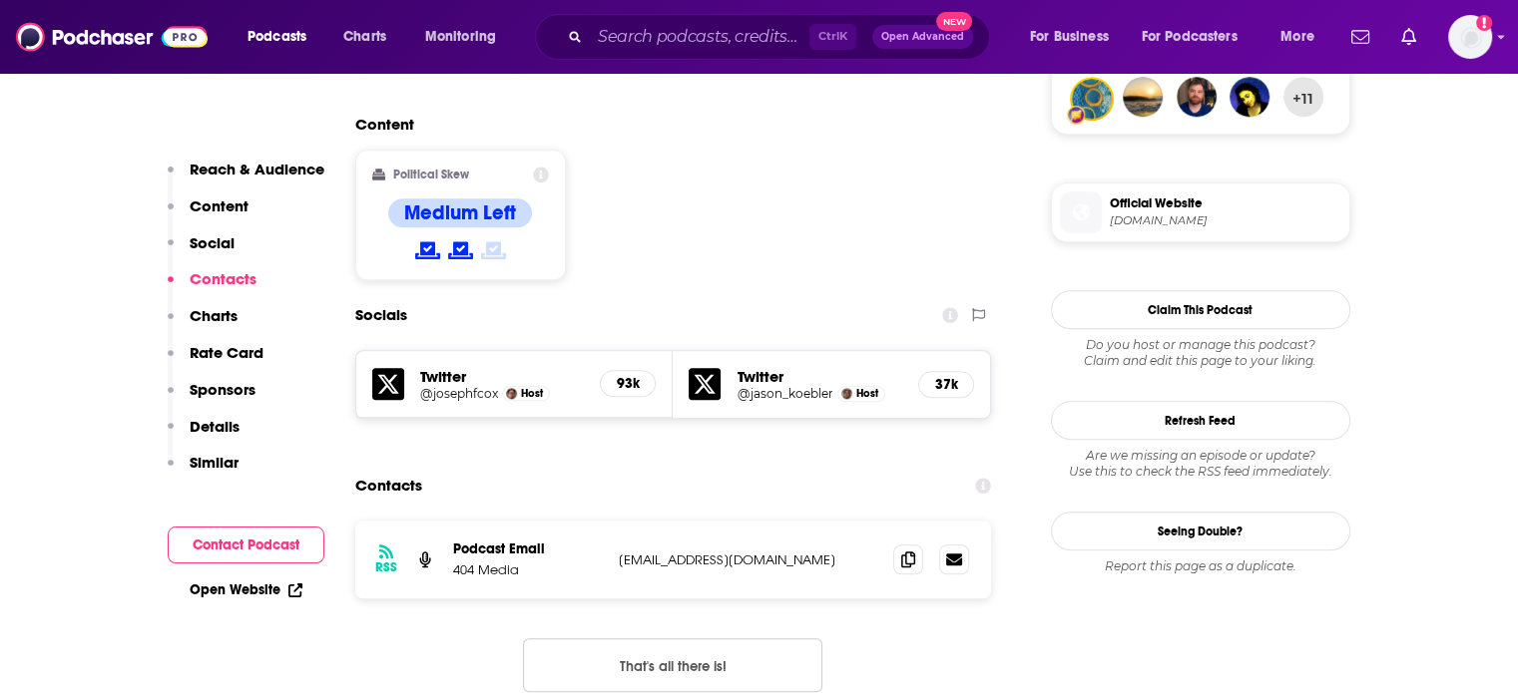
scroll to position [1596, 0]
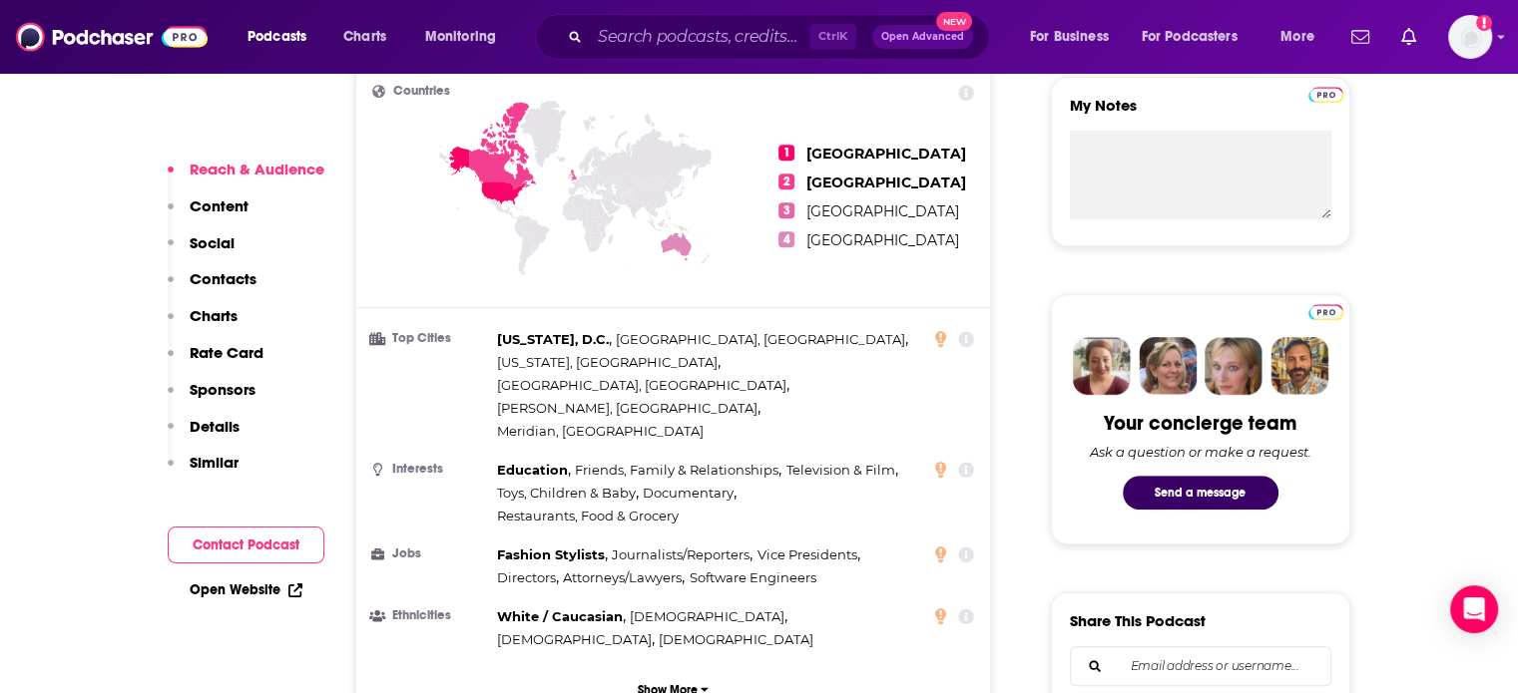
scroll to position [1596, 0]
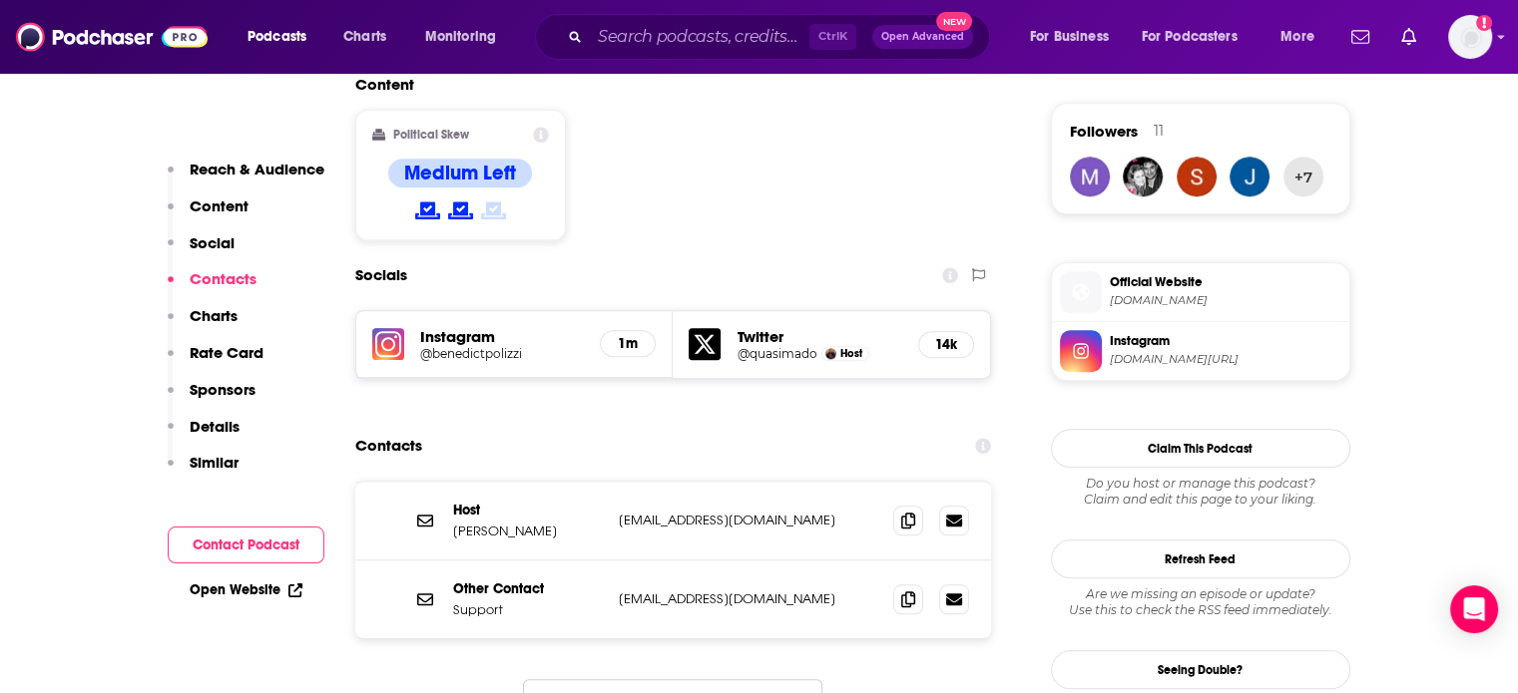
click at [686, 512] on p "mjeltsen@gmail.com" at bounding box center [748, 520] width 259 height 17
copy div "mjeltsen@gmail.com mjeltsen@gmail.com"
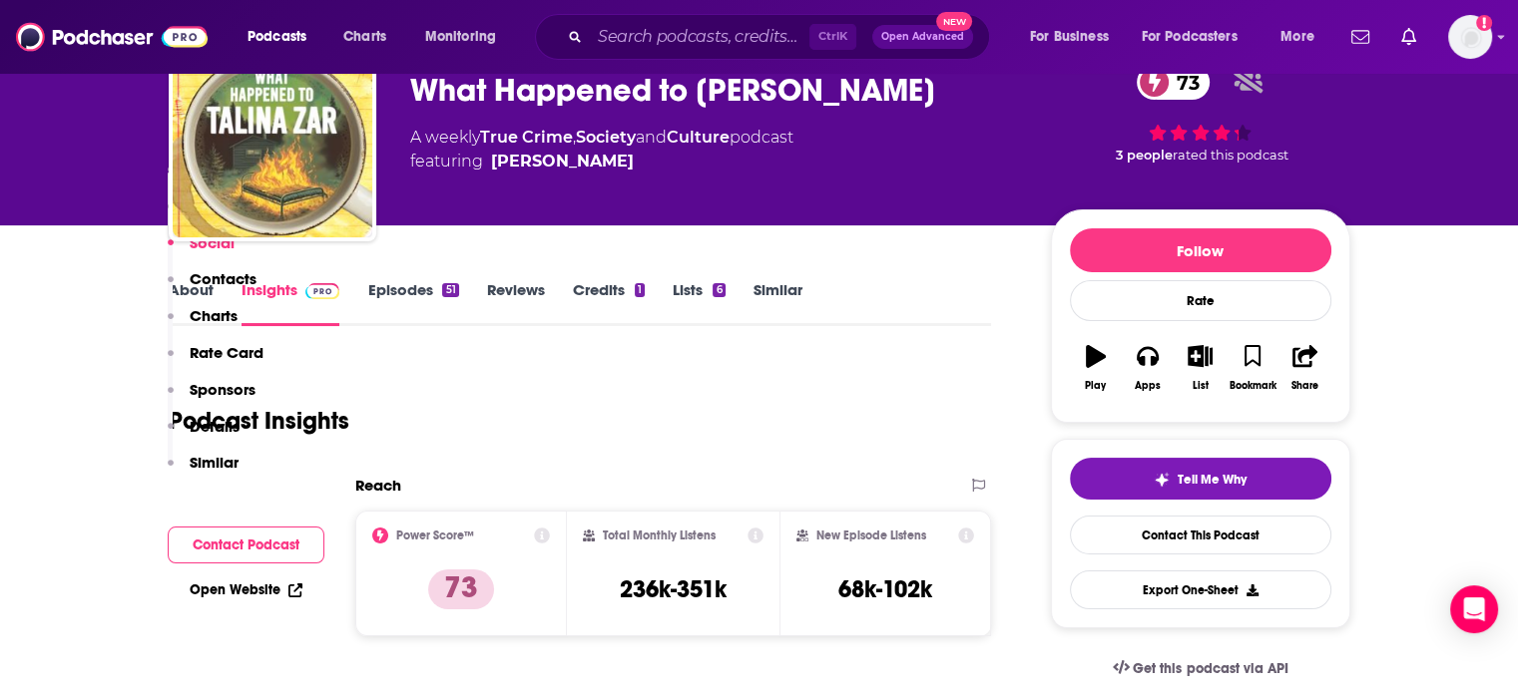
scroll to position [0, 0]
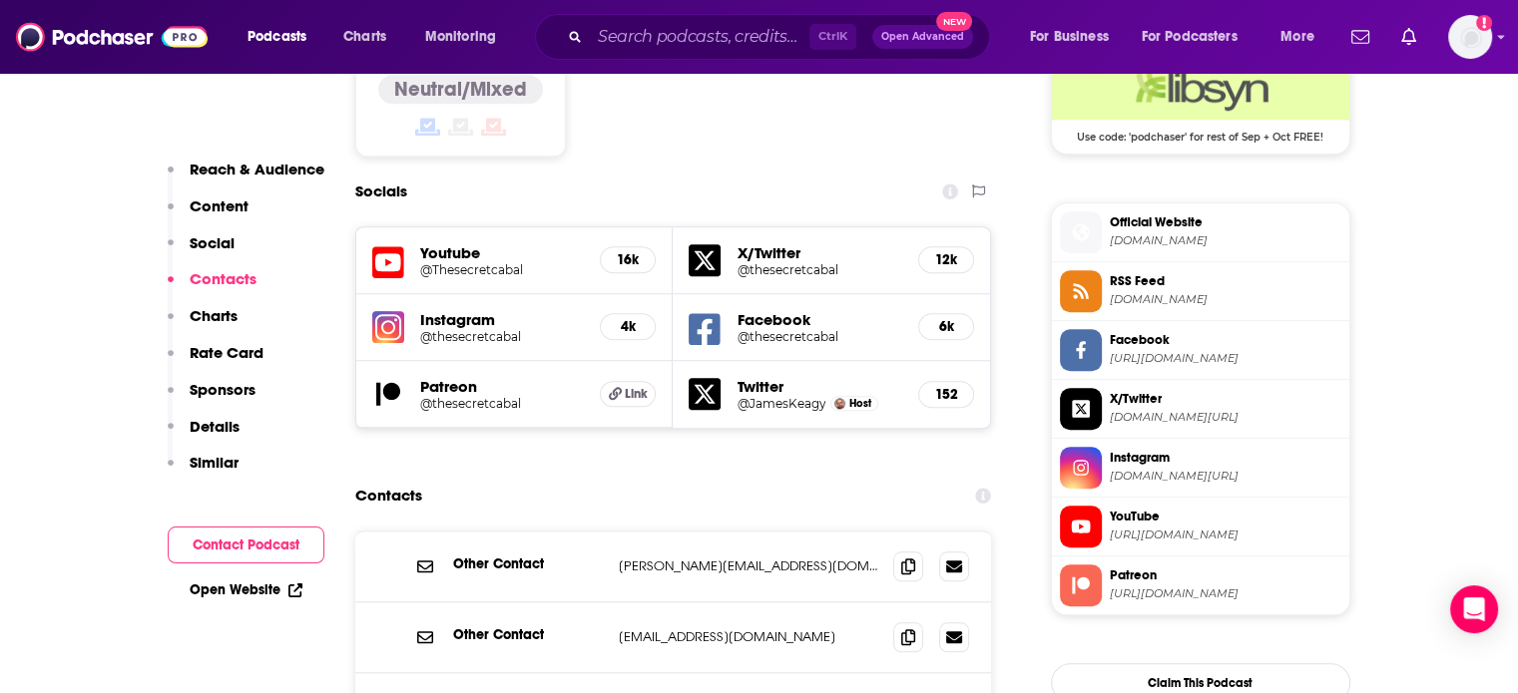
scroll to position [1796, 0]
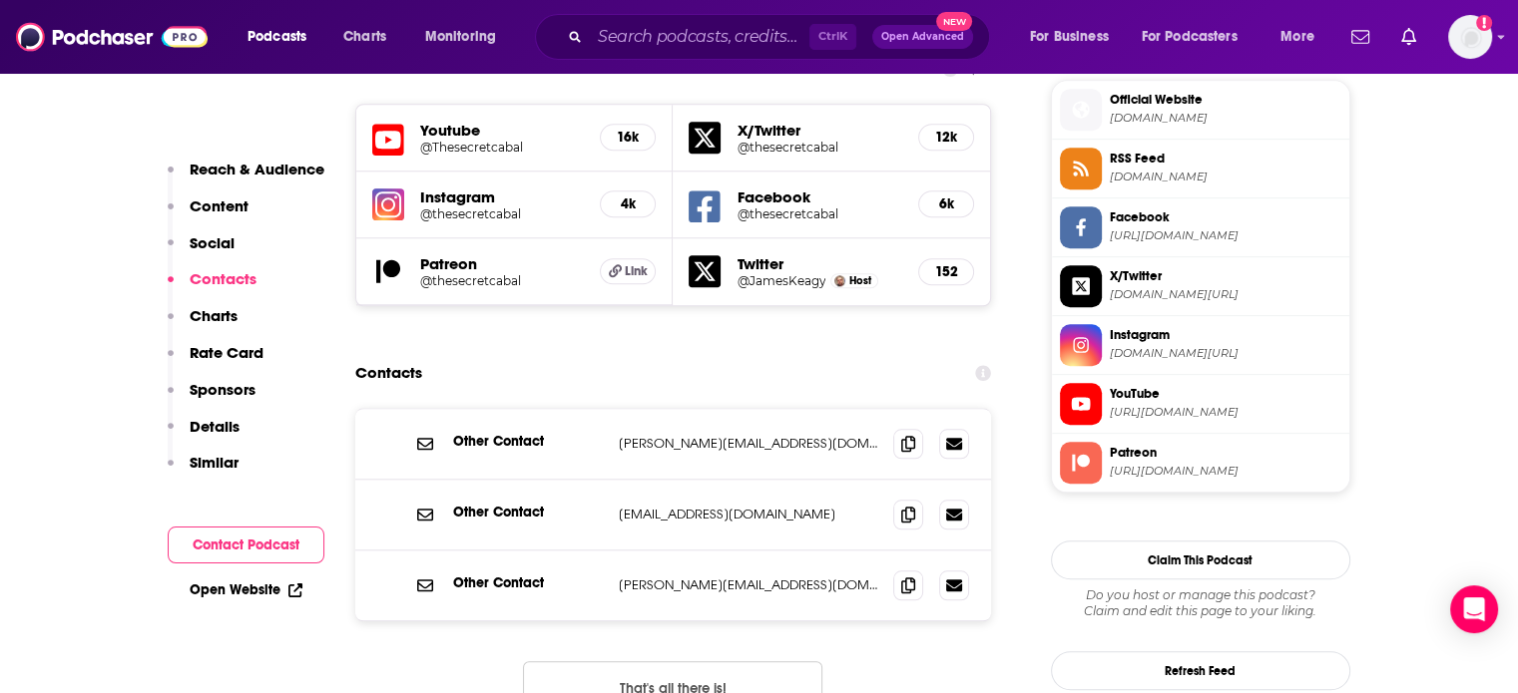
click at [652, 435] on p "[PERSON_NAME][EMAIL_ADDRESS][DOMAIN_NAME]" at bounding box center [748, 443] width 259 height 17
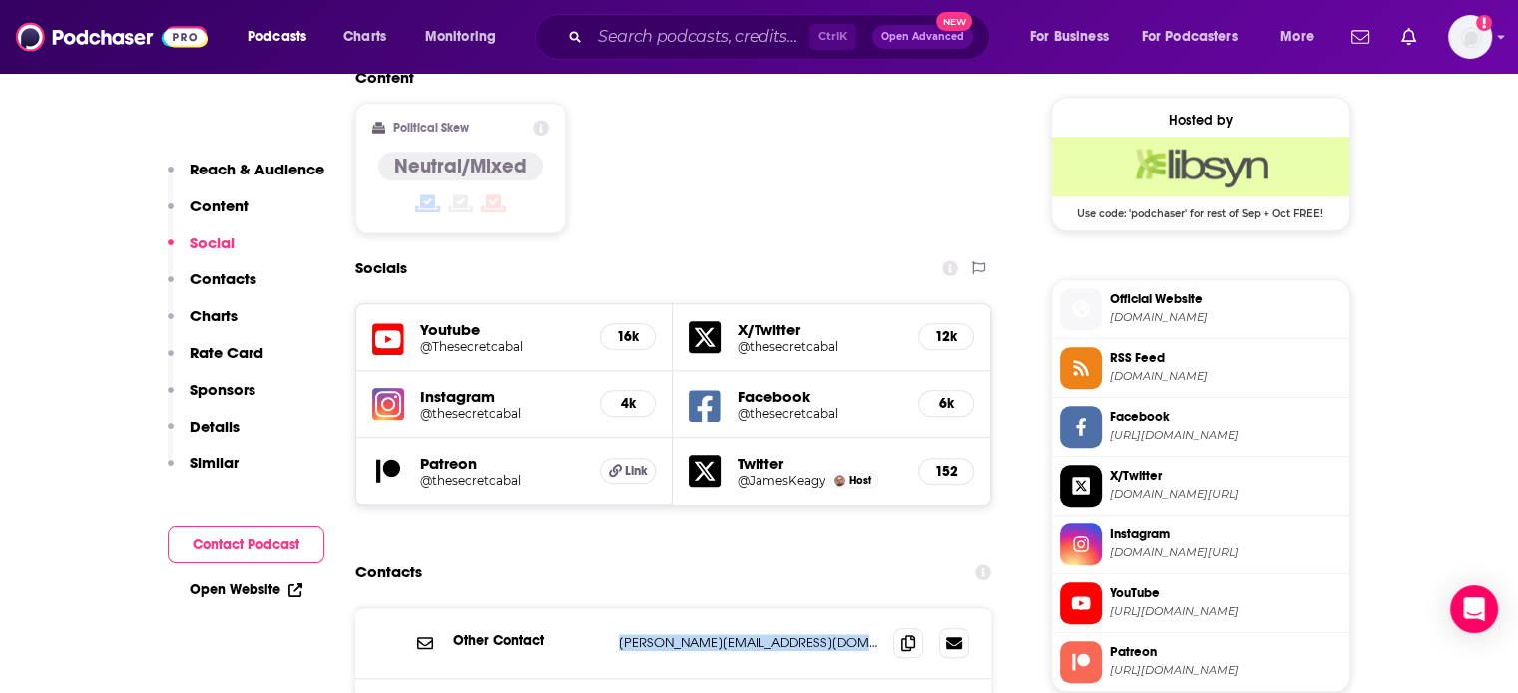
scroll to position [1896, 0]
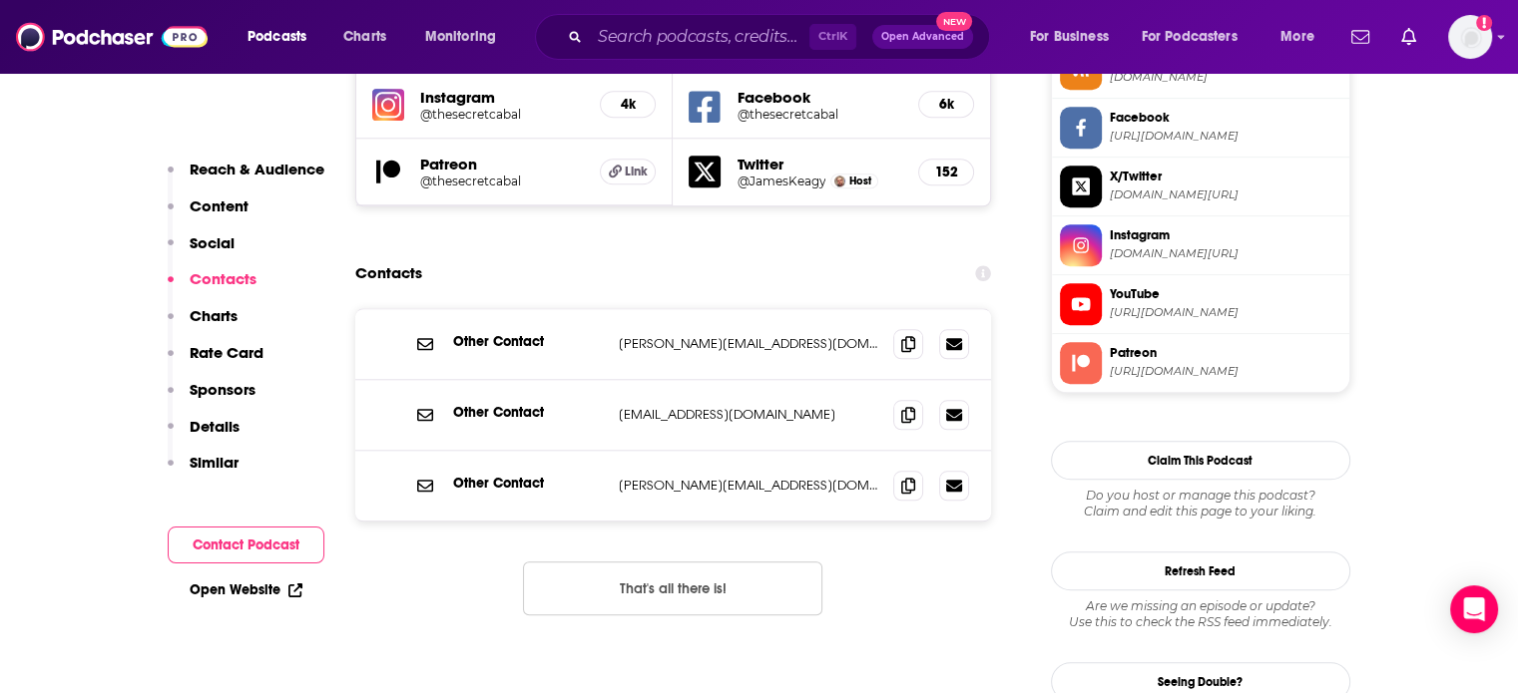
click at [659, 477] on p "[PERSON_NAME][EMAIL_ADDRESS][DOMAIN_NAME]" at bounding box center [748, 485] width 259 height 17
copy div "[PERSON_NAME][EMAIL_ADDRESS][DOMAIN_NAME] [PERSON_NAME][EMAIL_ADDRESS][DOMAIN_N…"
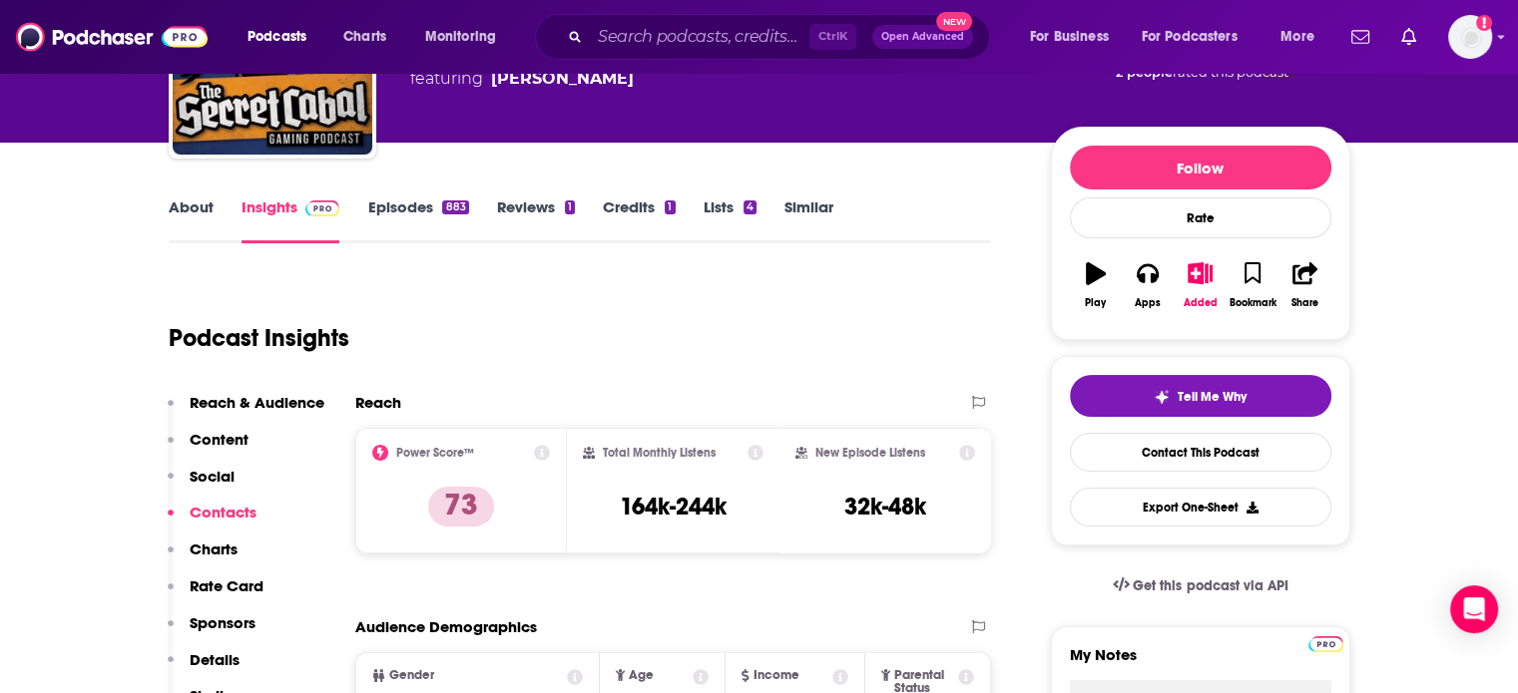
scroll to position [0, 0]
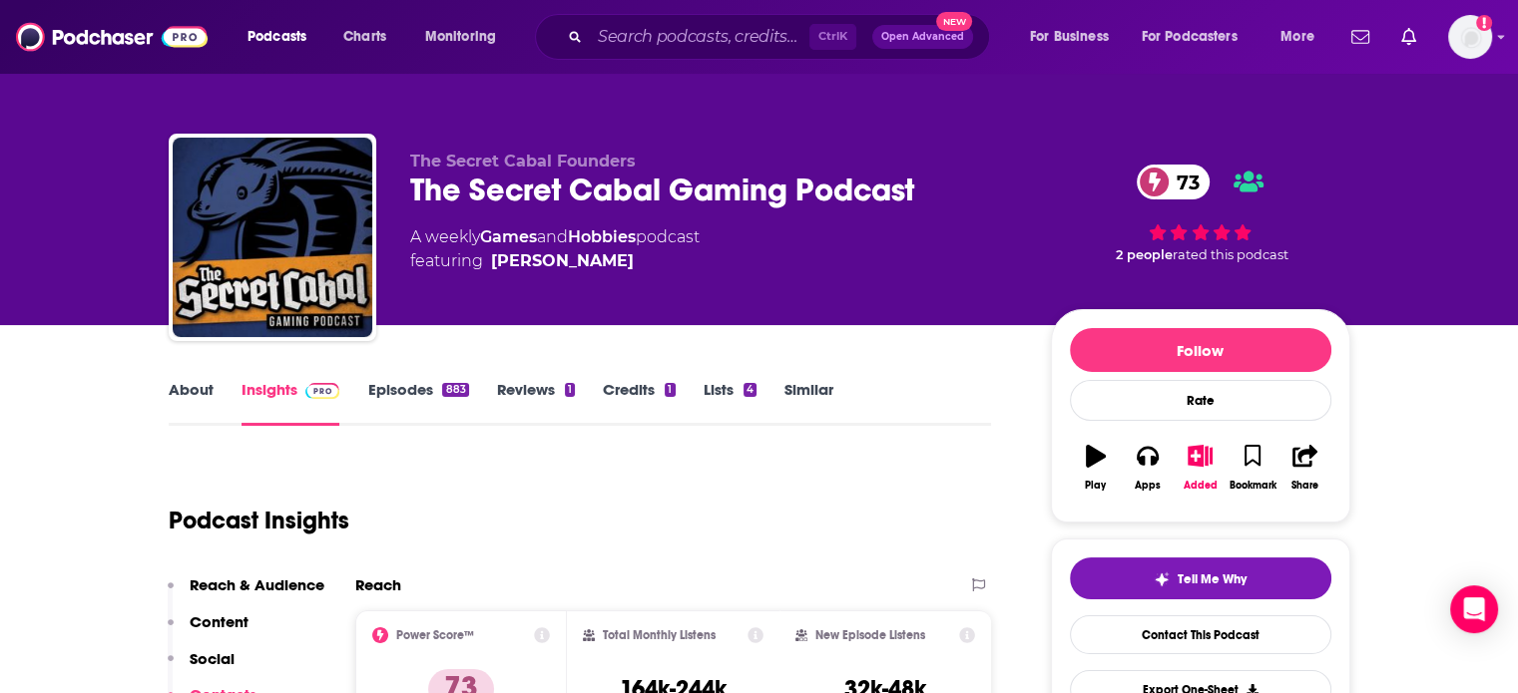
click at [495, 190] on div "The Secret Cabal Gaming Podcast 73" at bounding box center [714, 190] width 609 height 39
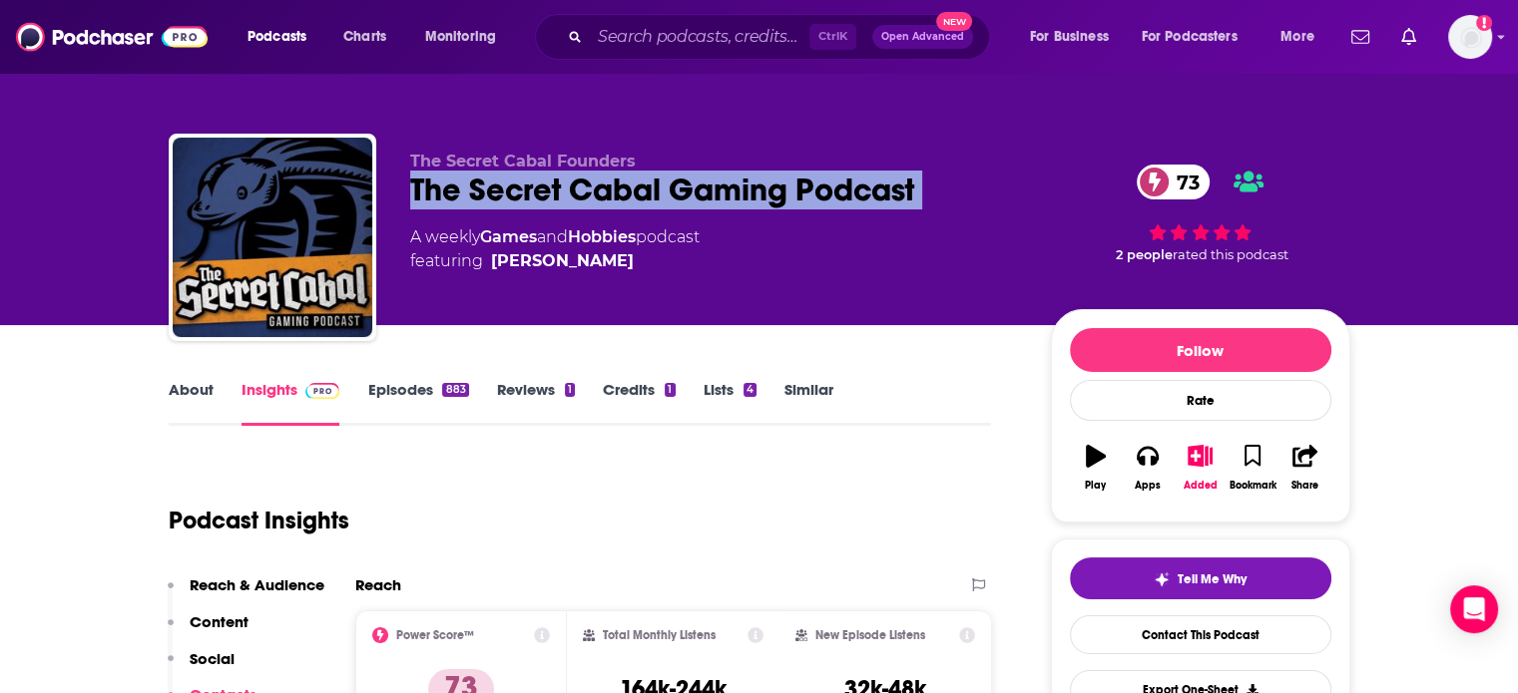
click at [495, 190] on div "The Secret Cabal Gaming Podcast 73" at bounding box center [714, 190] width 609 height 39
copy div "The Secret Cabal Gaming Podcast 73"
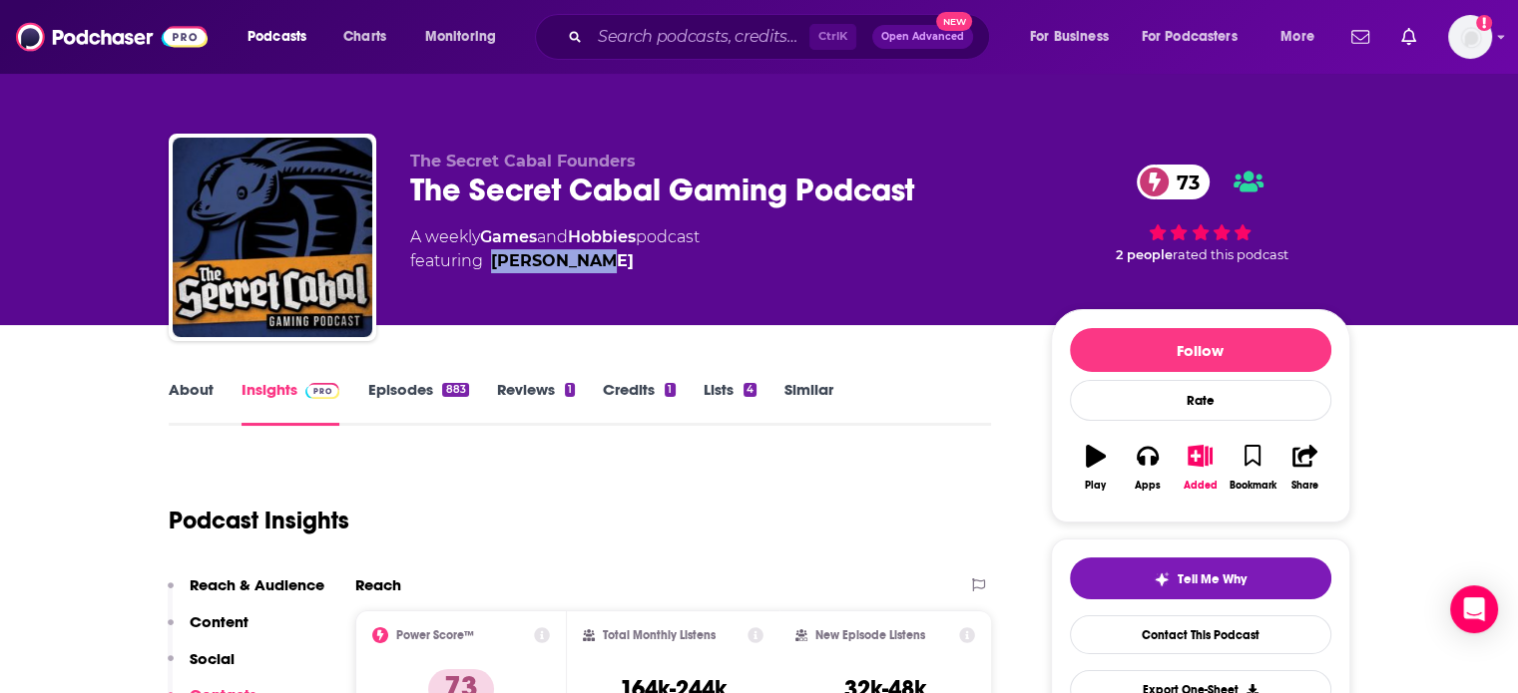
drag, startPoint x: 620, startPoint y: 277, endPoint x: 482, endPoint y: 286, distance: 138.0
click at [482, 286] on div "The Secret Cabal Founders The Secret Cabal Gaming Podcast 73 A weekly Games and…" at bounding box center [714, 232] width 609 height 160
copy link "[PERSON_NAME]"
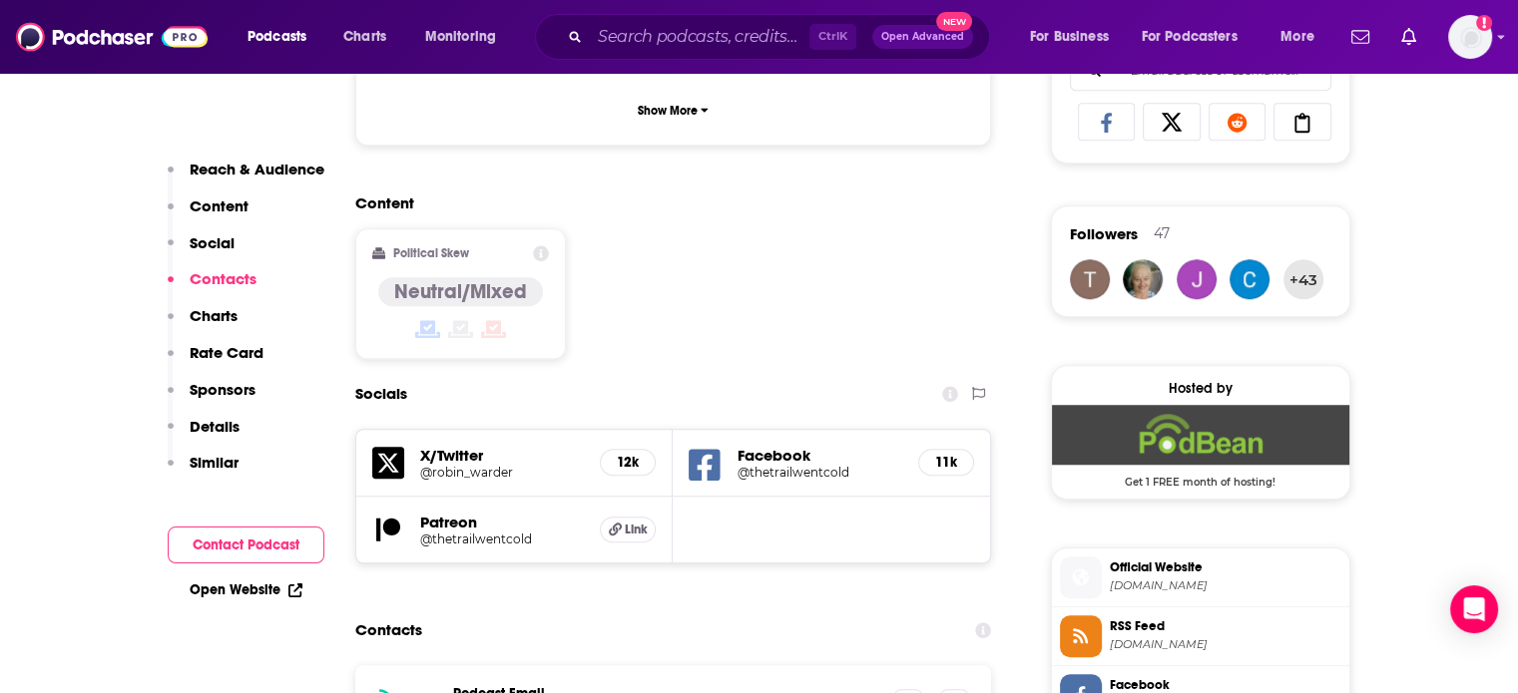
scroll to position [1796, 0]
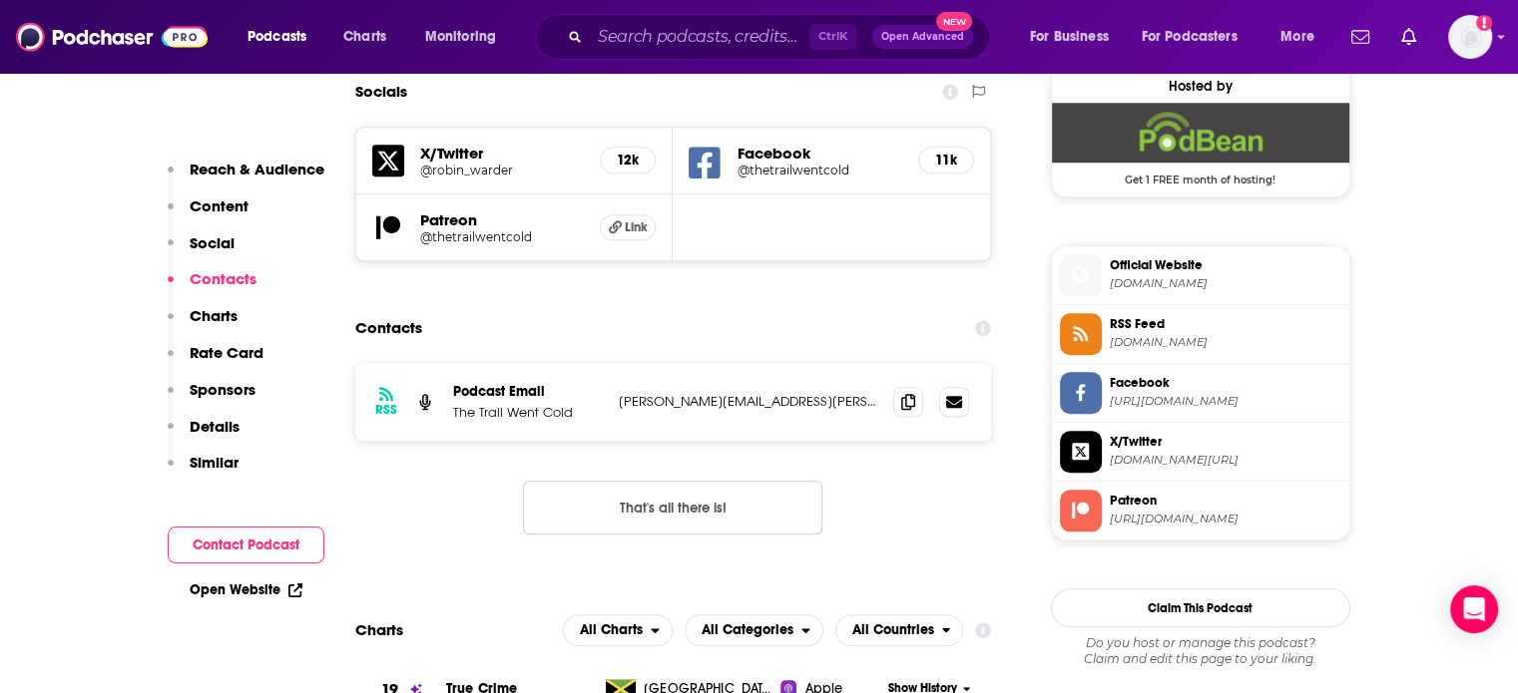
click at [690, 363] on div "RSS Podcast Email The Trail Went Cold magill.foote@gmail.com magill.foote@gmail…" at bounding box center [673, 402] width 637 height 78
copy div "magill.foote@gmail.com magill.foote@gmail.com"
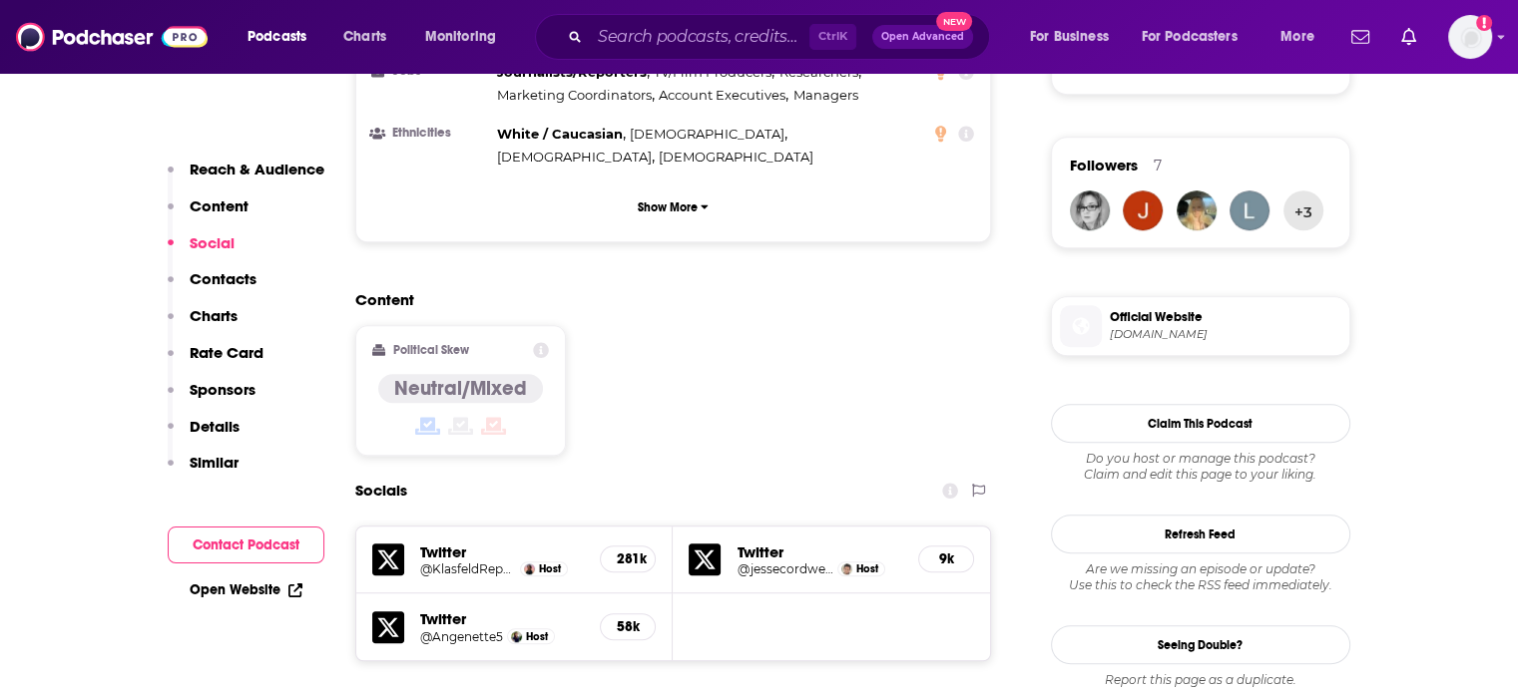
scroll to position [1596, 0]
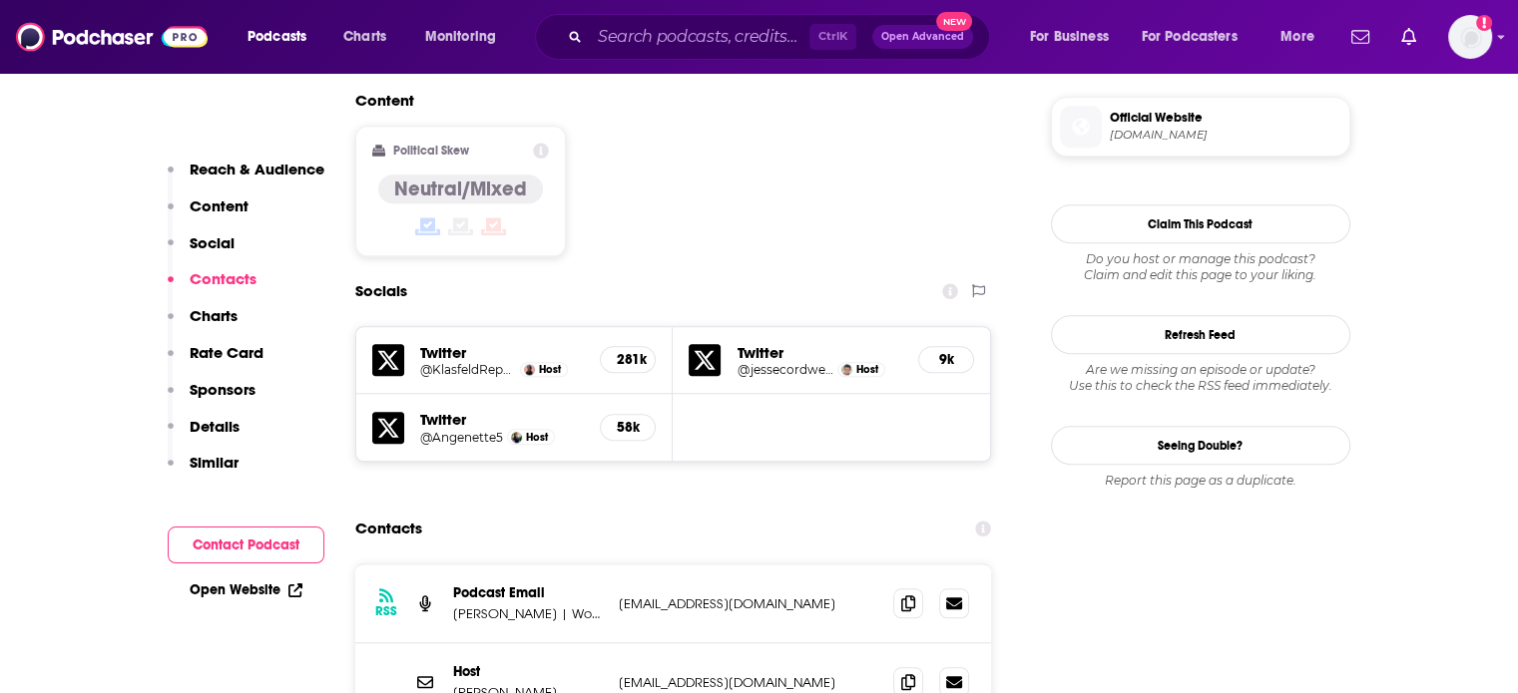
click at [696, 674] on p "[EMAIL_ADDRESS][DOMAIN_NAME]" at bounding box center [748, 682] width 259 height 17
click at [696, 674] on p "jcweber22@gmail.com" at bounding box center [748, 682] width 259 height 17
copy div "jcweber22@gmail.com jcweber22@gmail.com"
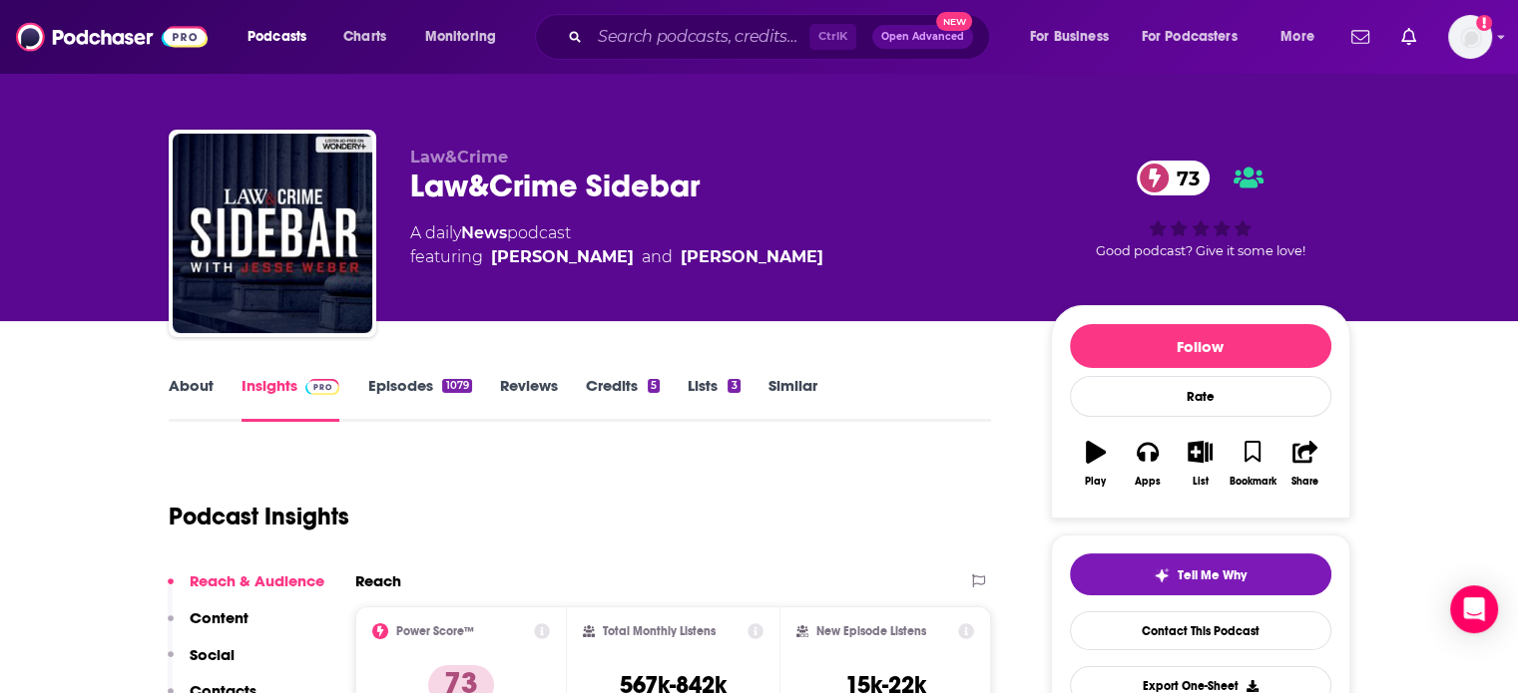
scroll to position [0, 0]
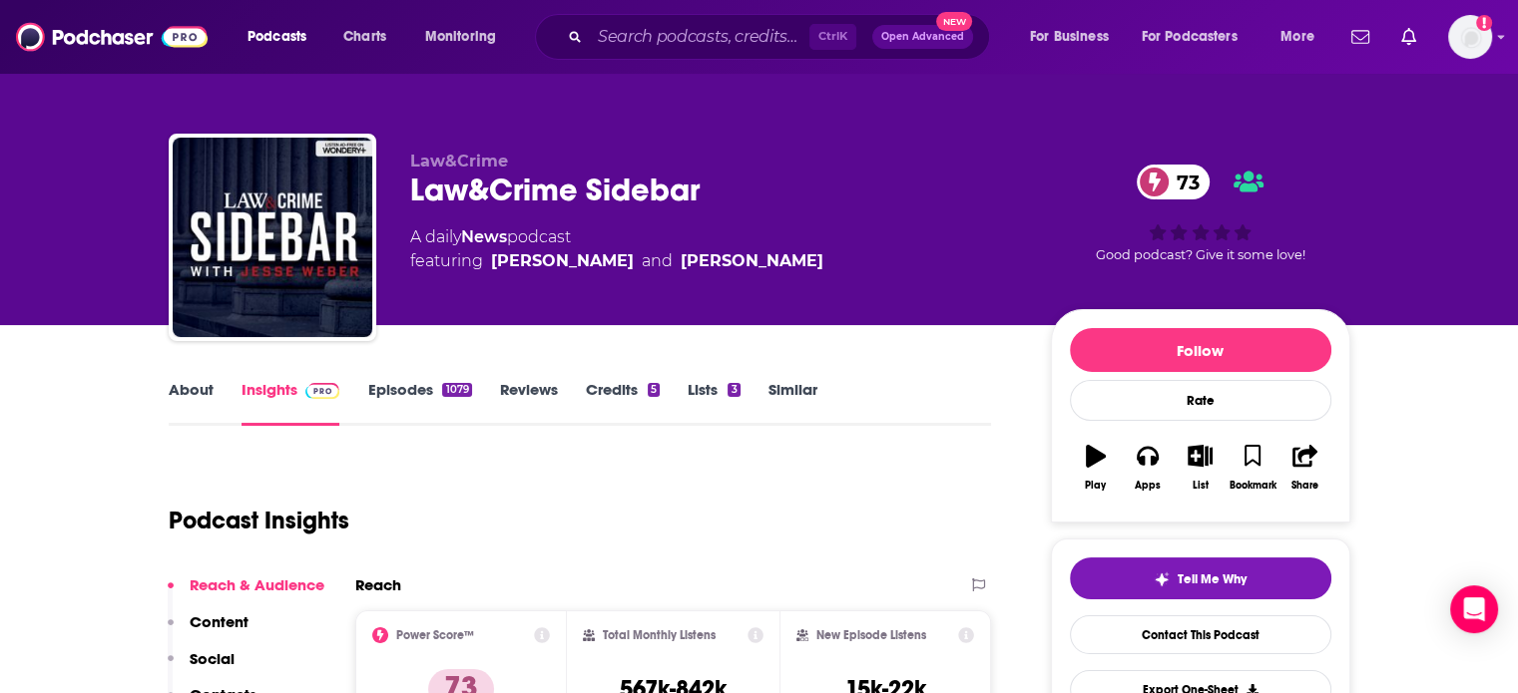
click at [538, 183] on div "Law&Crime Sidebar 73" at bounding box center [714, 190] width 609 height 39
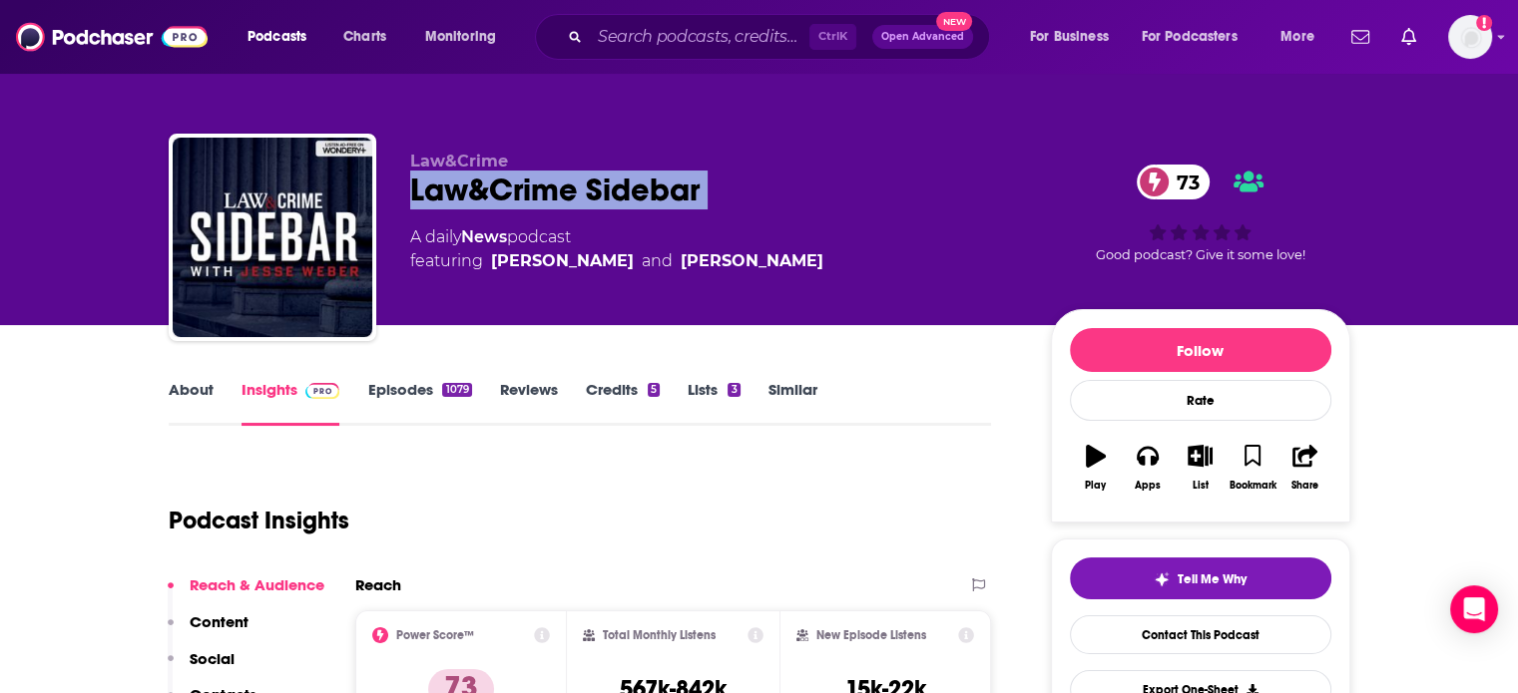
click at [538, 183] on div "Law&Crime Sidebar 73" at bounding box center [714, 190] width 609 height 39
click at [459, 191] on div "Law&Crime Sidebar 73" at bounding box center [714, 190] width 609 height 39
drag, startPoint x: 459, startPoint y: 191, endPoint x: 494, endPoint y: 189, distance: 35.0
click at [495, 190] on div "Law&Crime Sidebar 73" at bounding box center [714, 190] width 609 height 39
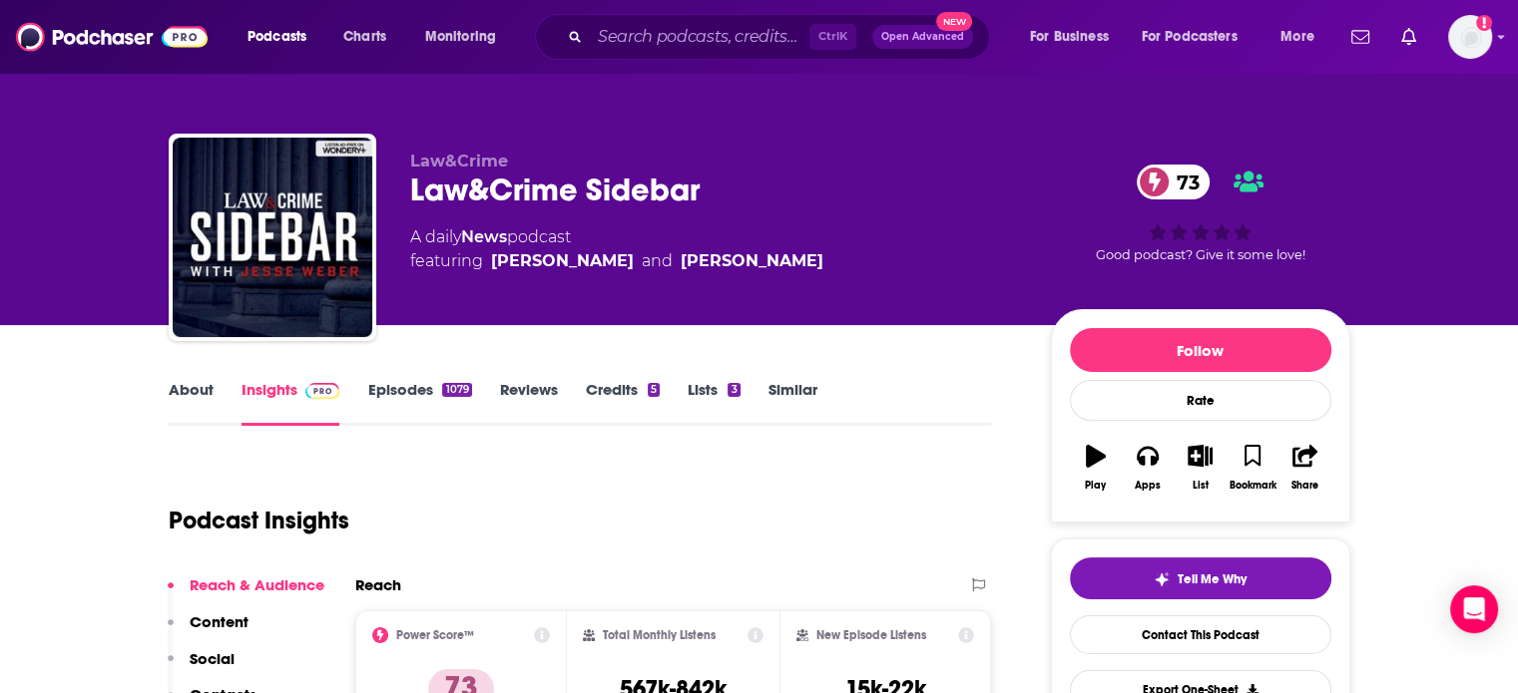
click at [426, 182] on div "Law&Crime Sidebar 73" at bounding box center [714, 190] width 609 height 39
drag, startPoint x: 426, startPoint y: 182, endPoint x: 511, endPoint y: 189, distance: 85.1
click at [511, 189] on div "Law&Crime Sidebar 73" at bounding box center [714, 190] width 609 height 39
copy h2 "Law&Crime"
click at [523, 199] on div "Law&Crime Sidebar 73" at bounding box center [714, 190] width 609 height 39
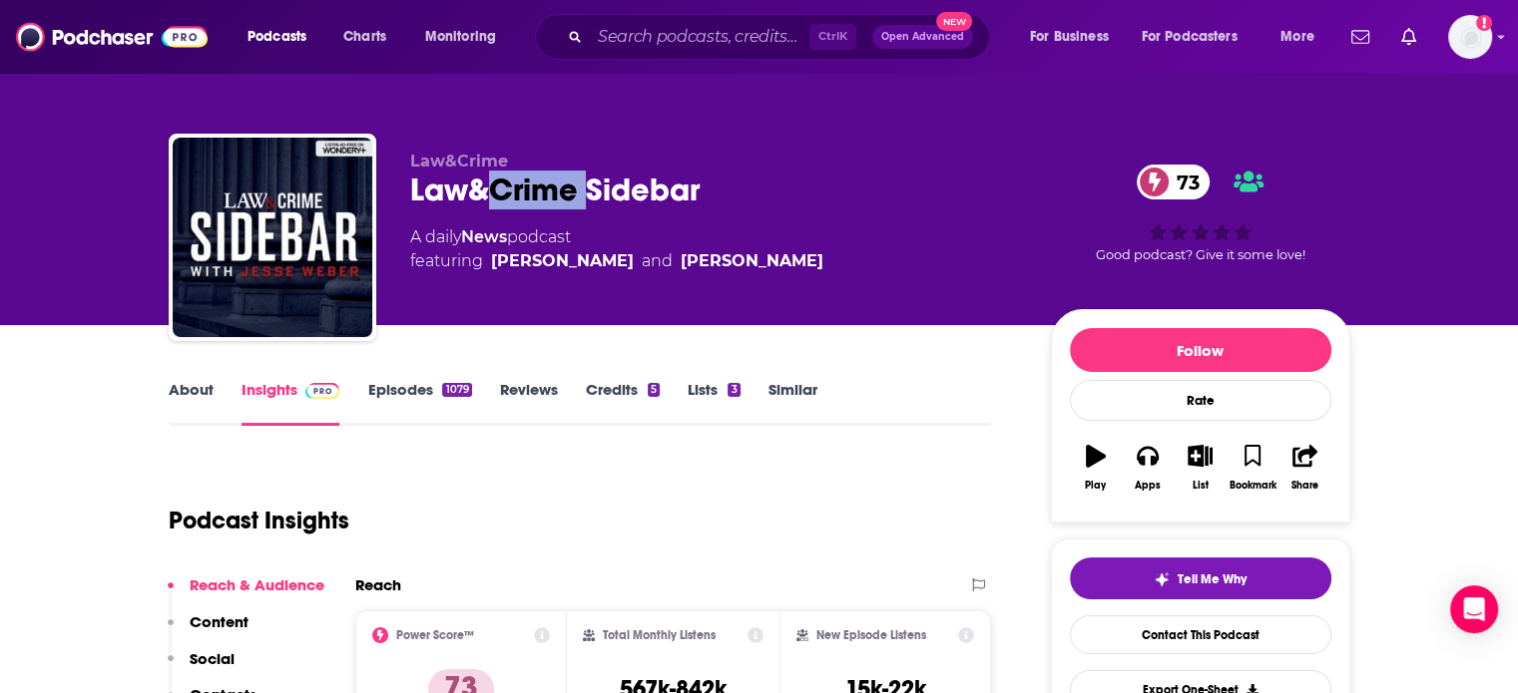
click at [523, 199] on div "Law&Crime Sidebar 73" at bounding box center [714, 190] width 609 height 39
drag, startPoint x: 599, startPoint y: 296, endPoint x: 491, endPoint y: 293, distance: 107.8
click at [491, 293] on div "Law&Crime Law&Crime Sidebar 73 A daily News podcast featuring Jesse Weber and A…" at bounding box center [714, 232] width 609 height 160
copy link "Jesse Weber"
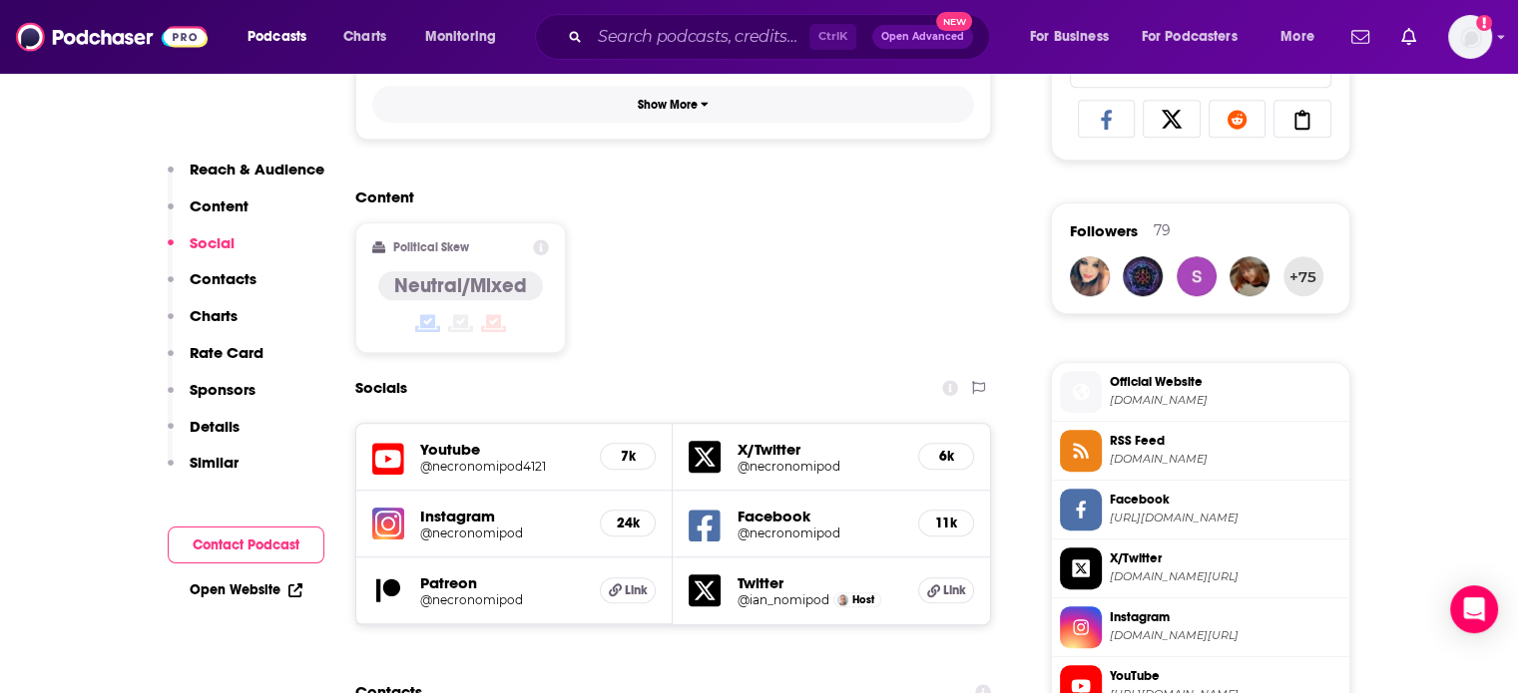
scroll to position [1796, 0]
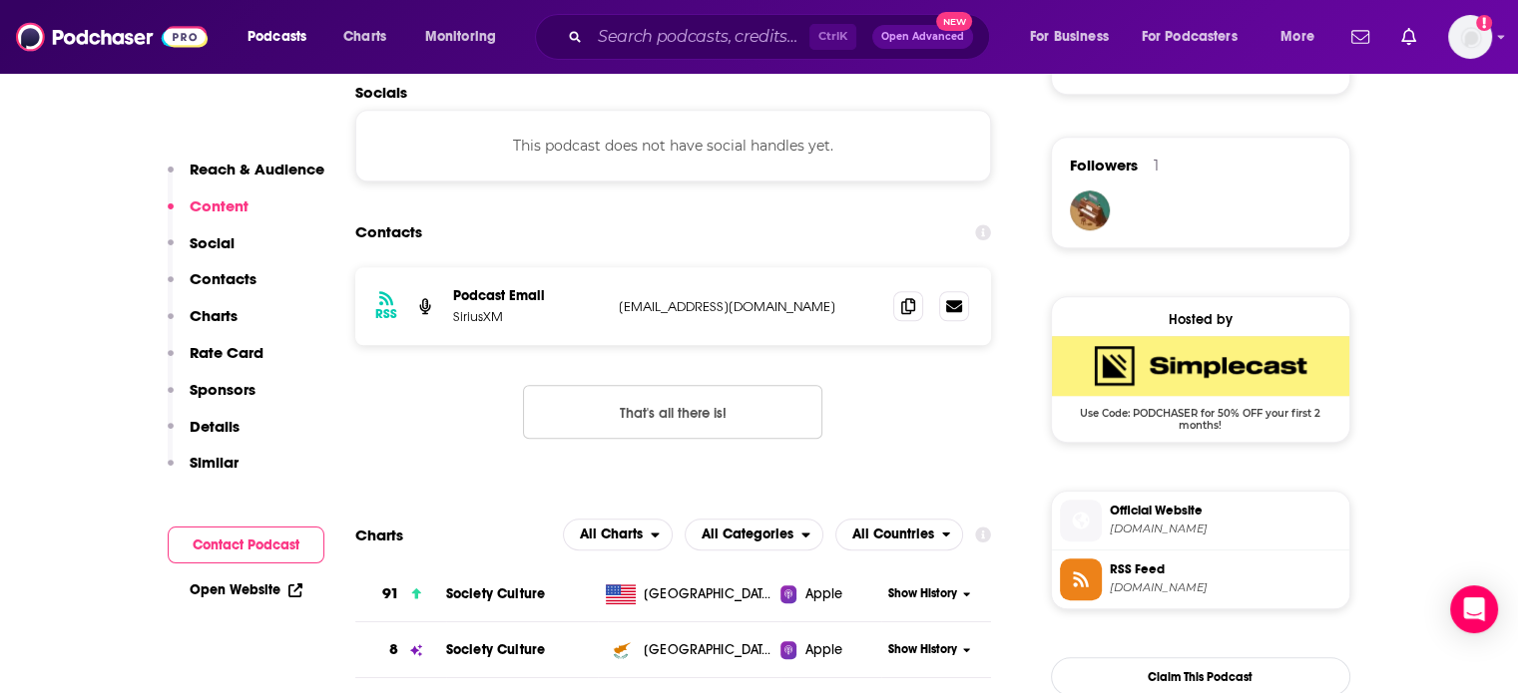
scroll to position [499, 0]
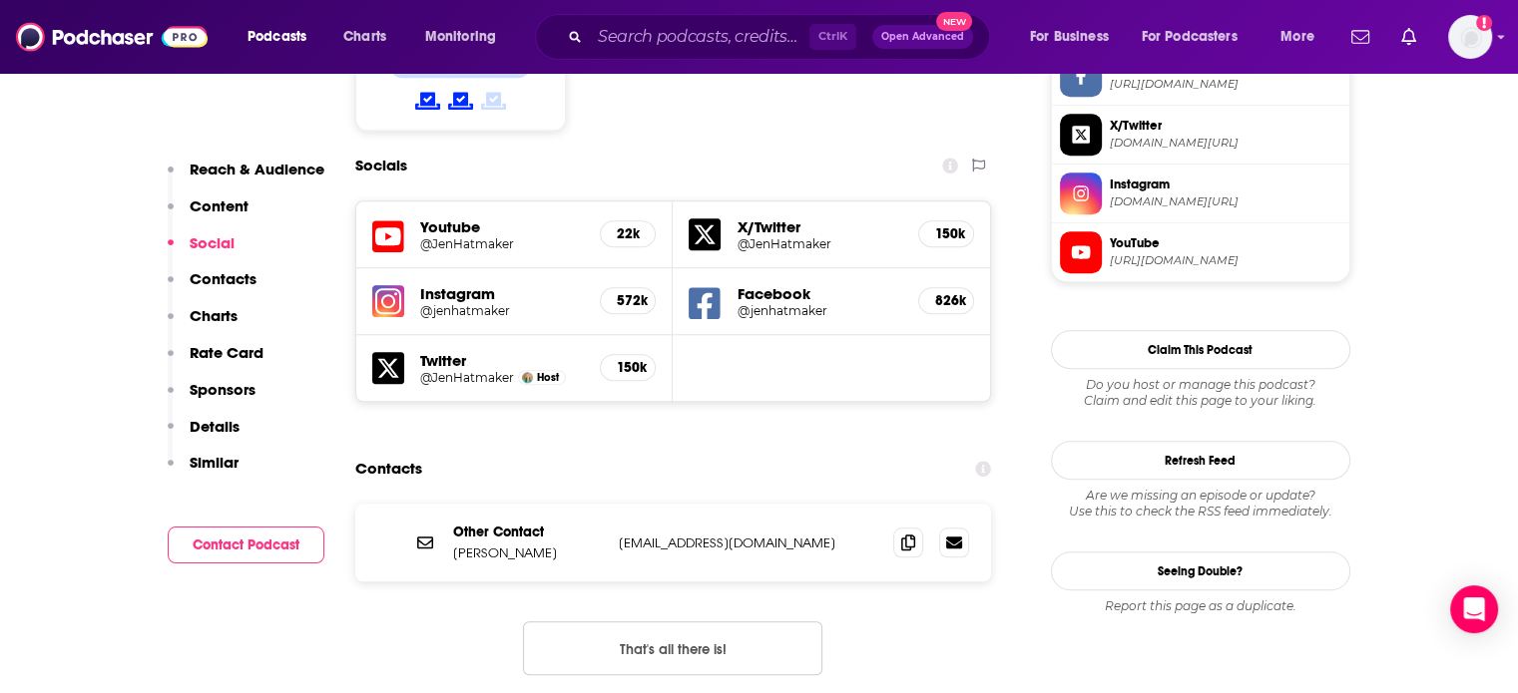
scroll to position [1796, 0]
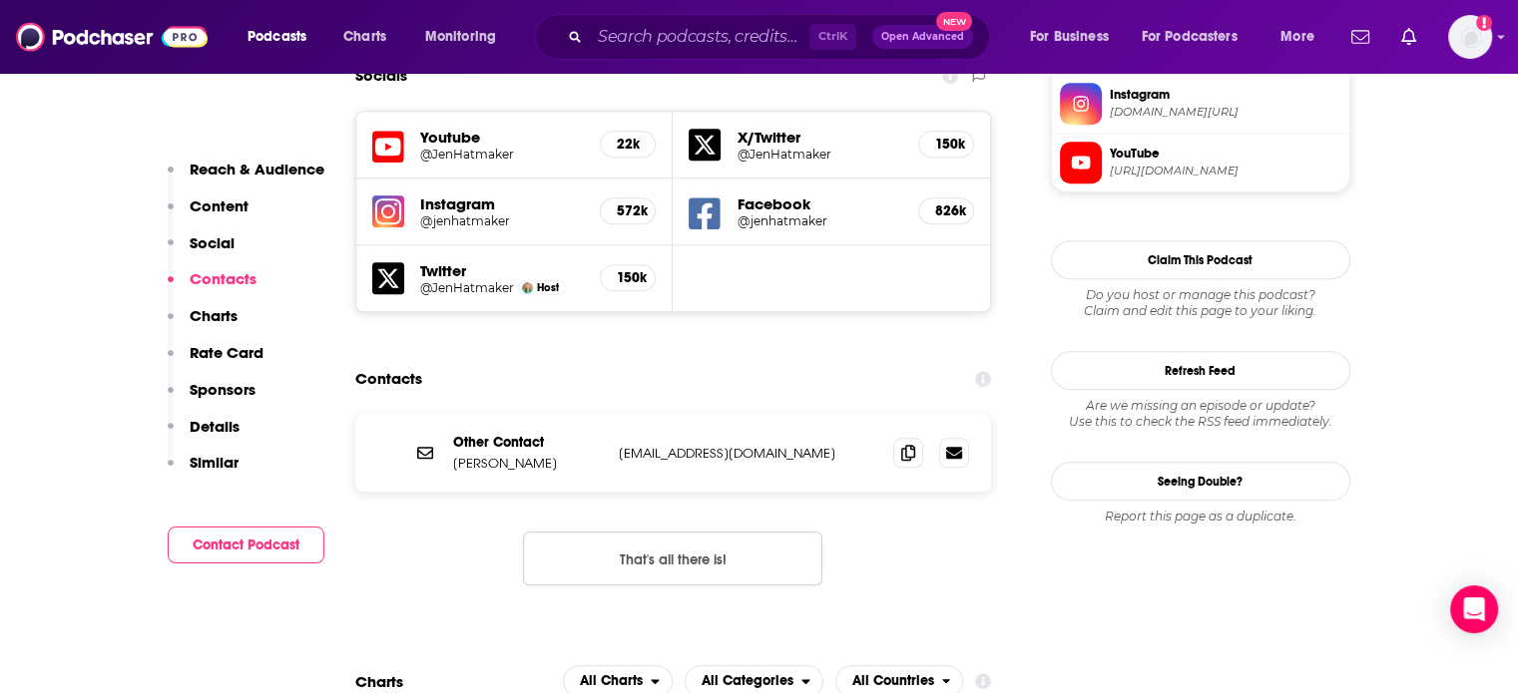
click at [700, 445] on p "podcast@jenhatmaker.com" at bounding box center [748, 453] width 259 height 17
copy div "podcast@jenhatmaker.com podcast@jenhatmaker.com"
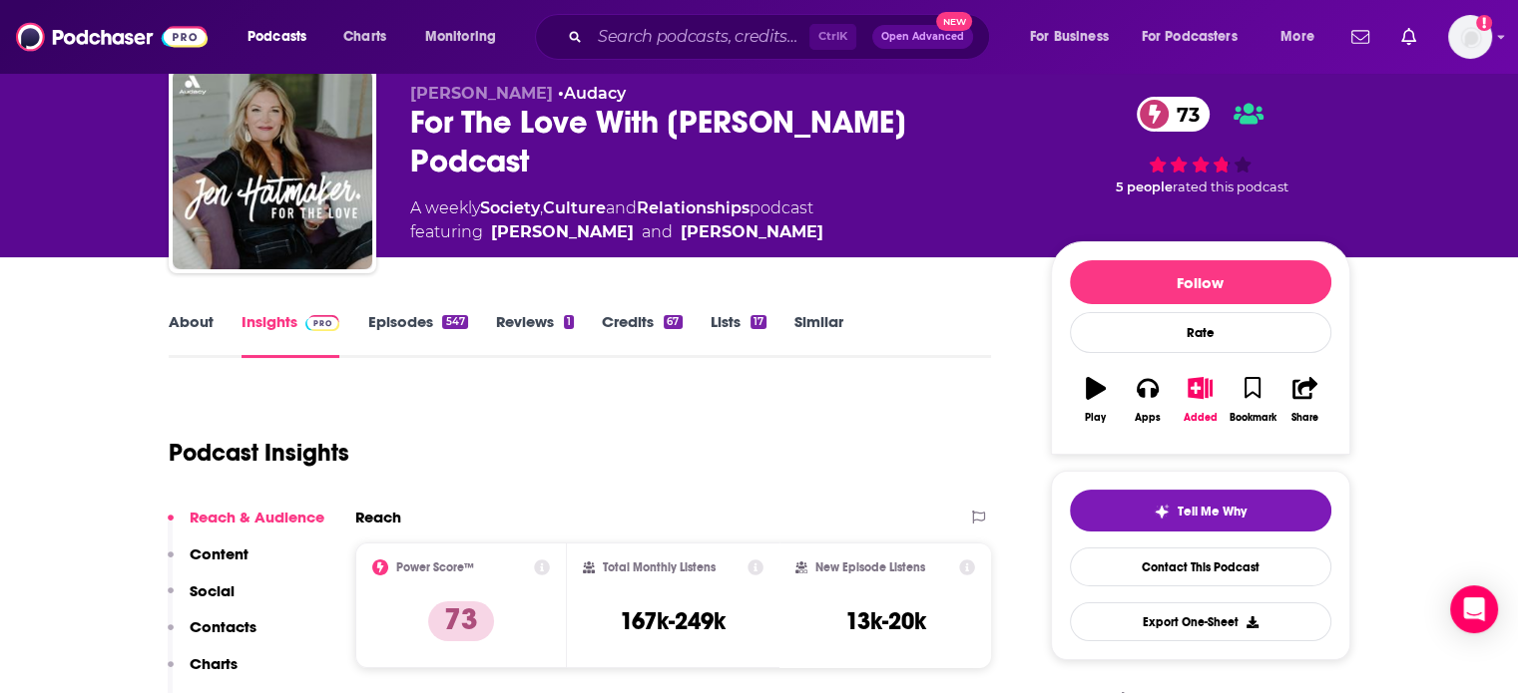
scroll to position [0, 0]
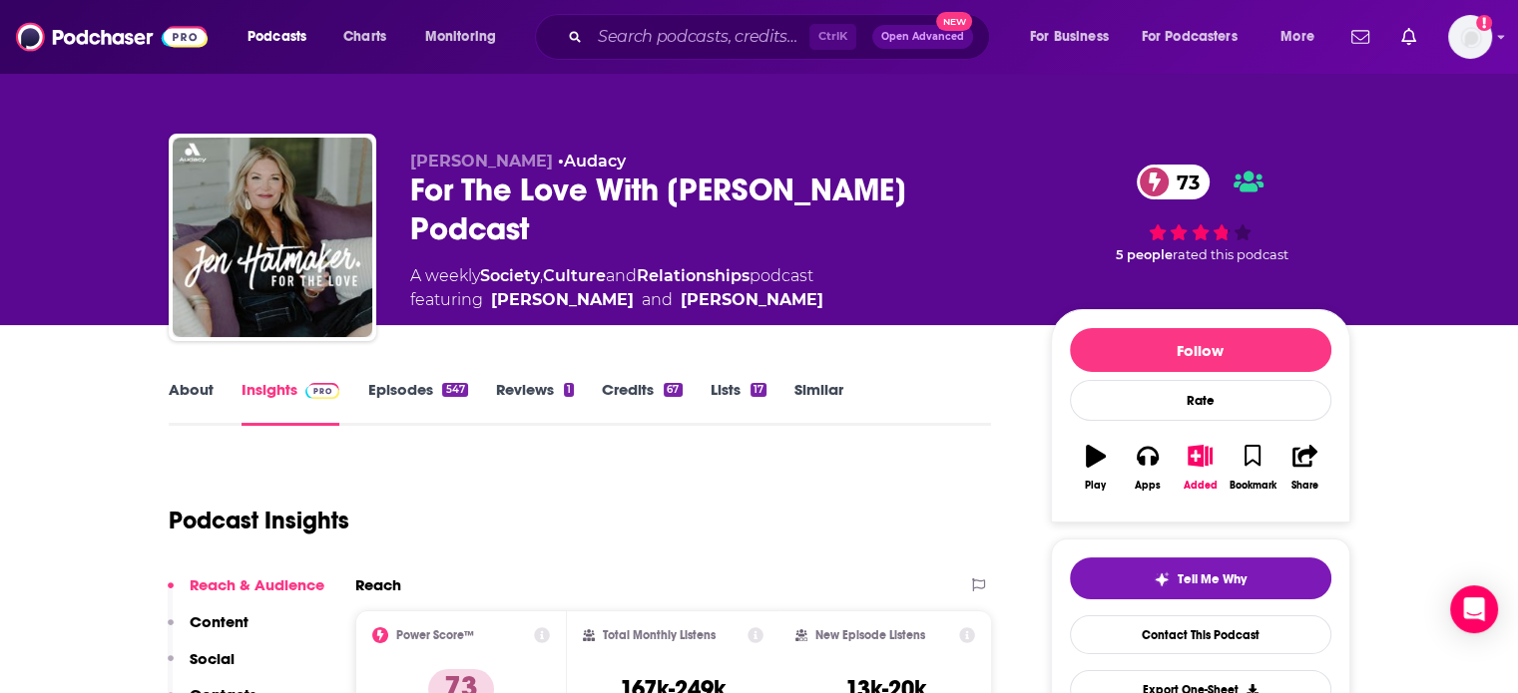
click at [554, 187] on div "For The Love With Jen Hatmaker Podcast 73" at bounding box center [714, 210] width 609 height 78
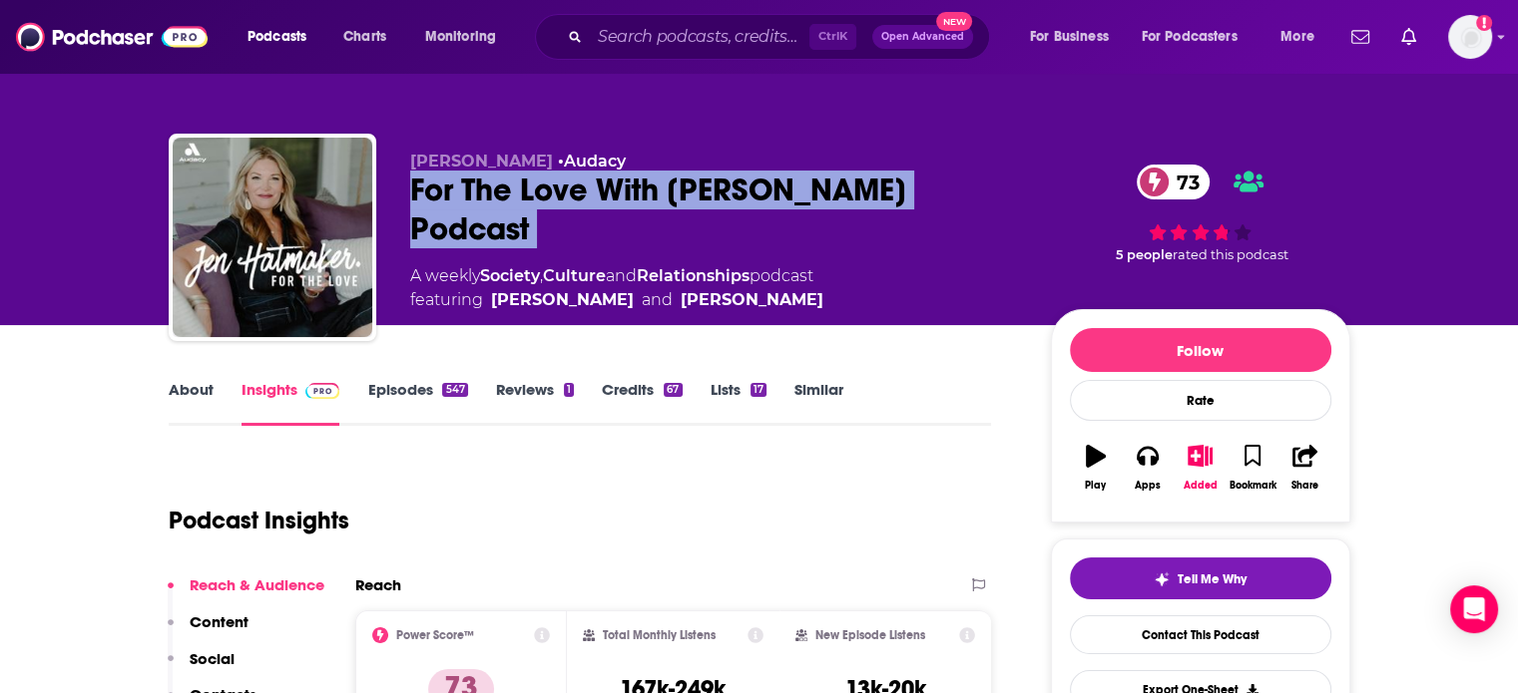
click at [554, 187] on div "For The Love With Jen Hatmaker Podcast 73" at bounding box center [714, 210] width 609 height 78
copy div "For The Love With Jen Hatmaker Podcast 73"
click at [762, 175] on div "For The Love With Jen Hatmaker Podcast 73" at bounding box center [714, 210] width 609 height 78
drag, startPoint x: 762, startPoint y: 175, endPoint x: 401, endPoint y: 183, distance: 361.3
click at [401, 183] on div "Jen Hatmaker • Audacy For The Love With Jen Hatmaker Podcast 73 A weekly Societ…" at bounding box center [759, 242] width 1181 height 216
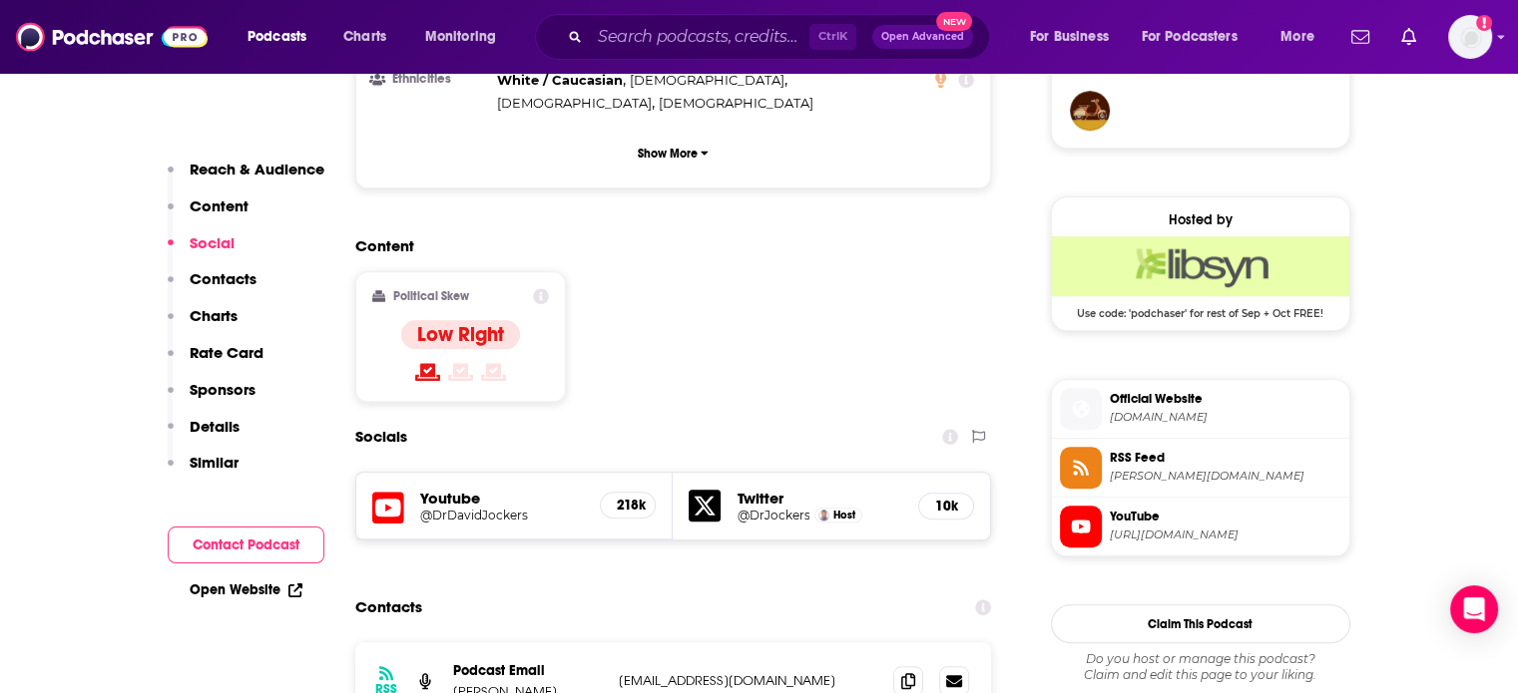
scroll to position [1796, 0]
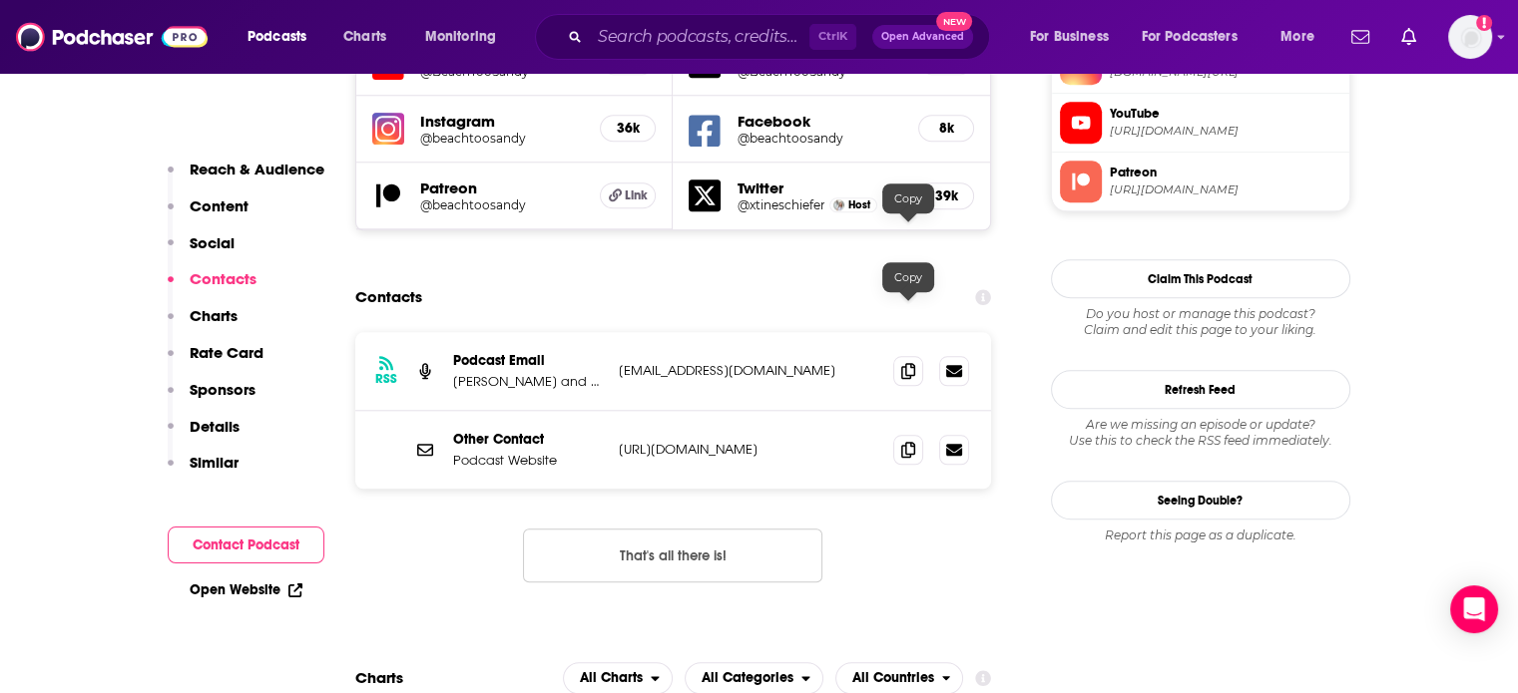
scroll to position [1896, 0]
click at [682, 361] on p "[EMAIL_ADDRESS][DOMAIN_NAME]" at bounding box center [748, 369] width 259 height 17
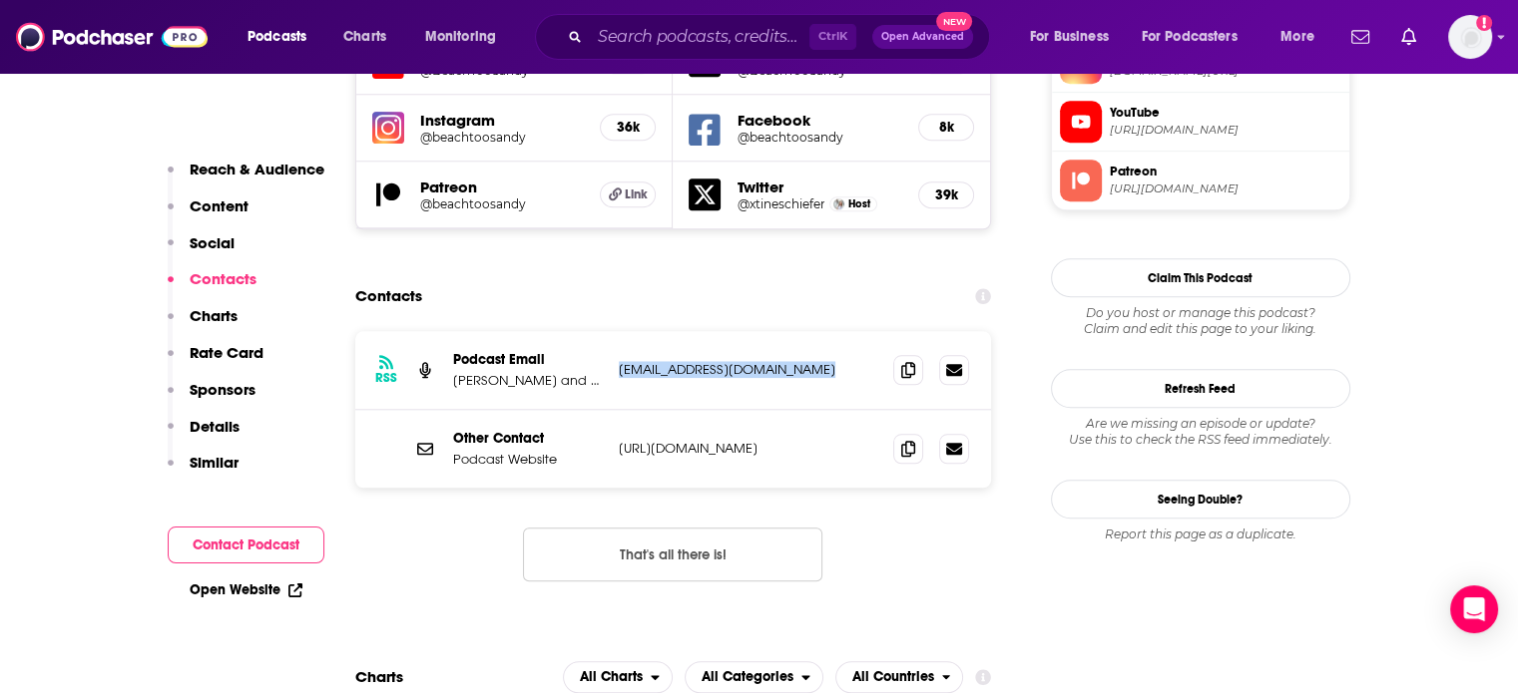
click at [682, 361] on p "[EMAIL_ADDRESS][DOMAIN_NAME]" at bounding box center [748, 369] width 259 height 17
copy div "[EMAIL_ADDRESS][DOMAIN_NAME] [EMAIL_ADDRESS][DOMAIN_NAME]"
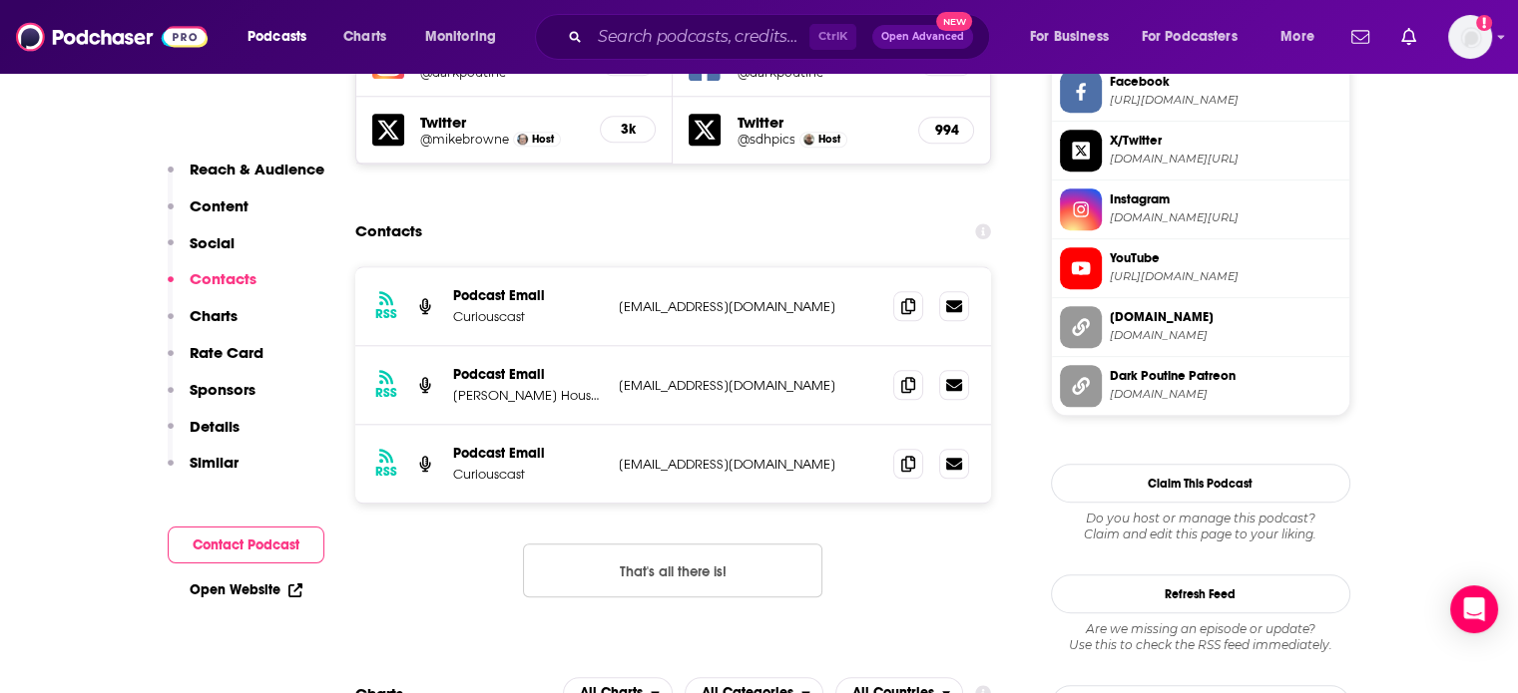
scroll to position [1996, 0]
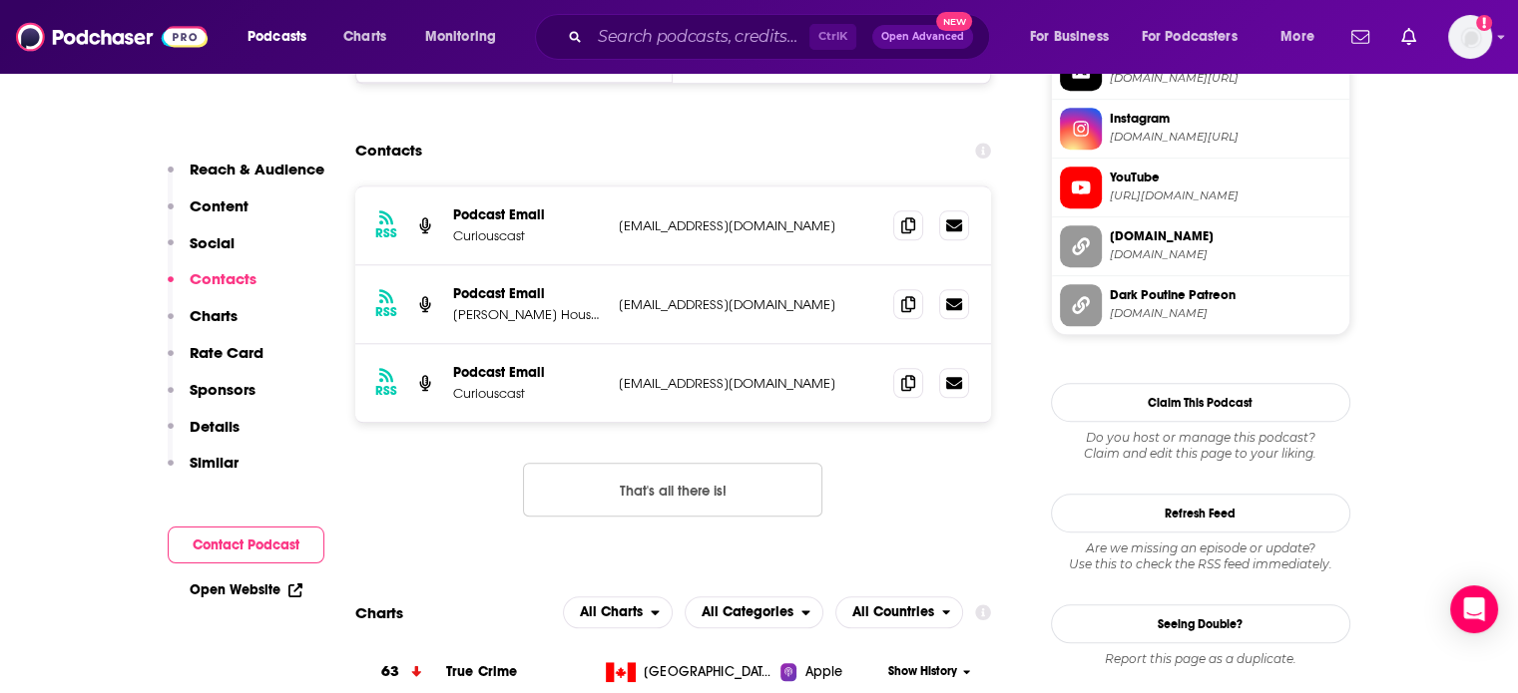
click at [698, 218] on p "[EMAIL_ADDRESS][DOMAIN_NAME]" at bounding box center [748, 226] width 259 height 17
copy div "[EMAIL_ADDRESS][DOMAIN_NAME] [EMAIL_ADDRESS][DOMAIN_NAME]"
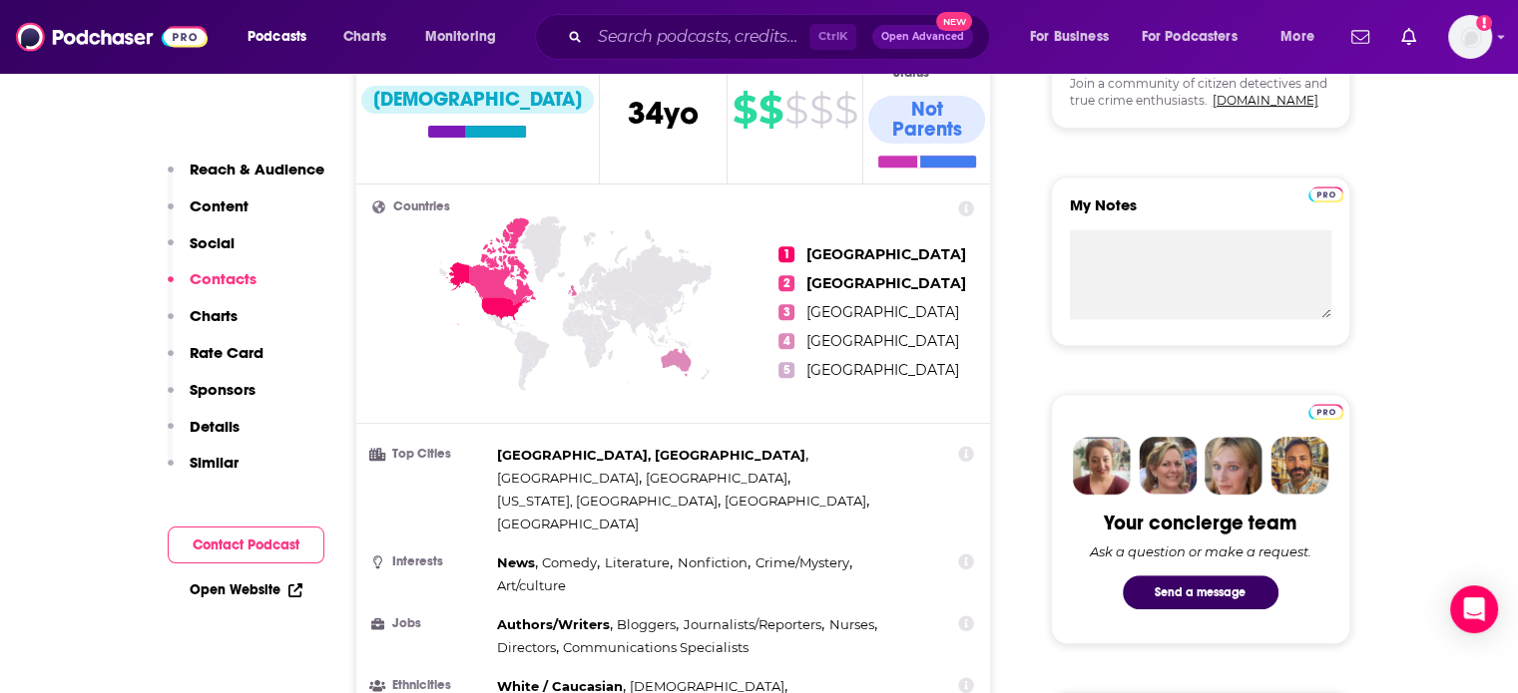
scroll to position [0, 0]
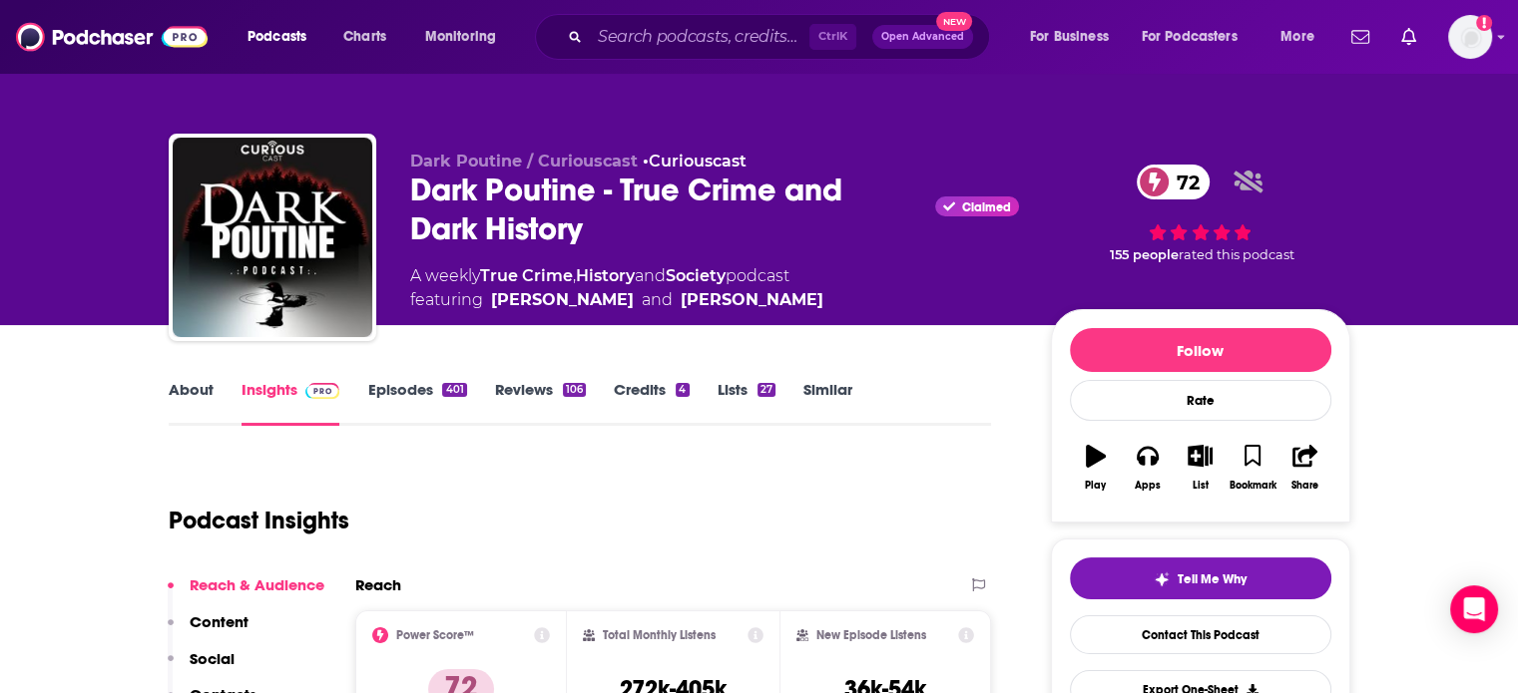
click at [449, 183] on div "Dark Poutine - True Crime and Dark History Claimed 72" at bounding box center [714, 210] width 609 height 78
drag, startPoint x: 464, startPoint y: 183, endPoint x: 511, endPoint y: 183, distance: 46.9
click at [511, 183] on div "Dark Poutine - True Crime and Dark History Claimed 72" at bounding box center [714, 210] width 609 height 78
copy h2 "Dark Poutine"
drag, startPoint x: 595, startPoint y: 316, endPoint x: 488, endPoint y: 322, distance: 106.9
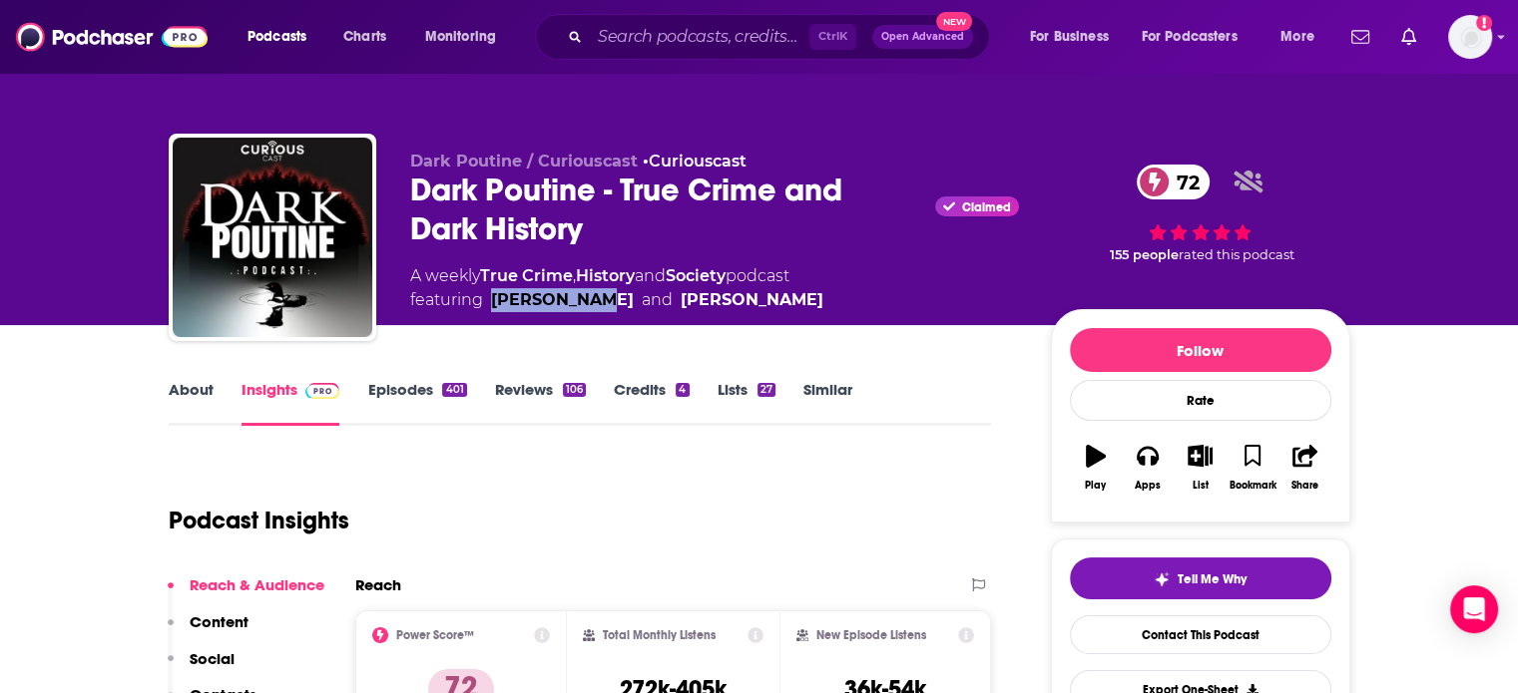
click at [488, 322] on div "Dark Poutine / Curiouscast • Curiouscast Dark Poutine - True Crime and Dark His…" at bounding box center [880, 242] width 940 height 181
copy link "[PERSON_NAME]"
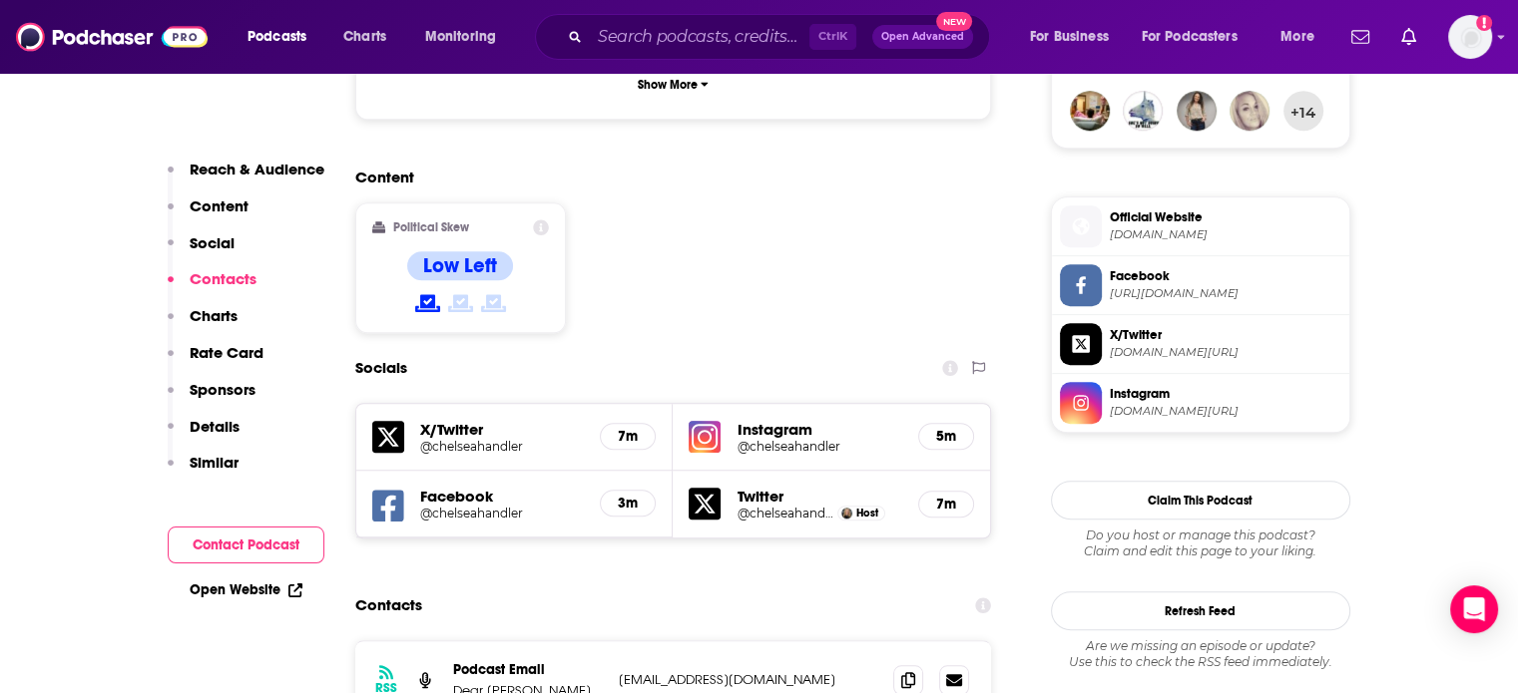
scroll to position [1896, 0]
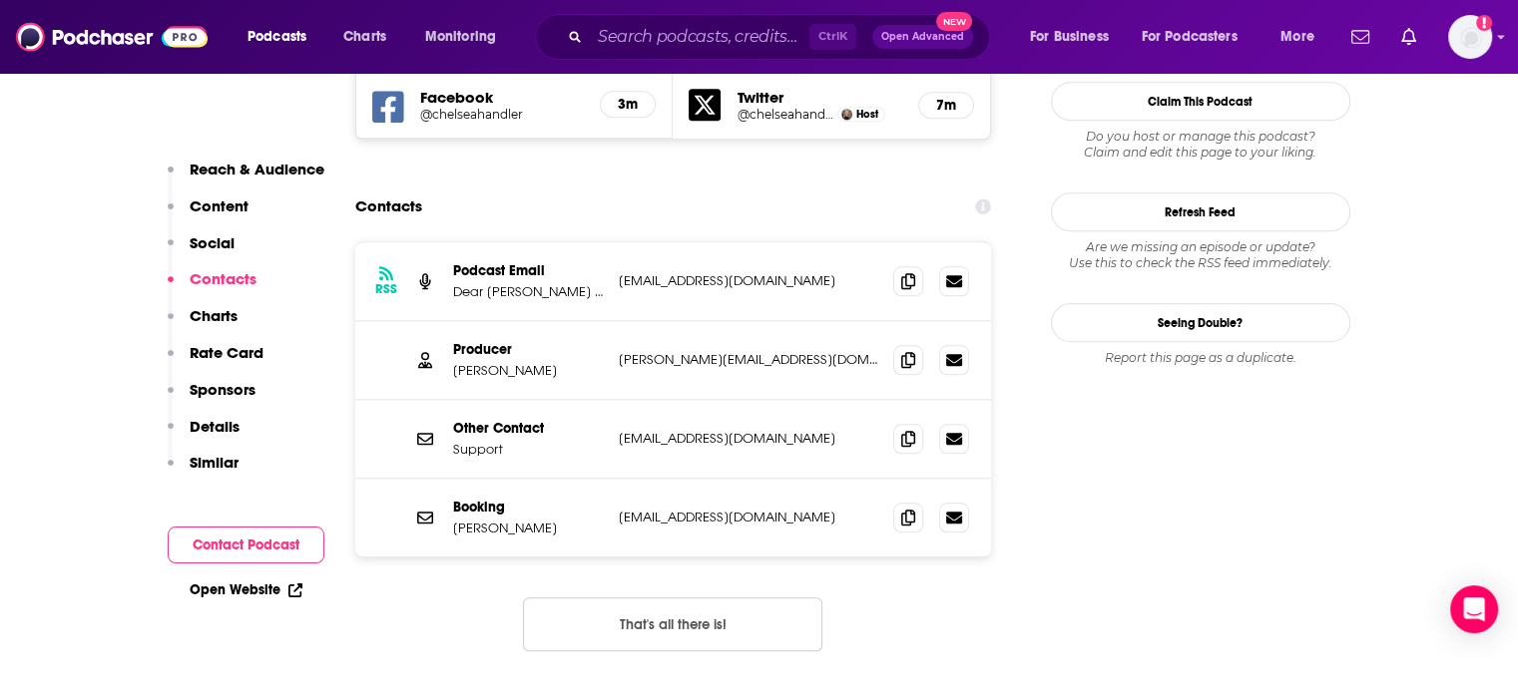
click at [728, 272] on p "[EMAIL_ADDRESS][DOMAIN_NAME]" at bounding box center [748, 280] width 259 height 17
click at [728, 272] on p "DearChelseaPodcast@gmail.com" at bounding box center [748, 280] width 259 height 17
copy div "DearChelseaPodcast@gmail.com DearChelseaPodcast@gmail.com"
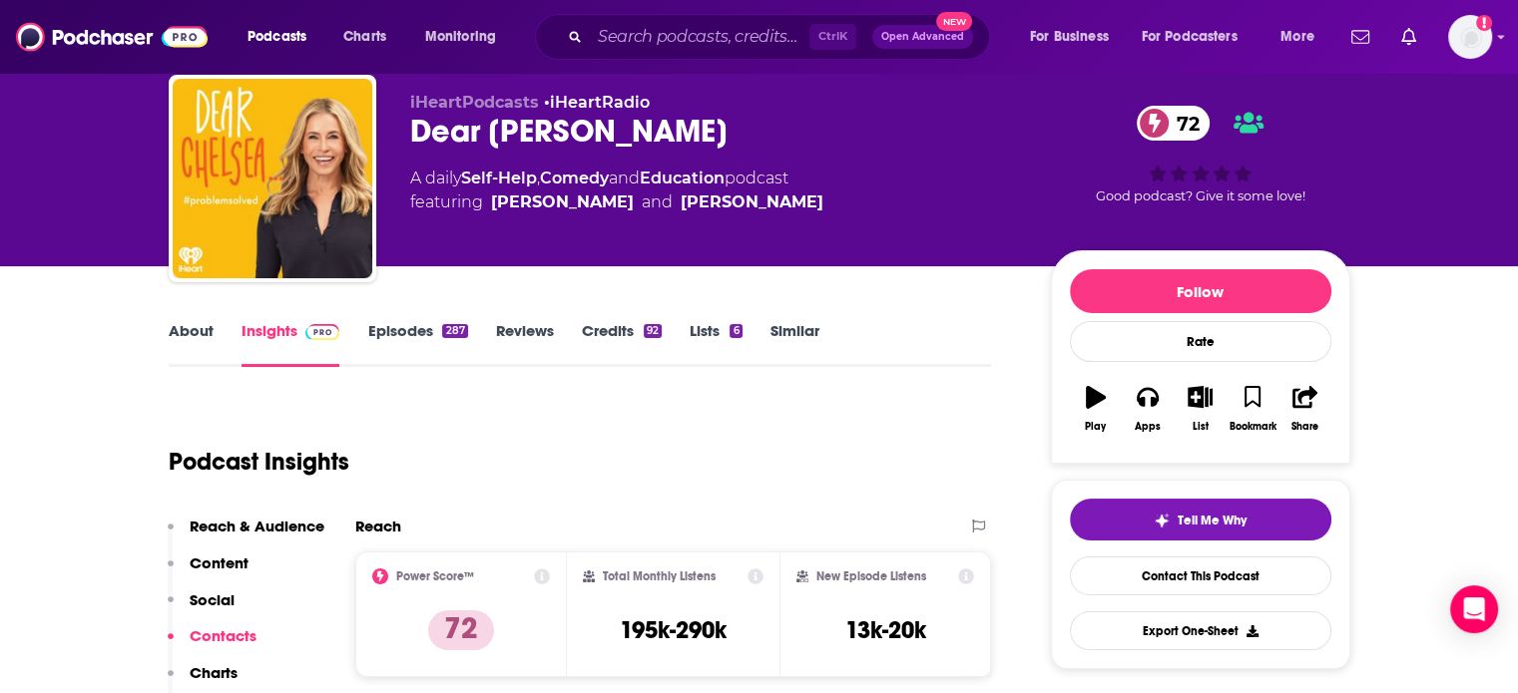
scroll to position [0, 0]
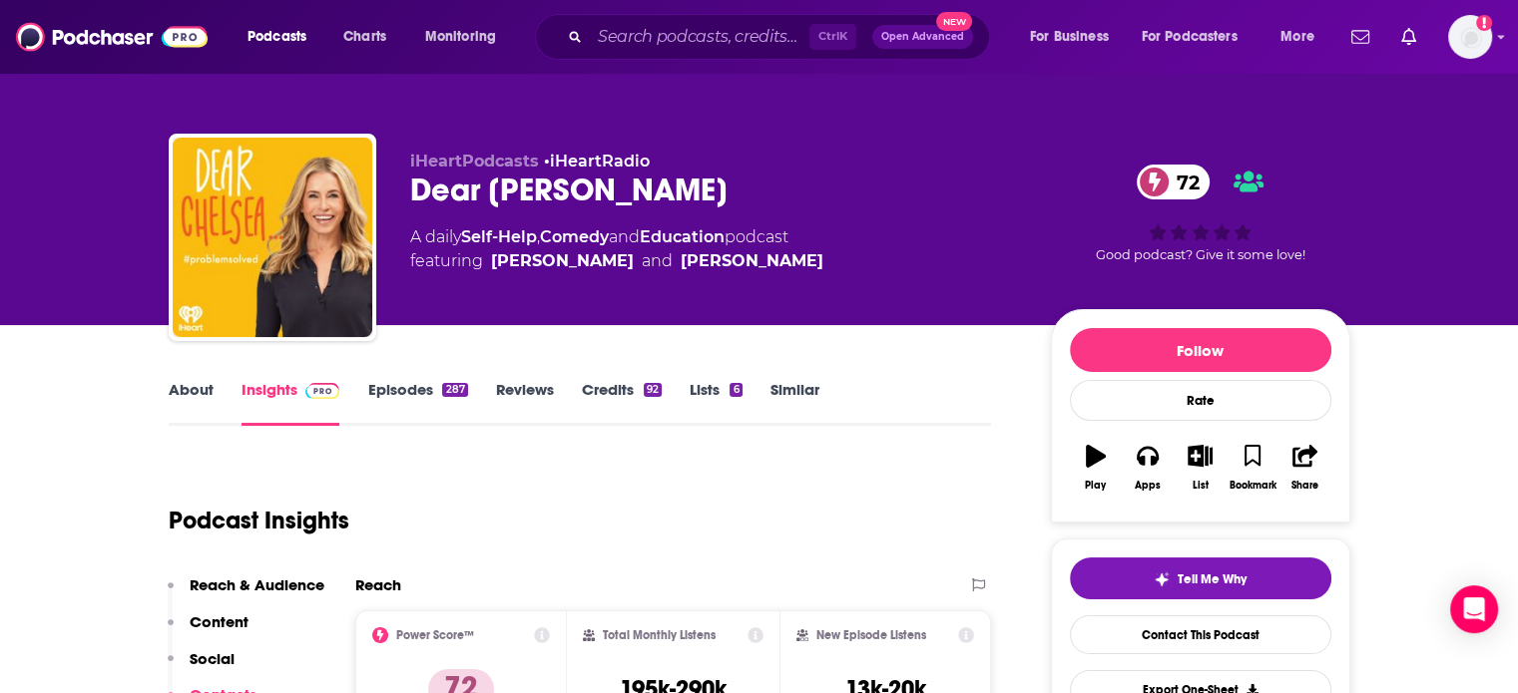
click at [445, 180] on div "Dear Chelsea 72" at bounding box center [714, 190] width 609 height 39
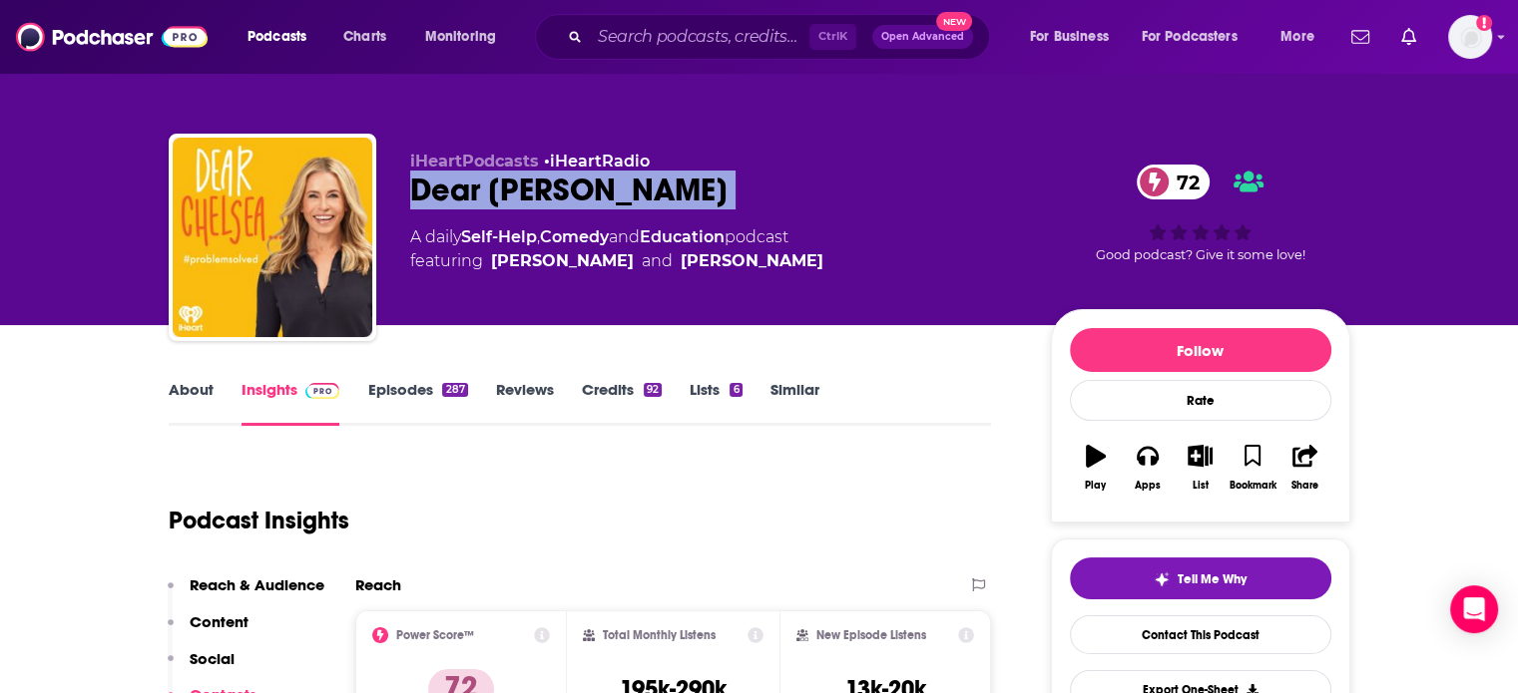
click at [445, 180] on div "Dear Chelsea 72" at bounding box center [714, 190] width 609 height 39
copy div "Dear Chelsea 72"
drag, startPoint x: 634, startPoint y: 286, endPoint x: 480, endPoint y: 298, distance: 154.1
click at [480, 298] on div "iHeartPodcasts • iHeartRadio Dear Chelsea 72 A daily Self-Help , Comedy and Edu…" at bounding box center [714, 232] width 609 height 160
copy span "Chelsea Handler"
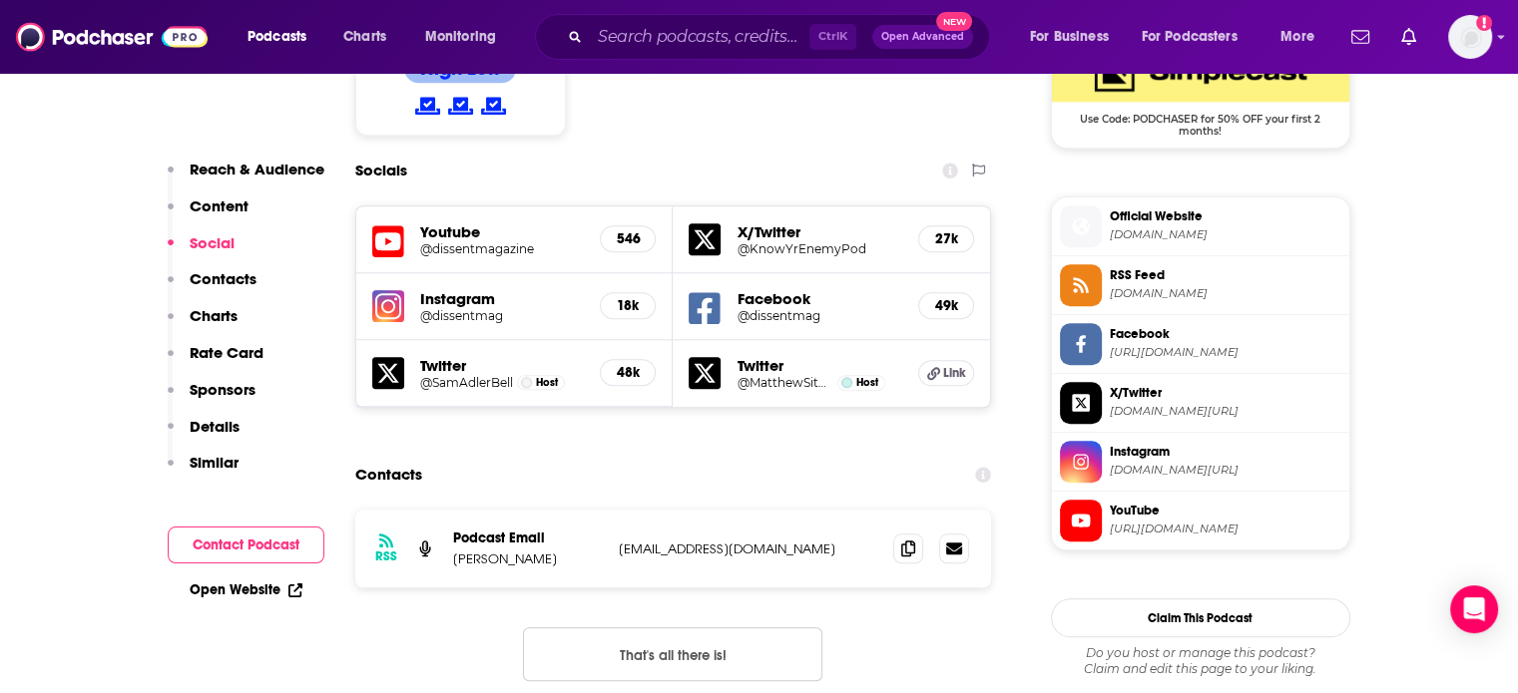
scroll to position [1896, 0]
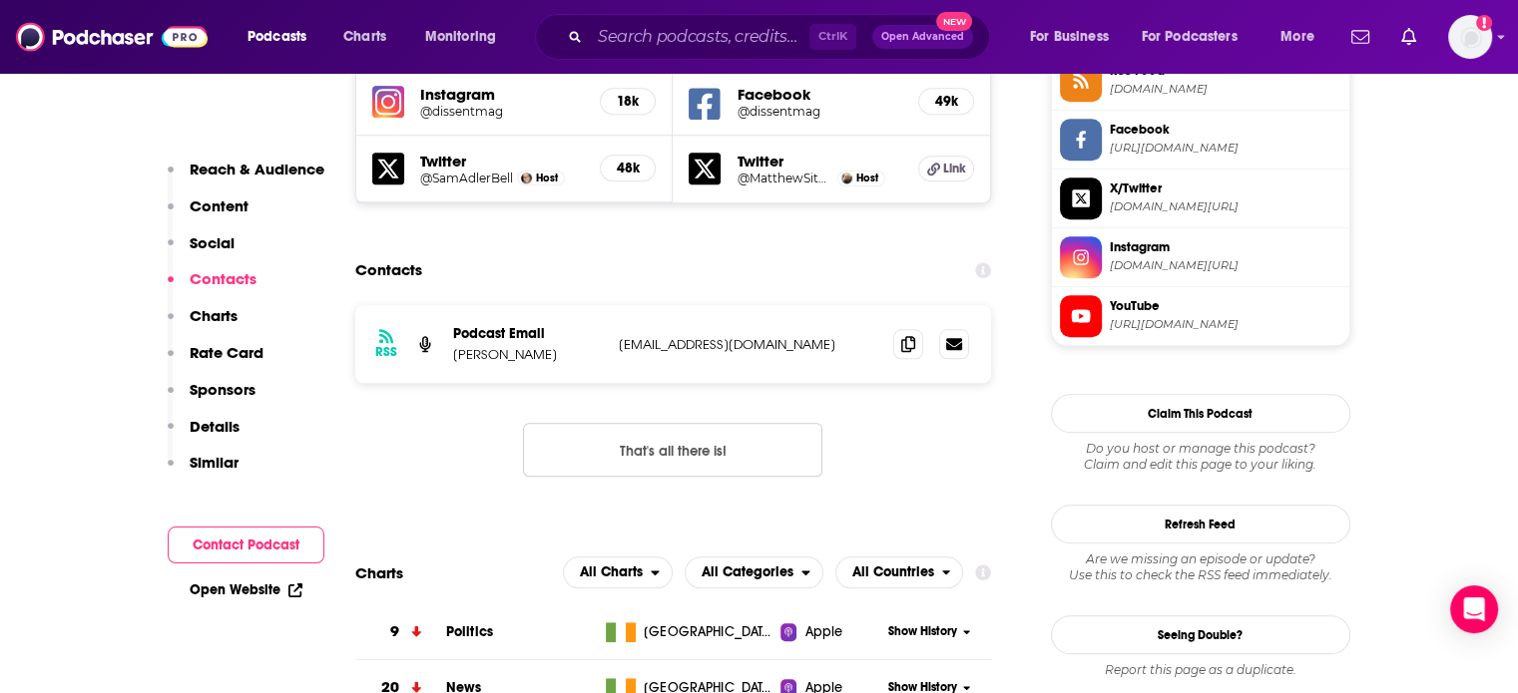
click at [697, 336] on p "msitman@commonwealmagazine.org" at bounding box center [748, 344] width 259 height 17
copy div "msitman@commonwealmagazine.org msitman@commonwealmagazine.org"
click at [500, 346] on p "Matthew Sitman" at bounding box center [528, 354] width 150 height 17
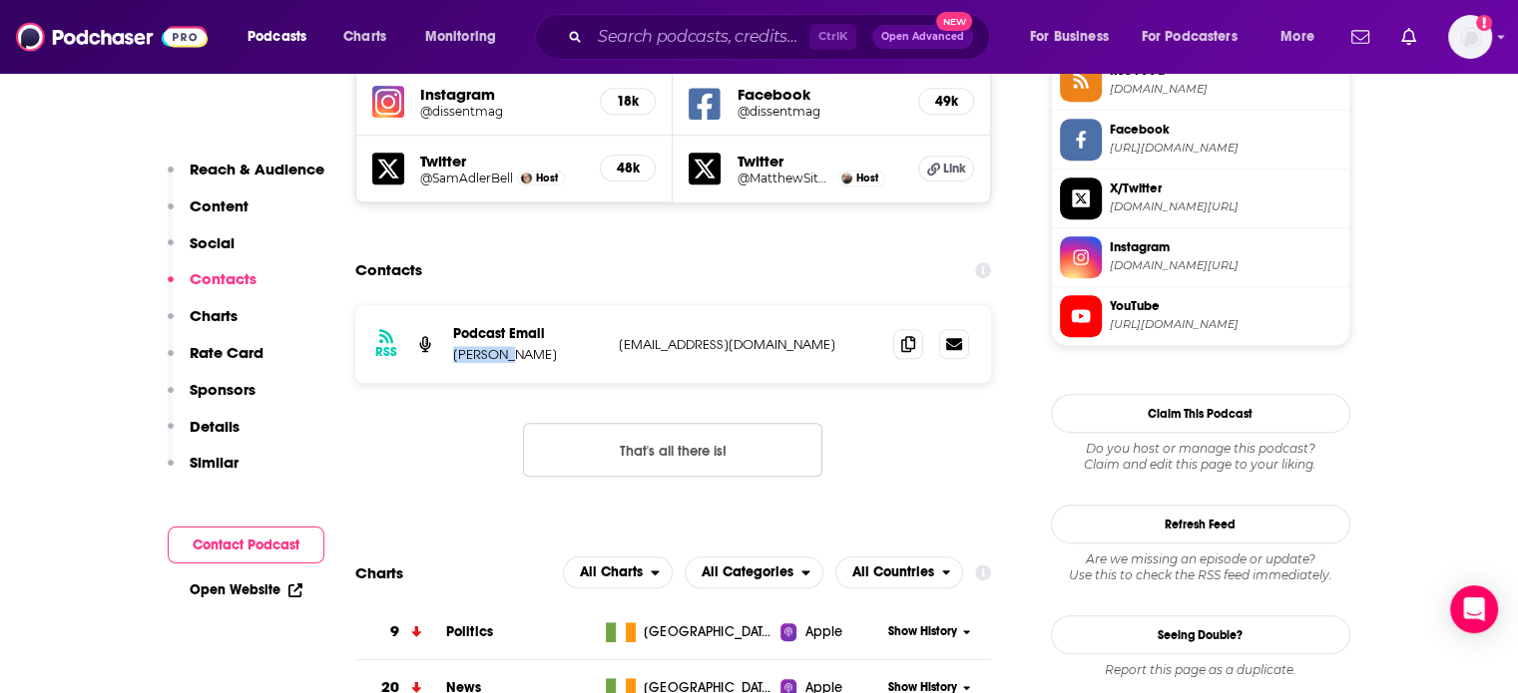
click at [500, 346] on p "Matthew Sitman" at bounding box center [528, 354] width 150 height 17
copy p "Matthew Sitman"
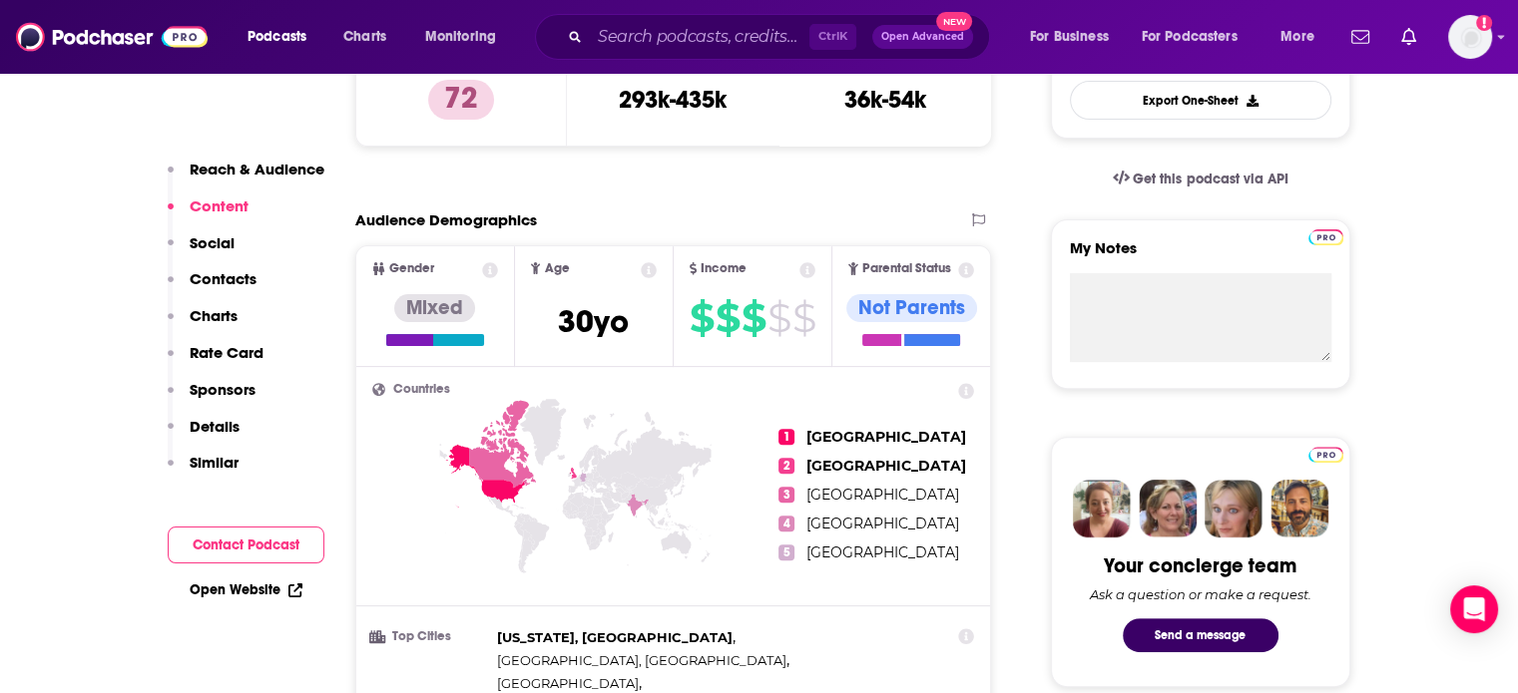
scroll to position [0, 0]
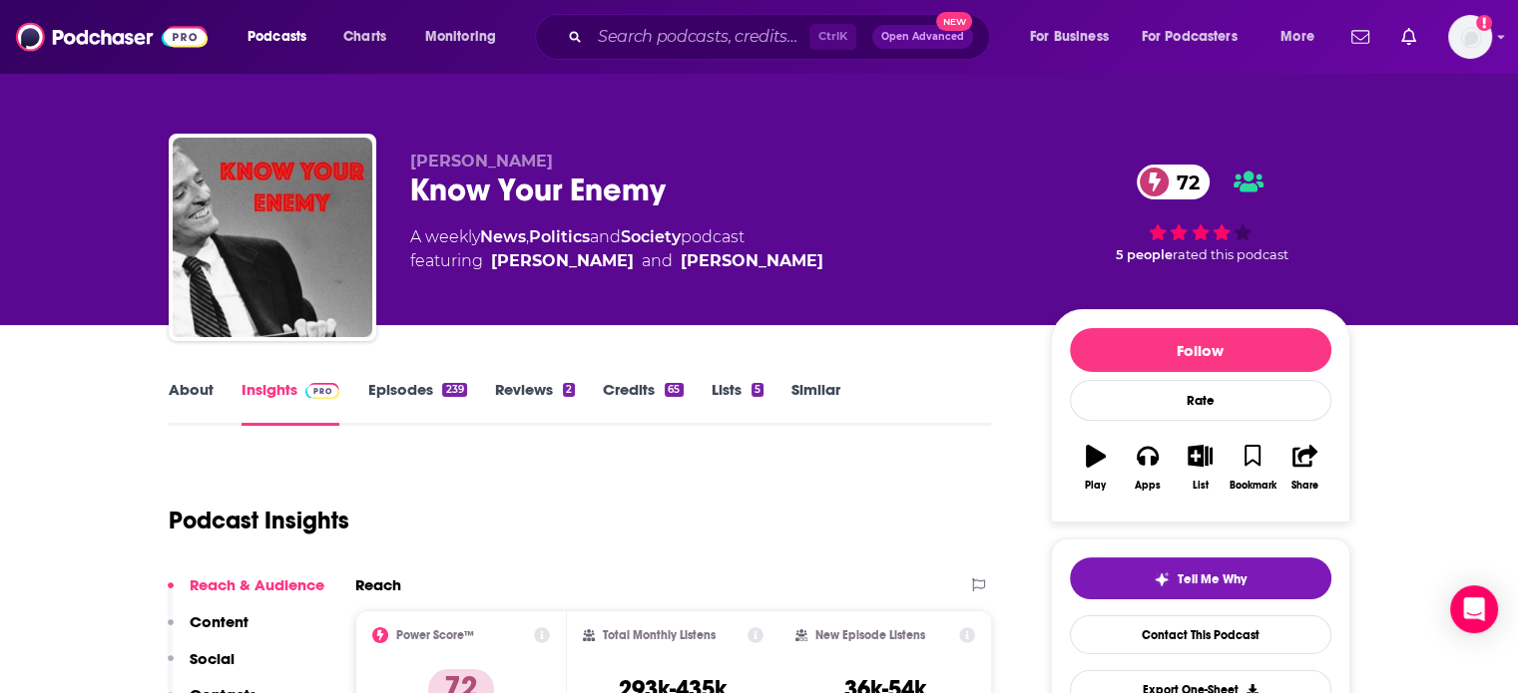
click at [505, 205] on div "Know Your Enemy 72" at bounding box center [714, 190] width 609 height 39
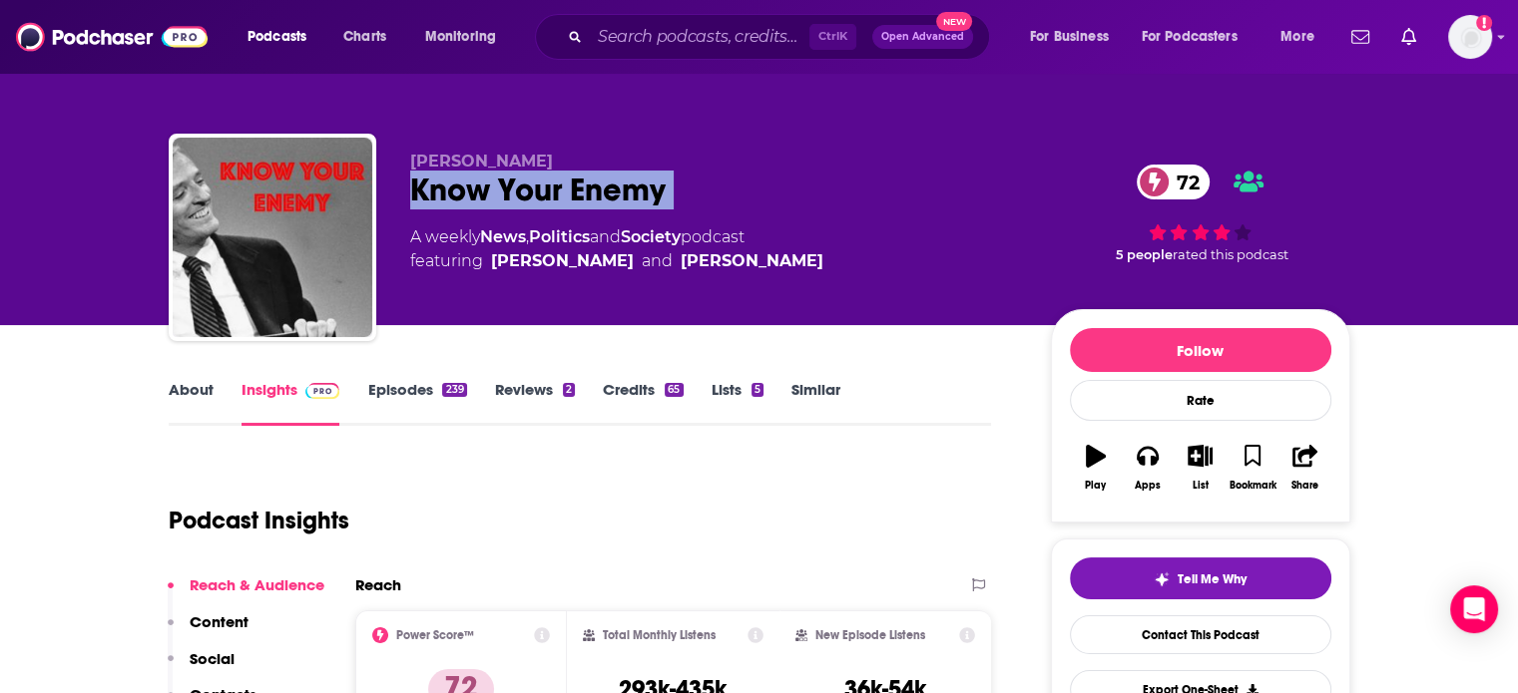
click at [505, 205] on div "Know Your Enemy 72" at bounding box center [714, 190] width 609 height 39
copy div "Know Your Enemy 72"
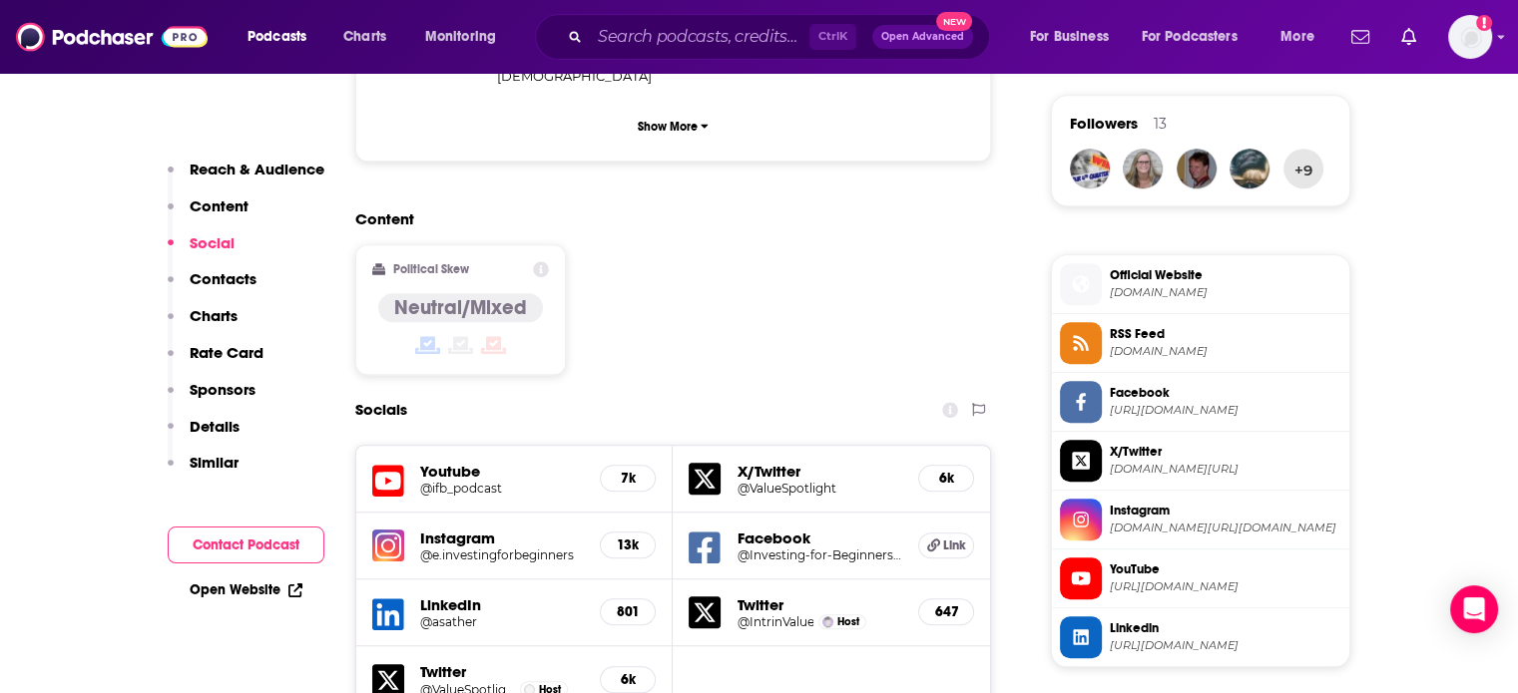
scroll to position [1896, 0]
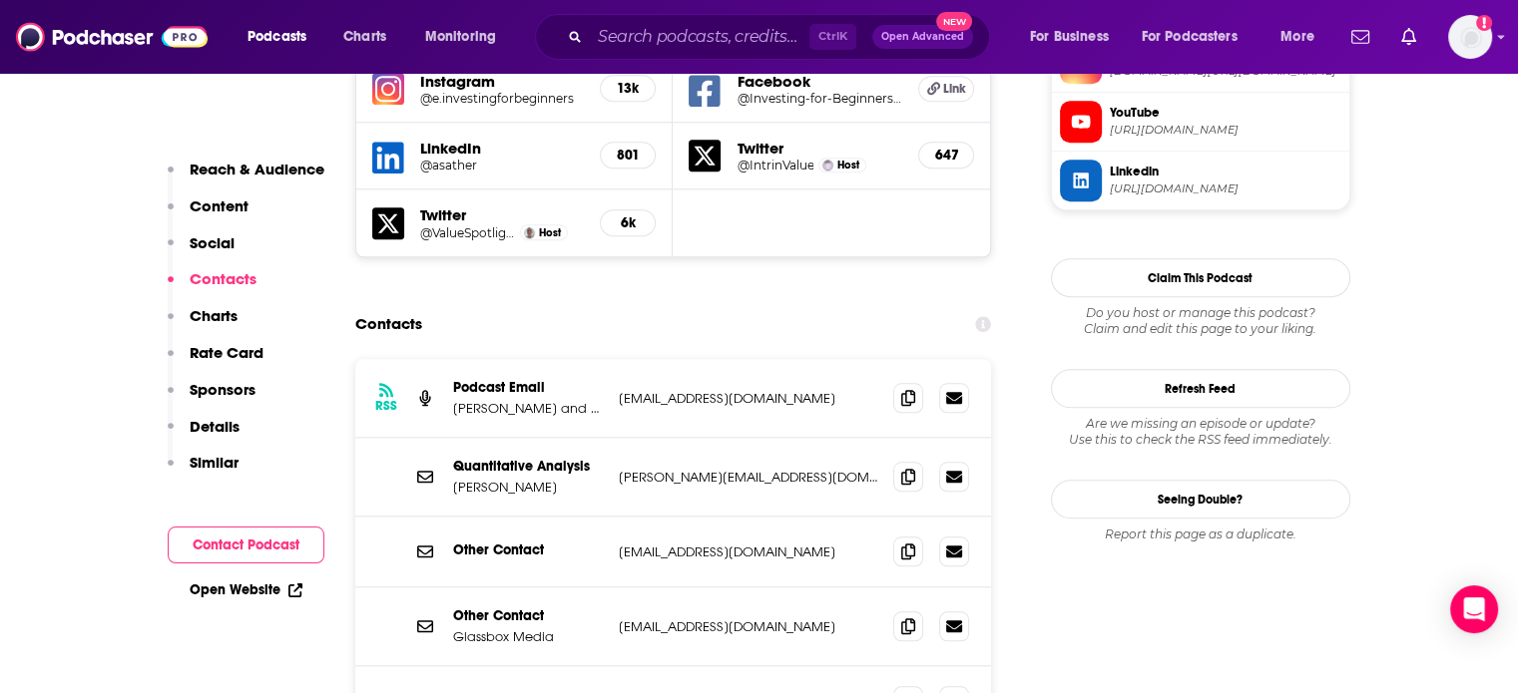
click at [683, 469] on p "[PERSON_NAME][EMAIL_ADDRESS][DOMAIN_NAME]" at bounding box center [748, 477] width 259 height 17
copy div "[PERSON_NAME][EMAIL_ADDRESS][DOMAIN_NAME] [PERSON_NAME][EMAIL_ADDRESS][DOMAIN_N…"
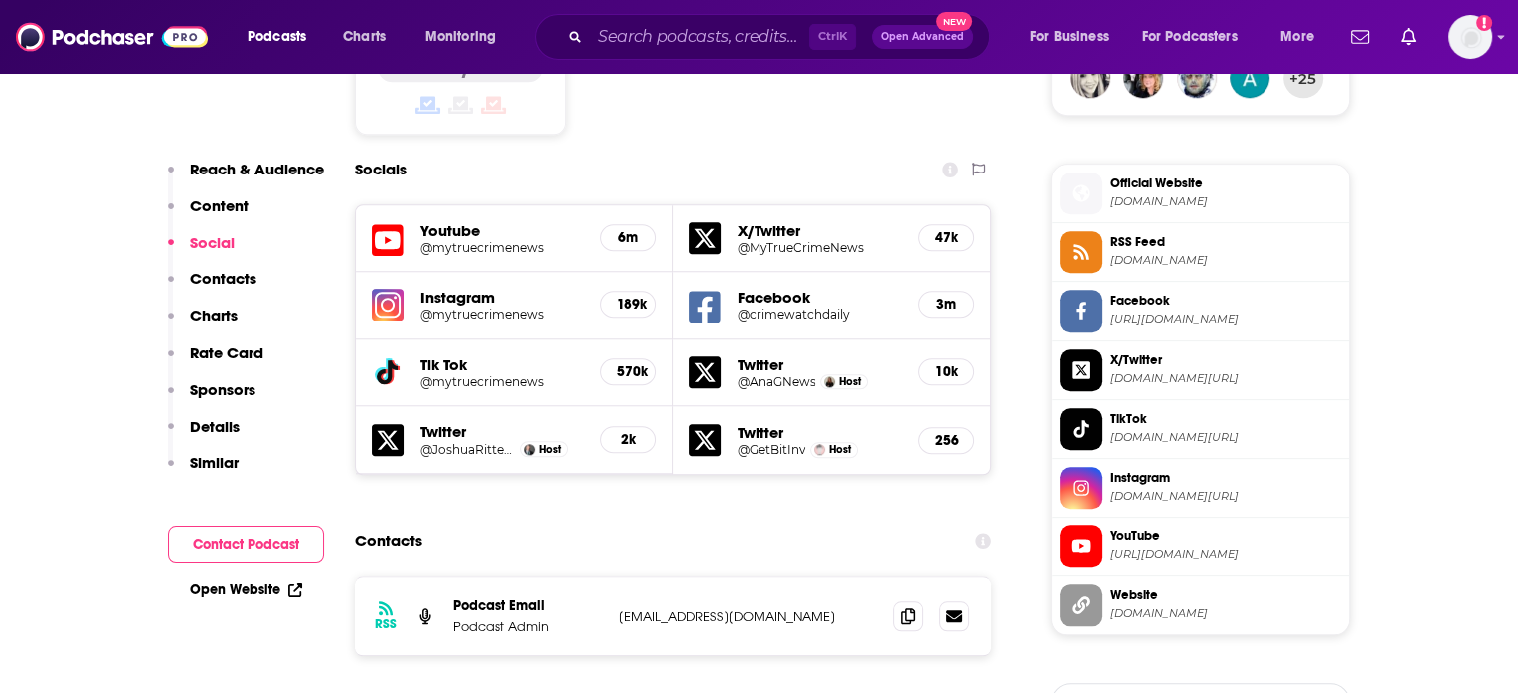
scroll to position [1696, 0]
click at [666, 608] on p "[EMAIL_ADDRESS][DOMAIN_NAME]" at bounding box center [748, 616] width 259 height 17
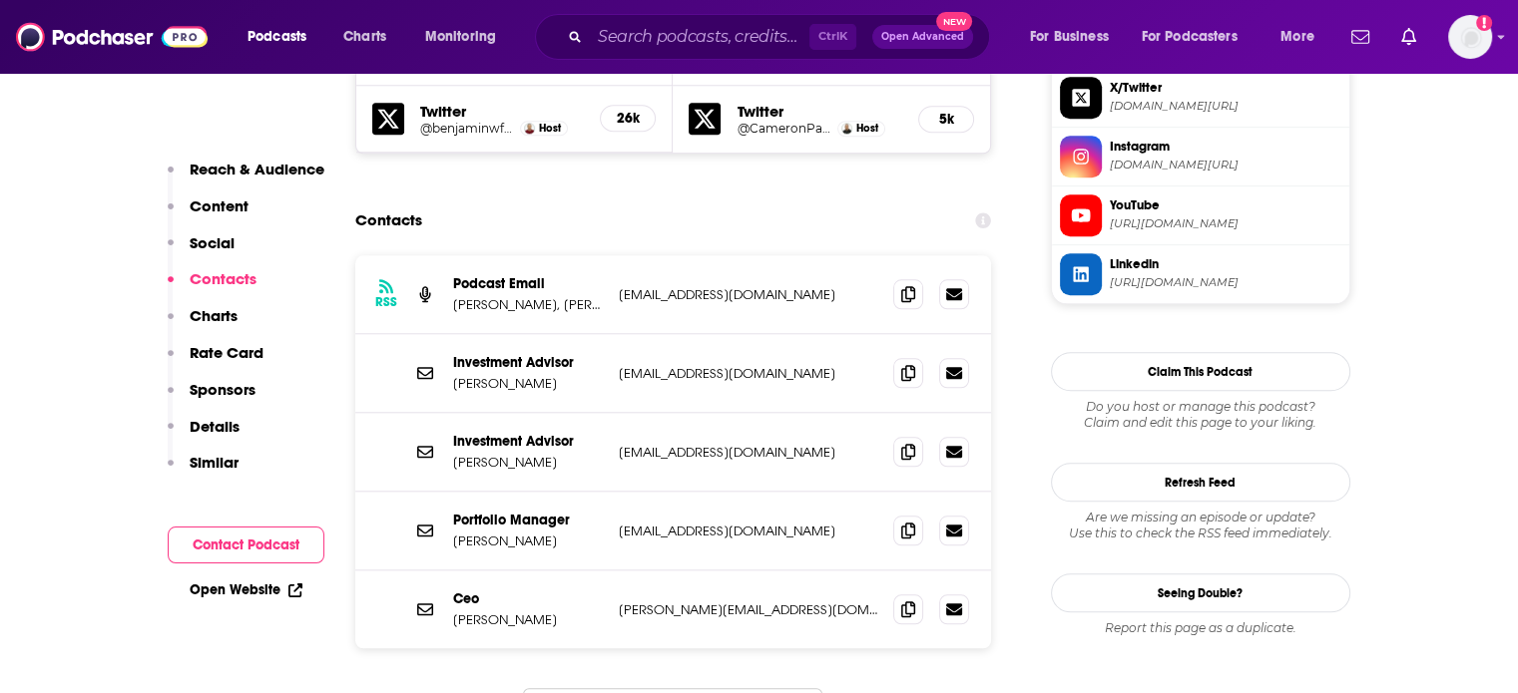
scroll to position [1896, 0]
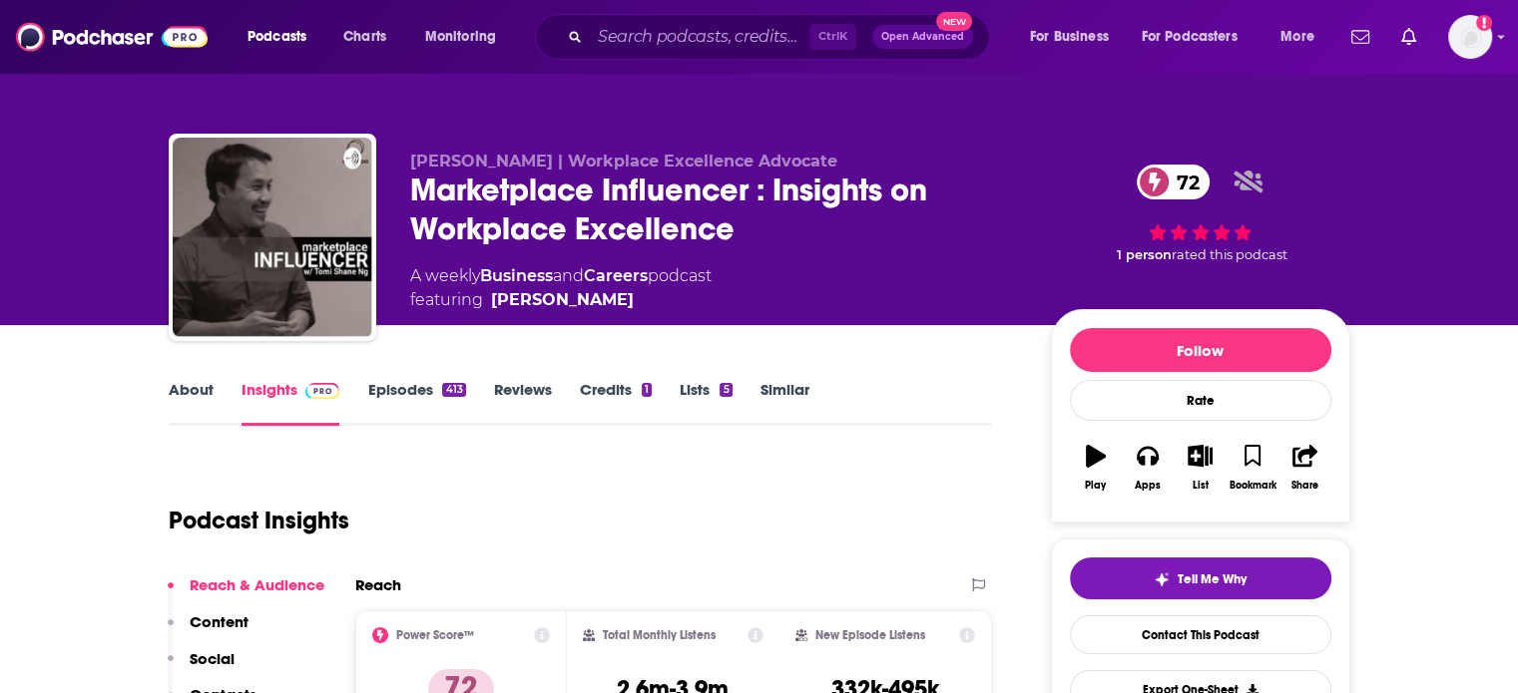
click at [531, 199] on div "Marketplace Influencer : Insights on Workplace Excellence 72" at bounding box center [714, 210] width 609 height 78
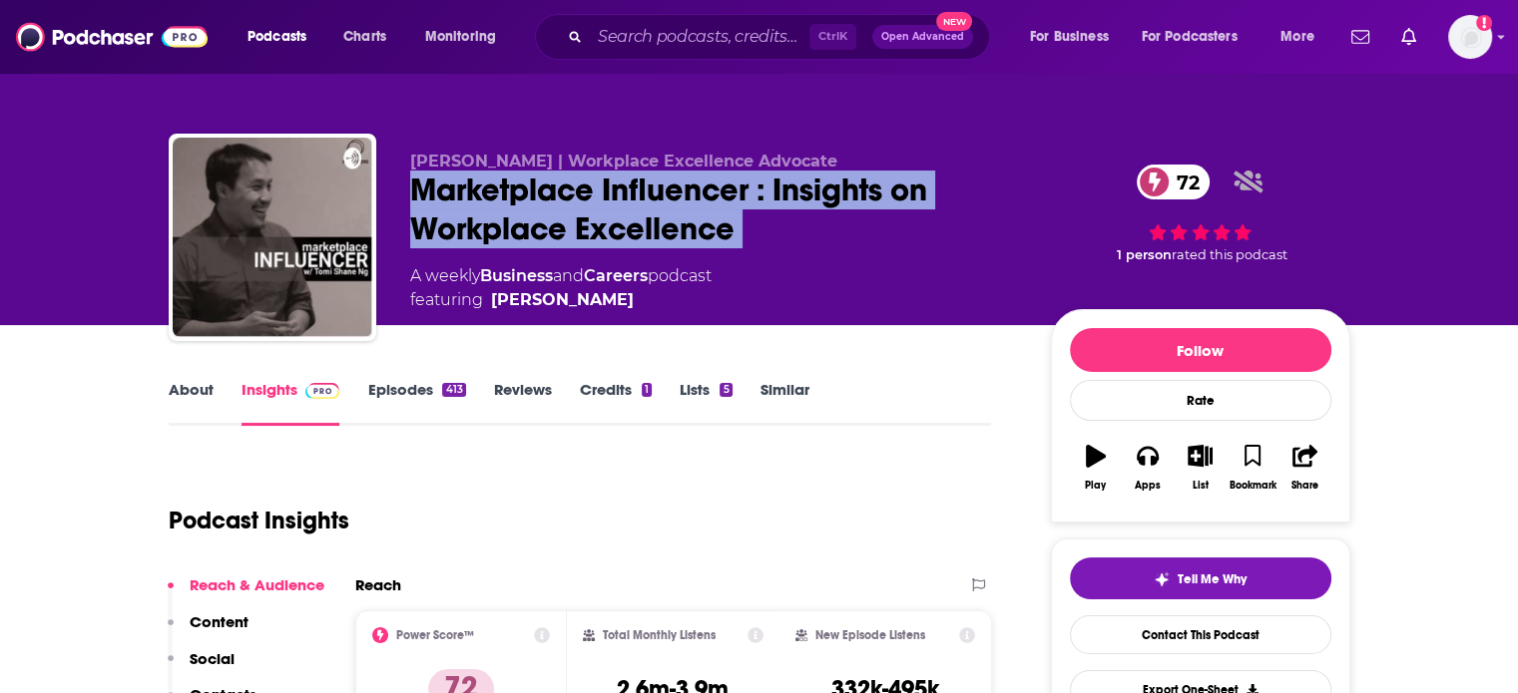
click at [531, 199] on div "Marketplace Influencer : Insights on Workplace Excellence 72" at bounding box center [714, 210] width 609 height 78
drag, startPoint x: 678, startPoint y: 323, endPoint x: 489, endPoint y: 324, distance: 189.6
copy link "[PERSON_NAME]"
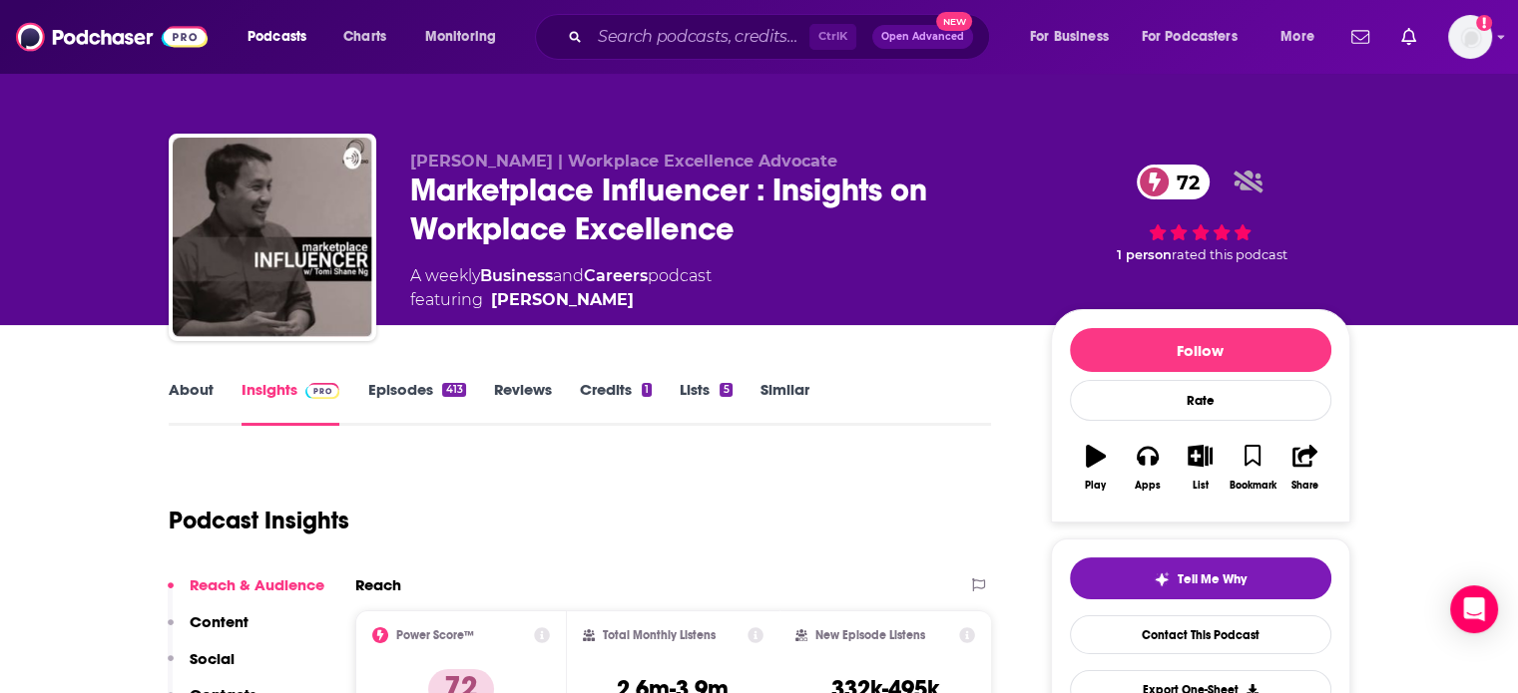
click at [498, 193] on div "Marketplace Influencer : Insights on Workplace Excellence 72" at bounding box center [714, 210] width 609 height 78
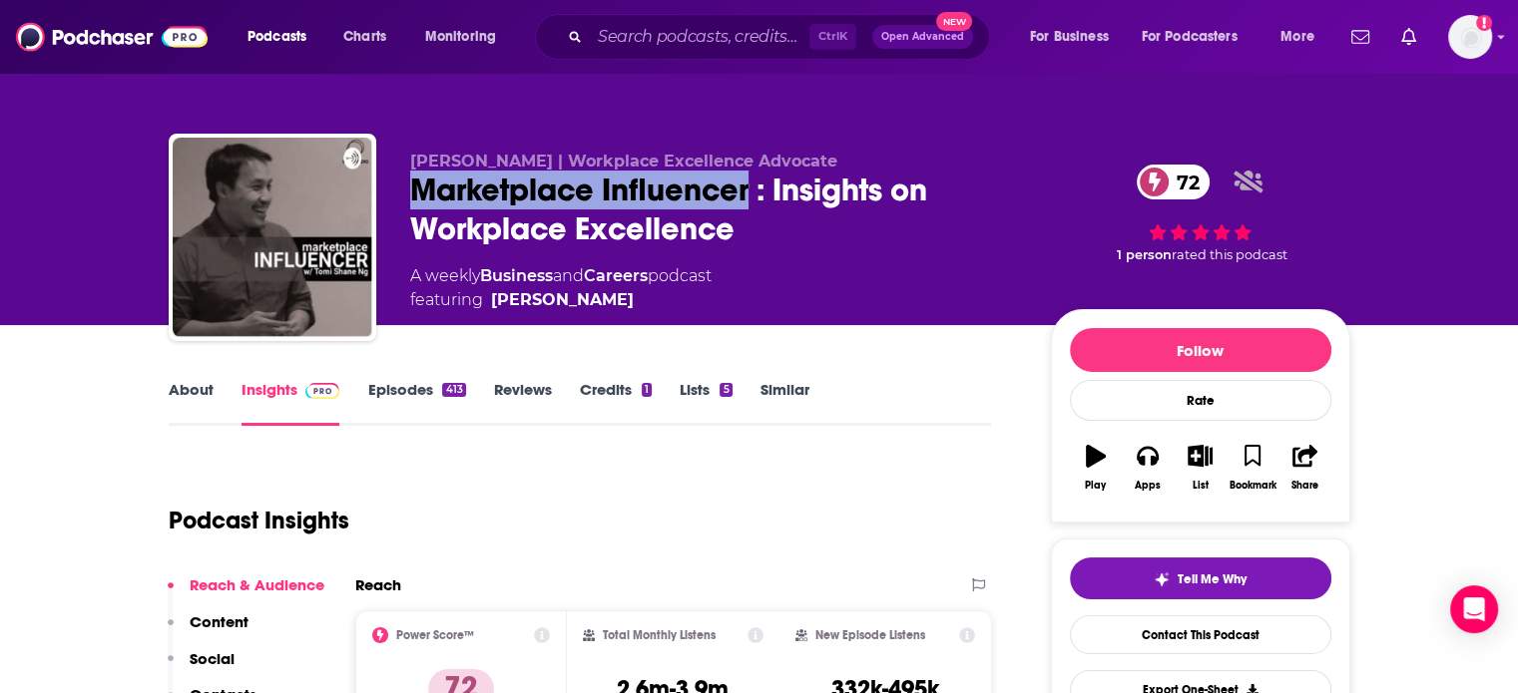
drag, startPoint x: 498, startPoint y: 193, endPoint x: 653, endPoint y: 194, distance: 154.7
click at [653, 194] on div "Marketplace Influencer : Insights on Workplace Excellence 72" at bounding box center [714, 210] width 609 height 78
copy h2 "Marketplace Influencer"
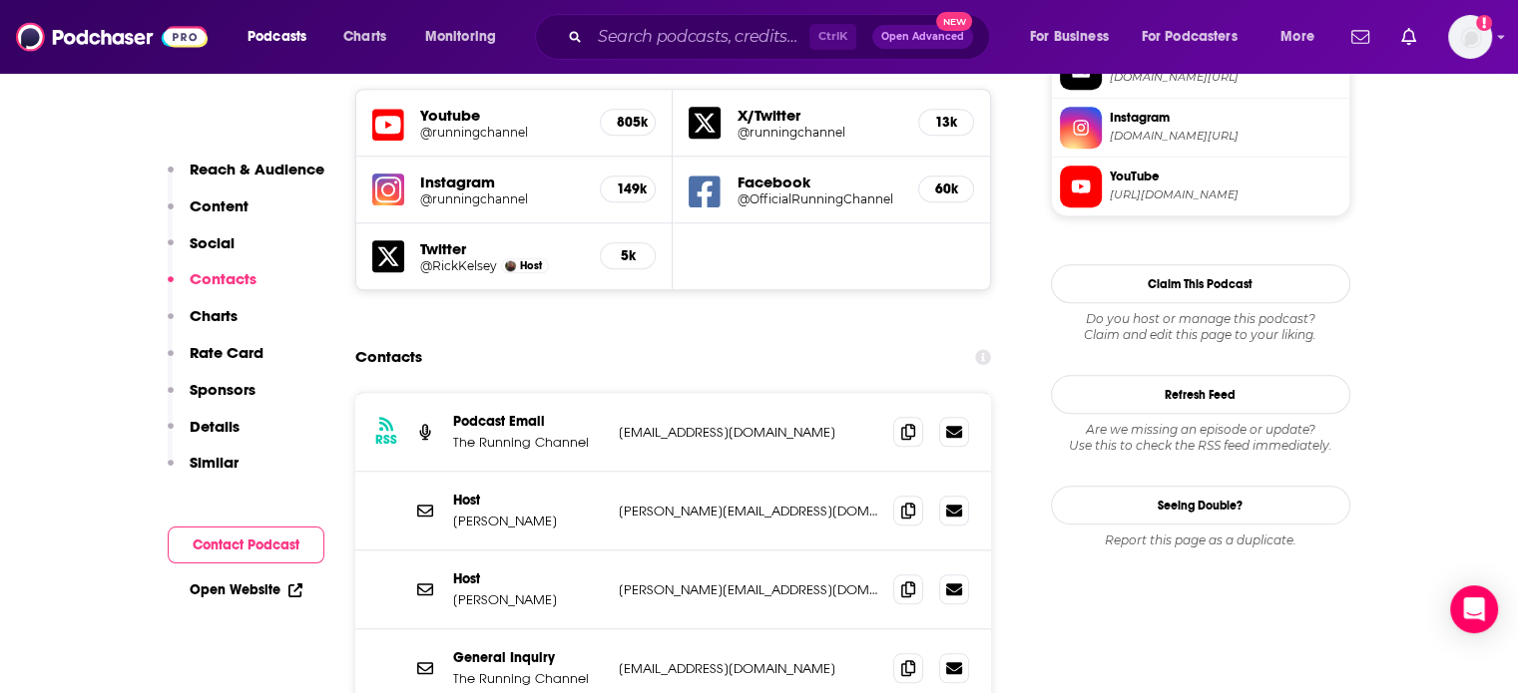
scroll to position [1796, 0]
click at [700, 660] on p "hello@therunningchannel.com" at bounding box center [748, 668] width 259 height 17
copy div "hello@therunningchannel.com hello@therunningchannel.com"
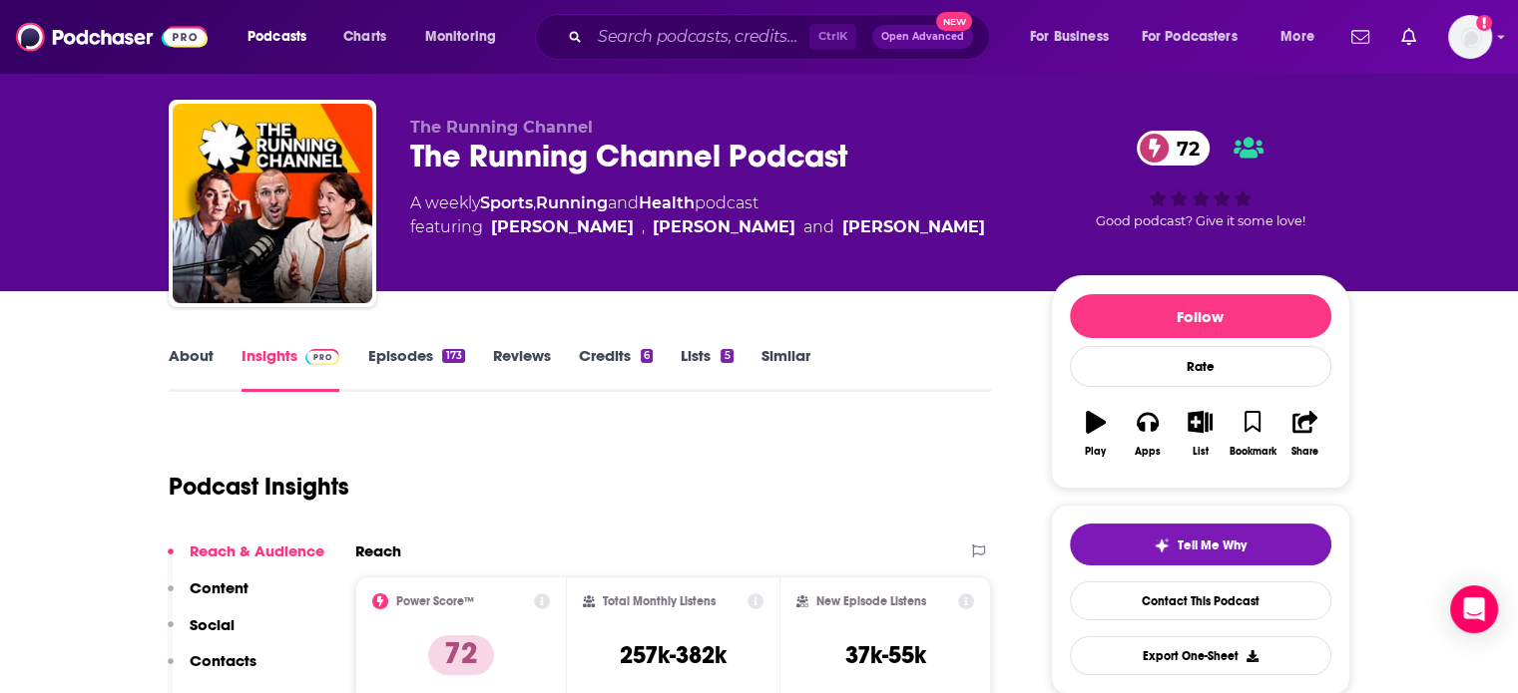
scroll to position [0, 0]
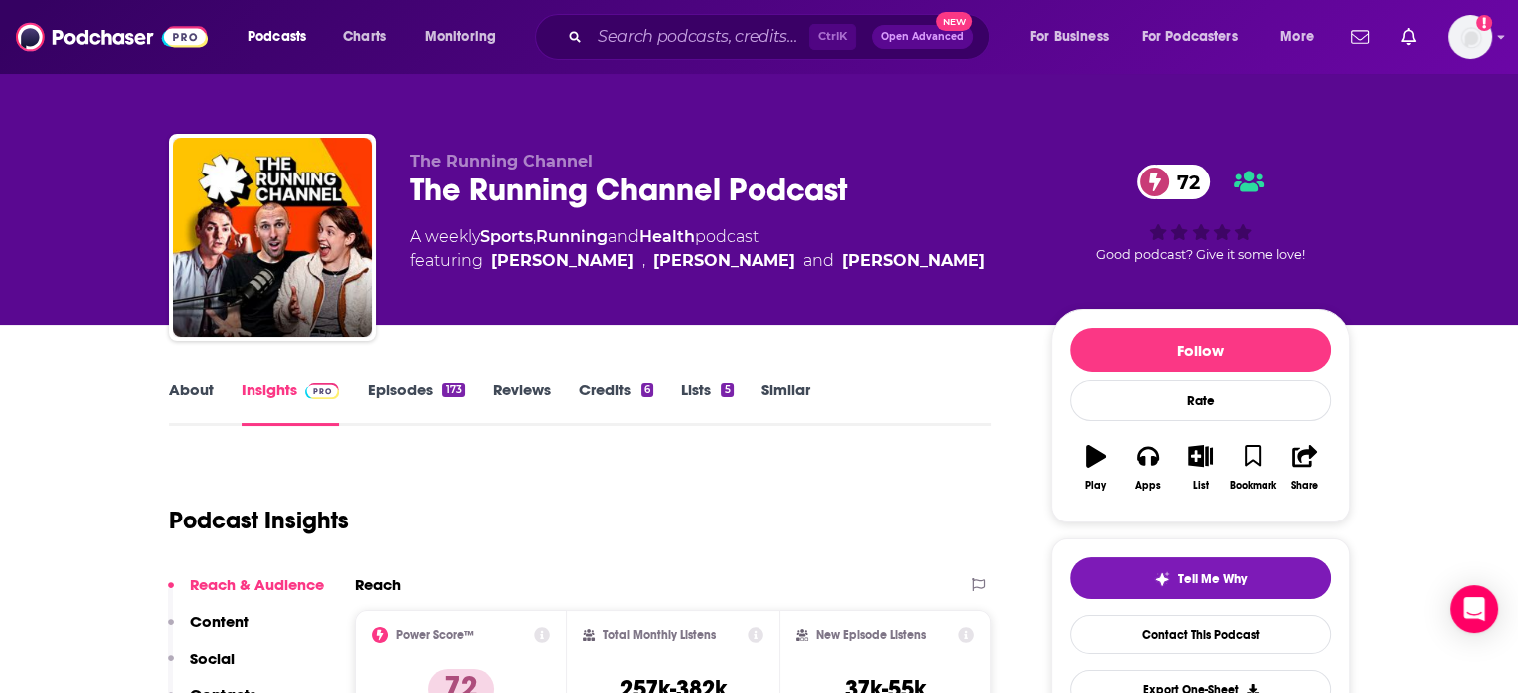
click at [531, 187] on div "The Running Channel Podcast 72" at bounding box center [714, 190] width 609 height 39
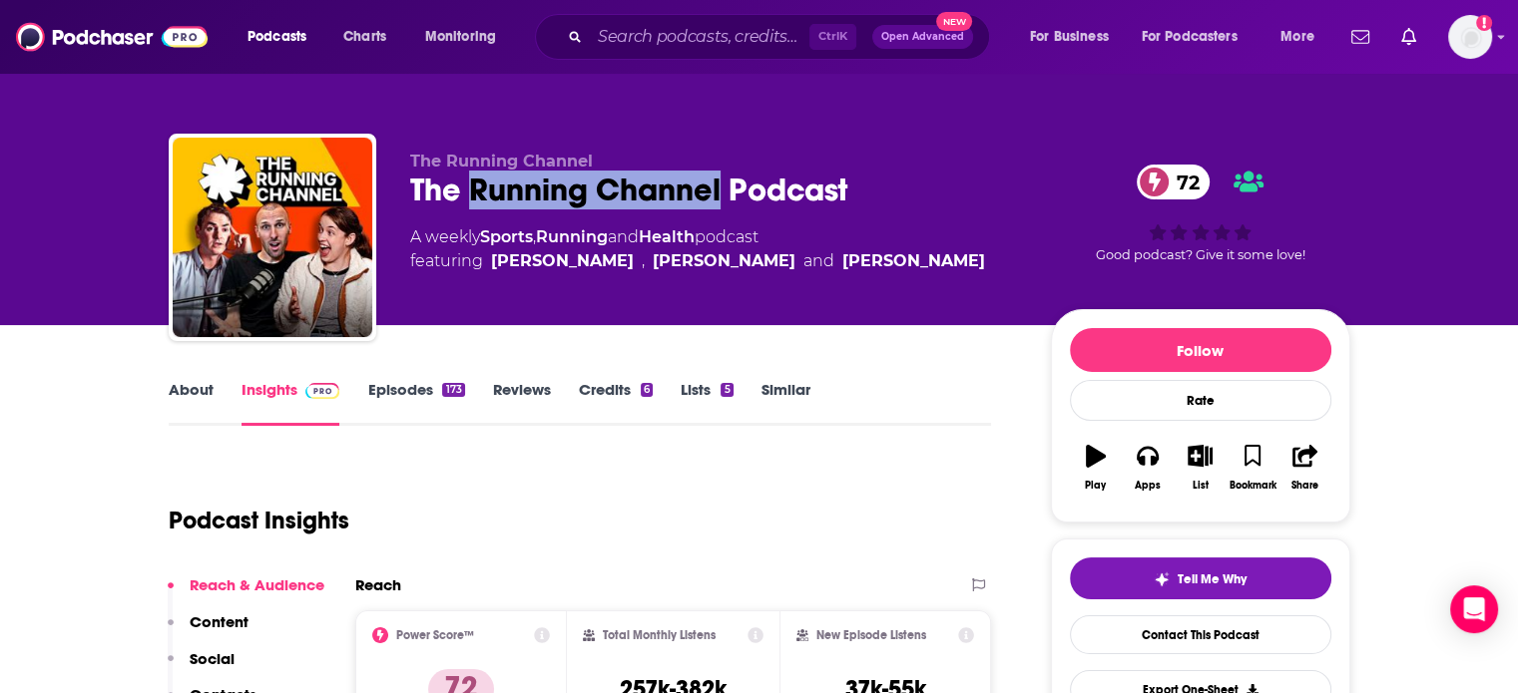
drag, startPoint x: 531, startPoint y: 187, endPoint x: 631, endPoint y: 192, distance: 99.9
click at [631, 192] on div "The Running Channel Podcast 72" at bounding box center [714, 190] width 609 height 39
drag, startPoint x: 622, startPoint y: 191, endPoint x: 347, endPoint y: 195, distance: 274.4
click at [347, 195] on div "The Running Channel The Running Channel Podcast 72 A weekly Sports , Running an…" at bounding box center [759, 242] width 1181 height 216
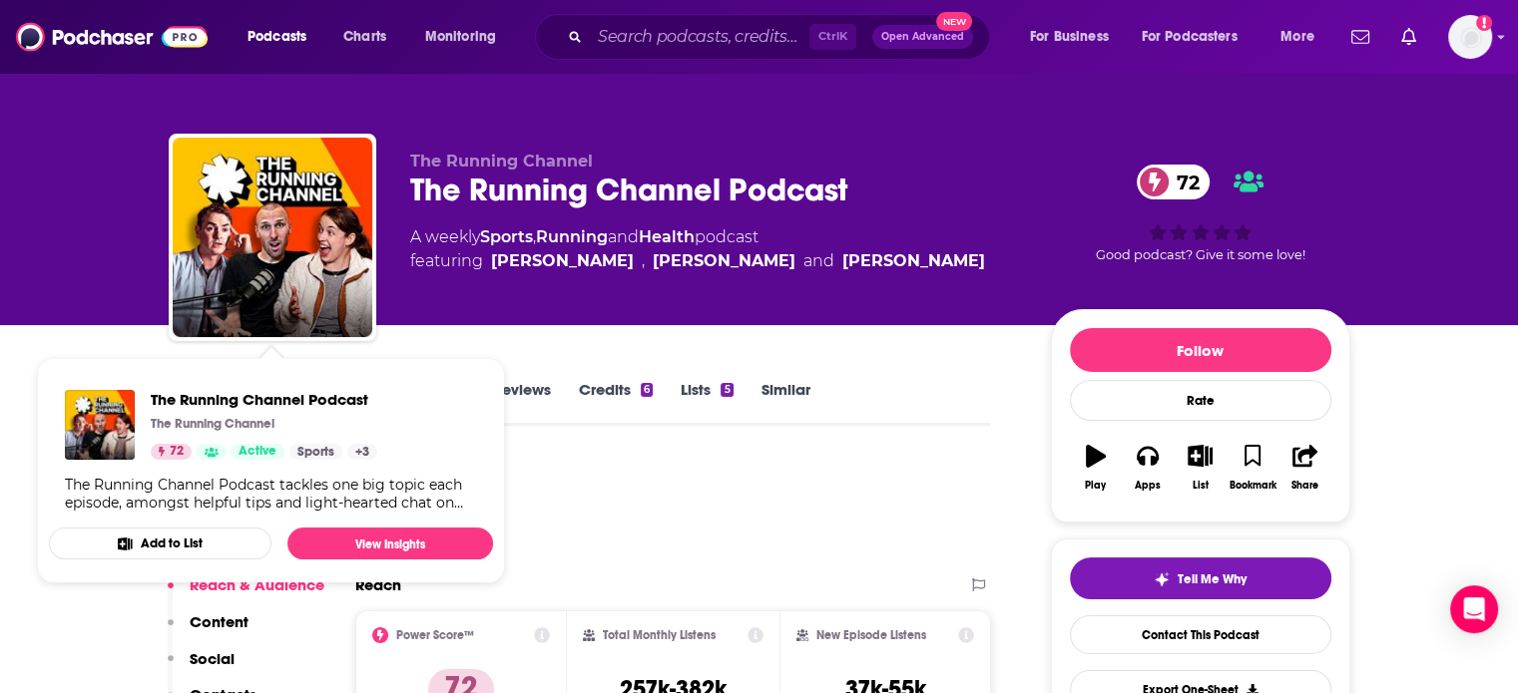
click at [37, 303] on div "The Running Channel The Running Channel Podcast 72 A weekly Sports , Running an…" at bounding box center [759, 162] width 1518 height 325
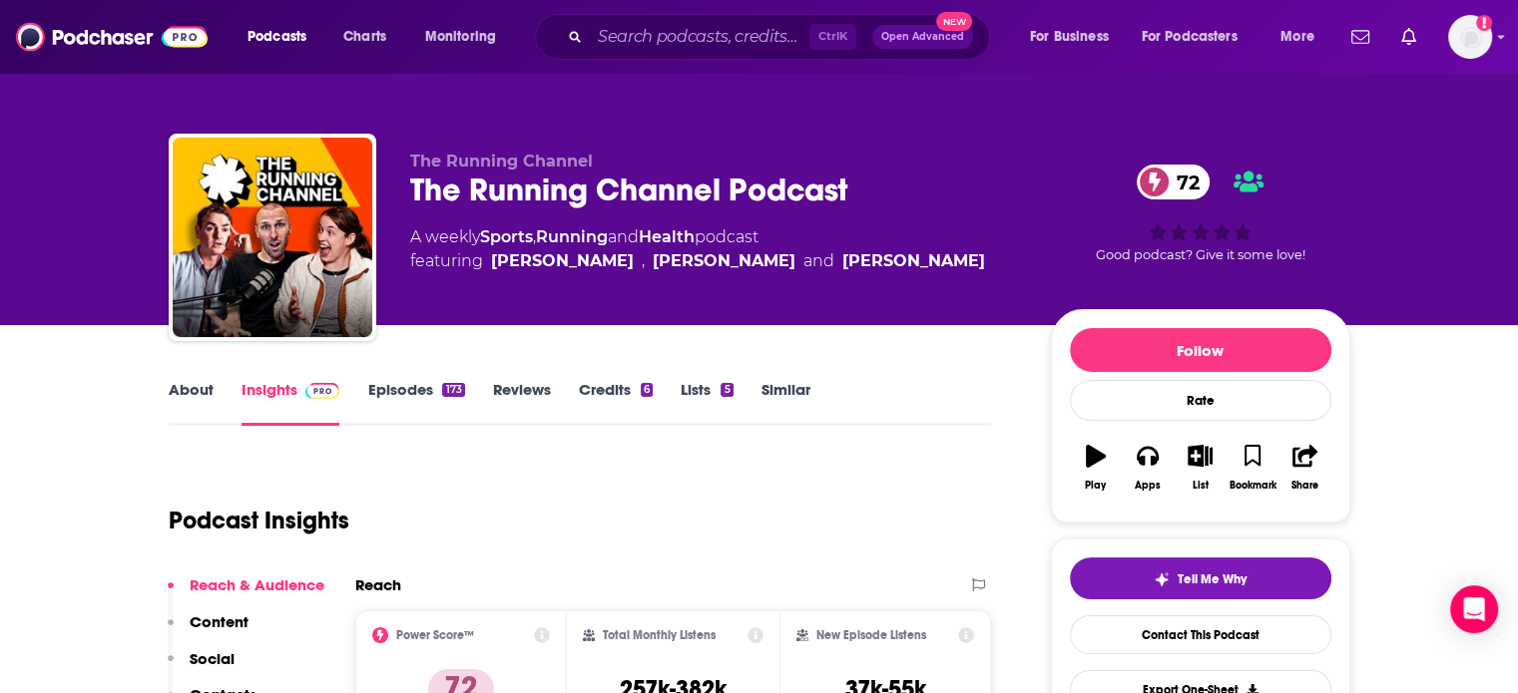
click at [182, 383] on link "About" at bounding box center [191, 403] width 45 height 46
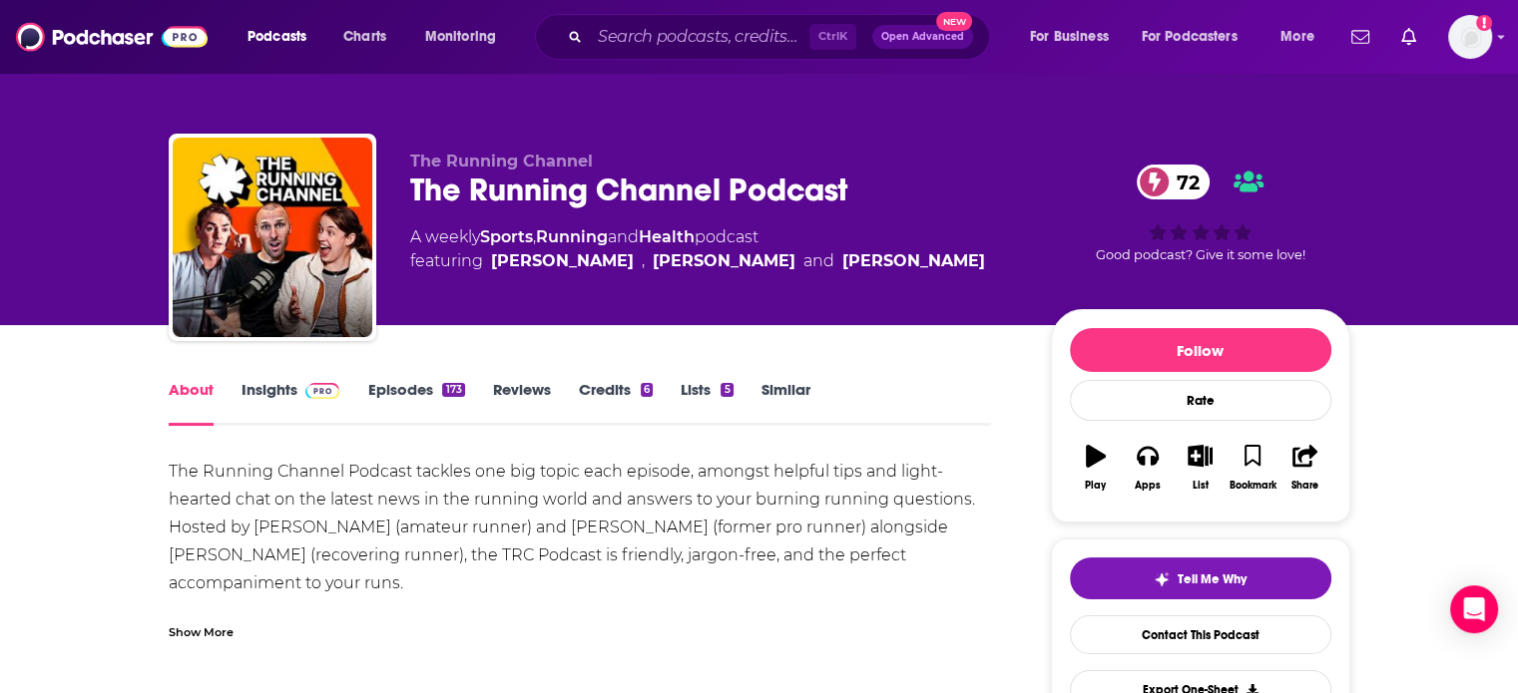
click at [423, 192] on div "The Running Channel Podcast 72" at bounding box center [714, 190] width 609 height 39
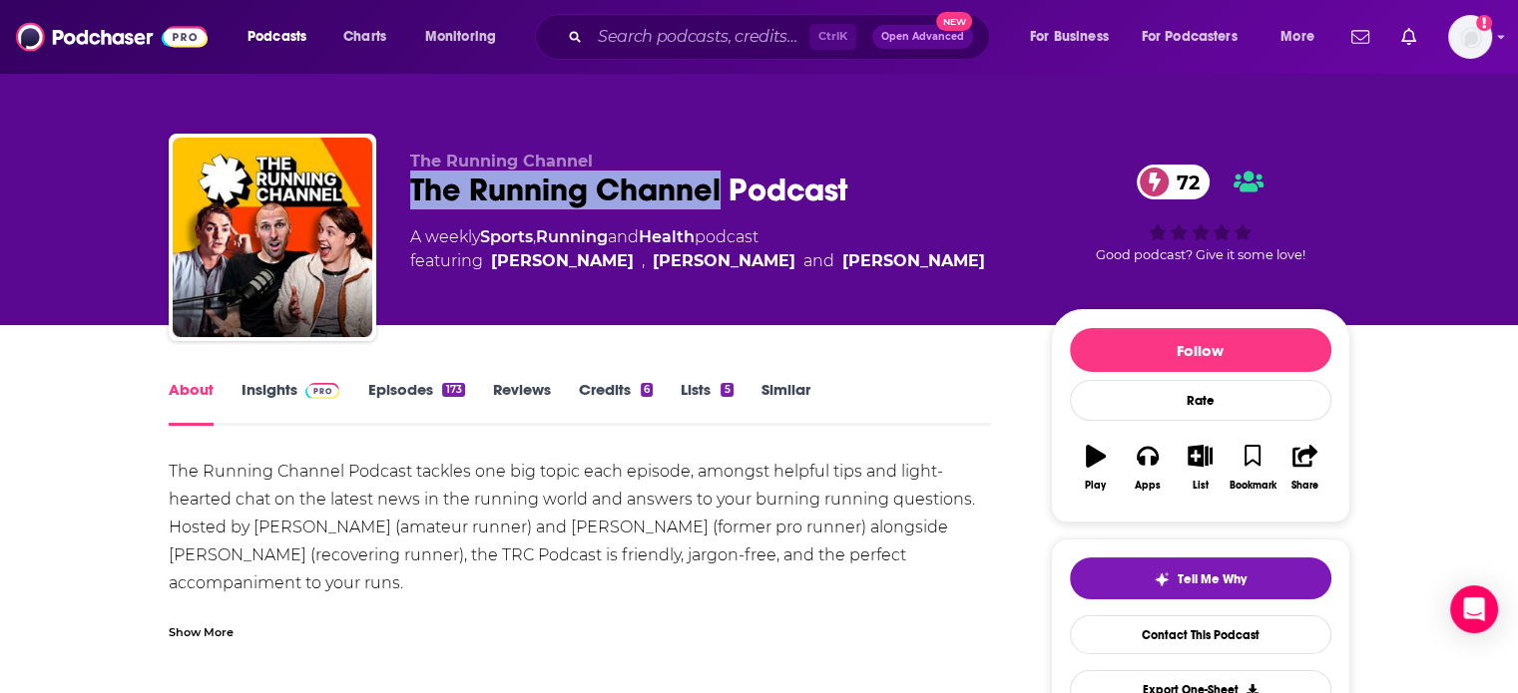
drag, startPoint x: 423, startPoint y: 192, endPoint x: 611, endPoint y: 193, distance: 187.6
click at [611, 193] on div "The Running Channel Podcast 72" at bounding box center [714, 190] width 609 height 39
copy h1 "The Running Channel"
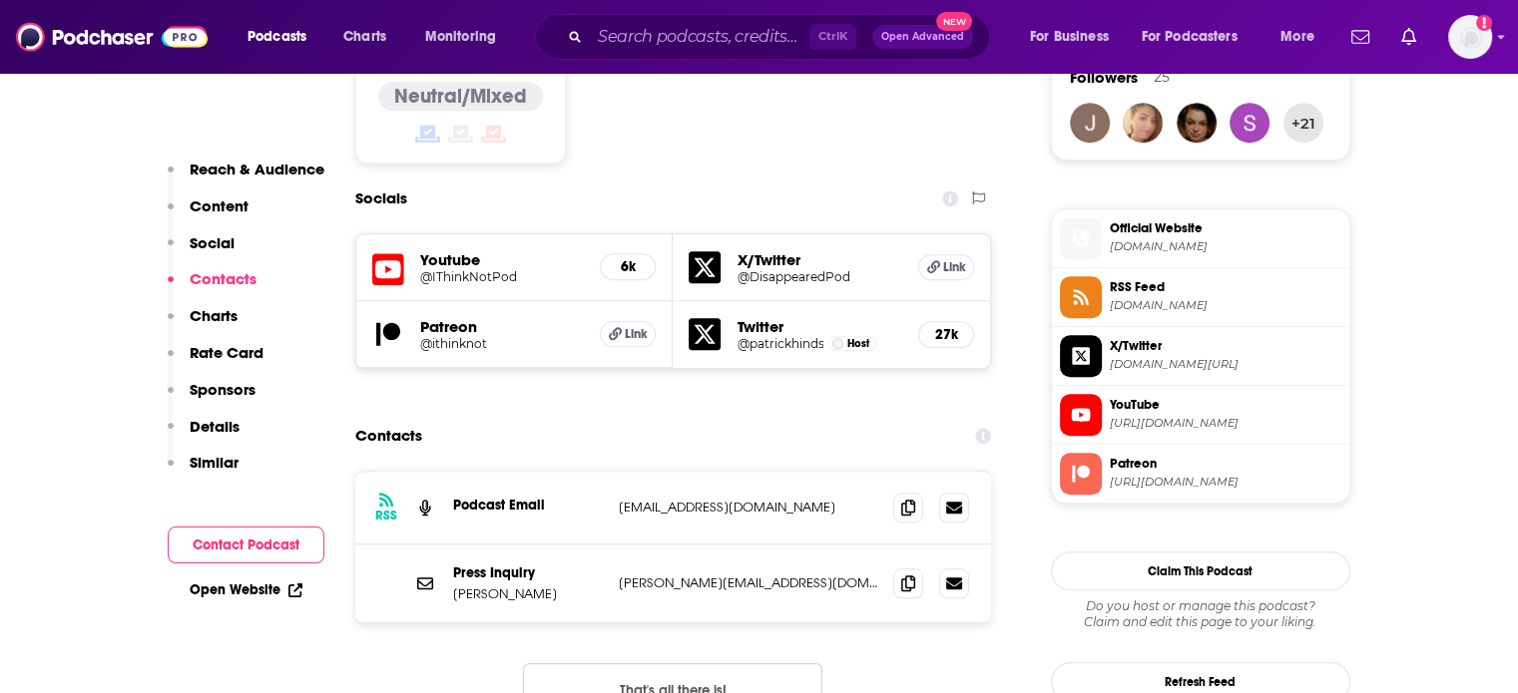
scroll to position [1696, 0]
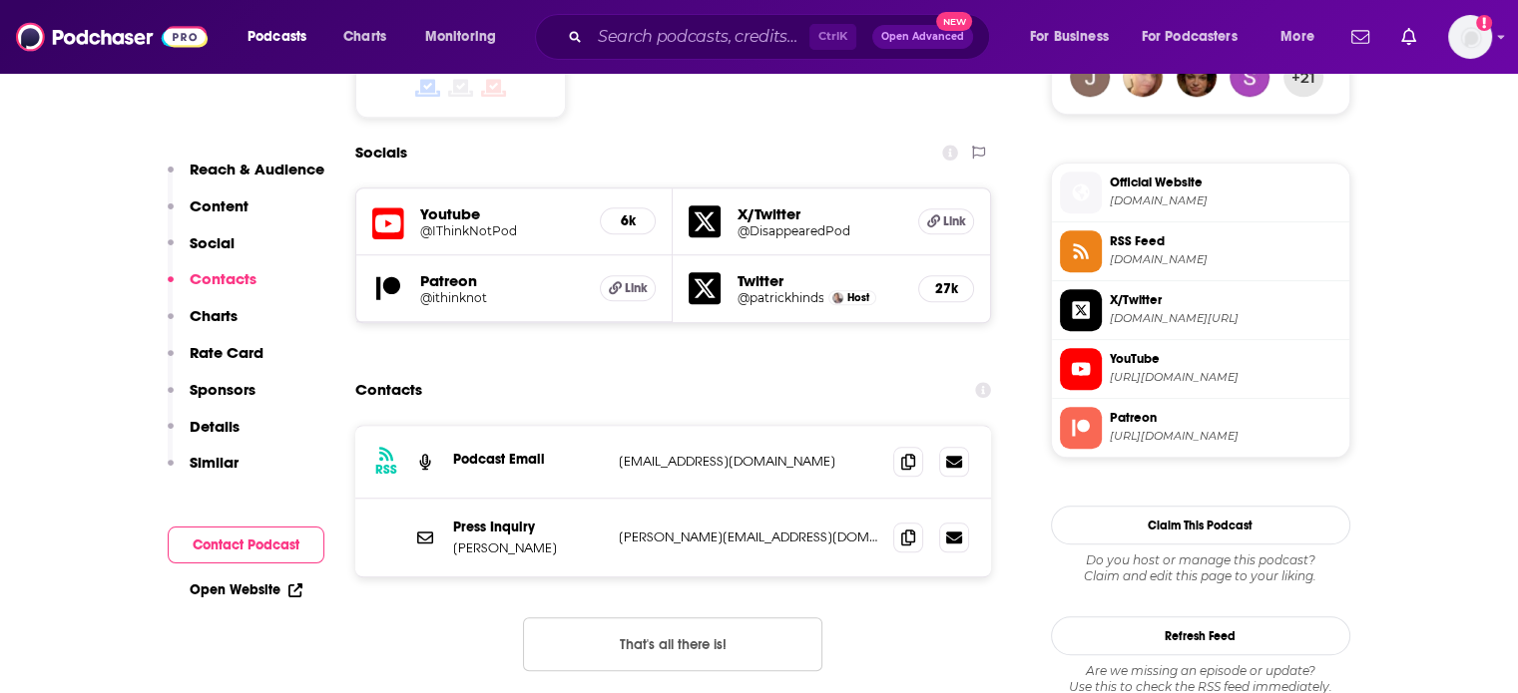
click at [695, 426] on div "RSS Podcast Email ithinknotpod@gmail.com ithinknotpod@gmail.com" at bounding box center [673, 462] width 637 height 73
copy div "ithinknotpod@gmail.com ithinknotpod@gmail.com"
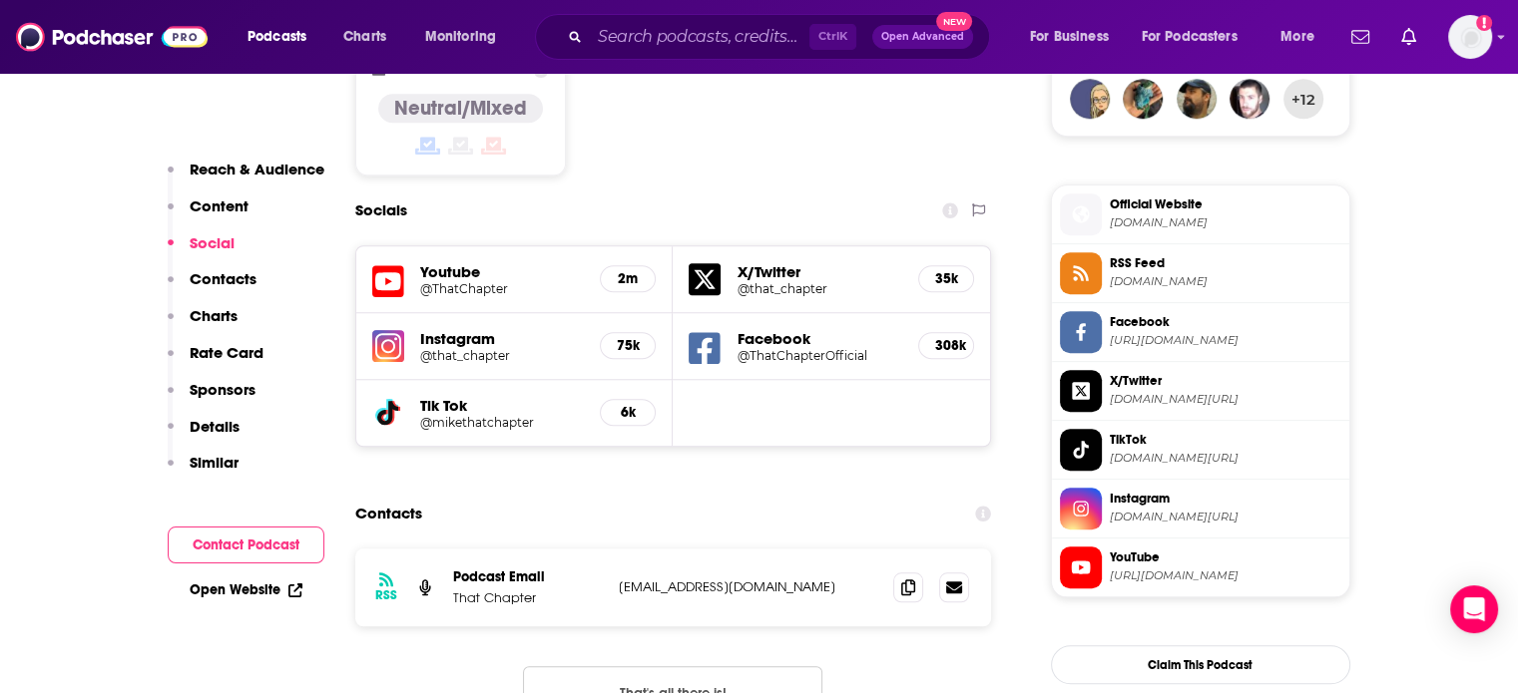
scroll to position [1696, 0]
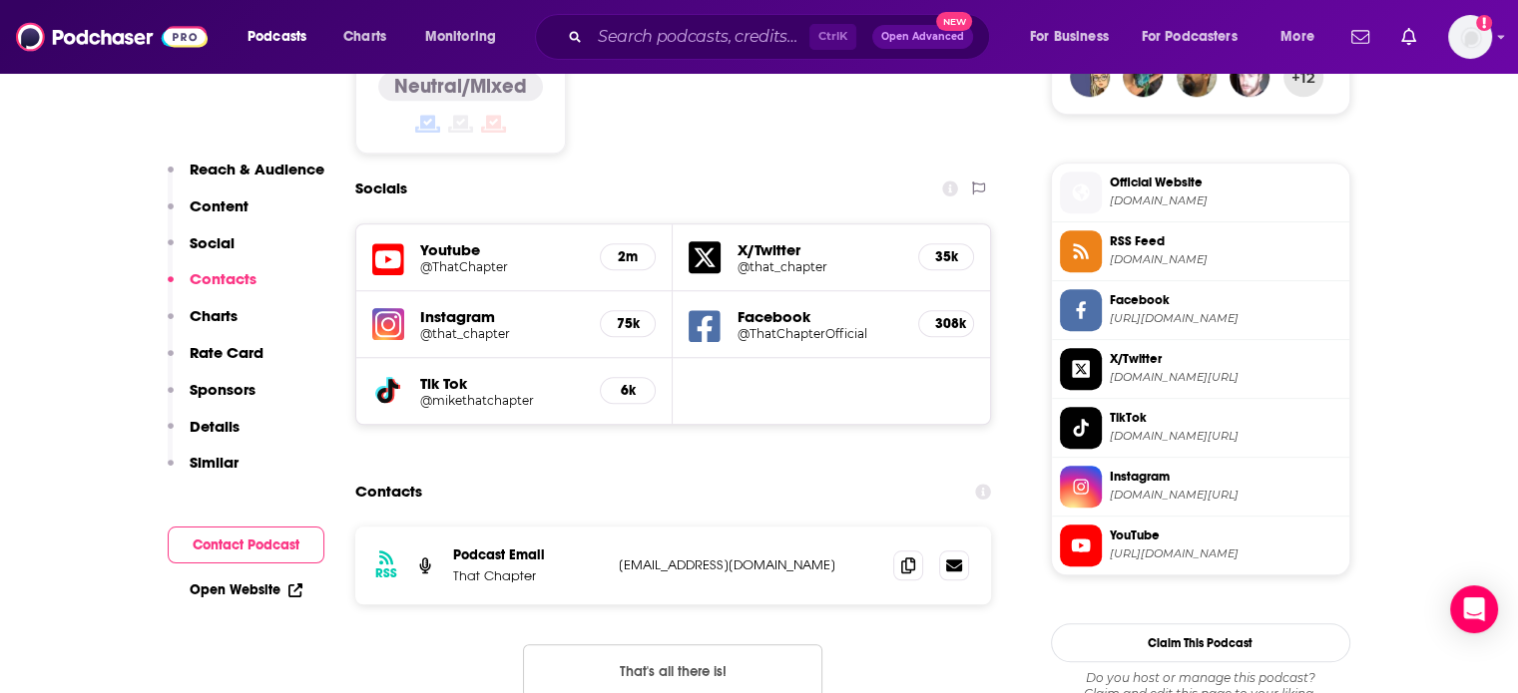
click at [703, 557] on p "[EMAIL_ADDRESS][DOMAIN_NAME]" at bounding box center [748, 565] width 259 height 17
click at [703, 557] on p "vaguechapters@gmail.com" at bounding box center [748, 565] width 259 height 17
copy div "vaguechapters@gmail.com vaguechapters@gmail.com"
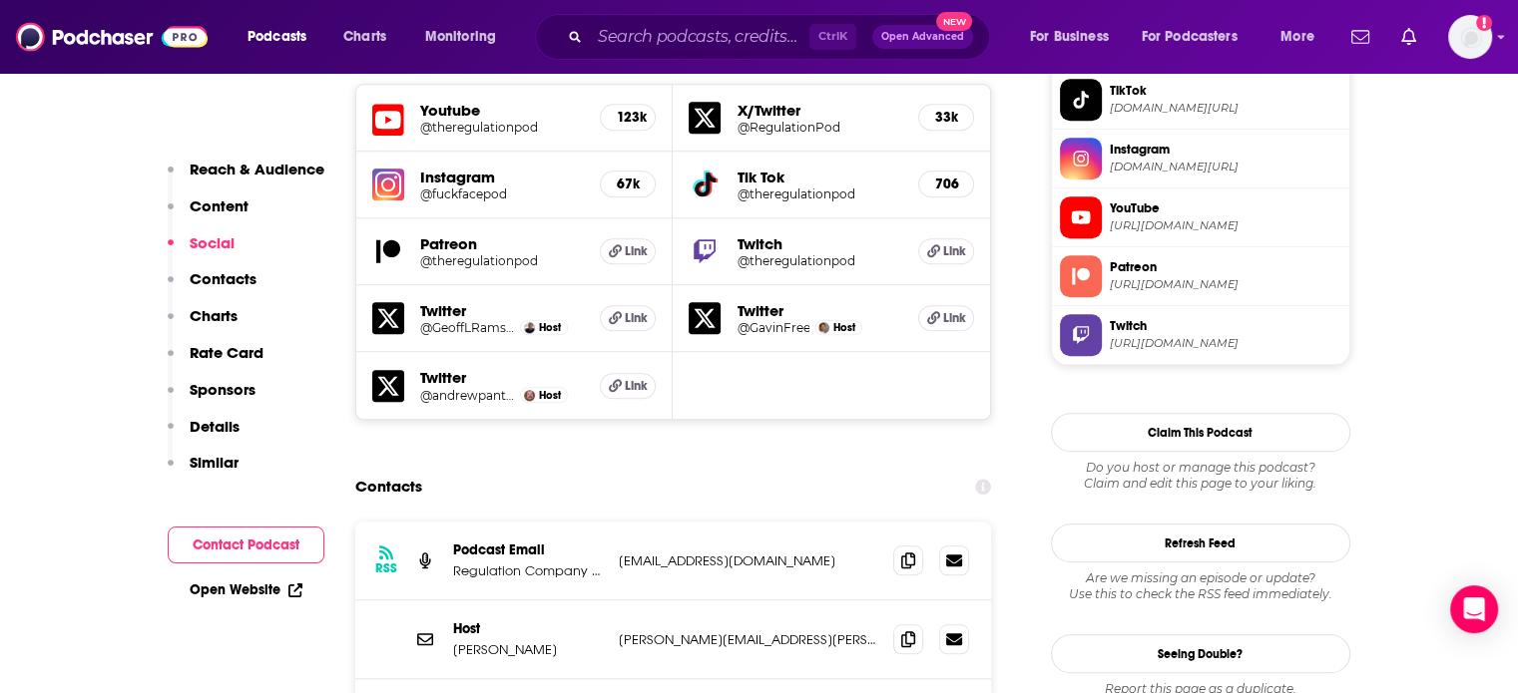
scroll to position [1996, 0]
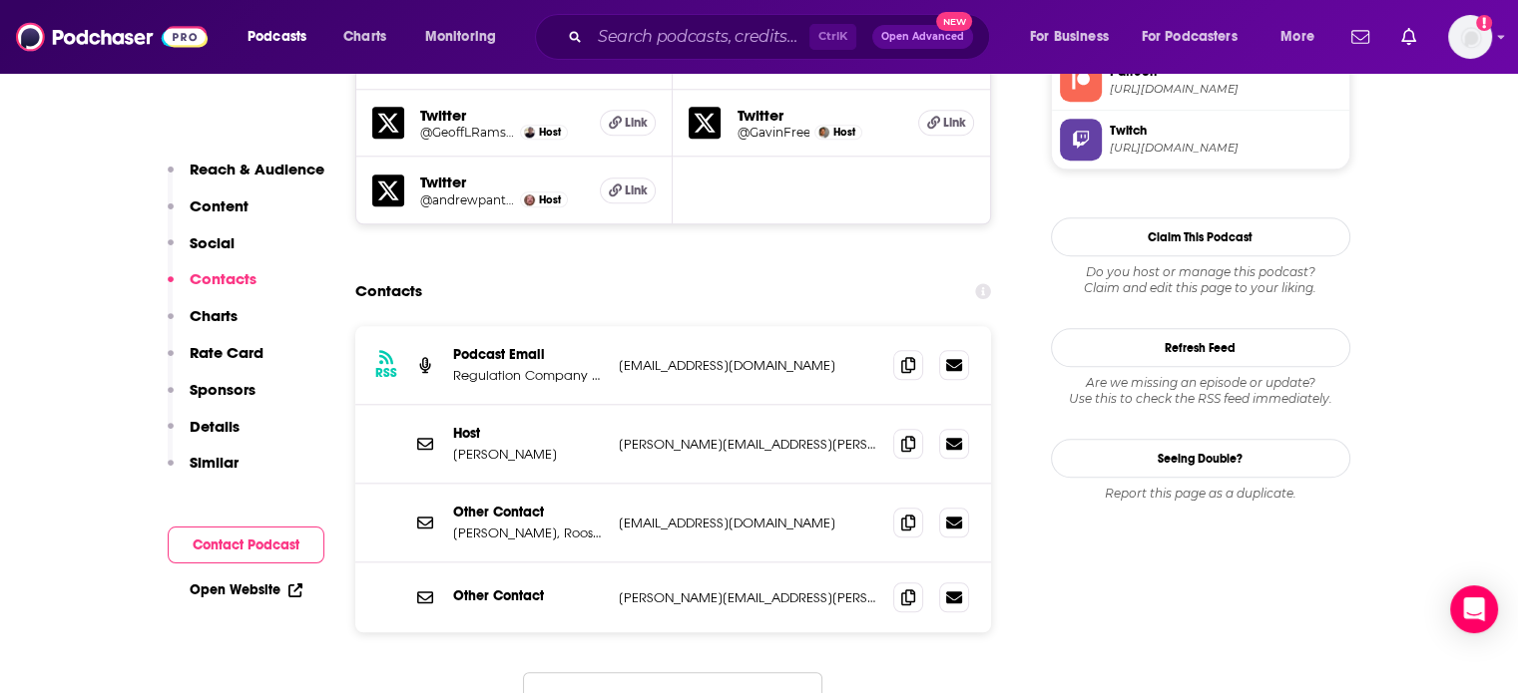
click at [706, 357] on p "regulationpod@gmail.com" at bounding box center [748, 365] width 259 height 17
copy div "regulationpod@gmail.com regulationpod@gmail.com"
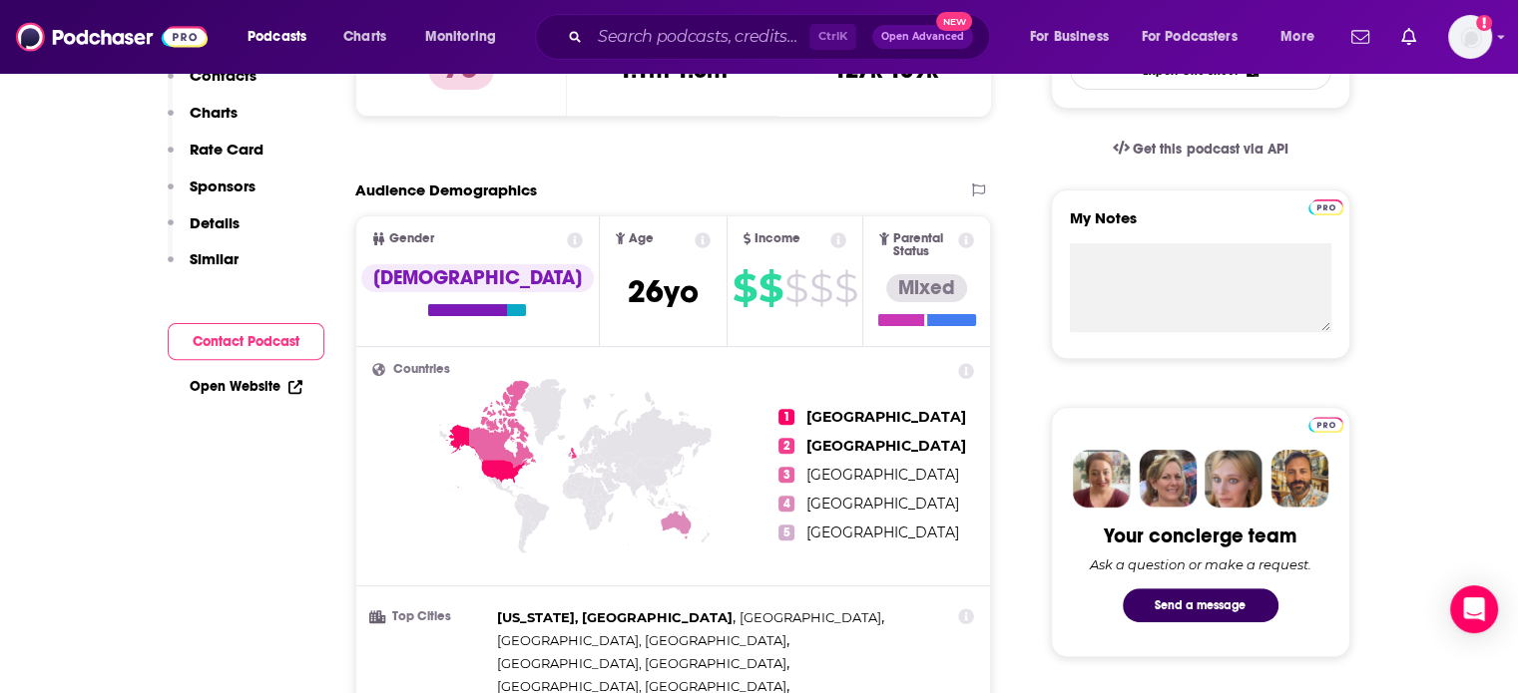
scroll to position [200, 0]
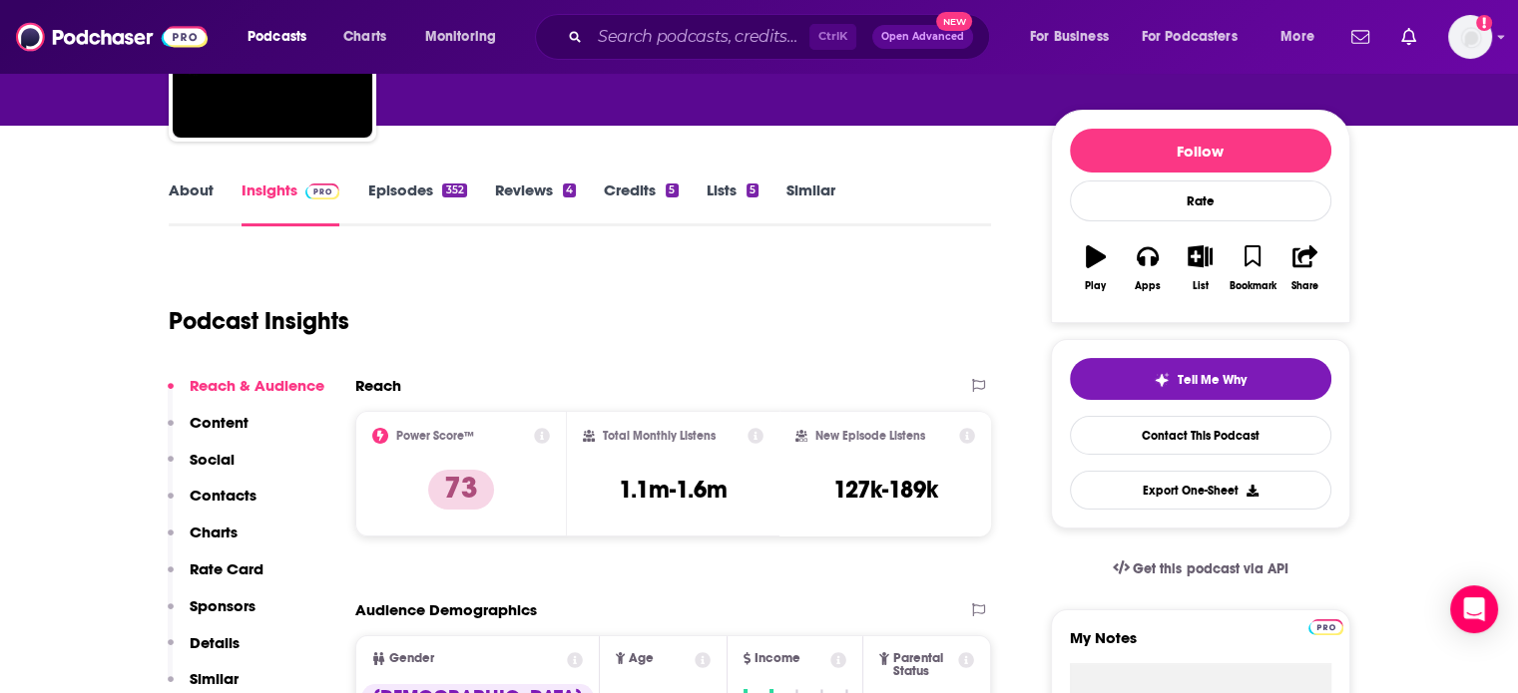
click at [381, 189] on link "Episodes 352" at bounding box center [416, 204] width 99 height 46
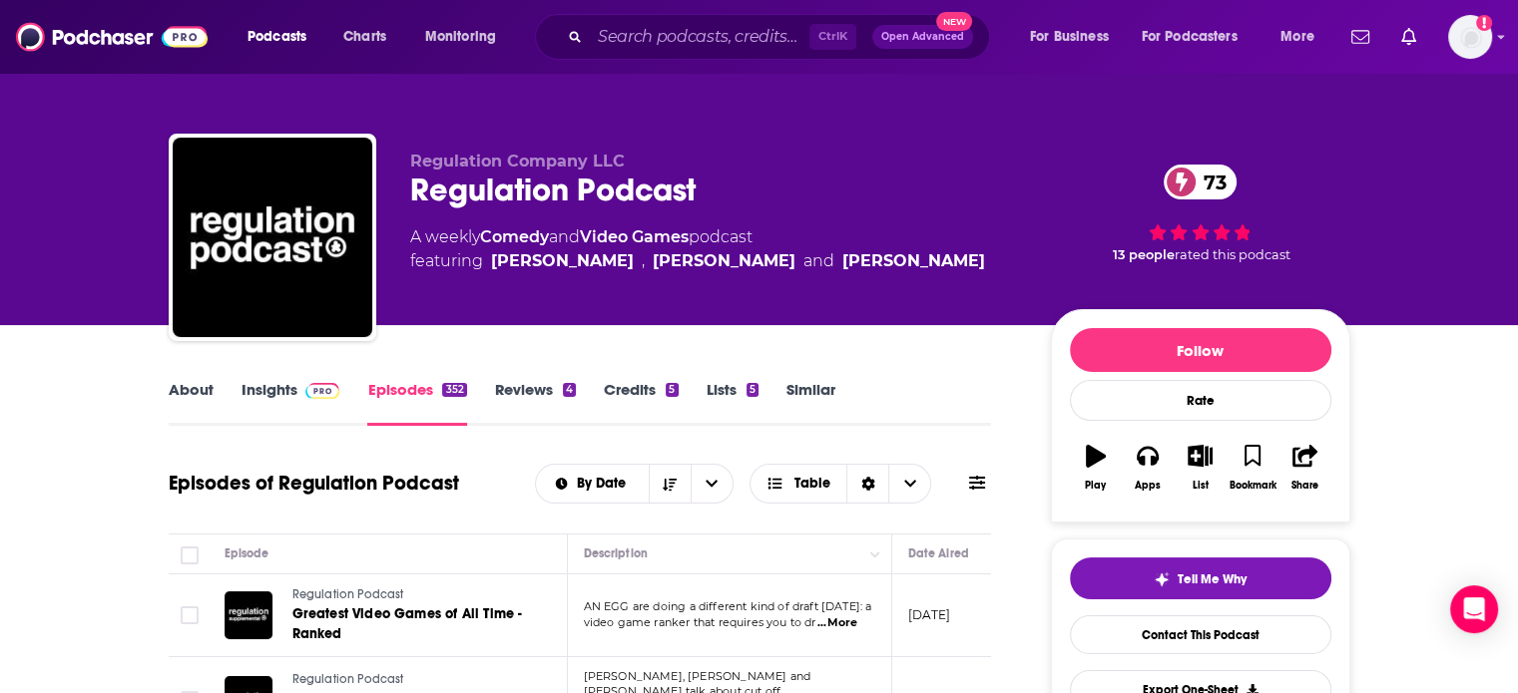
click at [473, 188] on div "Regulation Podcast 73" at bounding box center [714, 190] width 609 height 39
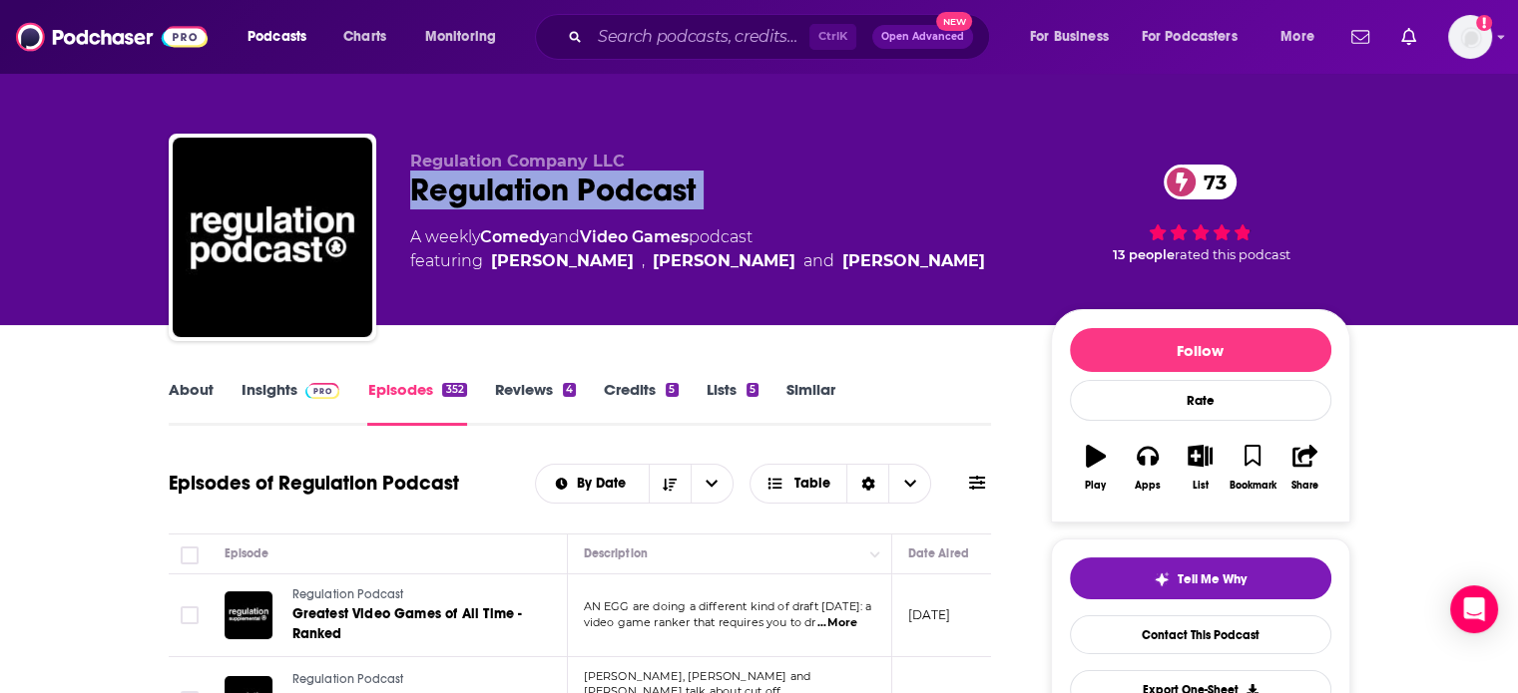
click at [473, 188] on div "Regulation Podcast 73" at bounding box center [714, 190] width 609 height 39
copy div "Regulation Podcast 73"
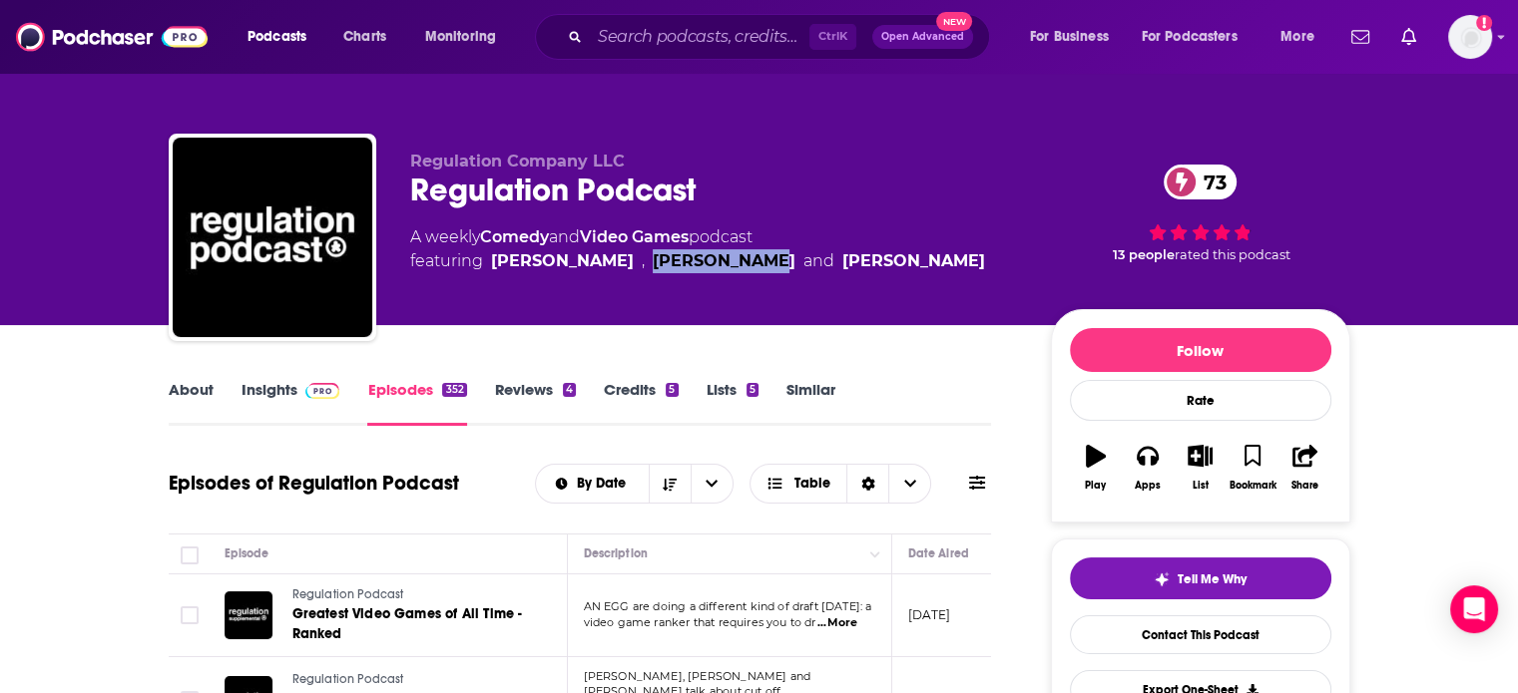
drag, startPoint x: 601, startPoint y: 286, endPoint x: 710, endPoint y: 290, distance: 109.8
click at [710, 290] on div "Regulation Company LLC Regulation Podcast 73 A weekly Comedy and Video Games po…" at bounding box center [714, 232] width 609 height 160
copy link "Geoff Ramsey"
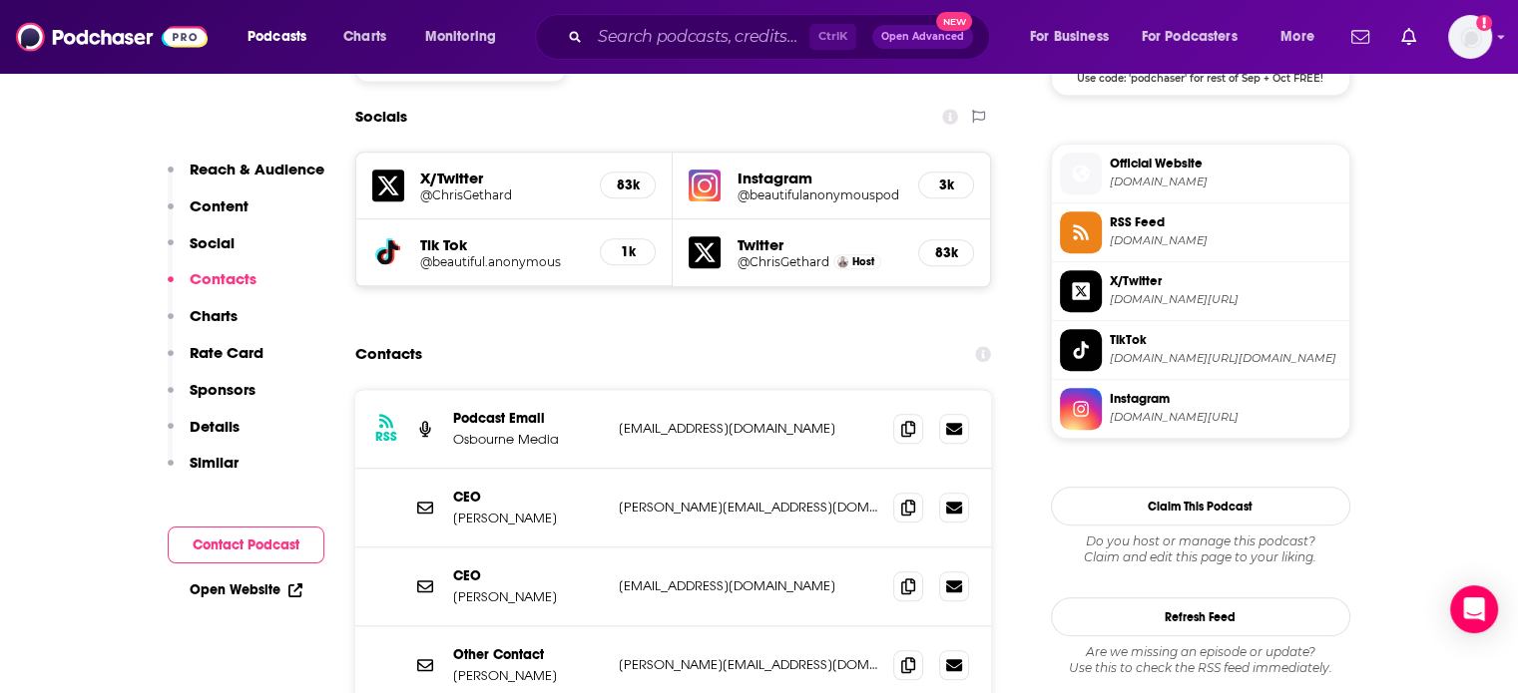
scroll to position [1796, 0]
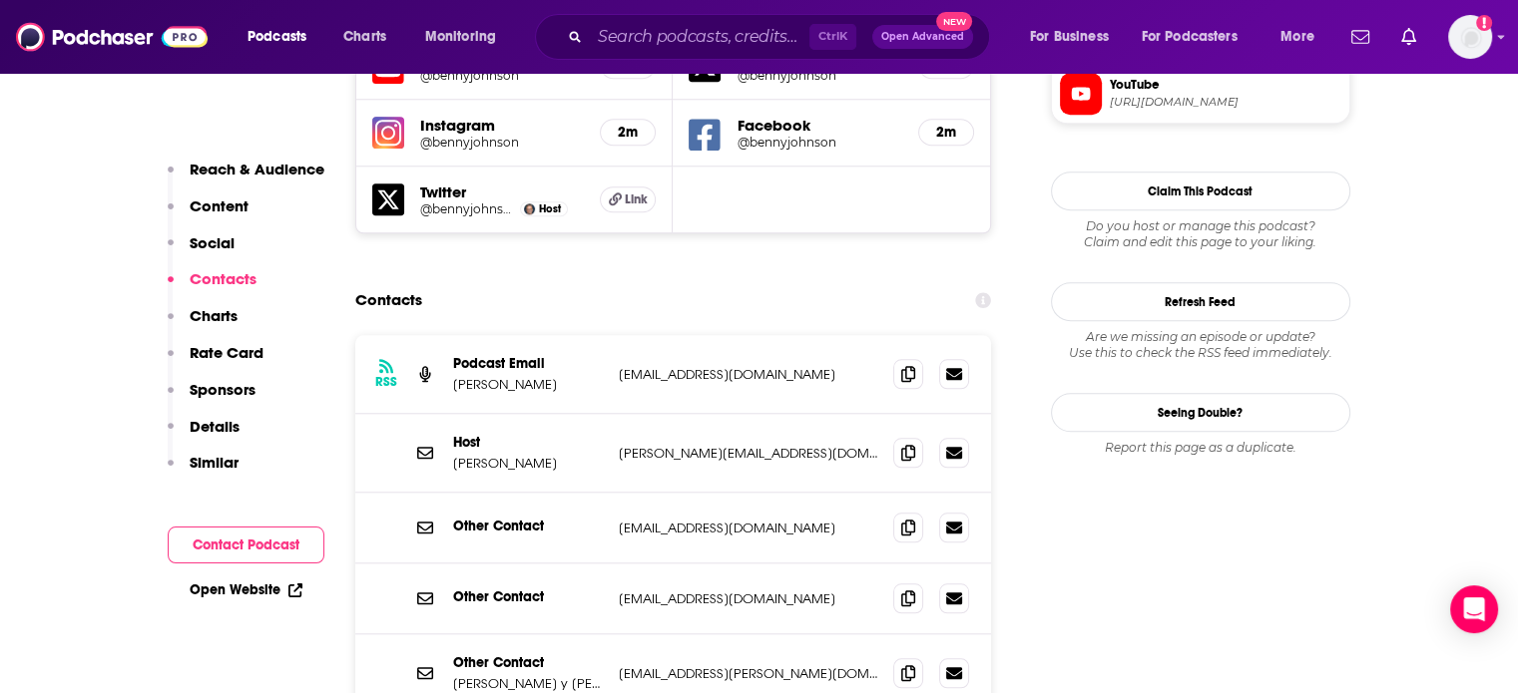
scroll to position [1896, 0]
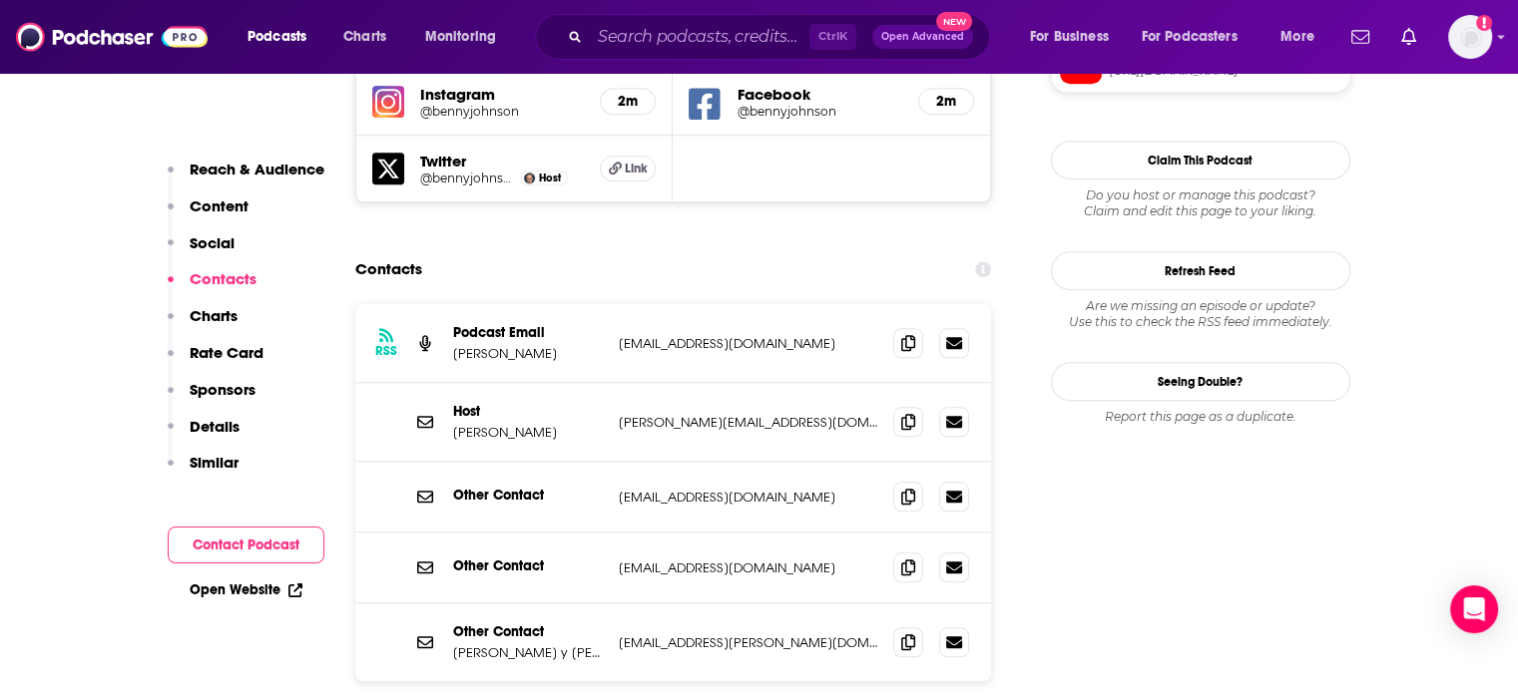
click at [694, 414] on p "[PERSON_NAME][EMAIL_ADDRESS][DOMAIN_NAME]" at bounding box center [748, 422] width 259 height 17
copy div "Benny@bennyjohnson.com Benny@bennyjohnson.com"
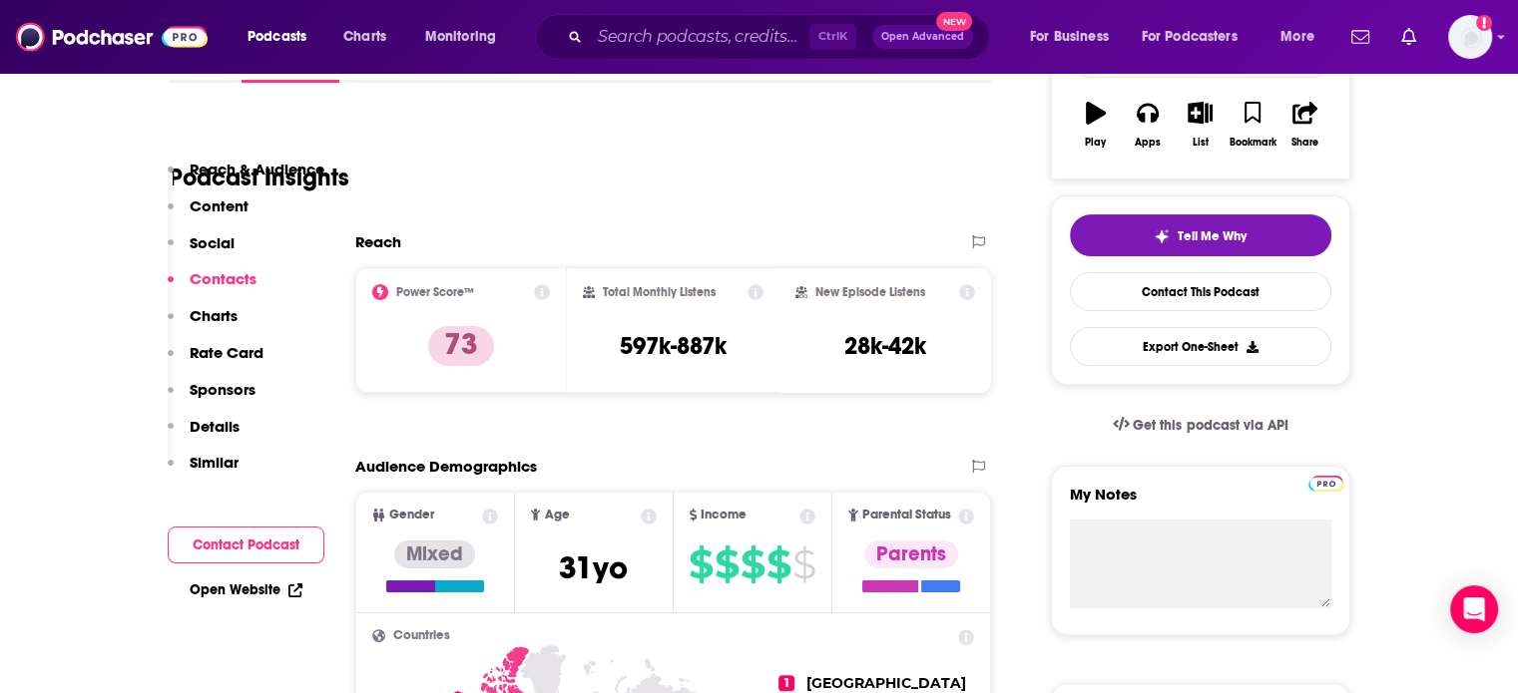
scroll to position [0, 0]
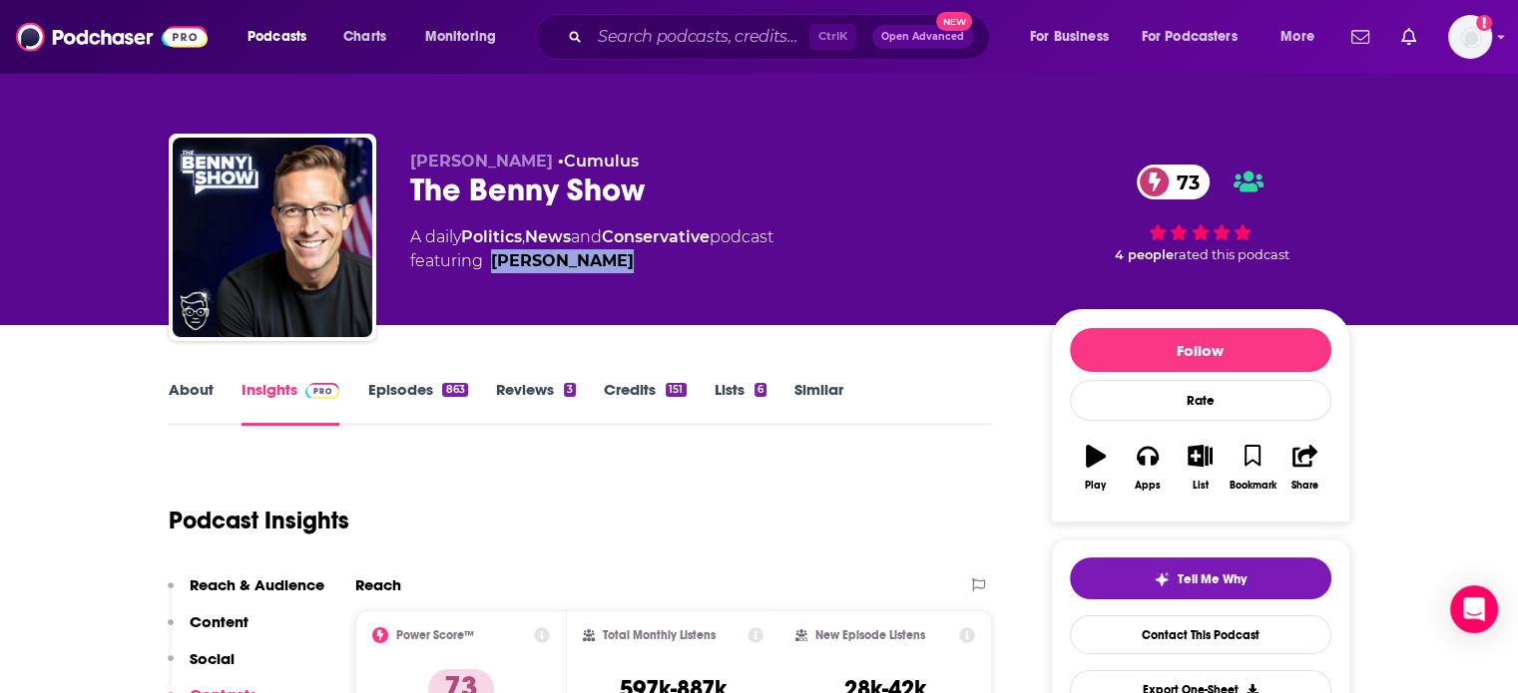
drag, startPoint x: 666, startPoint y: 299, endPoint x: 463, endPoint y: 300, distance: 203.5
click at [463, 300] on div "Benny Johnson • Cumulus The Benny Show 73 A daily Politics , News and Conservat…" at bounding box center [714, 232] width 609 height 160
copy link "Benny Johnson"
click at [510, 191] on div "The Benny Show 73" at bounding box center [714, 190] width 609 height 39
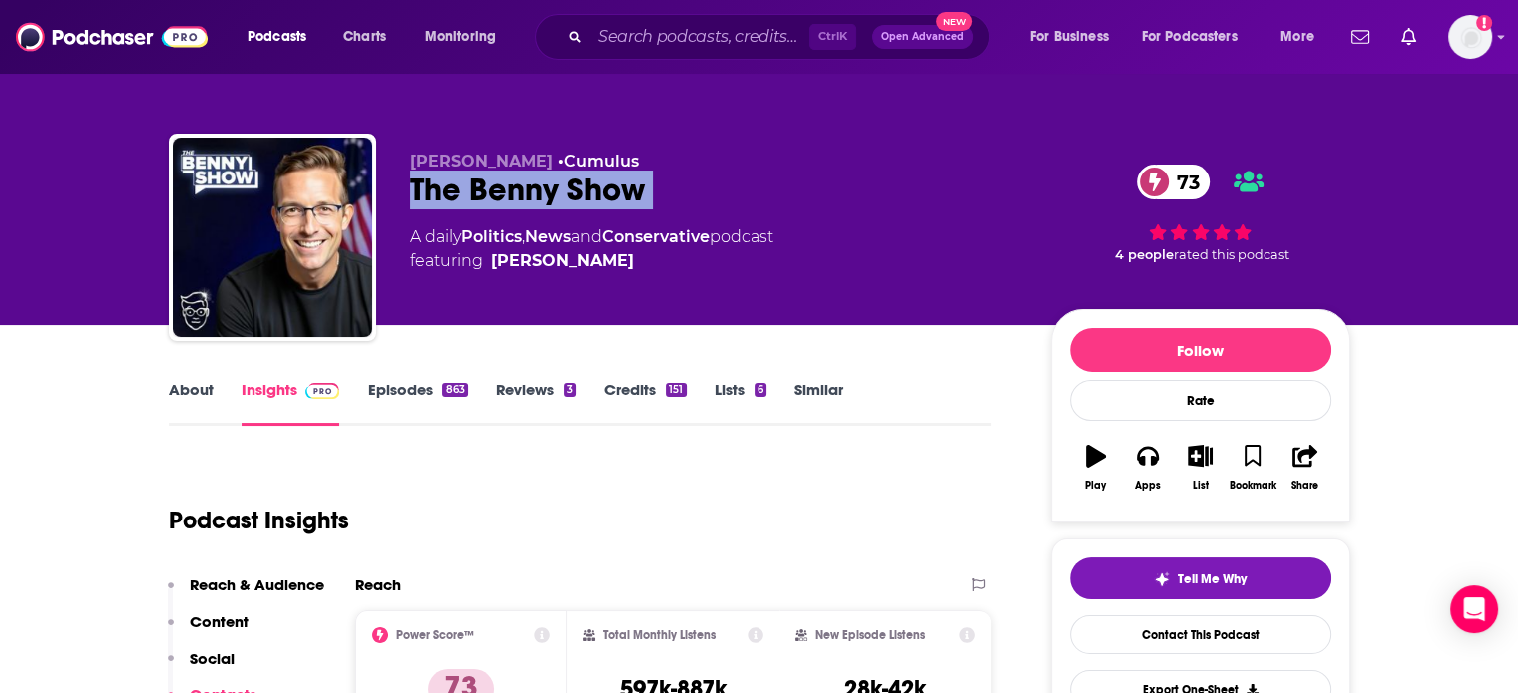
click at [510, 191] on div "The Benny Show 73" at bounding box center [714, 190] width 609 height 39
copy div "The Benny Show 73"
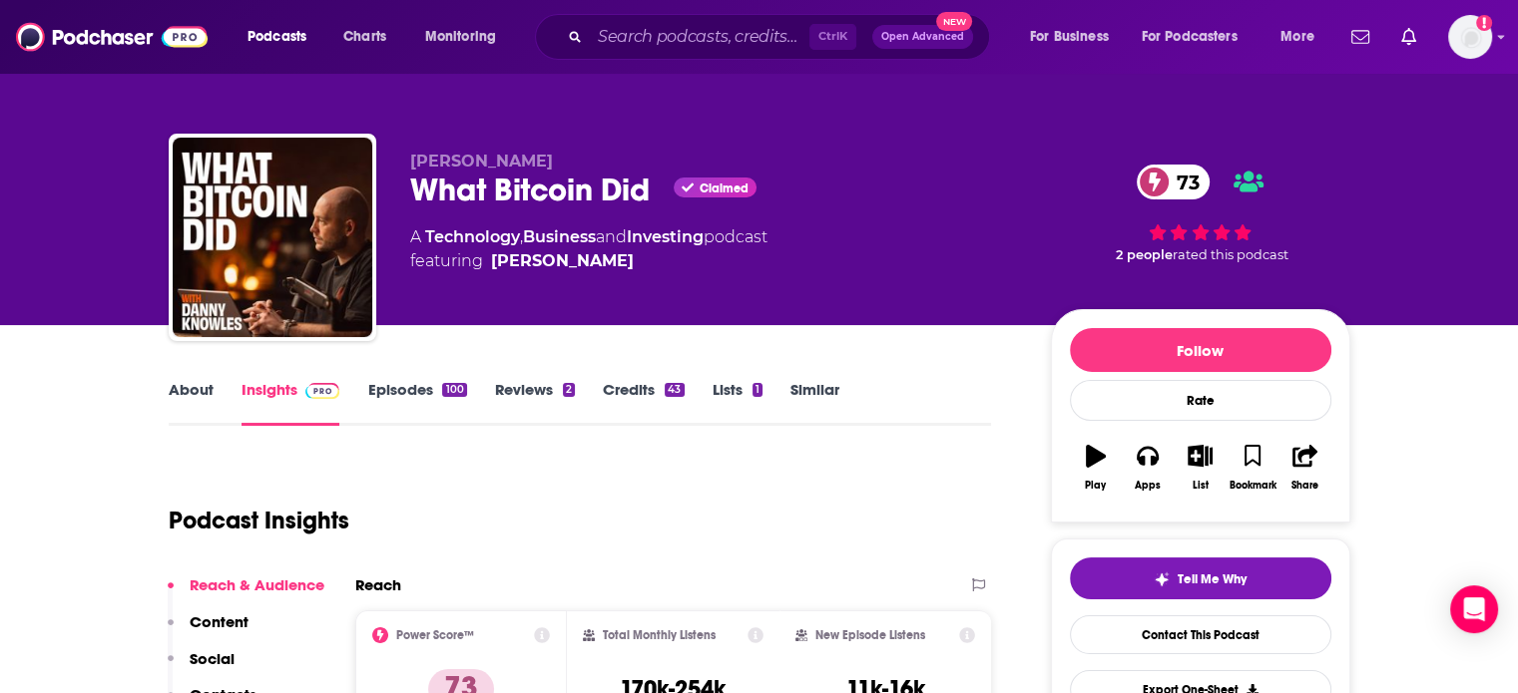
click at [536, 199] on div "What Bitcoin Did Claimed 73" at bounding box center [714, 190] width 609 height 39
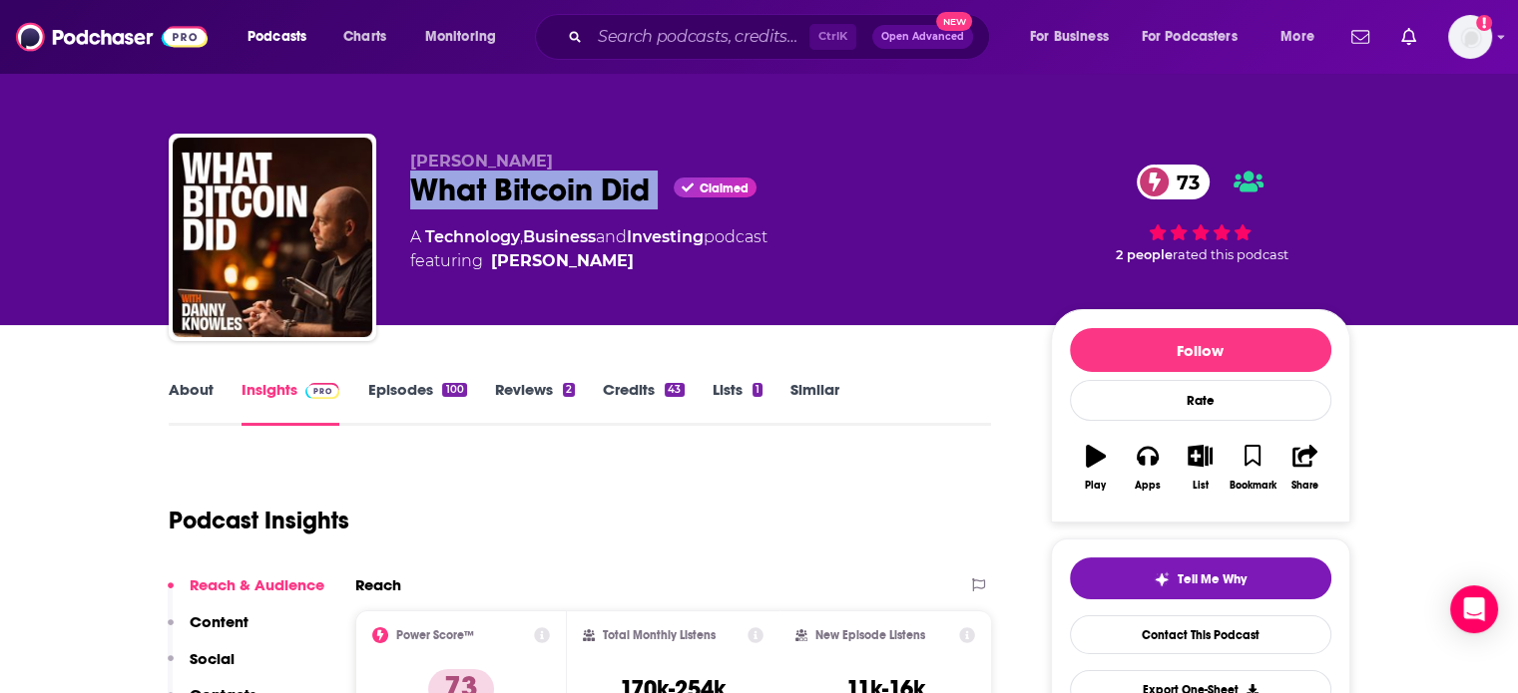
click at [536, 199] on div "What Bitcoin Did Claimed 73" at bounding box center [714, 190] width 609 height 39
copy div "What Bitcoin Did"
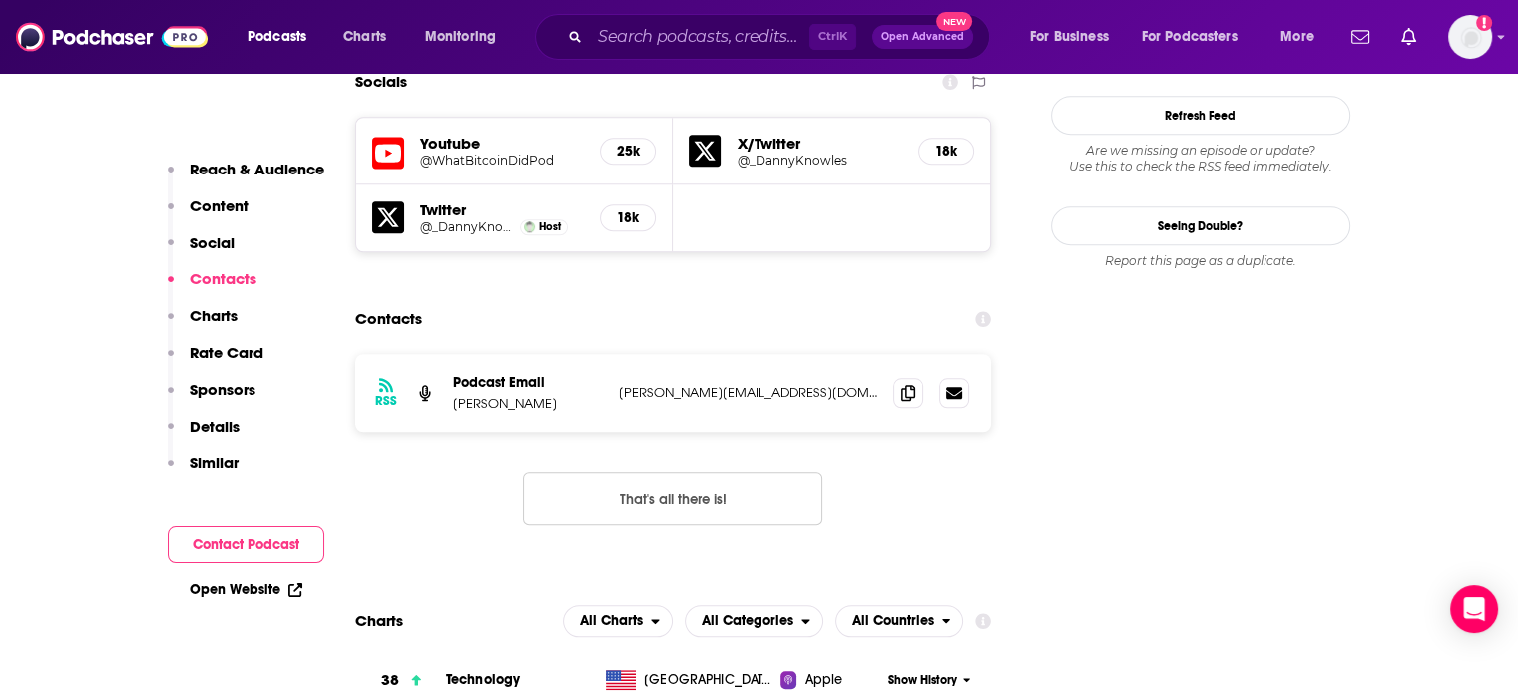
scroll to position [1796, 0]
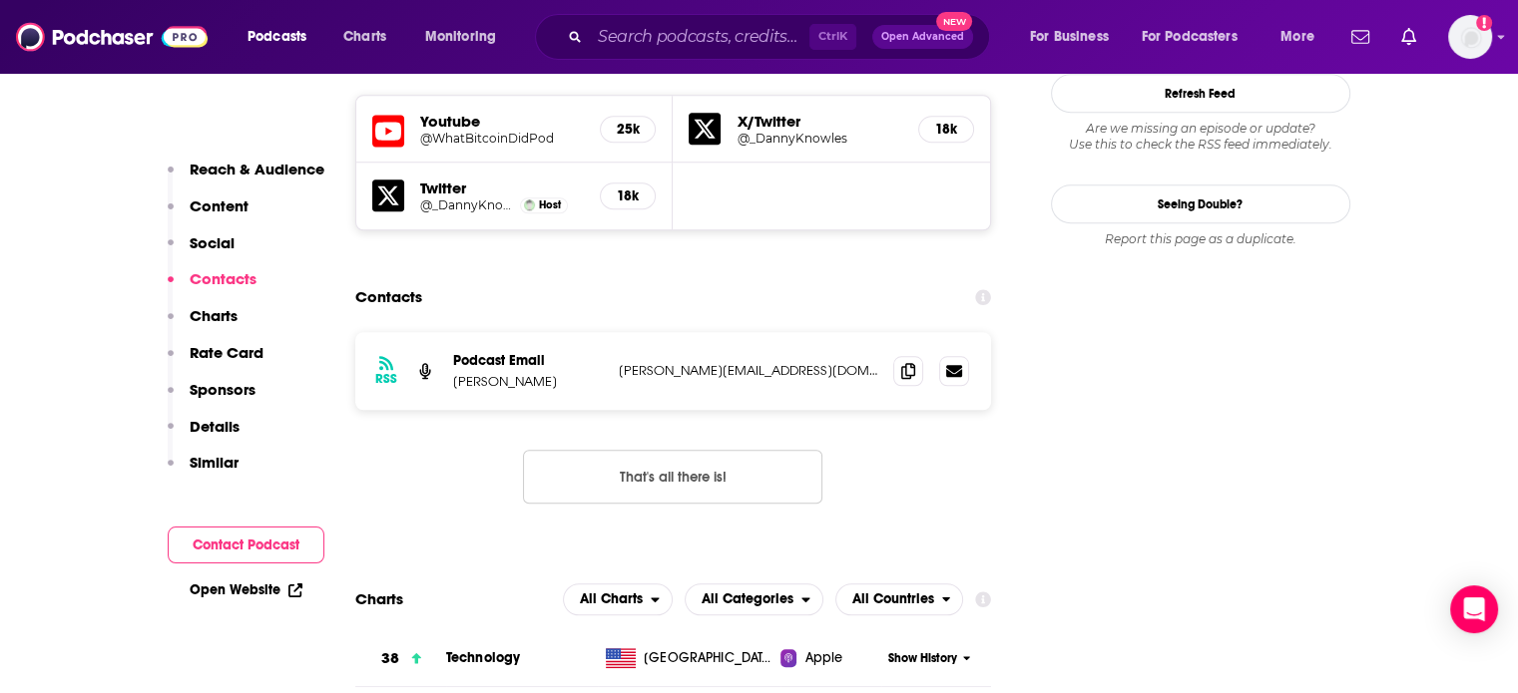
click at [683, 332] on div "RSS Podcast Email [PERSON_NAME] [PERSON_NAME][EMAIL_ADDRESS][DOMAIN_NAME] [PERS…" at bounding box center [673, 371] width 637 height 78
copy div "[PERSON_NAME][EMAIL_ADDRESS][DOMAIN_NAME] [PERSON_NAME][EMAIL_ADDRESS][DOMAIN_N…"
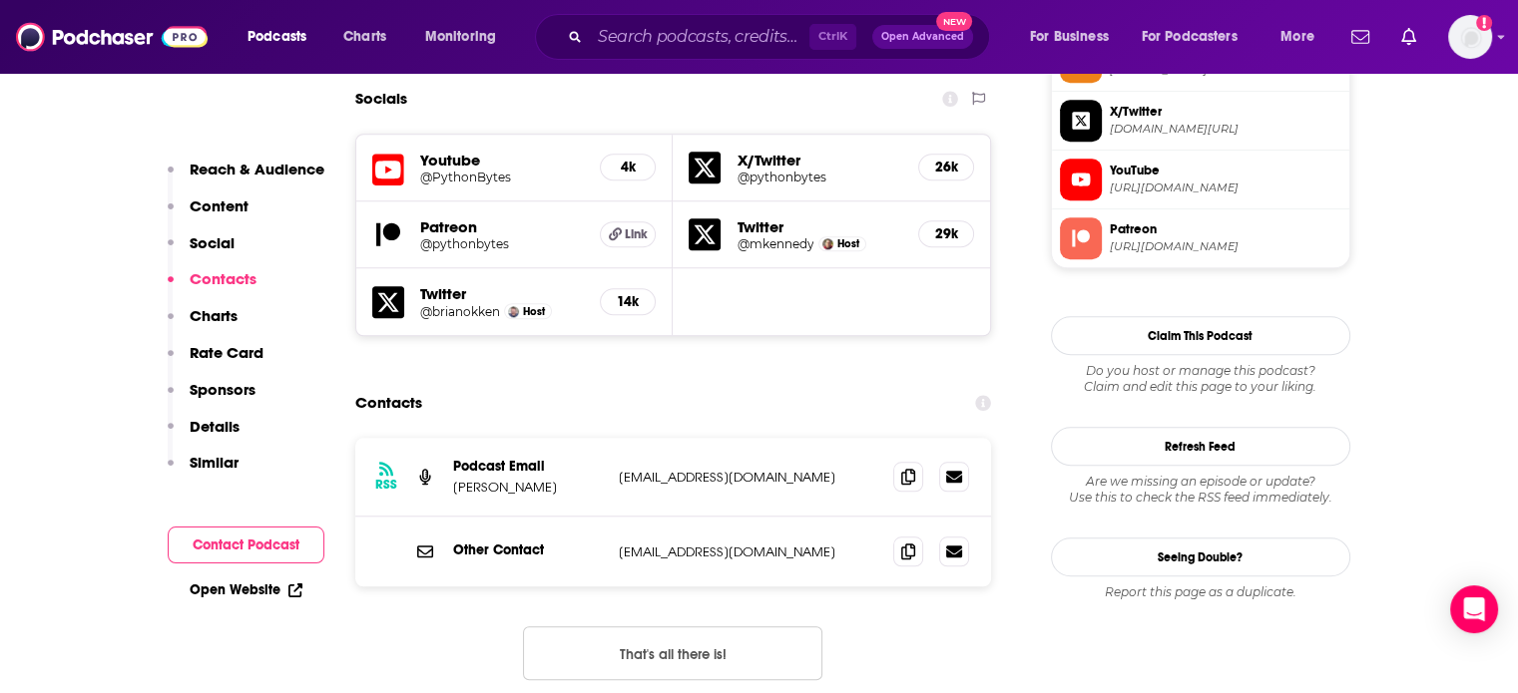
scroll to position [1796, 0]
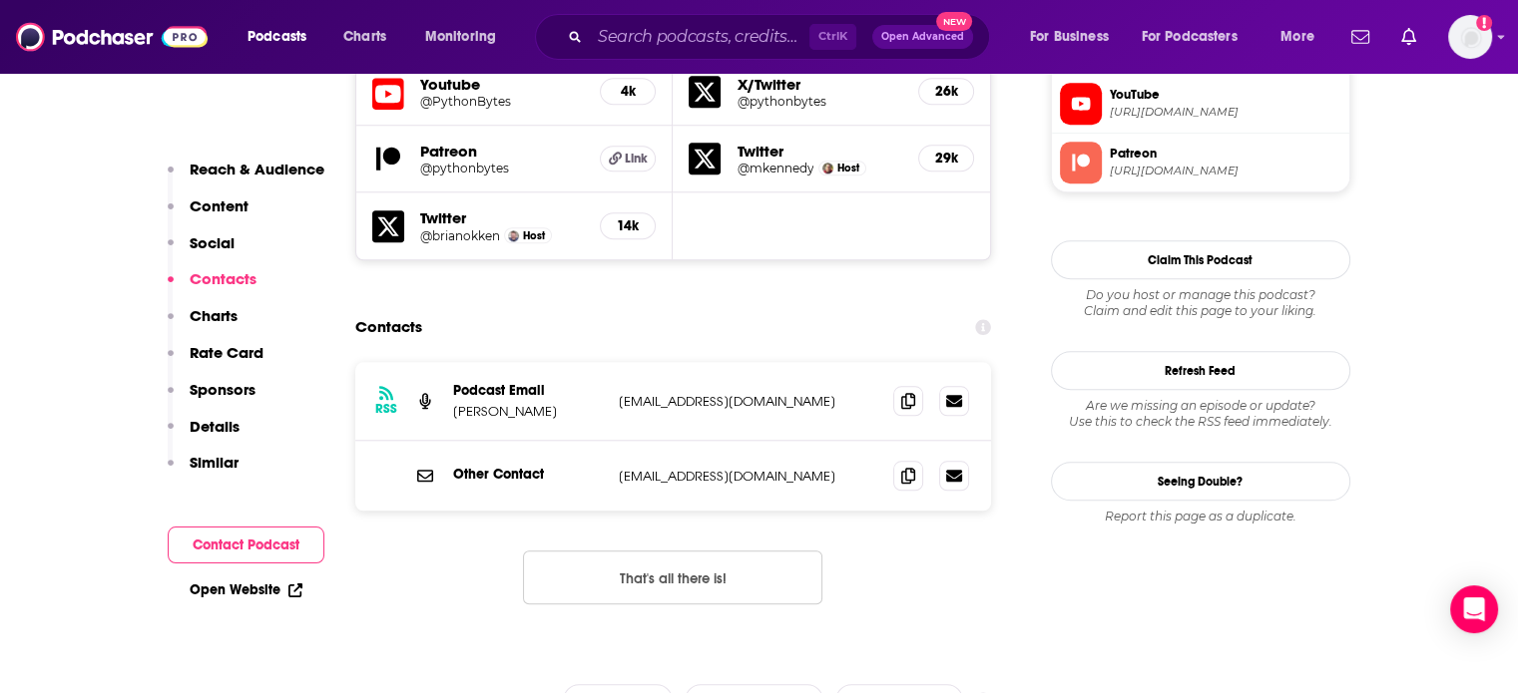
click at [659, 468] on p "contact@pythonbytes.fm" at bounding box center [748, 476] width 259 height 17
click at [659, 393] on p "mikeckennedy@gmail.com" at bounding box center [748, 401] width 259 height 17
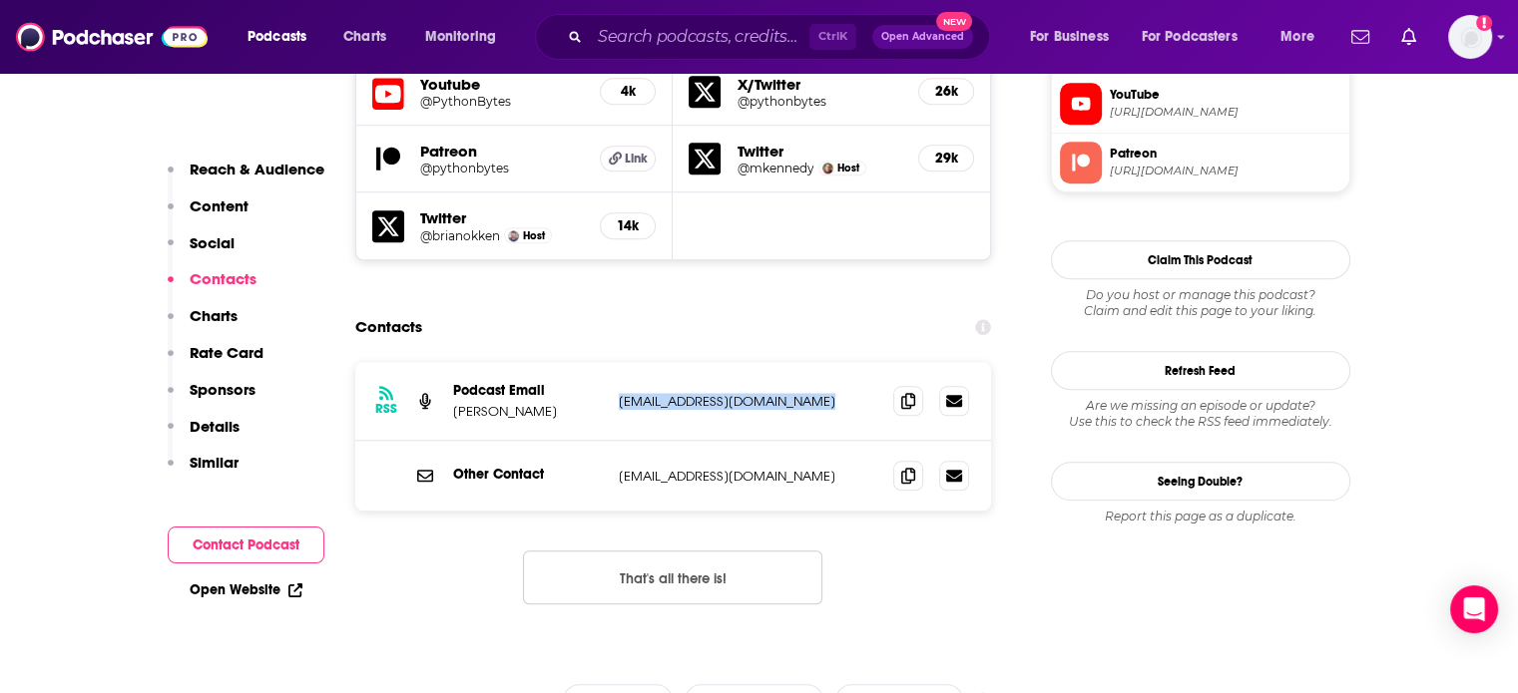
copy div "mikeckennedy@gmail.com mikeckennedy@gmail.com"
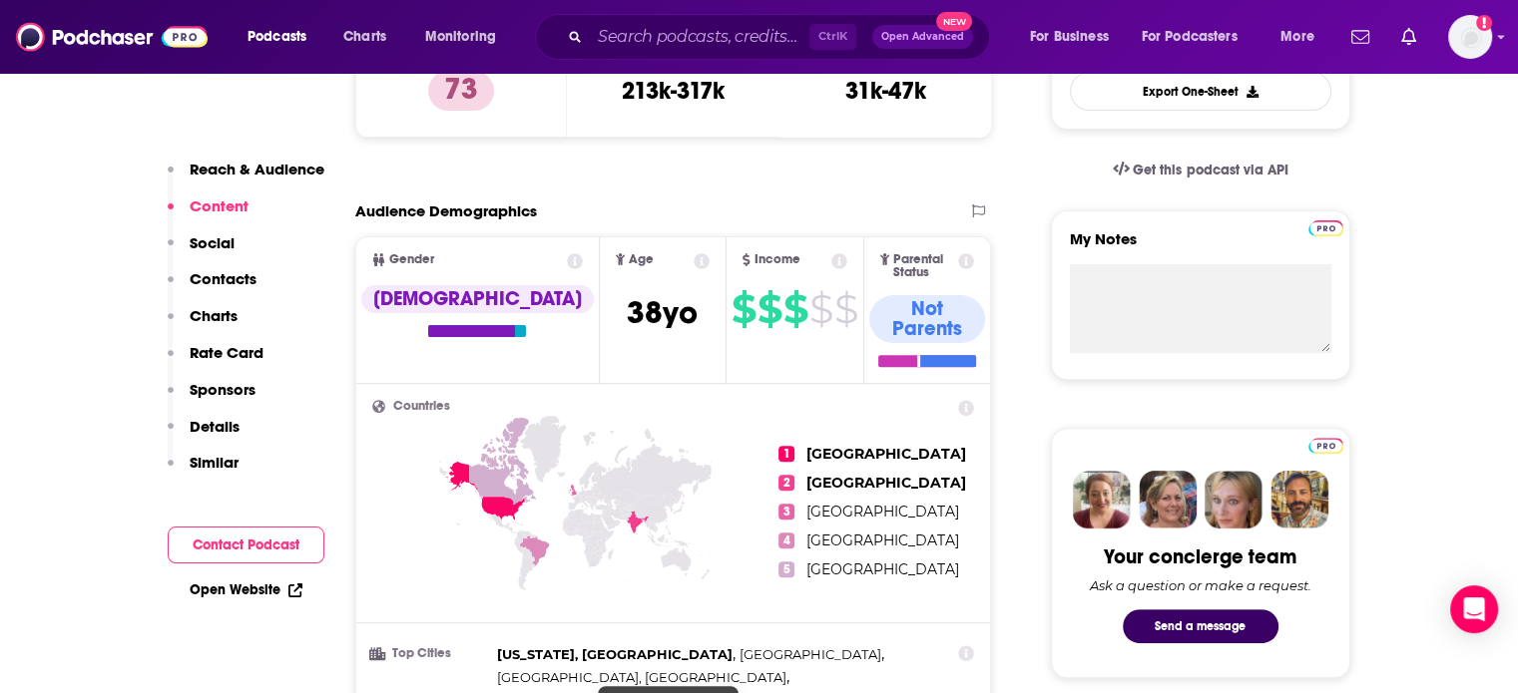
scroll to position [0, 0]
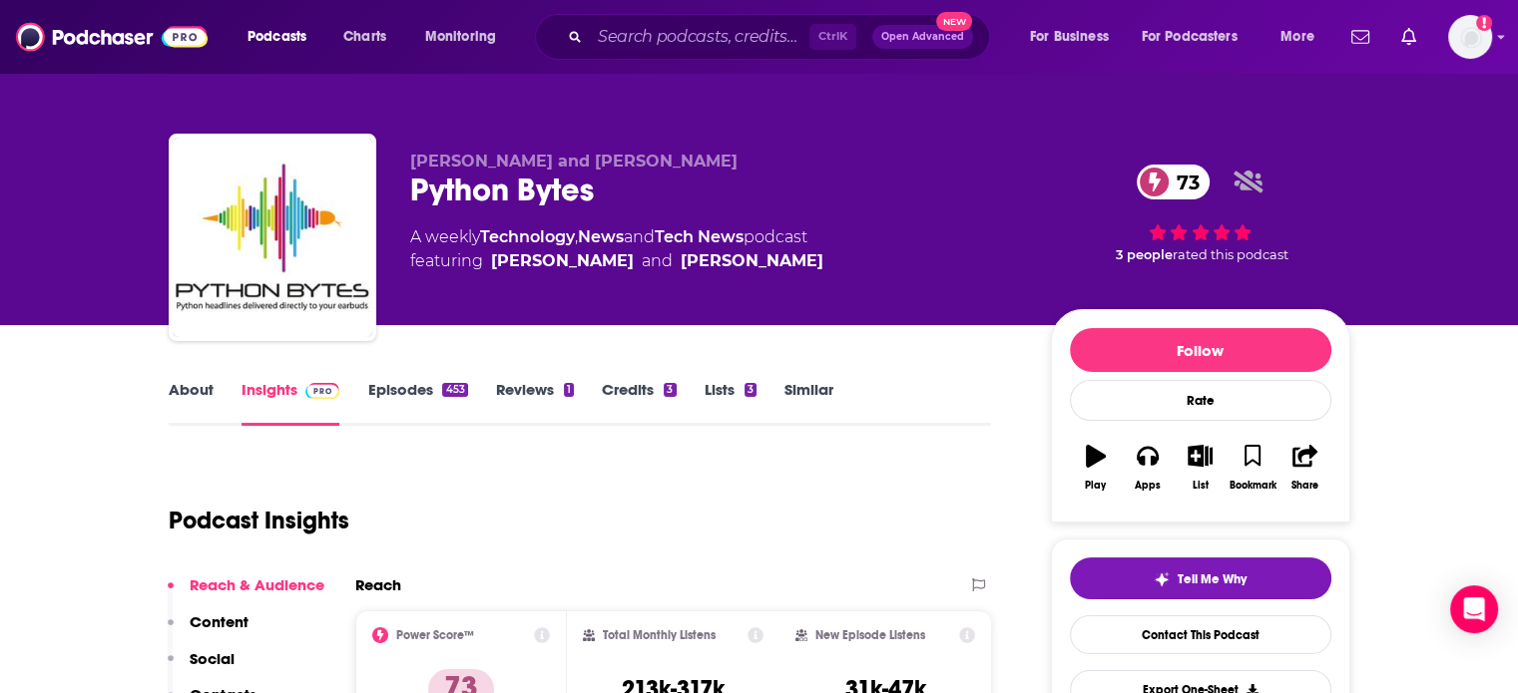
click at [527, 186] on div "Python Bytes 73" at bounding box center [714, 190] width 609 height 39
copy div "Python Bytes 73"
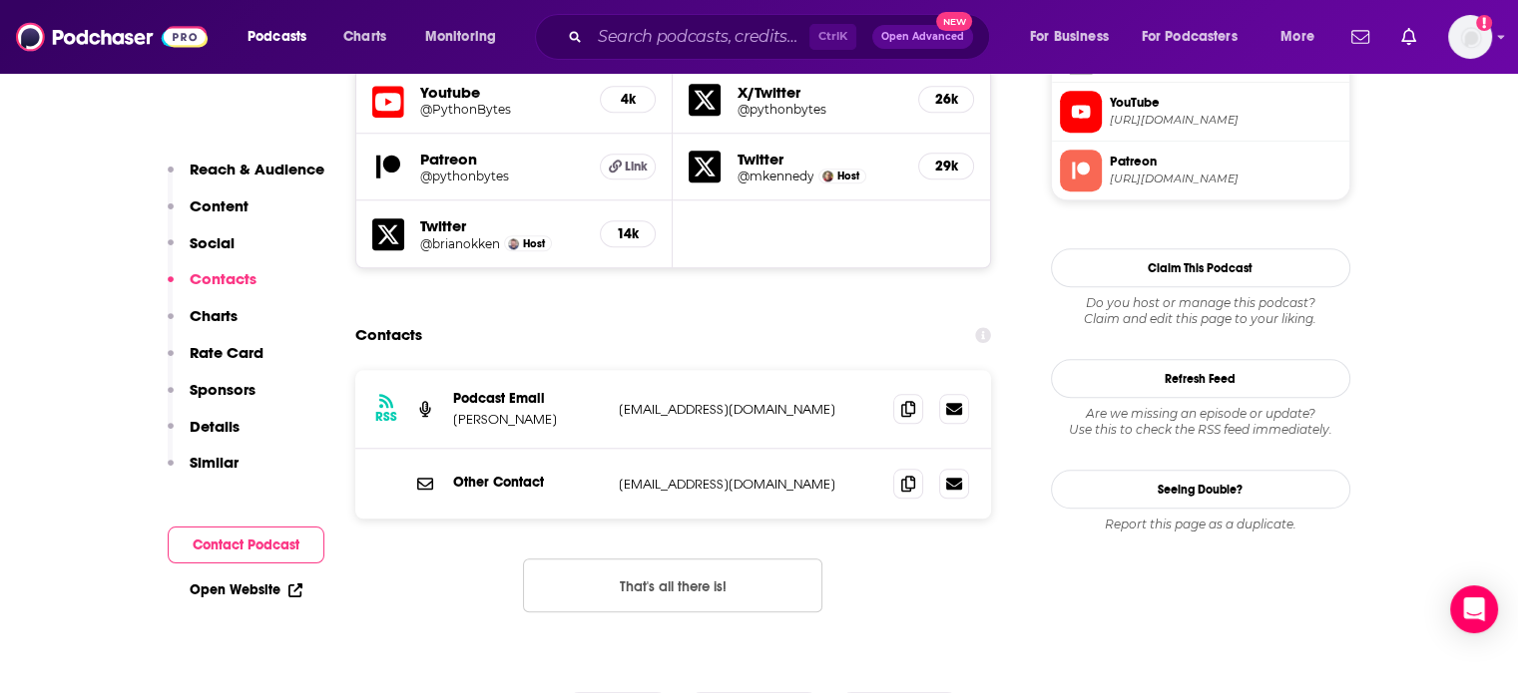
scroll to position [1796, 0]
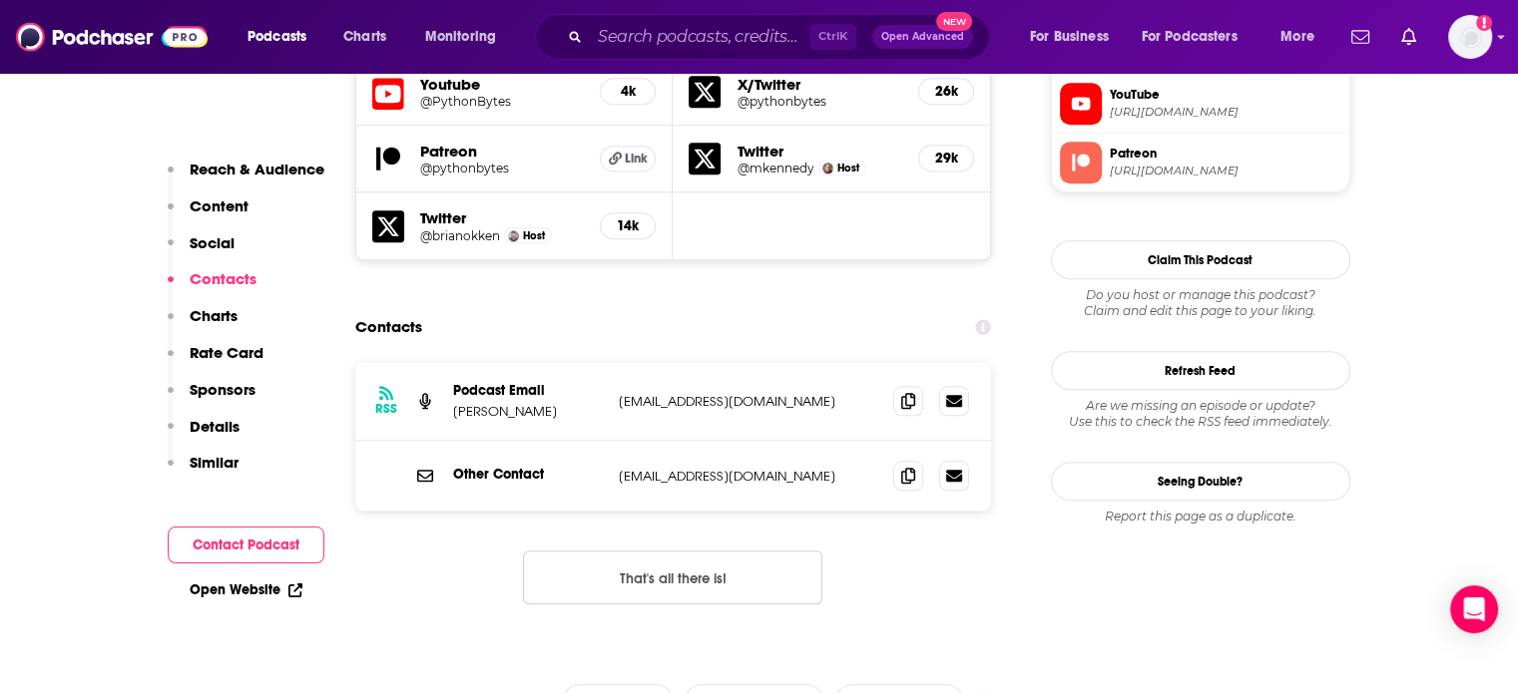
click at [661, 393] on p "mikeckennedy@gmail.com" at bounding box center [748, 401] width 259 height 17
copy div "mikeckennedy@gmail.com mikeckennedy@gmail.com"
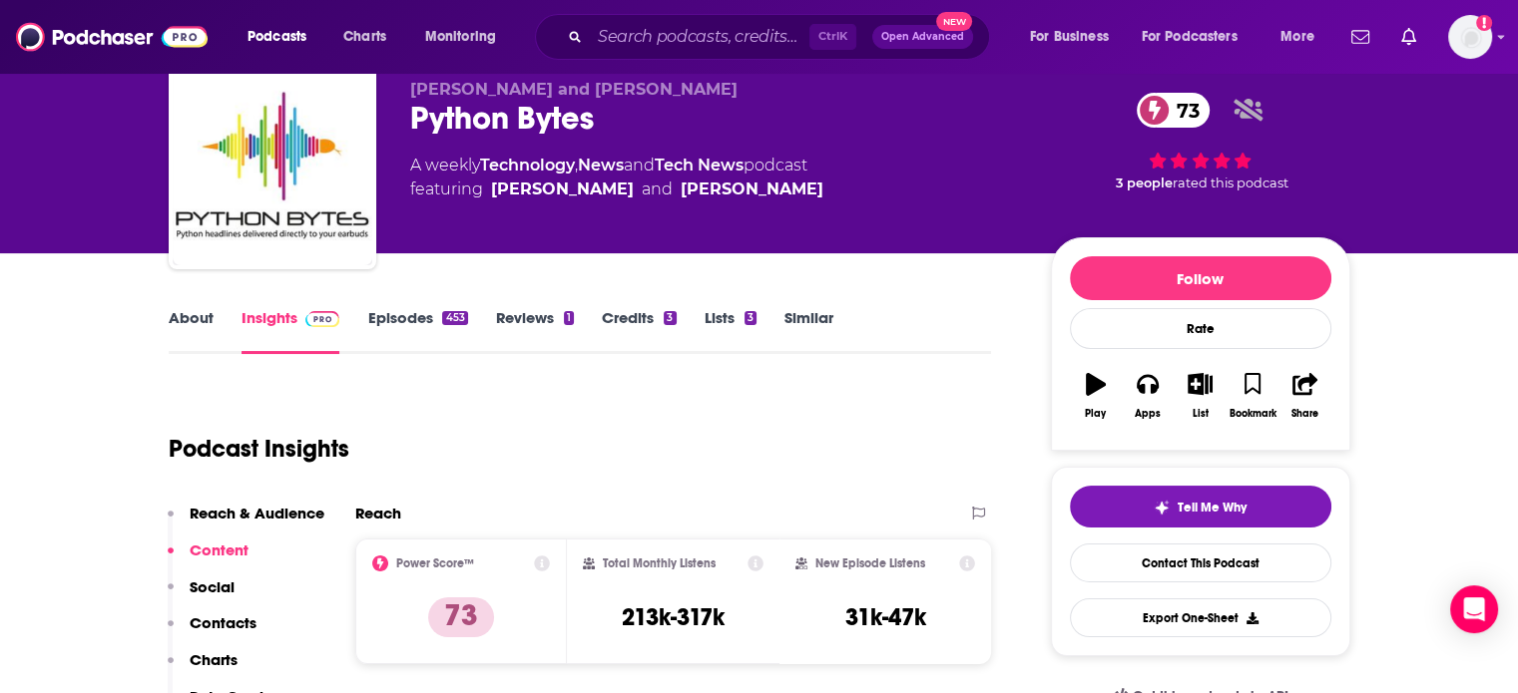
scroll to position [0, 0]
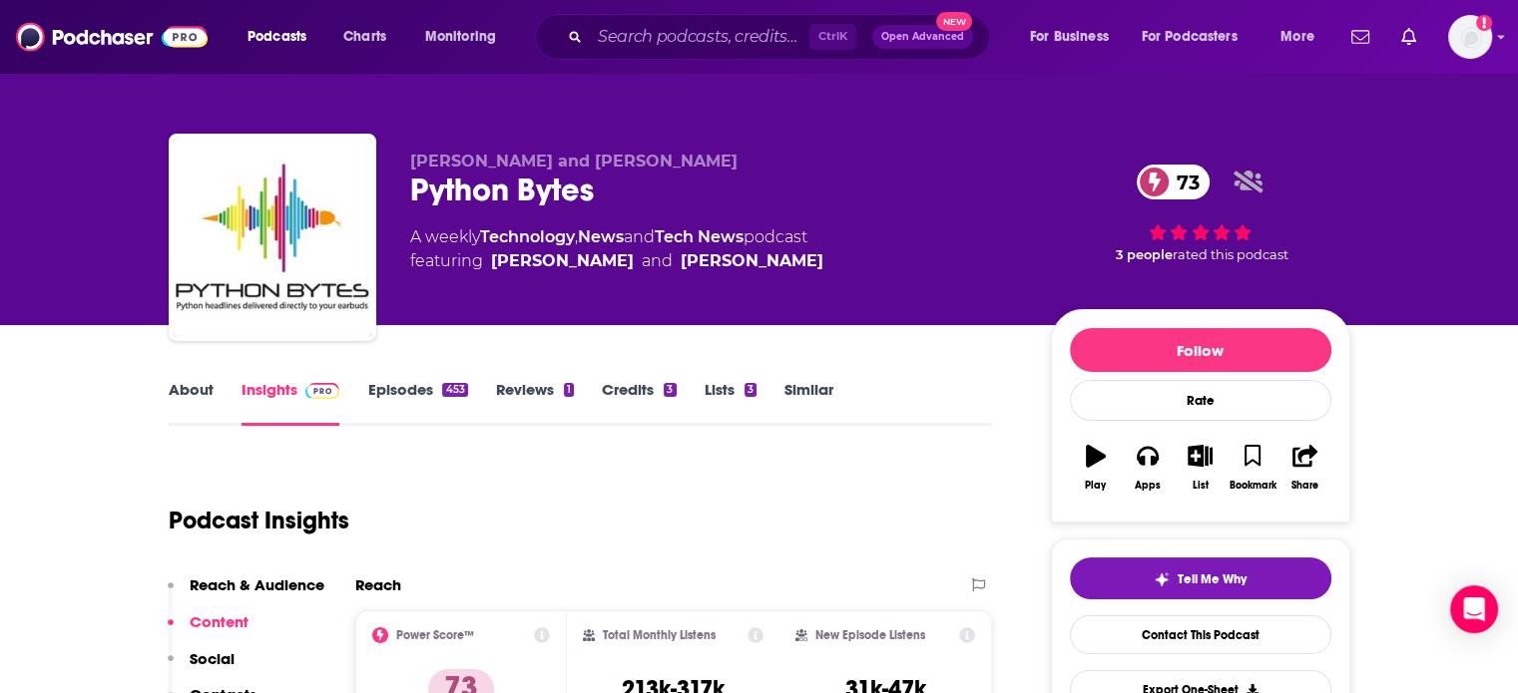
click at [484, 201] on div "Python Bytes 73" at bounding box center [714, 190] width 609 height 39
copy div "Python Bytes 73"
drag, startPoint x: 631, startPoint y: 284, endPoint x: 494, endPoint y: 290, distance: 136.8
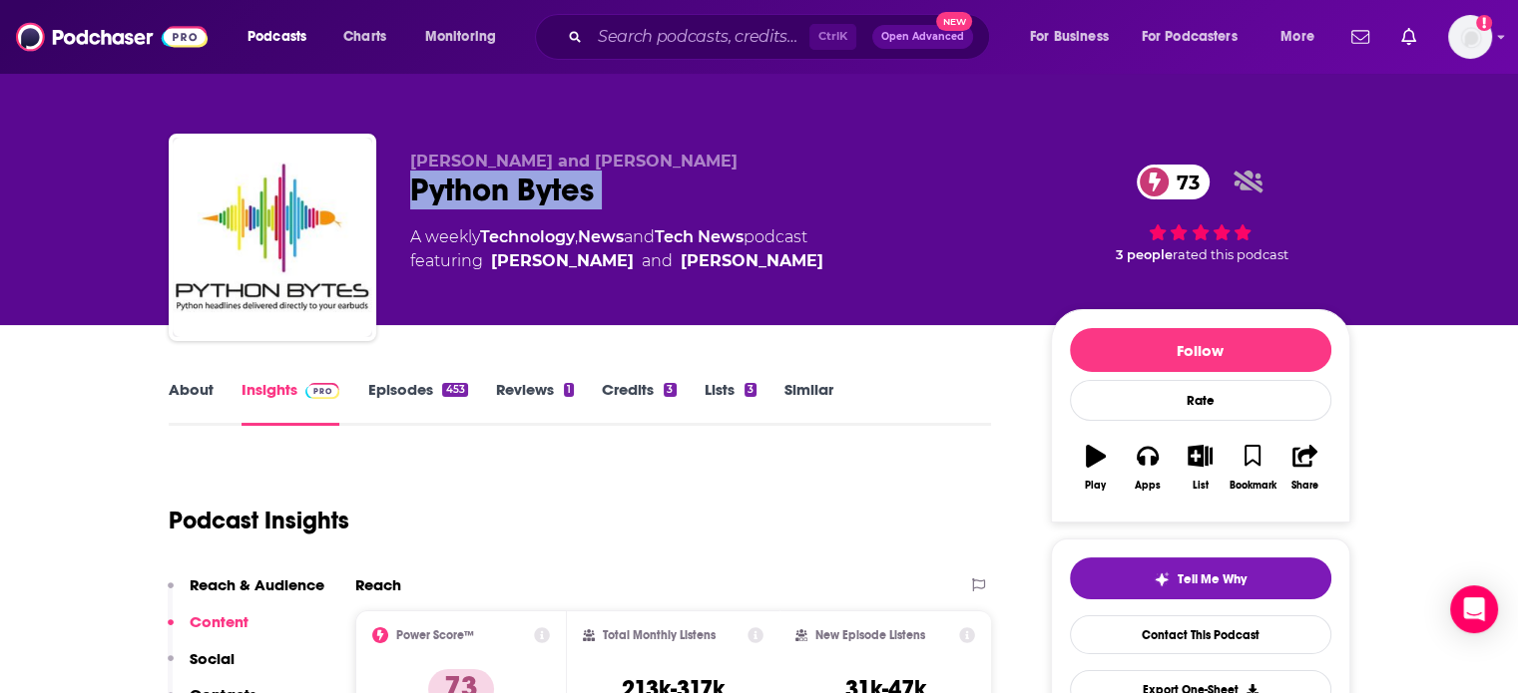
click at [494, 290] on div "Michael Kennedy and Brian Okken Python Bytes 73 A weekly Technology , News and …" at bounding box center [714, 232] width 609 height 160
copy div "Michael Kennedy"
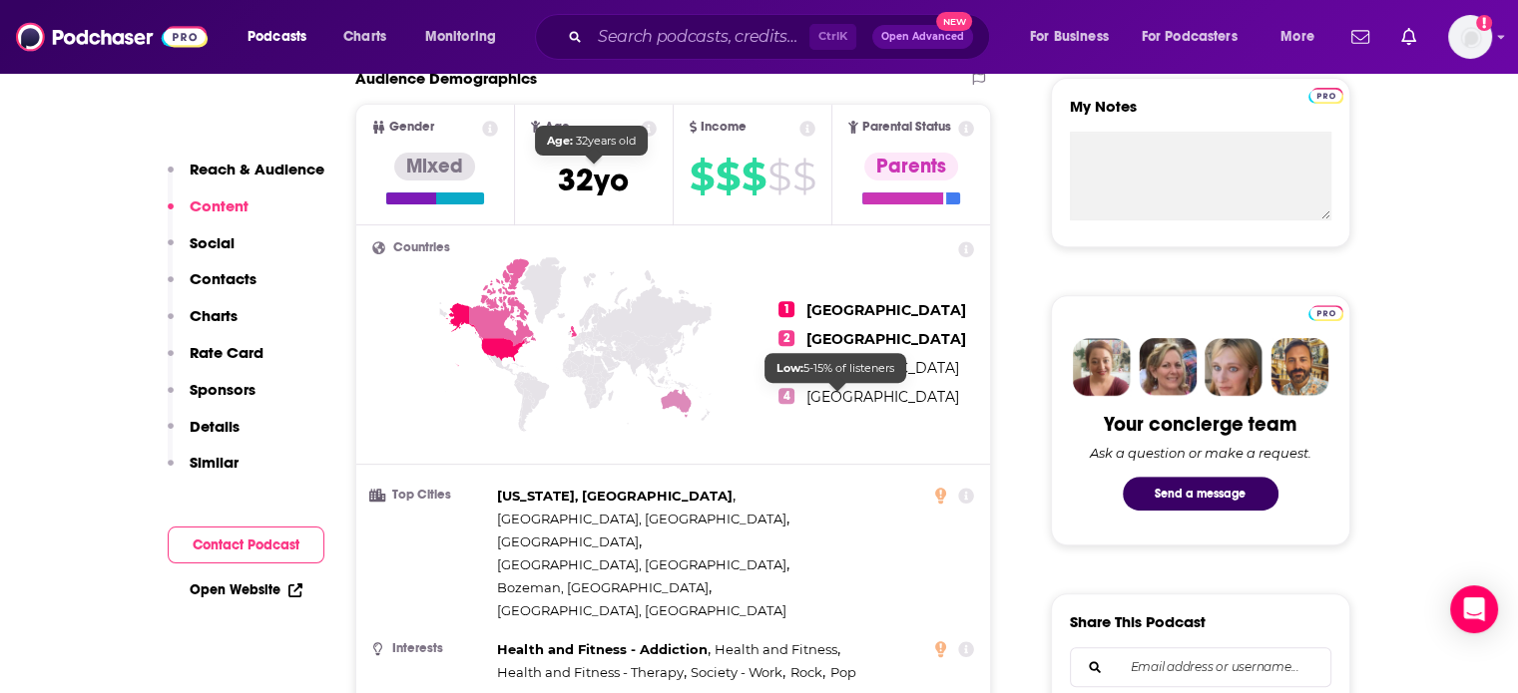
scroll to position [599, 0]
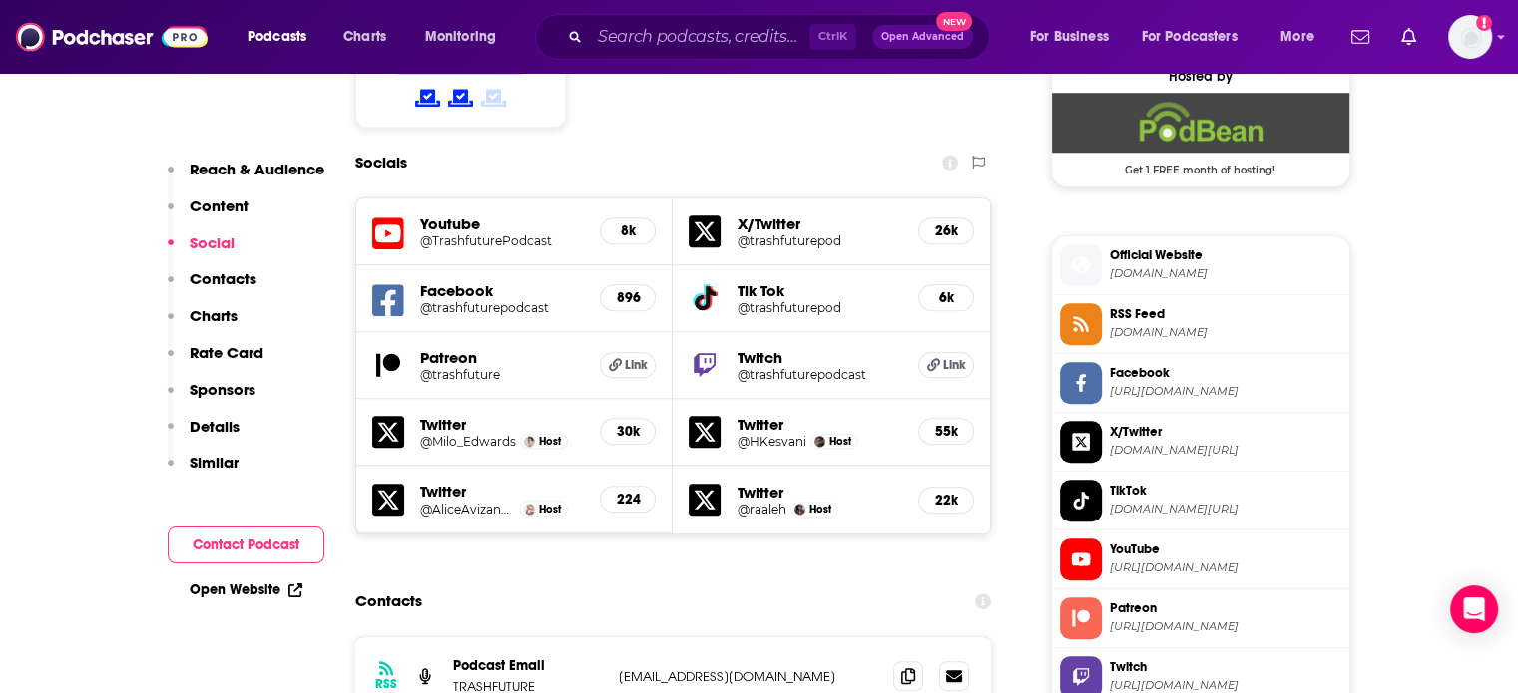
scroll to position [1896, 0]
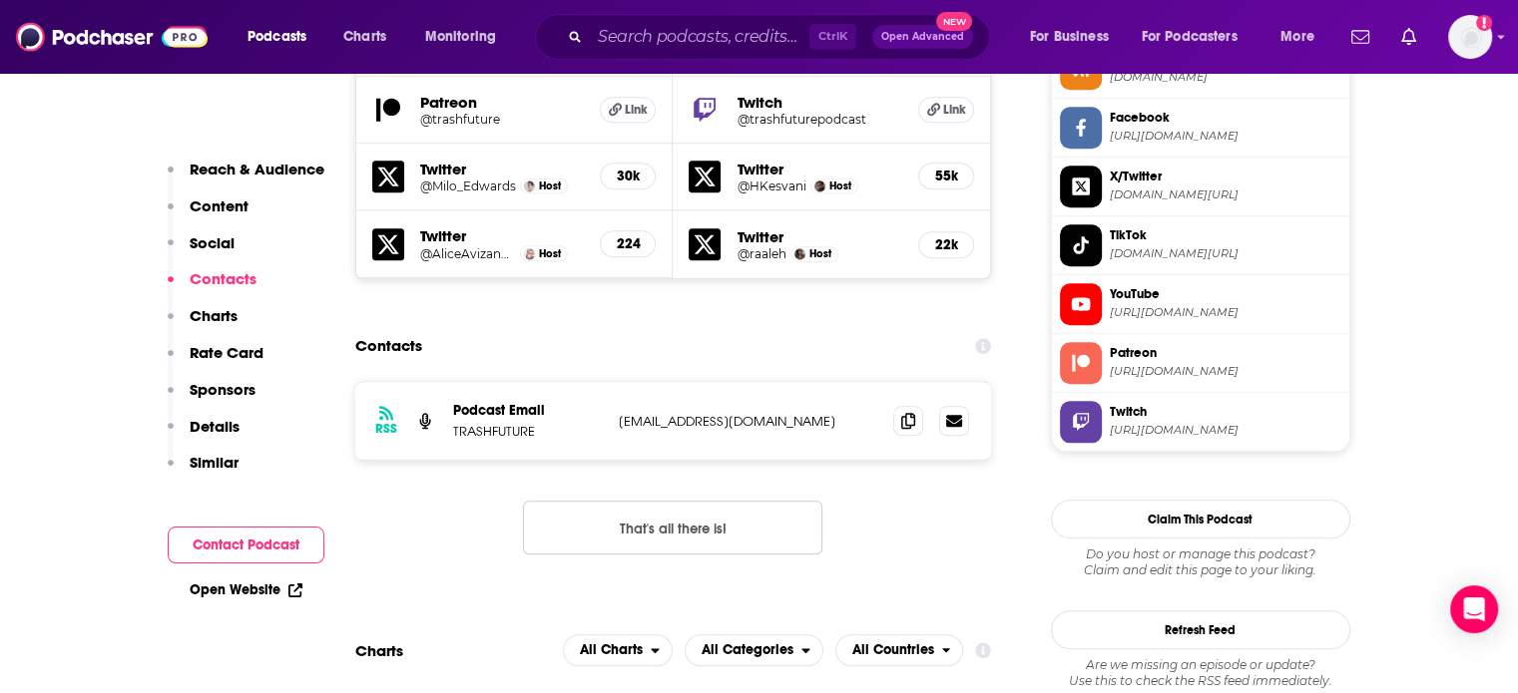
click at [700, 382] on div "RSS Podcast Email TRASHFUTURE [EMAIL_ADDRESS][DOMAIN_NAME] [EMAIL_ADDRESS][DOMA…" at bounding box center [673, 421] width 637 height 78
click at [700, 382] on div "RSS Podcast Email TRASHFUTURE info@trashfuture.co.uk info@trashfuture.co.uk" at bounding box center [673, 421] width 637 height 78
copy div "info@trashfuture.co.uk info@trashfuture.co.uk"
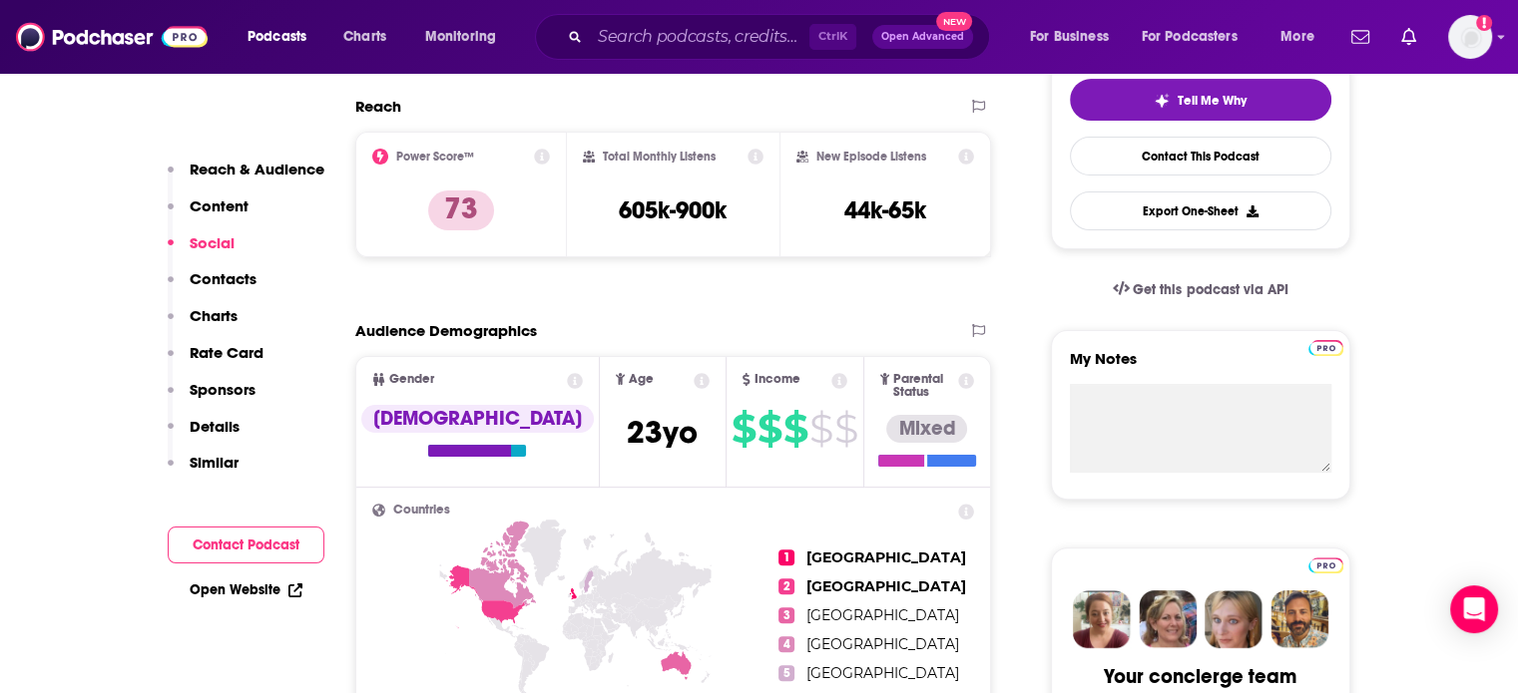
scroll to position [0, 0]
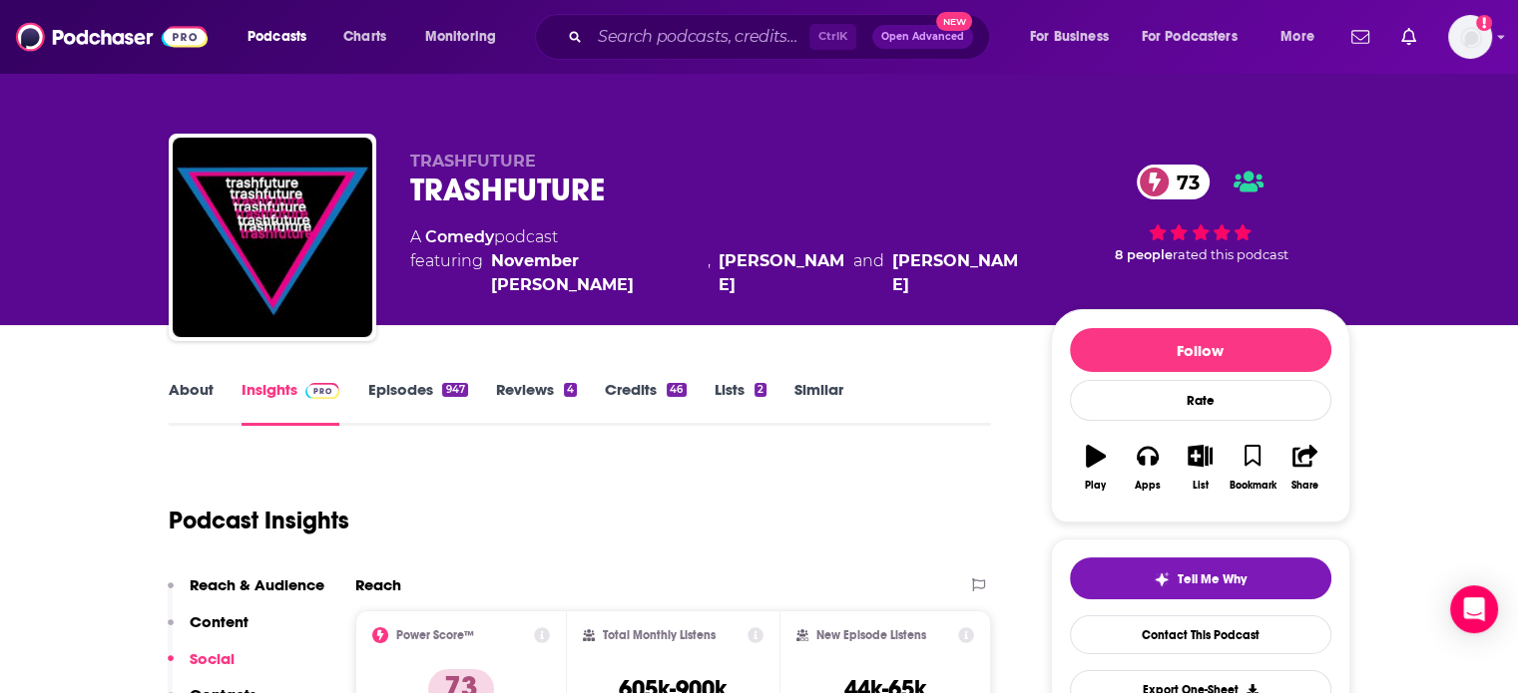
click at [579, 199] on div "TRASHFUTURE 73" at bounding box center [714, 190] width 609 height 39
copy div "TRASHFUTURE 73"
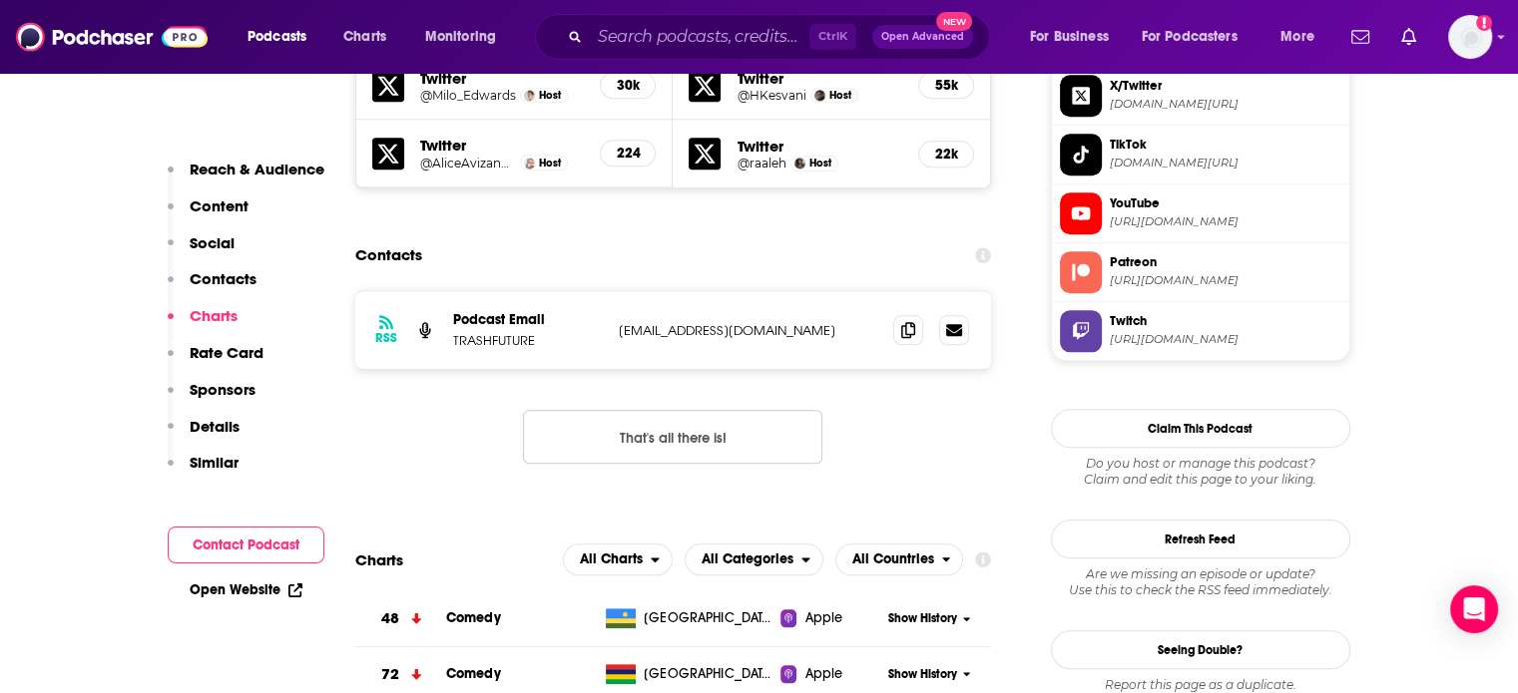
scroll to position [1896, 0]
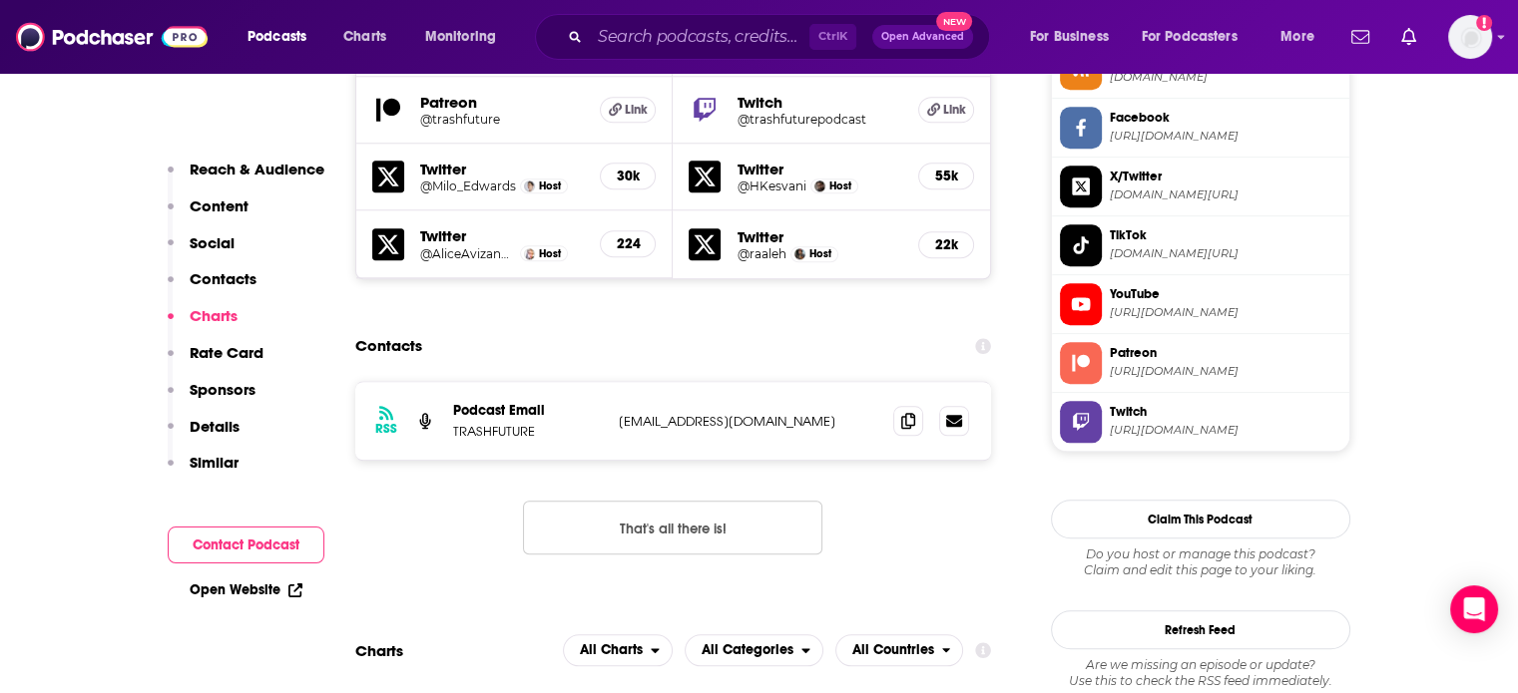
click at [686, 413] on p "info@trashfuture.co.uk" at bounding box center [748, 421] width 259 height 17
drag, startPoint x: 686, startPoint y: 348, endPoint x: 739, endPoint y: 351, distance: 53.0
click at [739, 413] on p "info@trashfuture.co.uk" at bounding box center [748, 421] width 259 height 17
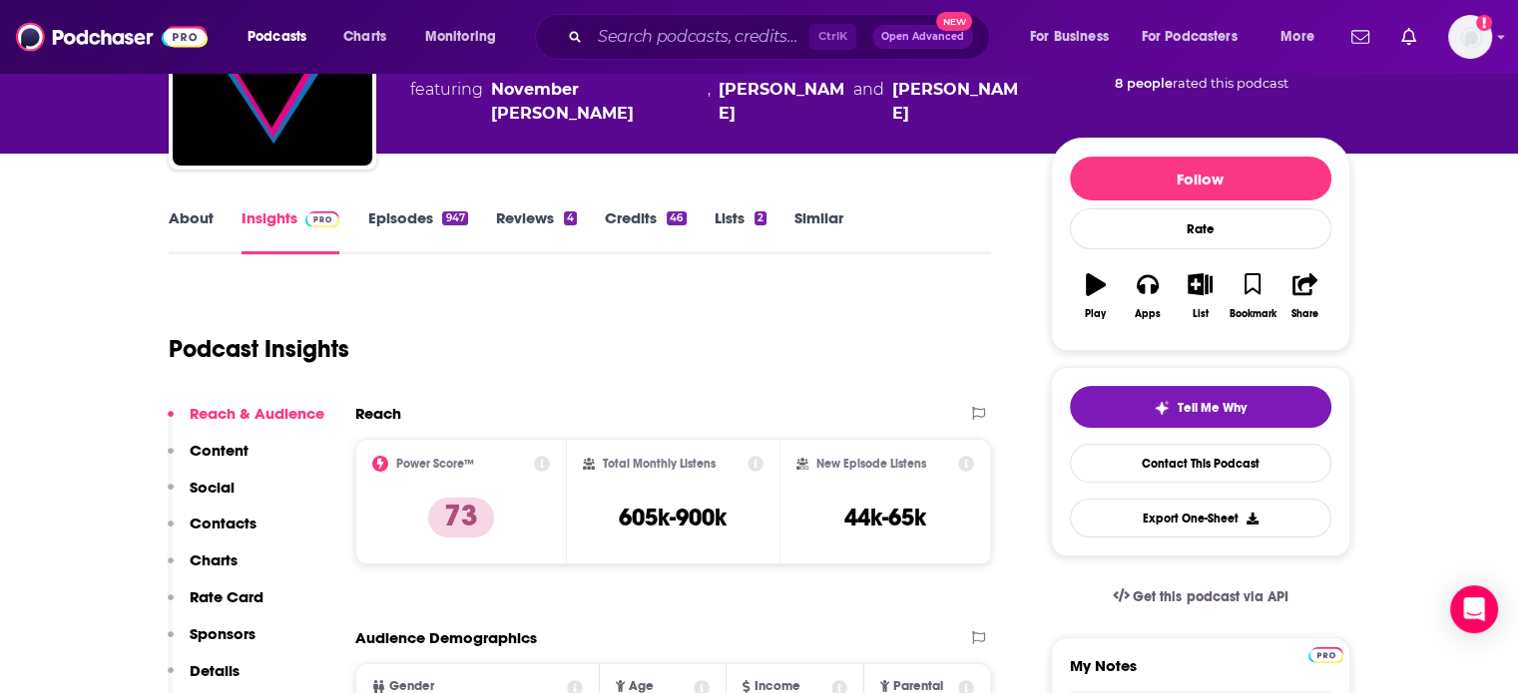
scroll to position [0, 0]
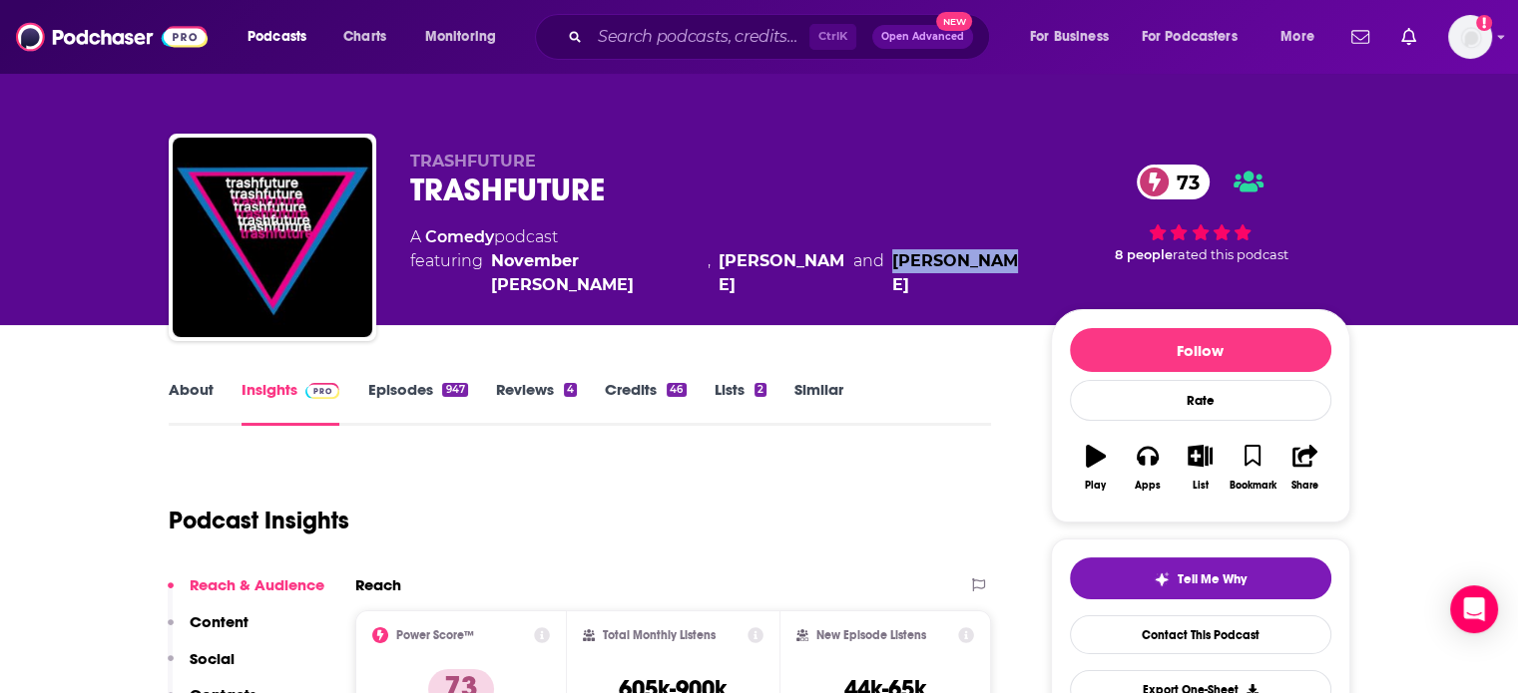
drag, startPoint x: 954, startPoint y: 272, endPoint x: 822, endPoint y: 280, distance: 131.9
click at [822, 280] on div "TRASHFUTURE TRASHFUTURE 73 A Comedy podcast featuring November Kelly , Hussein …" at bounding box center [714, 232] width 609 height 160
copy link "Riley Quinn"
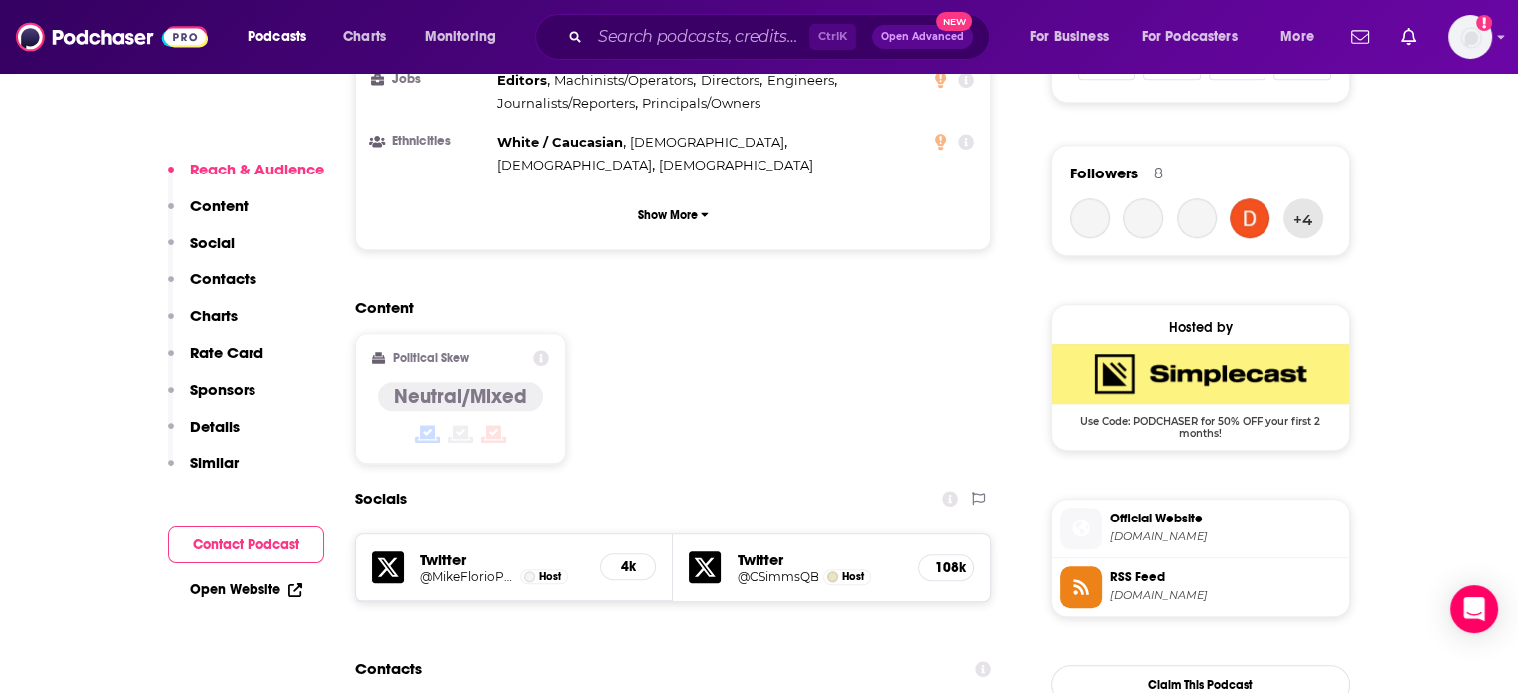
scroll to position [1596, 0]
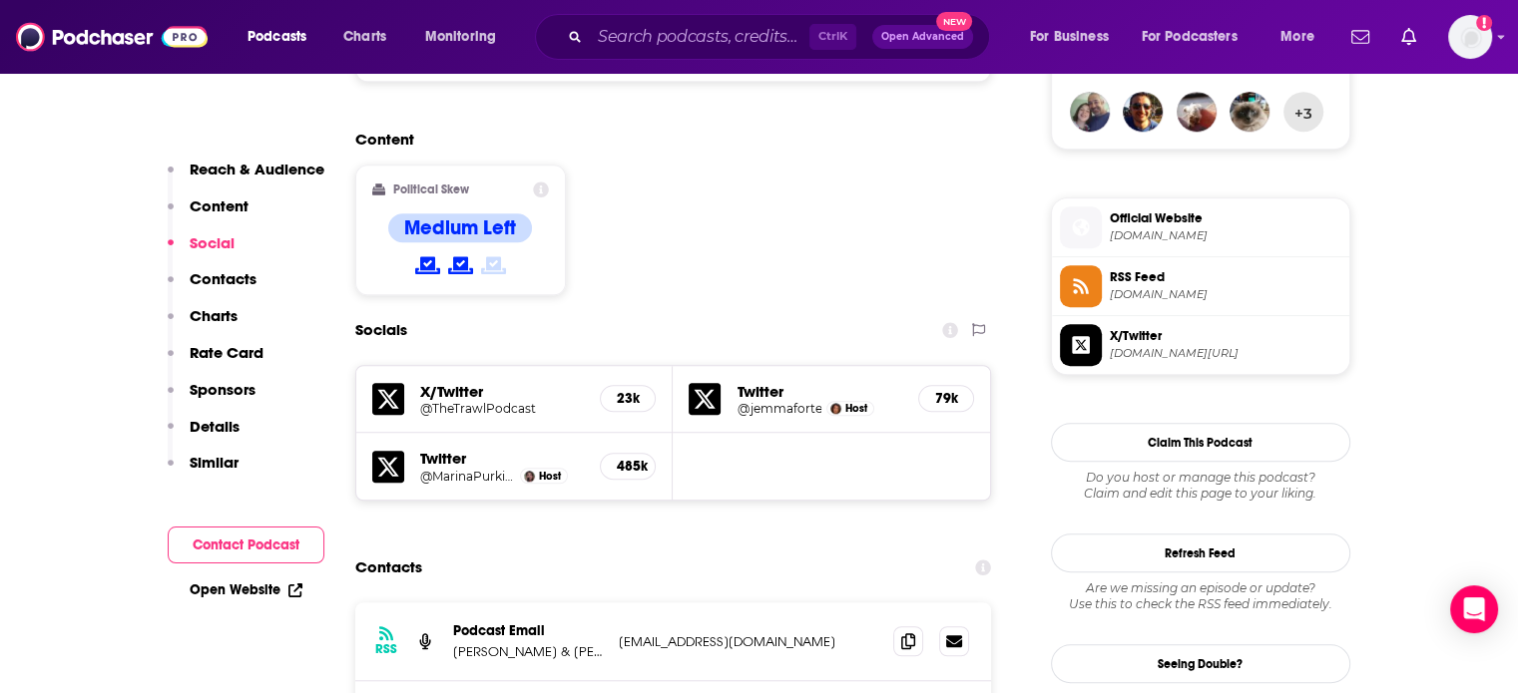
scroll to position [1696, 0]
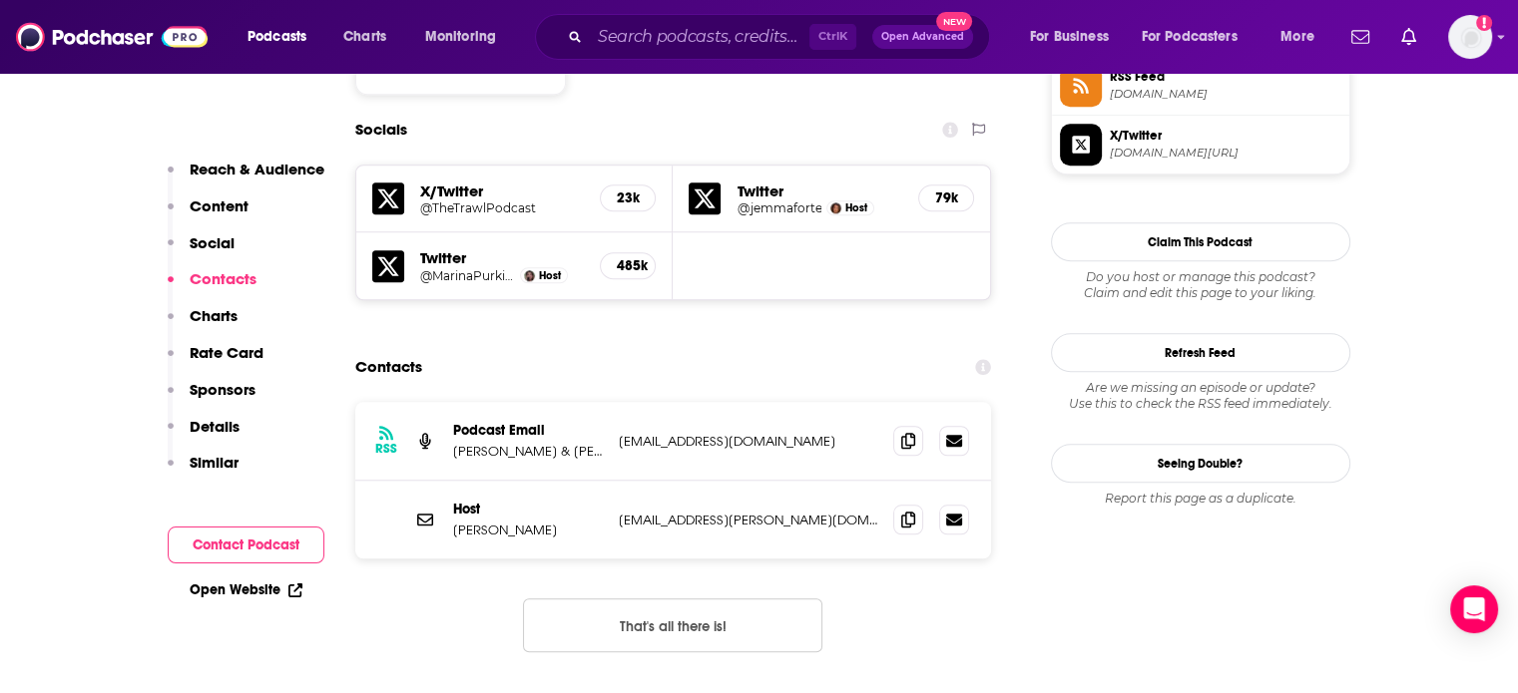
click at [714, 512] on p "[EMAIL_ADDRESS][PERSON_NAME][DOMAIN_NAME]" at bounding box center [748, 520] width 259 height 17
copy div "[EMAIL_ADDRESS][PERSON_NAME][DOMAIN_NAME] [DOMAIN_NAME][EMAIL_ADDRESS][PERSON_N…"
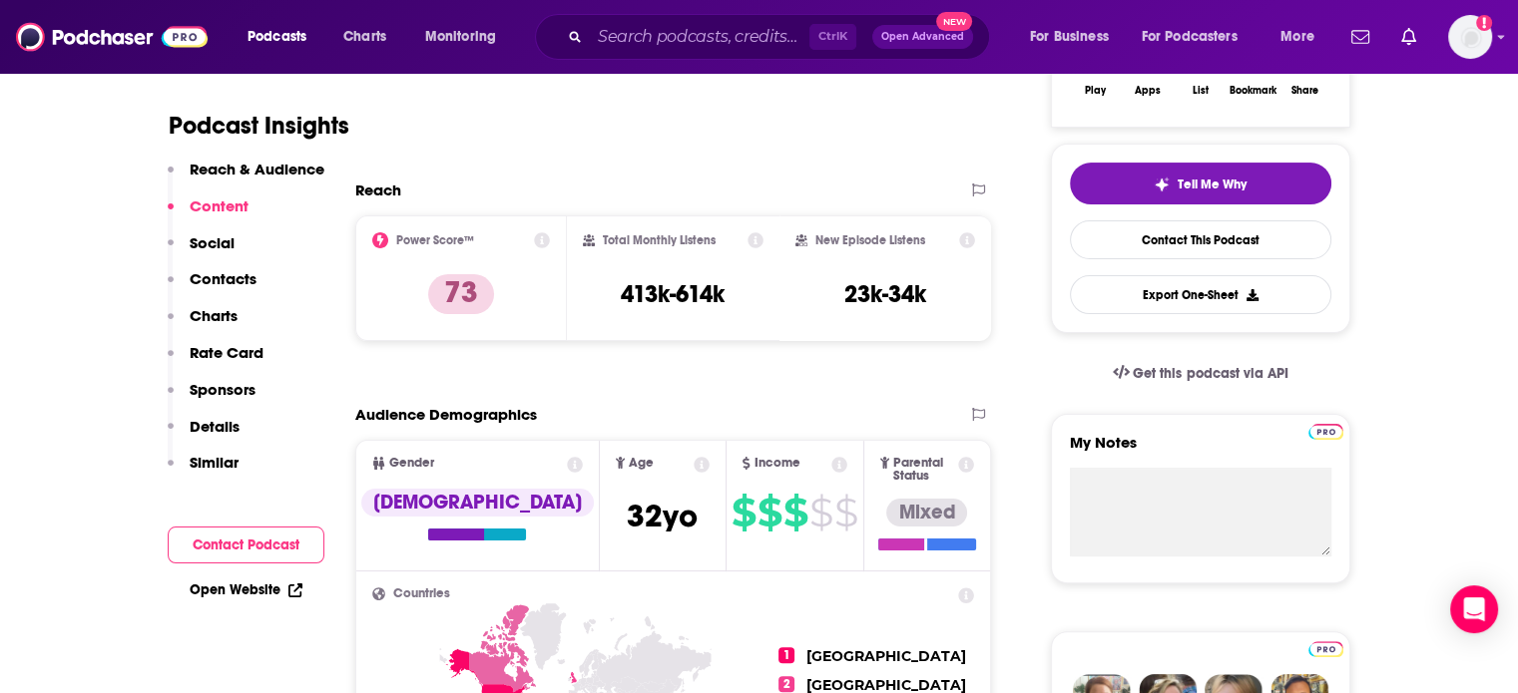
scroll to position [0, 0]
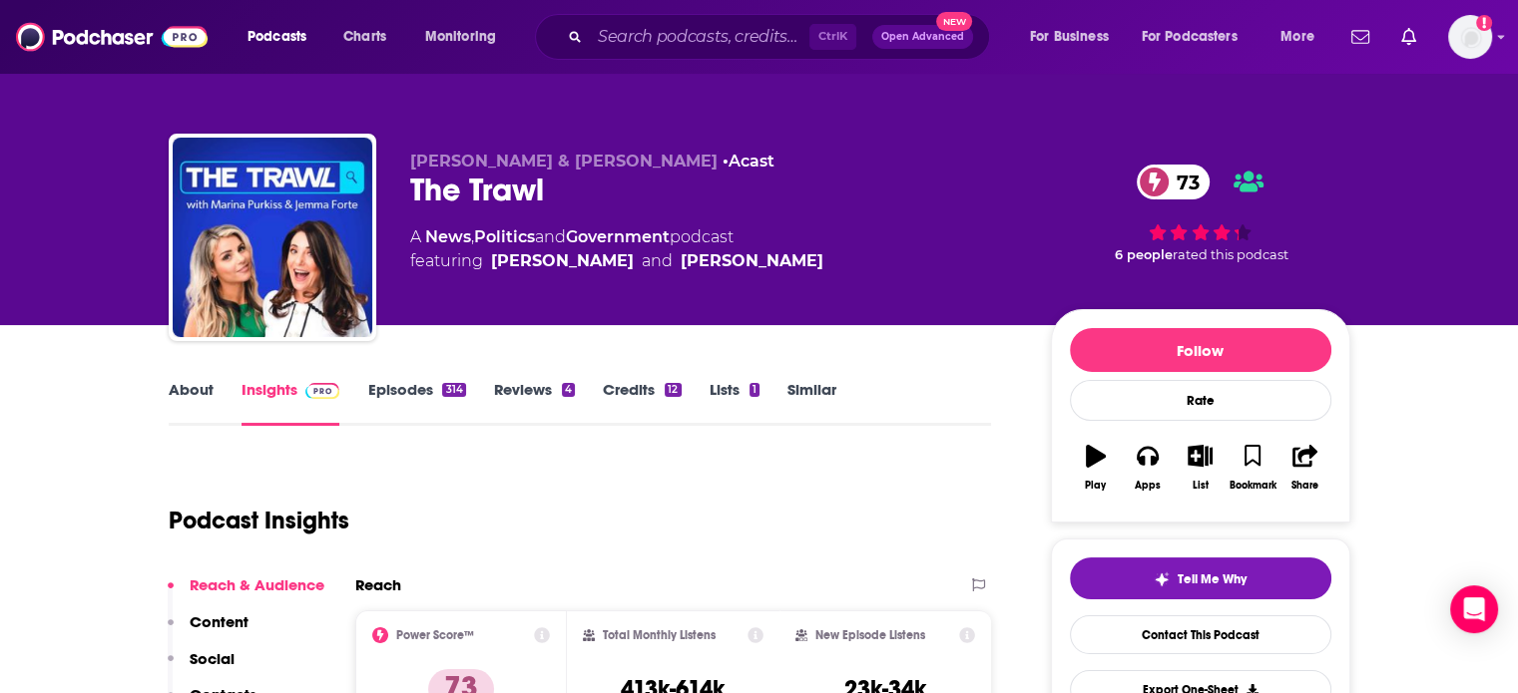
click at [477, 192] on div "The Trawl 73" at bounding box center [714, 190] width 609 height 39
copy div "The Trawl 73"
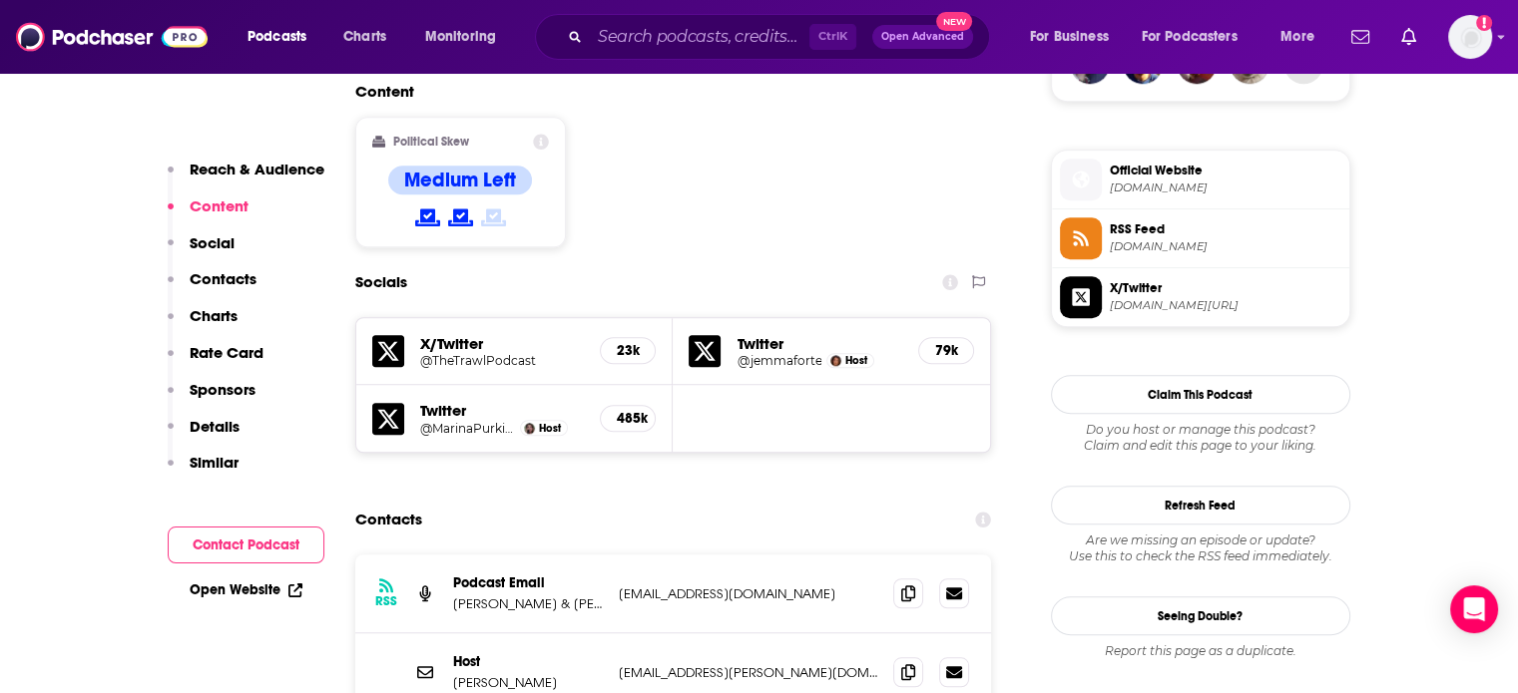
scroll to position [1896, 0]
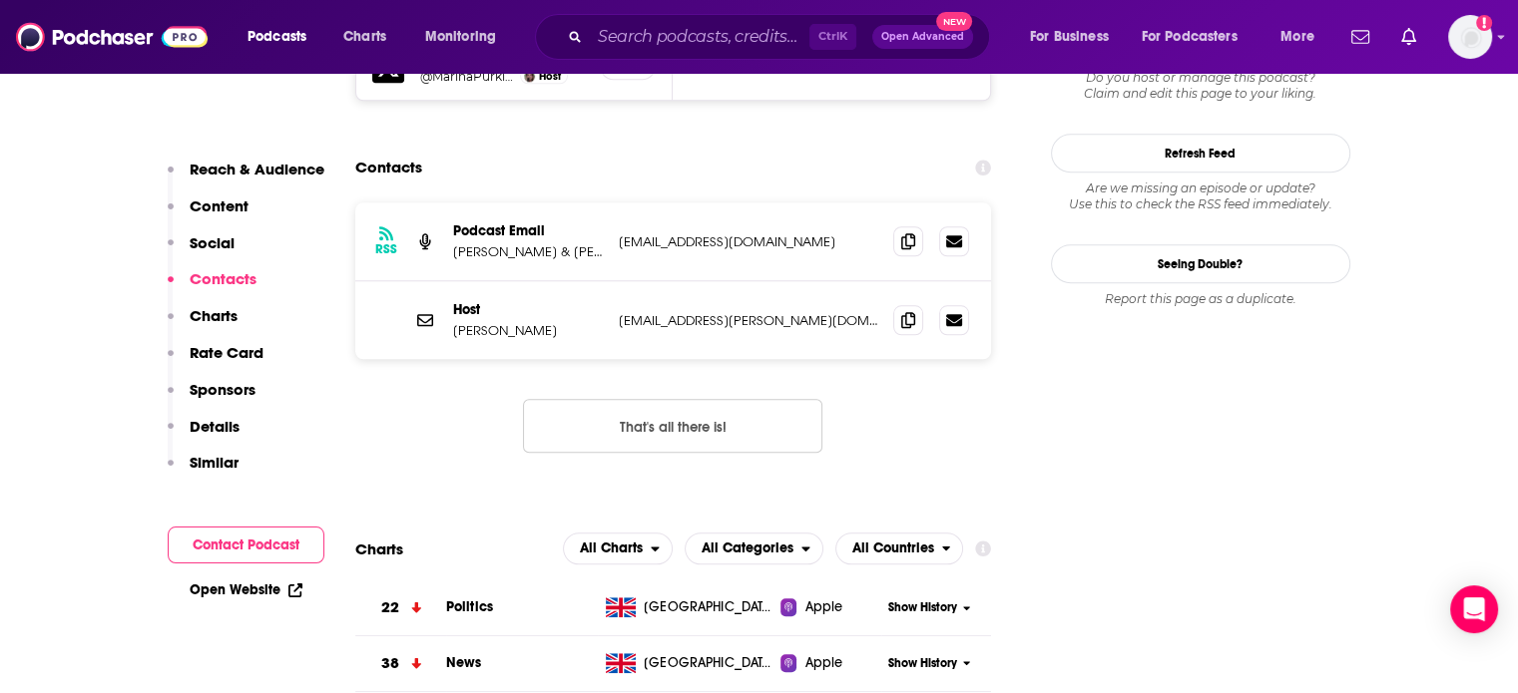
click at [676, 312] on p "marina.purkiss@gmail.com" at bounding box center [748, 320] width 259 height 17
copy div "marina.purkiss@gmail.com marina.purkiss@gmail.com"
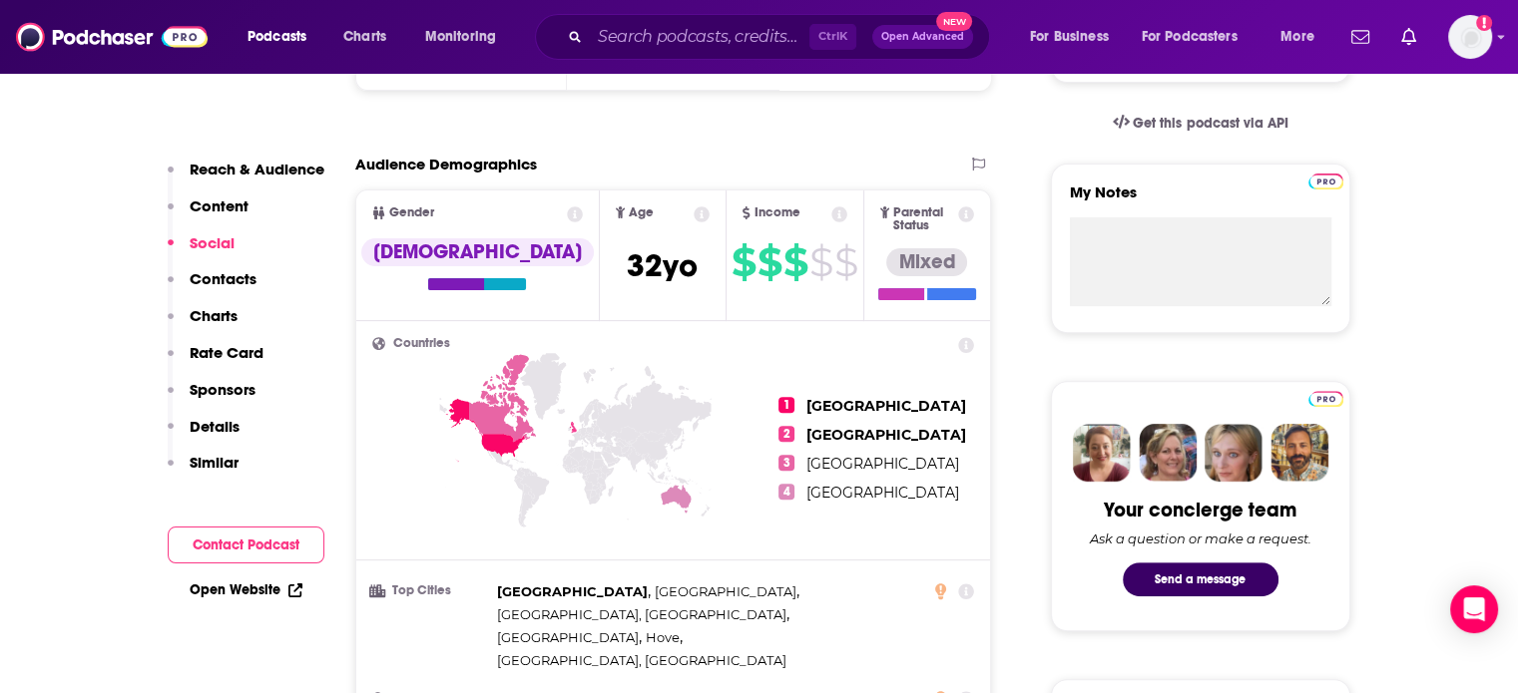
scroll to position [0, 0]
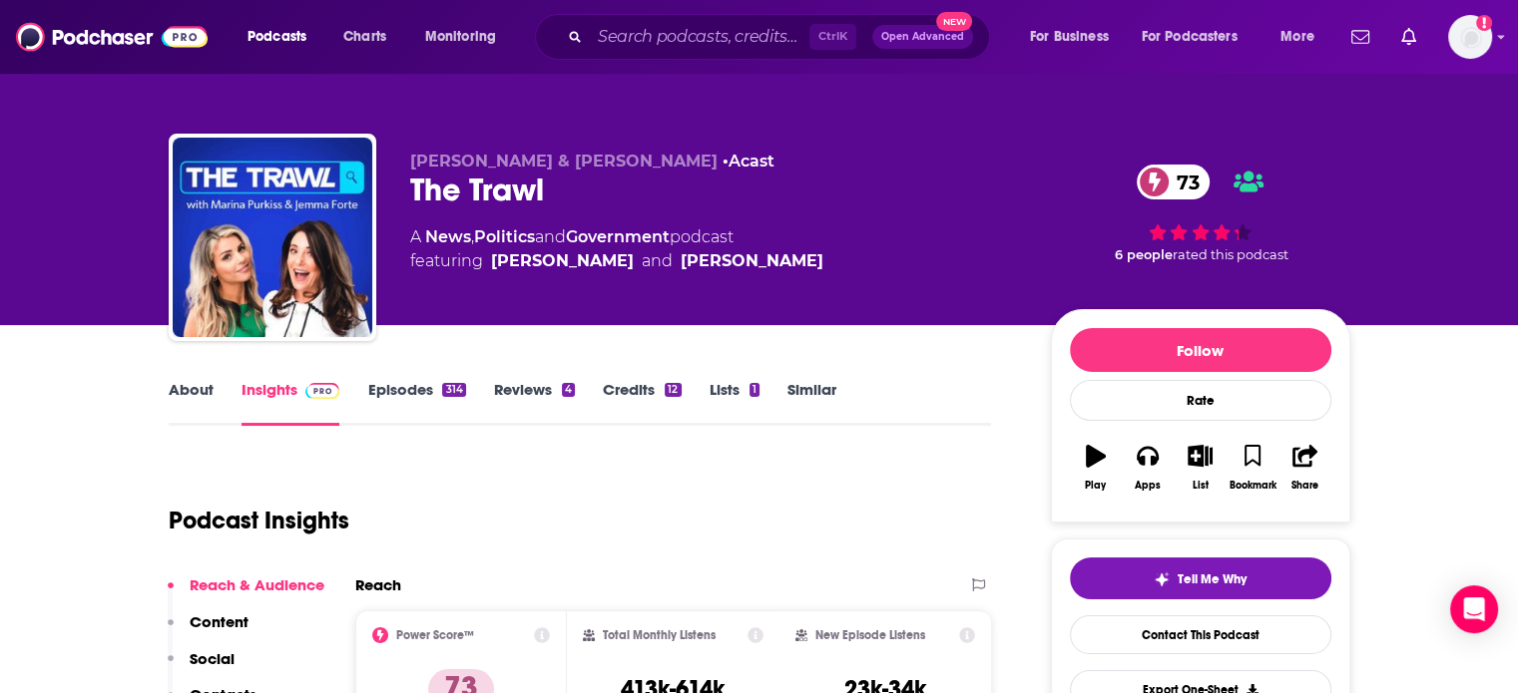
drag, startPoint x: 798, startPoint y: 305, endPoint x: 643, endPoint y: 299, distance: 155.8
click at [643, 299] on div "Jemma Forte & Marina Purkiss • Acast The Trawl 73 A News , Politics and Governm…" at bounding box center [714, 232] width 609 height 160
copy span "Marina Purkiss"
click at [183, 397] on link "About" at bounding box center [191, 403] width 45 height 46
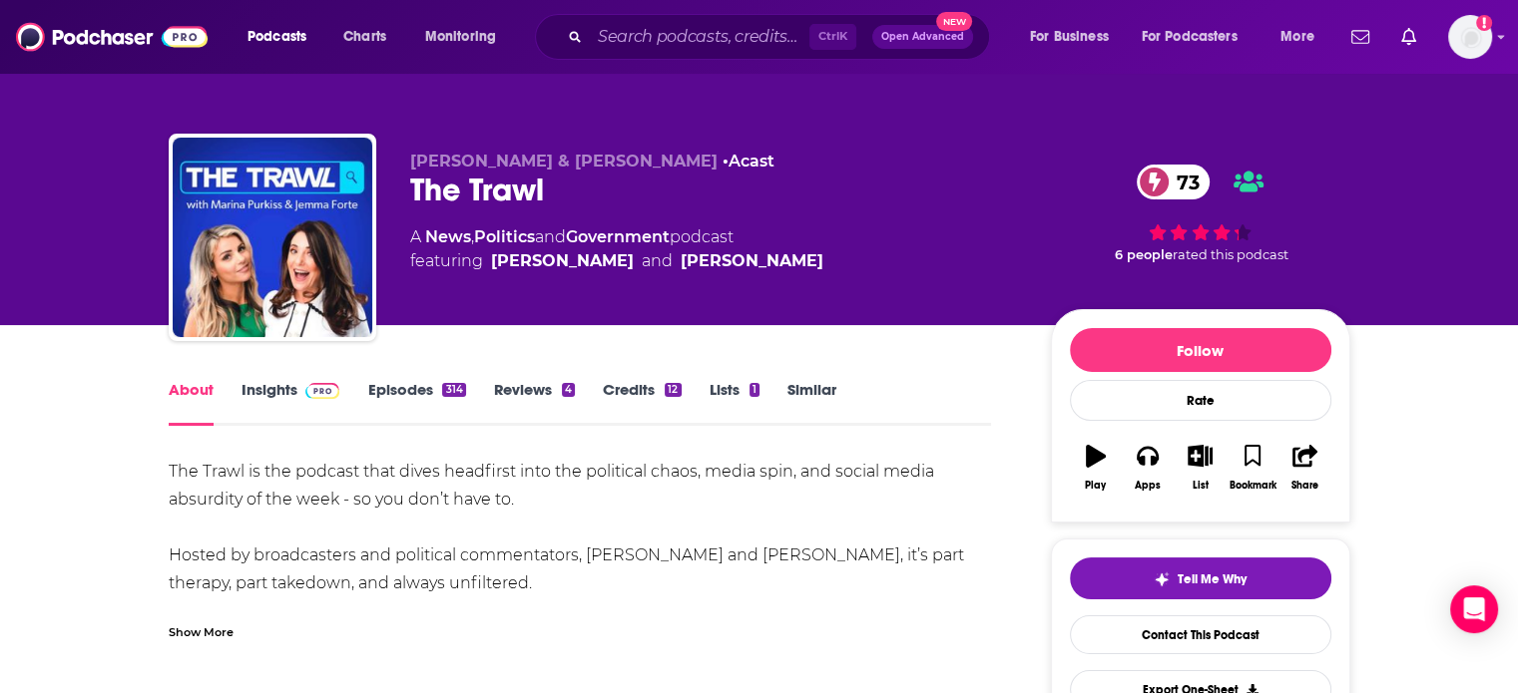
click at [448, 214] on div "Jemma Forte & Marina Purkiss • Acast The Trawl 73 A News , Politics and Governm…" at bounding box center [714, 232] width 609 height 160
click at [447, 214] on div "Jemma Forte & Marina Purkiss • Acast The Trawl 73 A News , Politics and Governm…" at bounding box center [714, 232] width 609 height 160
copy div "The Trawl 73"
